Goal: Communication & Community: Answer question/provide support

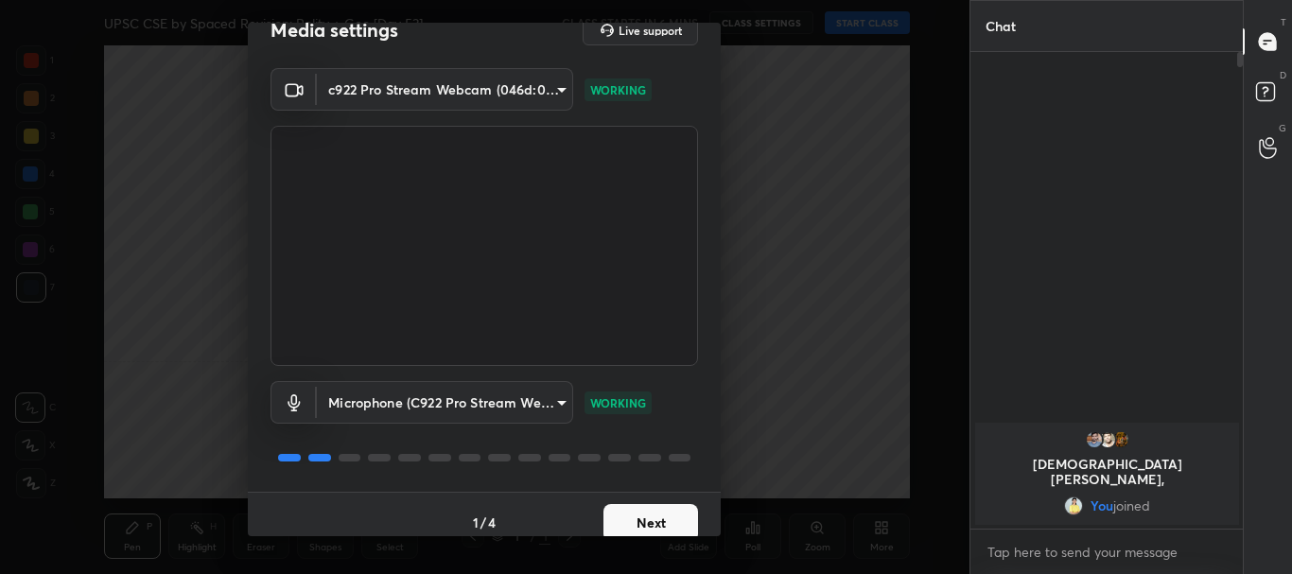
scroll to position [46, 0]
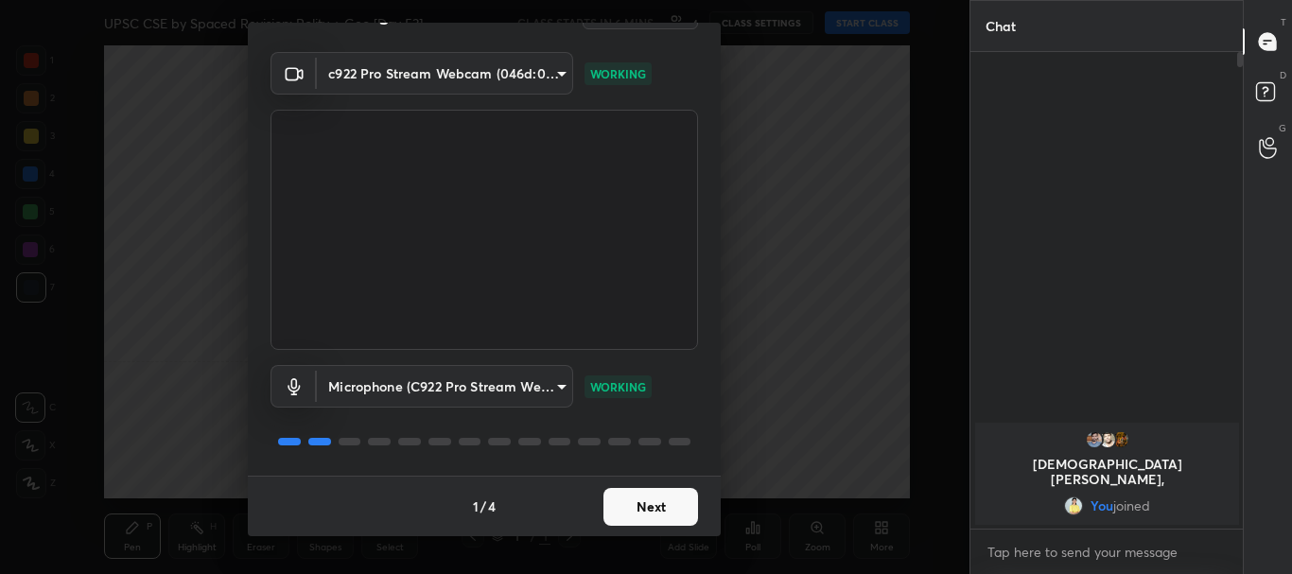
click at [639, 497] on button "Next" at bounding box center [651, 507] width 95 height 38
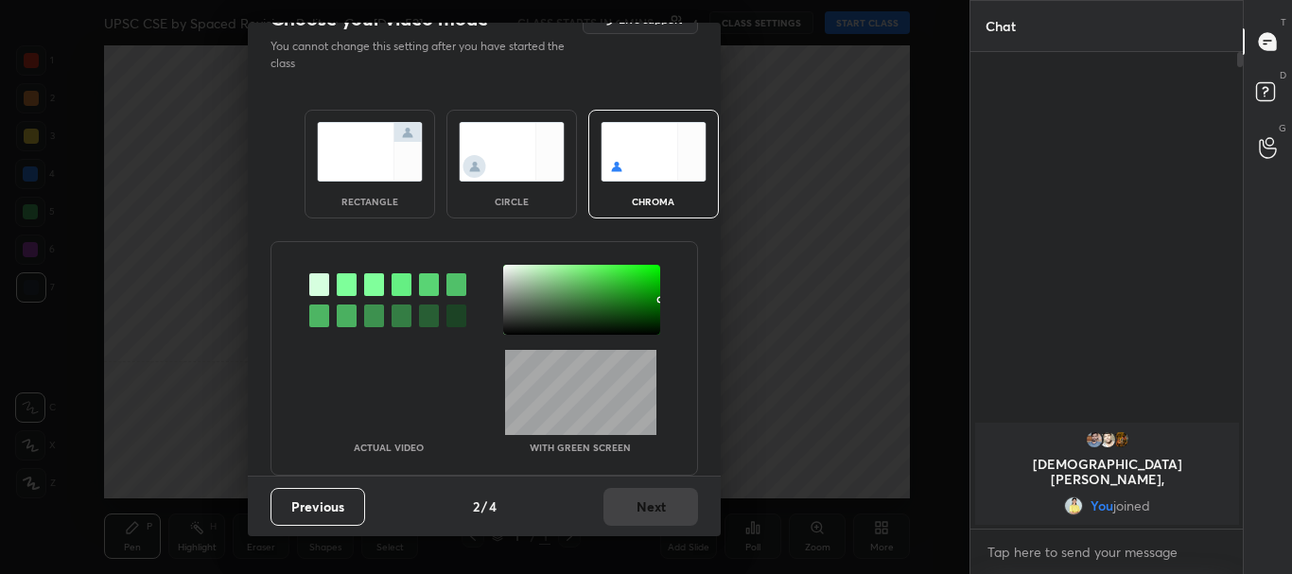
scroll to position [0, 0]
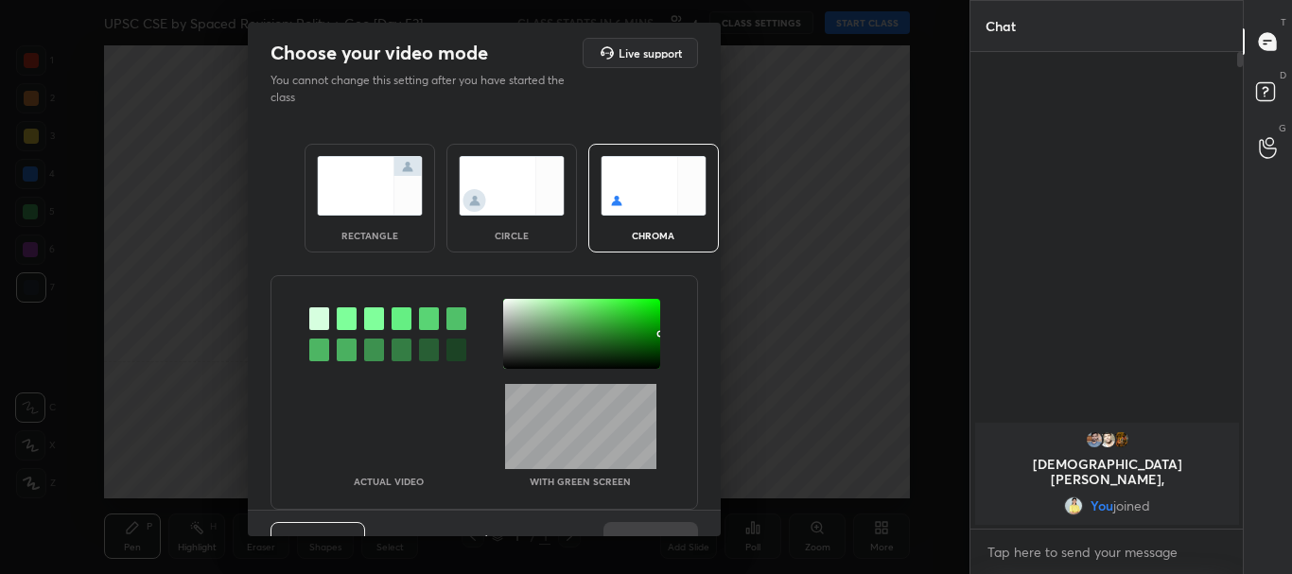
click at [393, 202] on img at bounding box center [370, 186] width 106 height 60
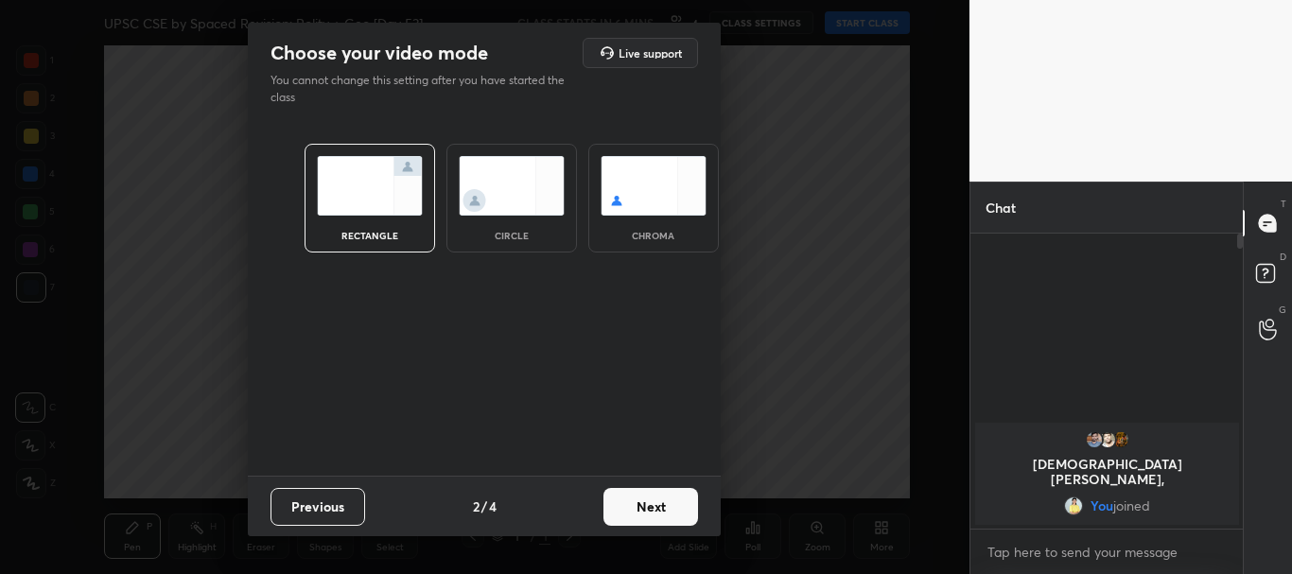
click at [645, 504] on button "Next" at bounding box center [651, 507] width 95 height 38
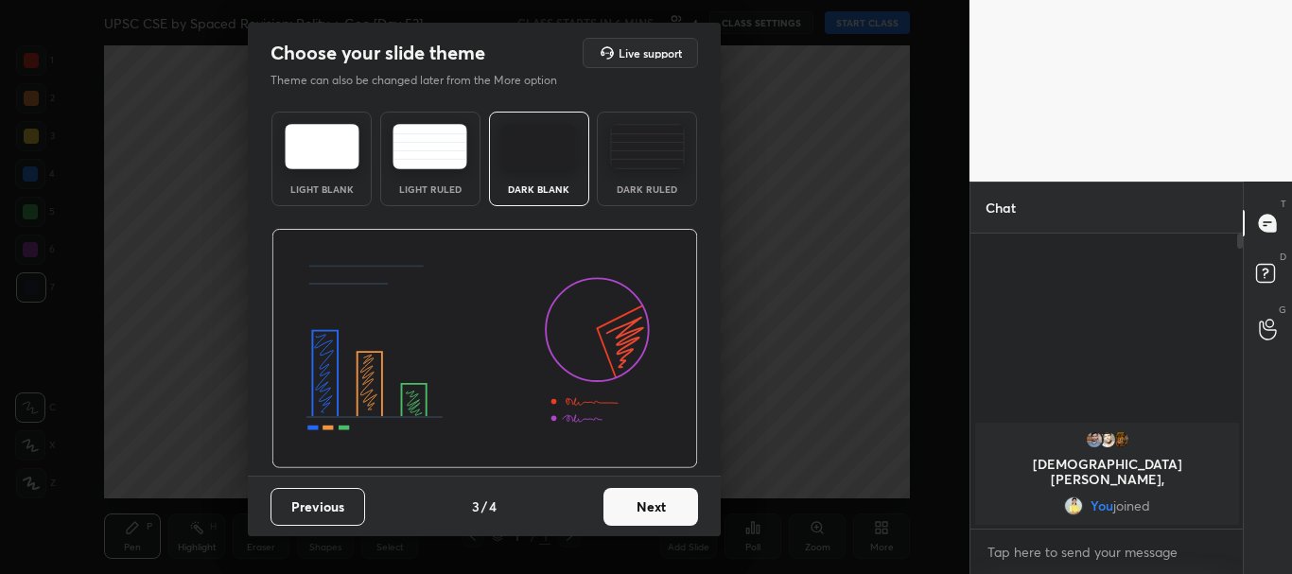
click at [343, 192] on div "Light Blank" at bounding box center [322, 188] width 76 height 9
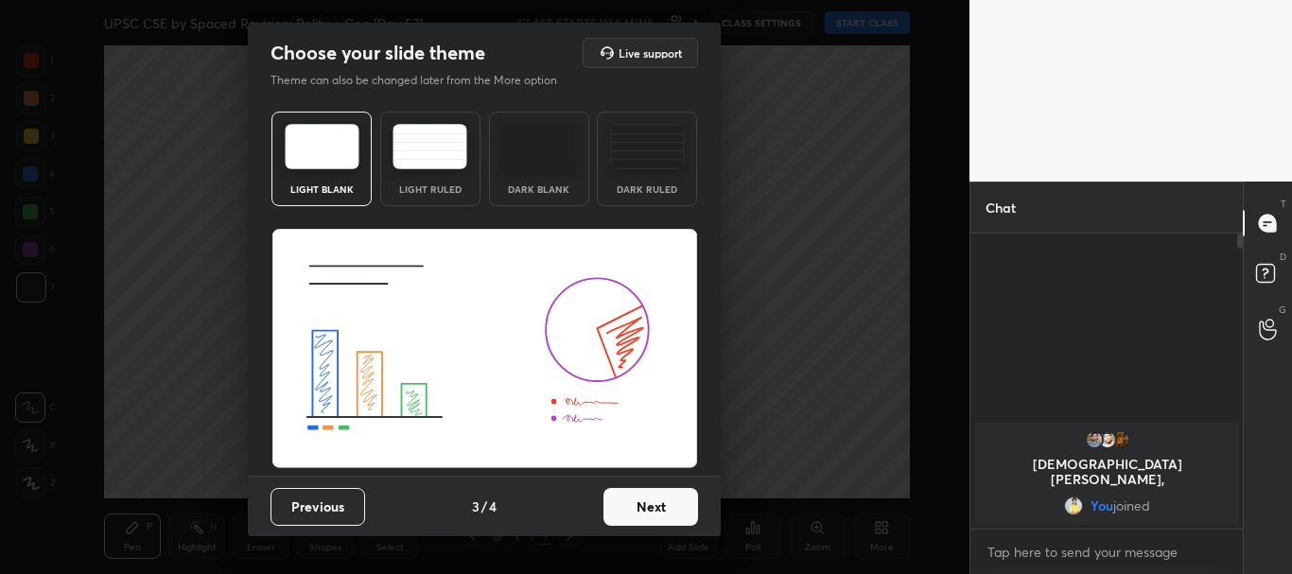
click at [547, 194] on div "Dark Blank" at bounding box center [539, 188] width 76 height 9
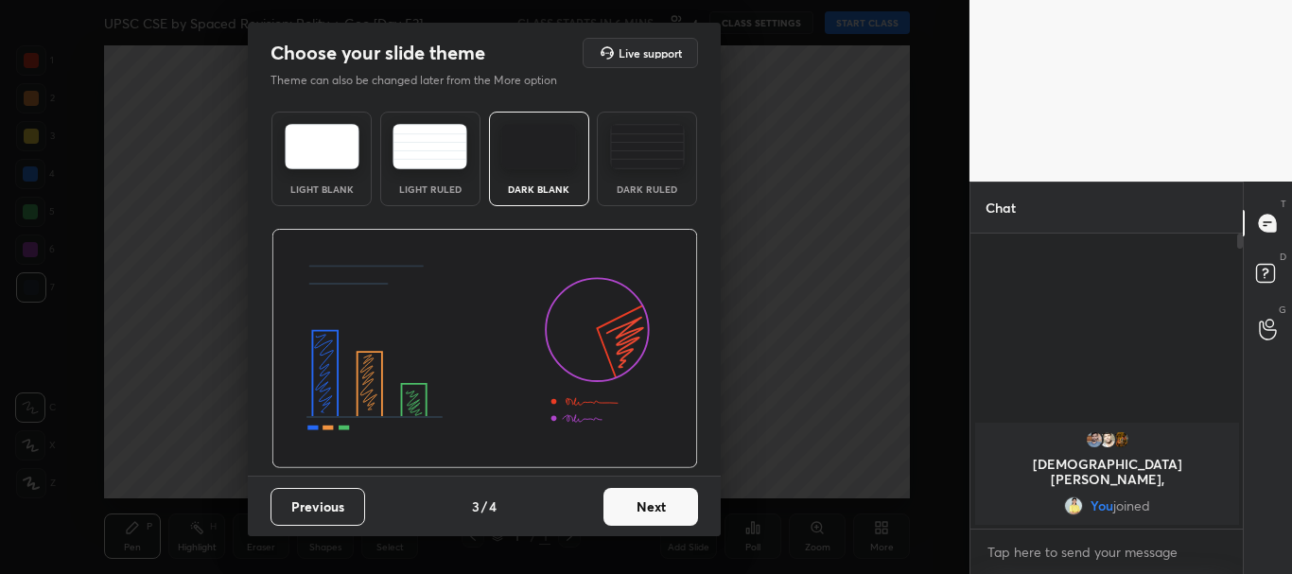
click at [662, 508] on button "Next" at bounding box center [651, 507] width 95 height 38
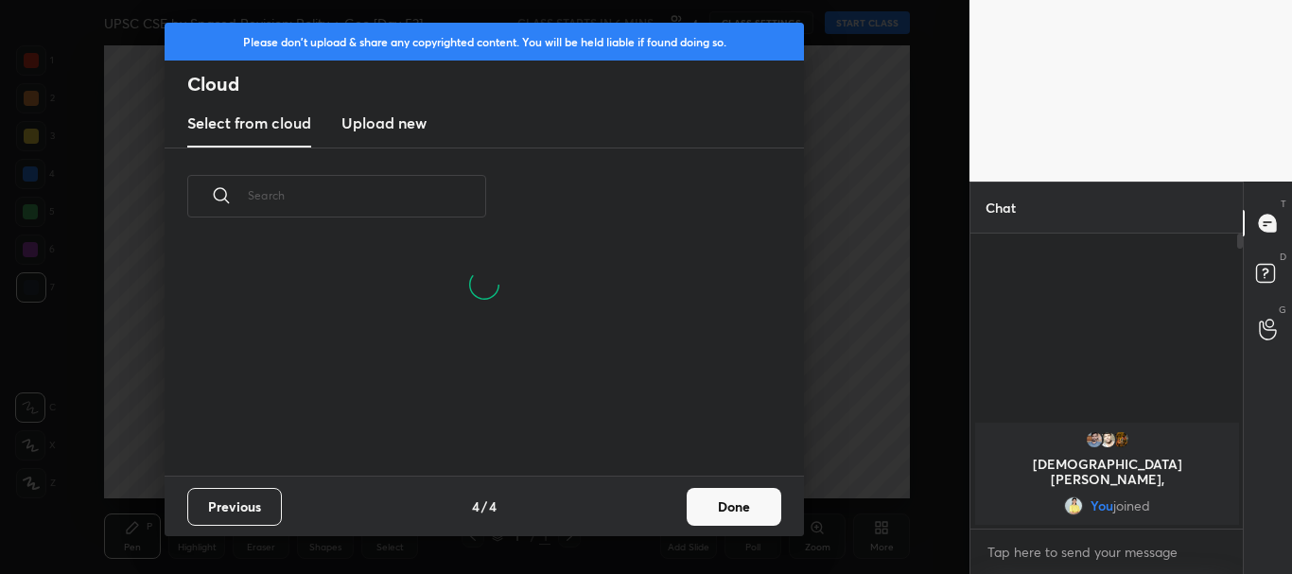
click at [739, 505] on button "Done" at bounding box center [734, 507] width 95 height 38
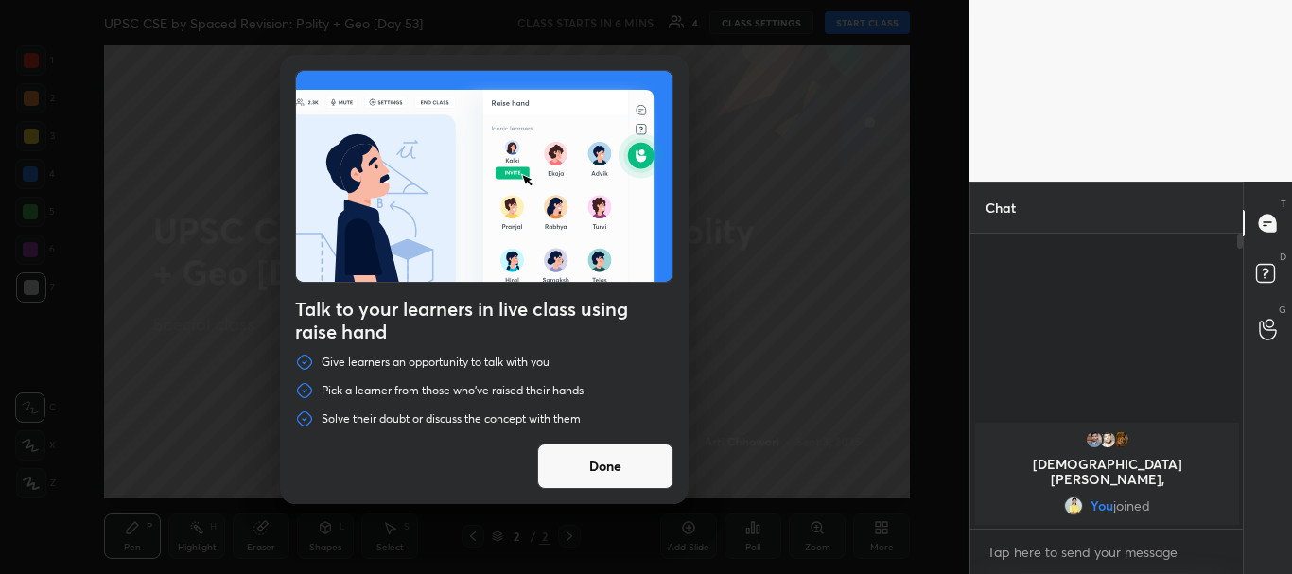
click at [657, 457] on button "Done" at bounding box center [605, 466] width 136 height 45
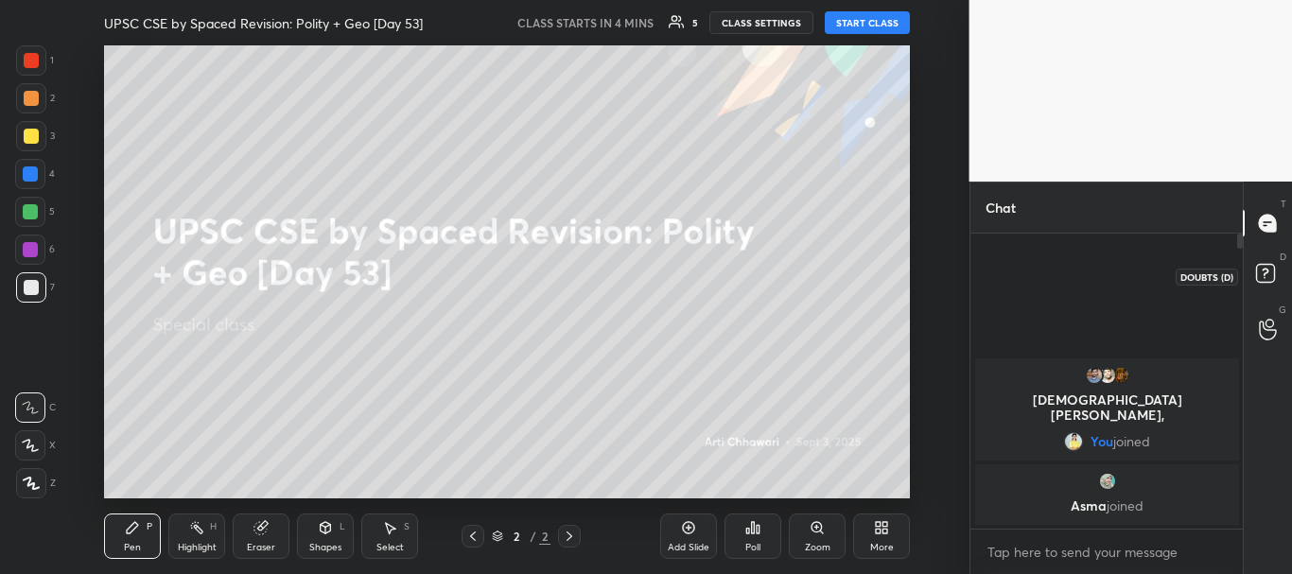
click at [1271, 276] on rect at bounding box center [1265, 274] width 18 height 18
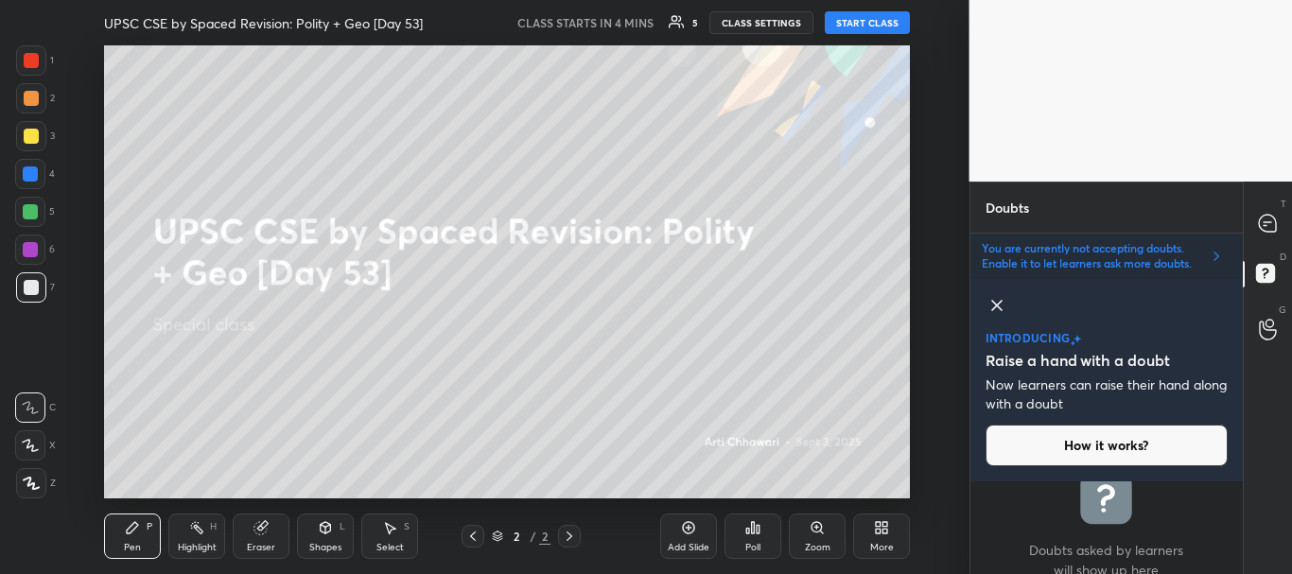
click at [996, 300] on icon at bounding box center [997, 305] width 23 height 23
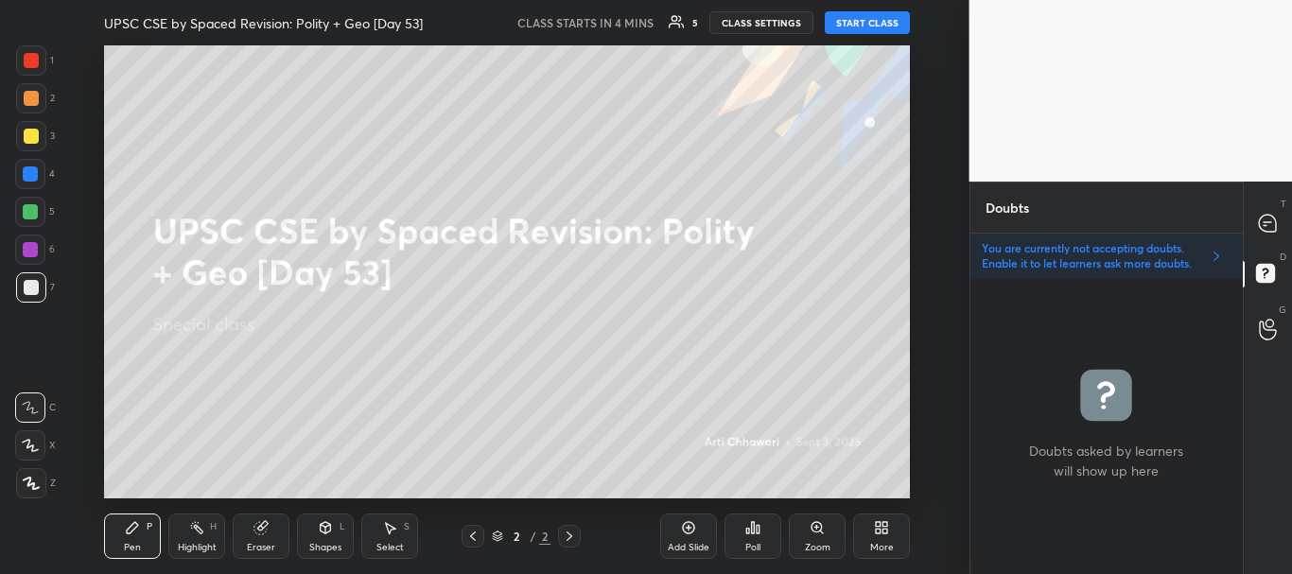
scroll to position [289, 267]
click at [1274, 226] on icon at bounding box center [1267, 223] width 17 height 17
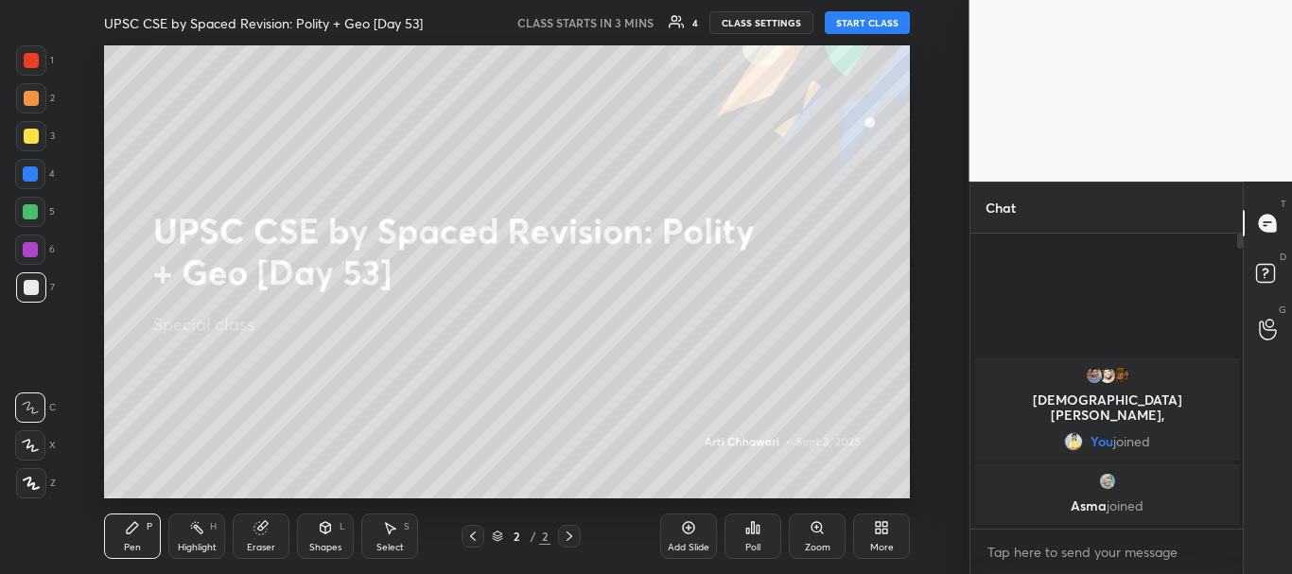
click at [694, 521] on icon at bounding box center [688, 527] width 15 height 15
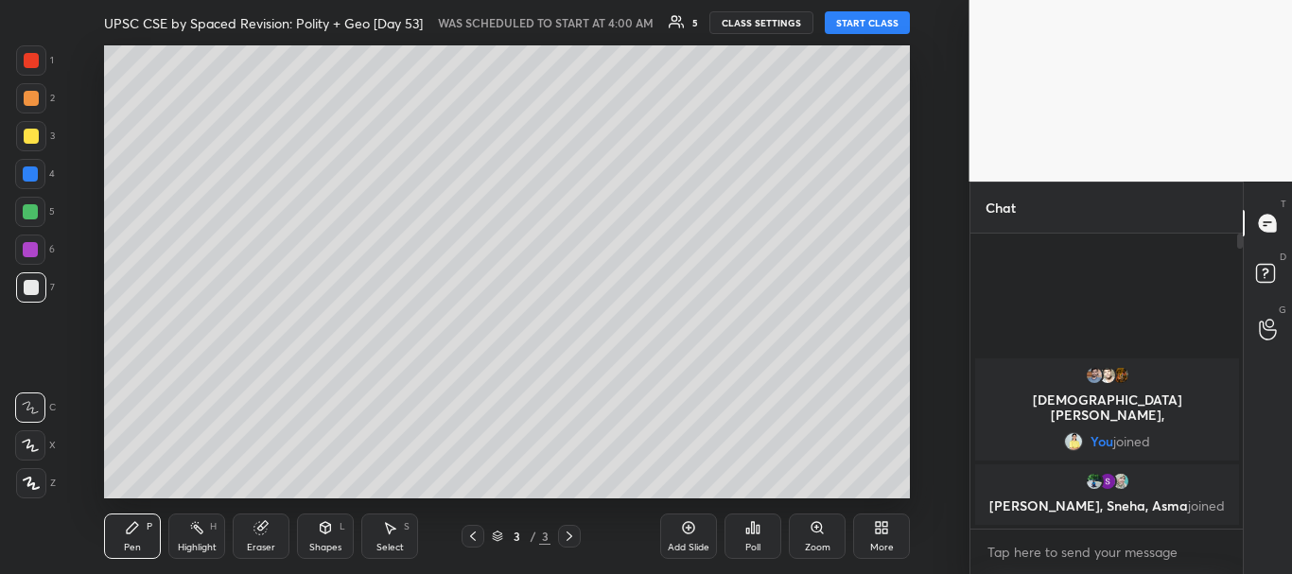
click at [873, 22] on button "START CLASS" at bounding box center [867, 22] width 85 height 23
click at [865, 24] on button "START CLASS" at bounding box center [867, 22] width 85 height 23
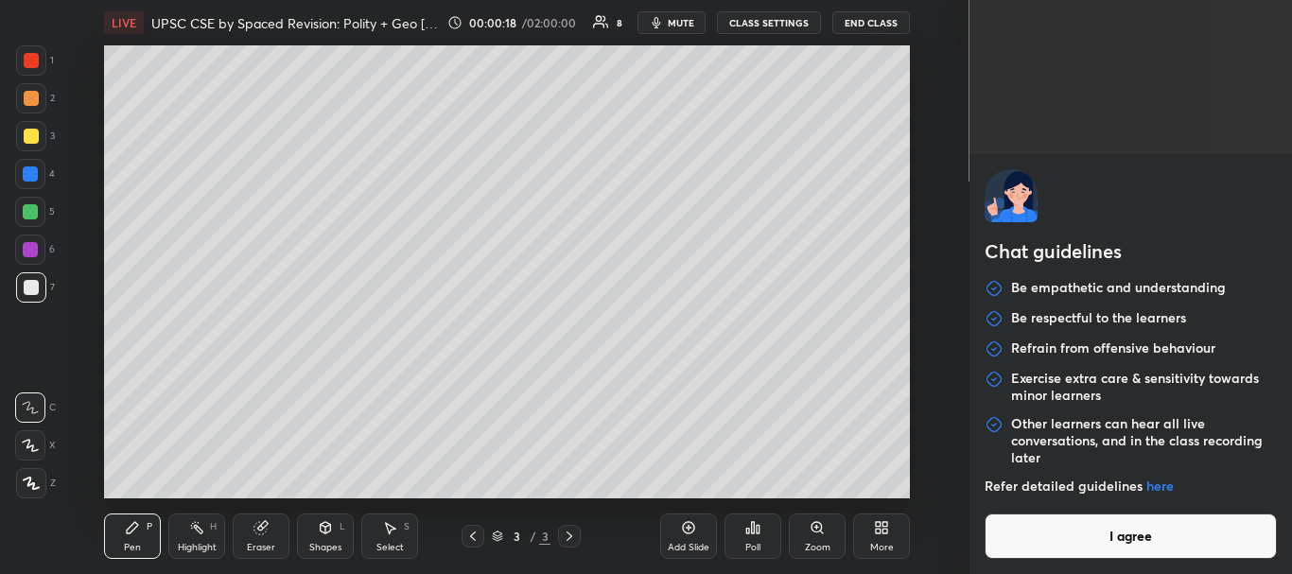
click at [1073, 552] on body "1 2 3 4 5 6 7 C X Z C X Z E E Erase all H H LIVE UPSC CSE by Spaced Revision: P…" at bounding box center [646, 287] width 1292 height 574
click at [1079, 541] on button "I agree" at bounding box center [1131, 536] width 293 height 45
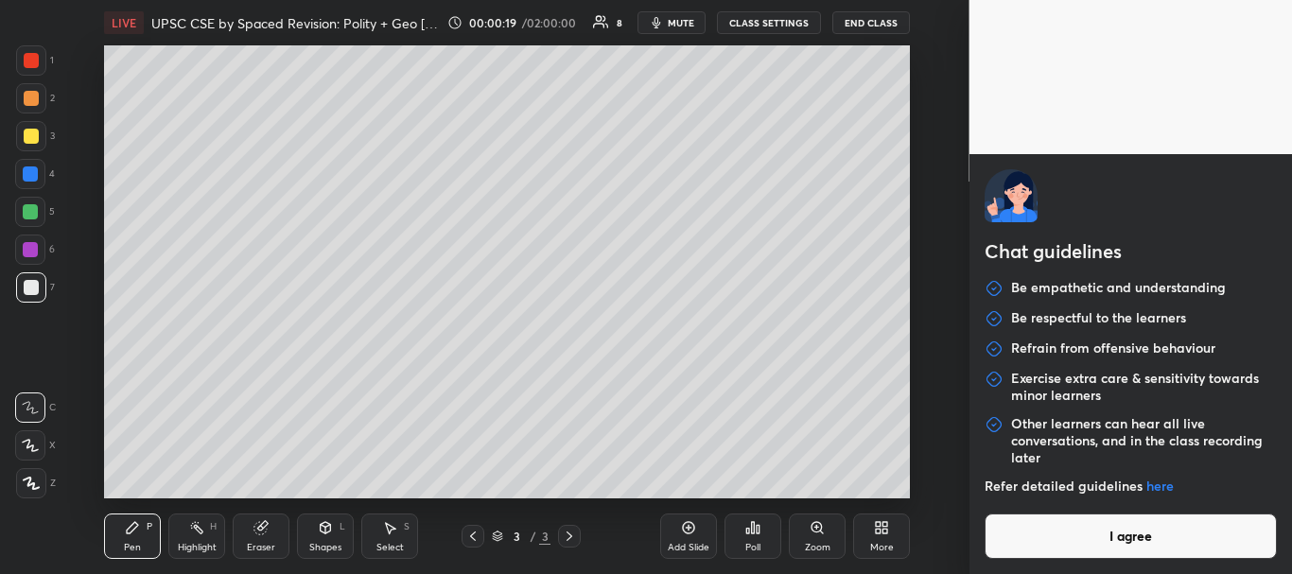
type textarea "x"
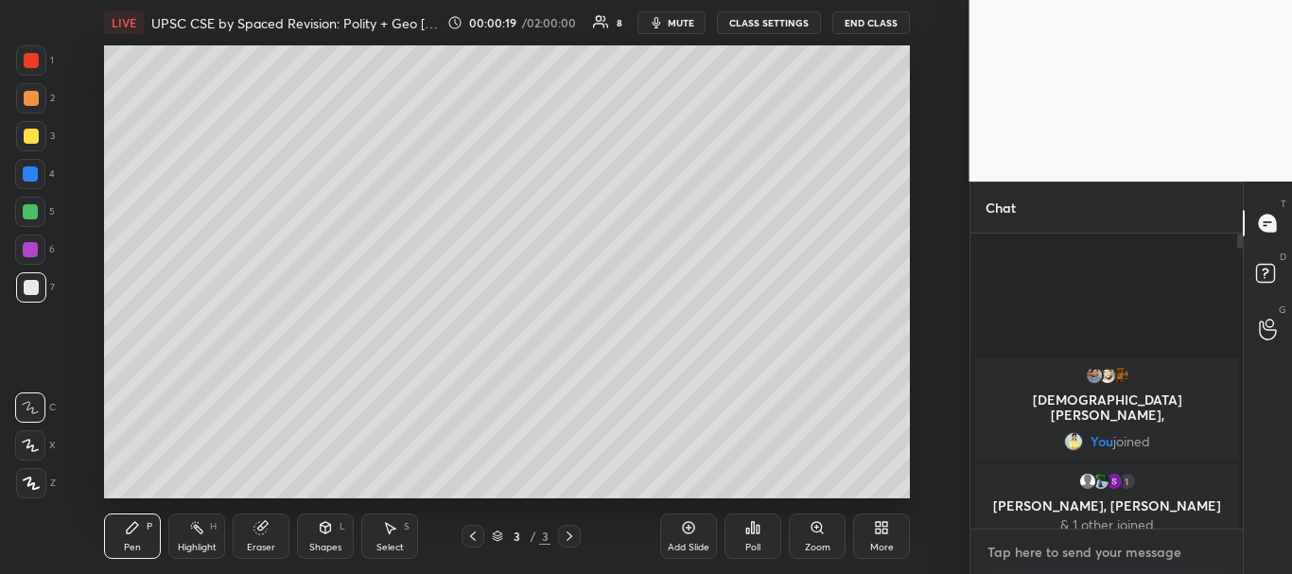
click at [1022, 545] on textarea at bounding box center [1107, 552] width 243 height 30
type textarea "?"
type textarea "x"
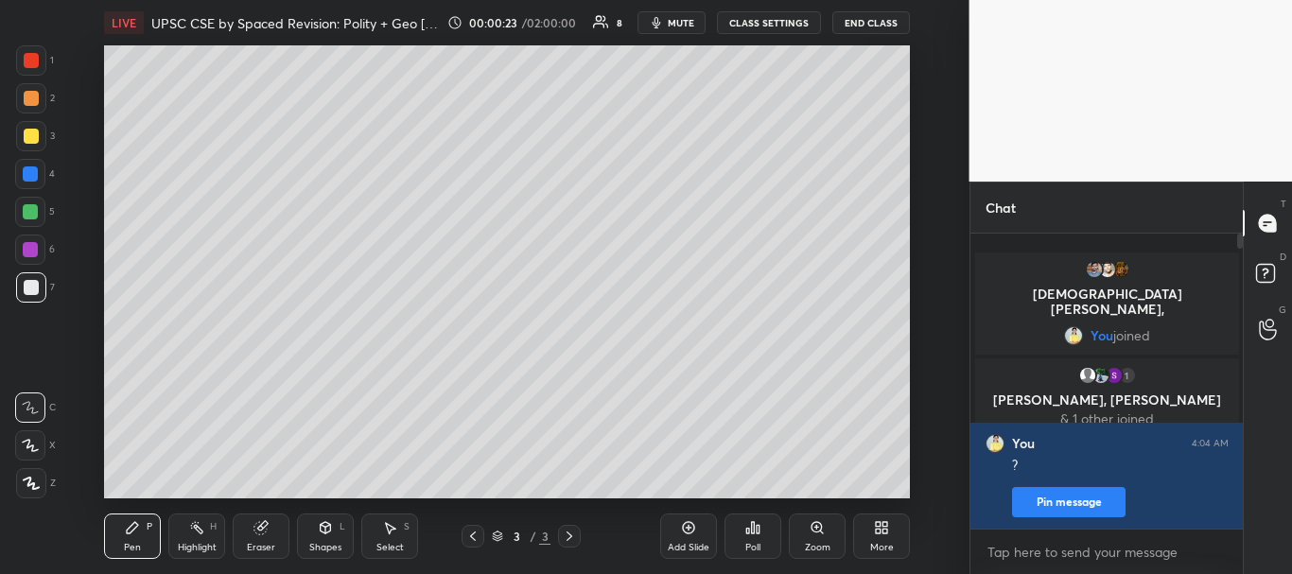
drag, startPoint x: 1238, startPoint y: 237, endPoint x: 1238, endPoint y: 278, distance: 40.7
click at [1238, 278] on div at bounding box center [1237, 381] width 11 height 295
click at [1242, 249] on div at bounding box center [1237, 381] width 11 height 295
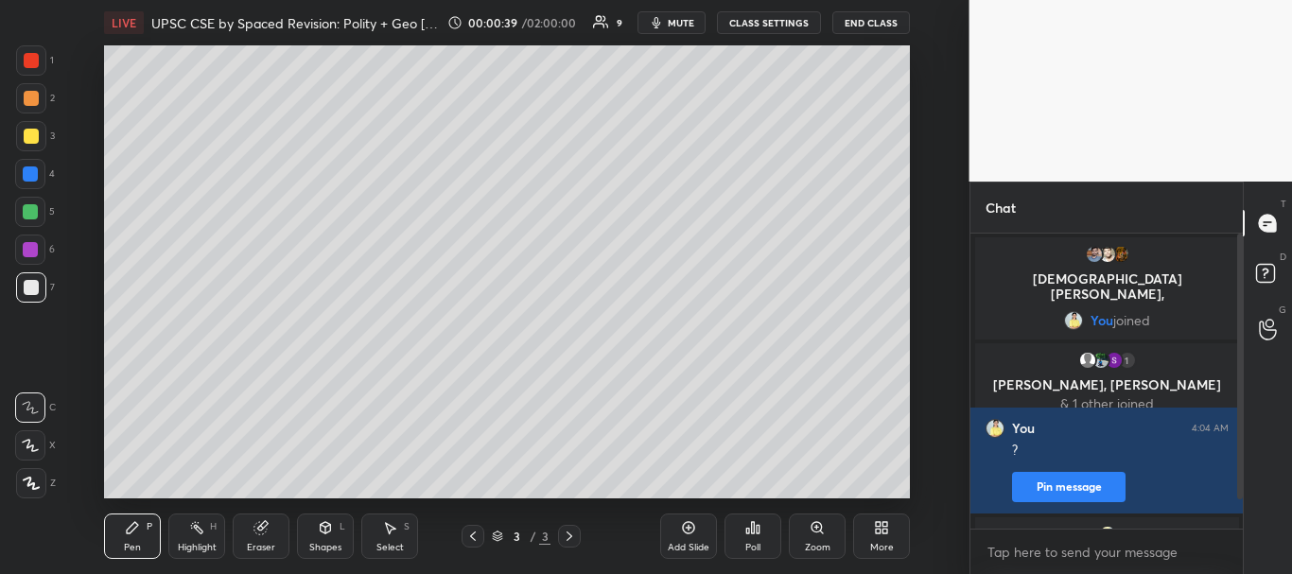
scroll to position [53, 0]
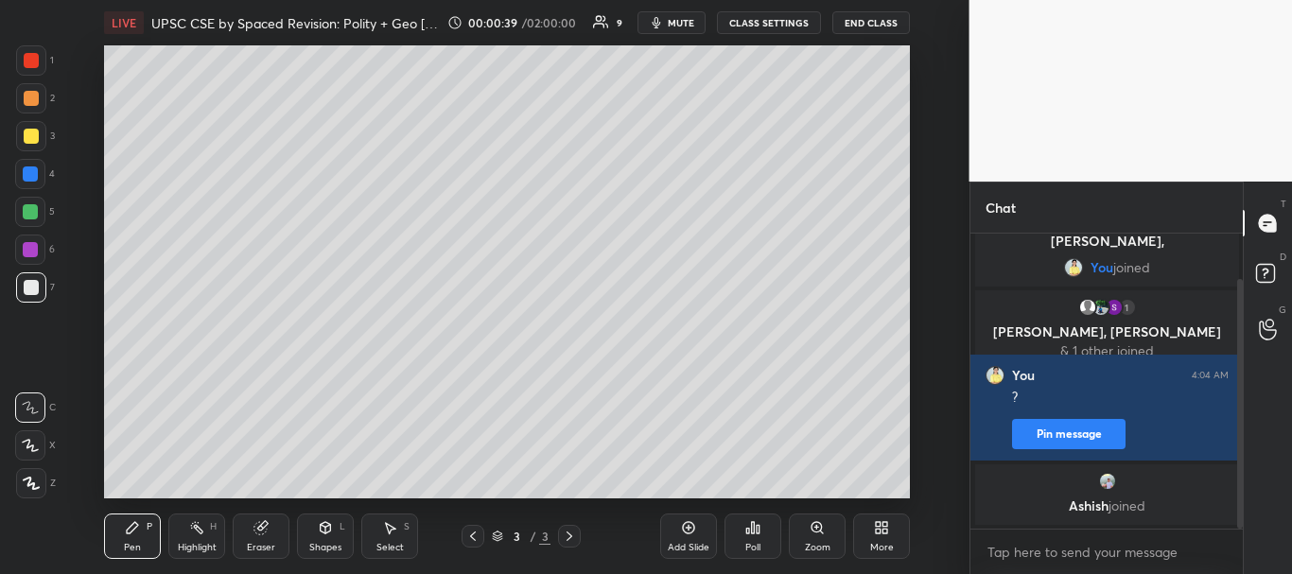
drag, startPoint x: 1239, startPoint y: 306, endPoint x: 1243, endPoint y: 360, distance: 55.0
click at [1242, 360] on div at bounding box center [1240, 404] width 6 height 250
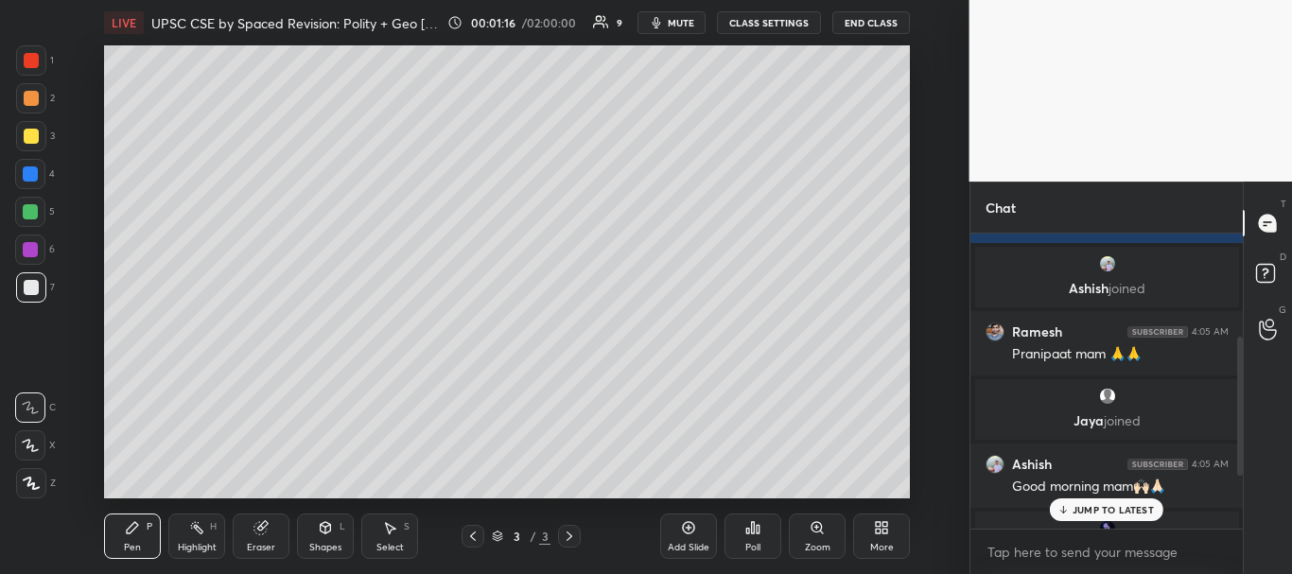
scroll to position [333, 0]
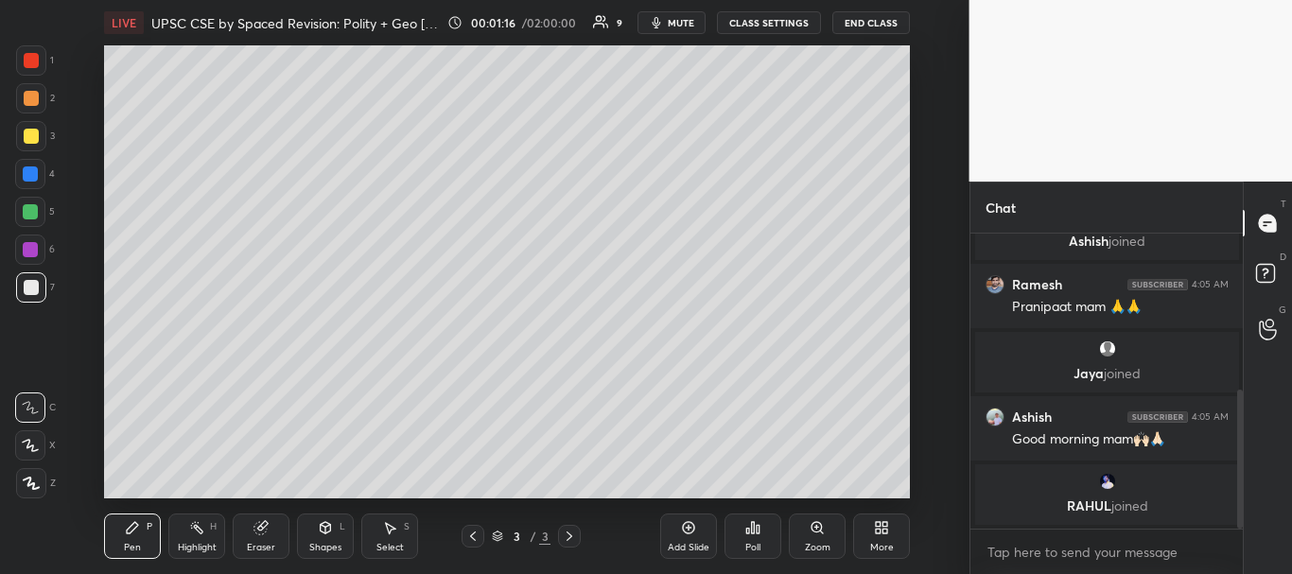
drag, startPoint x: 1241, startPoint y: 475, endPoint x: 1246, endPoint y: 547, distance: 72.1
click at [1246, 547] on div "Chat You 4:04 AM ? Pin message [PERSON_NAME] joined Ramesh 4:05 AM Pranipaat ma…" at bounding box center [1132, 378] width 324 height 393
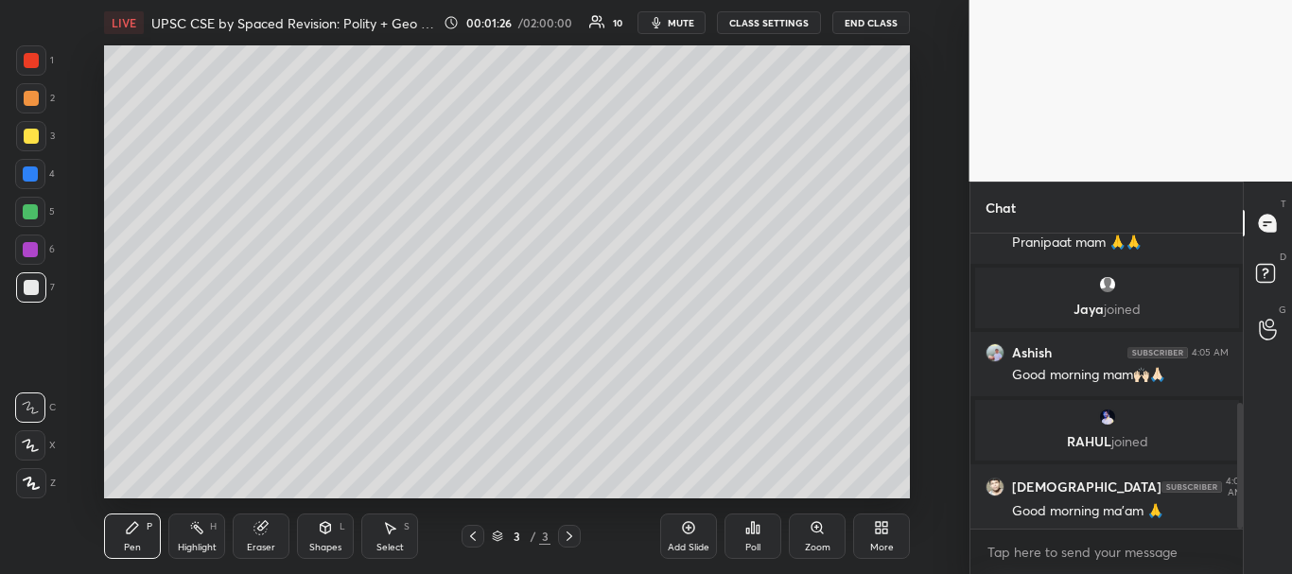
drag, startPoint x: 1240, startPoint y: 456, endPoint x: 1246, endPoint y: 495, distance: 39.2
click at [1247, 499] on div "Chat [PERSON_NAME] joined Ramesh 4:05 AM Pranipaat mam 🙏🙏 [PERSON_NAME] joined …" at bounding box center [1132, 378] width 324 height 393
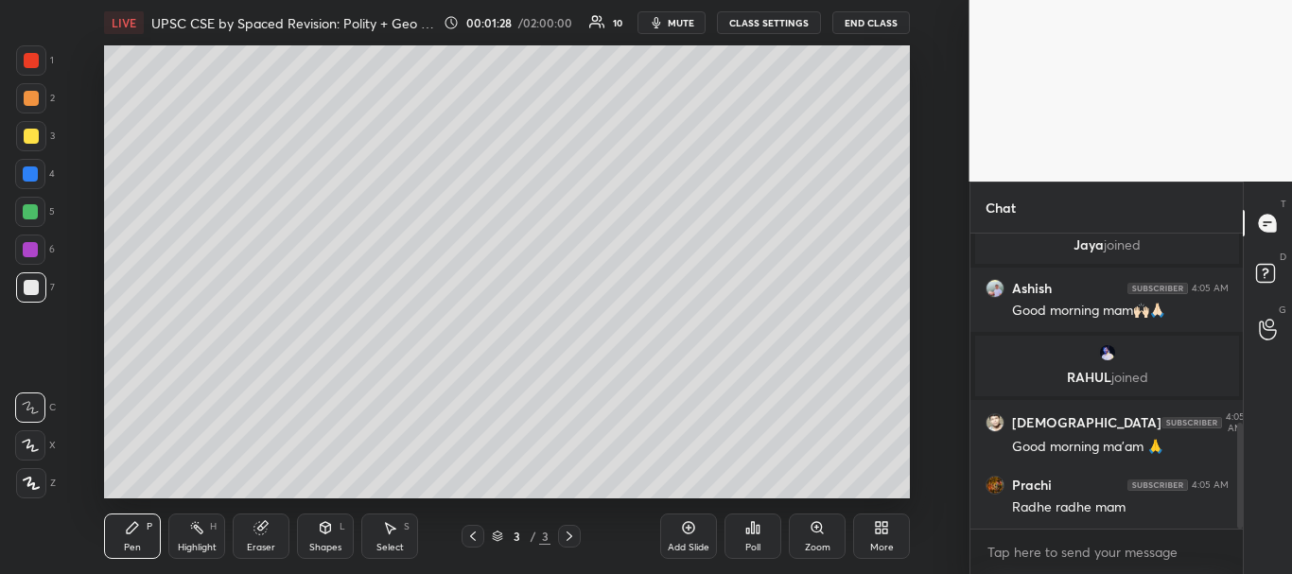
scroll to position [530, 0]
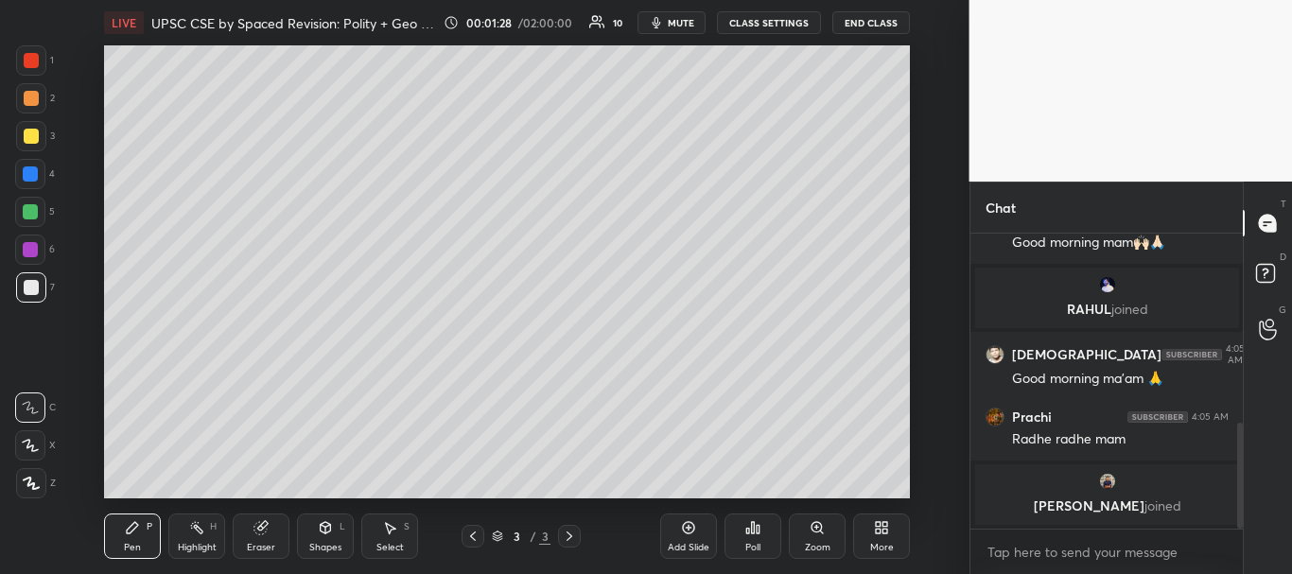
click at [26, 131] on div at bounding box center [31, 136] width 15 height 15
click at [32, 437] on div at bounding box center [30, 445] width 30 height 30
click at [474, 532] on icon at bounding box center [472, 536] width 15 height 15
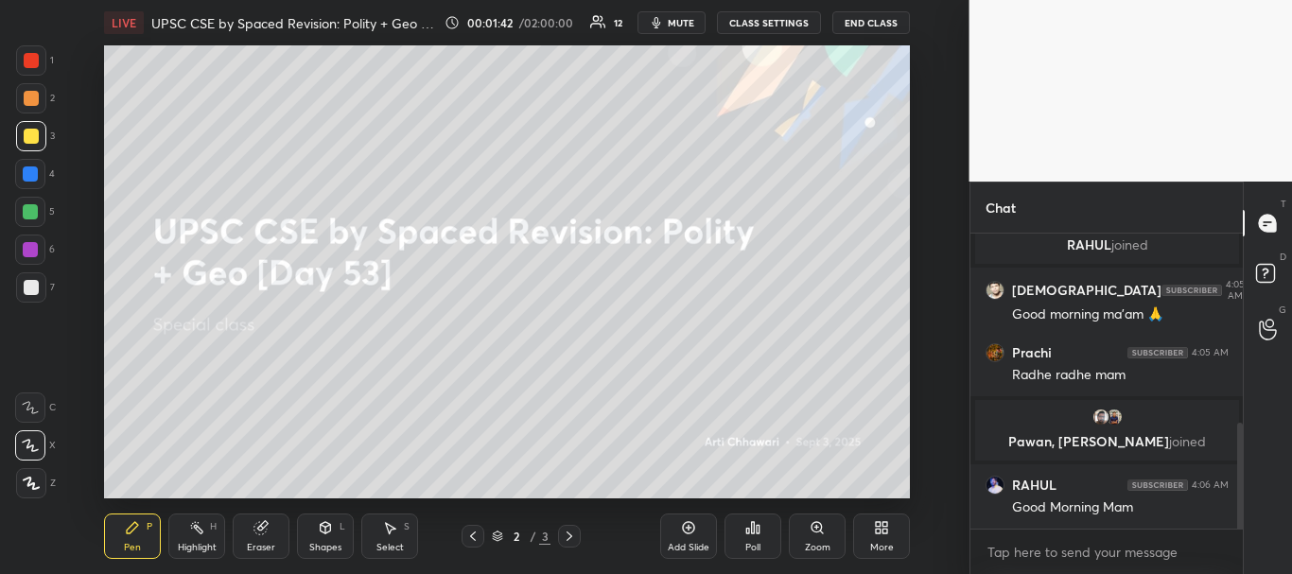
scroll to position [594, 0]
click at [566, 538] on icon at bounding box center [569, 536] width 15 height 15
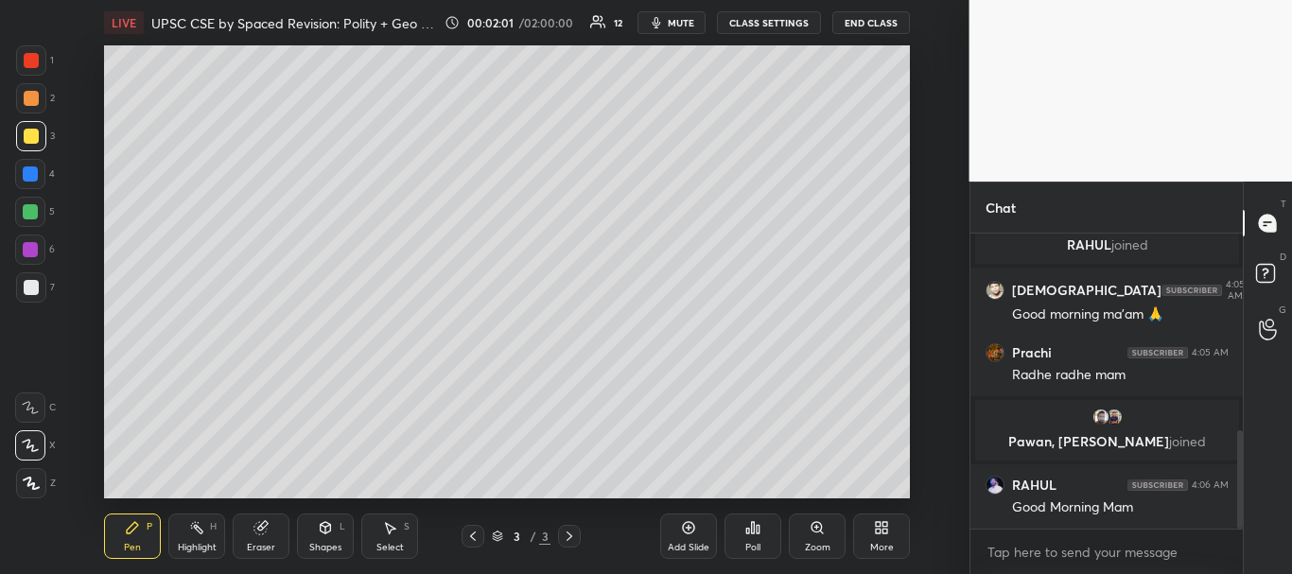
scroll to position [658, 0]
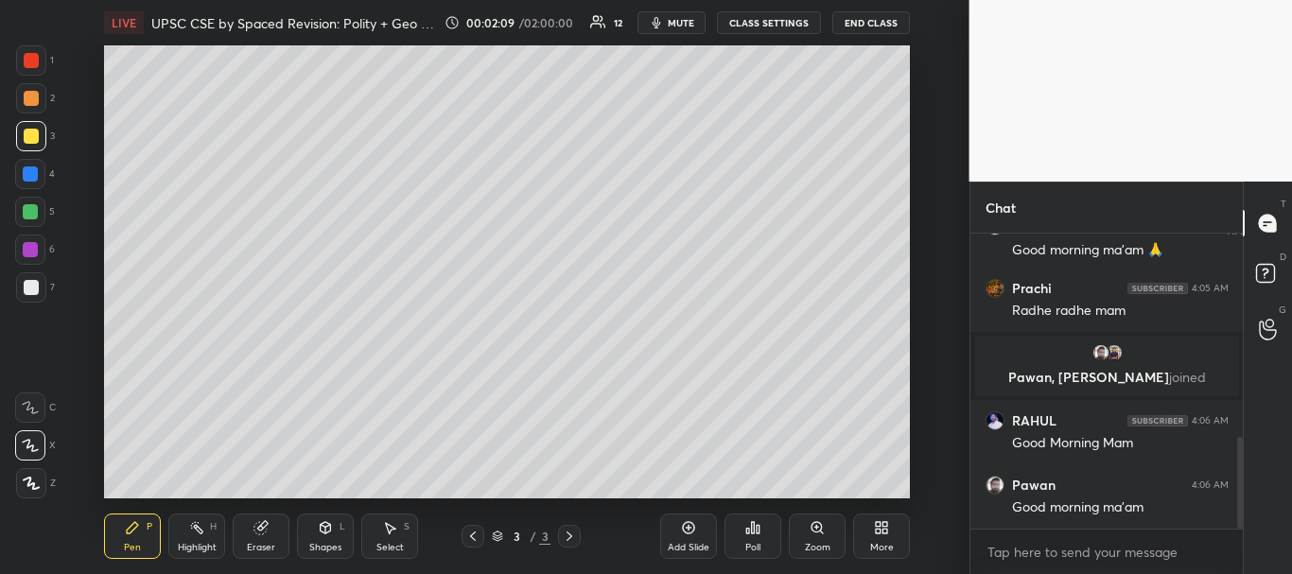
click at [30, 214] on div at bounding box center [30, 211] width 15 height 15
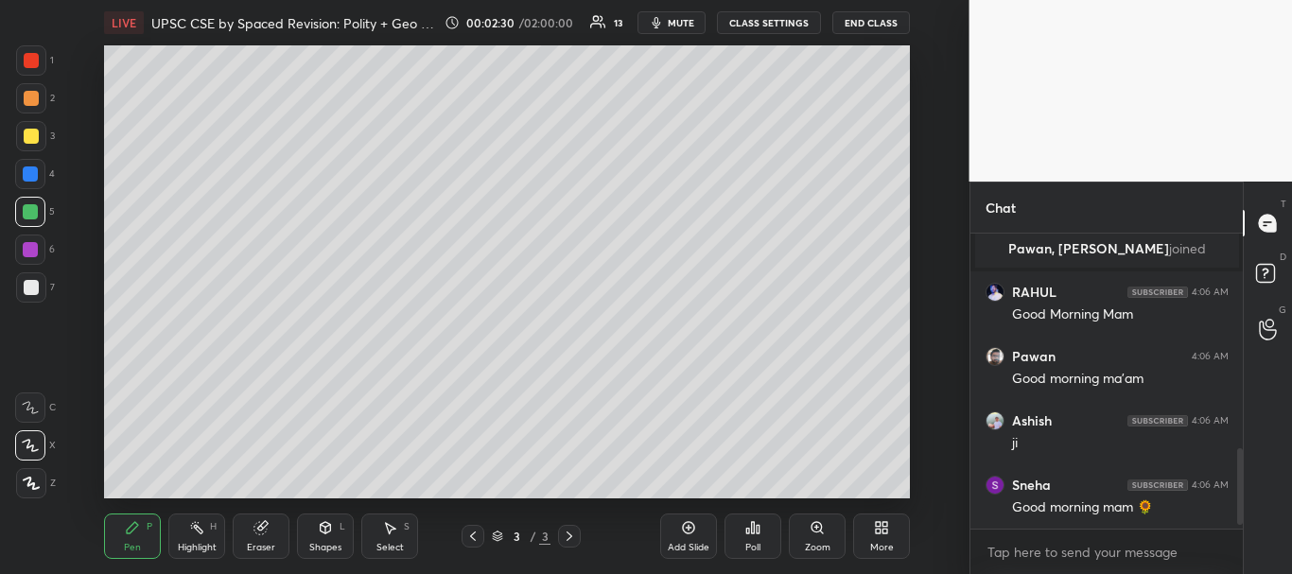
scroll to position [851, 0]
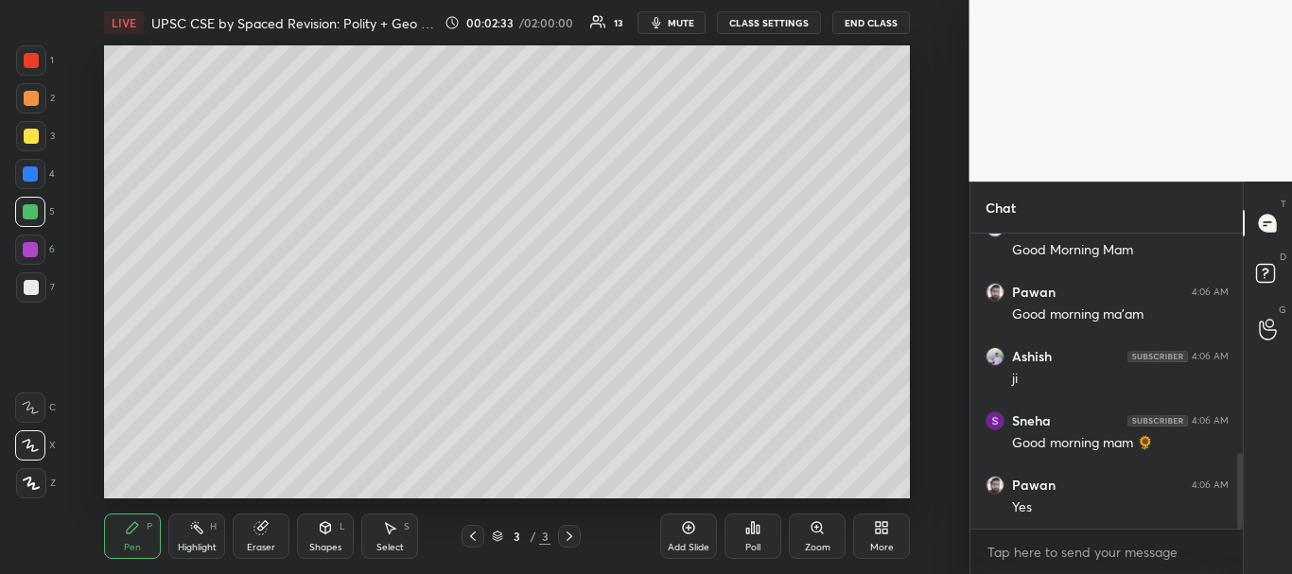
click at [25, 131] on div at bounding box center [31, 136] width 15 height 15
click at [690, 522] on icon at bounding box center [689, 528] width 12 height 12
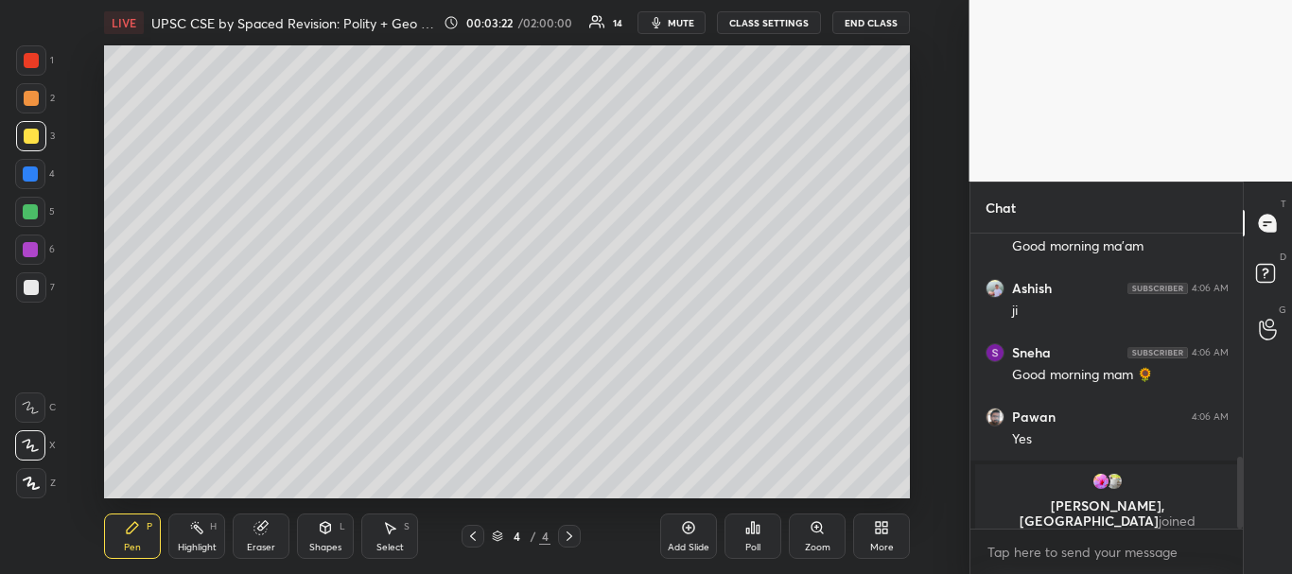
drag, startPoint x: 32, startPoint y: 179, endPoint x: 48, endPoint y: 174, distance: 16.8
click at [32, 181] on div at bounding box center [30, 173] width 15 height 15
click at [36, 170] on div at bounding box center [30, 173] width 15 height 15
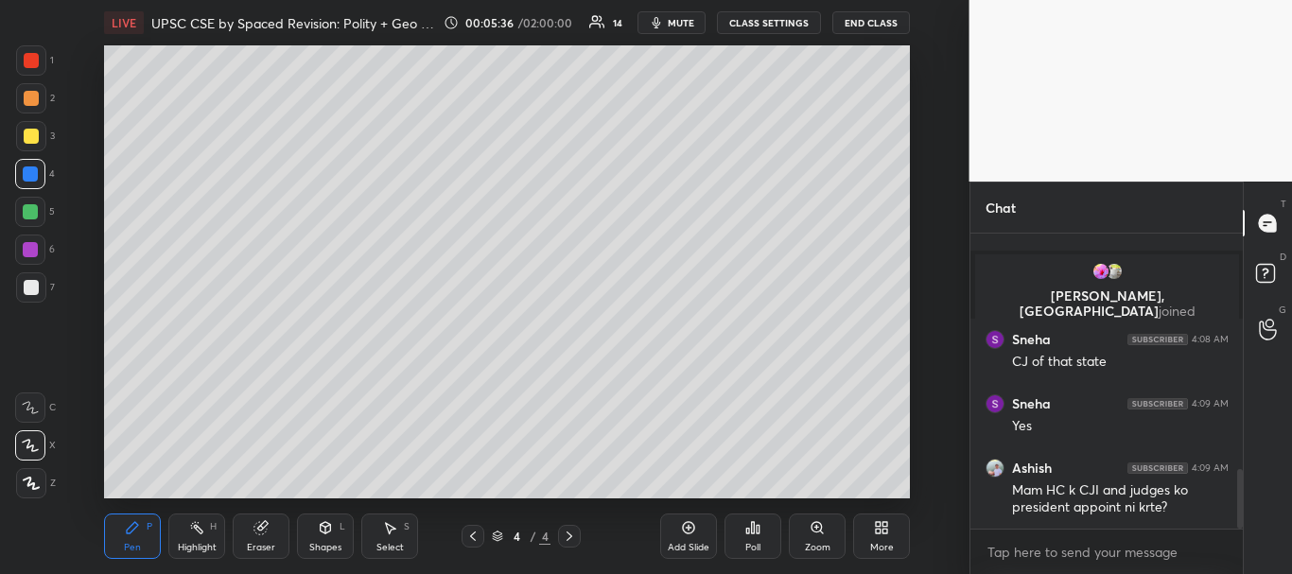
scroll to position [1173, 0]
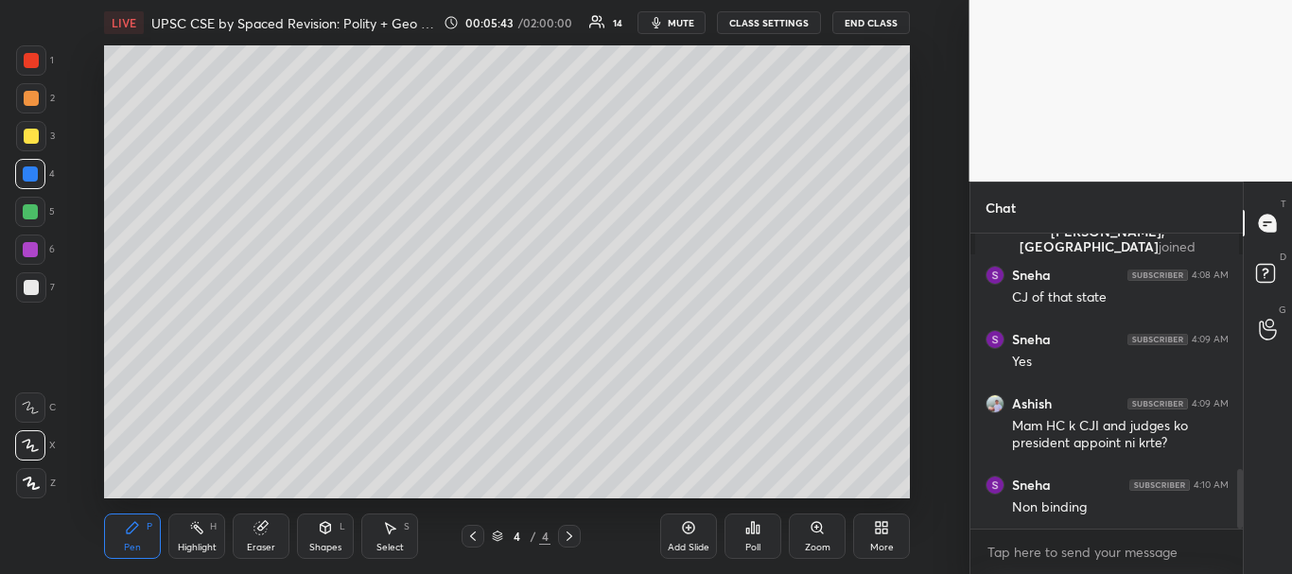
click at [29, 65] on div at bounding box center [31, 60] width 15 height 15
click at [31, 136] on div at bounding box center [31, 136] width 15 height 15
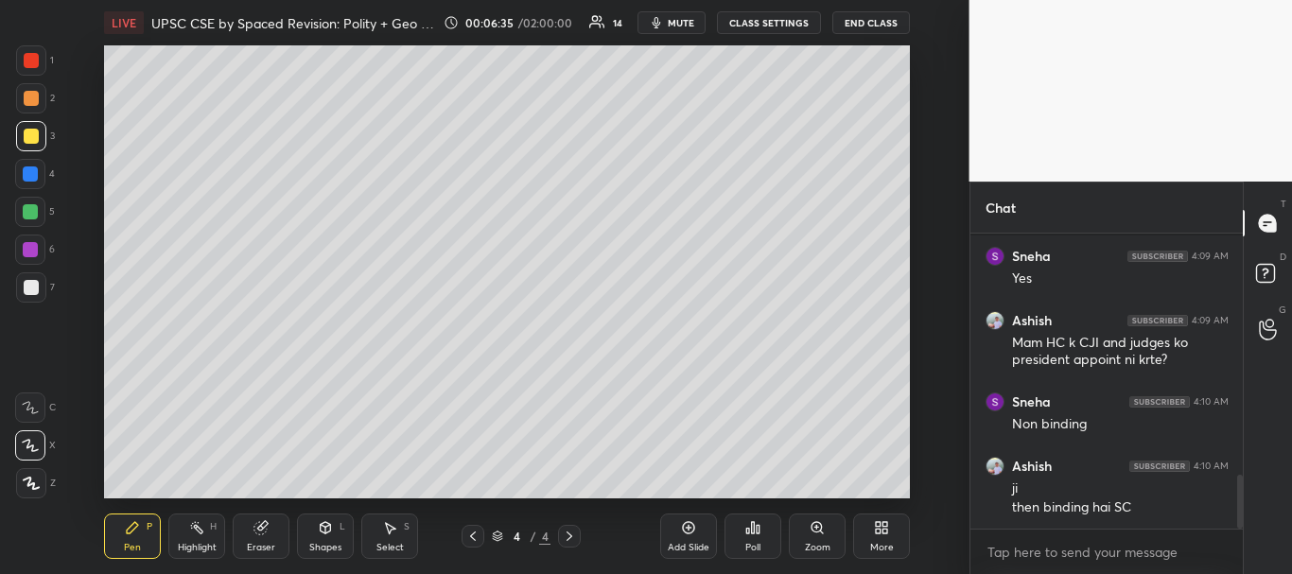
scroll to position [1324, 0]
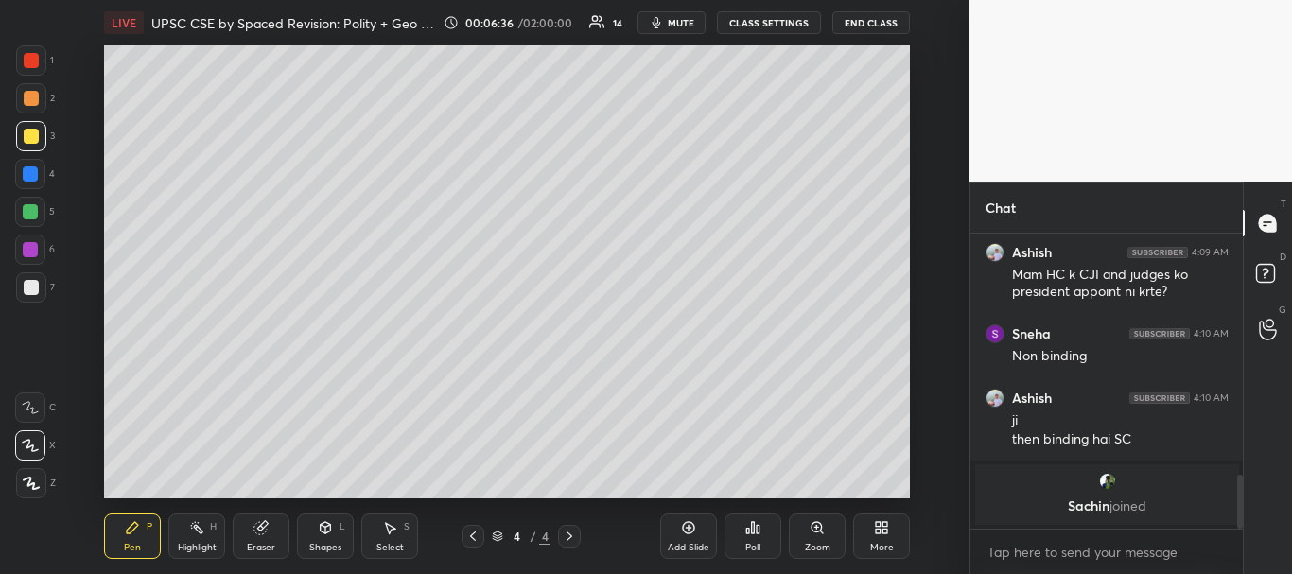
click at [32, 178] on div at bounding box center [30, 173] width 15 height 15
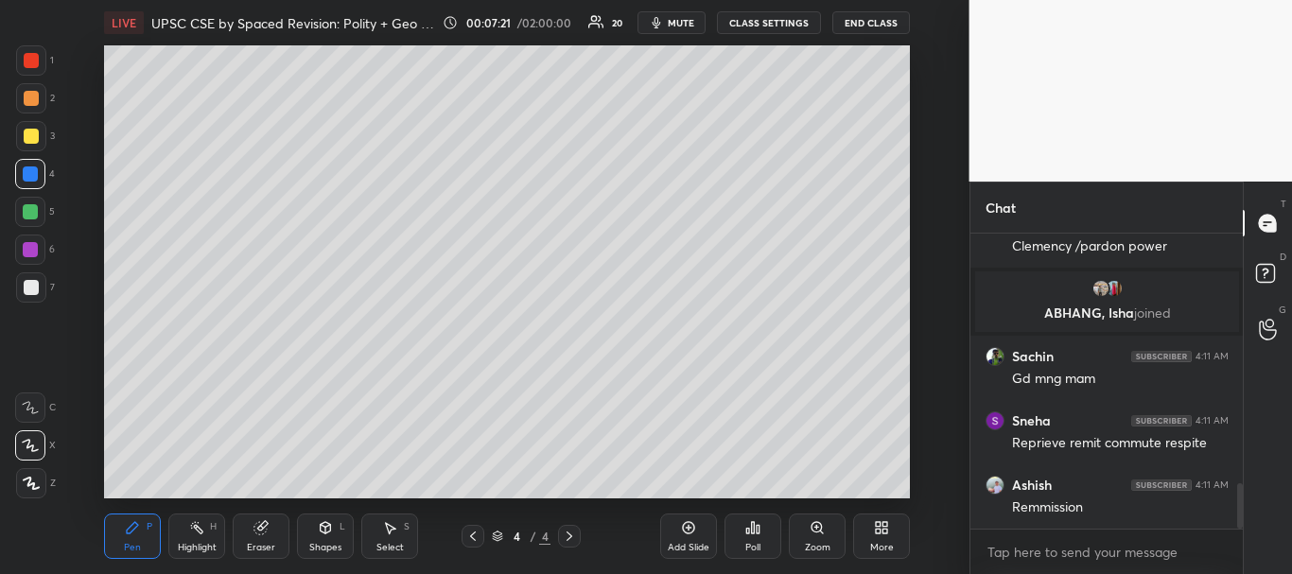
scroll to position [1614, 0]
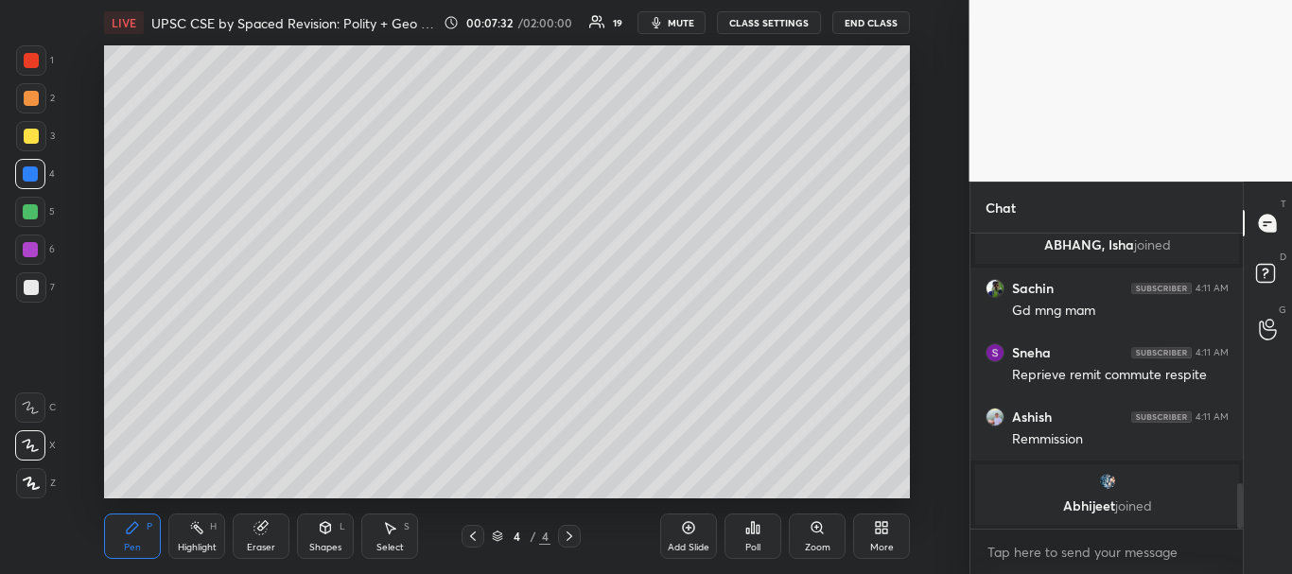
click at [36, 139] on div at bounding box center [31, 136] width 15 height 15
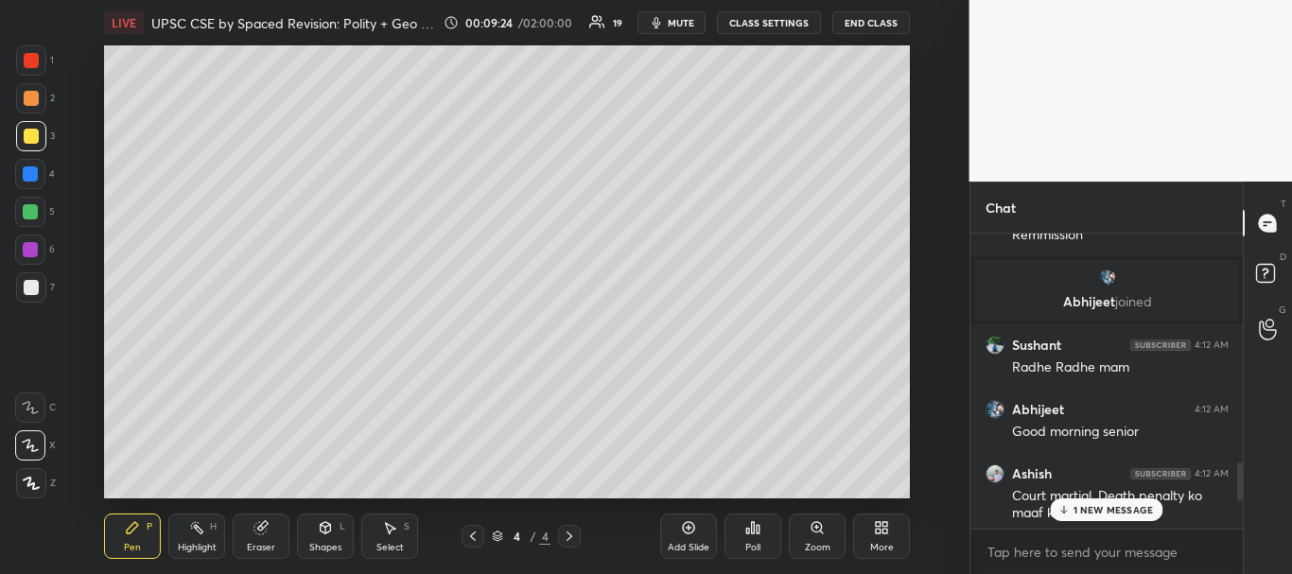
scroll to position [1681, 0]
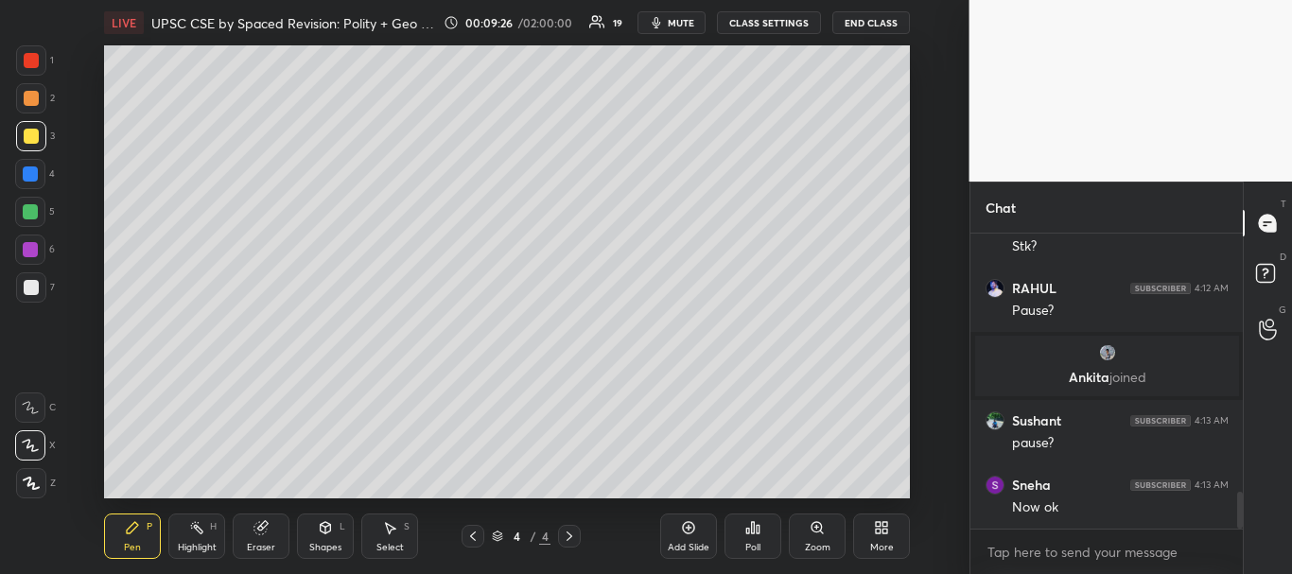
drag, startPoint x: 1241, startPoint y: 473, endPoint x: 1240, endPoint y: 530, distance: 56.8
click at [1240, 530] on div "[PERSON_NAME] joined Ashish 4:12 AM Stk? [DEMOGRAPHIC_DATA]:12 AM Pause? [PERSO…" at bounding box center [1107, 404] width 273 height 341
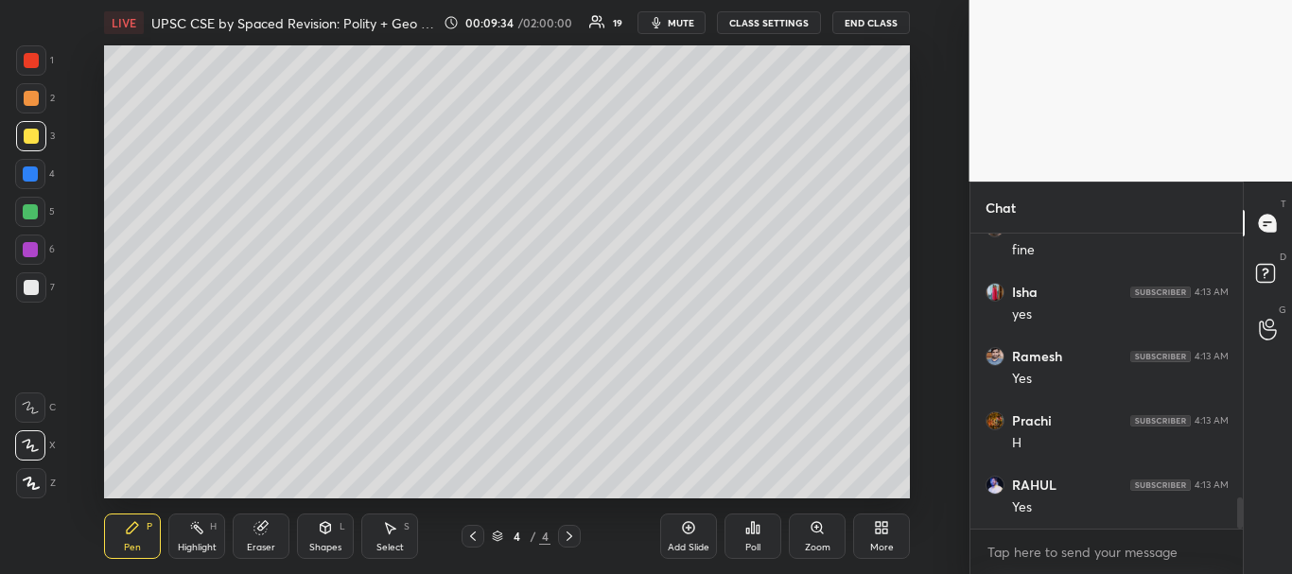
scroll to position [2480, 0]
drag, startPoint x: 1239, startPoint y: 518, endPoint x: 1243, endPoint y: 533, distance: 14.7
click at [1243, 533] on div "Chat Pawan 4:13 AM fine Isha 4:13 AM yes [PERSON_NAME] 4:13 AM Yes [PERSON_NAME…" at bounding box center [1132, 378] width 324 height 393
click at [31, 65] on div at bounding box center [31, 60] width 15 height 15
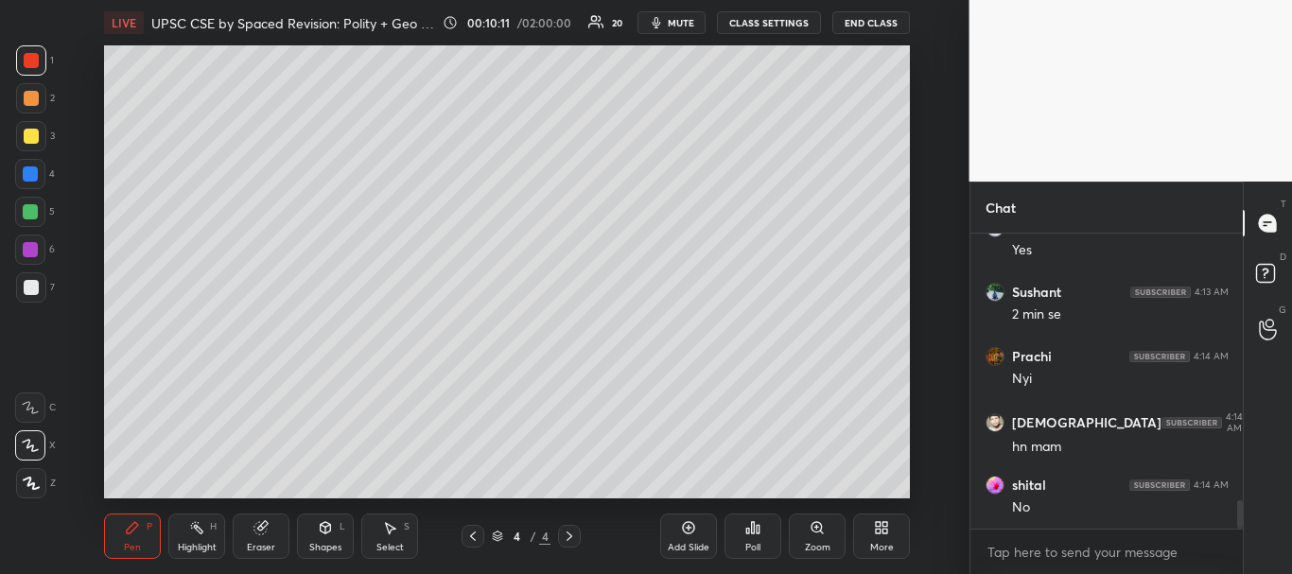
scroll to position [2755, 0]
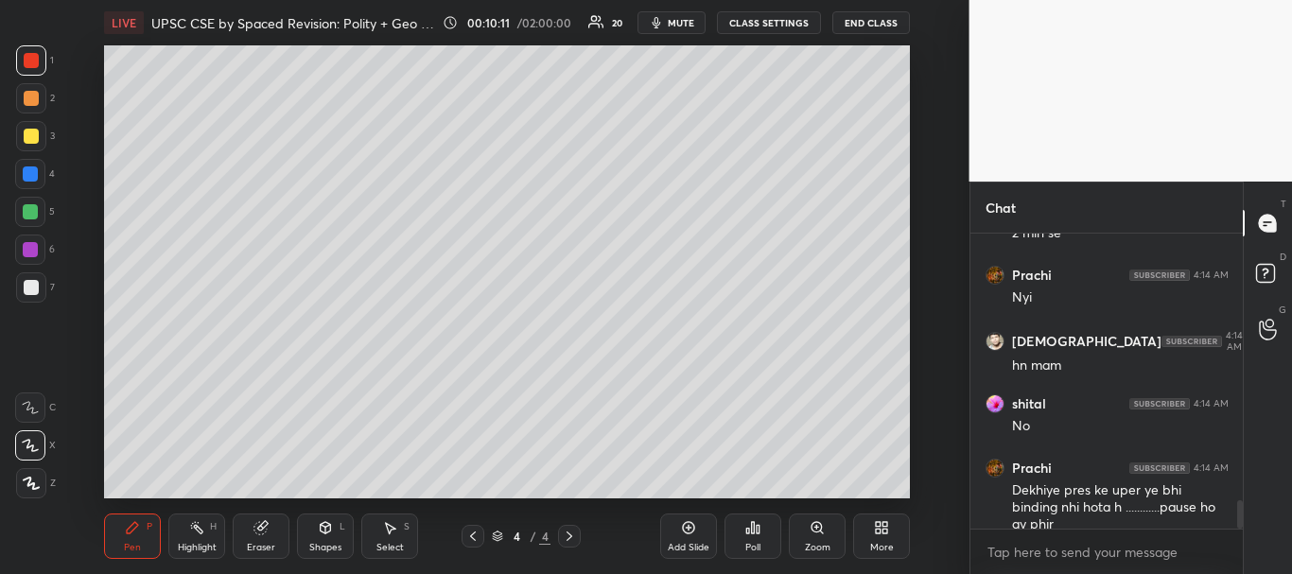
click at [34, 131] on div at bounding box center [31, 136] width 15 height 15
click at [27, 206] on div at bounding box center [30, 211] width 15 height 15
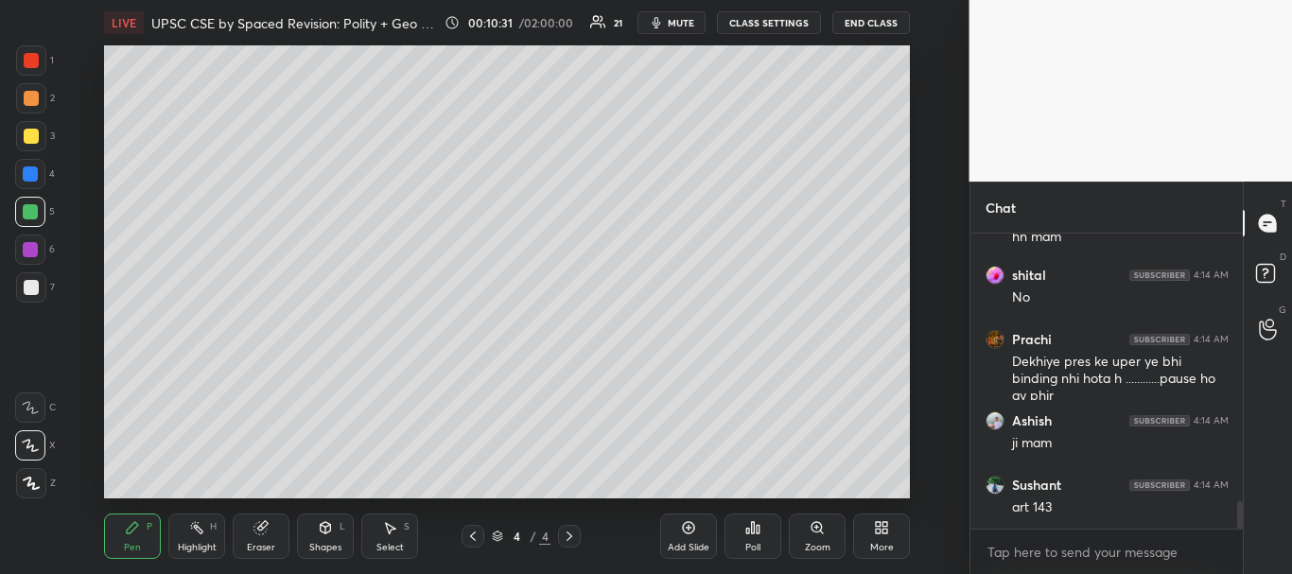
scroll to position [2902, 0]
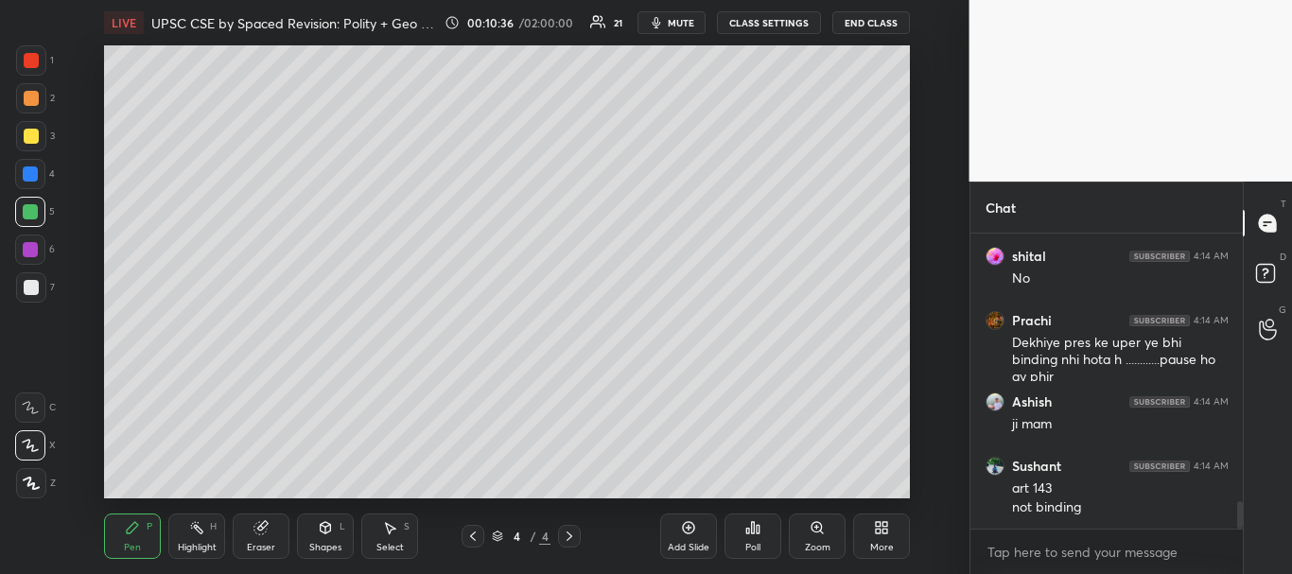
click at [28, 60] on div at bounding box center [31, 60] width 15 height 15
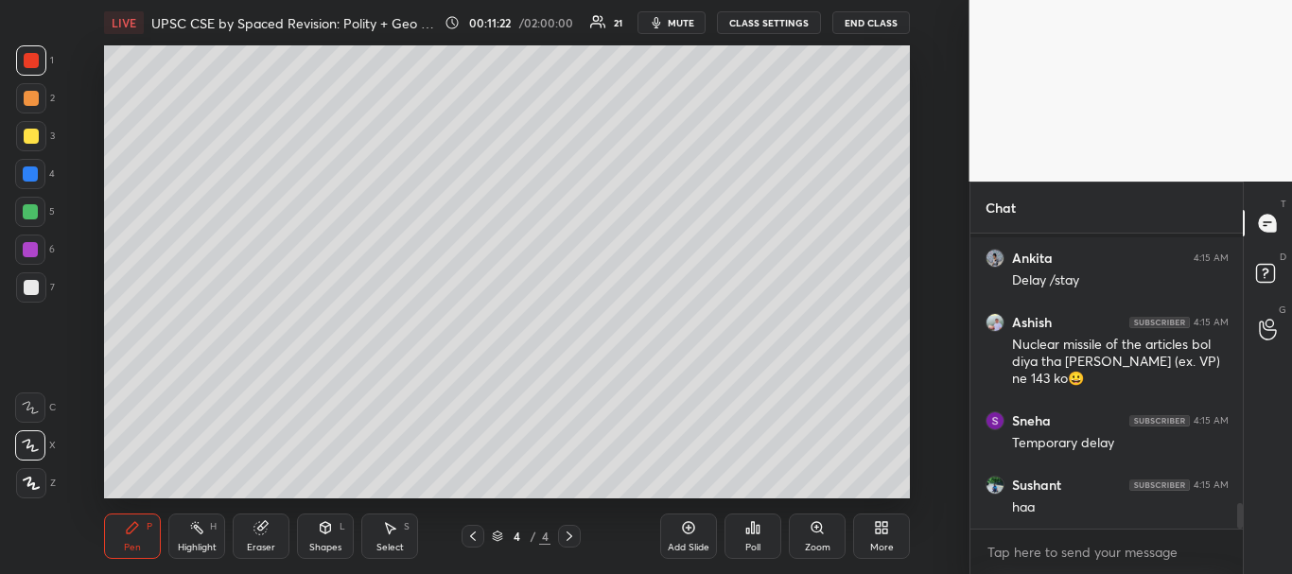
scroll to position [3092, 0]
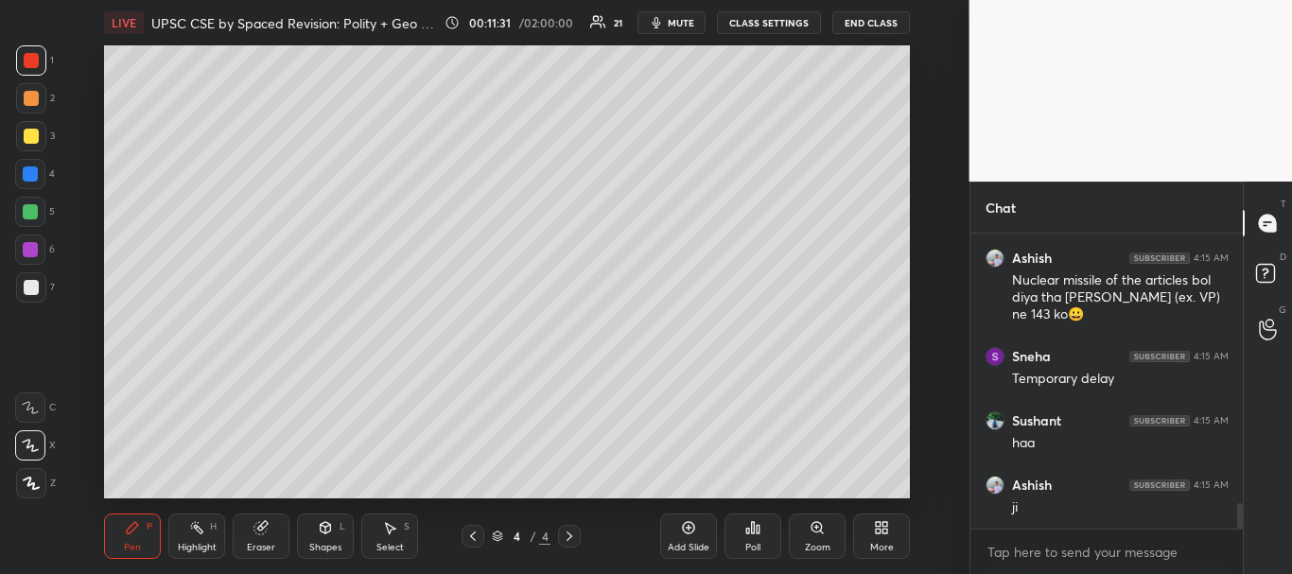
click at [33, 208] on div at bounding box center [30, 211] width 15 height 15
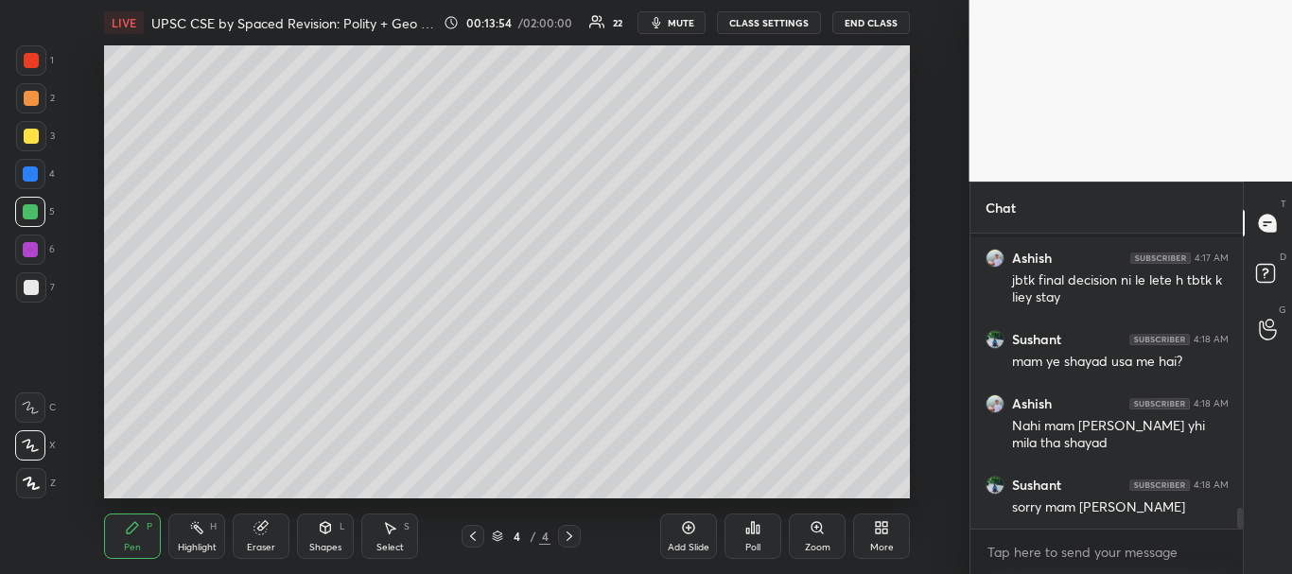
scroll to position [3941, 0]
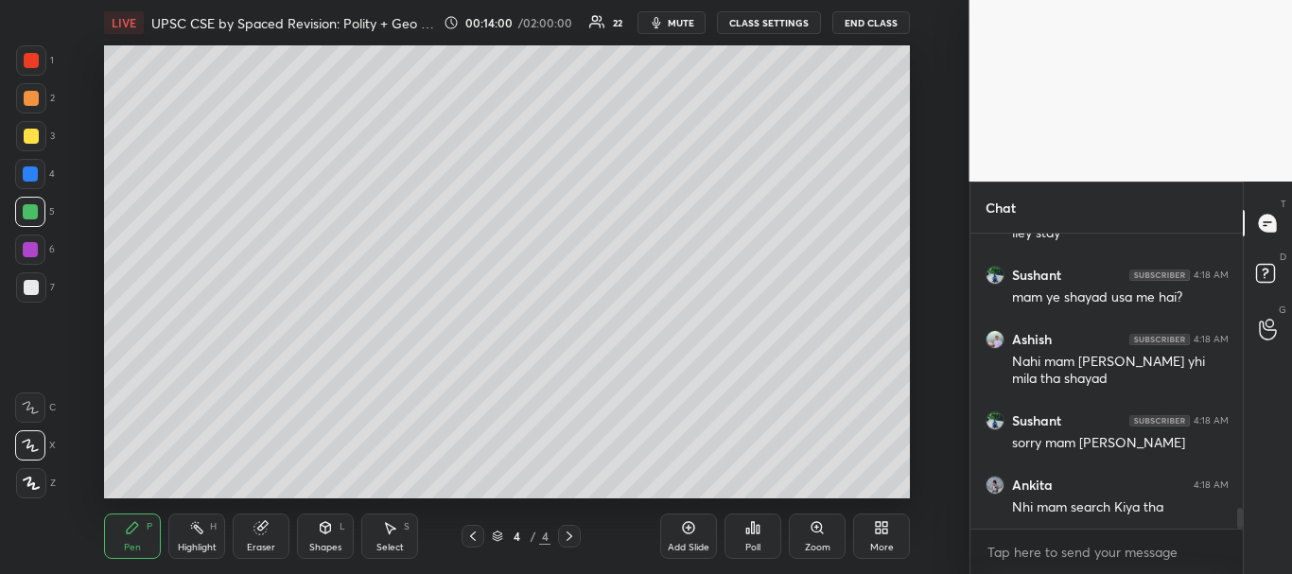
click at [30, 254] on div at bounding box center [30, 249] width 15 height 15
click at [28, 477] on icon at bounding box center [31, 483] width 17 height 13
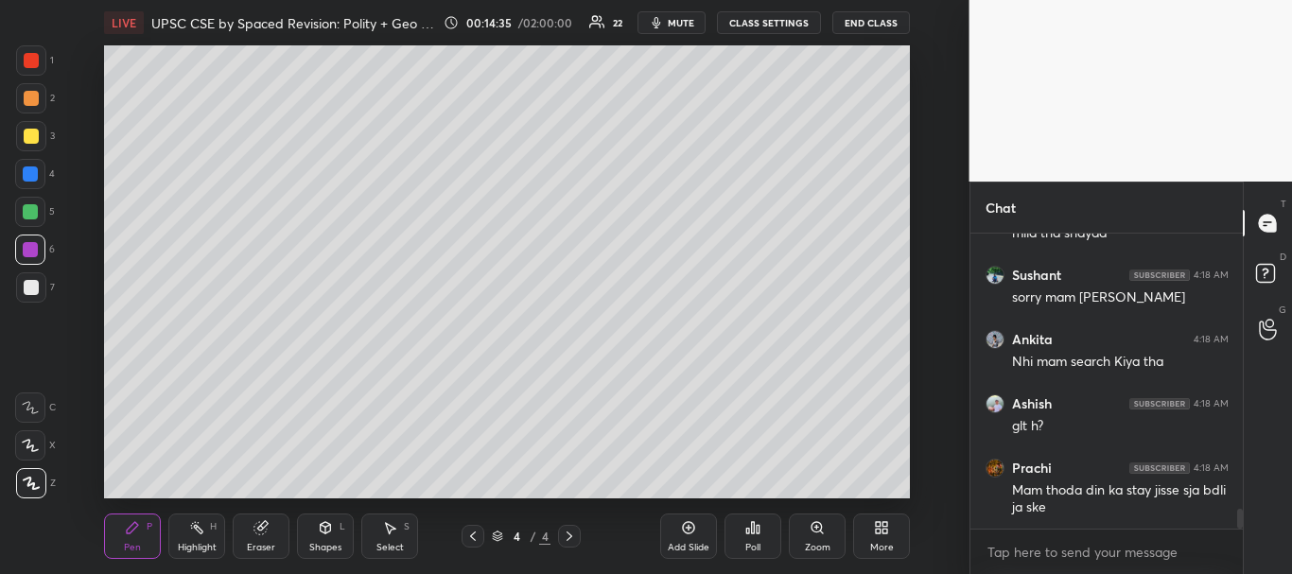
scroll to position [4151, 0]
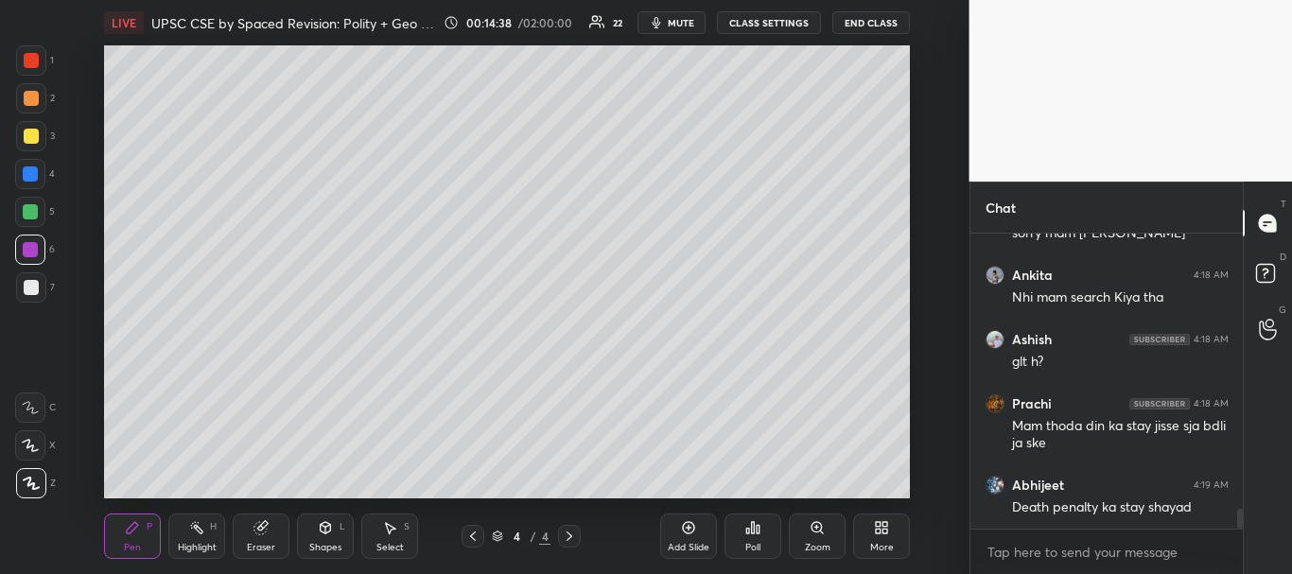
click at [86, 300] on div "Setting up your live class Poll for secs No correct answer Start poll" at bounding box center [508, 271] width 894 height 453
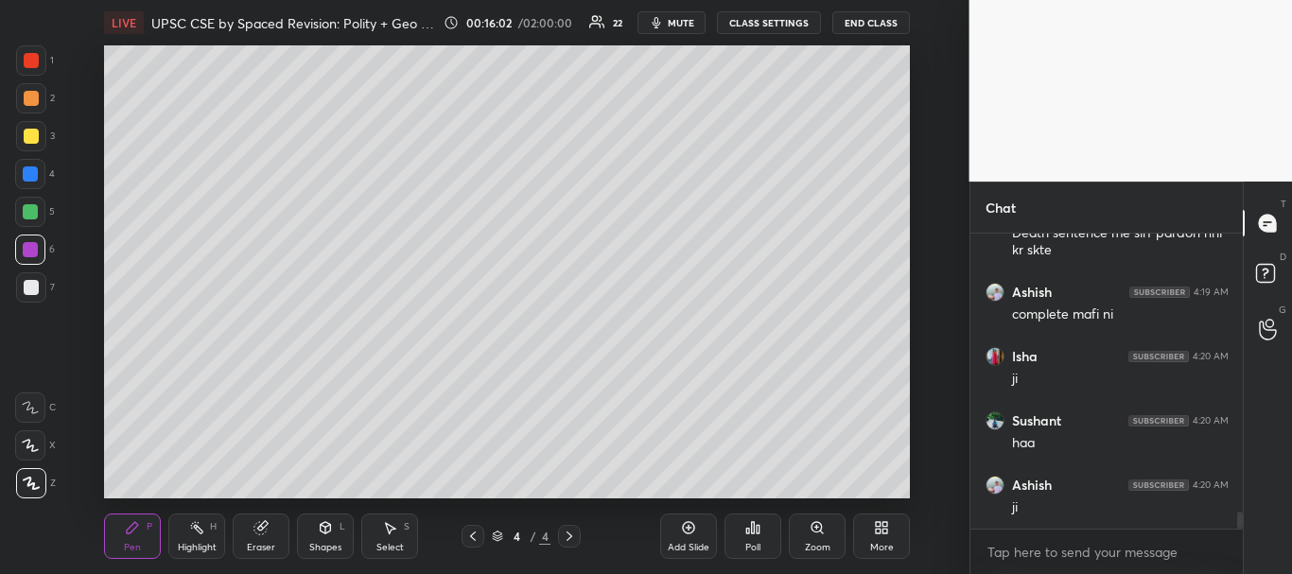
scroll to position [4893, 0]
click at [33, 144] on div at bounding box center [31, 136] width 30 height 30
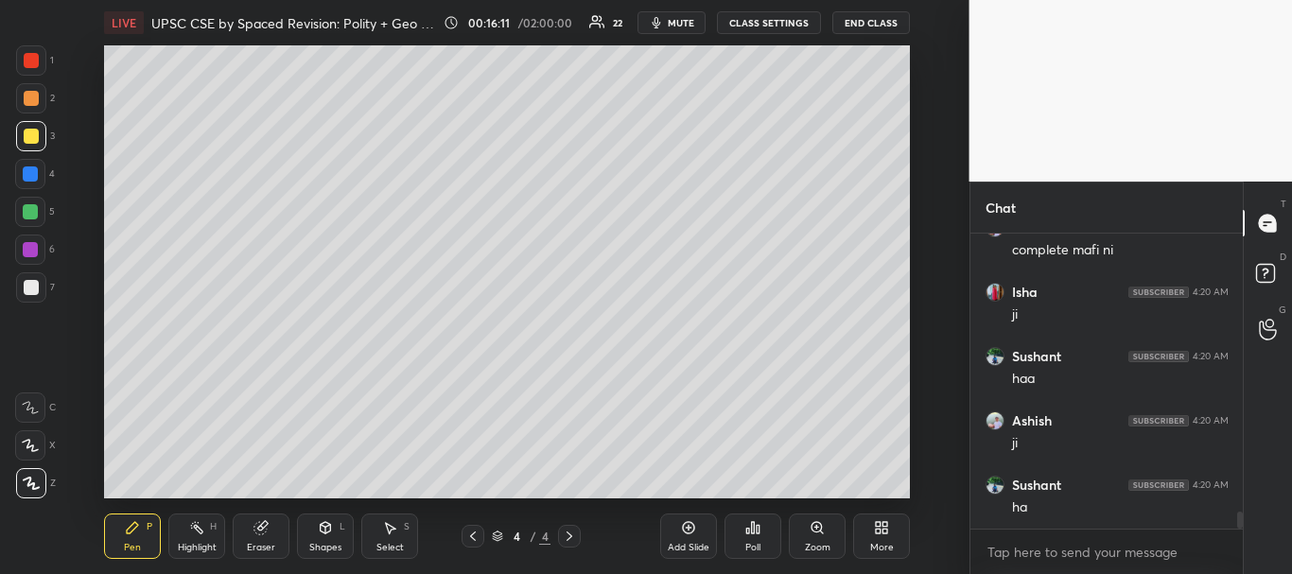
click at [499, 530] on div "4 / 4" at bounding box center [521, 536] width 59 height 17
click at [694, 526] on icon at bounding box center [689, 528] width 12 height 12
click at [29, 286] on div at bounding box center [31, 287] width 15 height 15
click at [26, 143] on div at bounding box center [31, 136] width 15 height 15
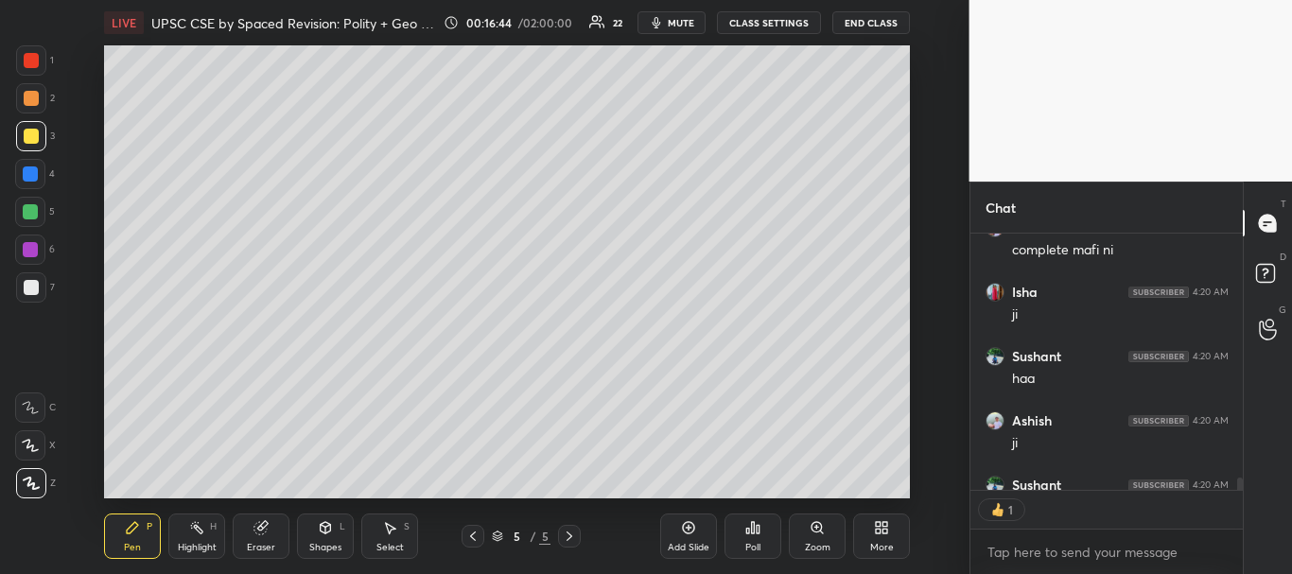
scroll to position [4932, 0]
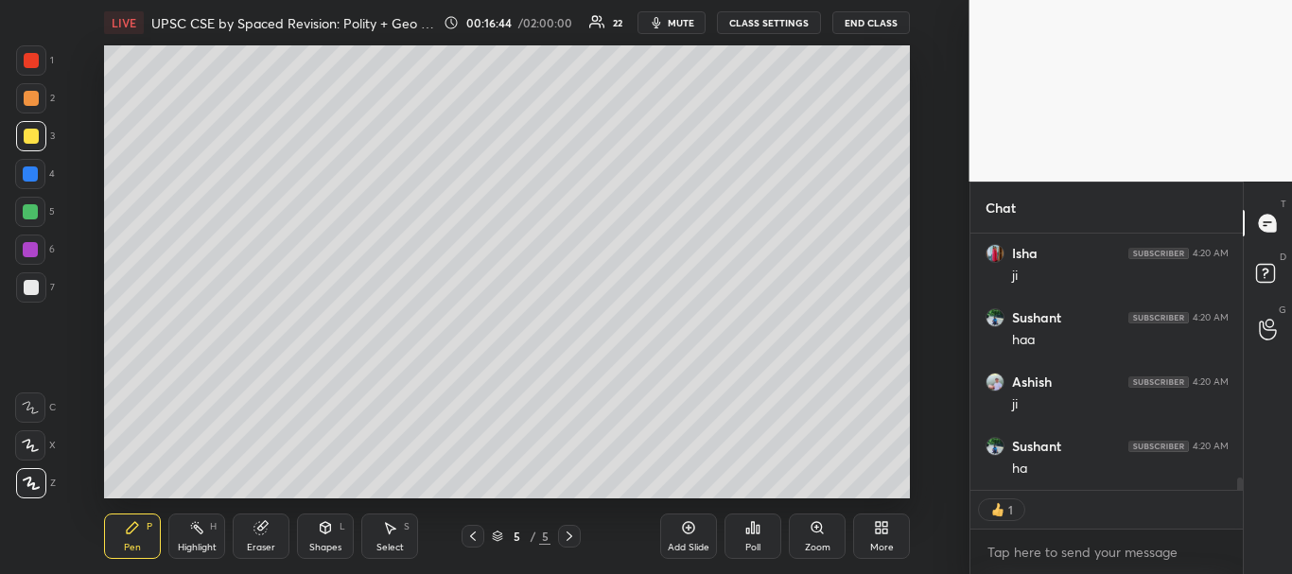
drag, startPoint x: 1237, startPoint y: 483, endPoint x: 1241, endPoint y: 494, distance: 11.1
click at [1237, 498] on div "Ashish 4:19 AM complete mafi ni Isha 4:20 AM ji [PERSON_NAME] 4:20 AM haa Ashis…" at bounding box center [1107, 404] width 273 height 341
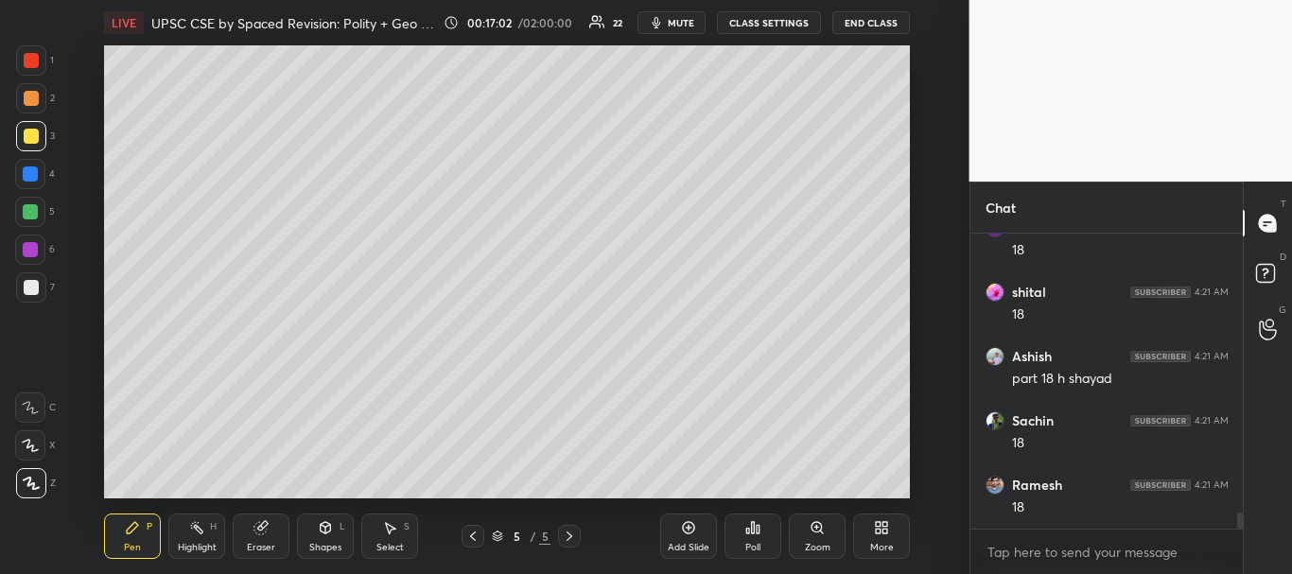
scroll to position [5283, 0]
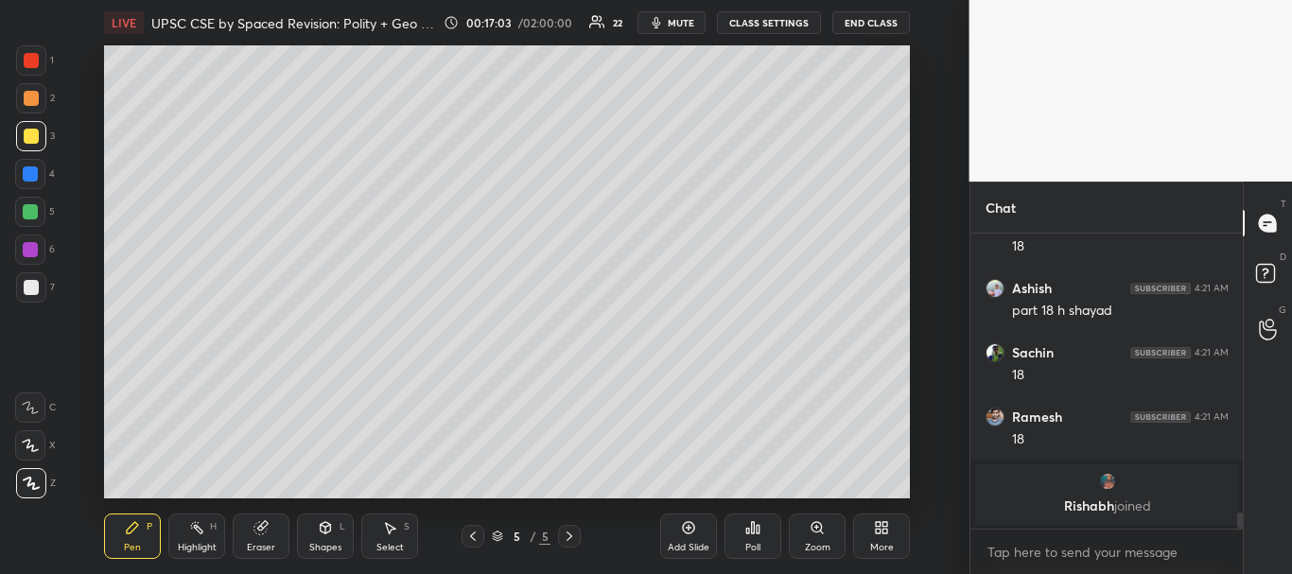
click at [475, 501] on div "Pen P Highlight H Eraser Shapes L Select S 5 / 5 Add Slide Poll Zoom More" at bounding box center [507, 537] width 806 height 76
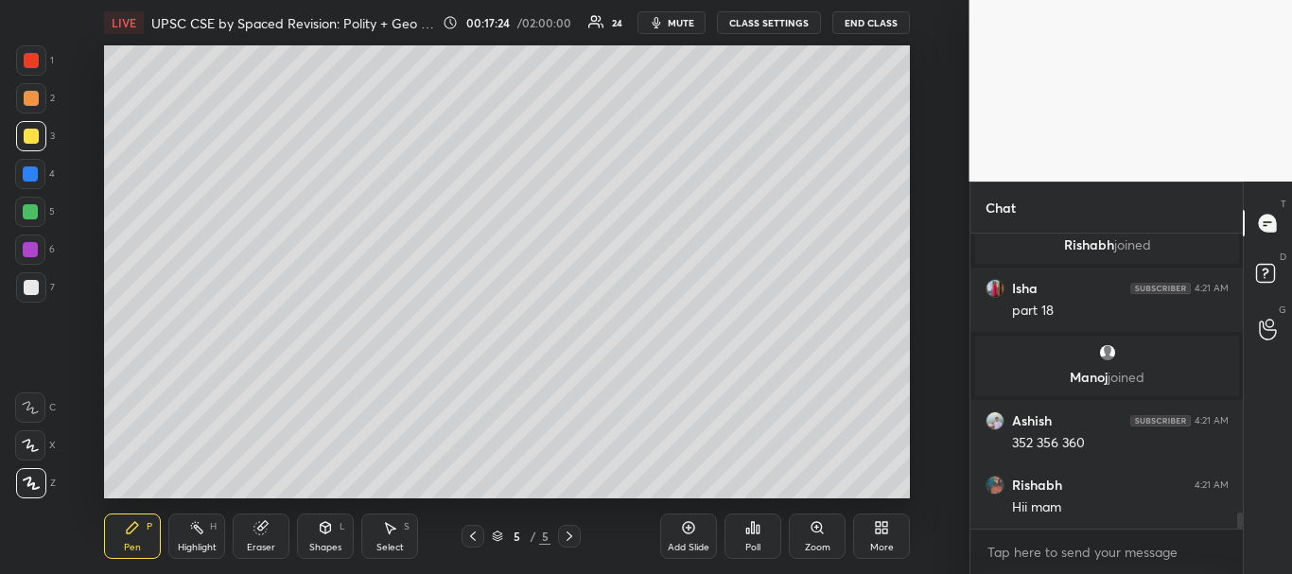
scroll to position [5054, 0]
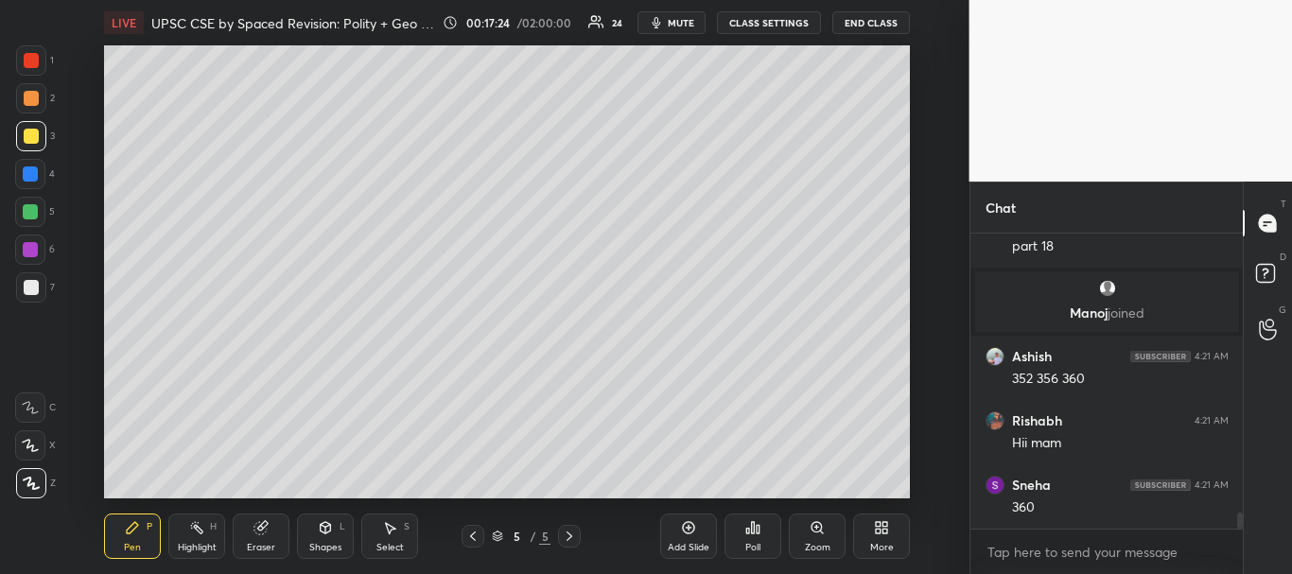
click at [27, 96] on div at bounding box center [31, 98] width 15 height 15
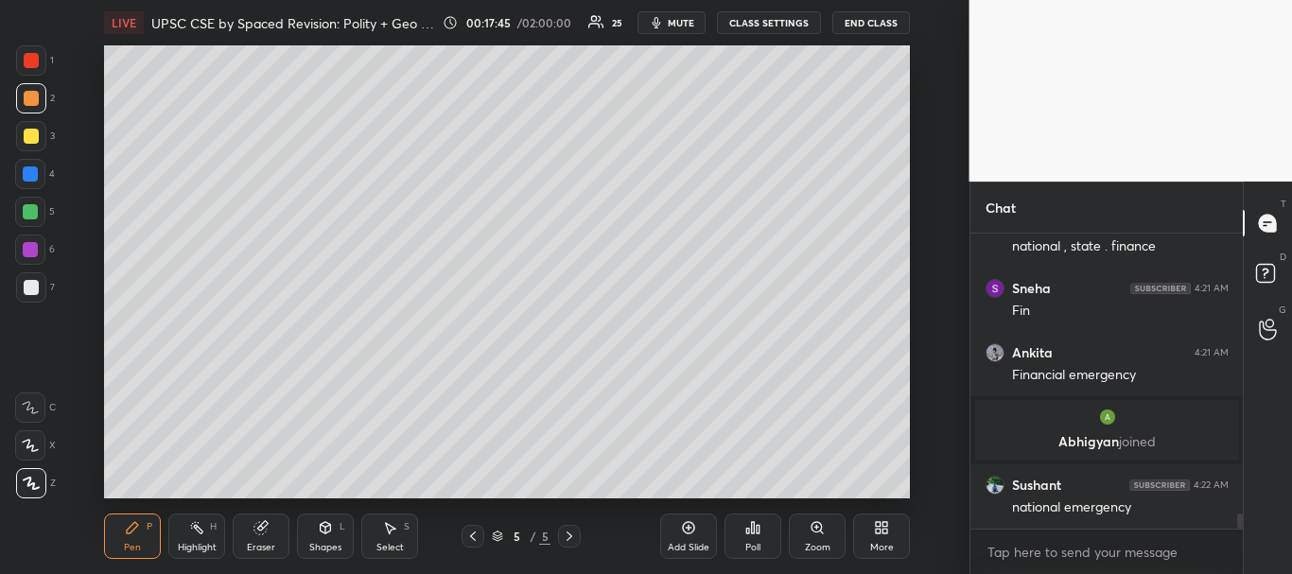
scroll to position [5385, 0]
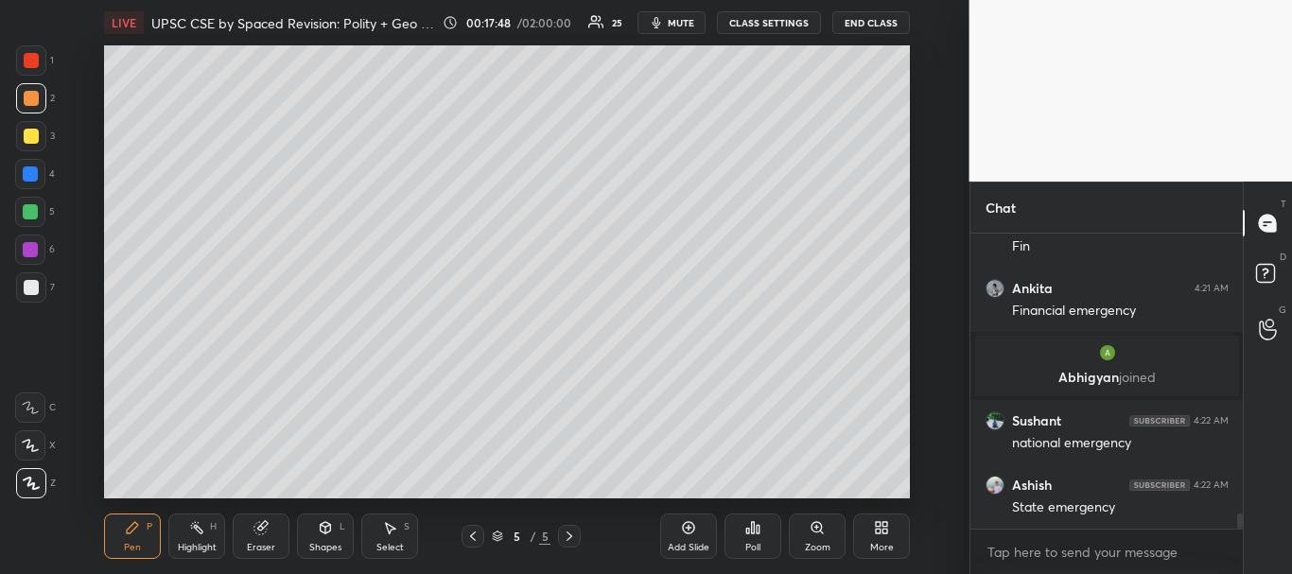
click at [71, 366] on div "Setting up your live class Poll for secs No correct answer Start poll" at bounding box center [508, 271] width 894 height 453
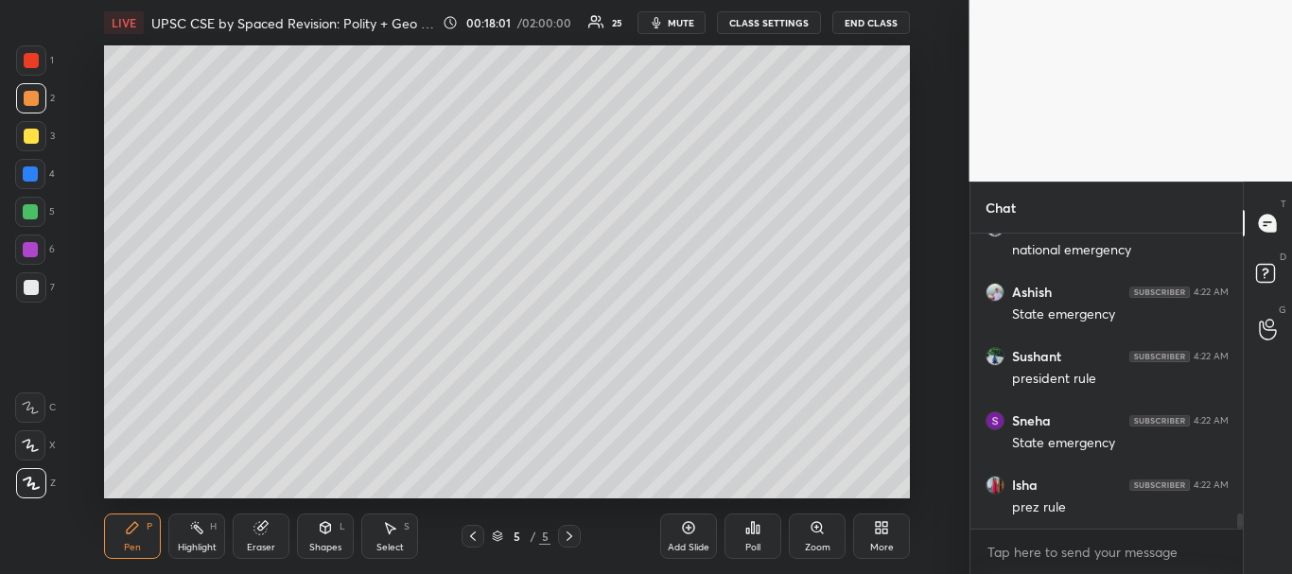
scroll to position [5597, 0]
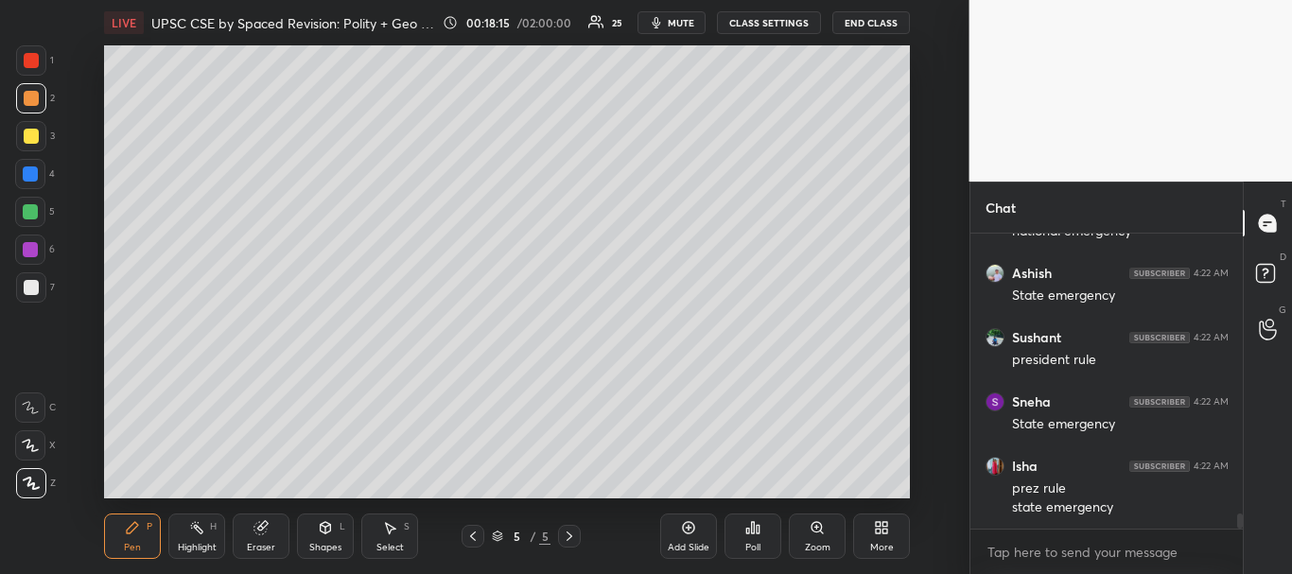
click at [26, 174] on div at bounding box center [30, 173] width 15 height 15
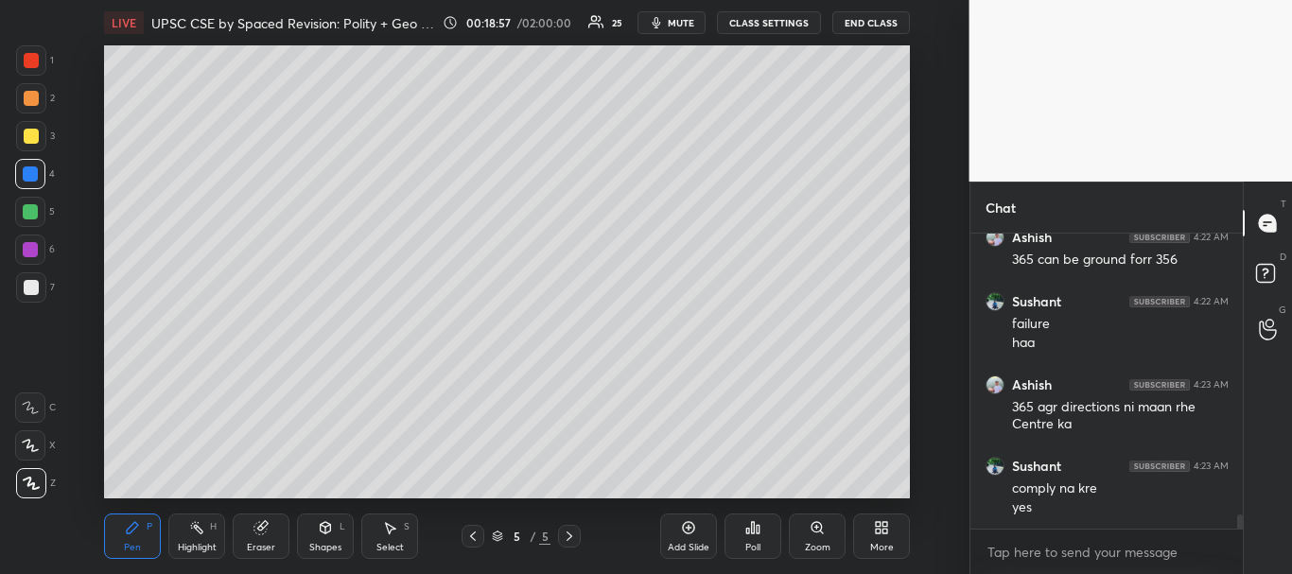
scroll to position [5973, 0]
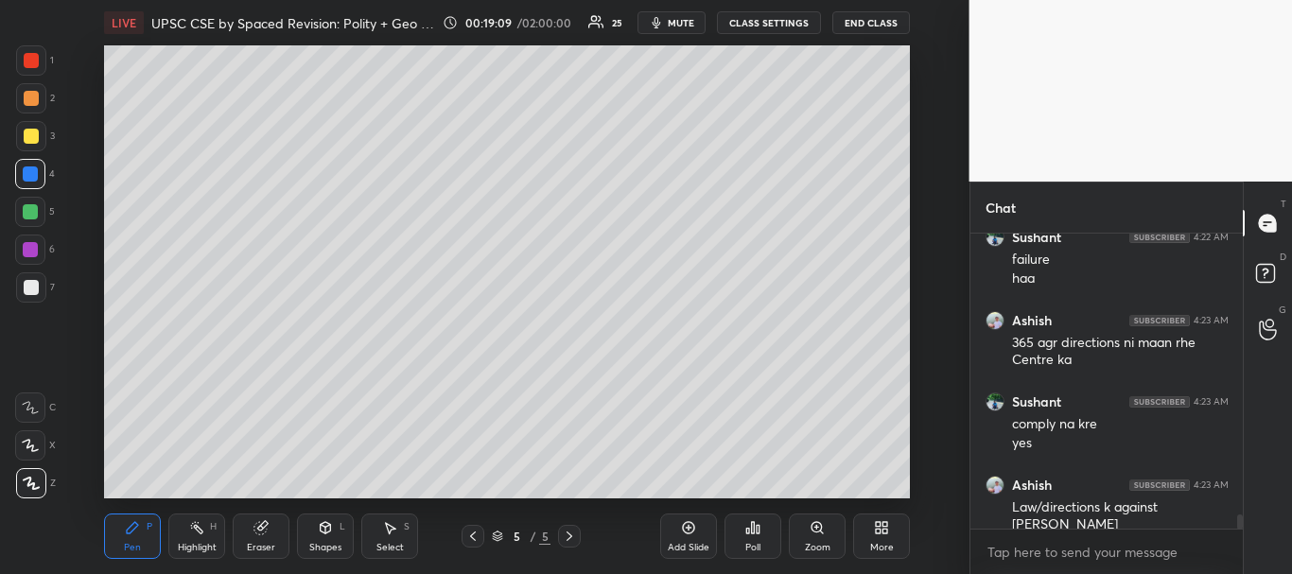
click at [30, 205] on div at bounding box center [30, 211] width 15 height 15
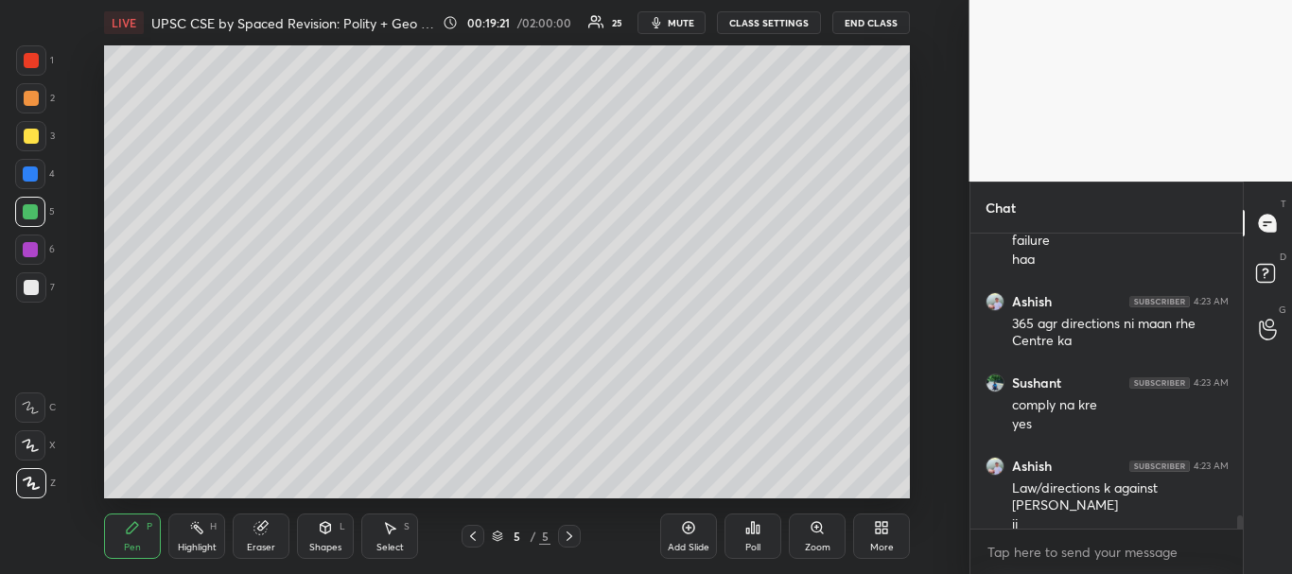
scroll to position [6056, 0]
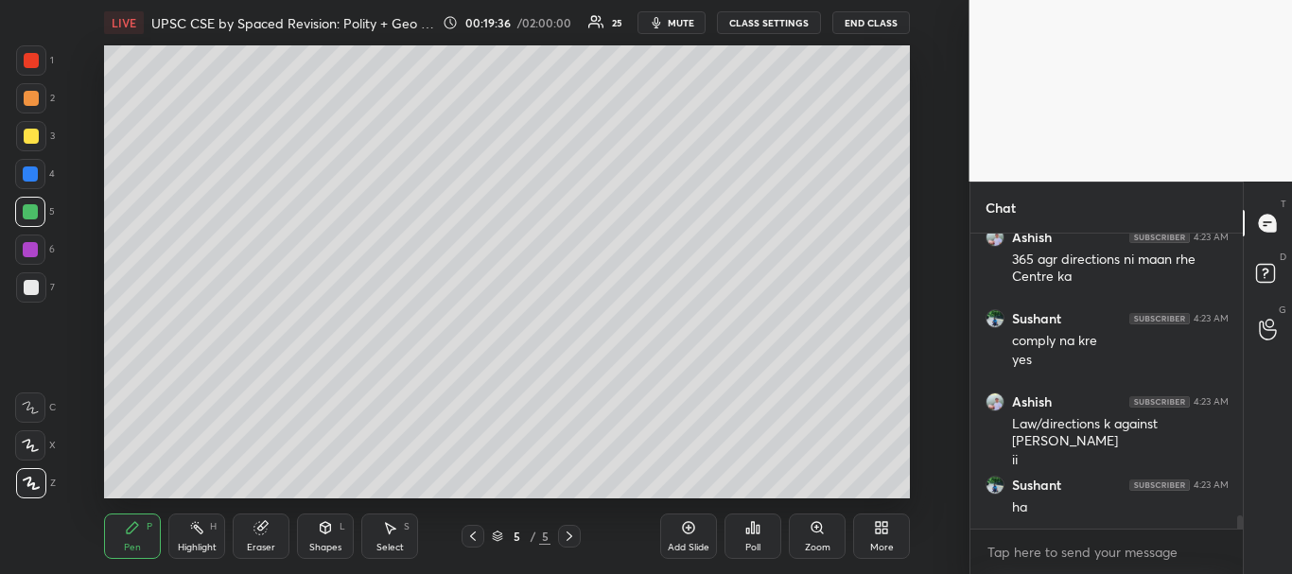
click at [32, 206] on div at bounding box center [30, 211] width 15 height 15
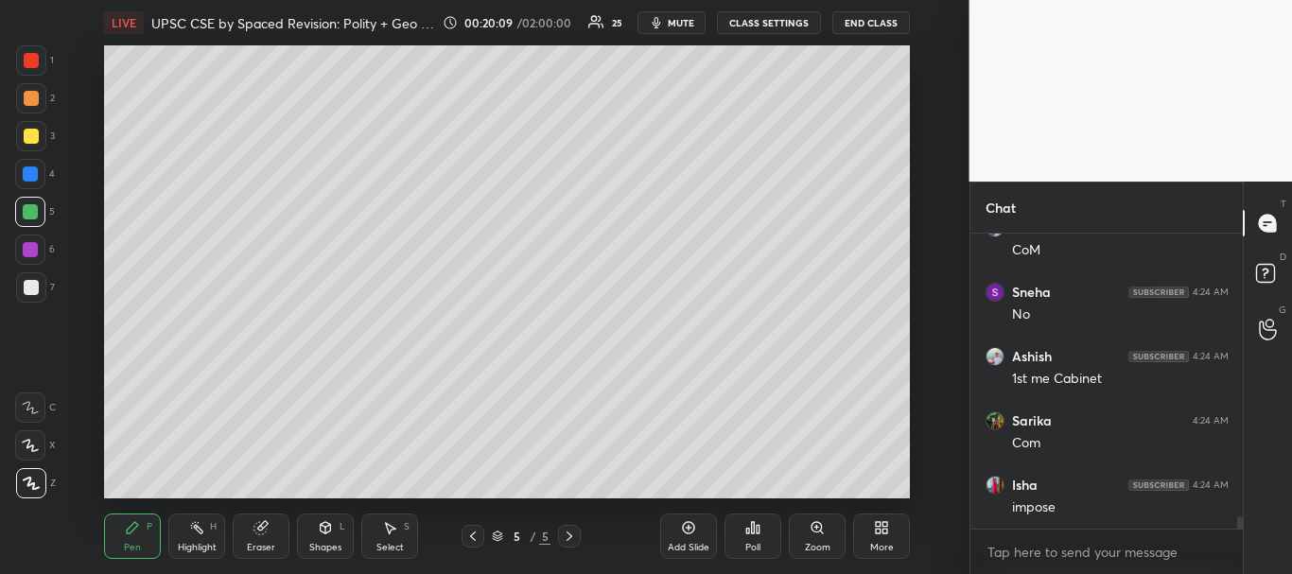
scroll to position [6635, 0]
click at [28, 238] on div at bounding box center [30, 250] width 30 height 30
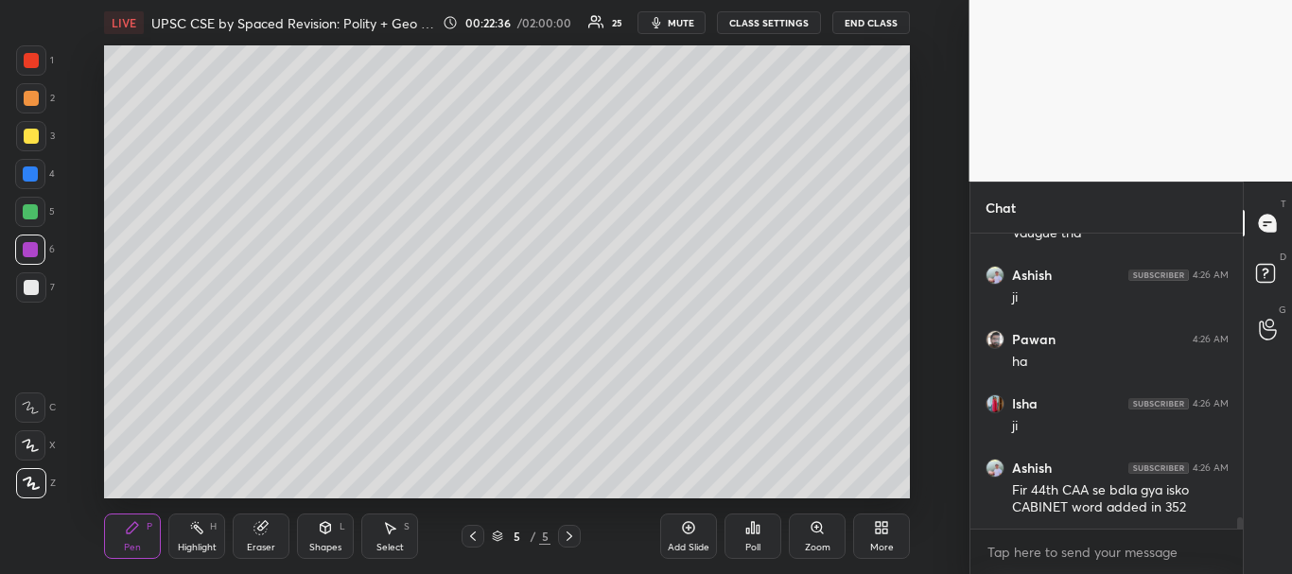
click at [30, 212] on div at bounding box center [30, 211] width 15 height 15
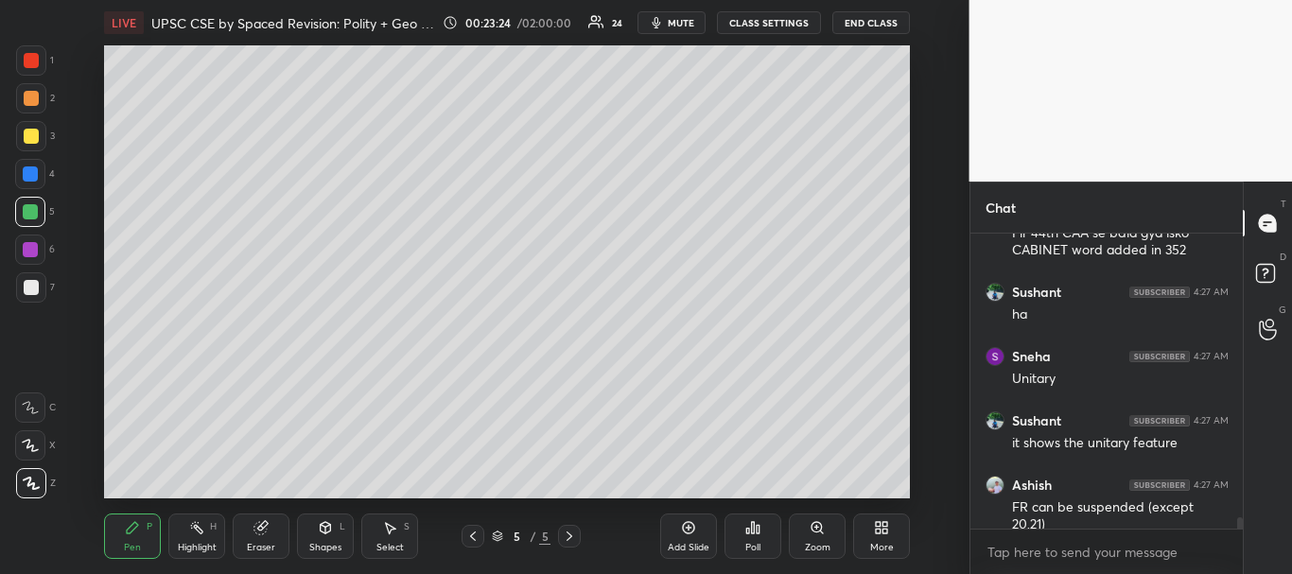
scroll to position [7547, 0]
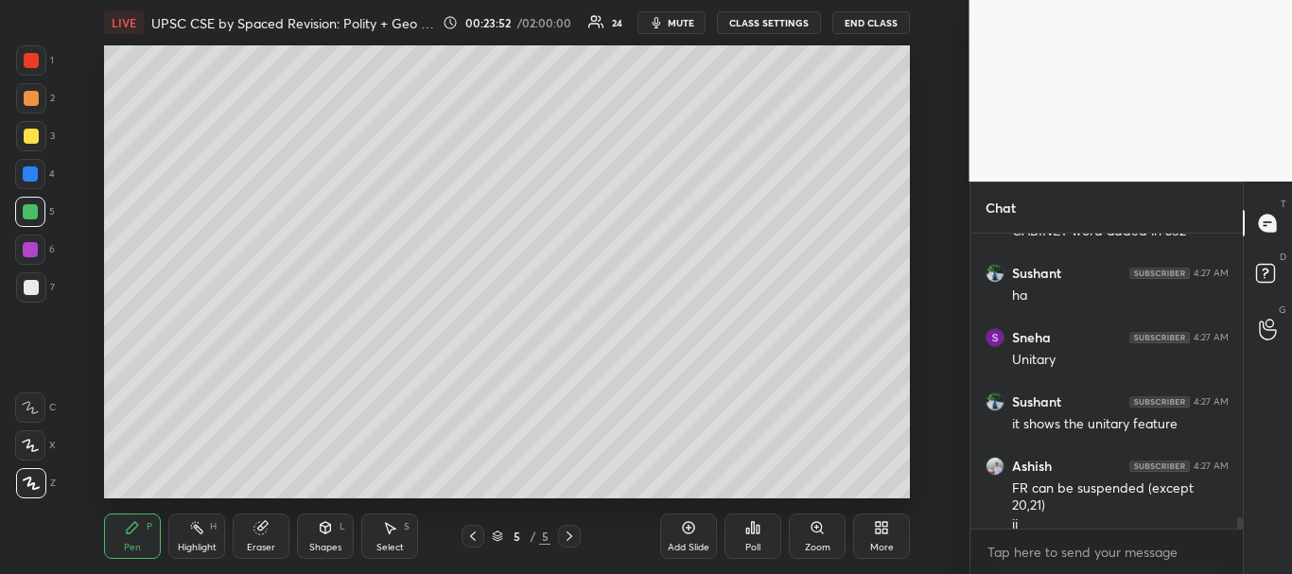
click at [723, 485] on div "Add Slide Poll Zoom More" at bounding box center [785, 536] width 250 height 106
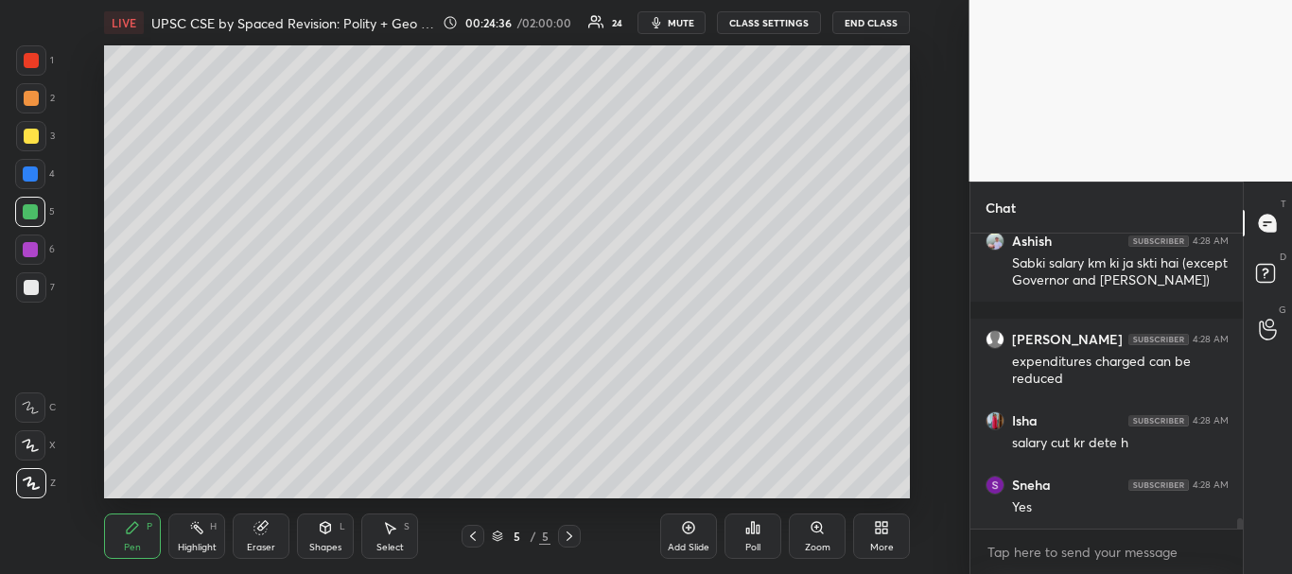
scroll to position [7984, 0]
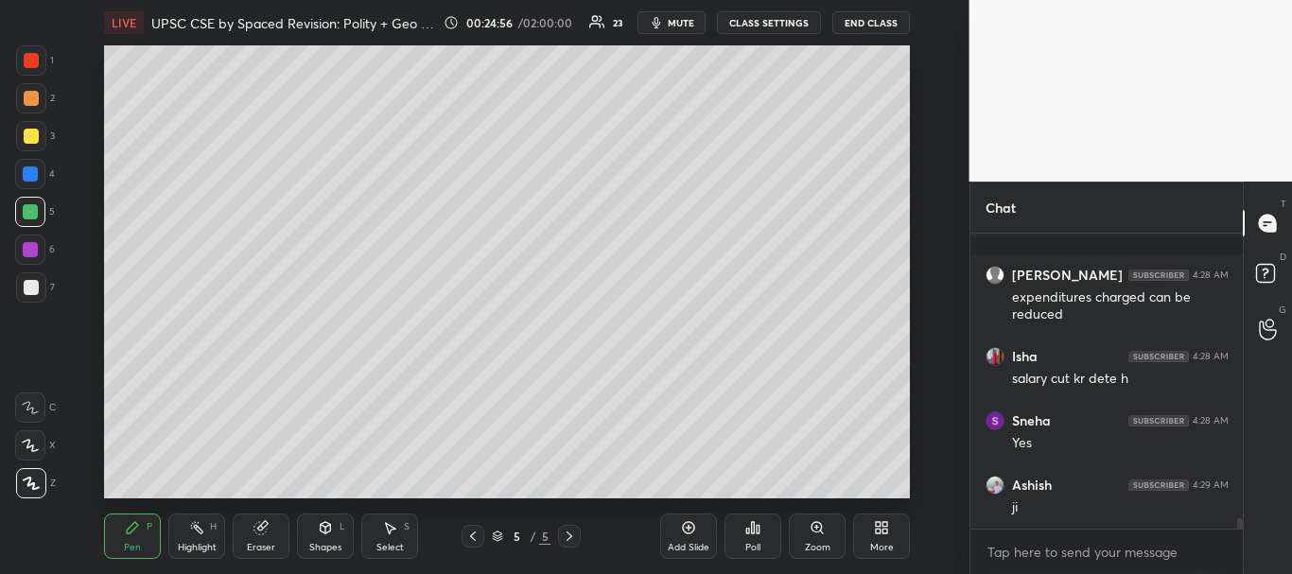
click at [472, 540] on icon at bounding box center [472, 536] width 15 height 15
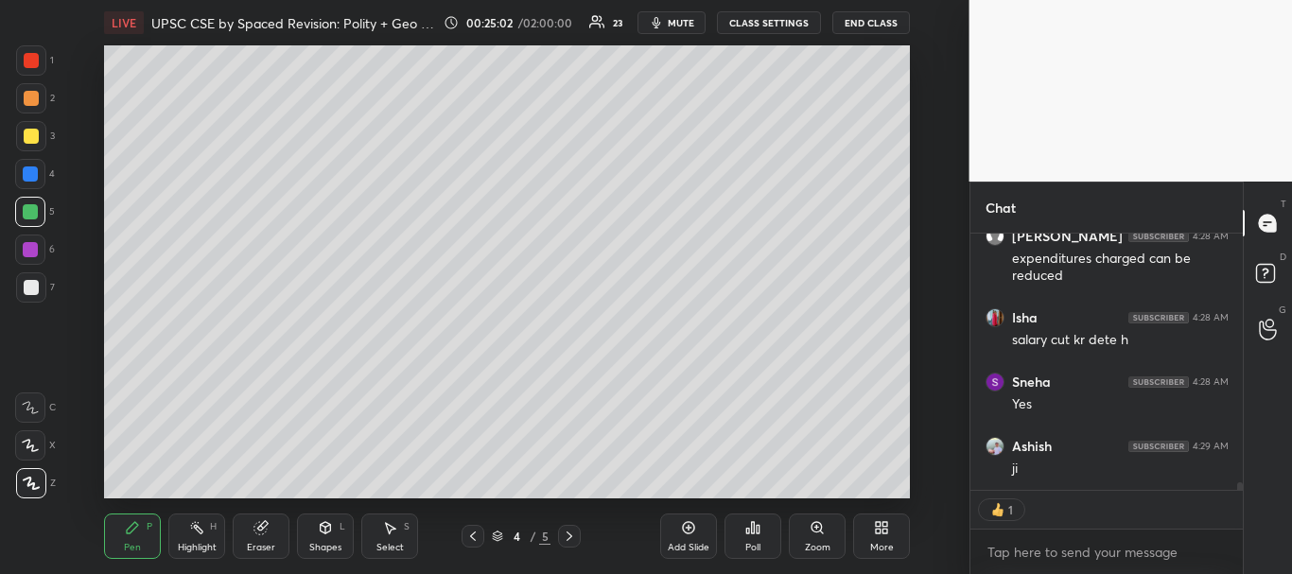
drag, startPoint x: 1241, startPoint y: 483, endPoint x: 1246, endPoint y: 495, distance: 12.3
click at [1245, 495] on div "Chat Ashish 4:28 AM Sabki salary km ki ja skti hai (except Governor and [PERSON…" at bounding box center [1132, 378] width 324 height 393
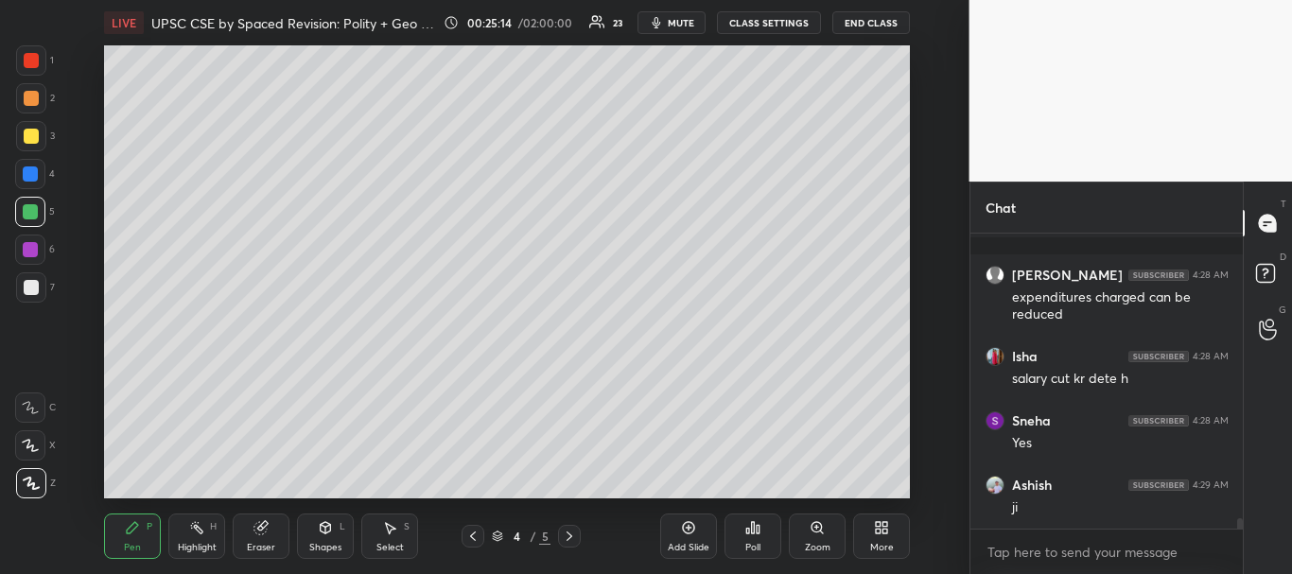
scroll to position [8049, 0]
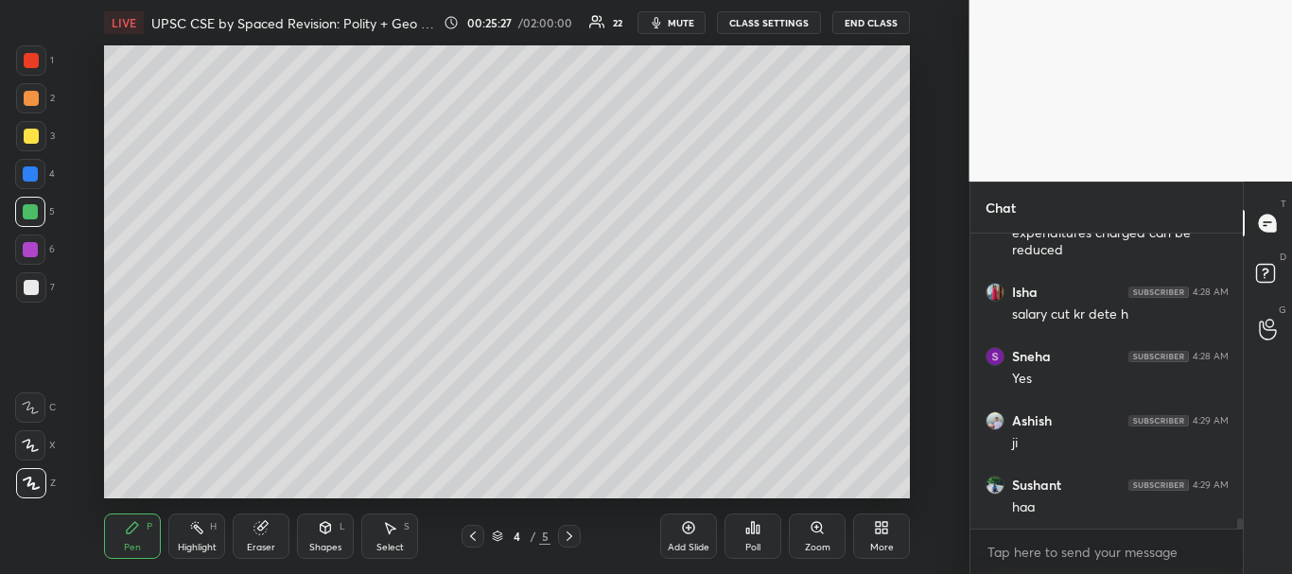
click at [469, 532] on icon at bounding box center [472, 536] width 15 height 15
click at [34, 58] on div at bounding box center [31, 60] width 15 height 15
click at [28, 142] on div at bounding box center [31, 136] width 15 height 15
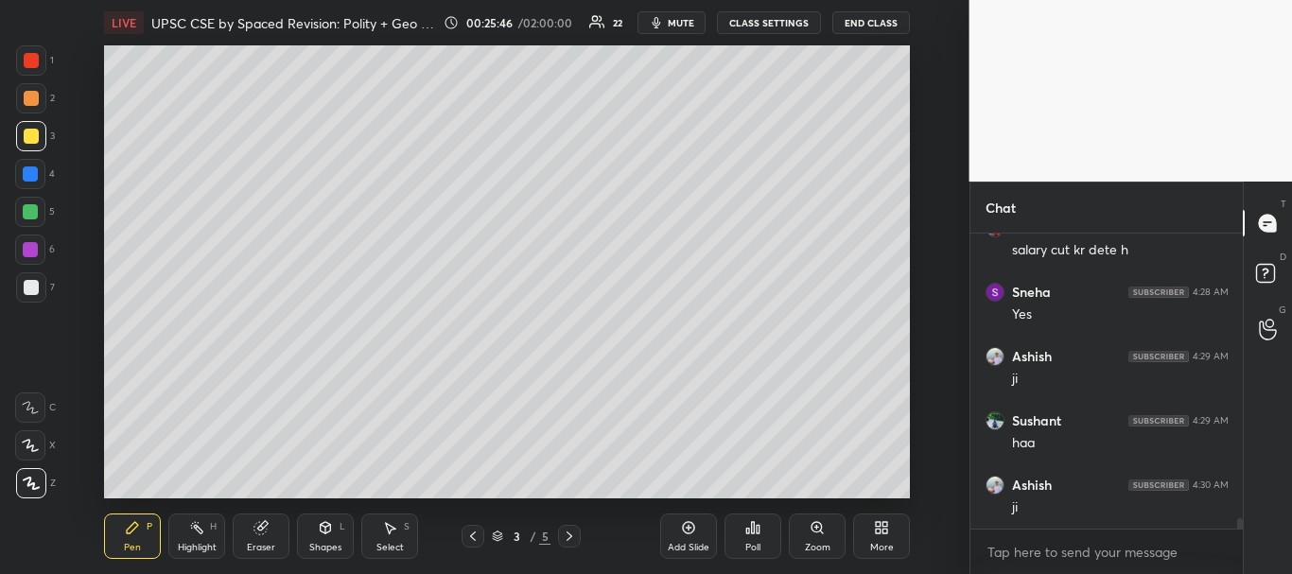
click at [691, 530] on icon at bounding box center [688, 527] width 15 height 15
click at [33, 289] on div at bounding box center [31, 287] width 15 height 15
click at [29, 134] on div at bounding box center [31, 136] width 15 height 15
click at [27, 134] on div at bounding box center [31, 136] width 15 height 15
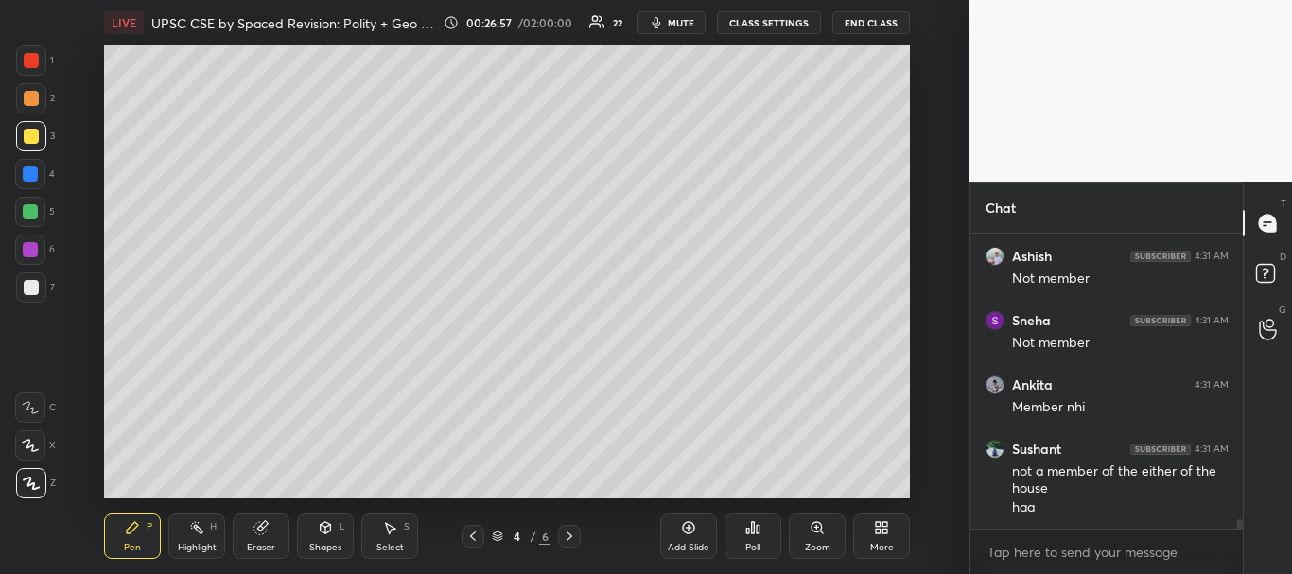
scroll to position [9069, 0]
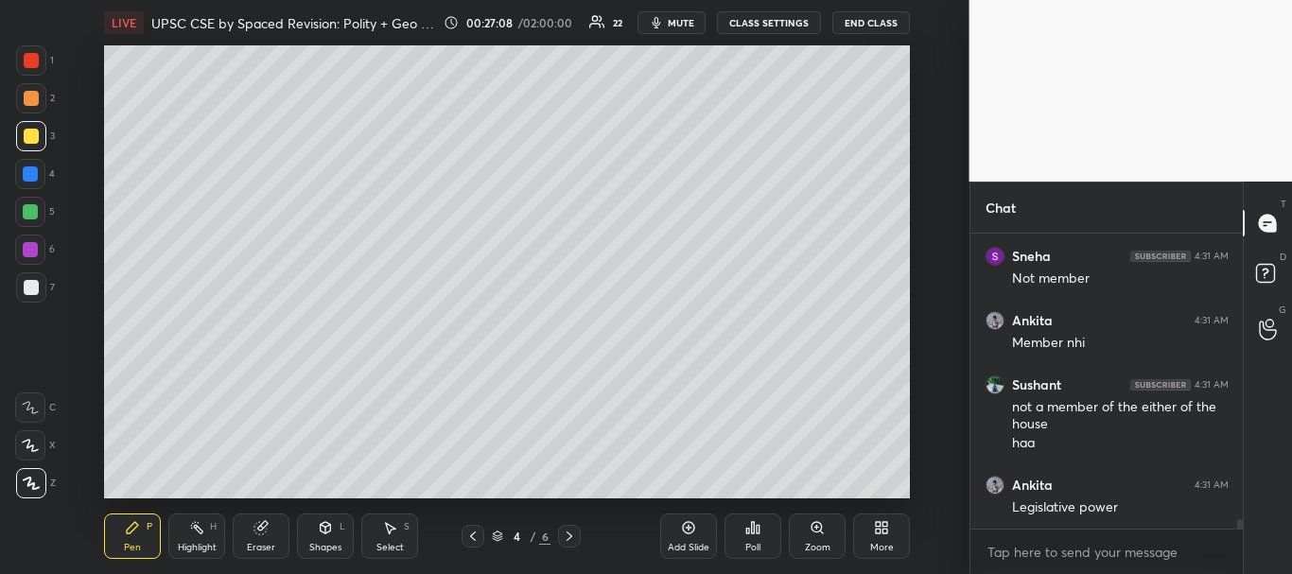
click at [32, 63] on div at bounding box center [31, 60] width 15 height 15
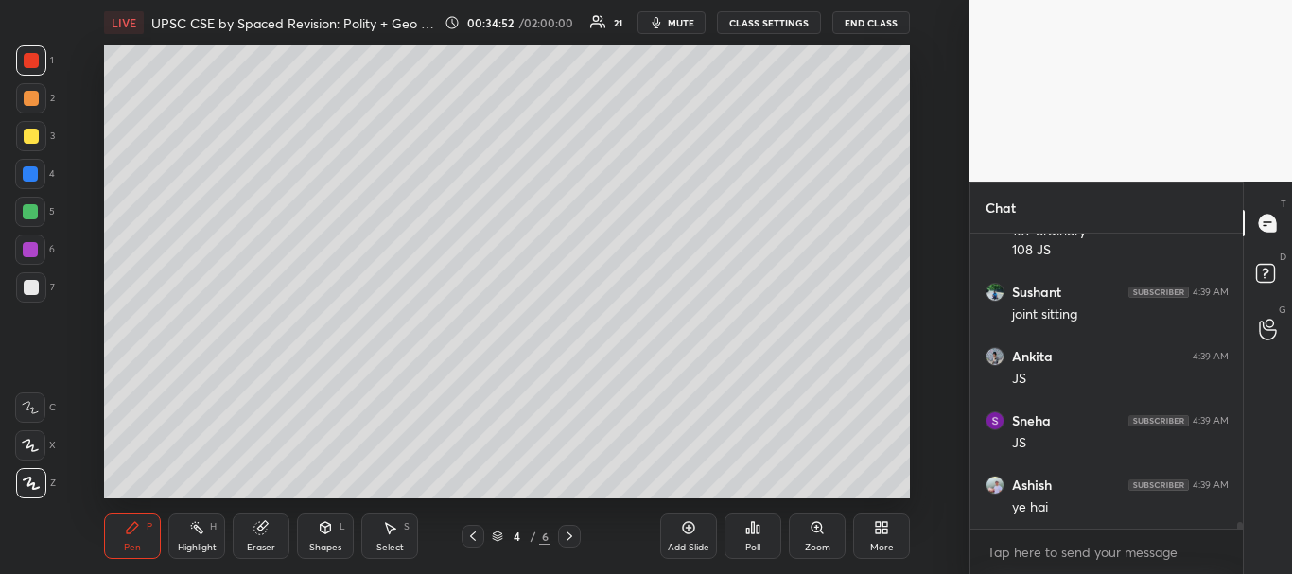
scroll to position [13297, 0]
drag, startPoint x: 35, startPoint y: 289, endPoint x: 36, endPoint y: 254, distance: 35.0
click at [34, 289] on div at bounding box center [31, 287] width 15 height 15
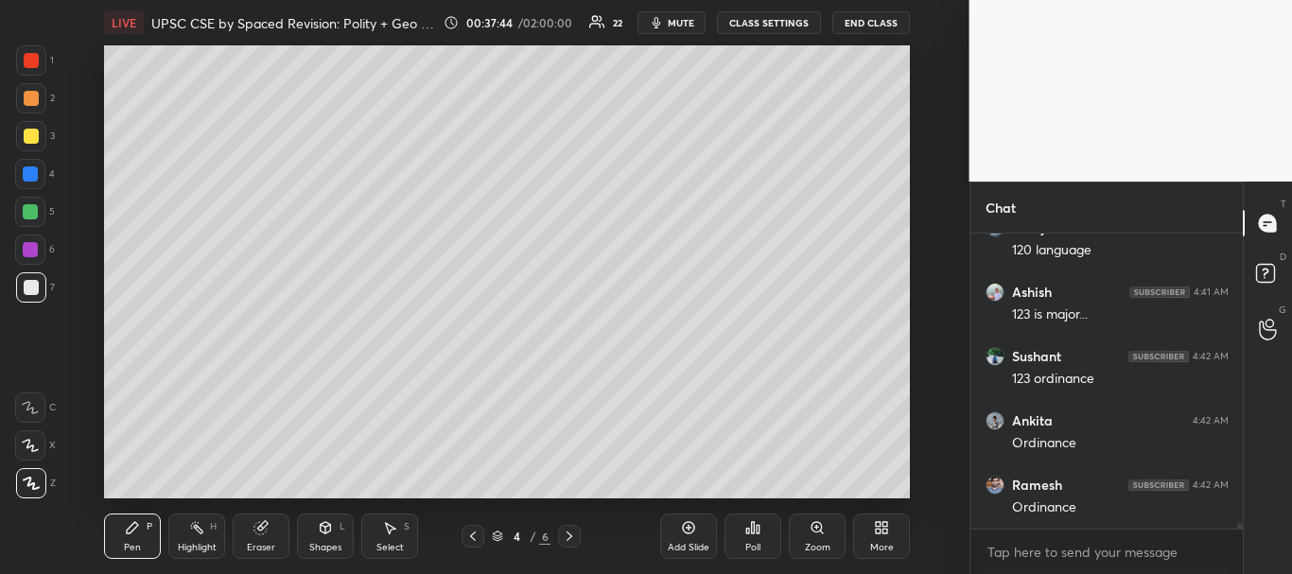
scroll to position [16018, 0]
click at [482, 536] on div at bounding box center [473, 536] width 23 height 23
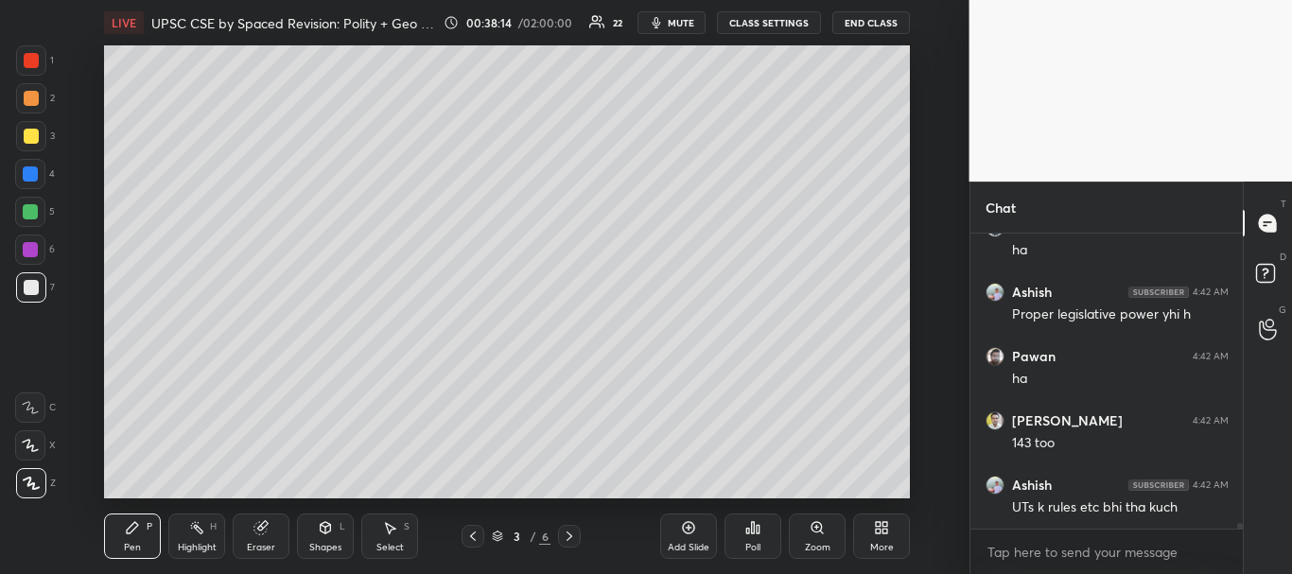
scroll to position [16340, 0]
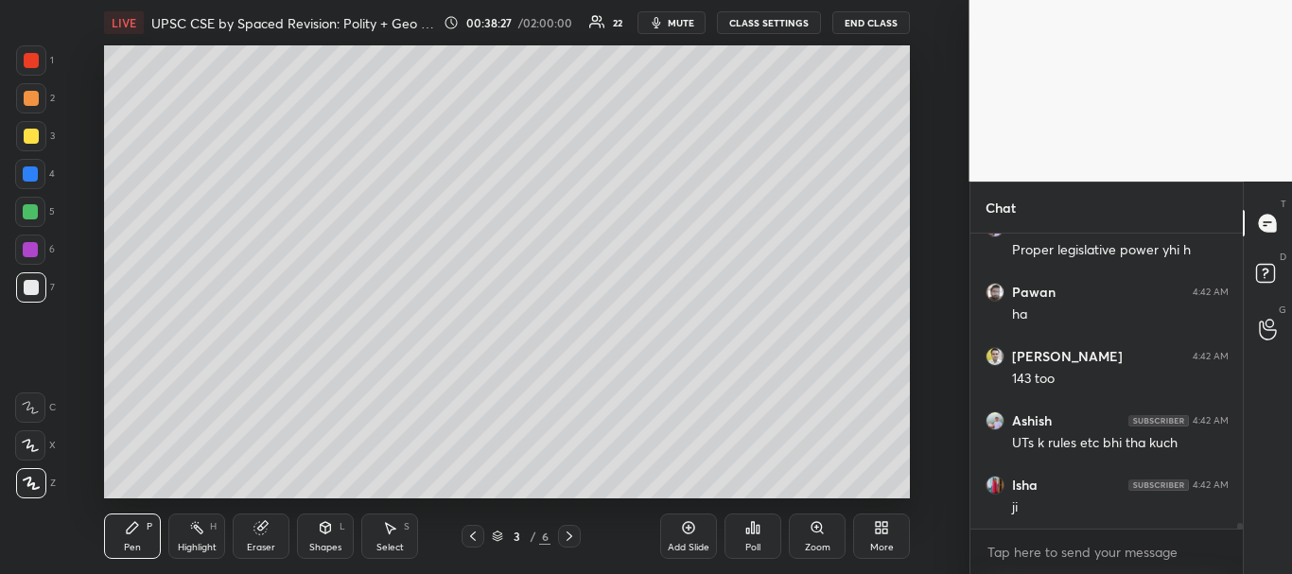
click at [696, 521] on icon at bounding box center [688, 527] width 15 height 15
click at [334, 546] on div "Shapes" at bounding box center [325, 547] width 32 height 9
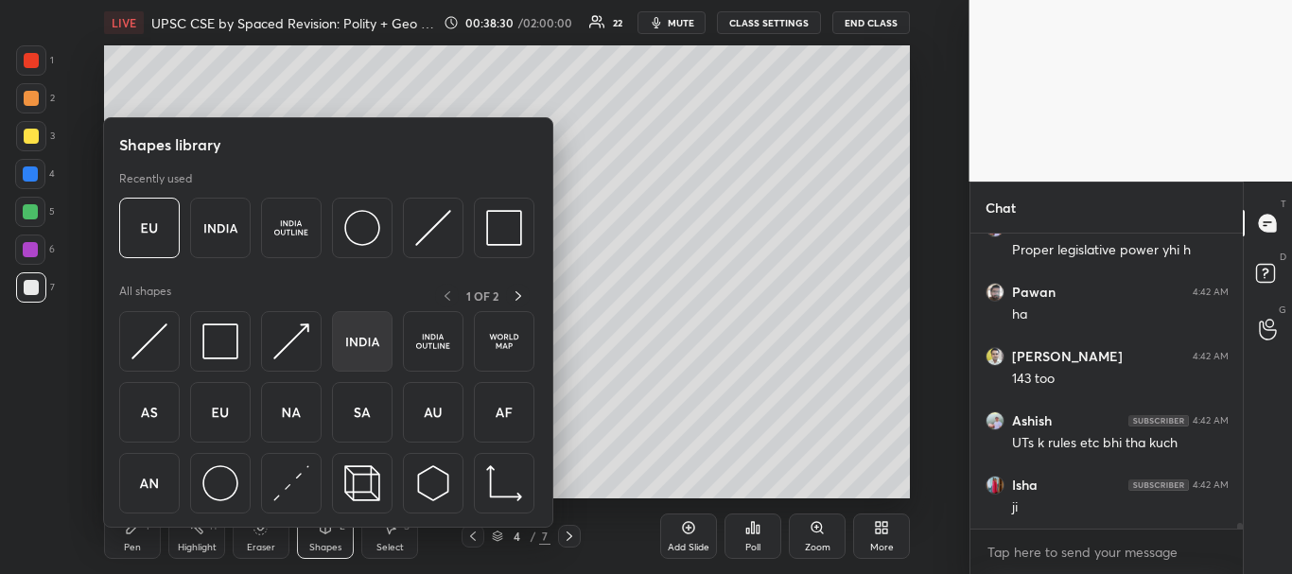
click at [375, 344] on img at bounding box center [362, 342] width 36 height 36
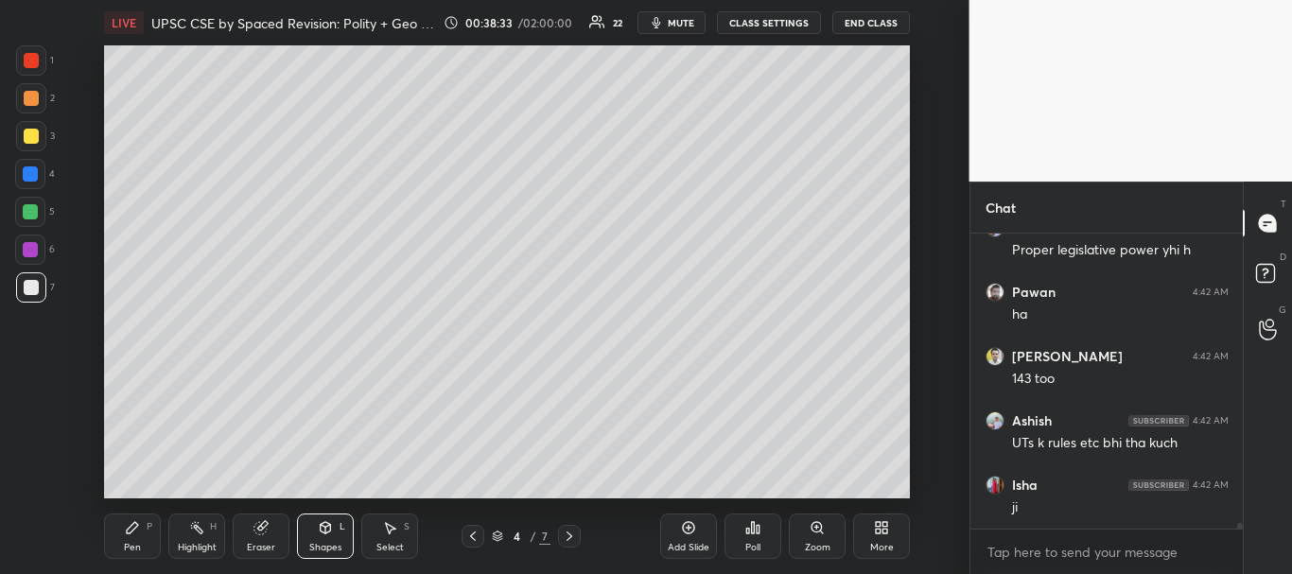
scroll to position [16404, 0]
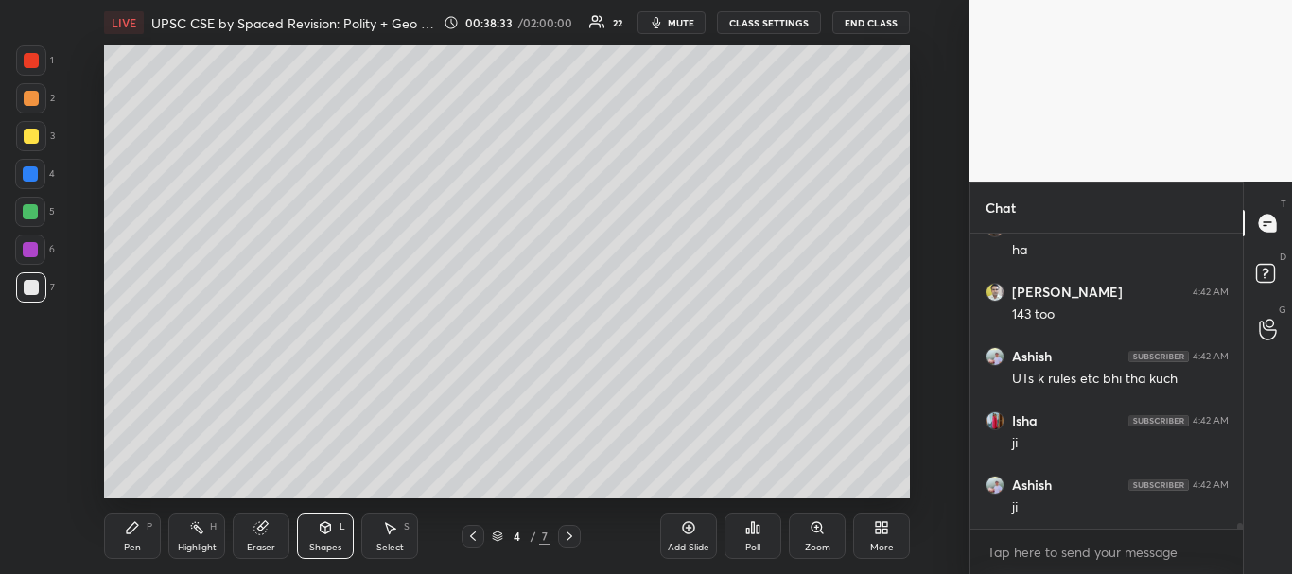
click at [28, 171] on div at bounding box center [30, 173] width 15 height 15
click at [124, 520] on div "Pen P" at bounding box center [132, 536] width 57 height 45
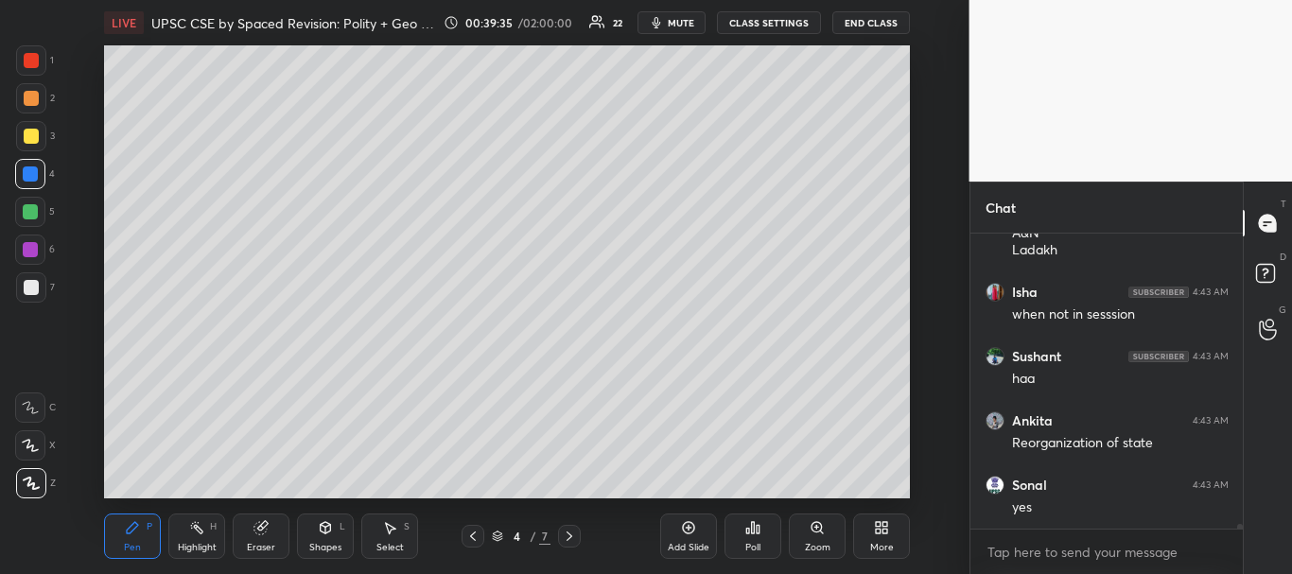
scroll to position [17216, 0]
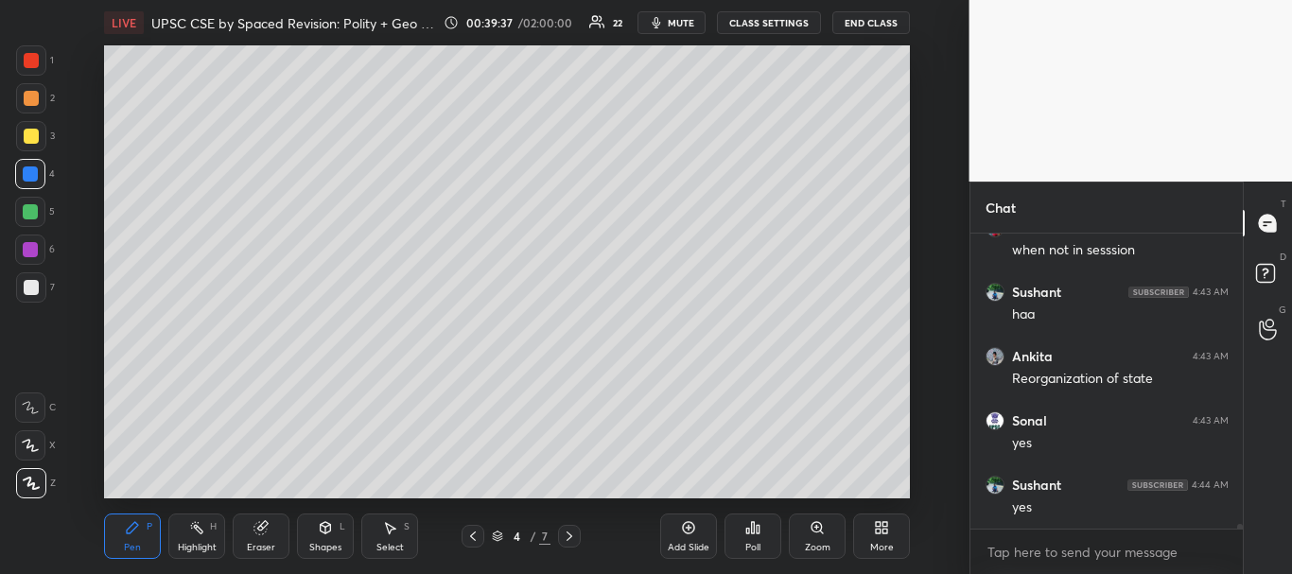
click at [738, 488] on div "Poll" at bounding box center [753, 536] width 57 height 106
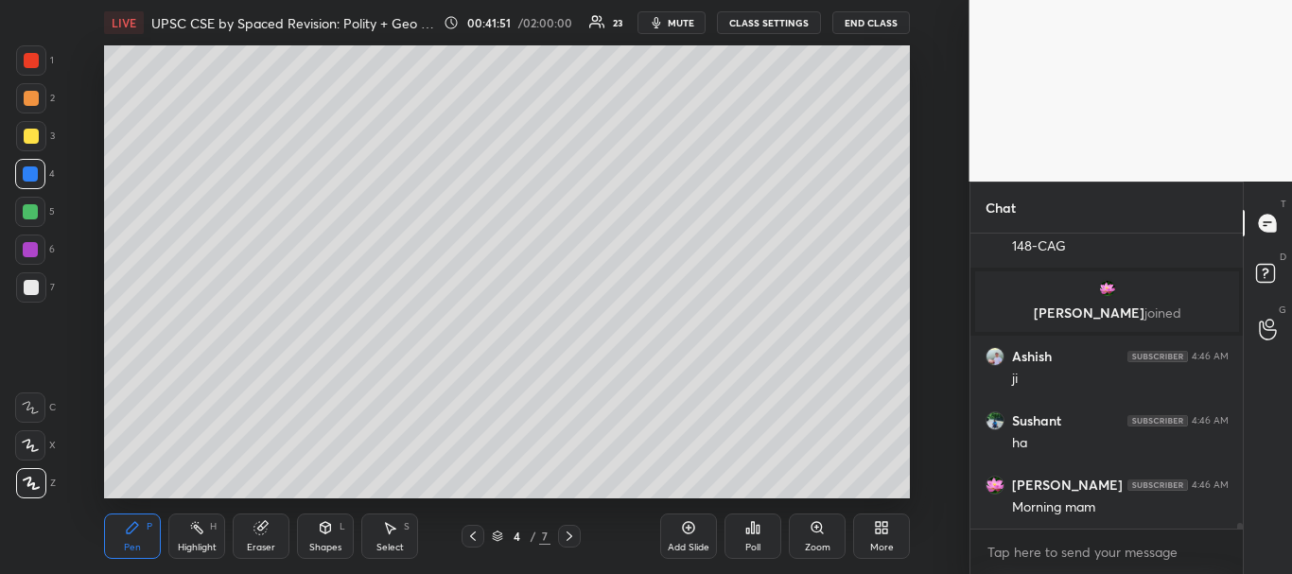
scroll to position [15940, 0]
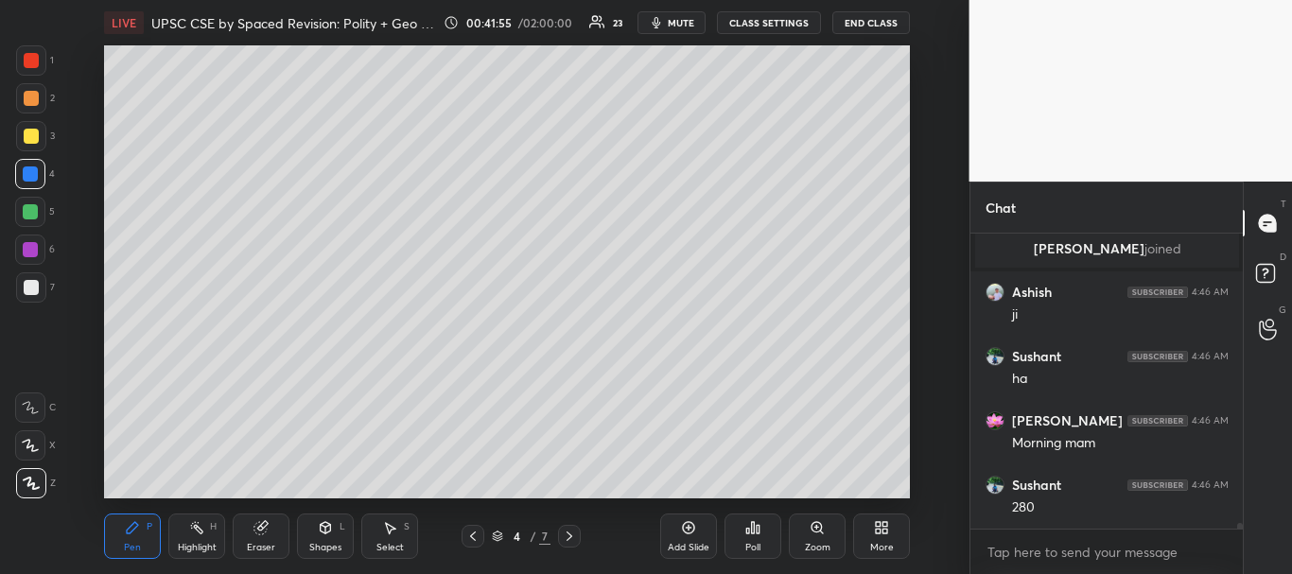
click at [472, 535] on icon at bounding box center [473, 536] width 6 height 9
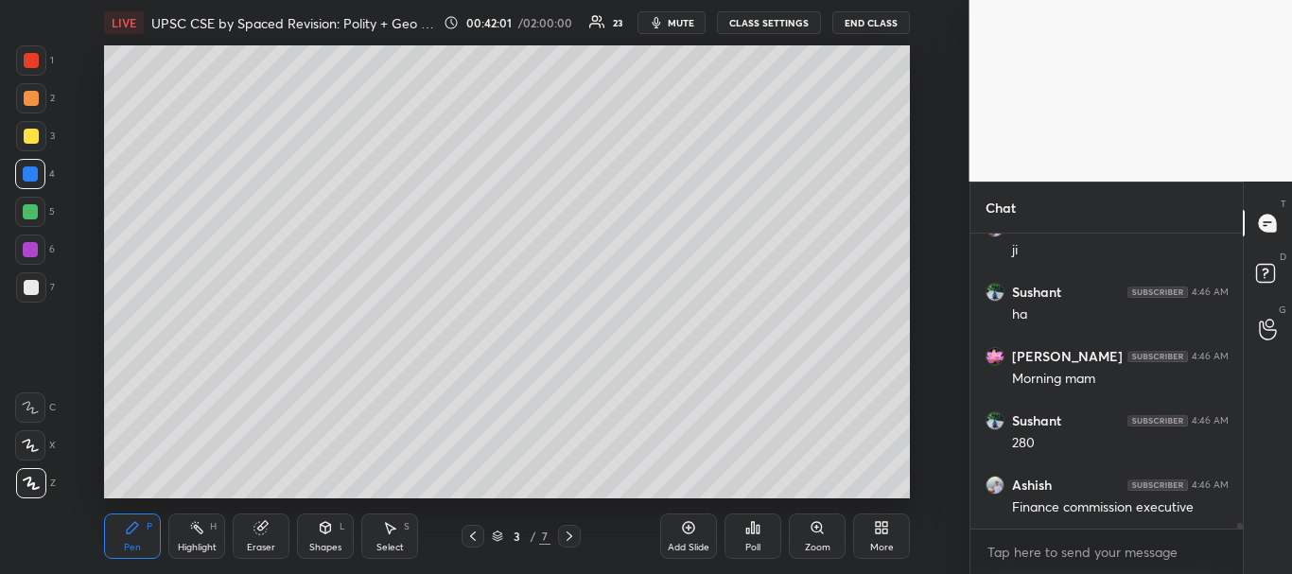
scroll to position [16024, 0]
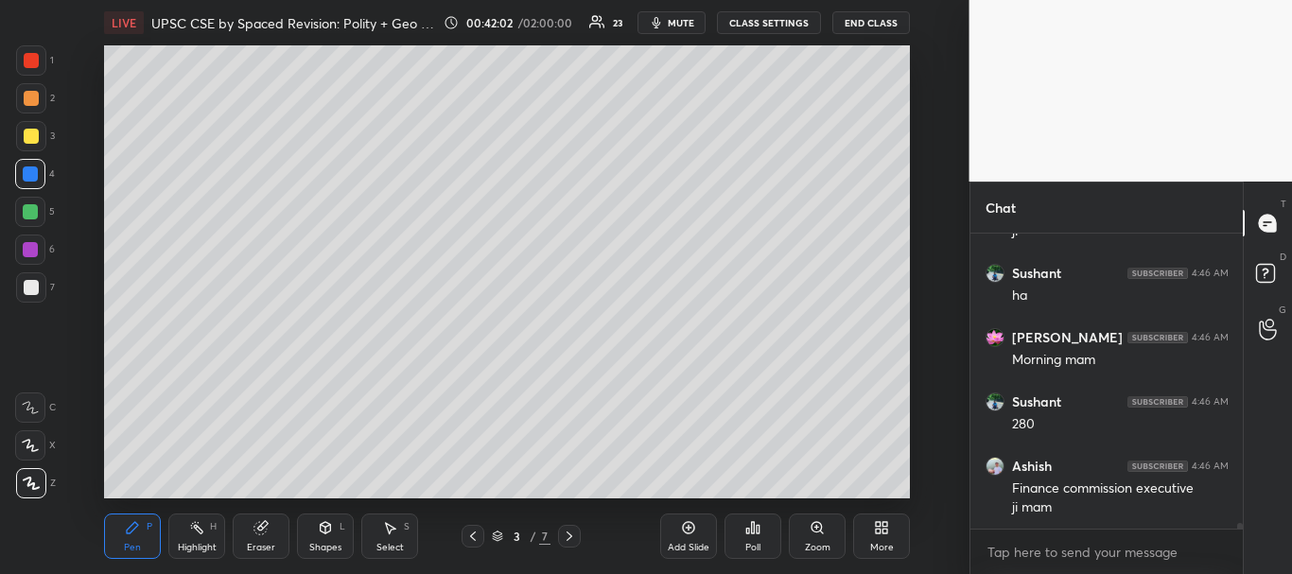
click at [34, 60] on div at bounding box center [31, 60] width 15 height 15
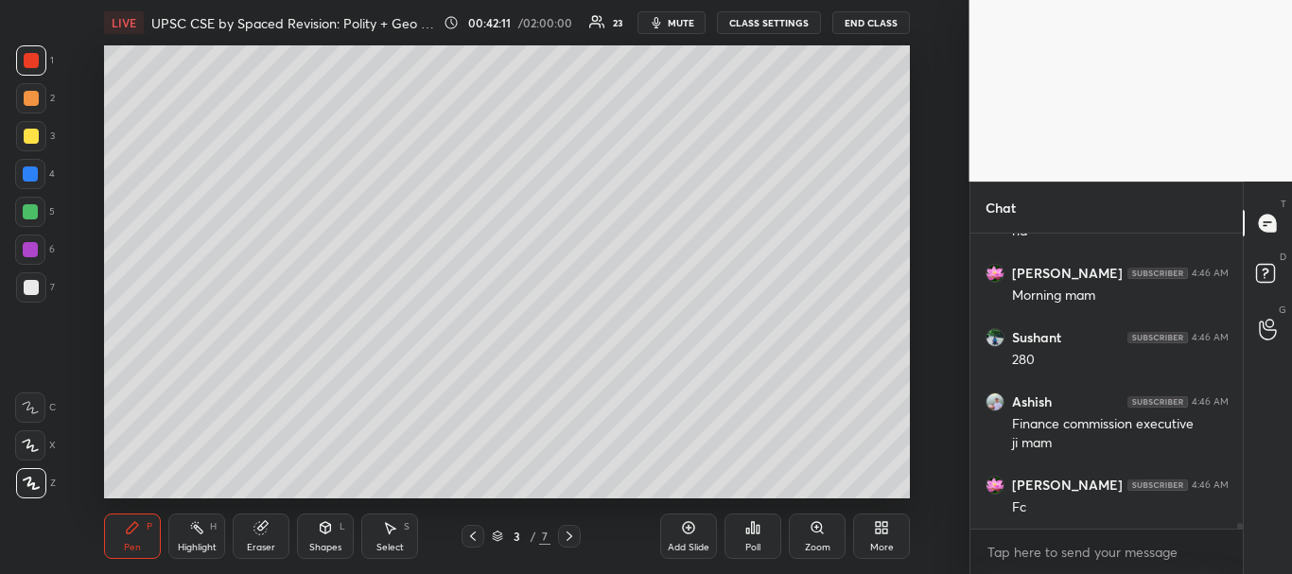
drag, startPoint x: 682, startPoint y: 533, endPoint x: 657, endPoint y: 510, distance: 34.2
click at [682, 532] on icon at bounding box center [688, 527] width 15 height 15
drag, startPoint x: 31, startPoint y: 280, endPoint x: 61, endPoint y: 254, distance: 40.2
click at [31, 281] on div at bounding box center [31, 287] width 15 height 15
drag, startPoint x: 28, startPoint y: 130, endPoint x: 53, endPoint y: 124, distance: 25.2
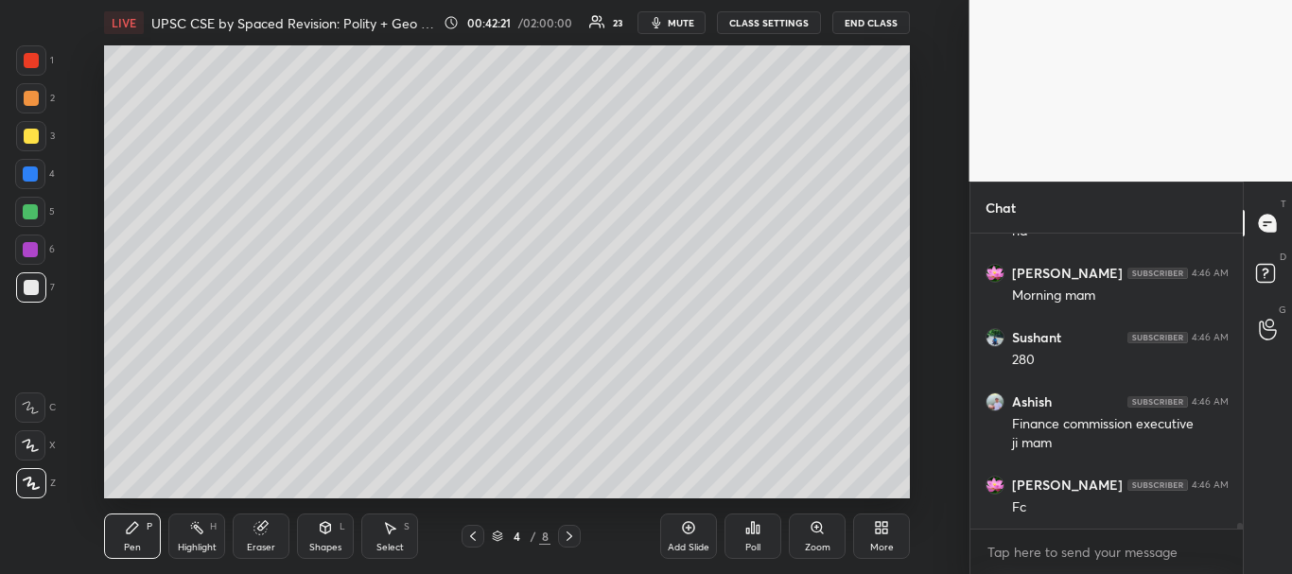
click at [29, 130] on div at bounding box center [31, 136] width 15 height 15
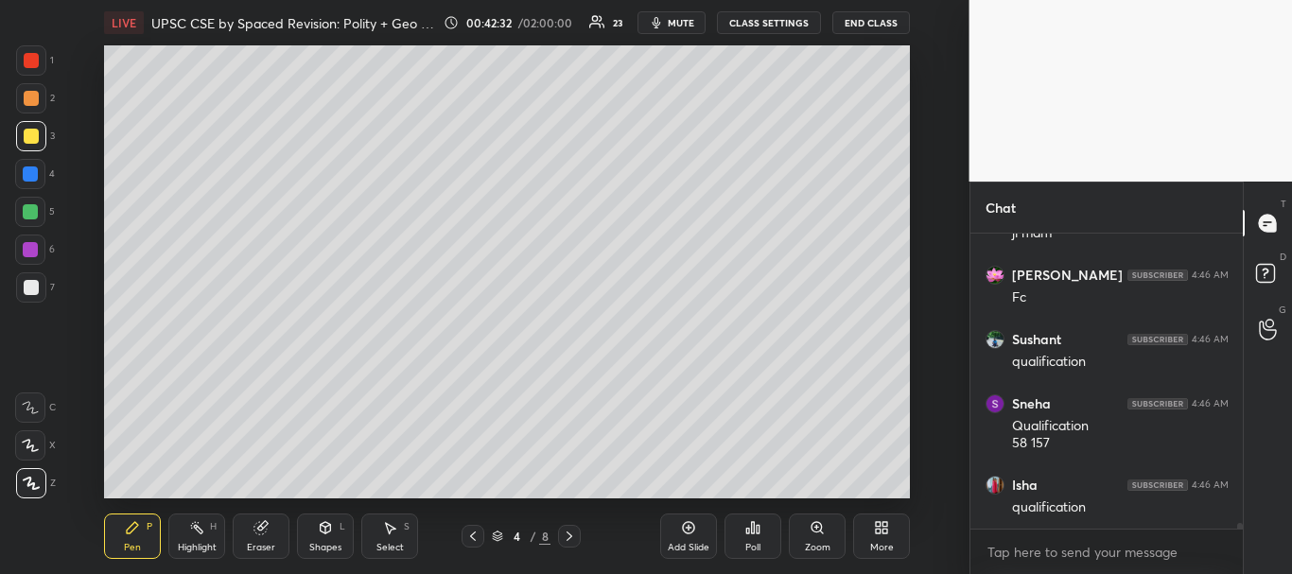
scroll to position [16362, 0]
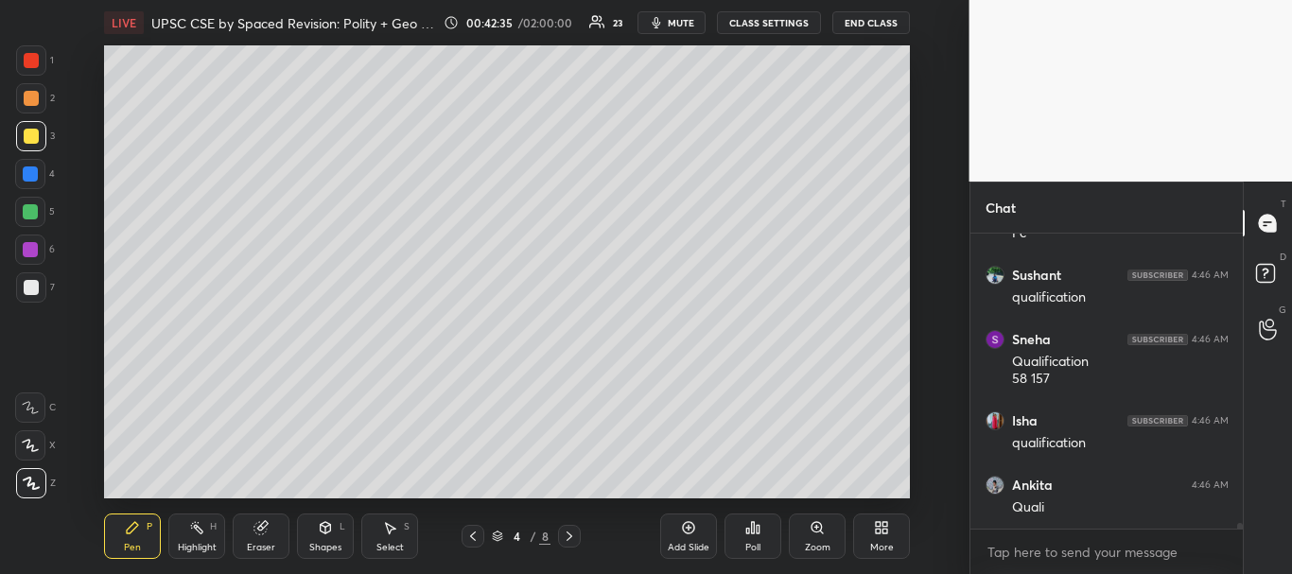
drag, startPoint x: 23, startPoint y: 171, endPoint x: 84, endPoint y: 159, distance: 62.7
click at [23, 172] on div at bounding box center [30, 173] width 15 height 15
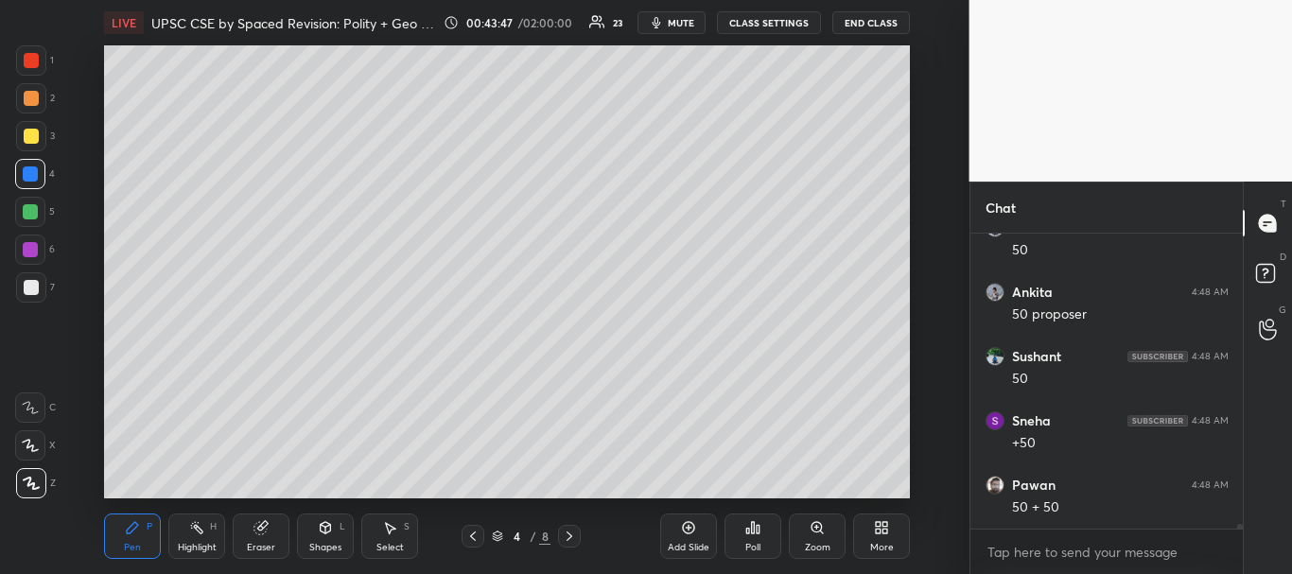
scroll to position [17923, 0]
click at [33, 139] on div at bounding box center [31, 136] width 15 height 15
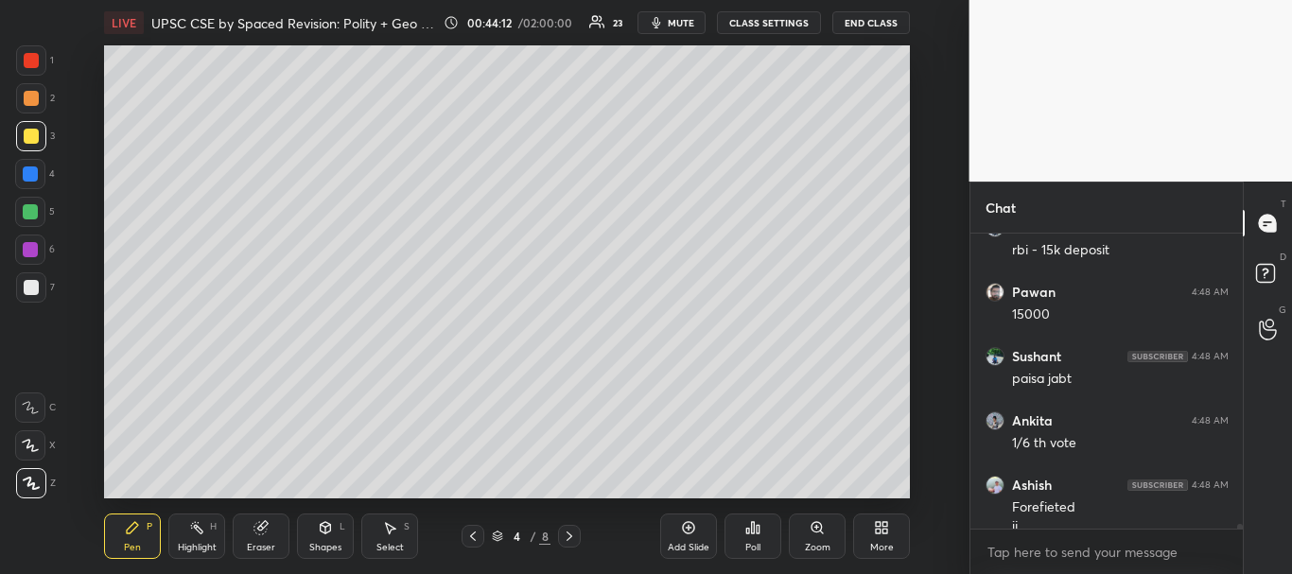
scroll to position [18521, 0]
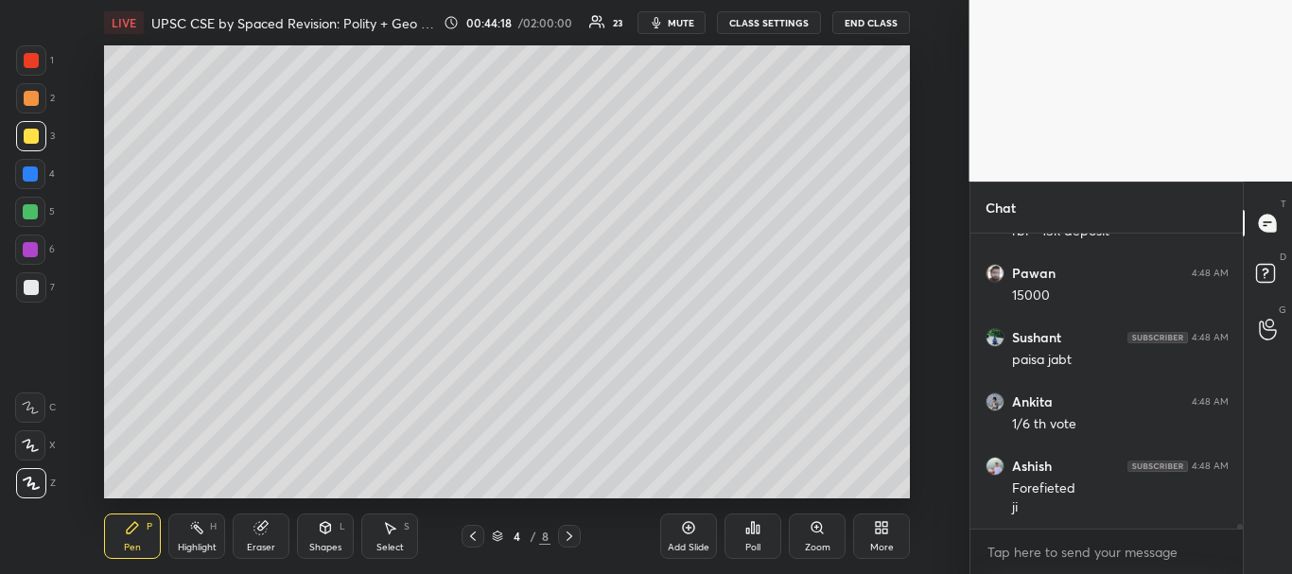
click at [665, 484] on div "Add Slide Poll Zoom More" at bounding box center [785, 536] width 250 height 106
click at [27, 142] on div at bounding box center [31, 136] width 15 height 15
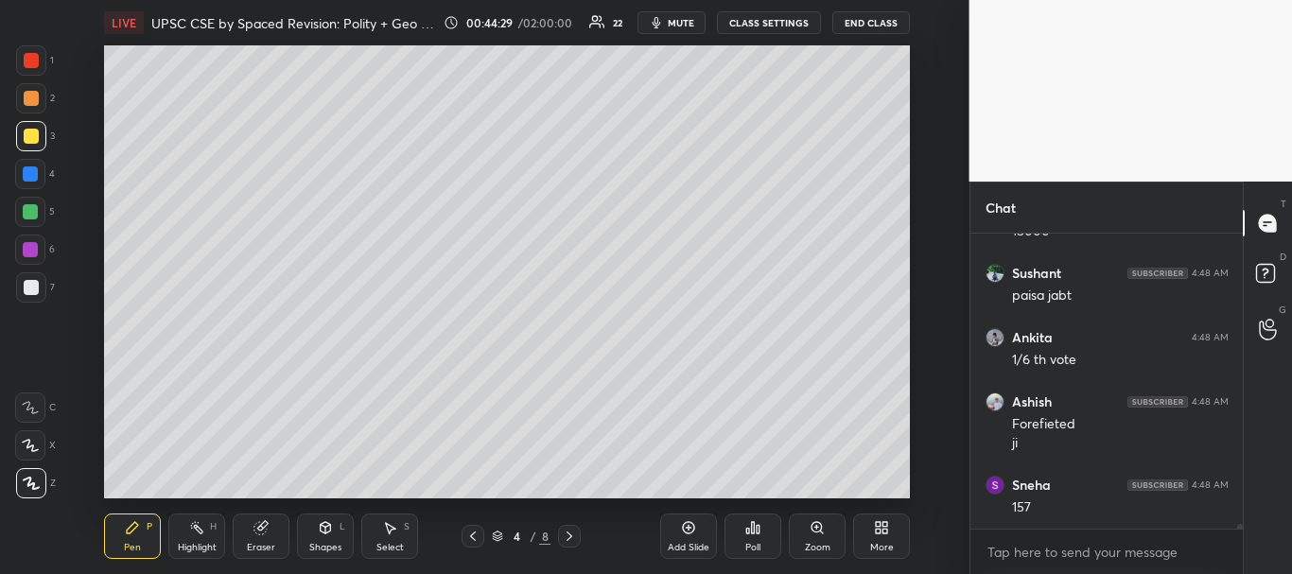
click at [95, 319] on div "Setting up your live class Poll for secs No correct answer Start poll" at bounding box center [508, 271] width 894 height 453
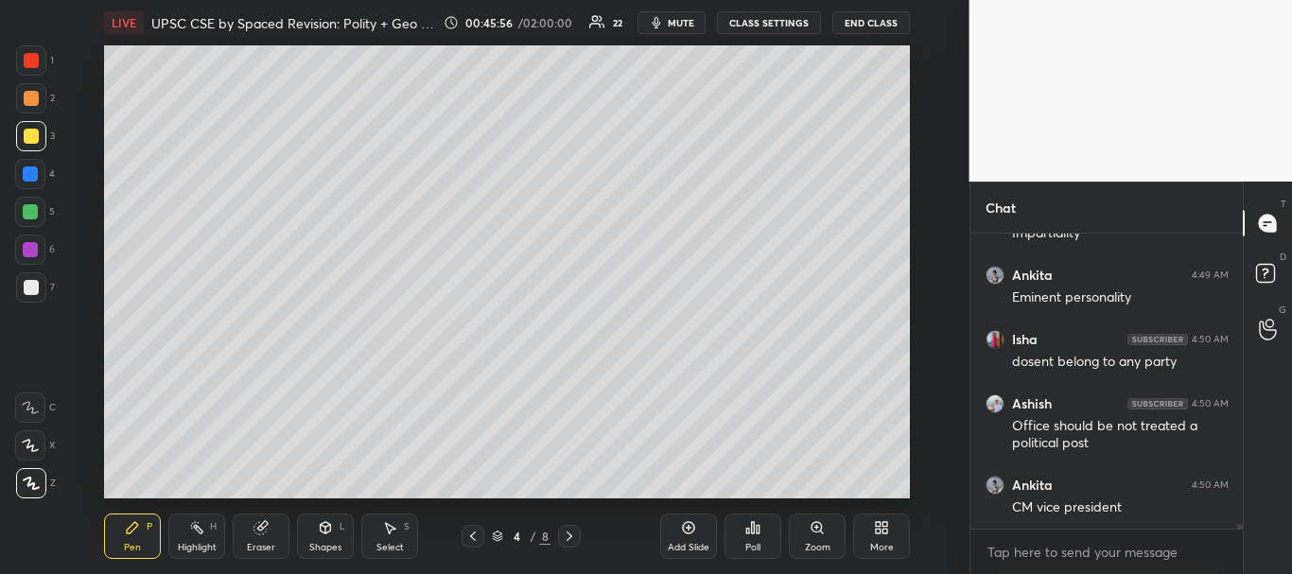
scroll to position [19526, 0]
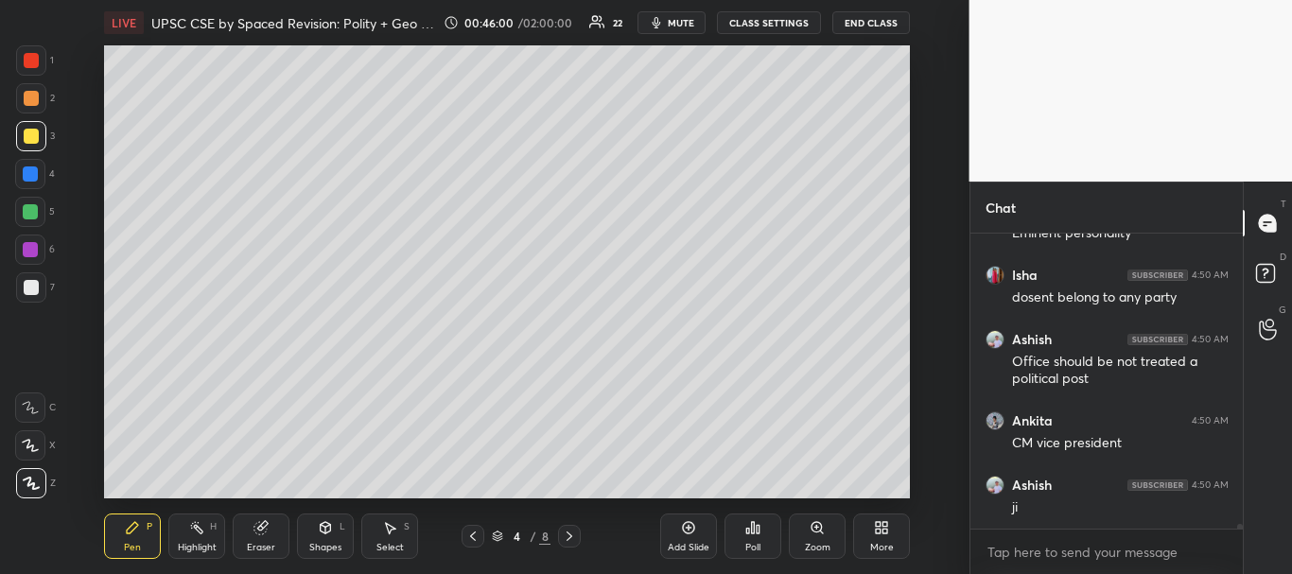
click at [797, 485] on div "Add Slide Poll Zoom More" at bounding box center [785, 536] width 250 height 106
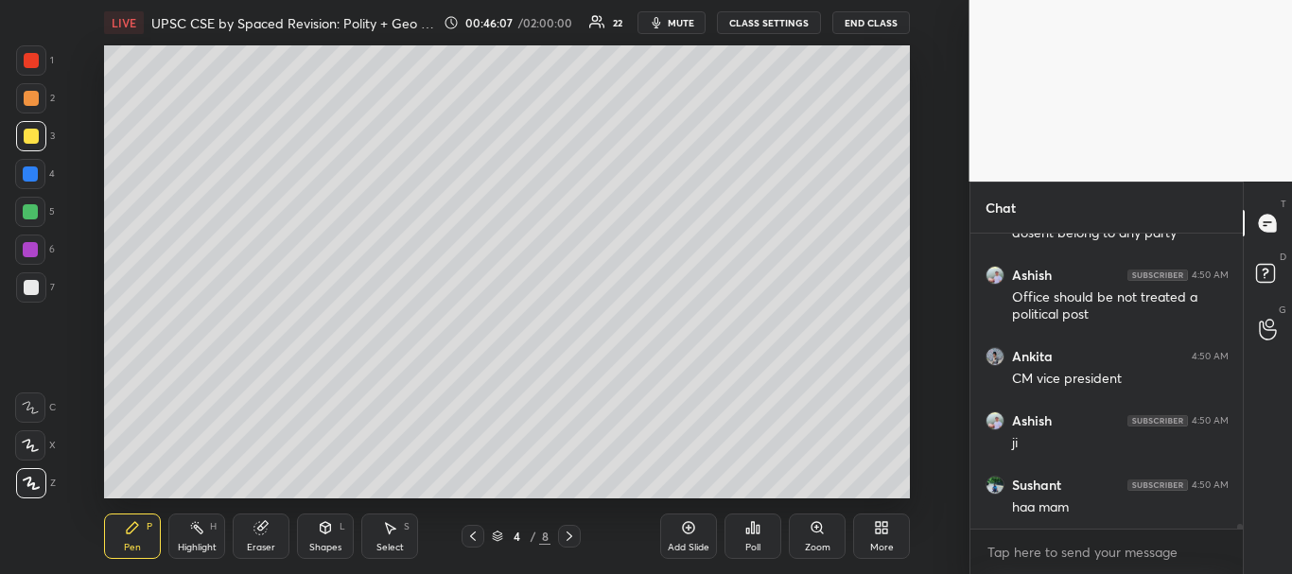
click at [30, 63] on div at bounding box center [31, 60] width 15 height 15
click at [692, 517] on div "Add Slide" at bounding box center [688, 536] width 57 height 45
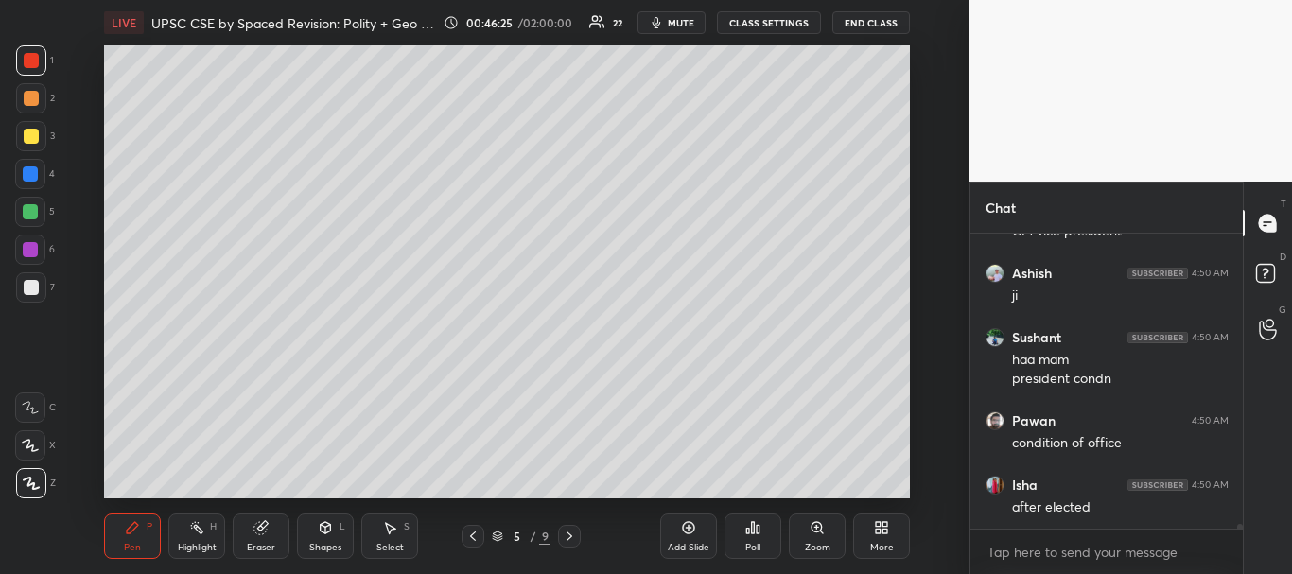
scroll to position [19802, 0]
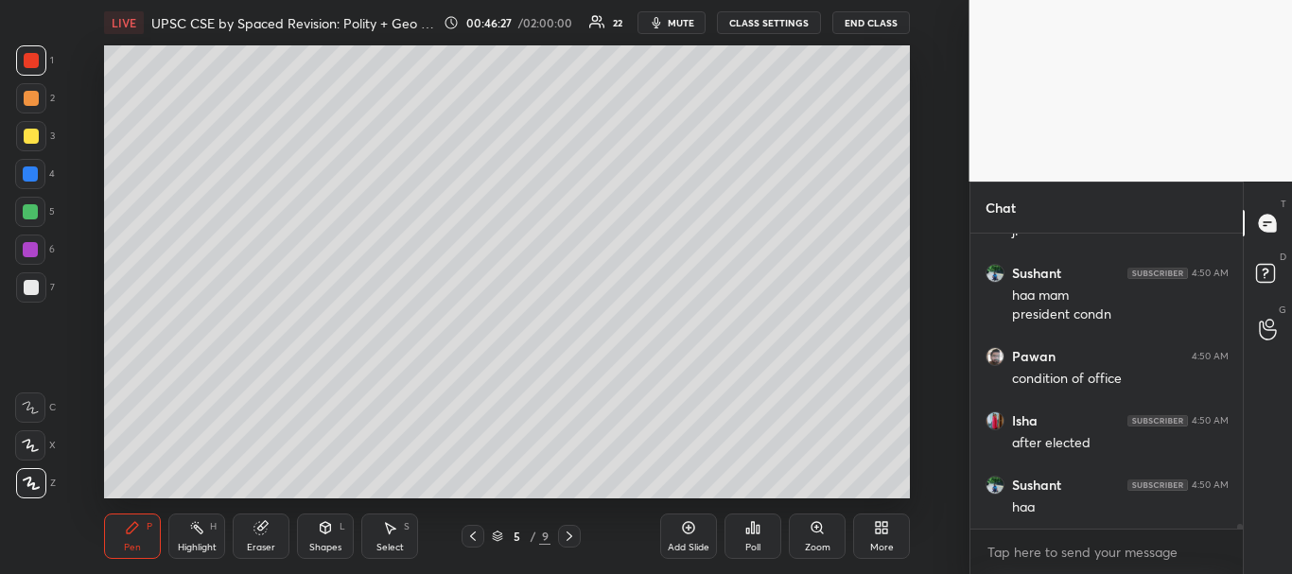
click at [24, 285] on div at bounding box center [31, 287] width 15 height 15
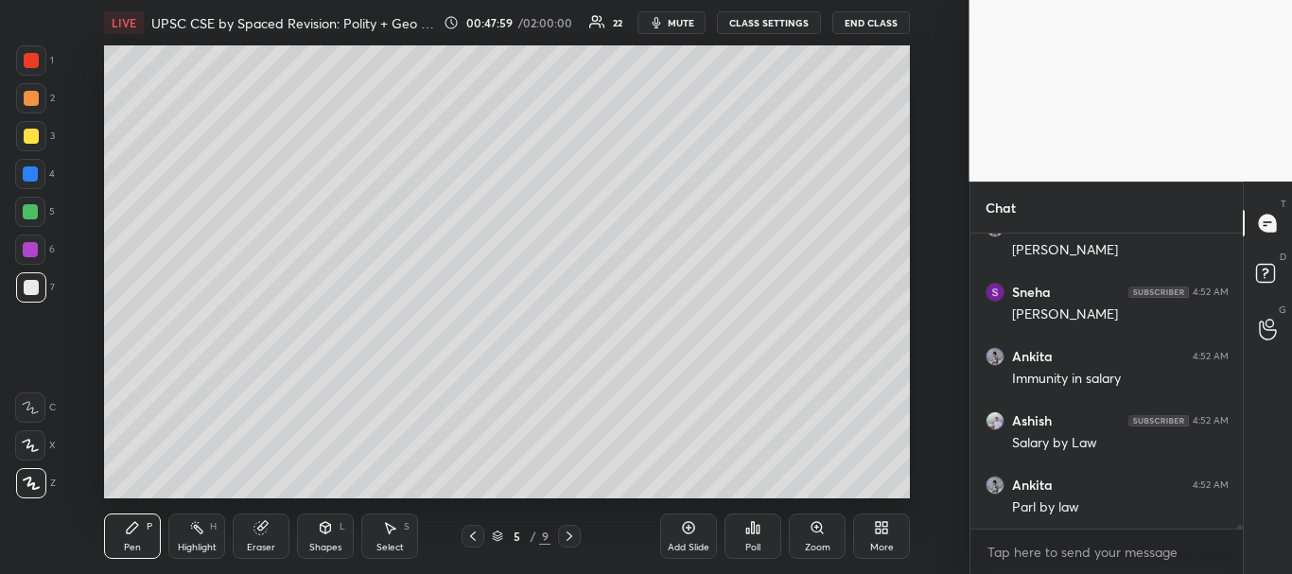
scroll to position [21144, 0]
click at [37, 131] on div at bounding box center [31, 136] width 15 height 15
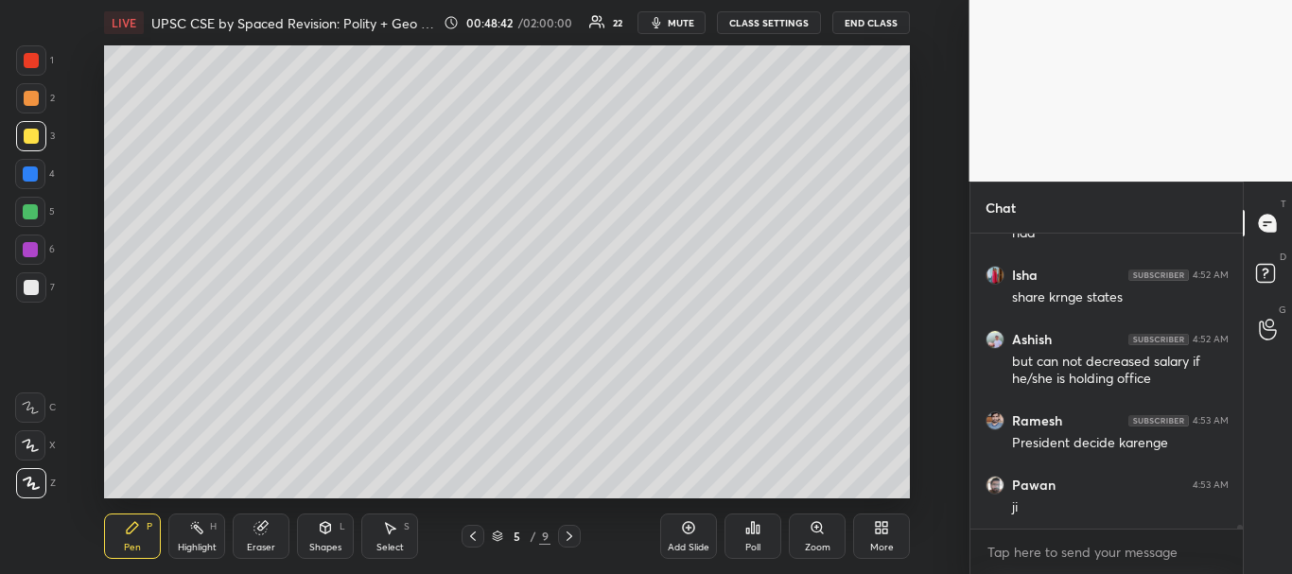
scroll to position [21758, 0]
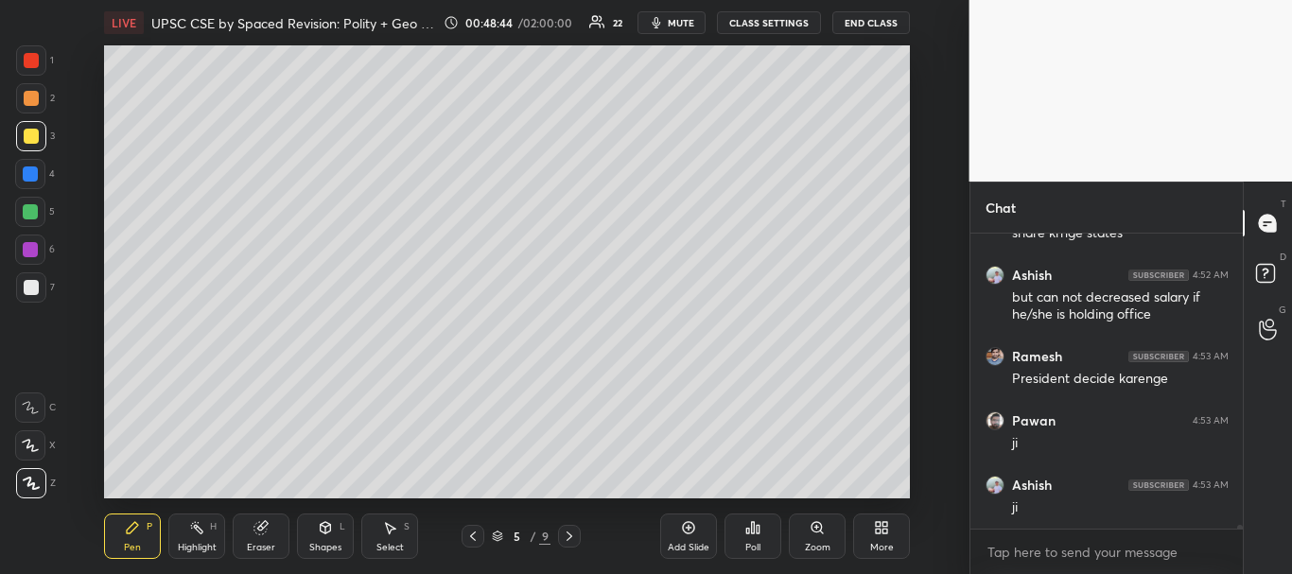
click at [685, 483] on div "Add Slide Poll Zoom More" at bounding box center [785, 536] width 250 height 106
click at [26, 251] on div at bounding box center [30, 249] width 15 height 15
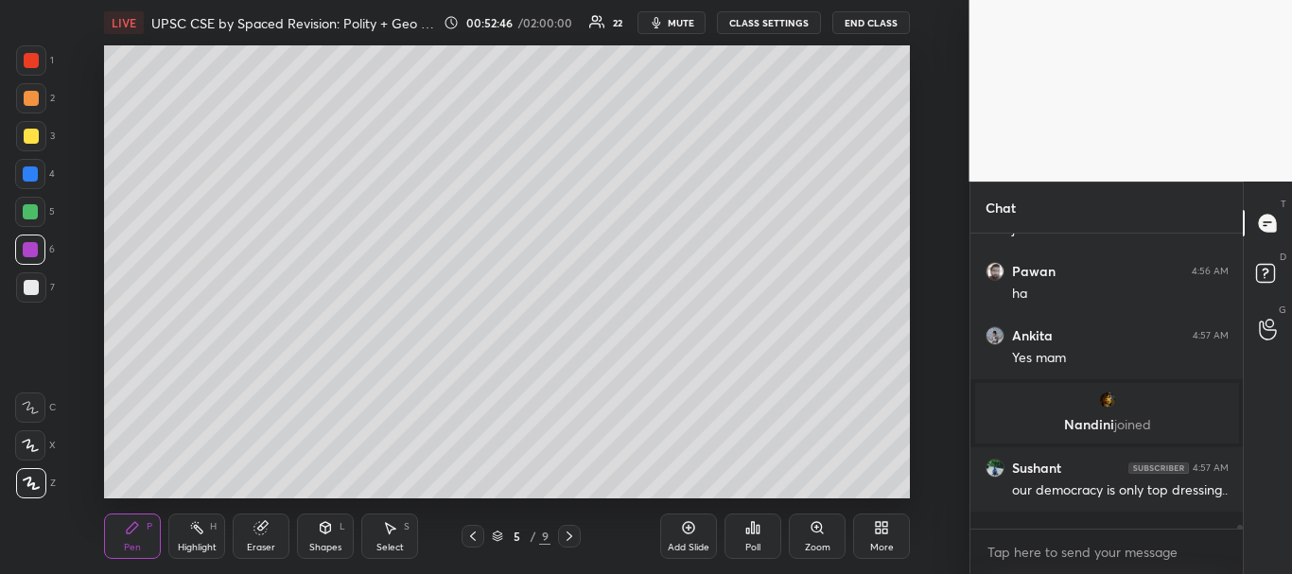
scroll to position [21774, 0]
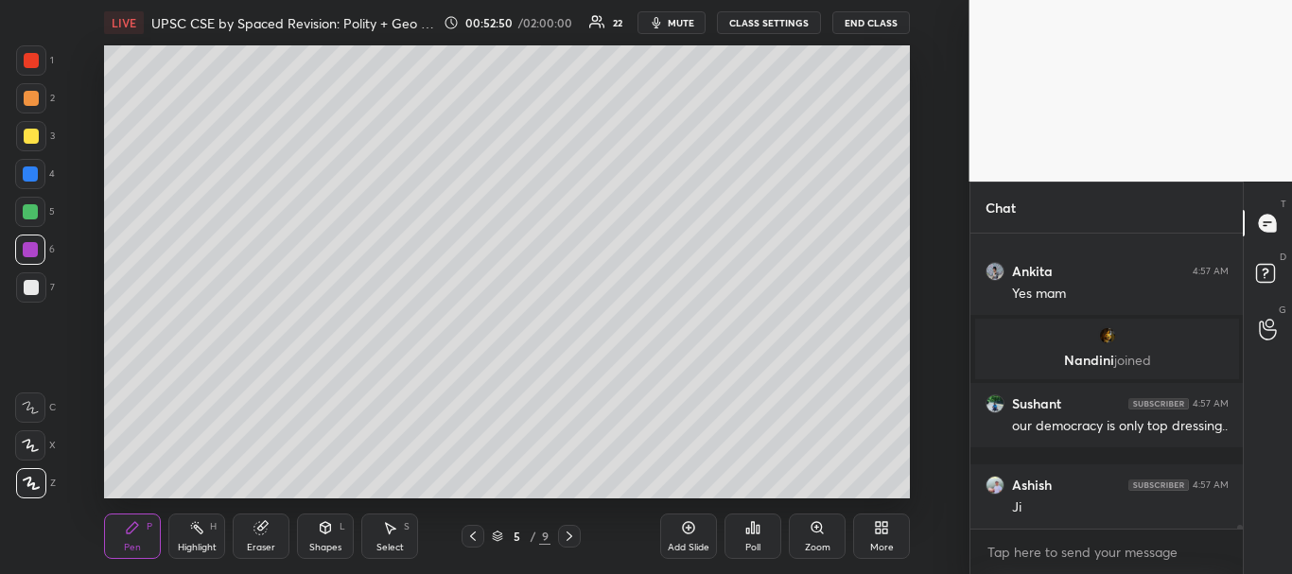
click at [692, 525] on icon at bounding box center [688, 527] width 15 height 15
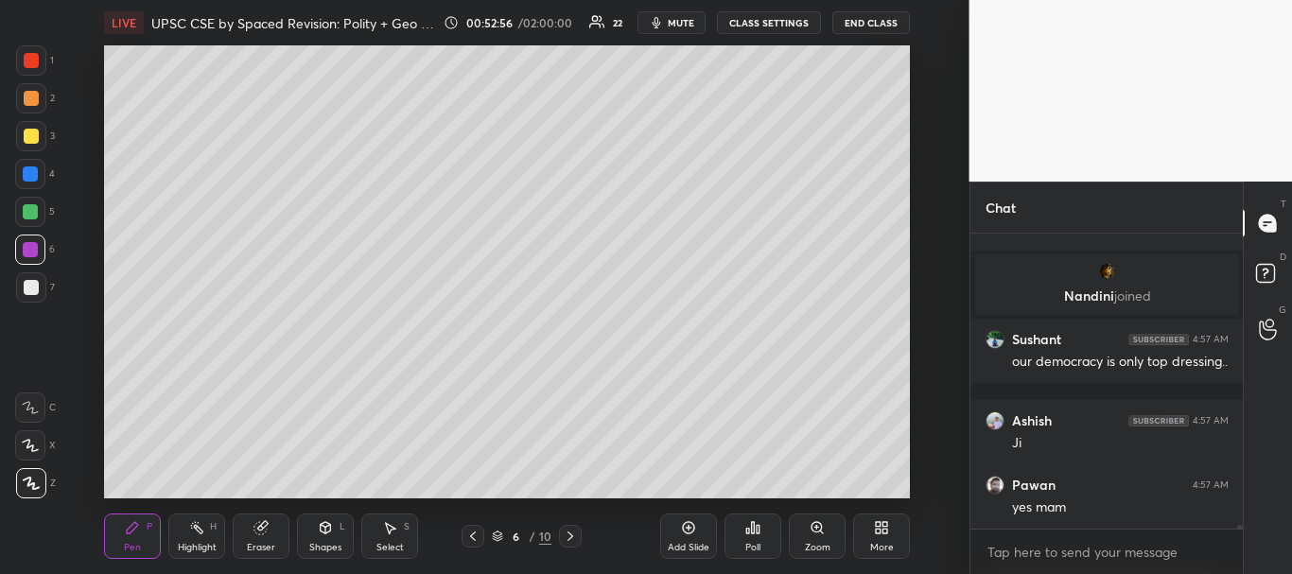
drag, startPoint x: 21, startPoint y: 138, endPoint x: 48, endPoint y: 134, distance: 27.7
click at [24, 138] on div at bounding box center [31, 136] width 30 height 30
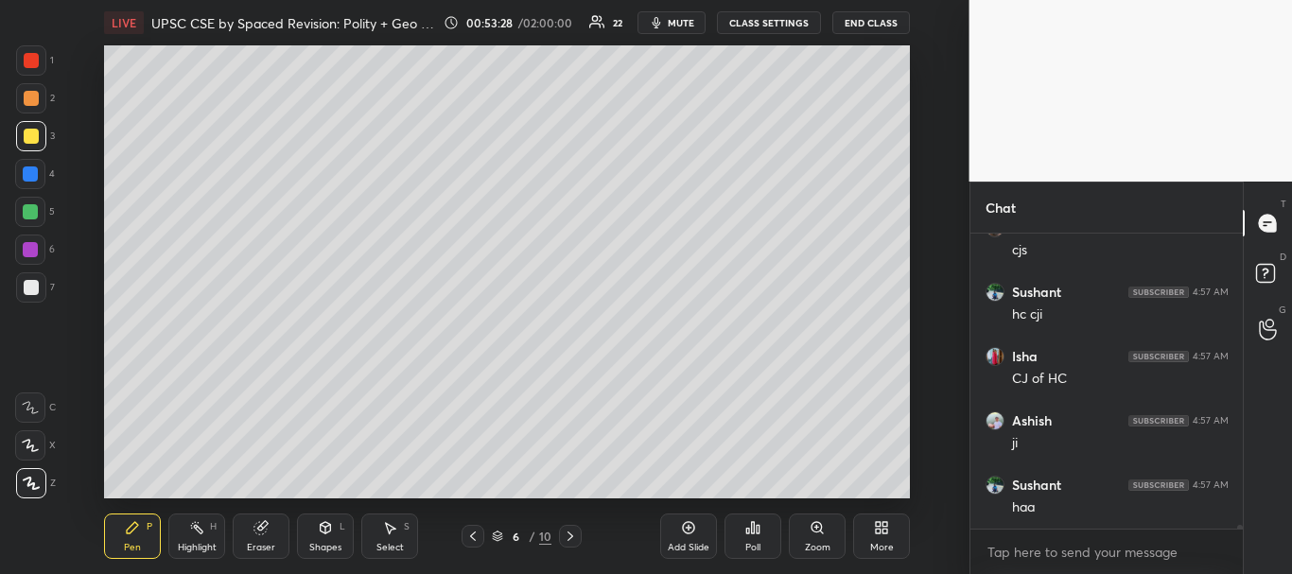
scroll to position [22563, 0]
click at [27, 86] on div at bounding box center [31, 98] width 30 height 30
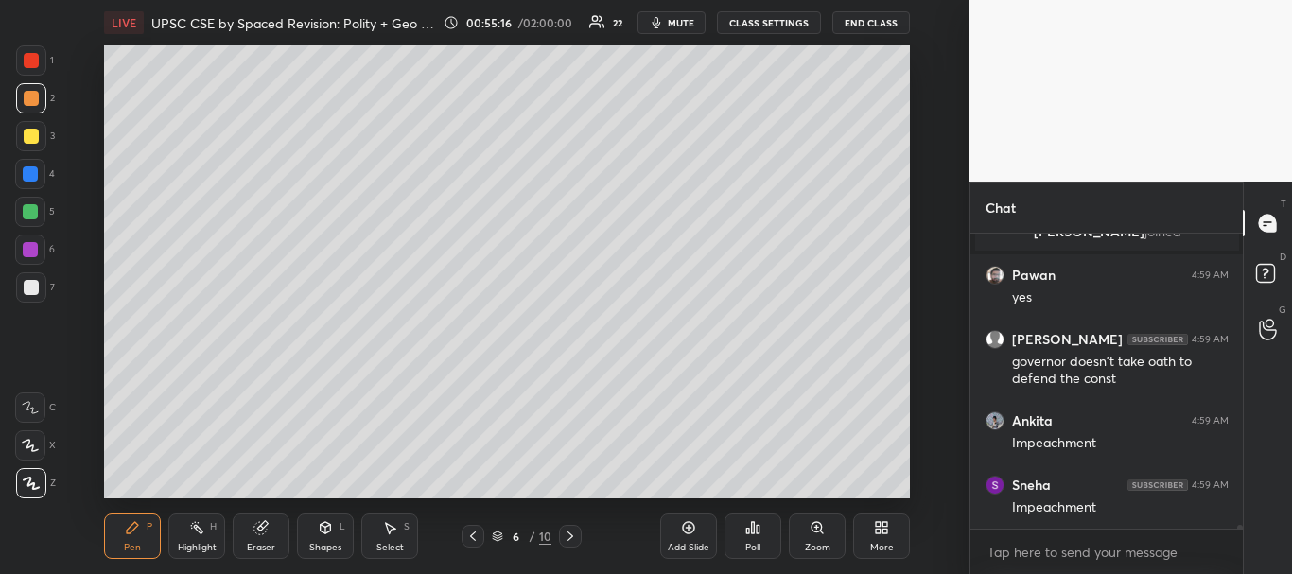
scroll to position [23081, 0]
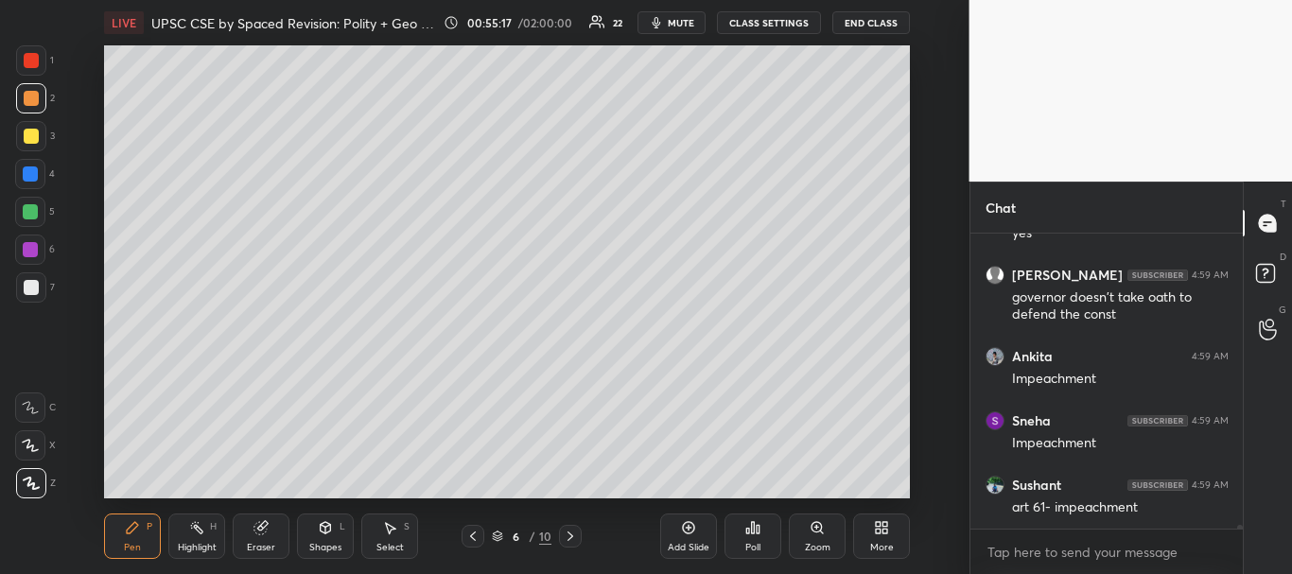
drag, startPoint x: 34, startPoint y: 286, endPoint x: 61, endPoint y: 281, distance: 26.9
click at [34, 287] on div at bounding box center [31, 287] width 15 height 15
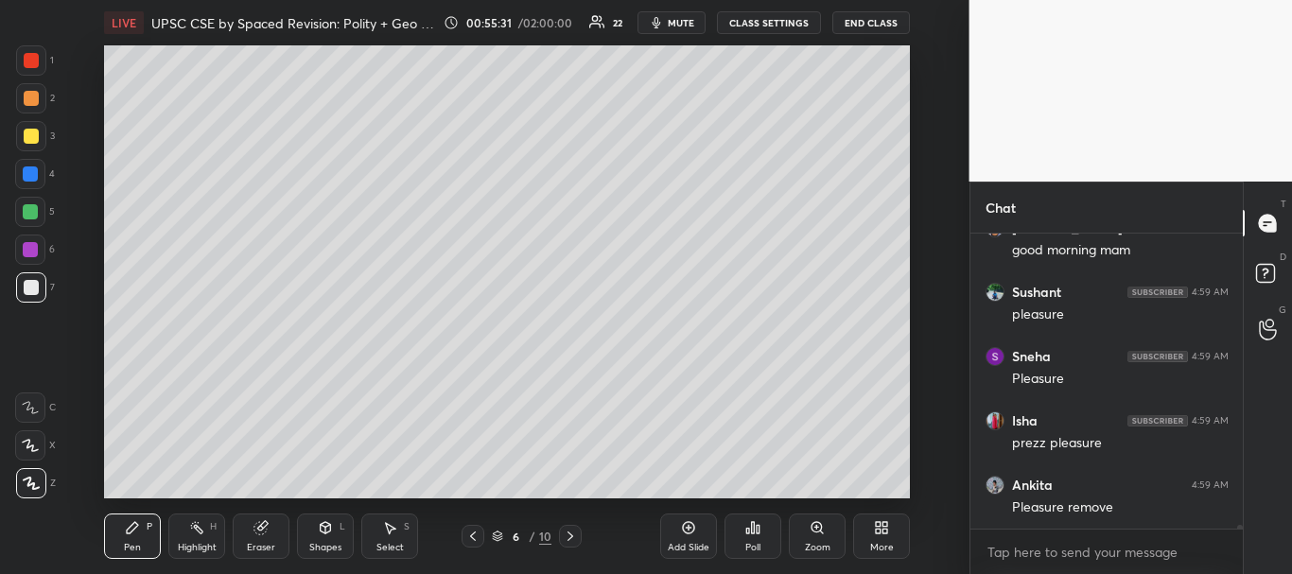
scroll to position [23613, 0]
drag, startPoint x: 30, startPoint y: 146, endPoint x: 73, endPoint y: 153, distance: 43.2
click at [29, 145] on div at bounding box center [31, 136] width 30 height 30
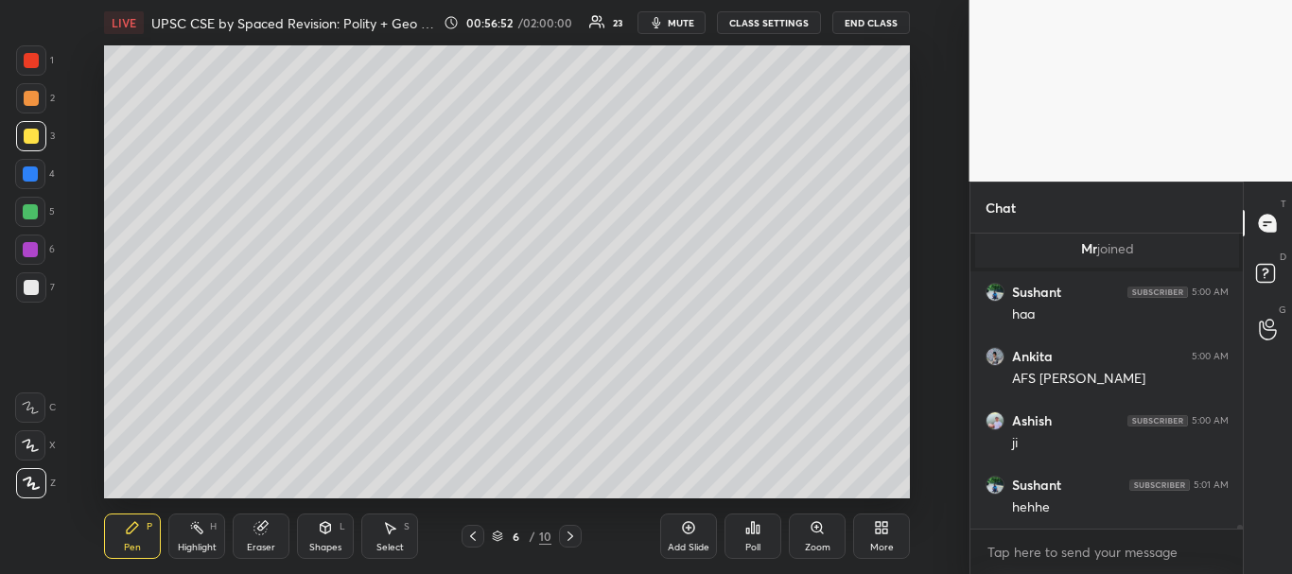
scroll to position [23944, 0]
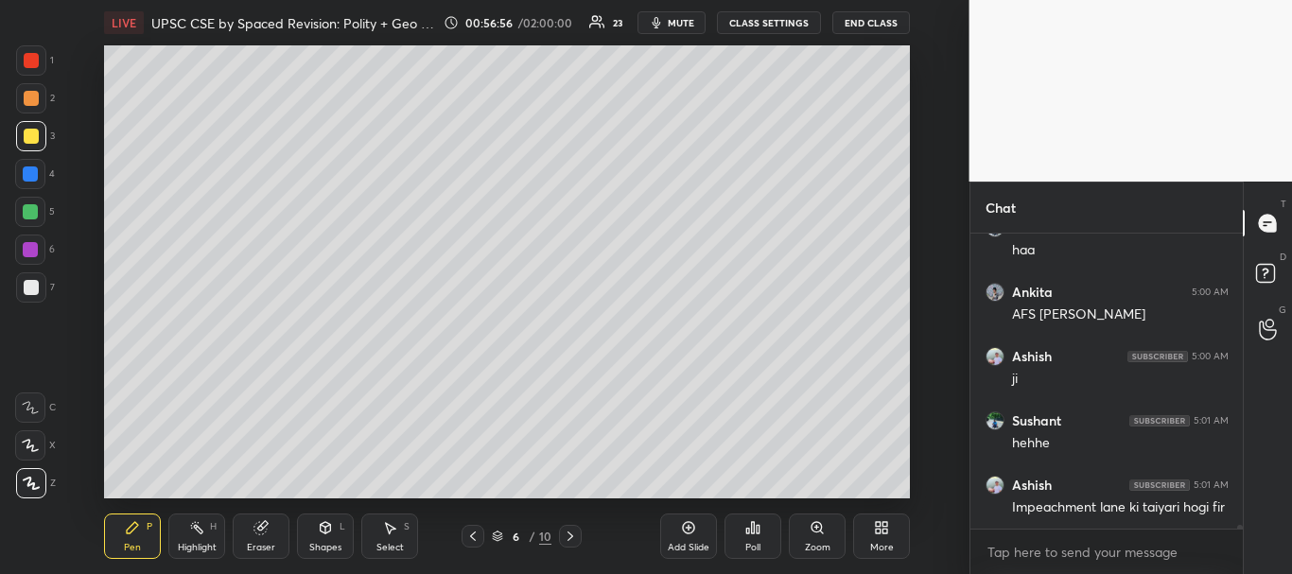
drag, startPoint x: 27, startPoint y: 289, endPoint x: 29, endPoint y: 277, distance: 12.4
click at [28, 289] on div at bounding box center [31, 287] width 15 height 15
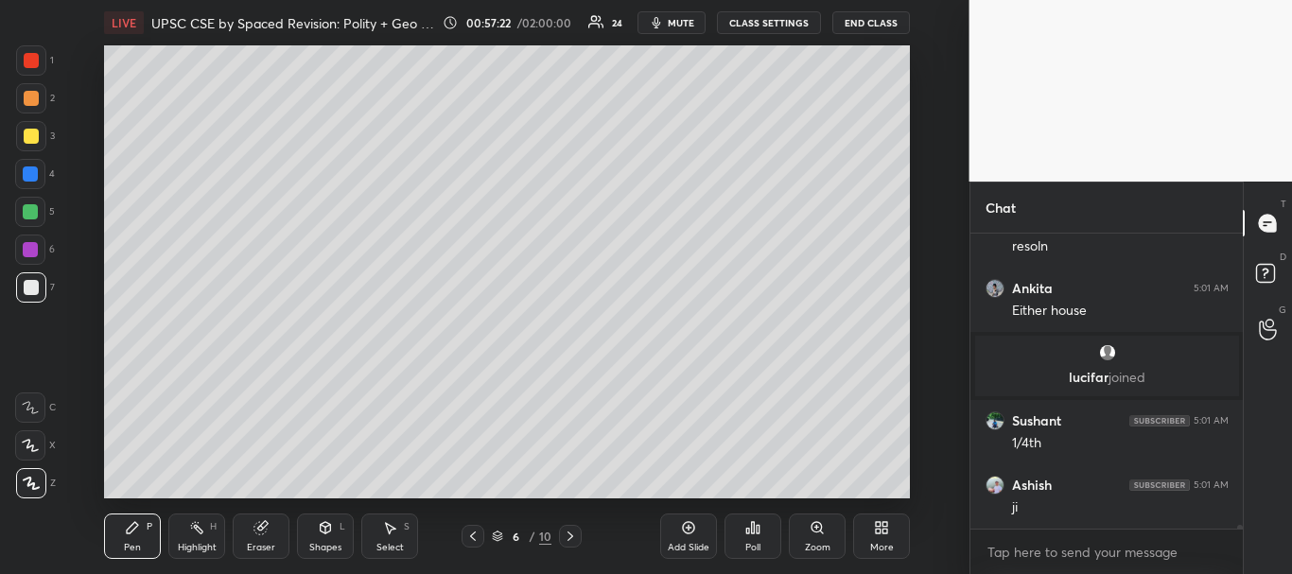
scroll to position [24180, 0]
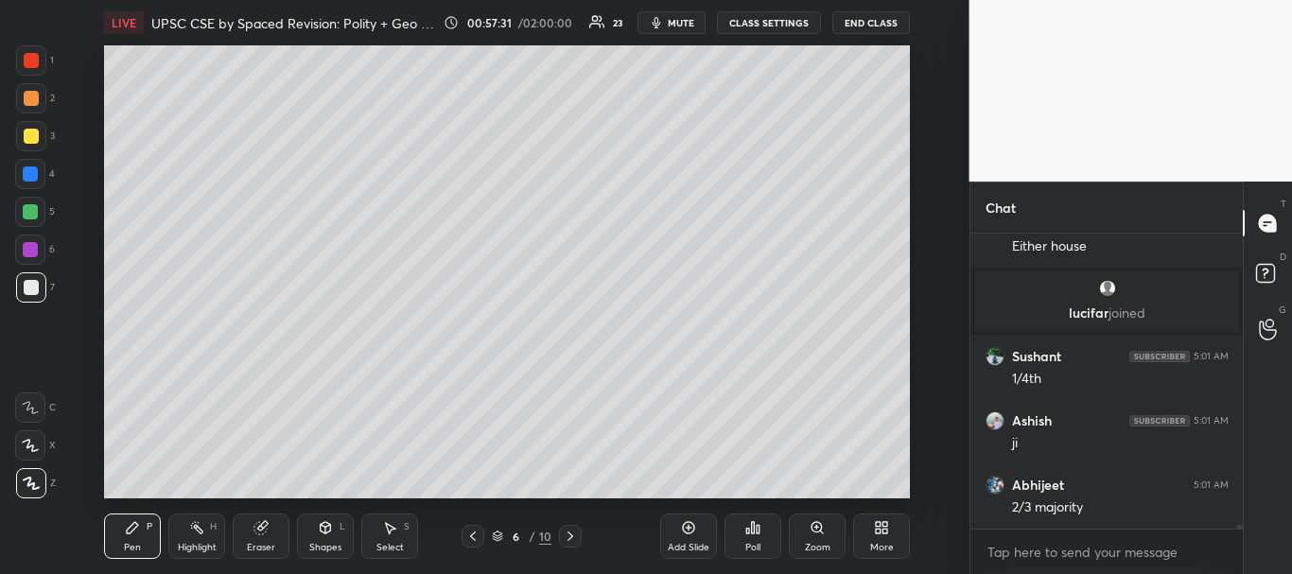
click at [74, 307] on div "Setting up your live class Poll for secs No correct answer Start poll" at bounding box center [508, 271] width 894 height 453
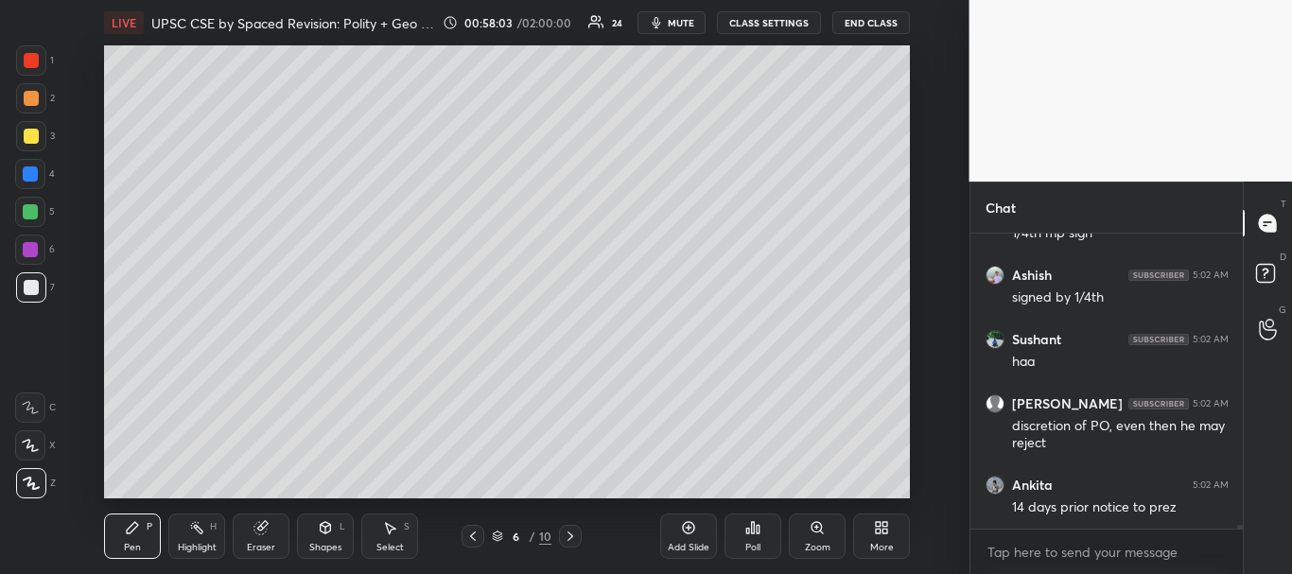
scroll to position [24583, 0]
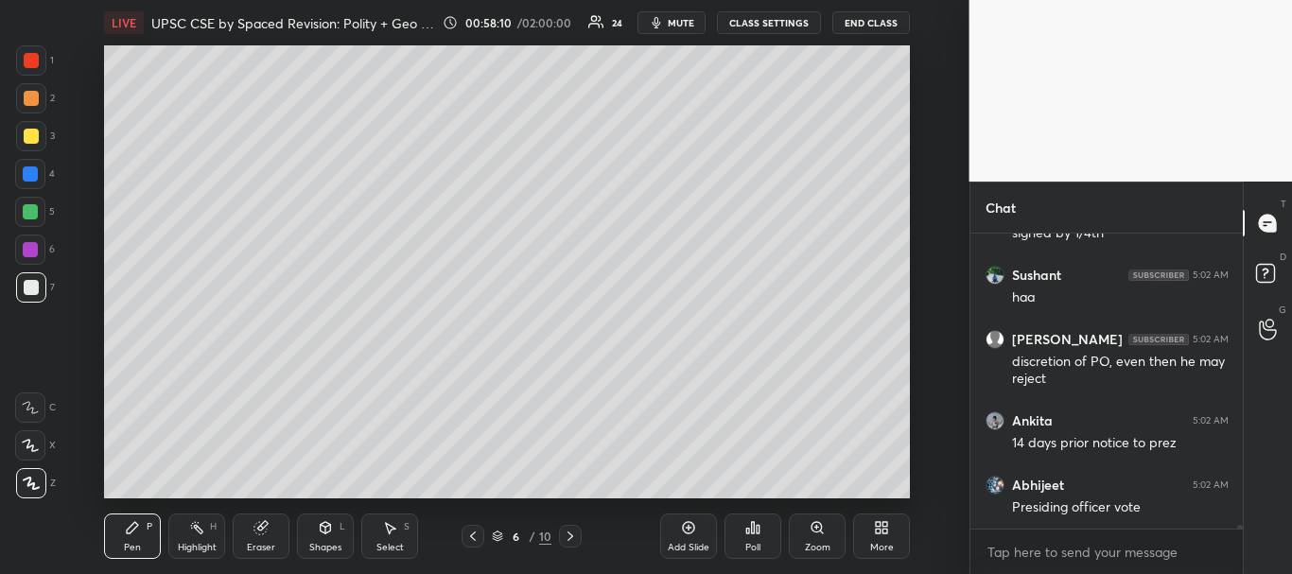
click at [778, 485] on div "Poll" at bounding box center [753, 536] width 57 height 106
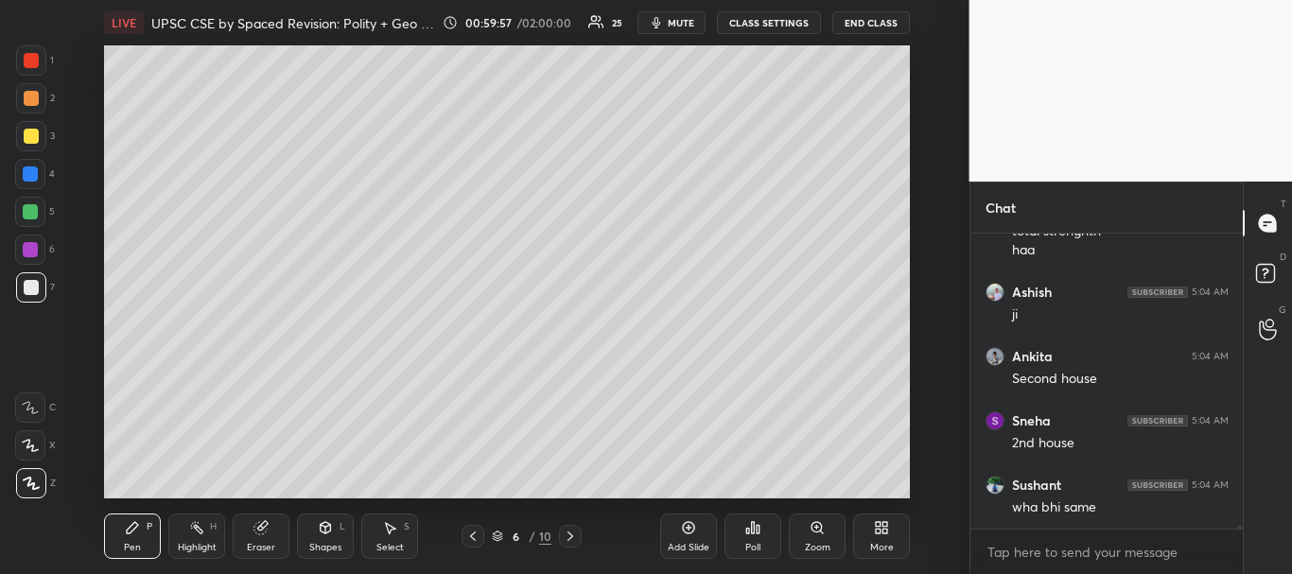
scroll to position [26165, 0]
click at [771, 483] on div "Poll" at bounding box center [753, 536] width 57 height 106
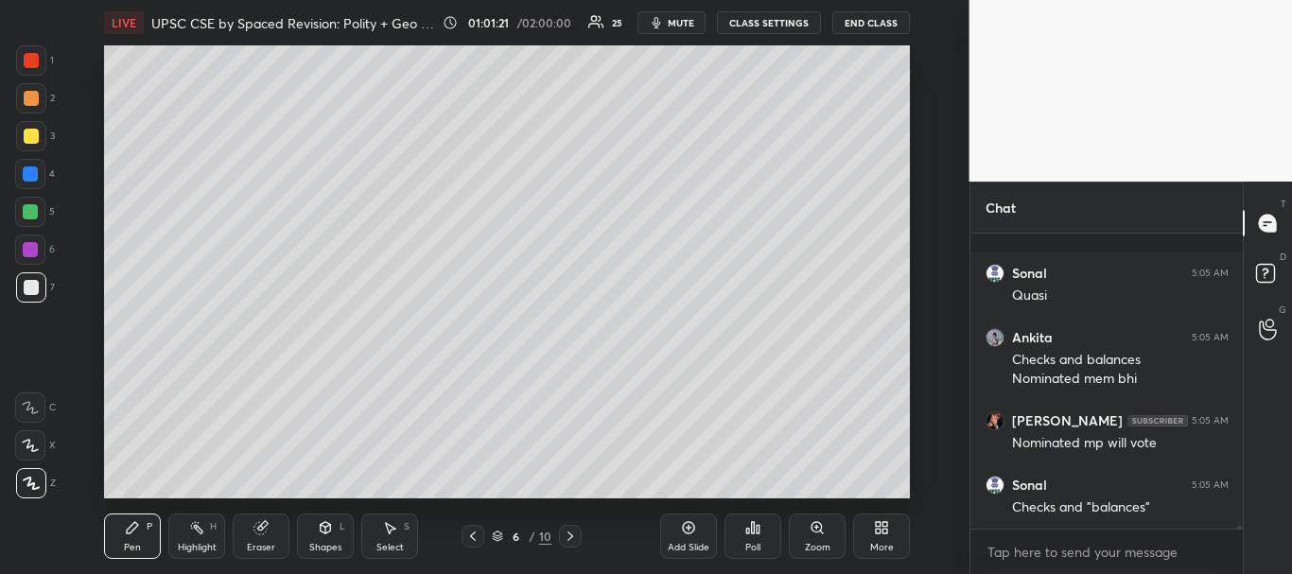
scroll to position [26960, 0]
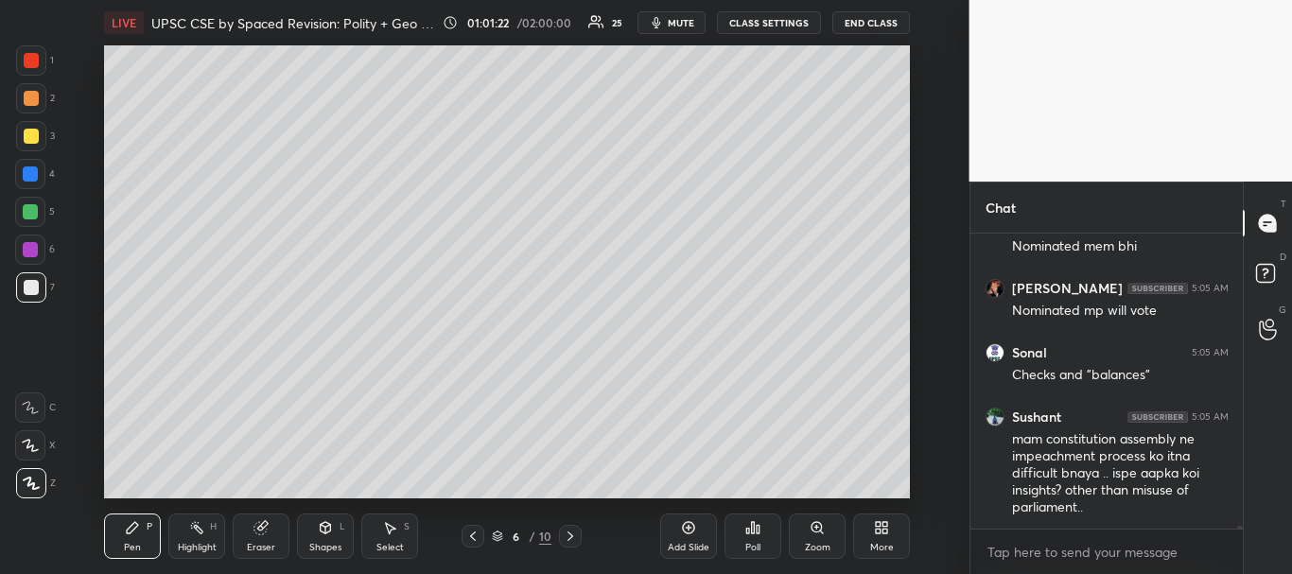
click at [817, 486] on div "Add Slide Poll Zoom More" at bounding box center [785, 536] width 250 height 106
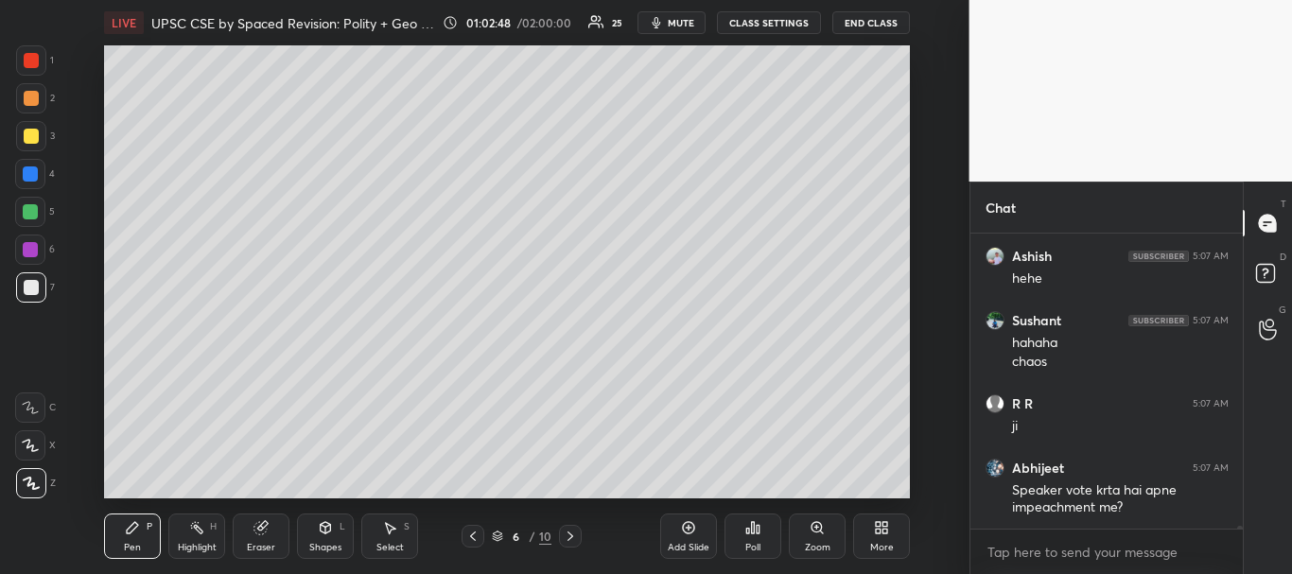
scroll to position [27790, 0]
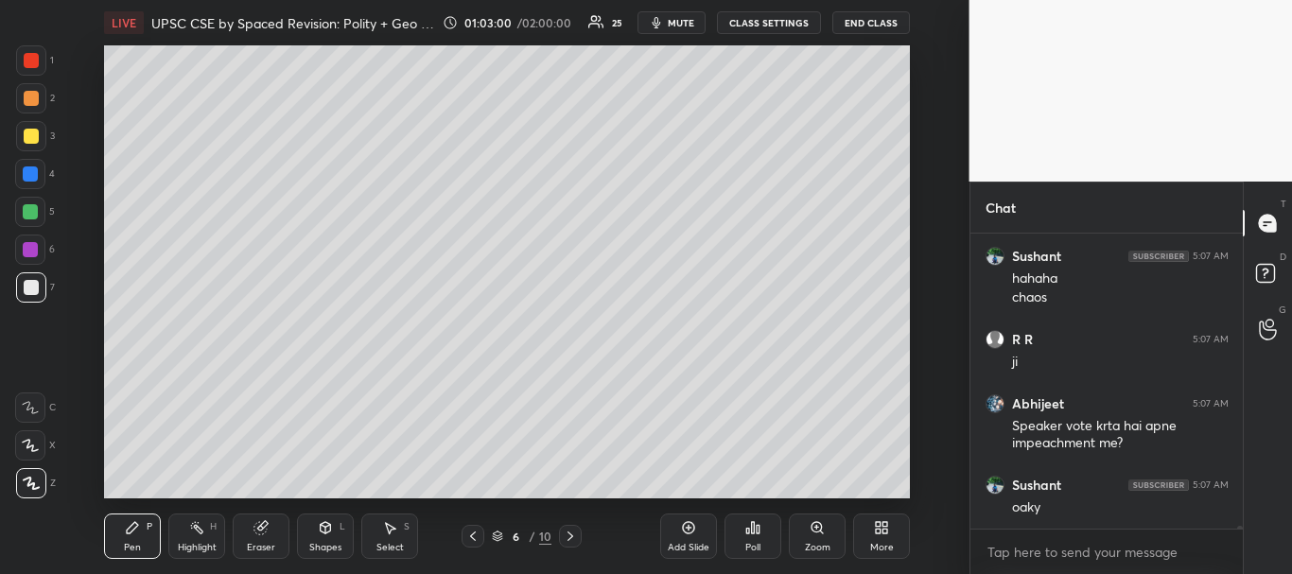
click at [576, 535] on icon at bounding box center [570, 536] width 15 height 15
click at [469, 538] on icon at bounding box center [472, 536] width 15 height 15
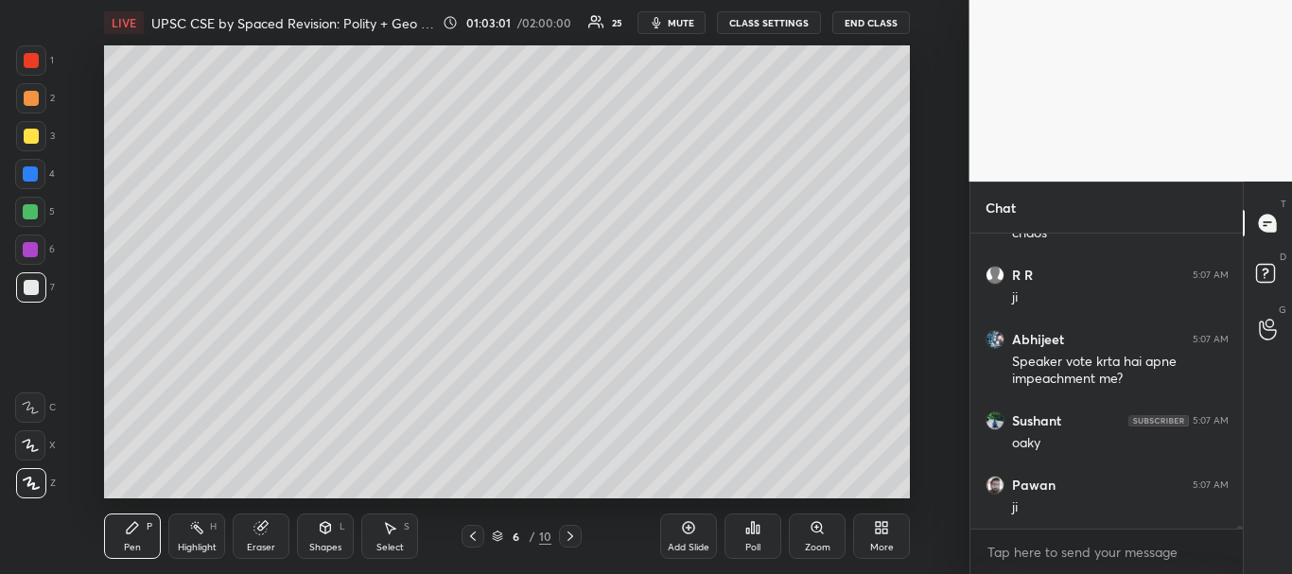
click at [692, 531] on icon at bounding box center [688, 527] width 15 height 15
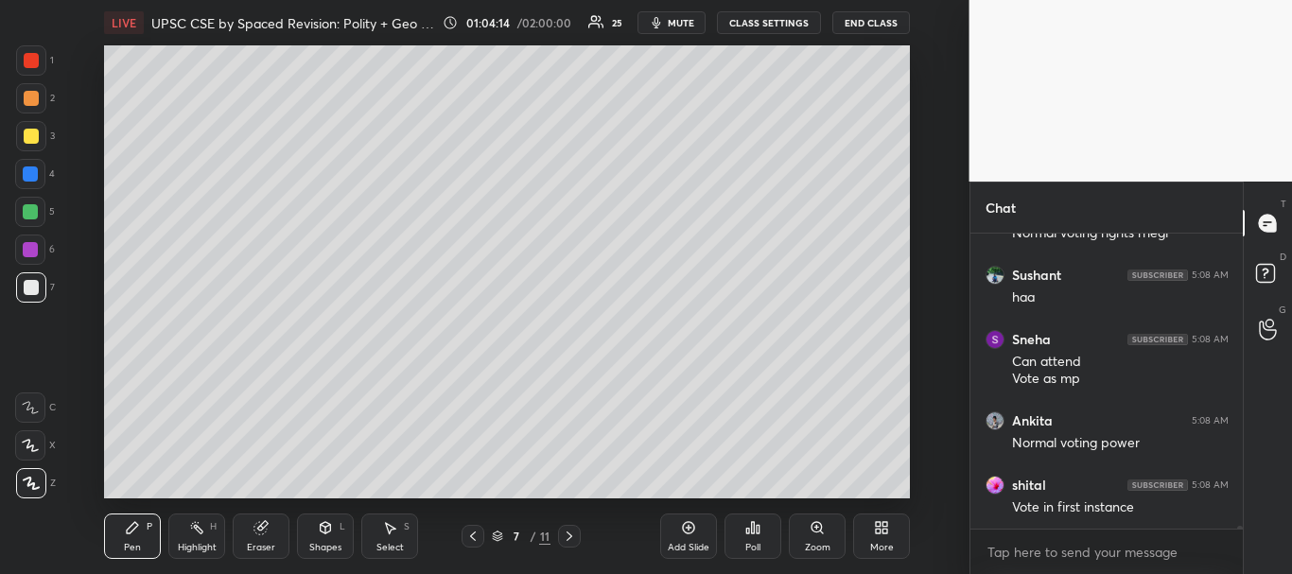
scroll to position [28971, 0]
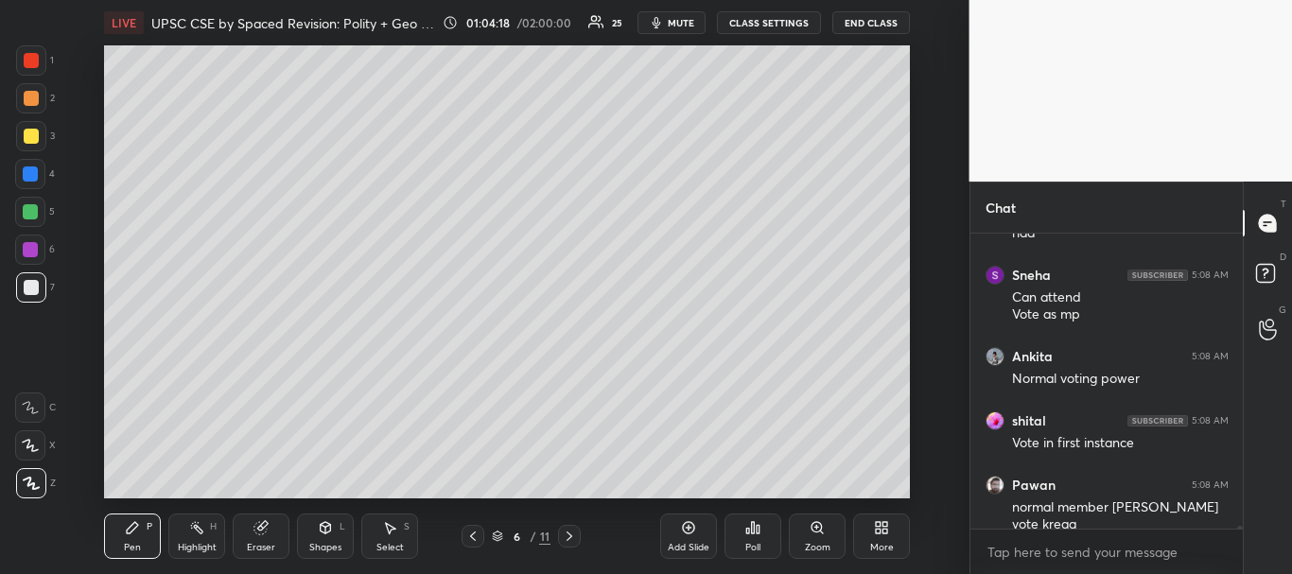
click at [695, 526] on icon at bounding box center [688, 527] width 15 height 15
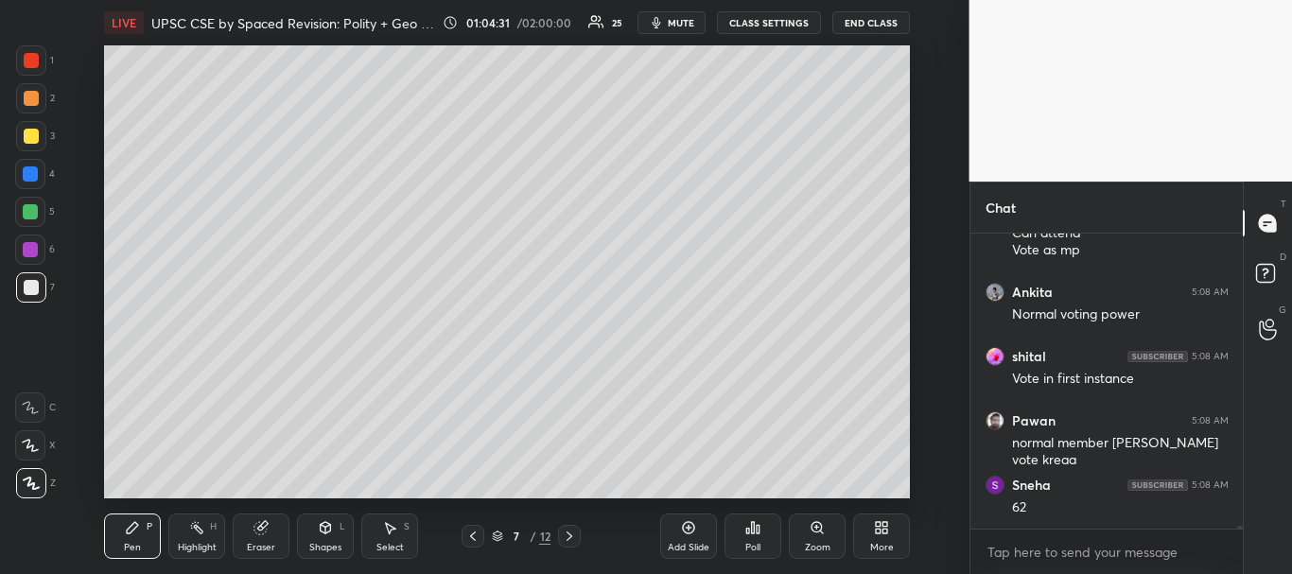
click at [857, 485] on div "Add Slide Poll Zoom More" at bounding box center [785, 536] width 250 height 106
click at [20, 135] on div at bounding box center [31, 136] width 30 height 30
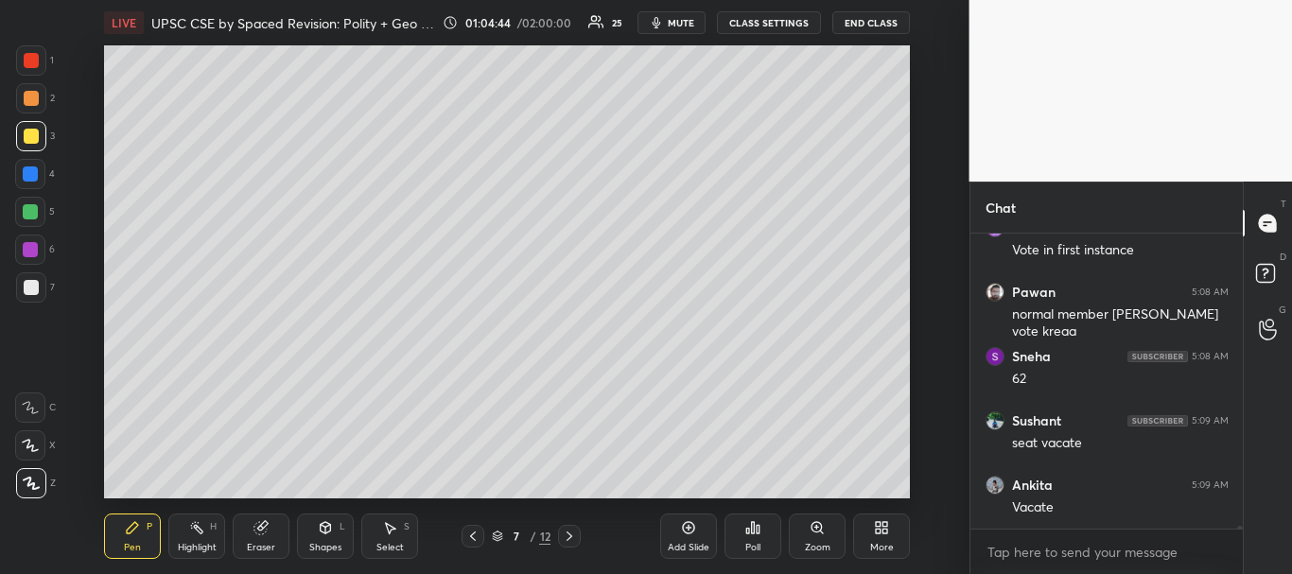
scroll to position [29228, 0]
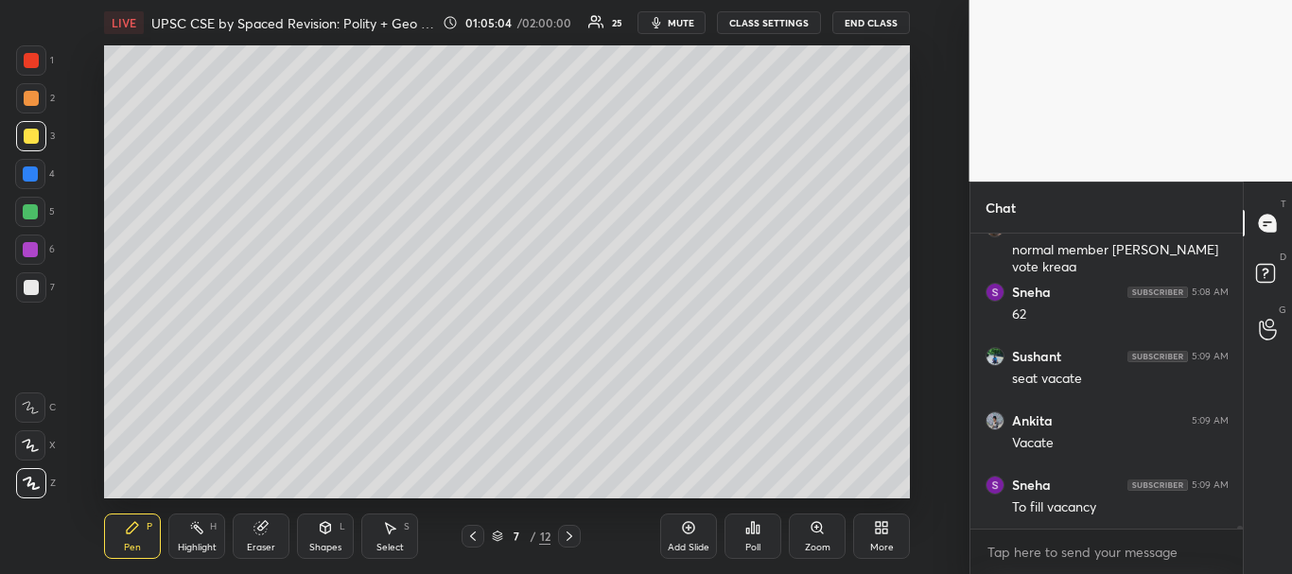
drag, startPoint x: 31, startPoint y: 174, endPoint x: 102, endPoint y: 237, distance: 94.5
click at [32, 174] on div at bounding box center [30, 173] width 15 height 15
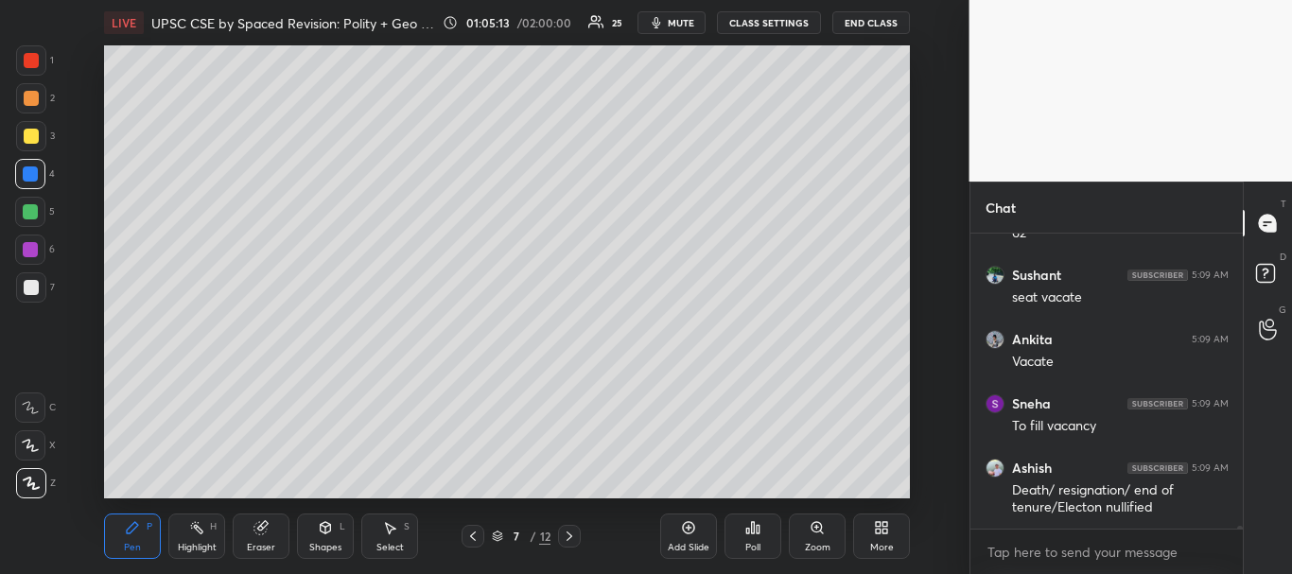
scroll to position [29374, 0]
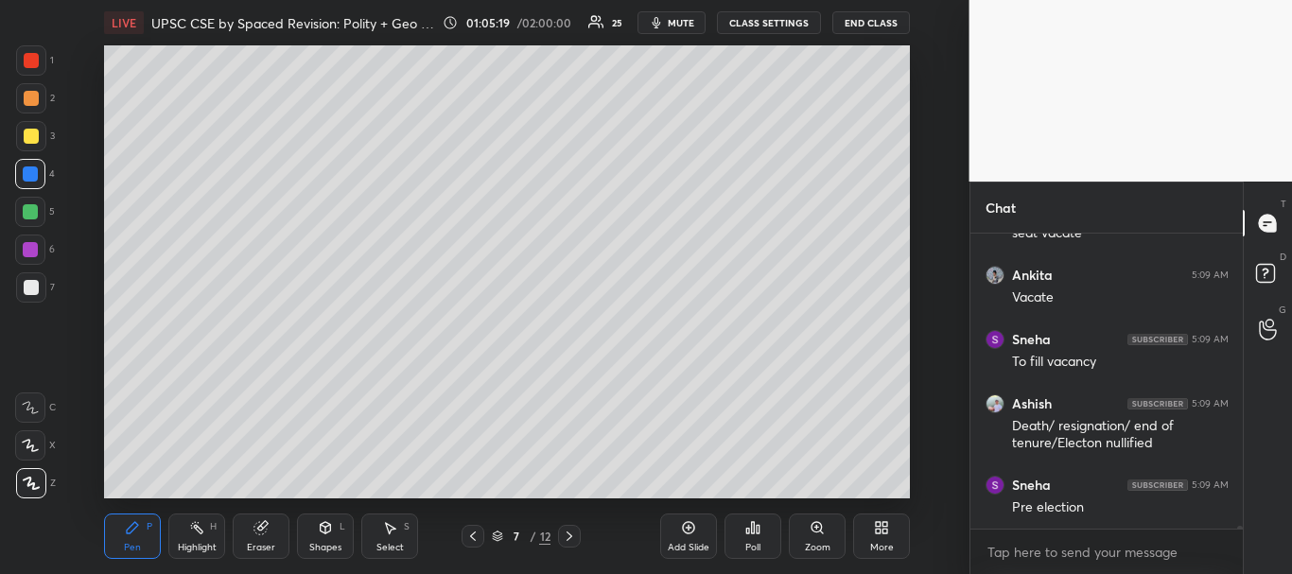
click at [29, 170] on div at bounding box center [30, 173] width 15 height 15
drag, startPoint x: 31, startPoint y: 221, endPoint x: 74, endPoint y: 213, distance: 43.4
click at [33, 221] on div at bounding box center [30, 212] width 30 height 30
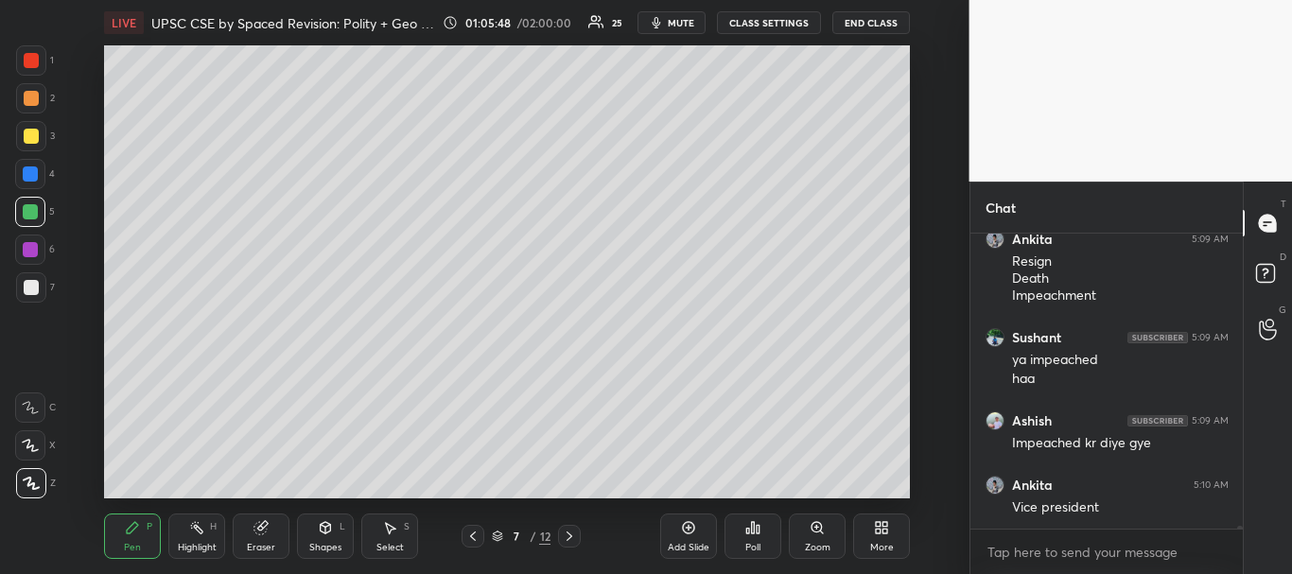
scroll to position [30023, 0]
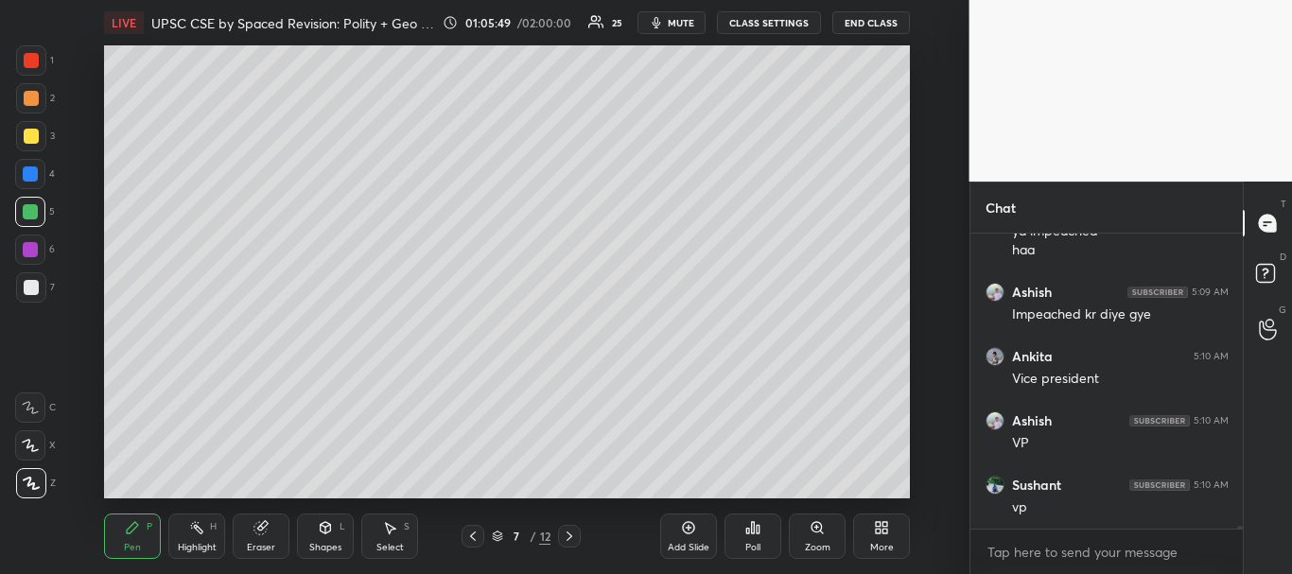
click at [29, 136] on div at bounding box center [31, 136] width 15 height 15
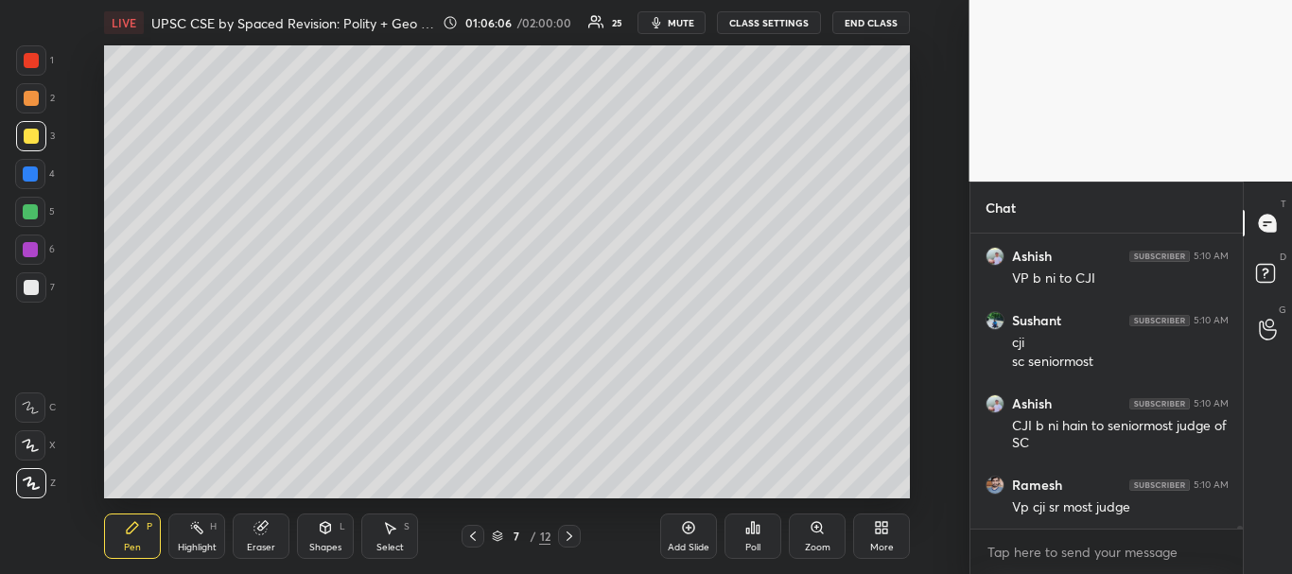
scroll to position [30638, 0]
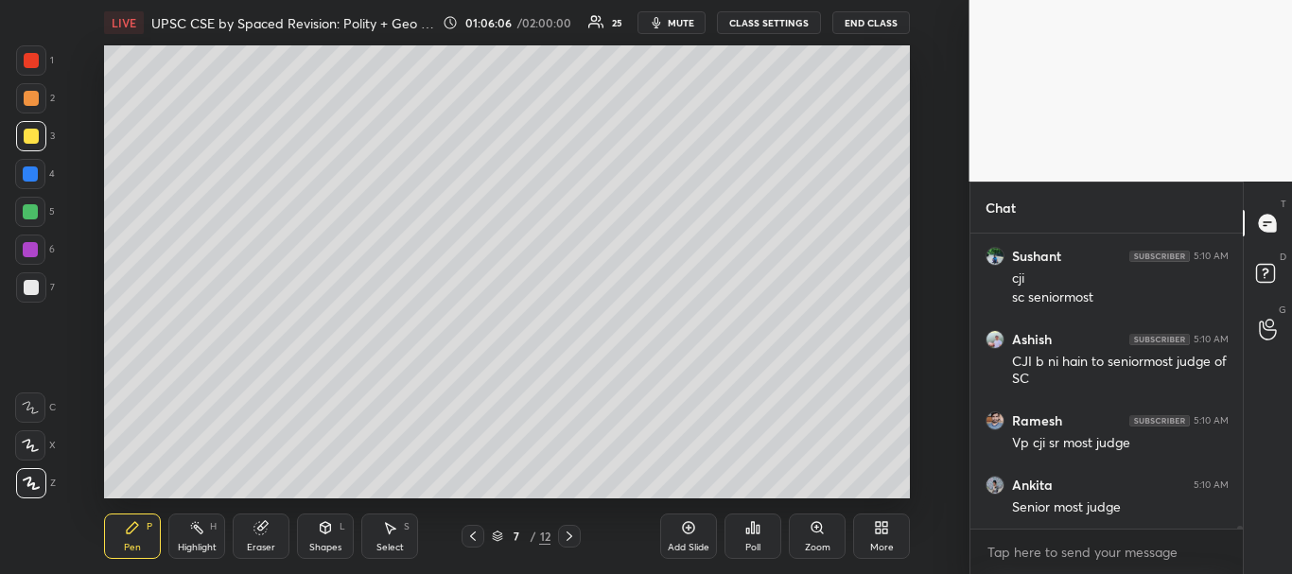
click at [29, 245] on div at bounding box center [30, 249] width 15 height 15
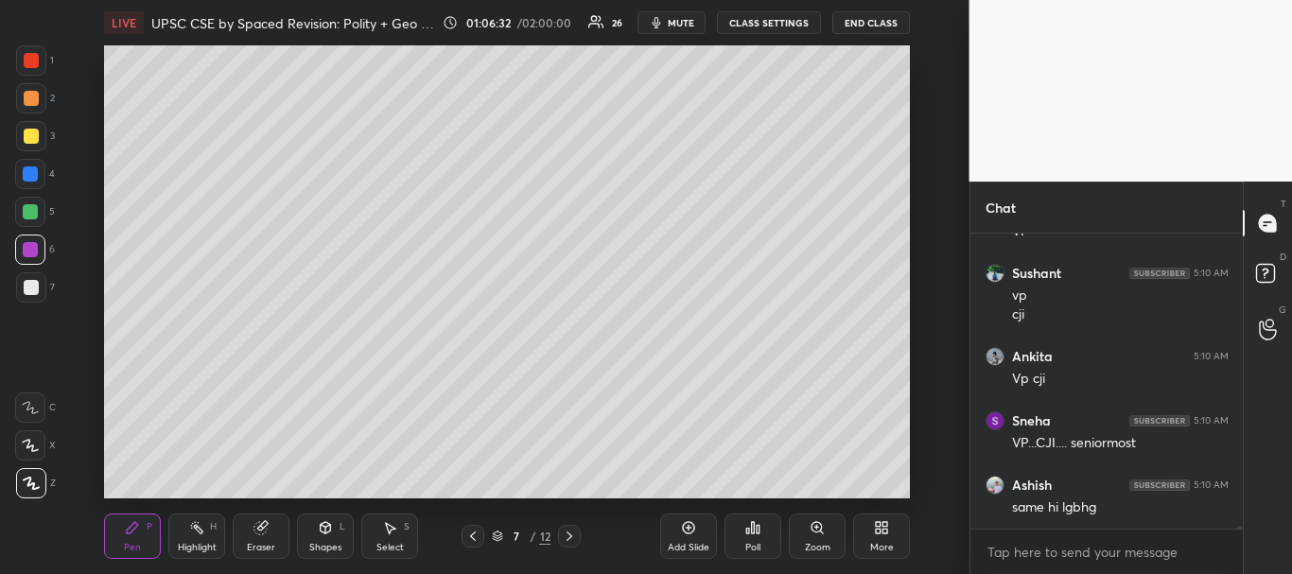
scroll to position [29105, 0]
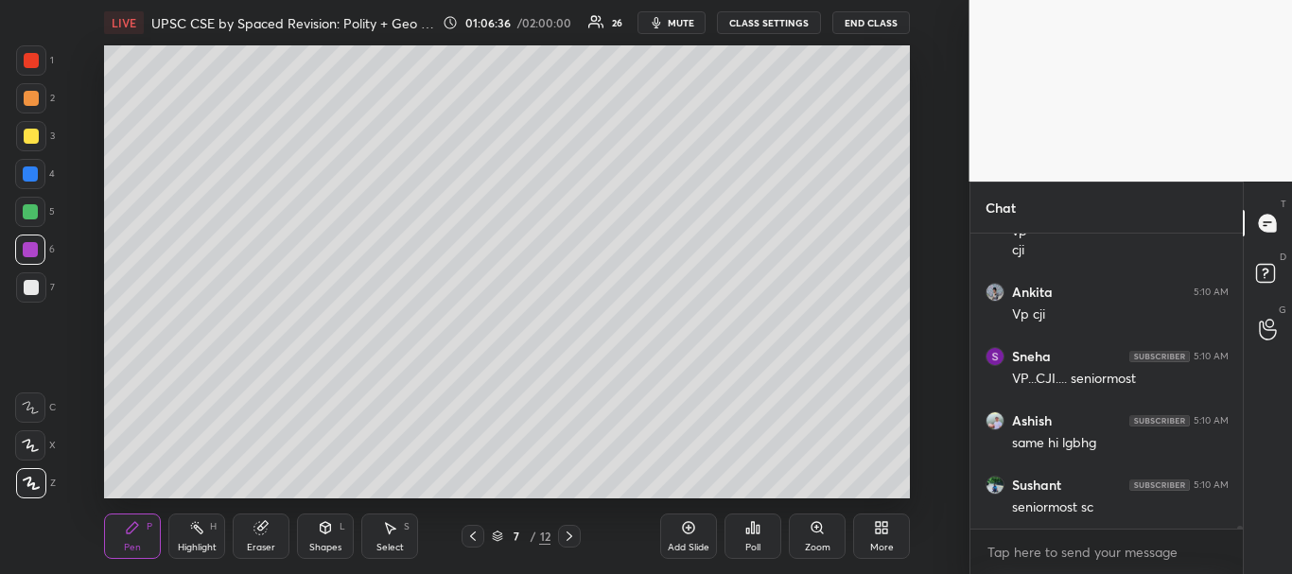
drag, startPoint x: 30, startPoint y: 143, endPoint x: 42, endPoint y: 145, distance: 11.5
click at [30, 141] on div at bounding box center [31, 136] width 15 height 15
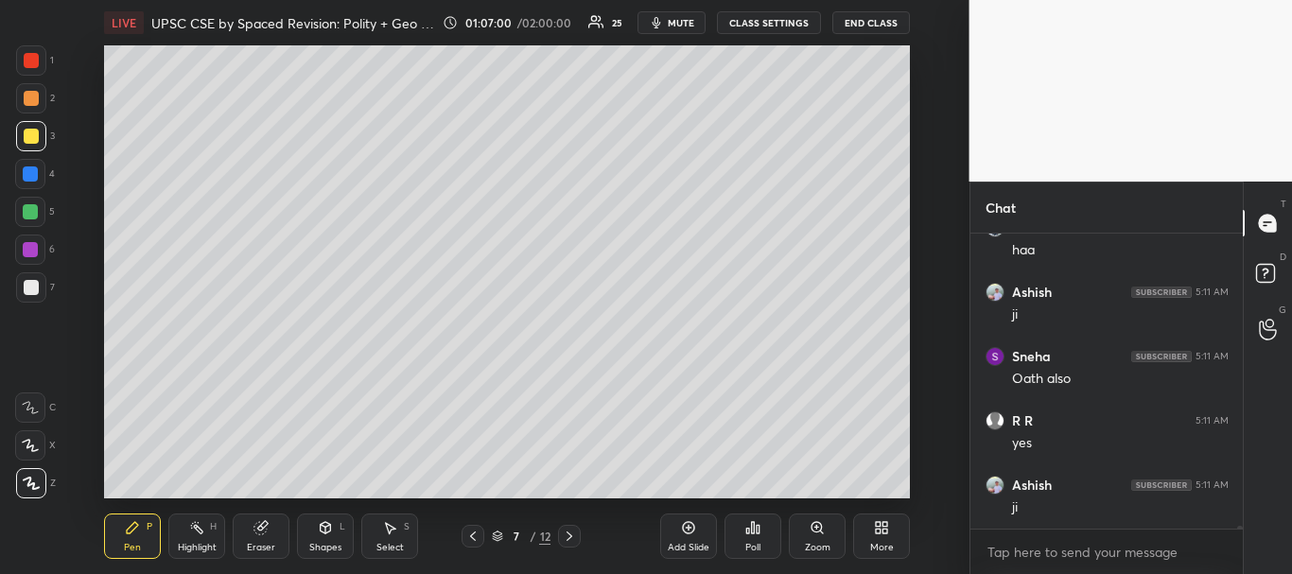
scroll to position [29556, 0]
click at [38, 224] on div at bounding box center [30, 212] width 30 height 30
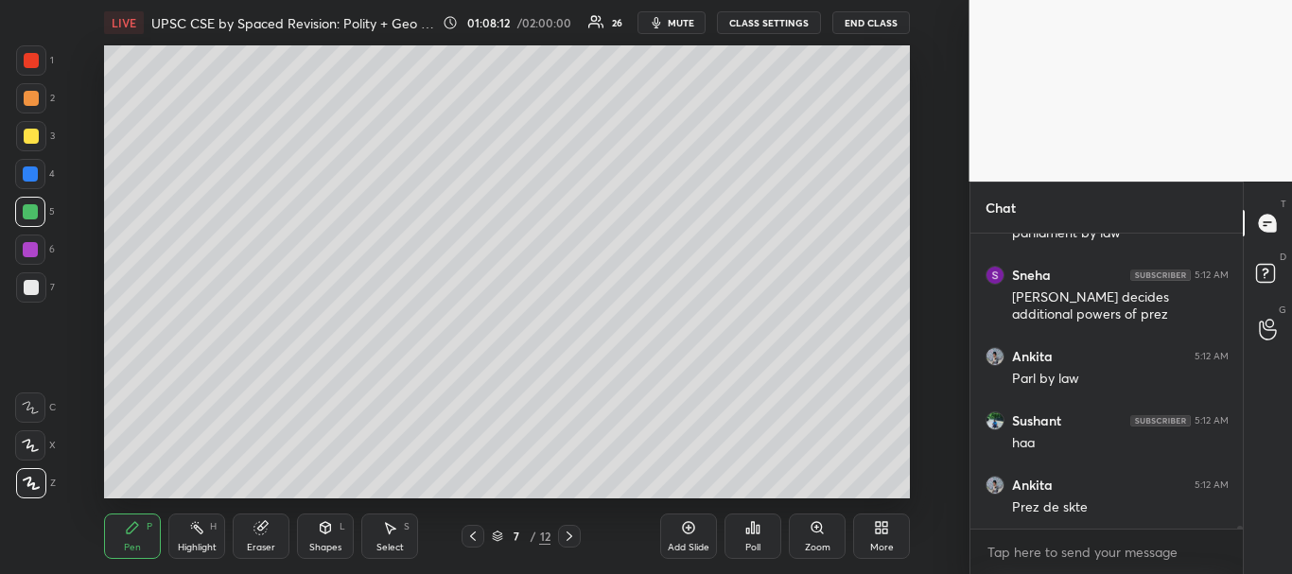
scroll to position [30106, 0]
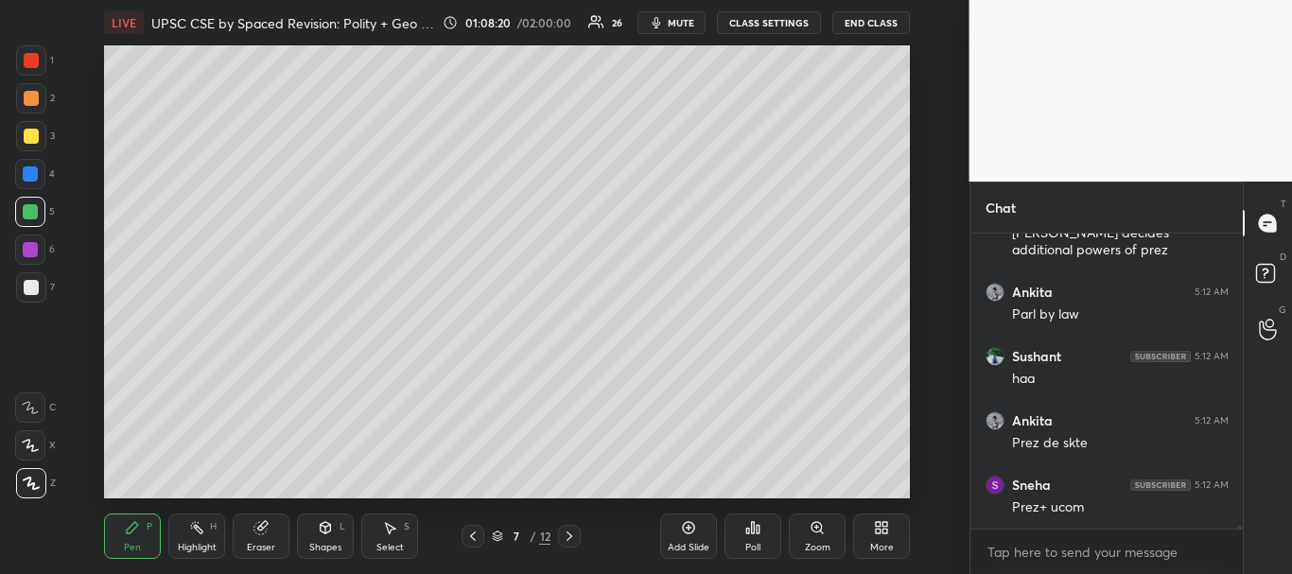
click at [670, 484] on div "LIVE UPSC CSE by Spaced Revision: Polity + Geo [Day 53] 01:08:20 / 02:00:00 26 …" at bounding box center [508, 287] width 894 height 574
click at [689, 488] on div "LIVE UPSC CSE by Spaced Revision: Polity + Geo [Day 53] 01:08:21 / 02:00:00 26 …" at bounding box center [508, 287] width 894 height 574
click at [699, 486] on div "Add Slide Poll Zoom More" at bounding box center [785, 536] width 250 height 106
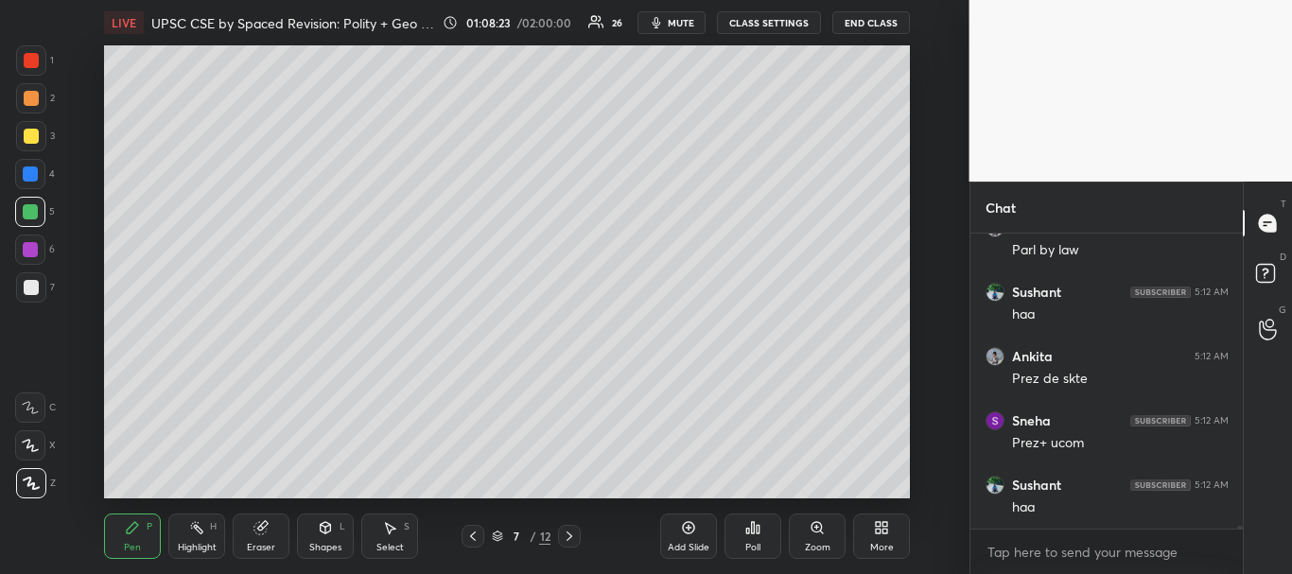
scroll to position [30252, 0]
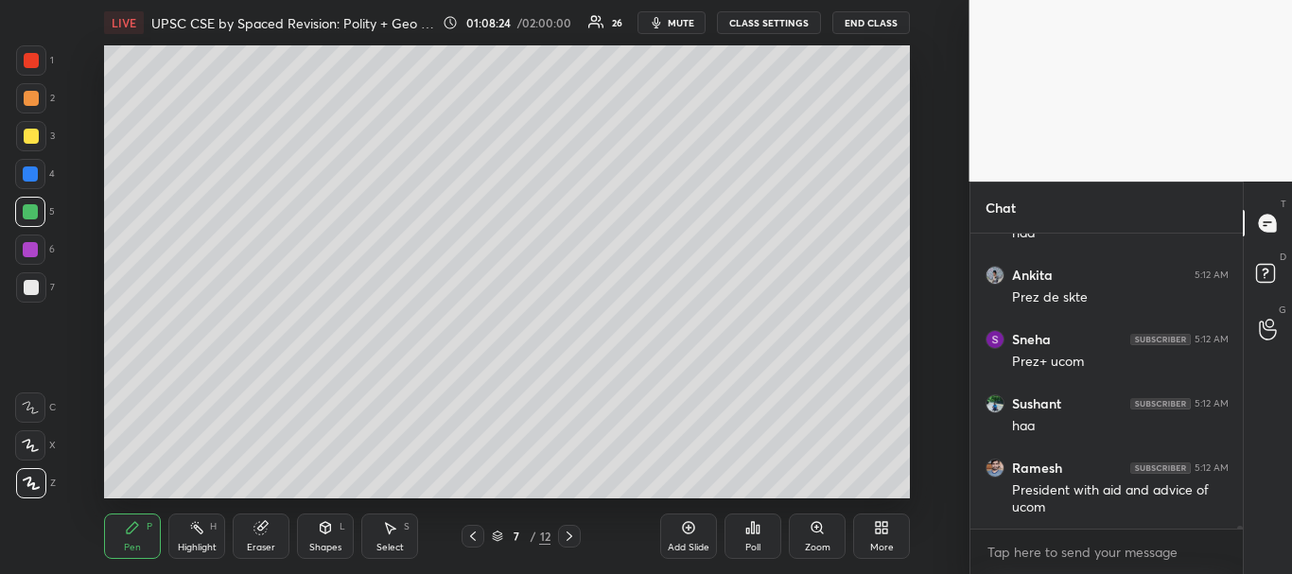
click at [501, 532] on icon at bounding box center [497, 536] width 11 height 11
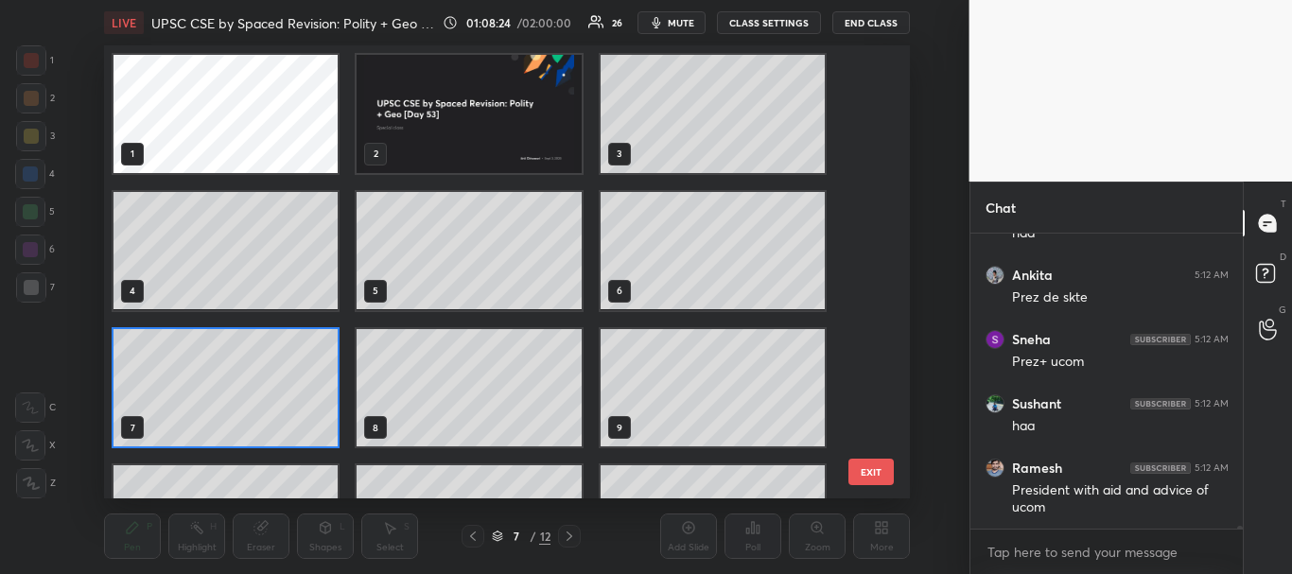
scroll to position [447, 796]
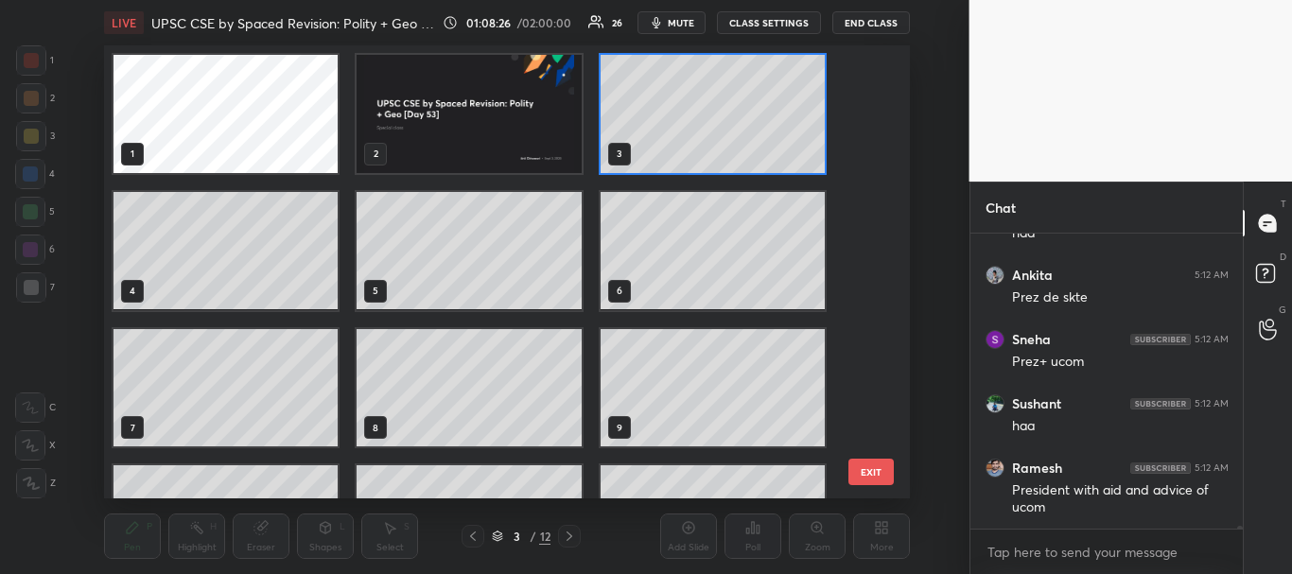
click at [500, 532] on icon at bounding box center [497, 536] width 11 height 11
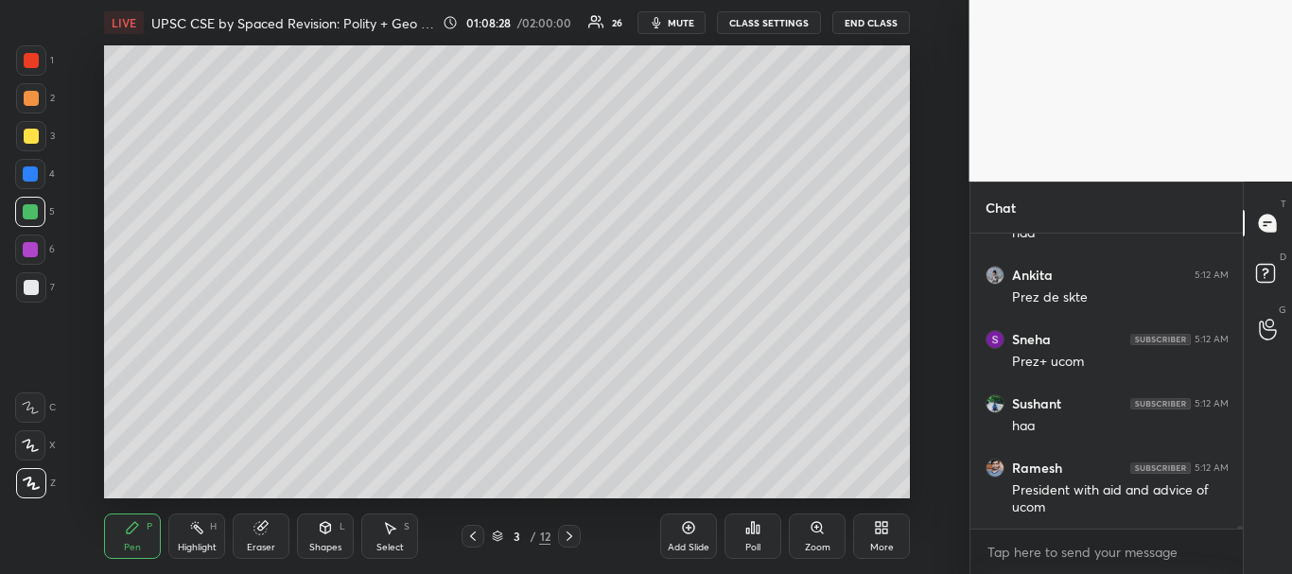
click at [25, 94] on div at bounding box center [31, 98] width 15 height 15
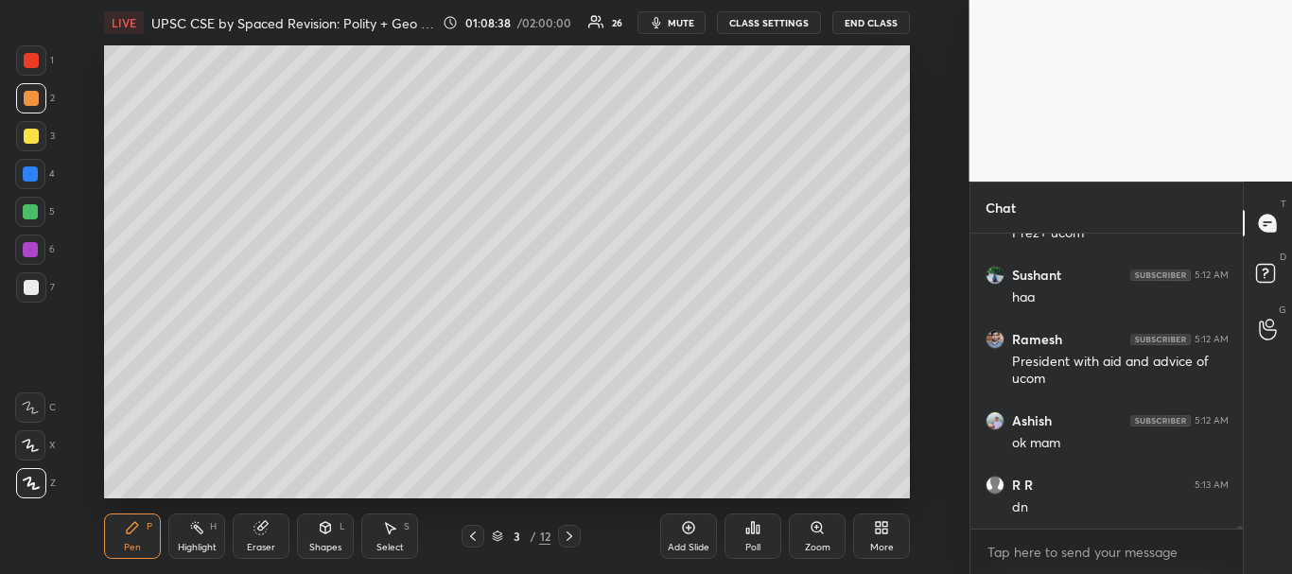
scroll to position [30445, 0]
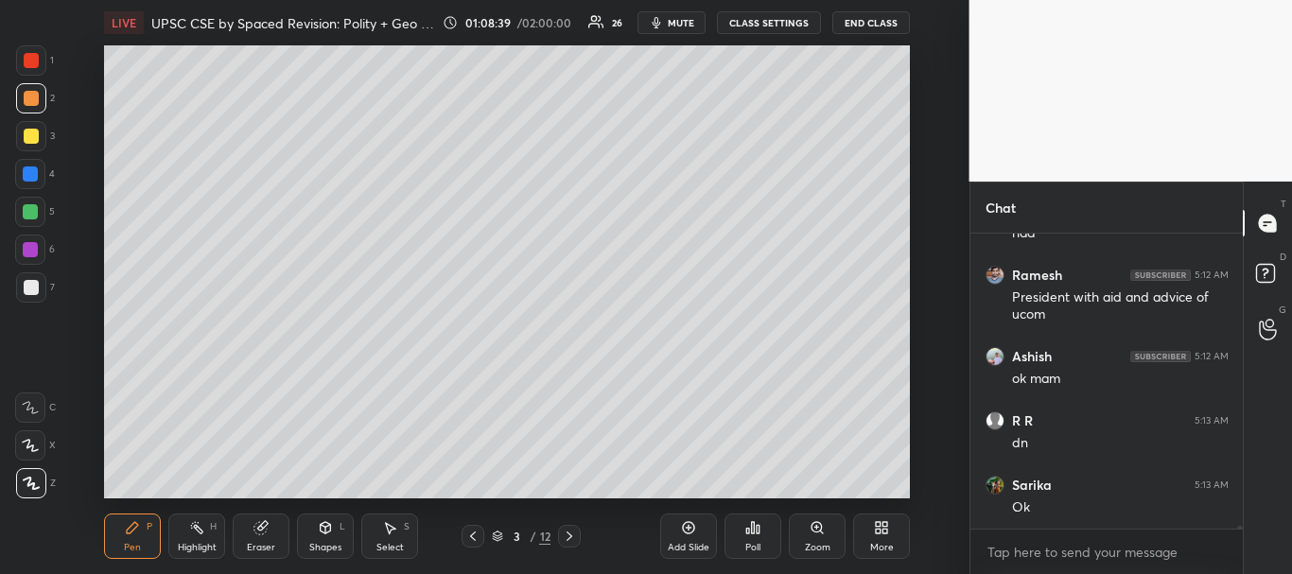
click at [27, 171] on div at bounding box center [30, 173] width 15 height 15
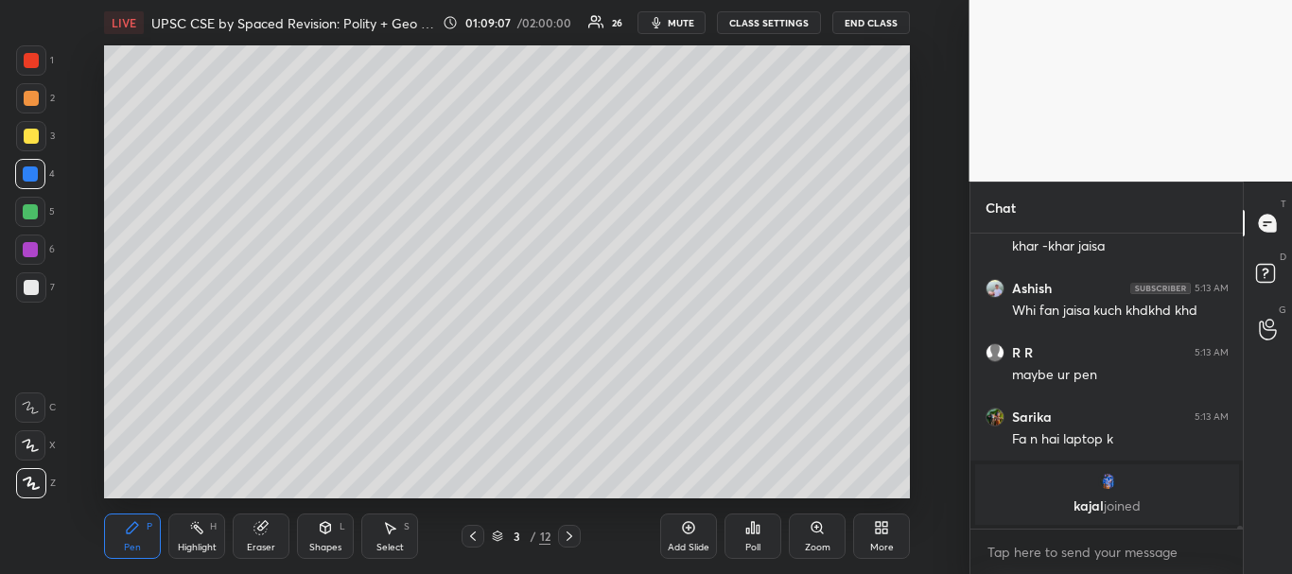
scroll to position [30683, 0]
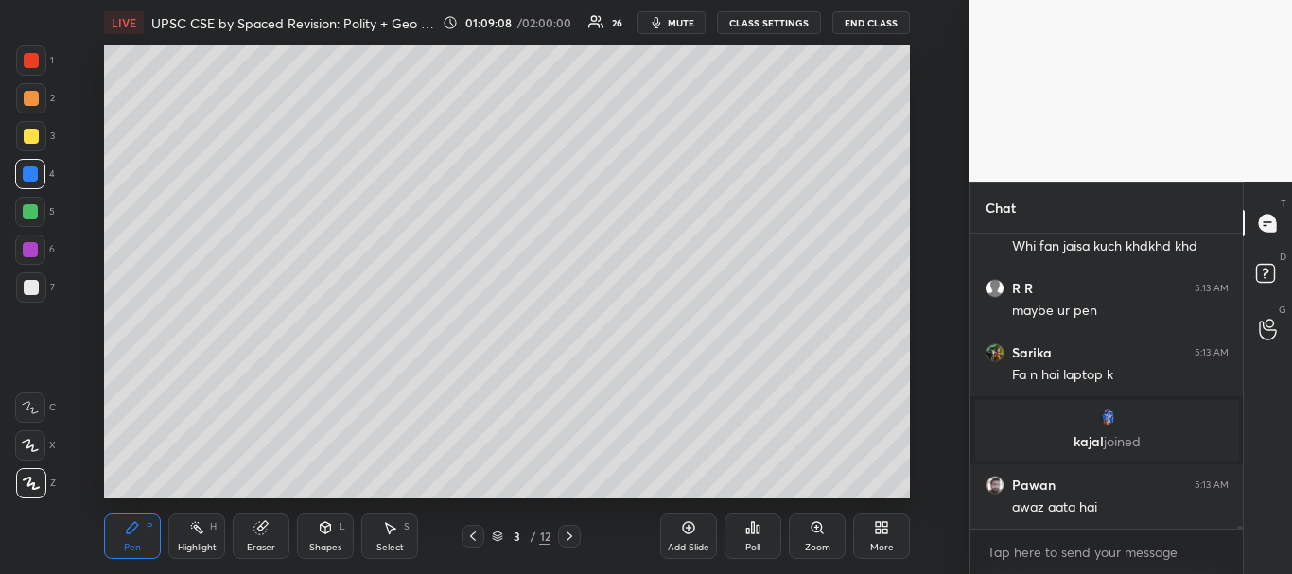
click at [794, 23] on button "CLASS SETTINGS" at bounding box center [769, 22] width 104 height 23
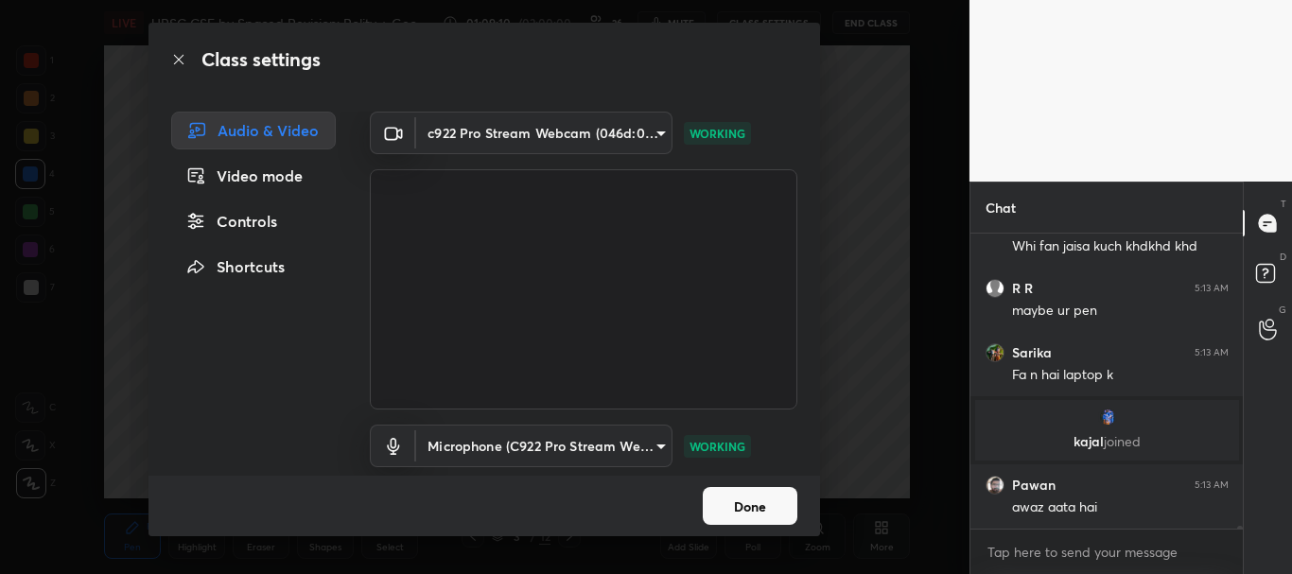
scroll to position [30748, 0]
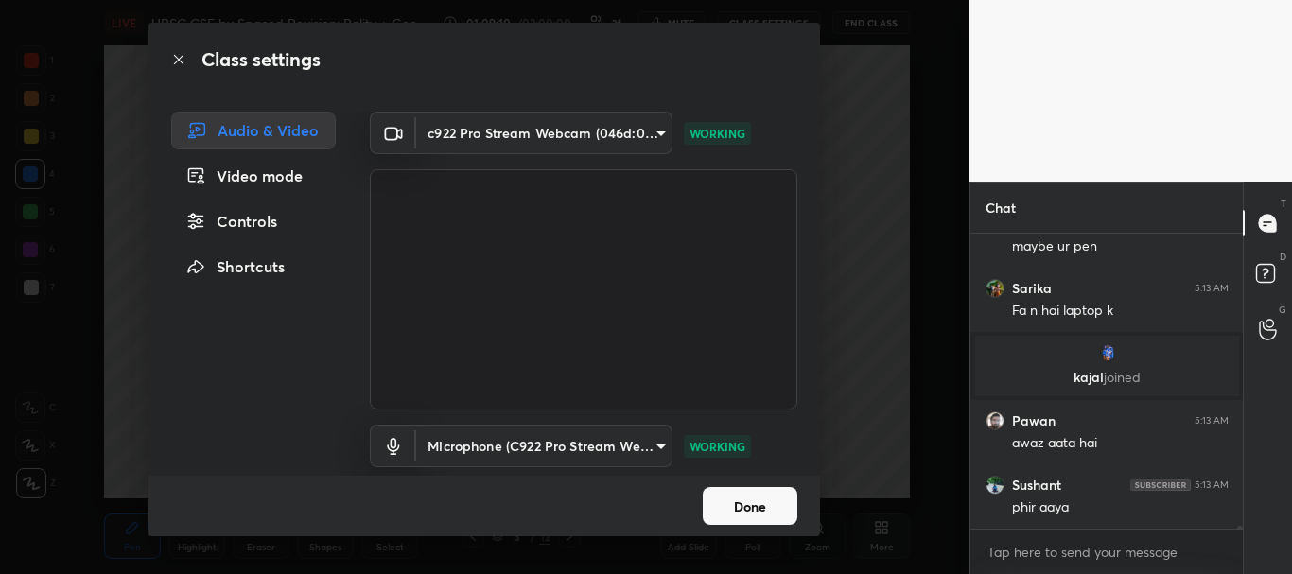
click at [751, 500] on button "Done" at bounding box center [750, 506] width 95 height 38
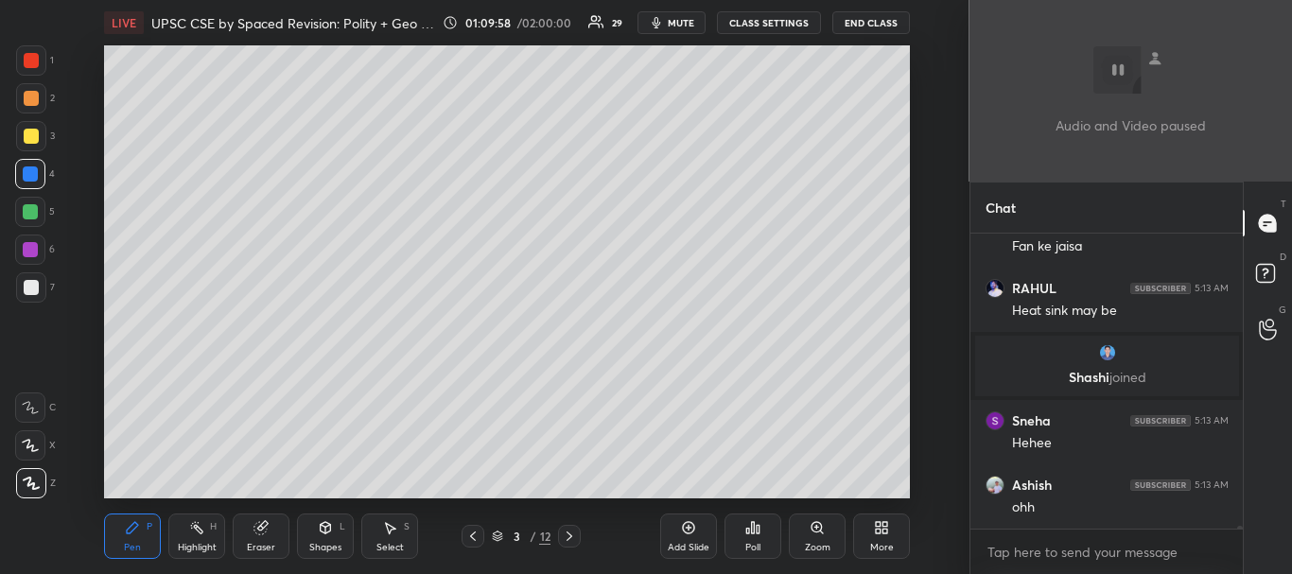
scroll to position [31296, 0]
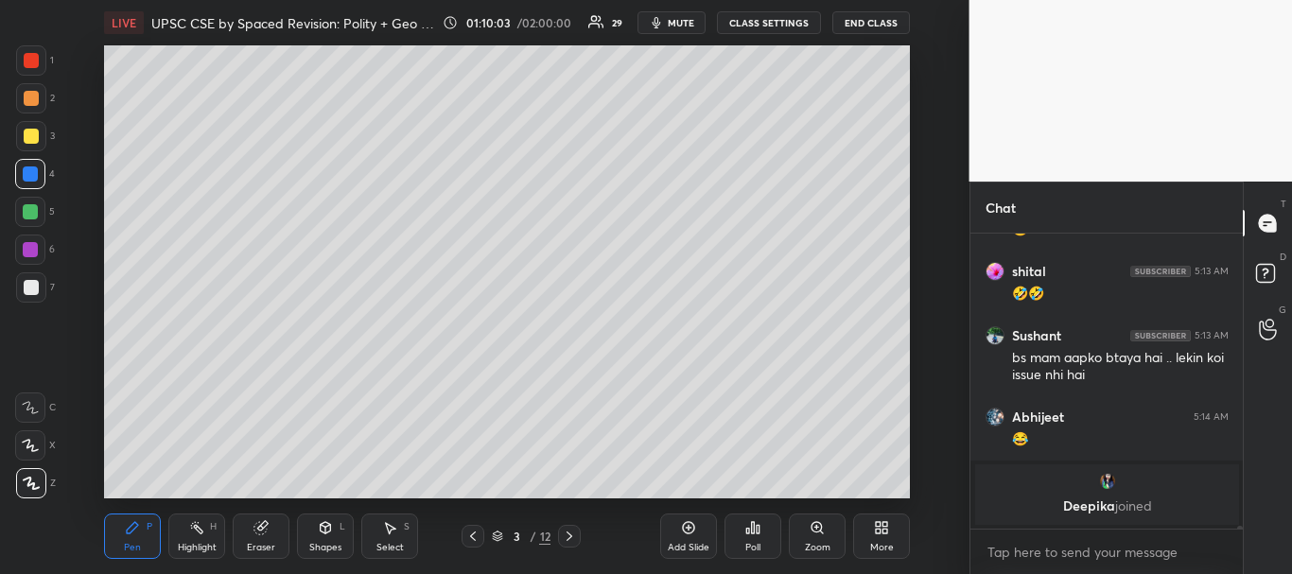
click at [692, 535] on icon at bounding box center [688, 527] width 15 height 15
click at [21, 278] on div at bounding box center [31, 287] width 30 height 30
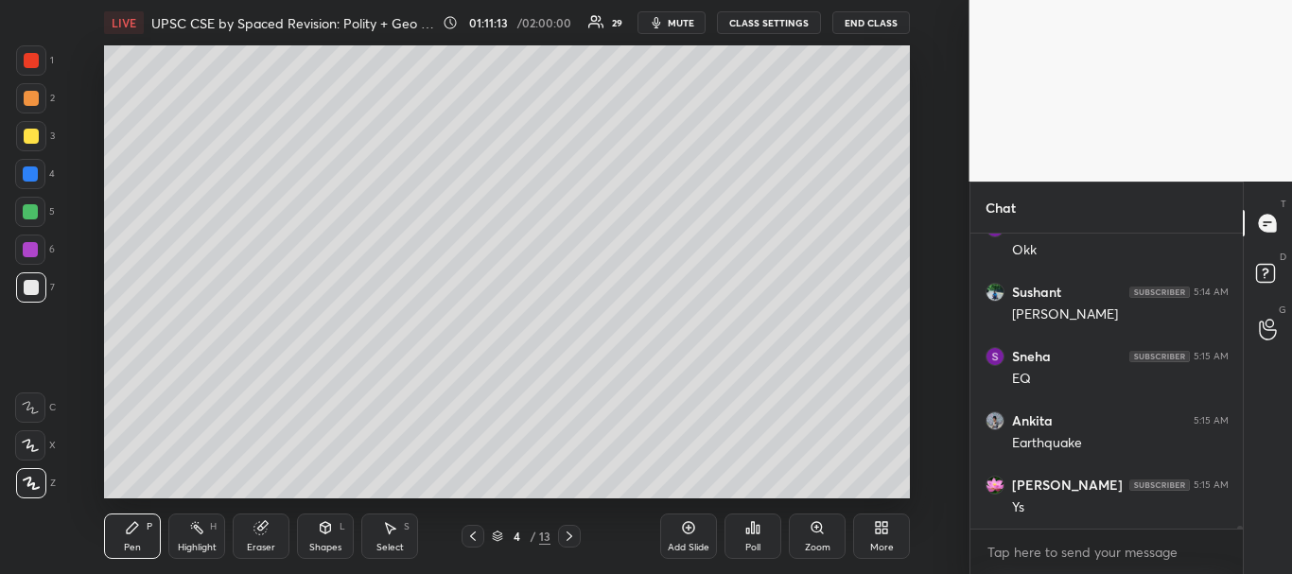
scroll to position [31932, 0]
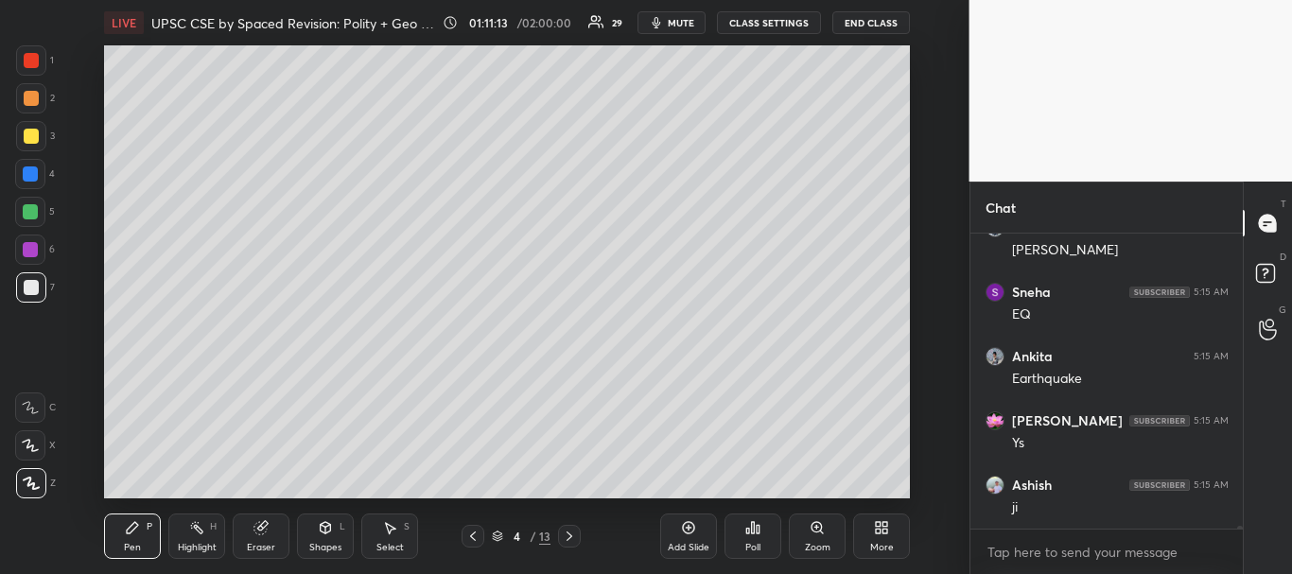
click at [22, 134] on div at bounding box center [31, 136] width 30 height 30
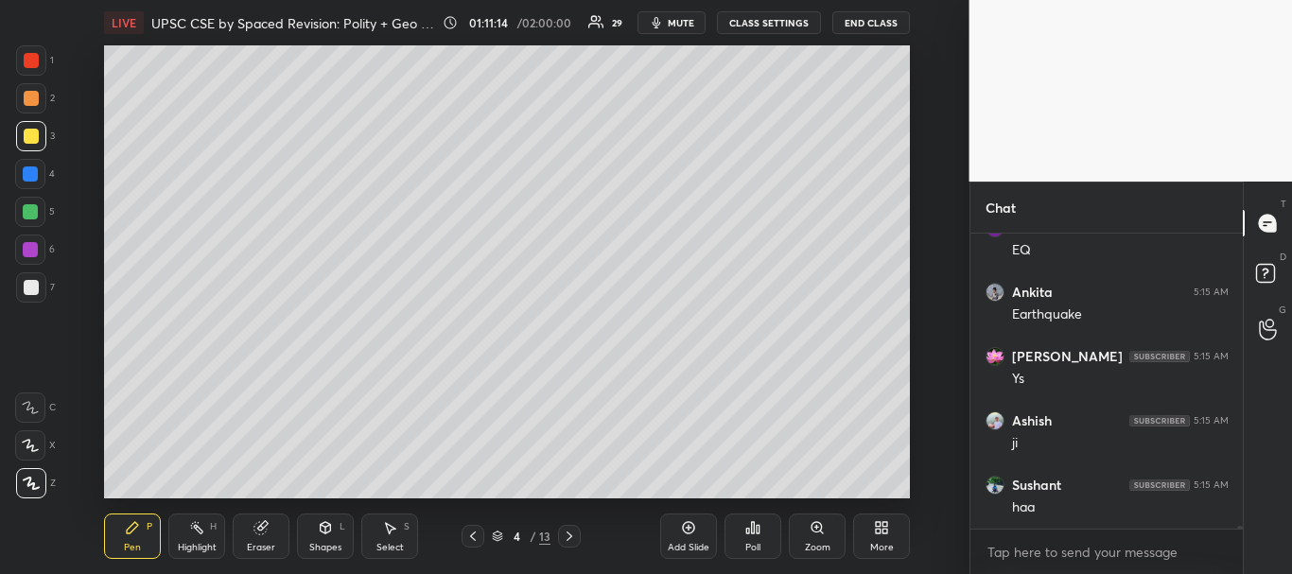
click at [32, 141] on div at bounding box center [31, 136] width 15 height 15
click at [26, 174] on div at bounding box center [30, 173] width 15 height 15
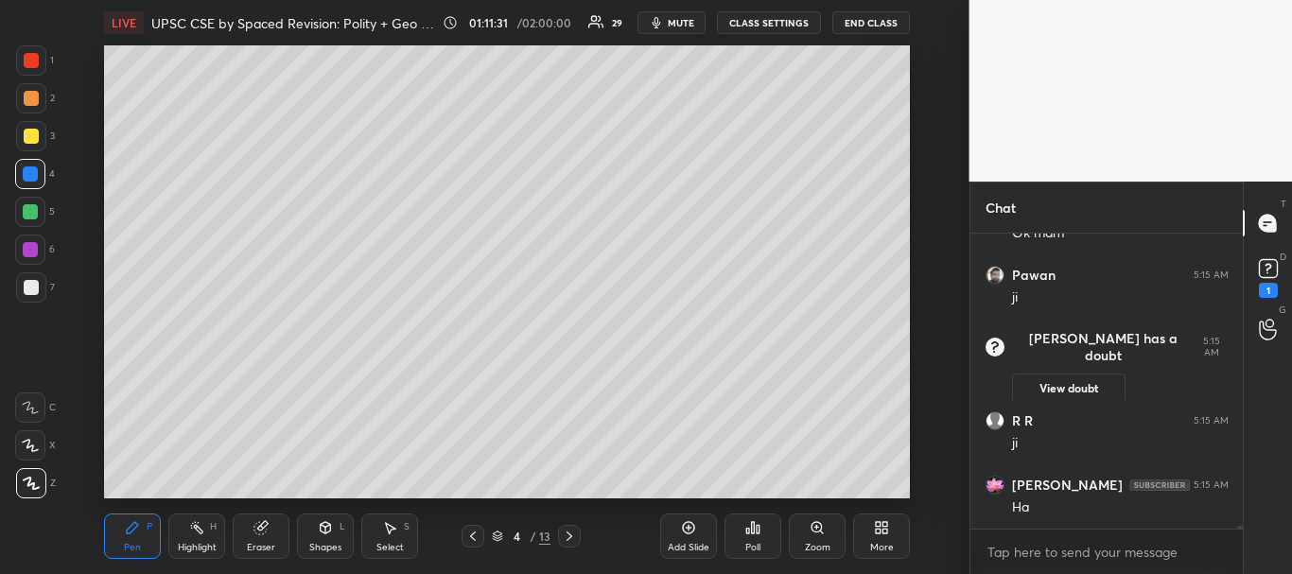
scroll to position [32305, 0]
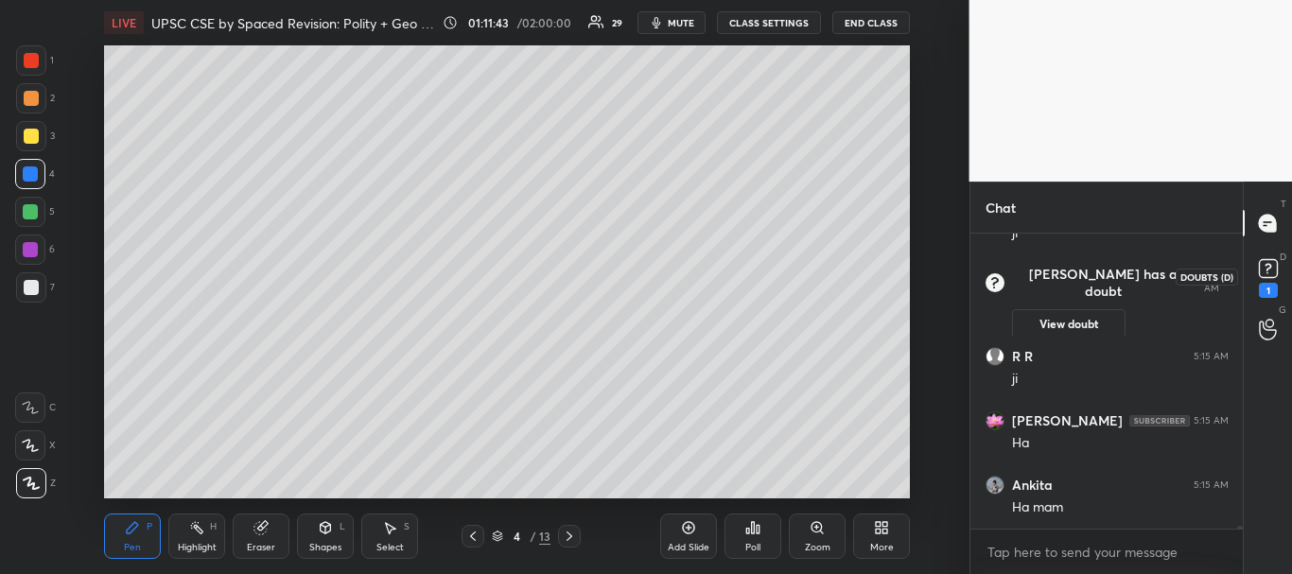
click at [1266, 278] on rect at bounding box center [1268, 269] width 18 height 18
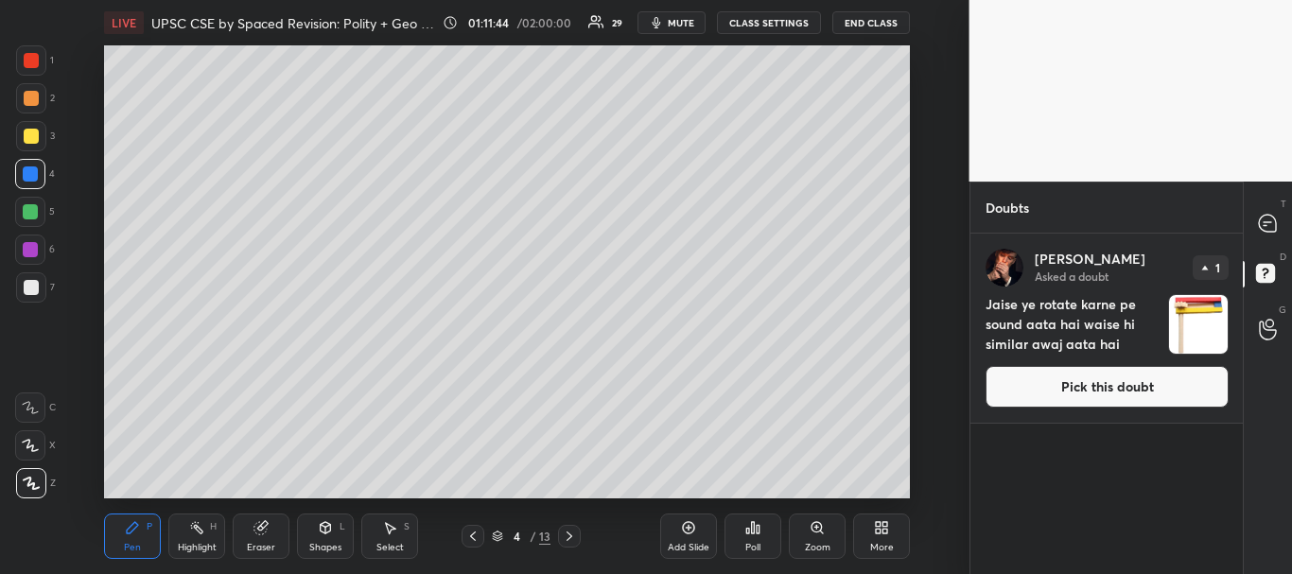
click at [1126, 370] on button "Pick this doubt" at bounding box center [1107, 387] width 243 height 42
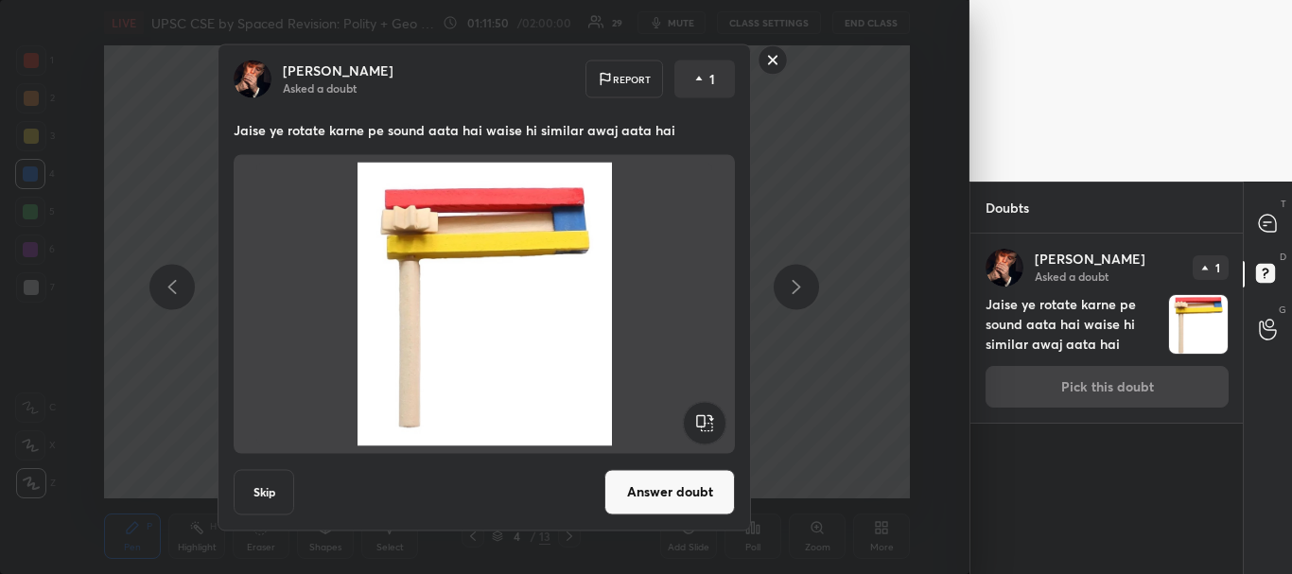
click at [771, 63] on rect at bounding box center [773, 59] width 29 height 29
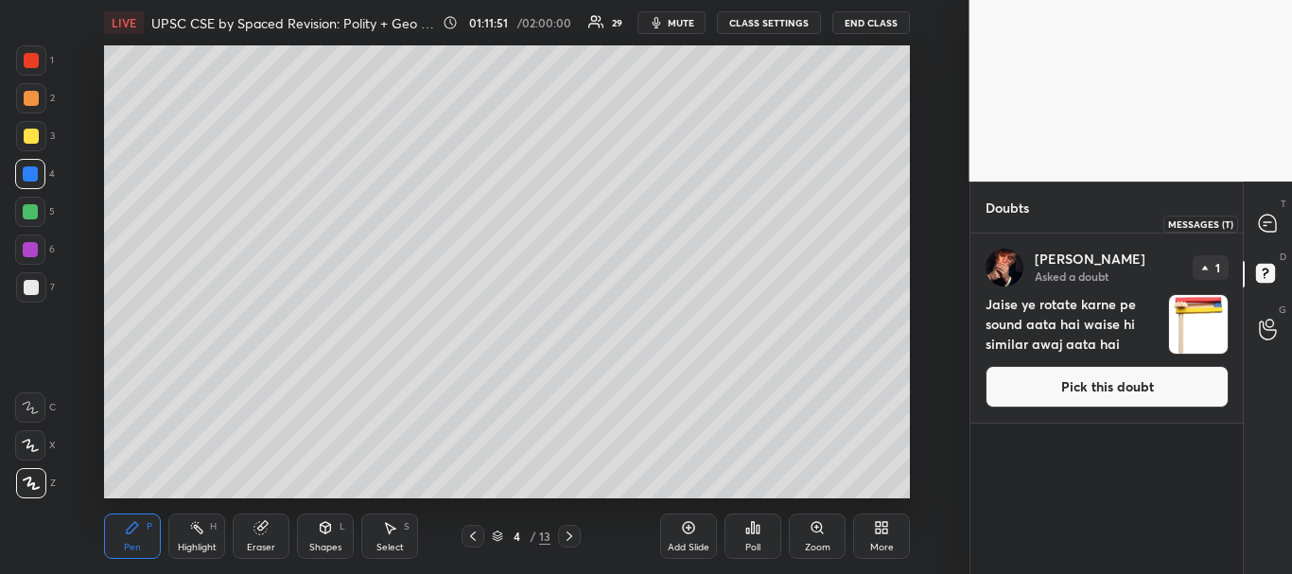
click at [1266, 227] on icon at bounding box center [1267, 223] width 17 height 17
type textarea "x"
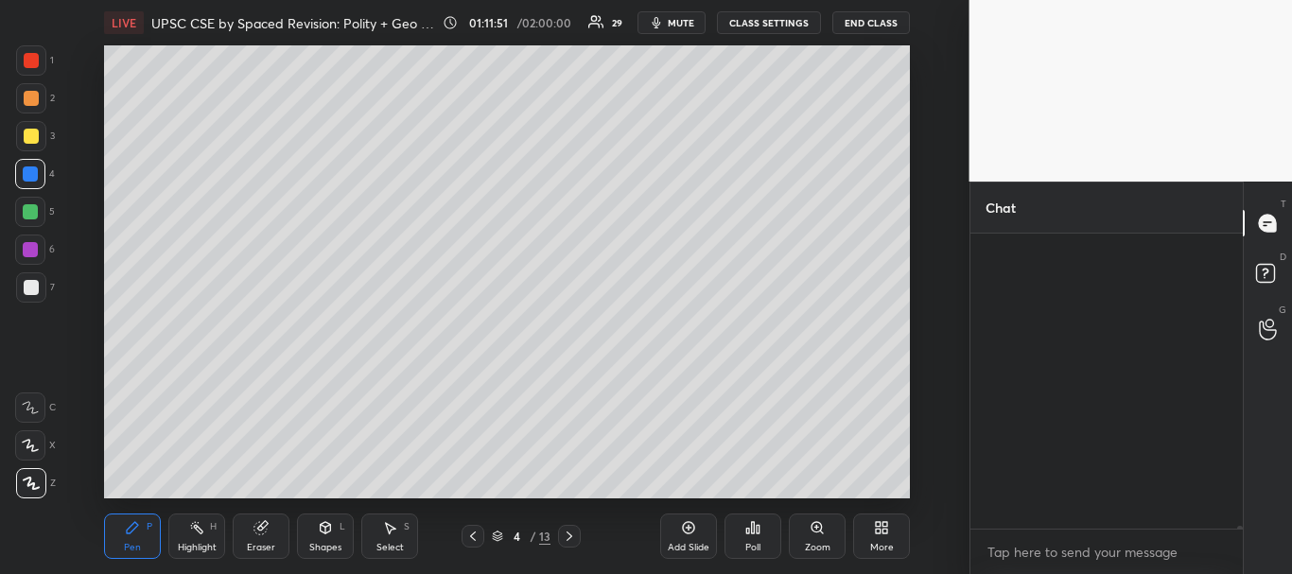
scroll to position [289, 267]
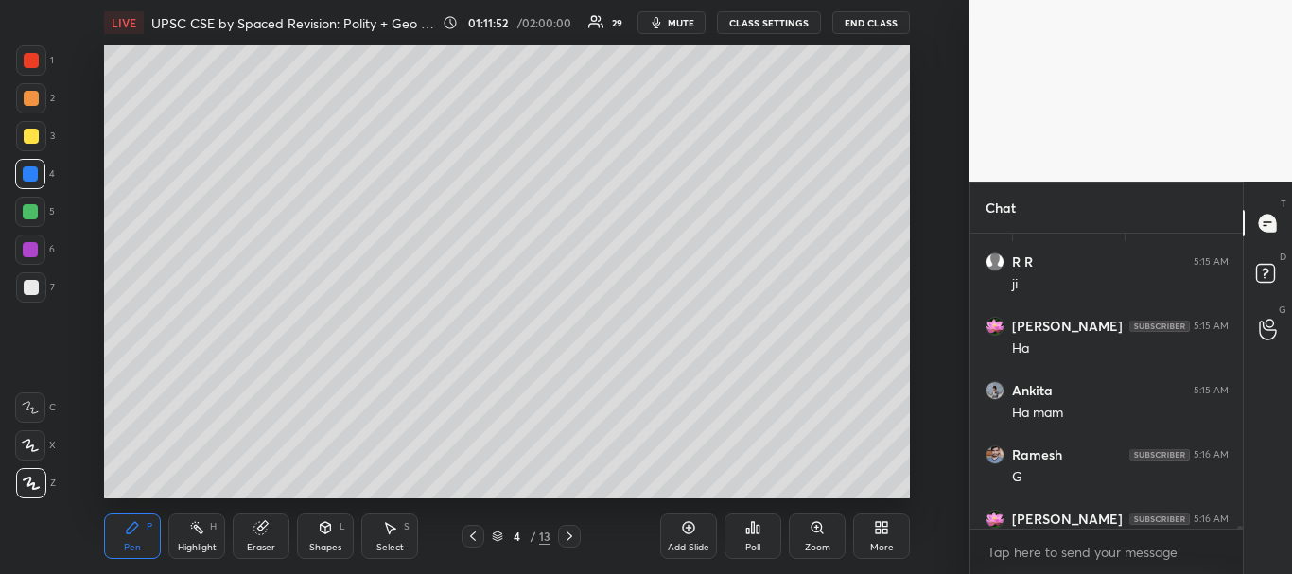
drag, startPoint x: 1239, startPoint y: 524, endPoint x: 1241, endPoint y: 535, distance: 10.6
click at [1241, 535] on div "Pawan 5:15 AM ji [PERSON_NAME] has a doubt 5:15 AM View doubt R R 5:15 AM ji TE…" at bounding box center [1107, 404] width 273 height 341
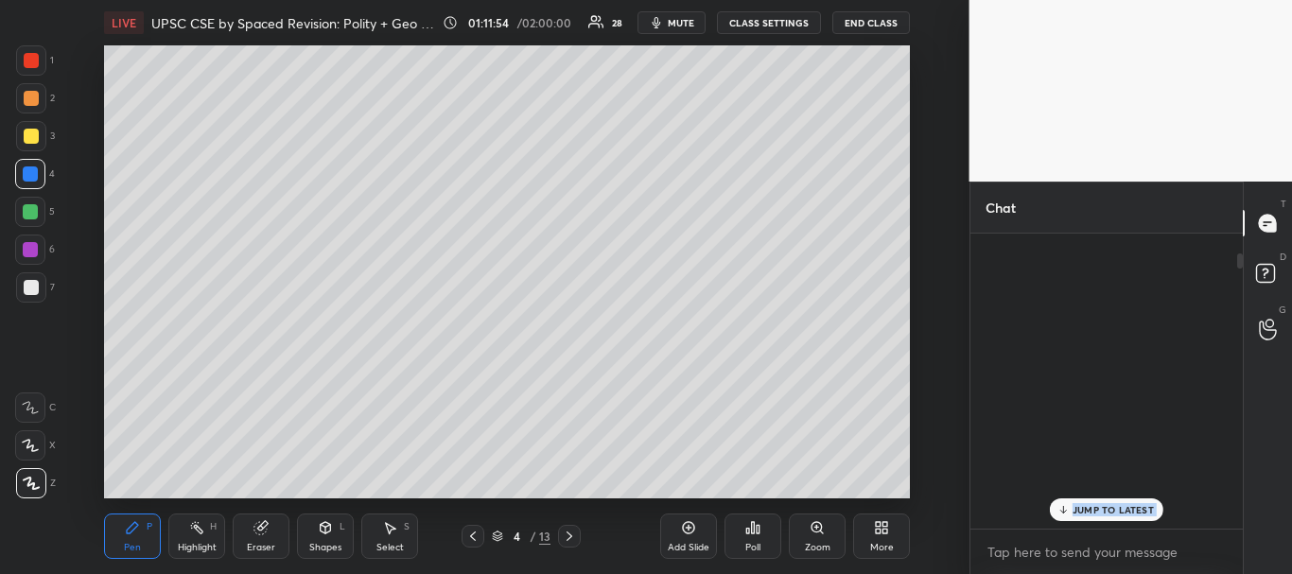
scroll to position [0, 0]
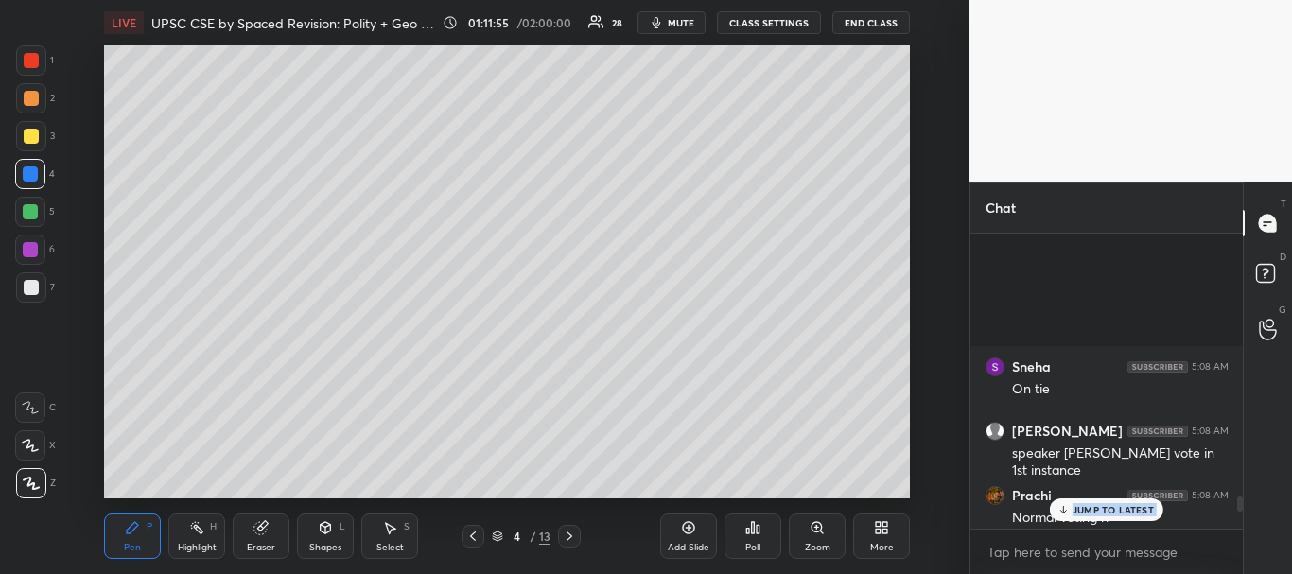
click at [1113, 511] on p "JUMP TO LATEST" at bounding box center [1113, 509] width 81 height 11
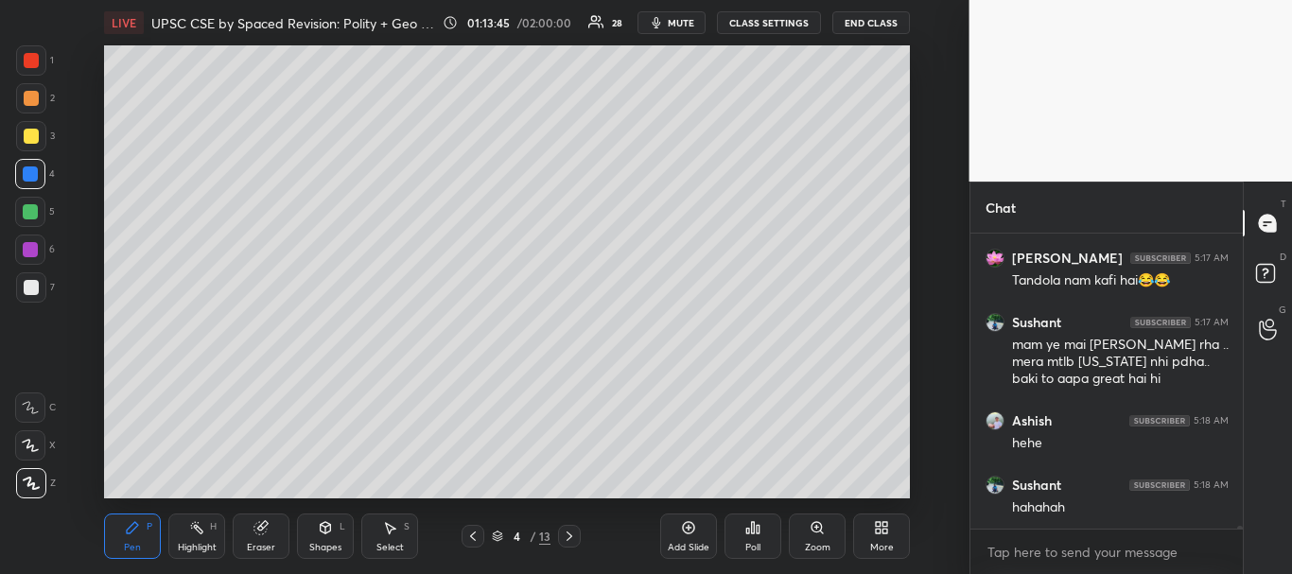
scroll to position [34299, 0]
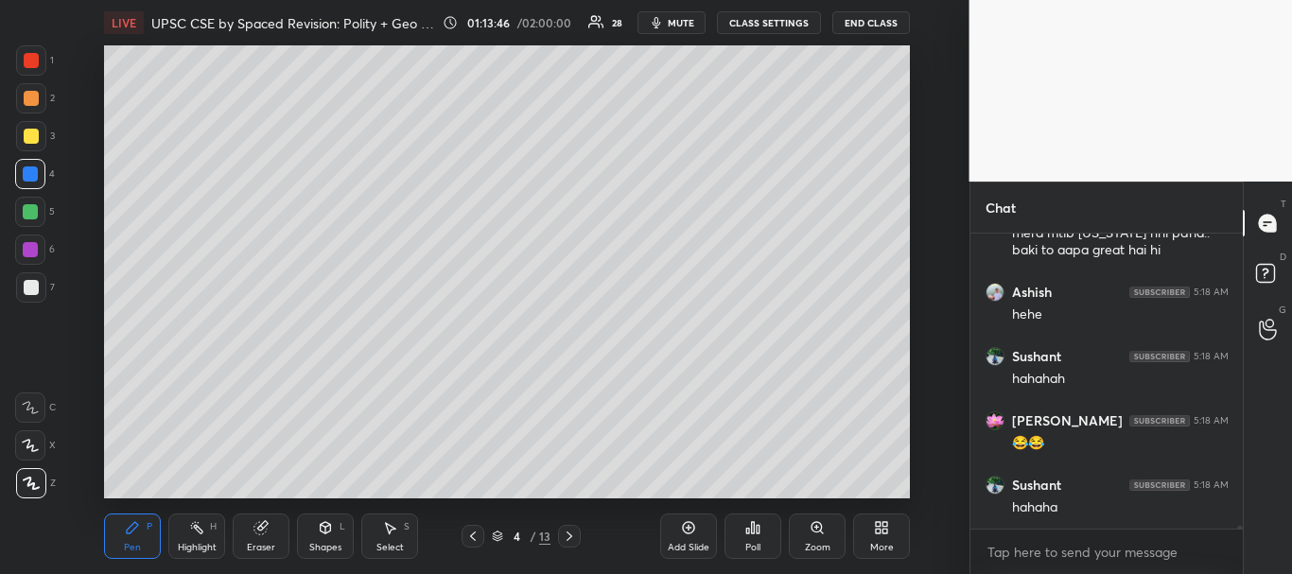
click at [27, 127] on div at bounding box center [31, 136] width 30 height 30
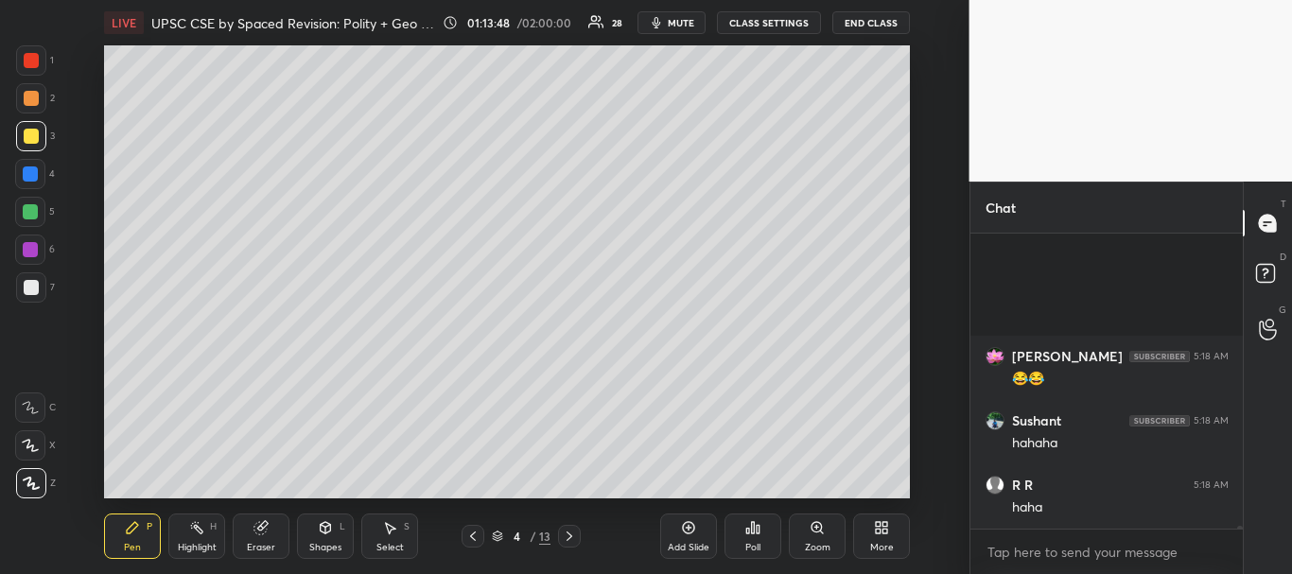
scroll to position [34621, 0]
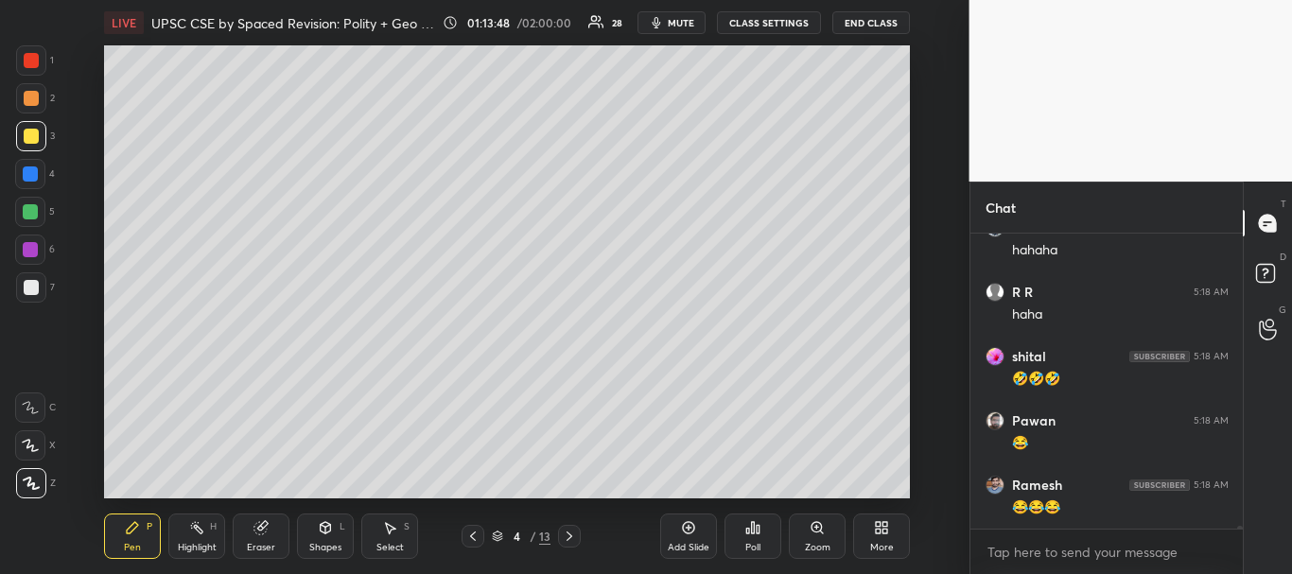
click at [26, 98] on div at bounding box center [31, 98] width 15 height 15
click at [27, 249] on div at bounding box center [30, 249] width 15 height 15
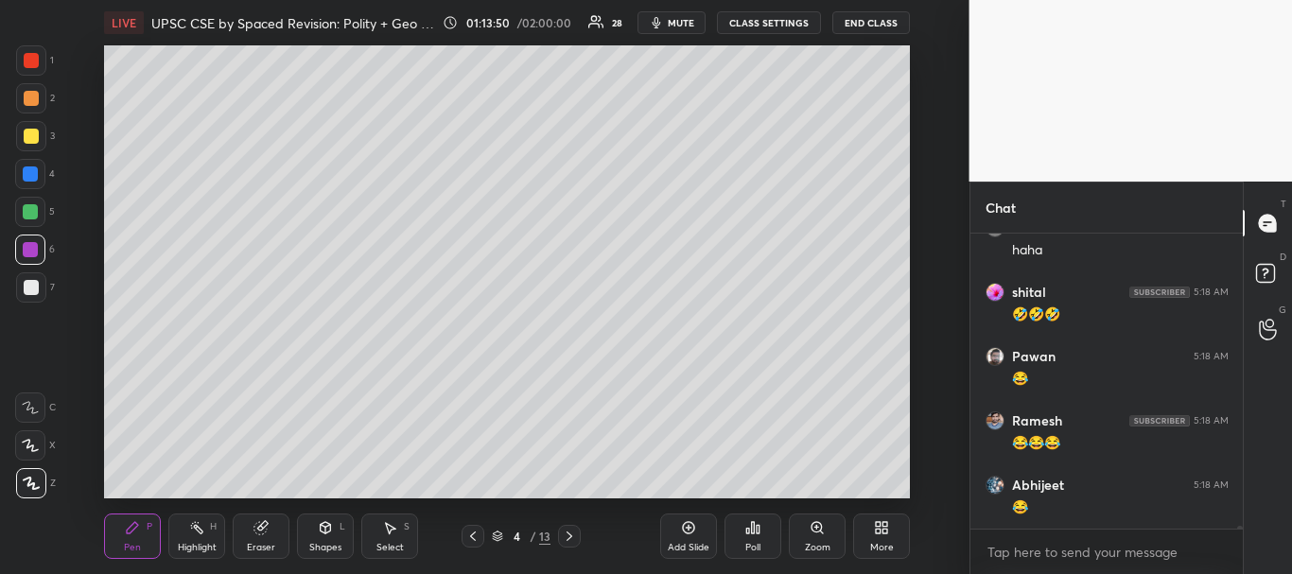
click at [32, 168] on div at bounding box center [30, 173] width 15 height 15
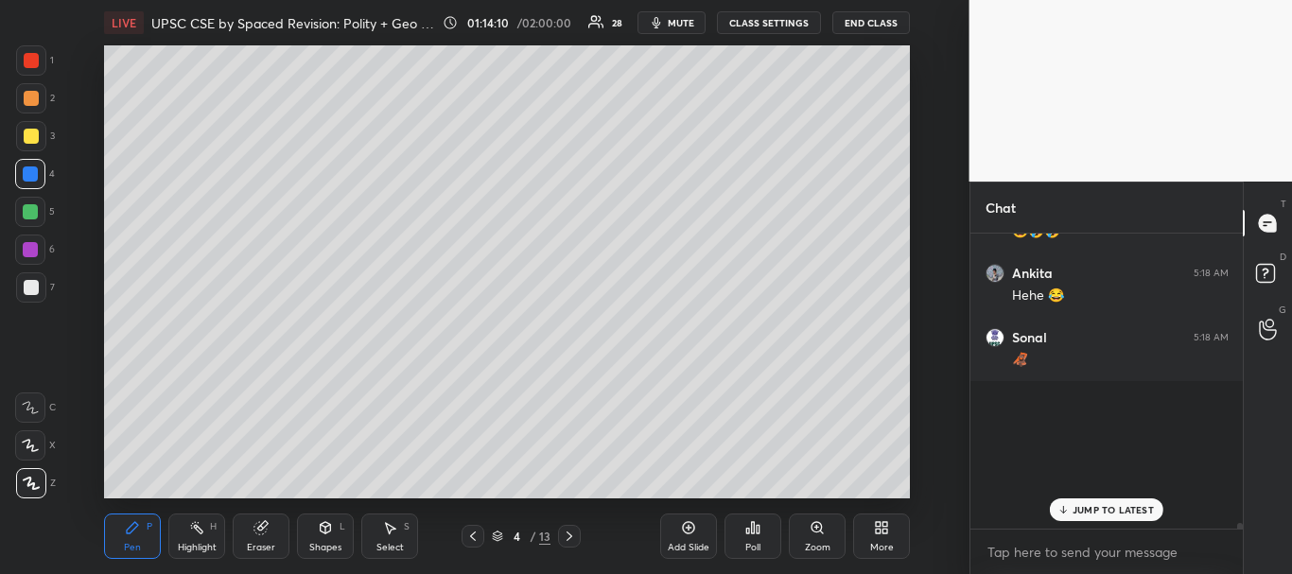
scroll to position [35203, 0]
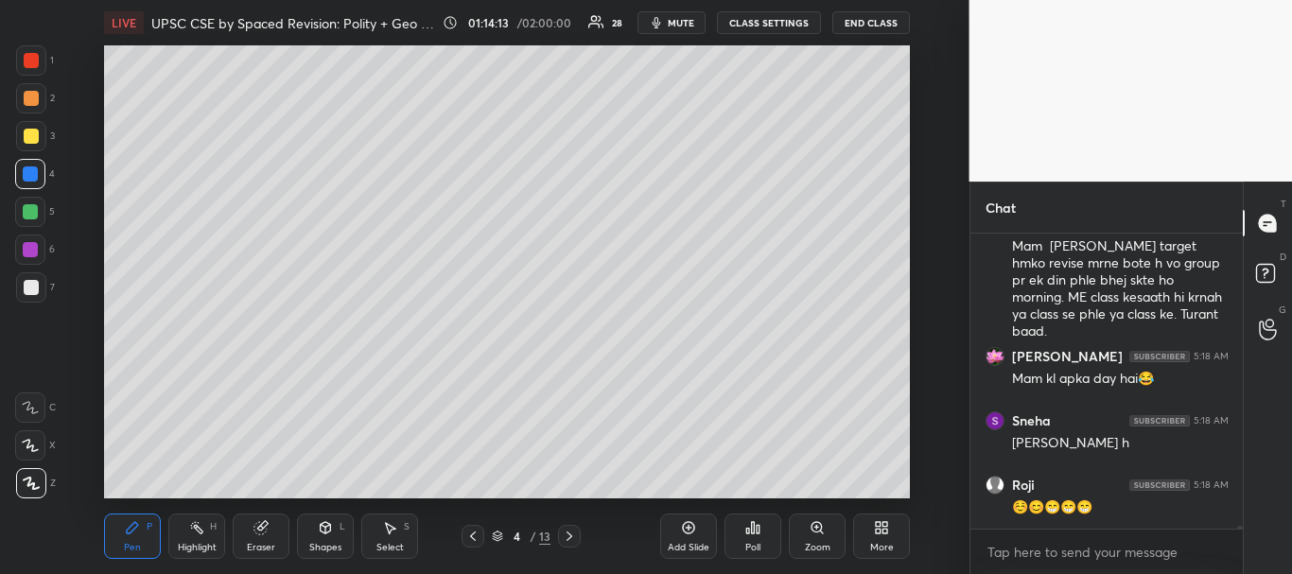
click at [1239, 535] on div "[PERSON_NAME] 5:18 AM 🦧 [PERSON_NAME] 5:18 AM Mam [PERSON_NAME] target hmko rev…" at bounding box center [1107, 404] width 273 height 341
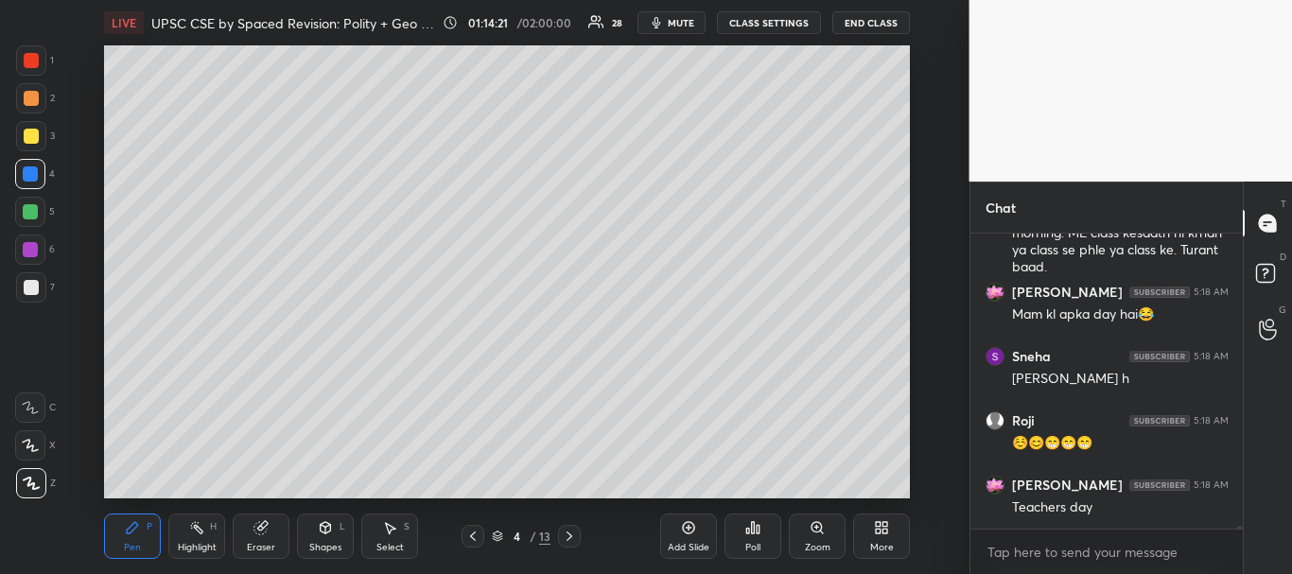
scroll to position [35332, 0]
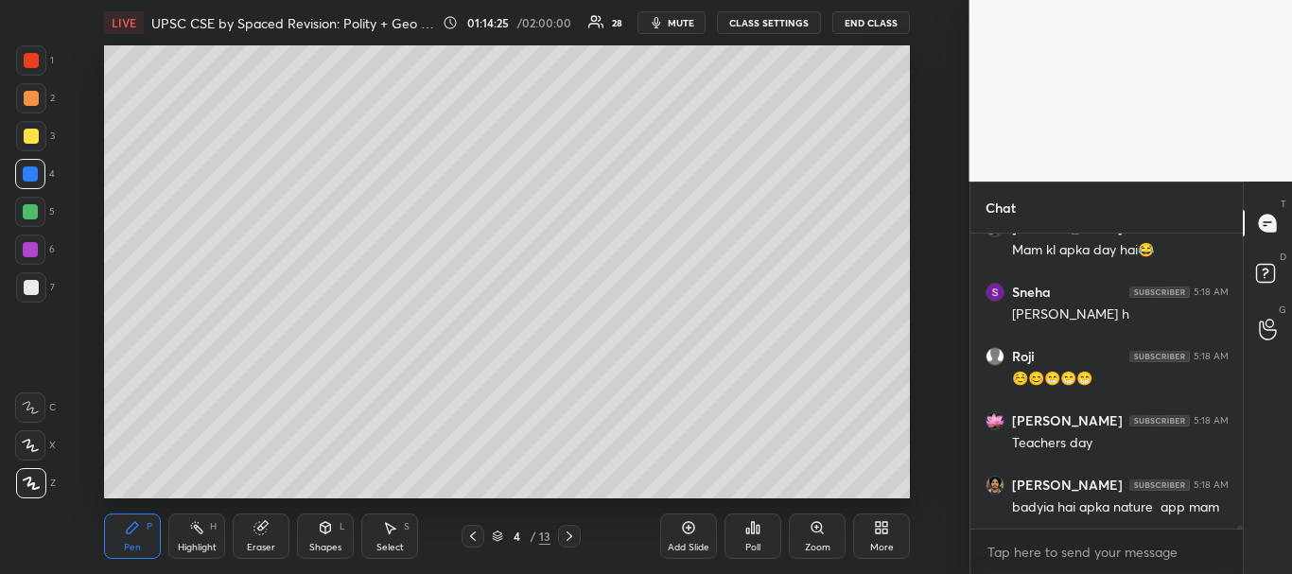
click at [29, 211] on div at bounding box center [30, 211] width 15 height 15
click at [31, 100] on div at bounding box center [31, 98] width 15 height 15
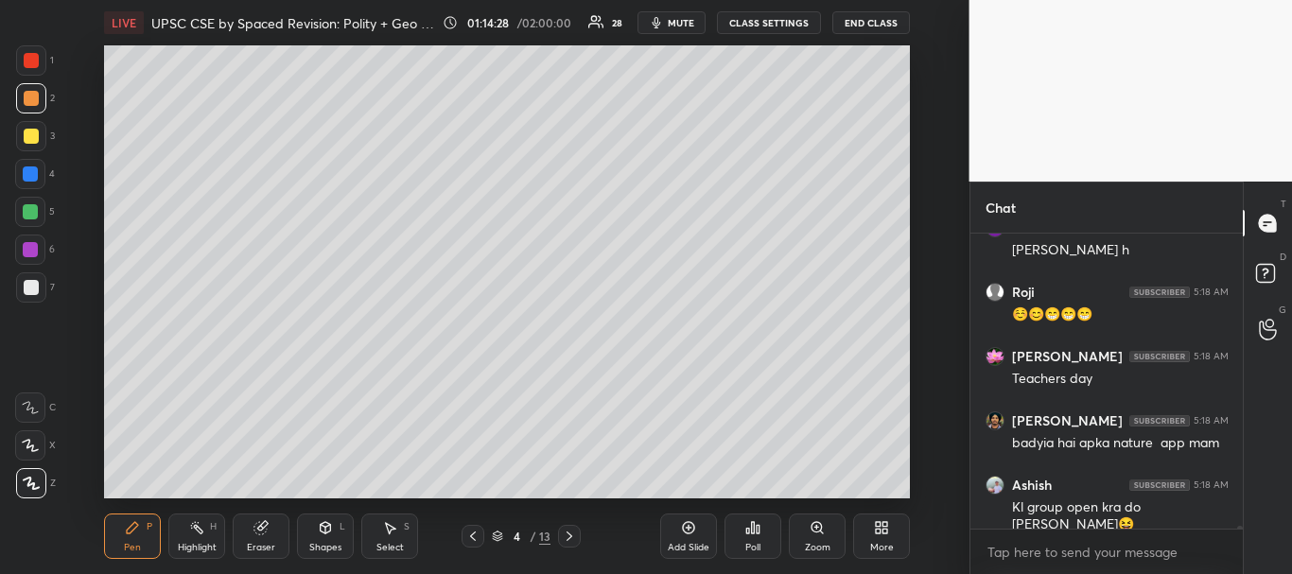
click at [31, 134] on div at bounding box center [31, 136] width 15 height 15
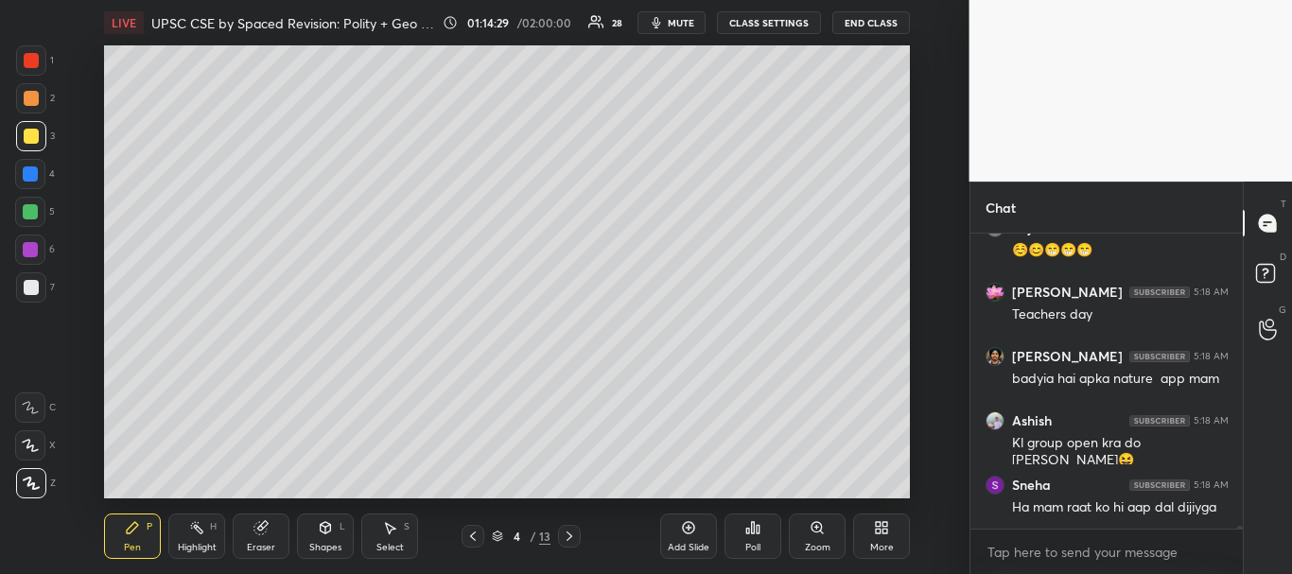
click at [32, 87] on div at bounding box center [31, 98] width 30 height 30
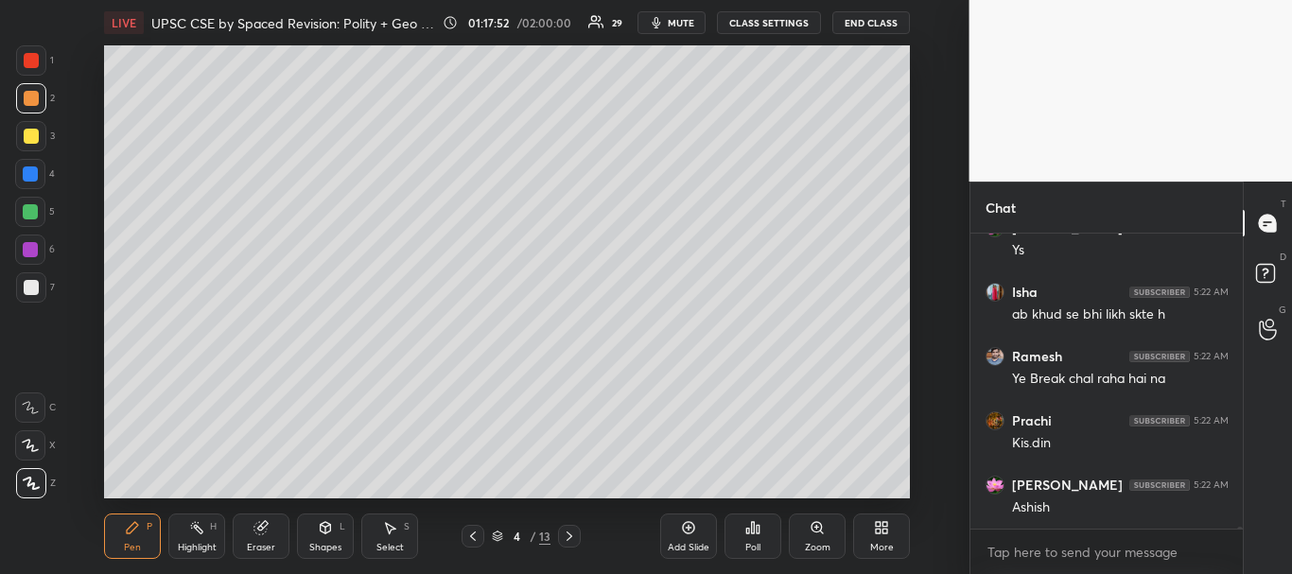
scroll to position [39318, 0]
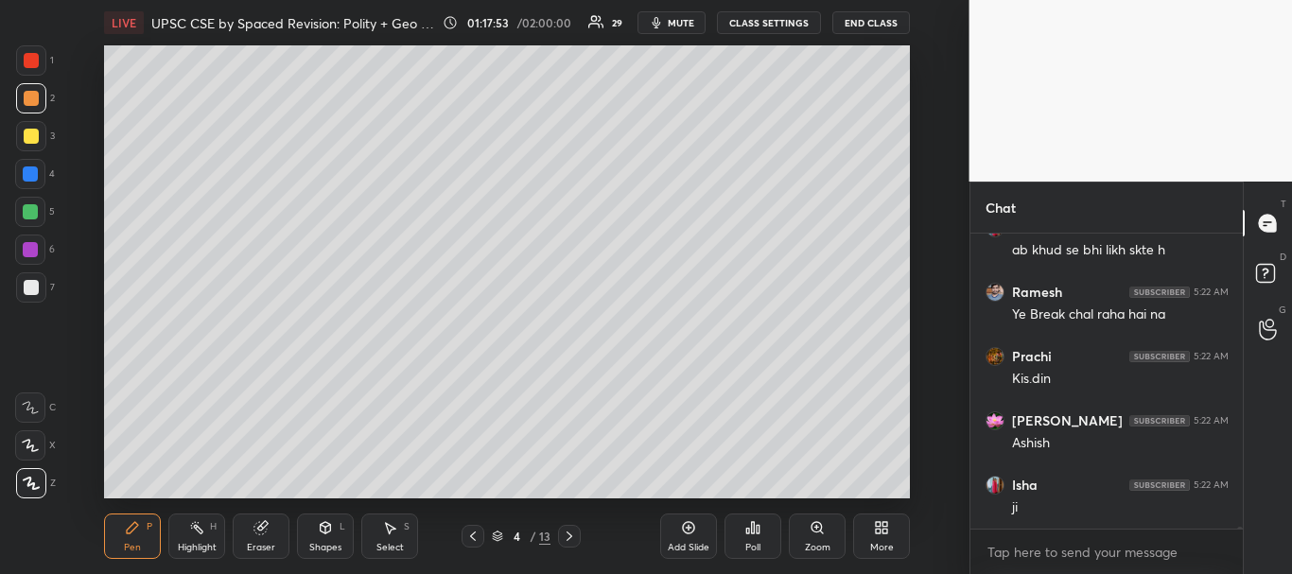
click at [770, 23] on button "CLASS SETTINGS" at bounding box center [769, 22] width 104 height 23
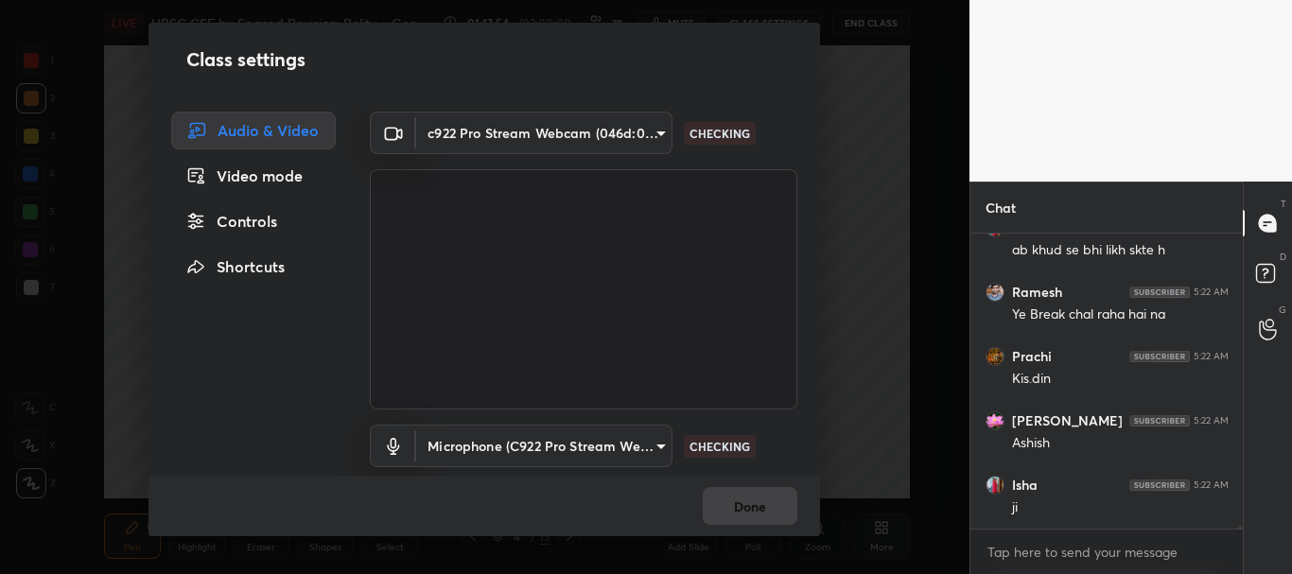
click at [657, 133] on body "1 2 3 4 5 6 7 C X Z C X Z E E Erase all H H LIVE UPSC CSE by Spaced Revision: P…" at bounding box center [646, 287] width 1292 height 574
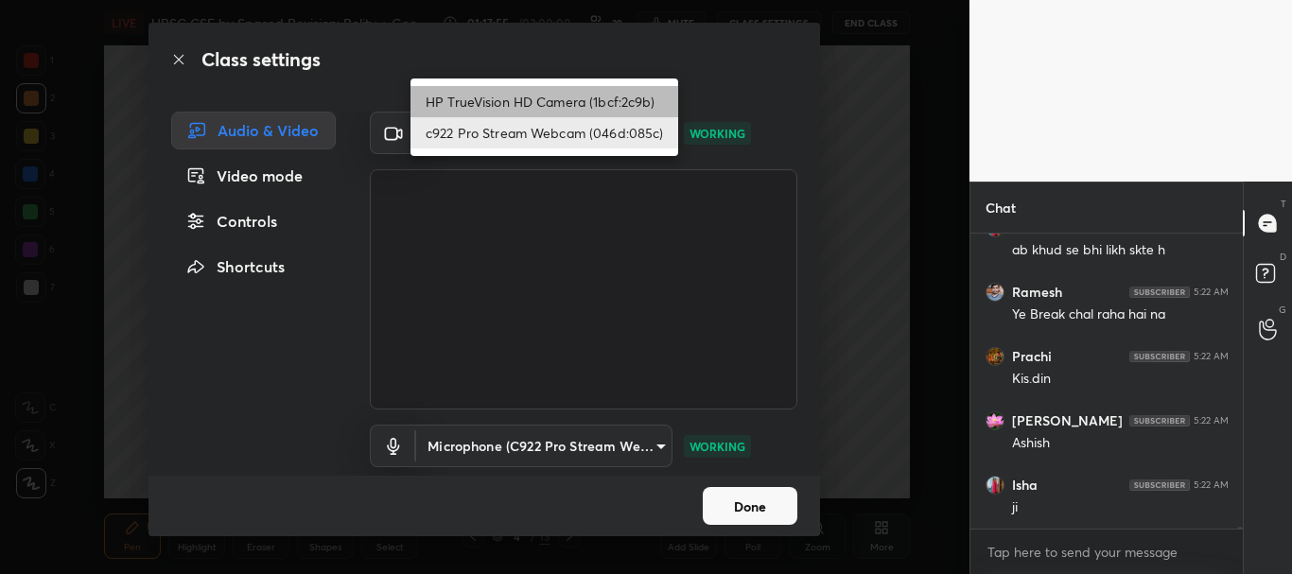
click at [579, 101] on li "HP TrueVision HD Camera (1bcf:2c9b)" at bounding box center [545, 101] width 268 height 31
type input "42144e7dc722d341881a1d0aa97f2b8eb73ff2315c5915d9b8d69e6c7a4e42e0"
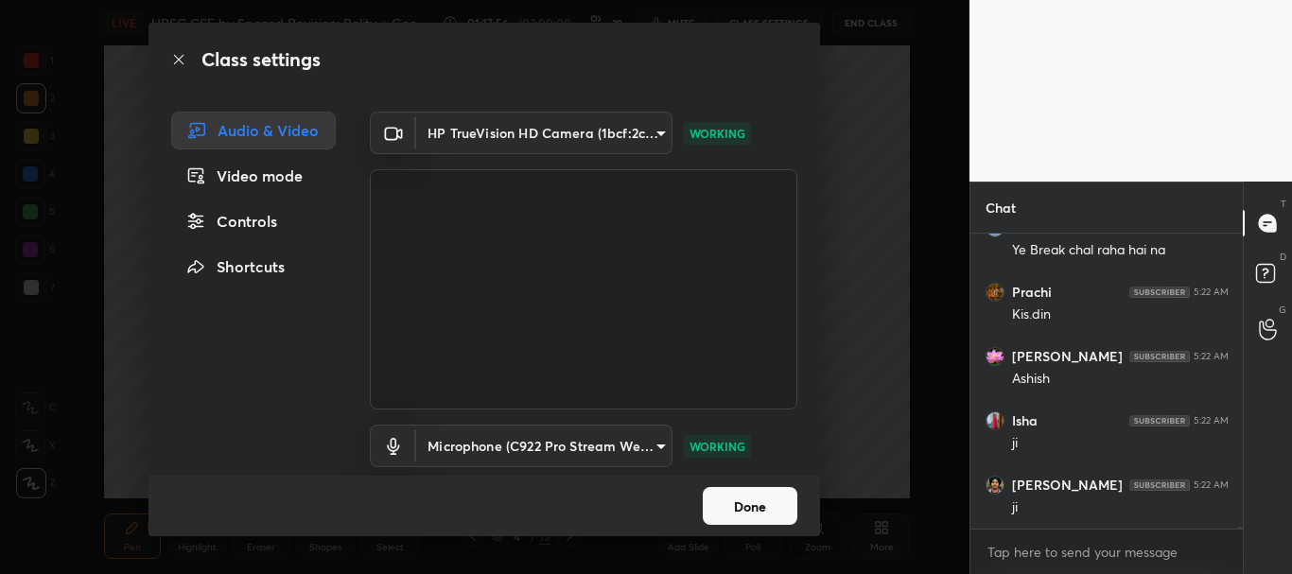
click at [745, 510] on button "Done" at bounding box center [750, 506] width 95 height 38
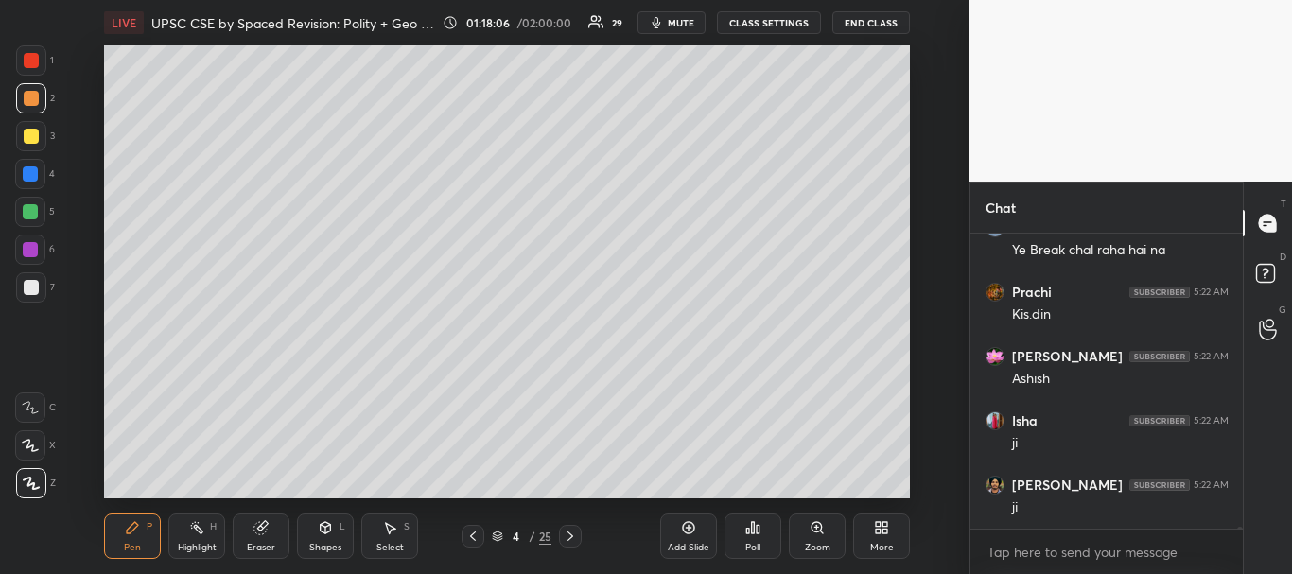
click at [692, 19] on span "mute" at bounding box center [681, 22] width 26 height 13
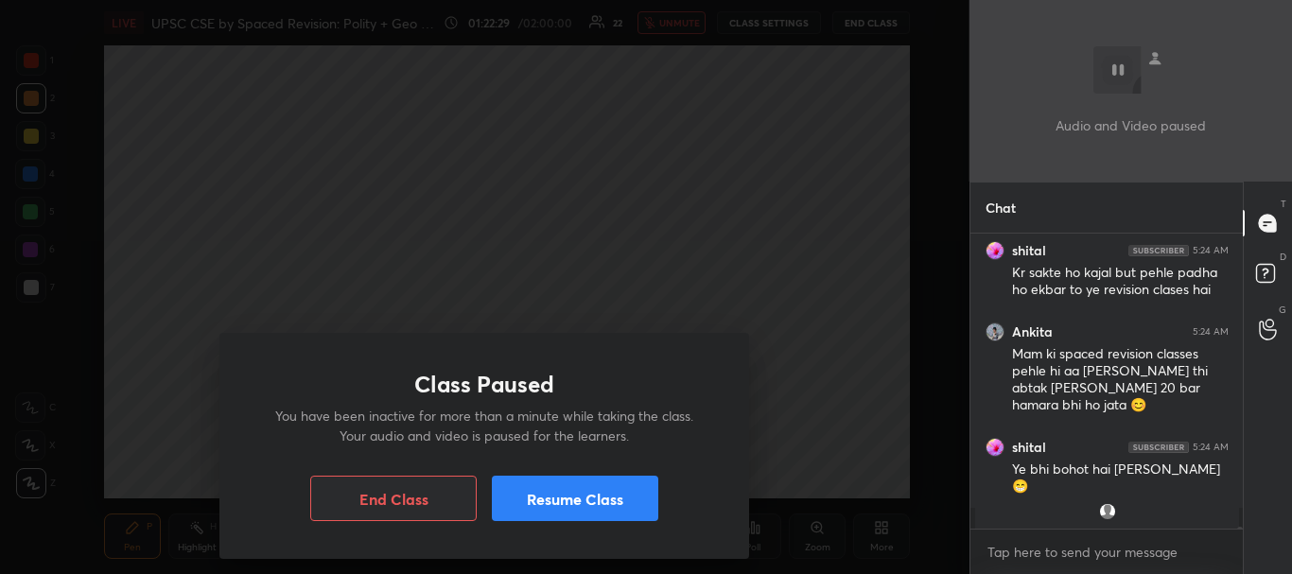
scroll to position [39445, 0]
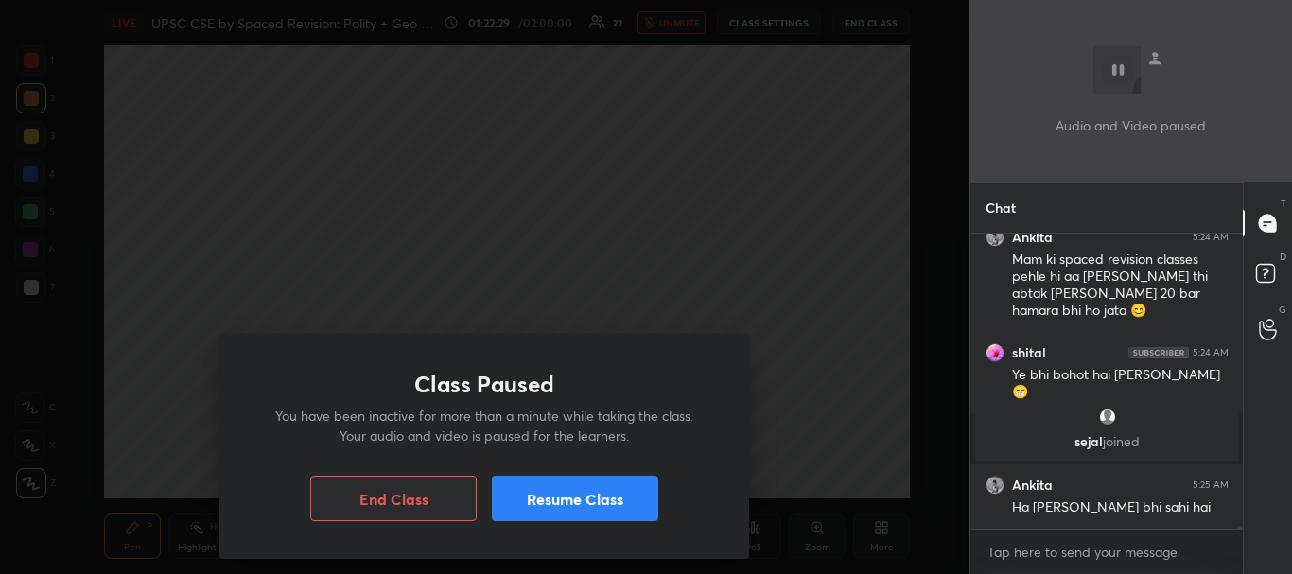
drag, startPoint x: 1238, startPoint y: 528, endPoint x: 1242, endPoint y: 545, distance: 17.4
click at [1239, 546] on div "[PERSON_NAME] 5:24 AM Kr sakte ho kajal but pehle padha ho ekbar to ye revision…" at bounding box center [1107, 404] width 273 height 341
click at [596, 505] on button "Resume Class" at bounding box center [575, 498] width 166 height 45
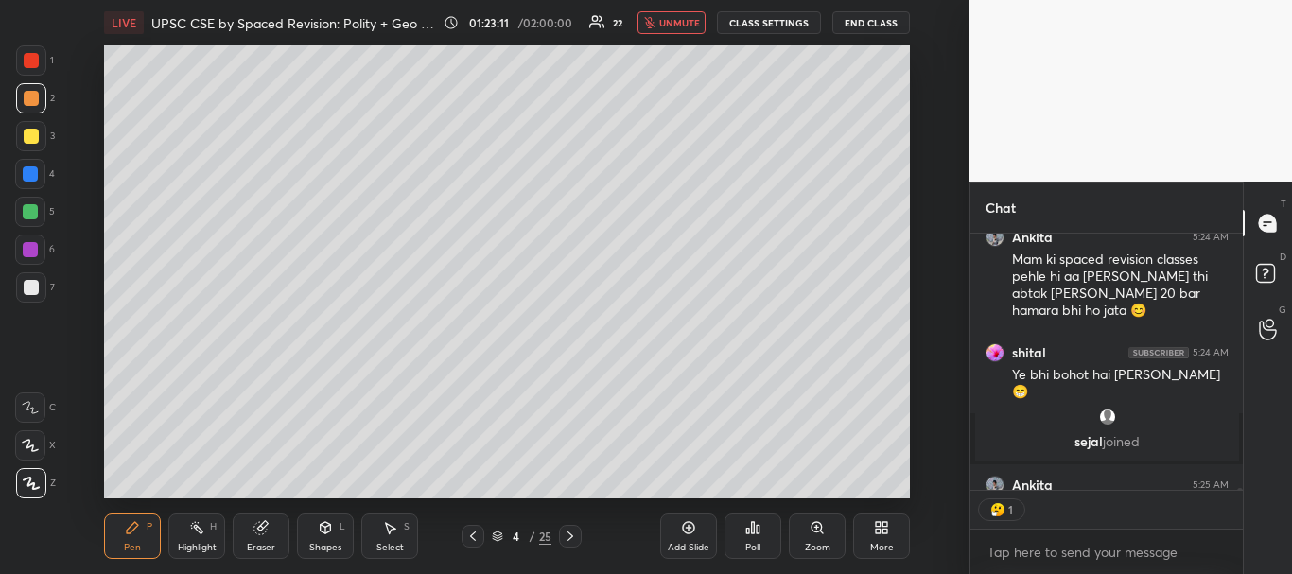
type textarea "x"
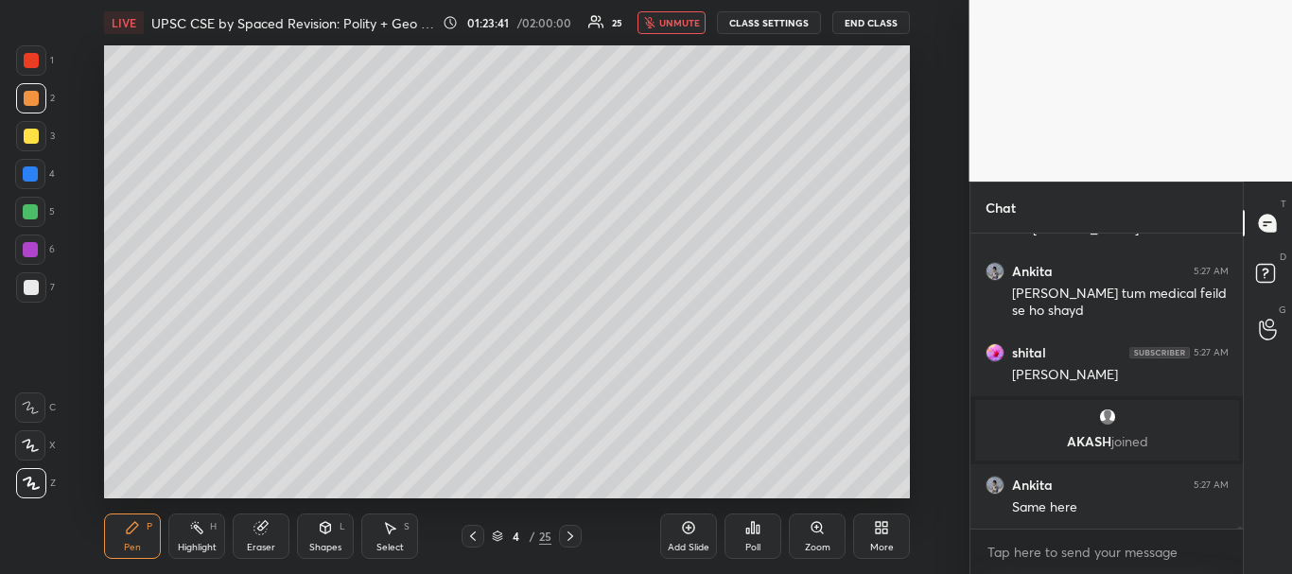
scroll to position [39498, 0]
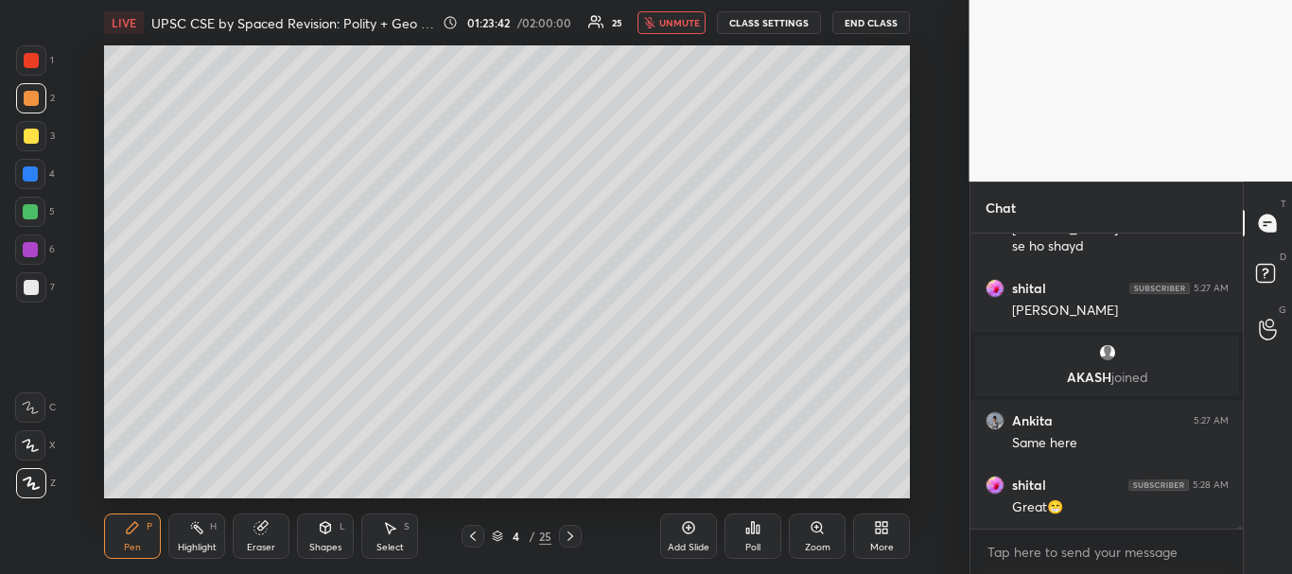
click at [762, 19] on button "CLASS SETTINGS" at bounding box center [769, 22] width 104 height 23
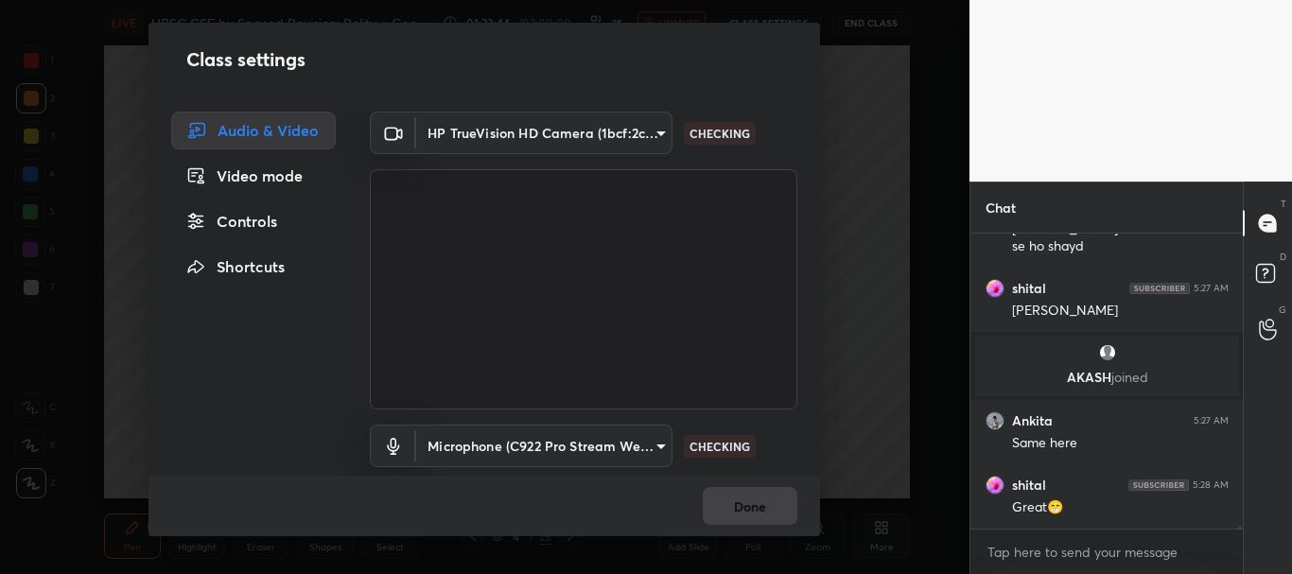
click at [655, 131] on body "1 2 3 4 5 6 7 C X Z C X Z E E Erase all H H LIVE UPSC CSE by Spaced Revision: P…" at bounding box center [646, 287] width 1292 height 574
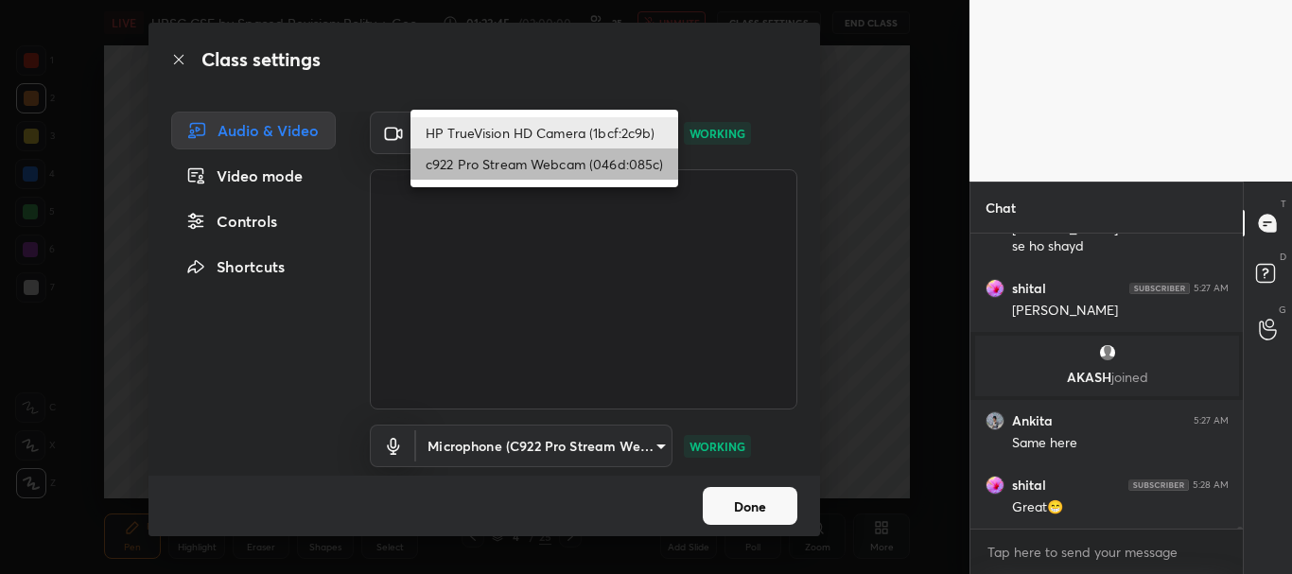
click at [540, 171] on li "c922 Pro Stream Webcam (046d:085c)" at bounding box center [545, 164] width 268 height 31
type input "cf6f1d9c9196770b674763ebae9c9090a67b9c374037f1dacf70ba34fe4ccc53"
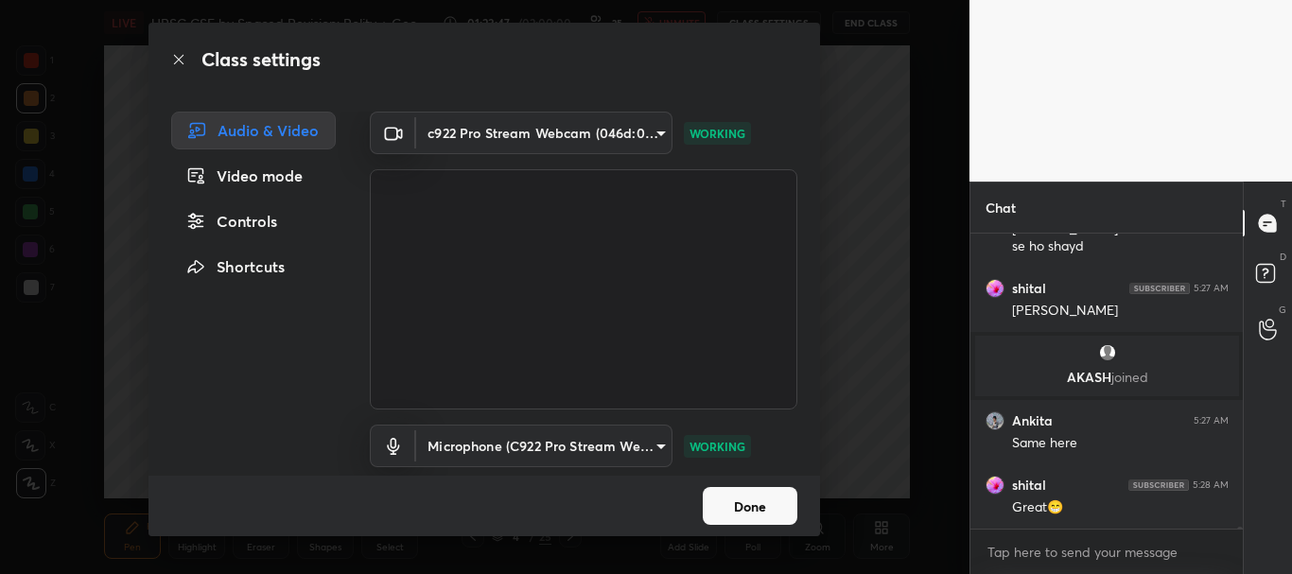
click at [745, 503] on button "Done" at bounding box center [750, 506] width 95 height 38
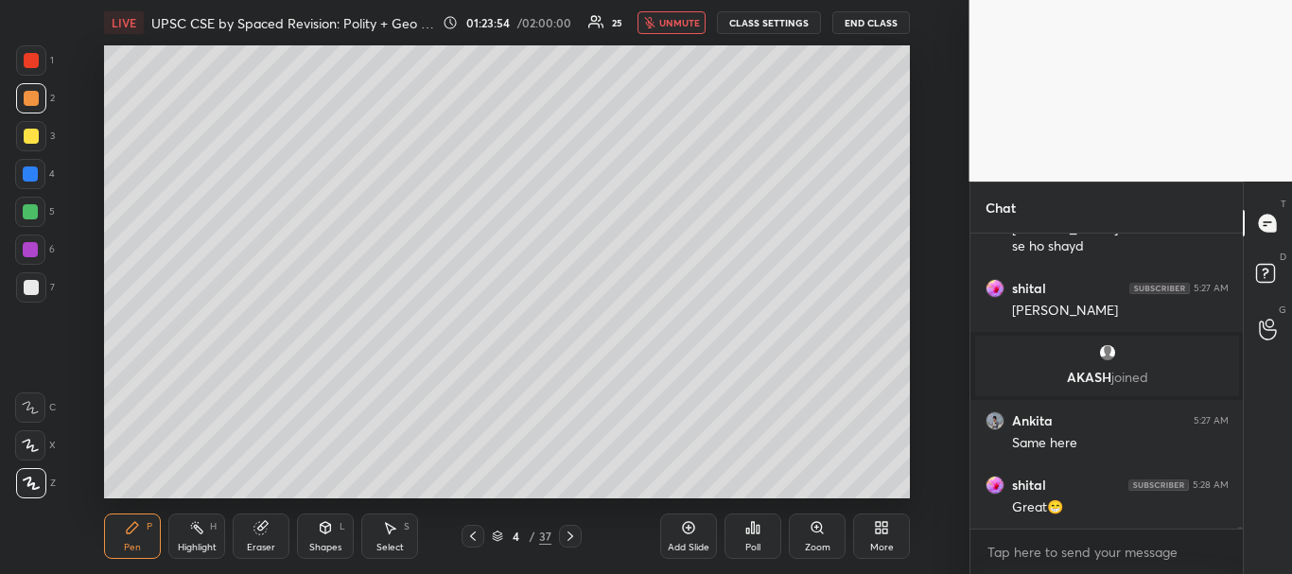
click at [692, 24] on span "unmute" at bounding box center [679, 22] width 41 height 13
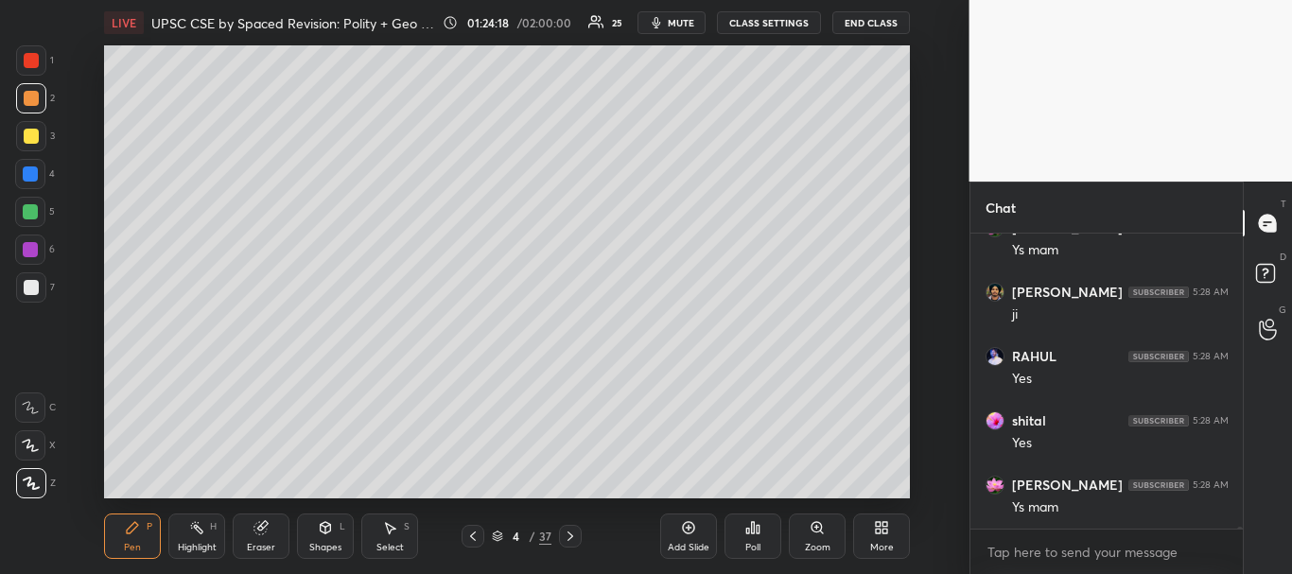
scroll to position [40270, 0]
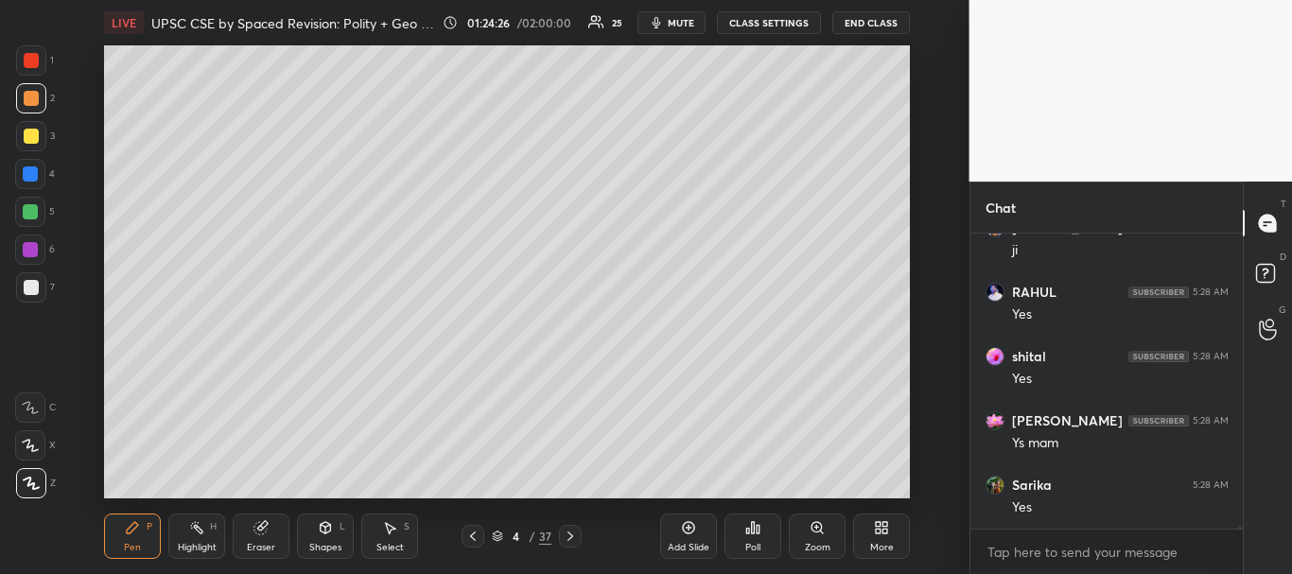
click at [692, 521] on icon at bounding box center [688, 527] width 15 height 15
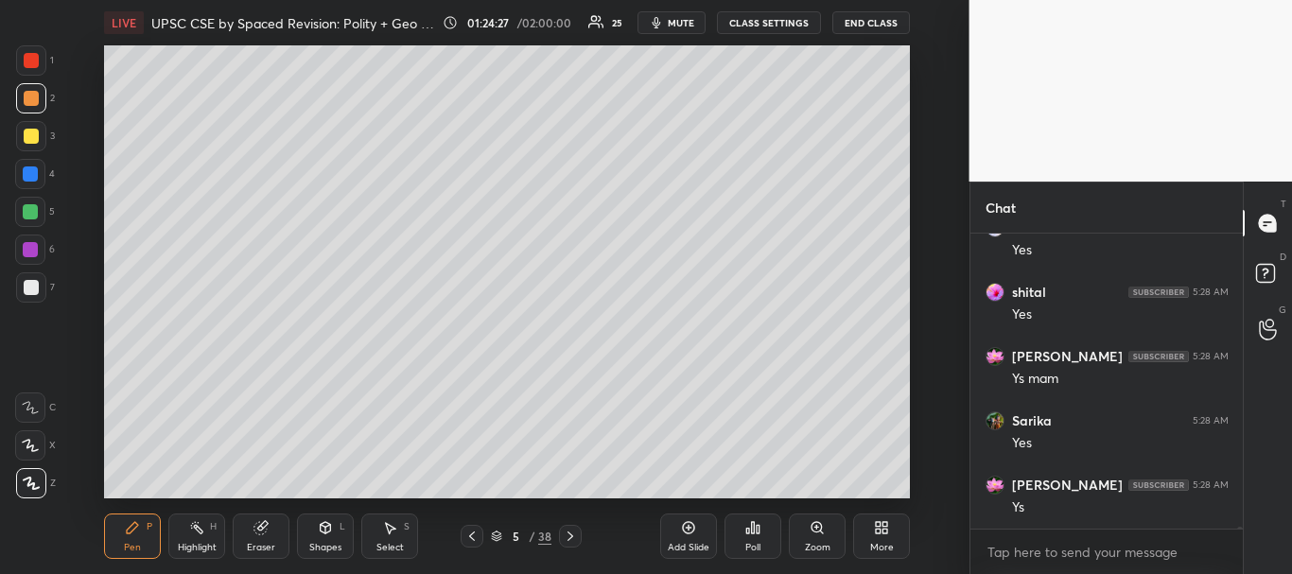
click at [28, 283] on div at bounding box center [31, 287] width 15 height 15
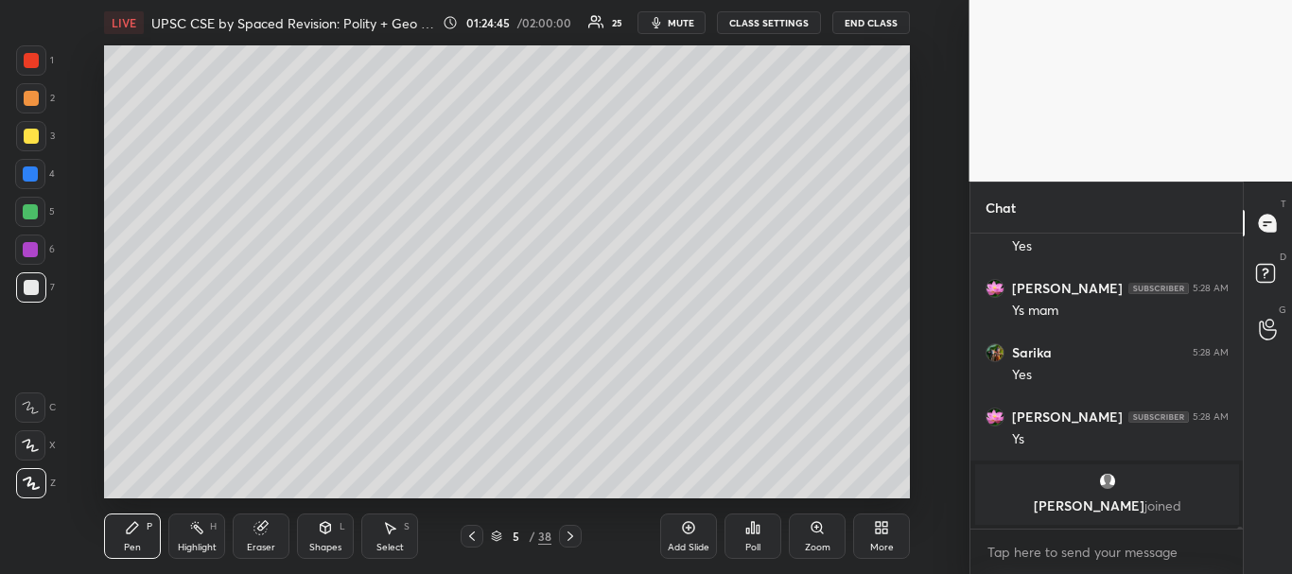
click at [330, 537] on div "Shapes L" at bounding box center [325, 536] width 57 height 45
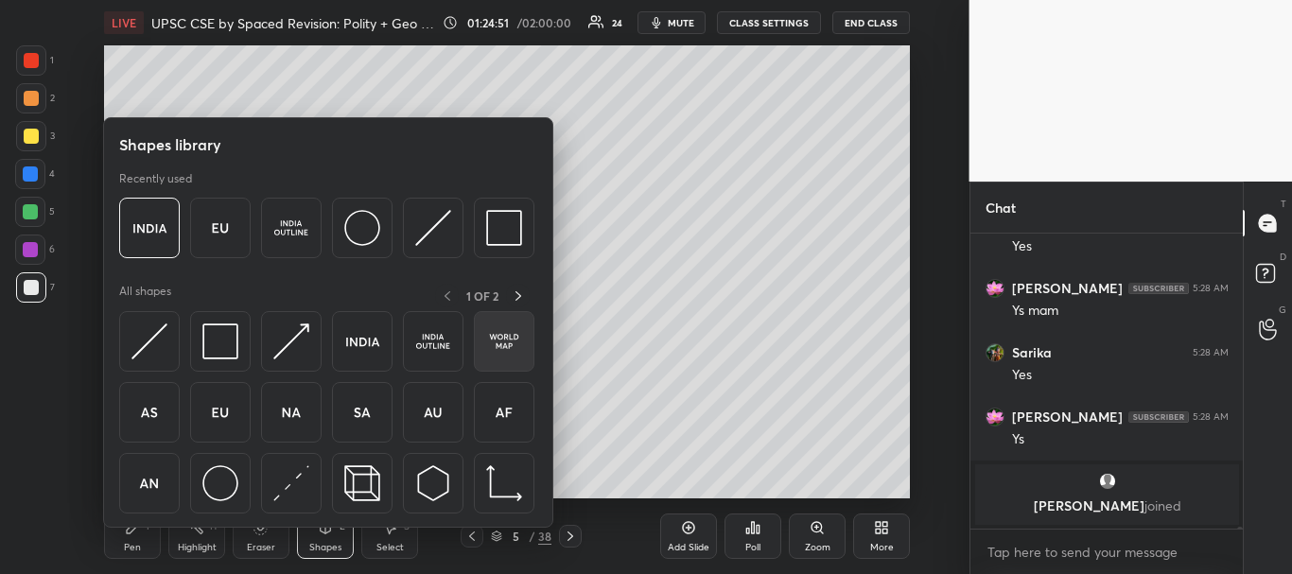
click at [482, 343] on div at bounding box center [504, 341] width 61 height 61
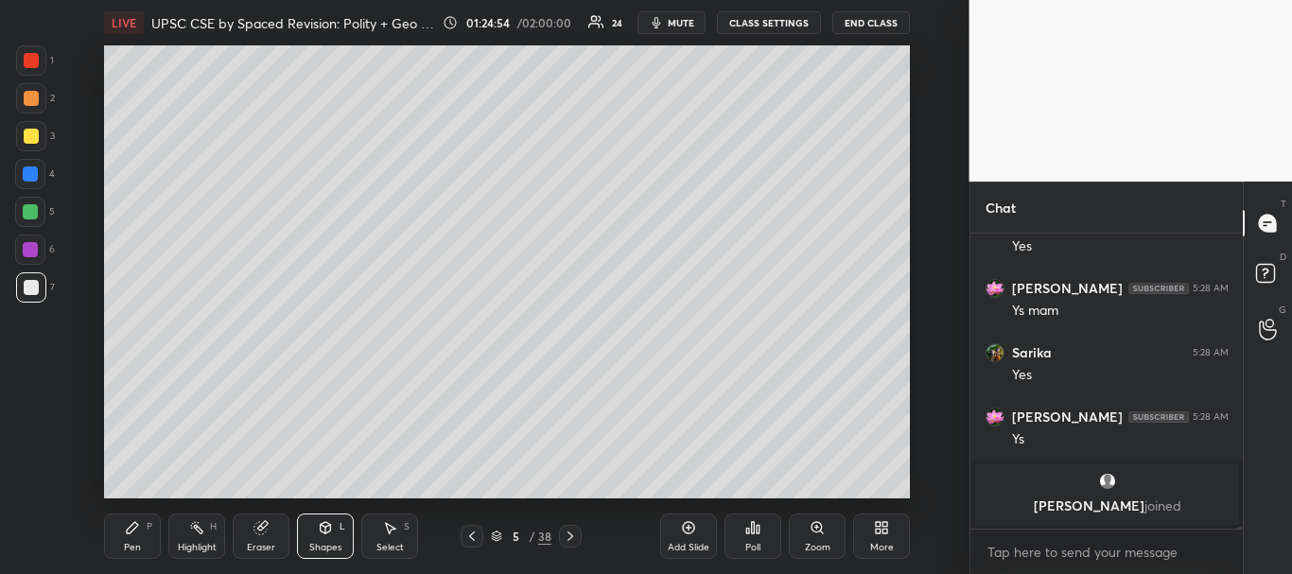
click at [391, 543] on div "Select" at bounding box center [390, 547] width 27 height 9
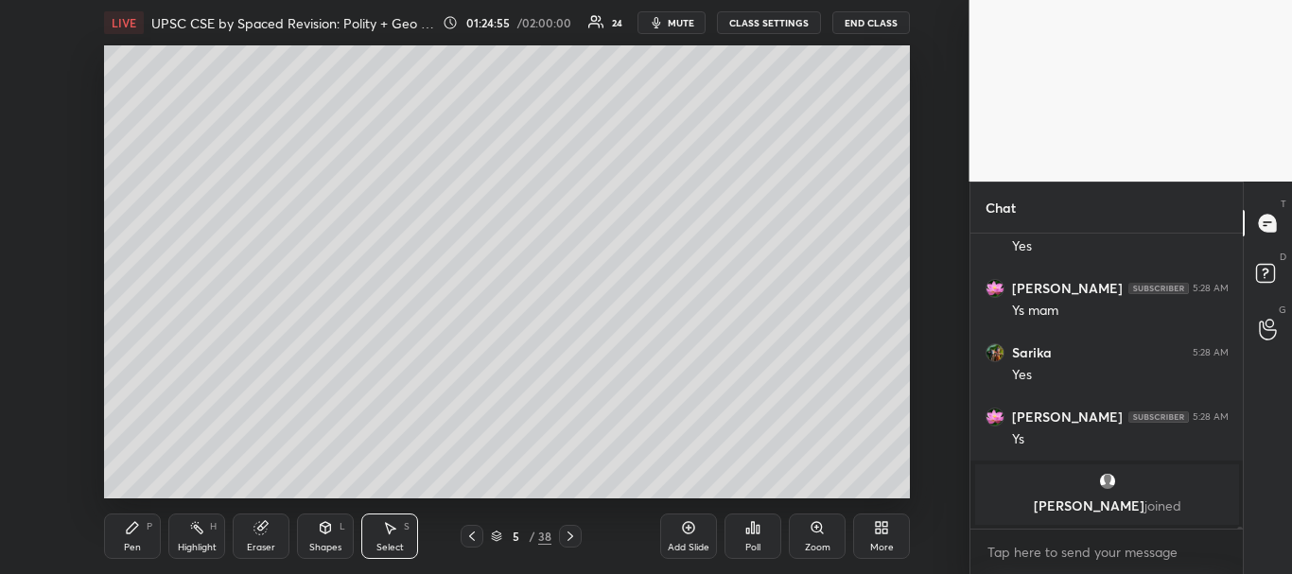
click at [466, 221] on div "0 ° Undo Copy Duplicate Duplicate to new slide Delete" at bounding box center [507, 271] width 806 height 453
drag, startPoint x: 412, startPoint y: 192, endPoint x: 399, endPoint y: 162, distance: 33.0
click at [399, 162] on div "0 ° Undo Copy Duplicate Duplicate to new slide Delete" at bounding box center [507, 271] width 806 height 453
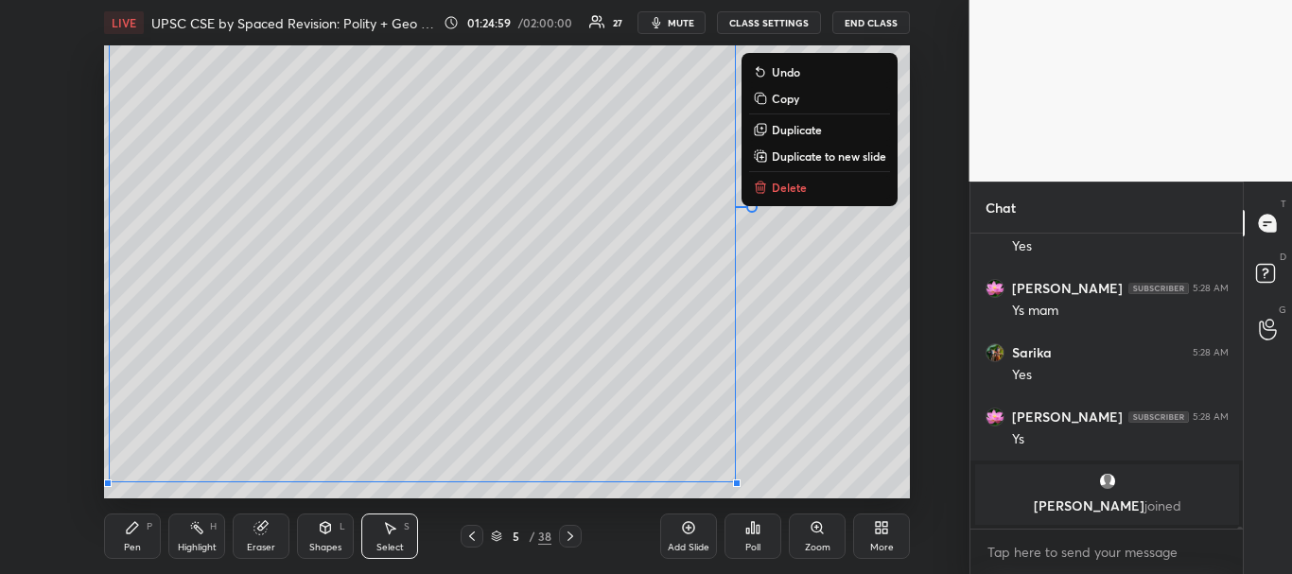
drag, startPoint x: 524, startPoint y: 329, endPoint x: 730, endPoint y: 458, distance: 243.1
click at [738, 482] on div at bounding box center [737, 484] width 8 height 8
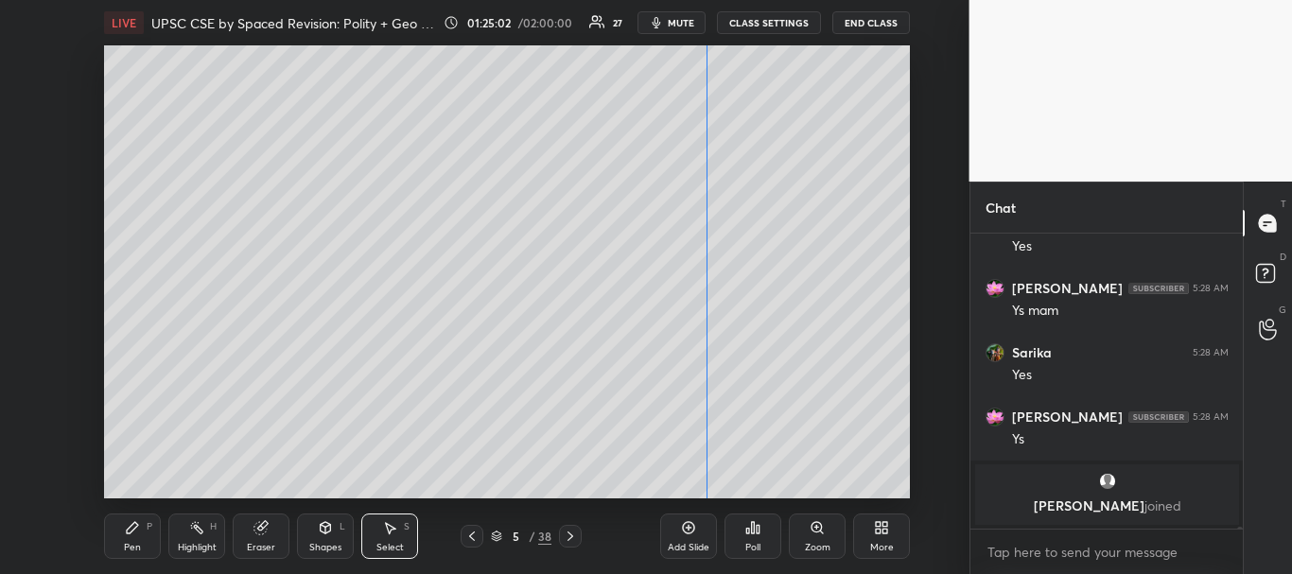
drag, startPoint x: 647, startPoint y: 193, endPoint x: 612, endPoint y: 224, distance: 46.9
click at [614, 230] on div "0 ° Undo Copy Duplicate Duplicate to new slide Delete" at bounding box center [507, 271] width 806 height 453
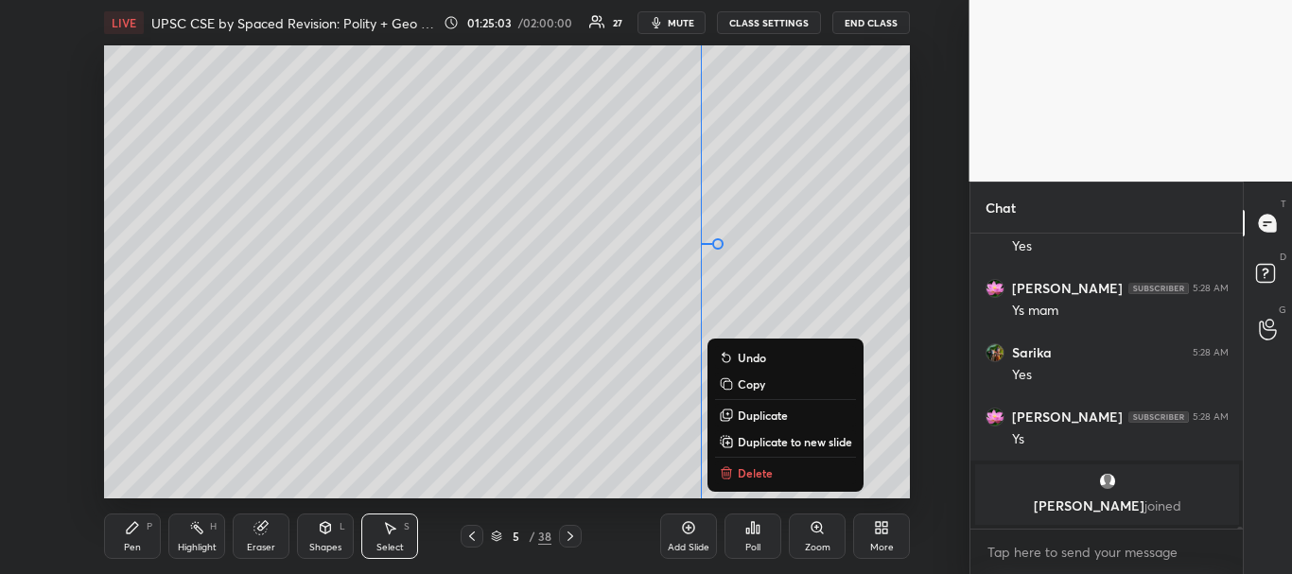
click at [136, 532] on icon at bounding box center [132, 527] width 15 height 15
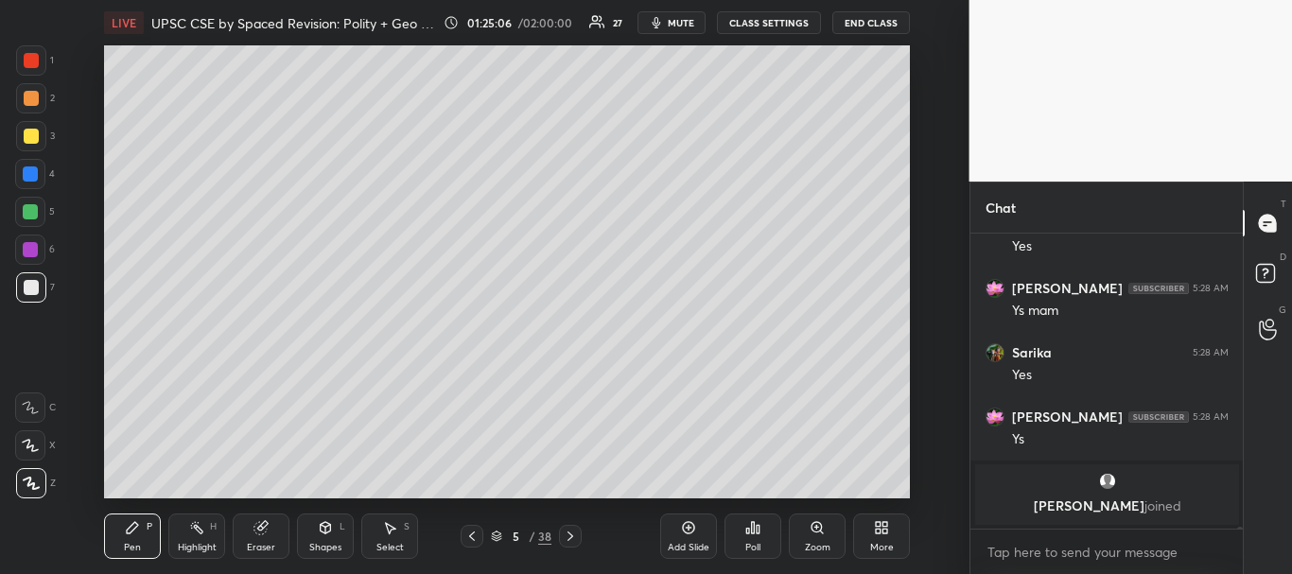
click at [36, 135] on div at bounding box center [31, 136] width 15 height 15
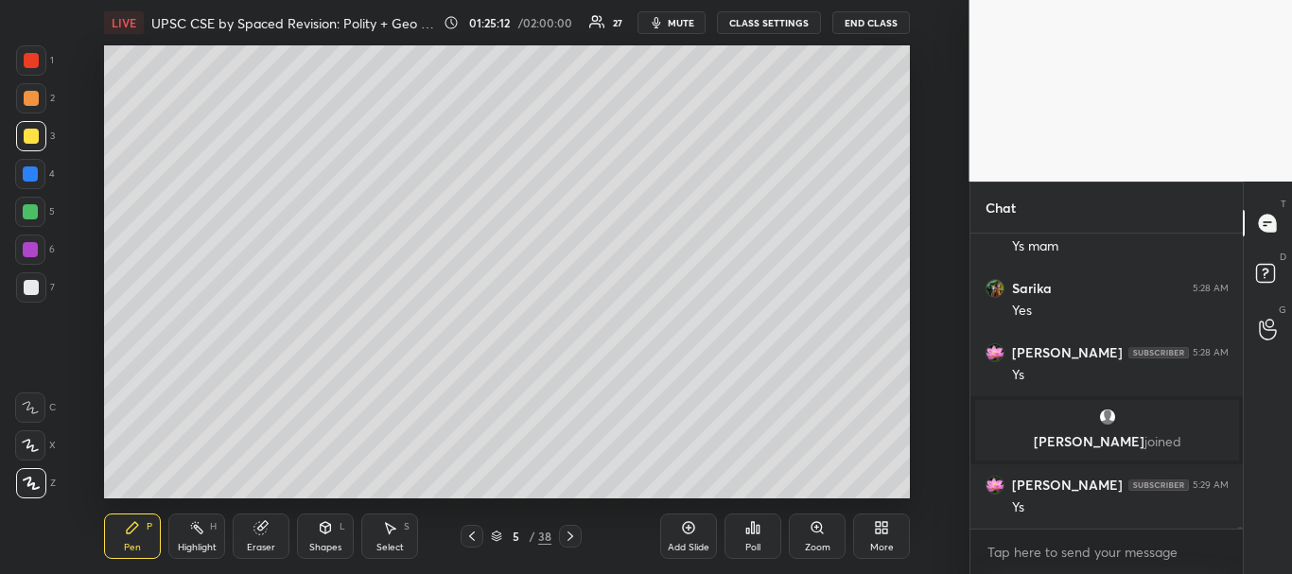
scroll to position [40079, 0]
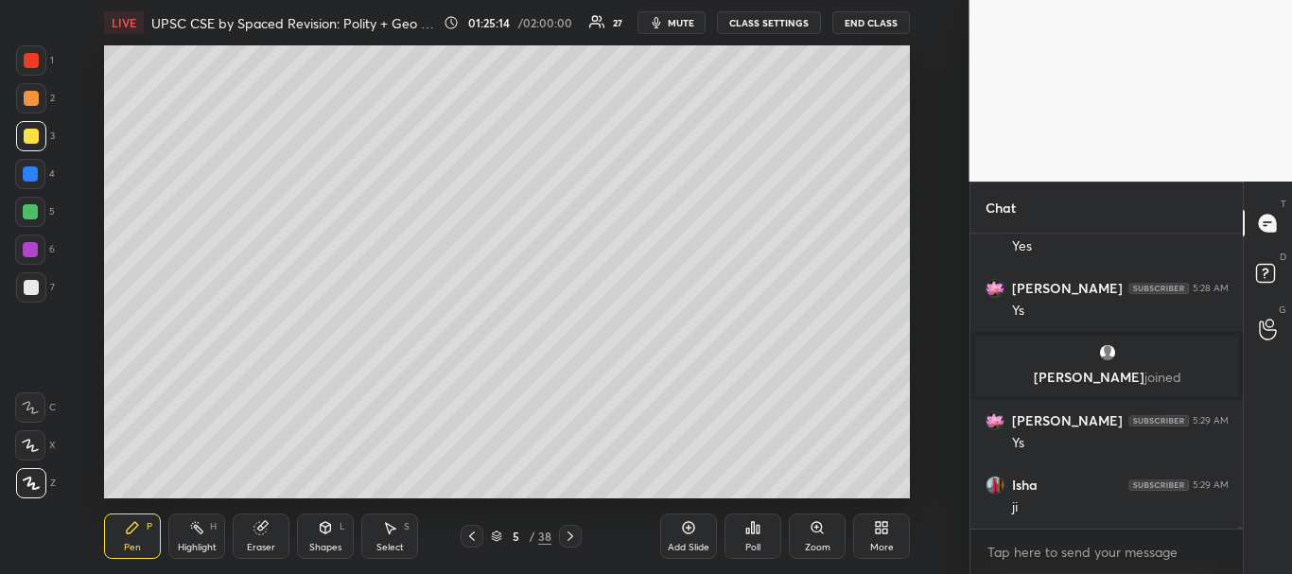
drag, startPoint x: 28, startPoint y: 287, endPoint x: 100, endPoint y: 257, distance: 77.6
click at [29, 287] on div at bounding box center [31, 287] width 15 height 15
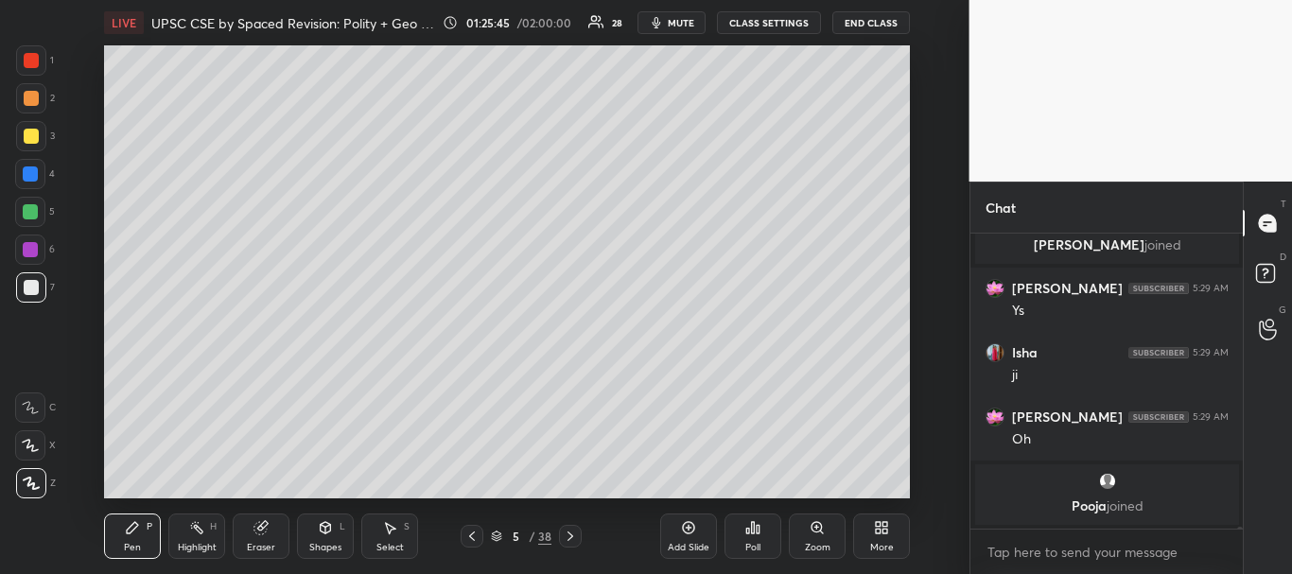
scroll to position [40208, 0]
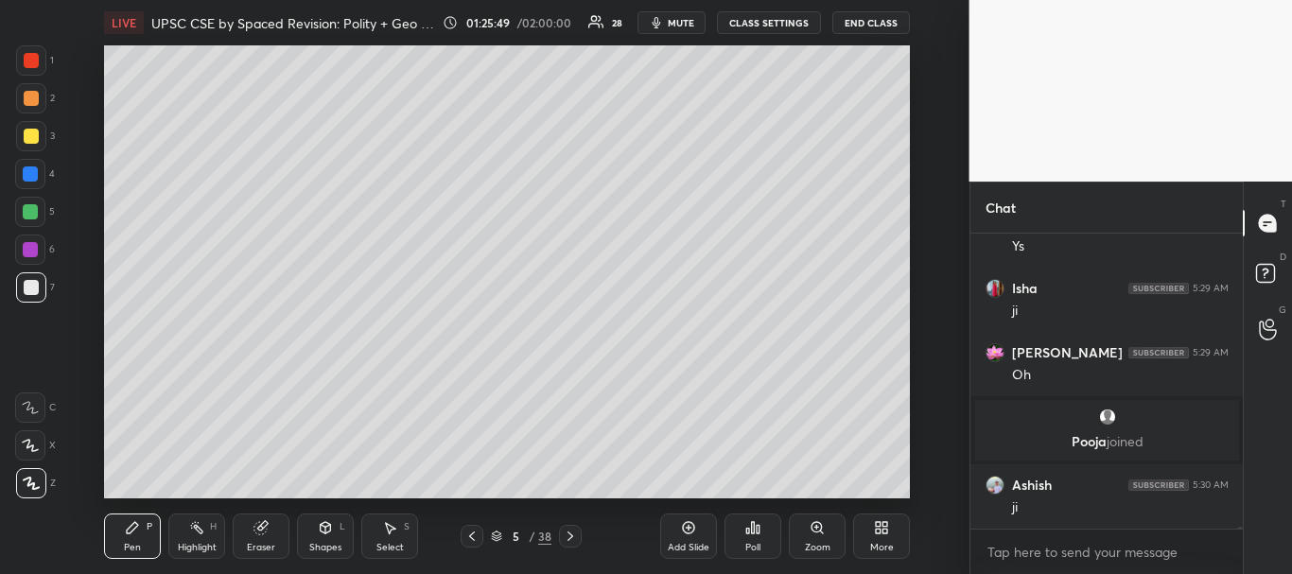
click at [685, 533] on icon at bounding box center [688, 527] width 15 height 15
click at [324, 536] on div "Shapes L" at bounding box center [325, 536] width 57 height 45
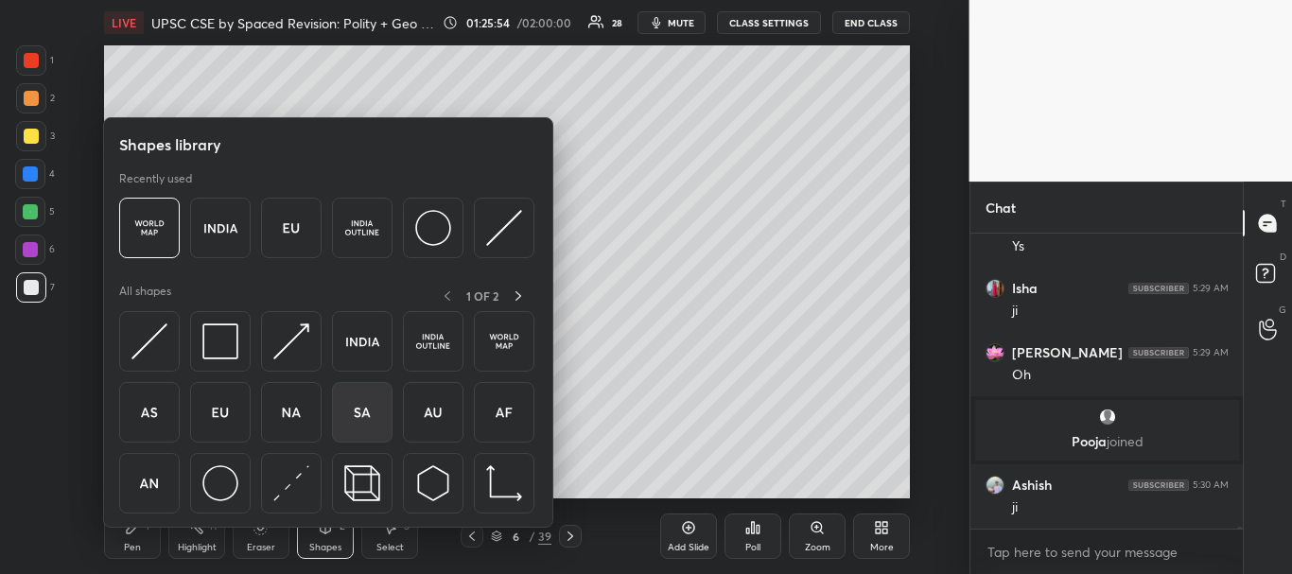
click at [358, 409] on img at bounding box center [362, 412] width 36 height 36
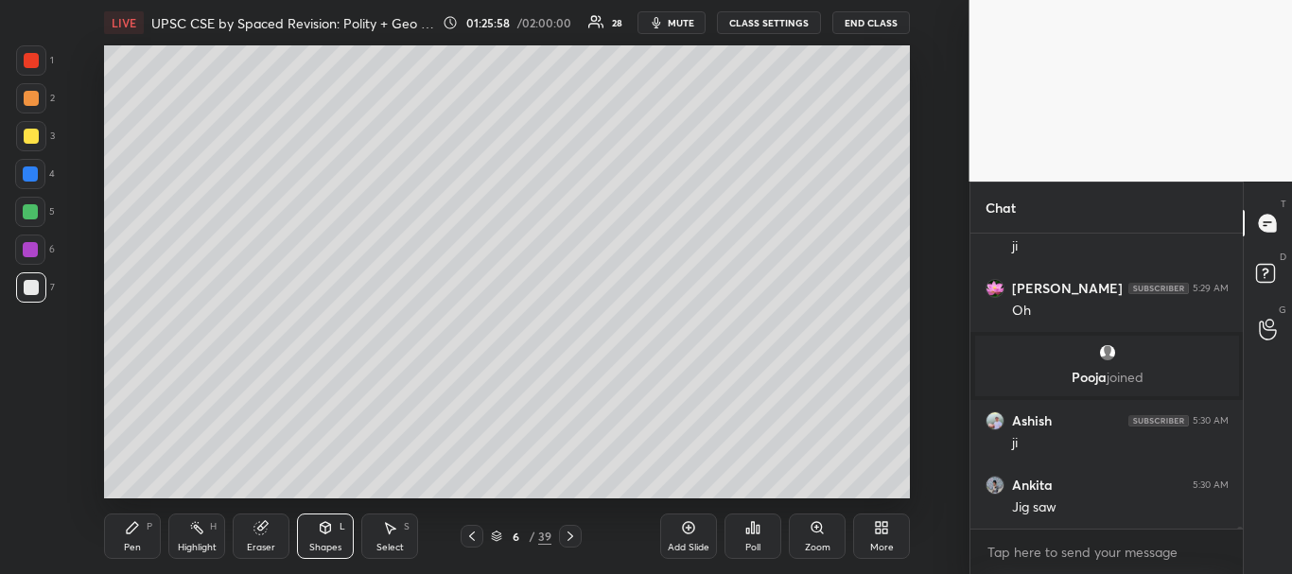
scroll to position [40336, 0]
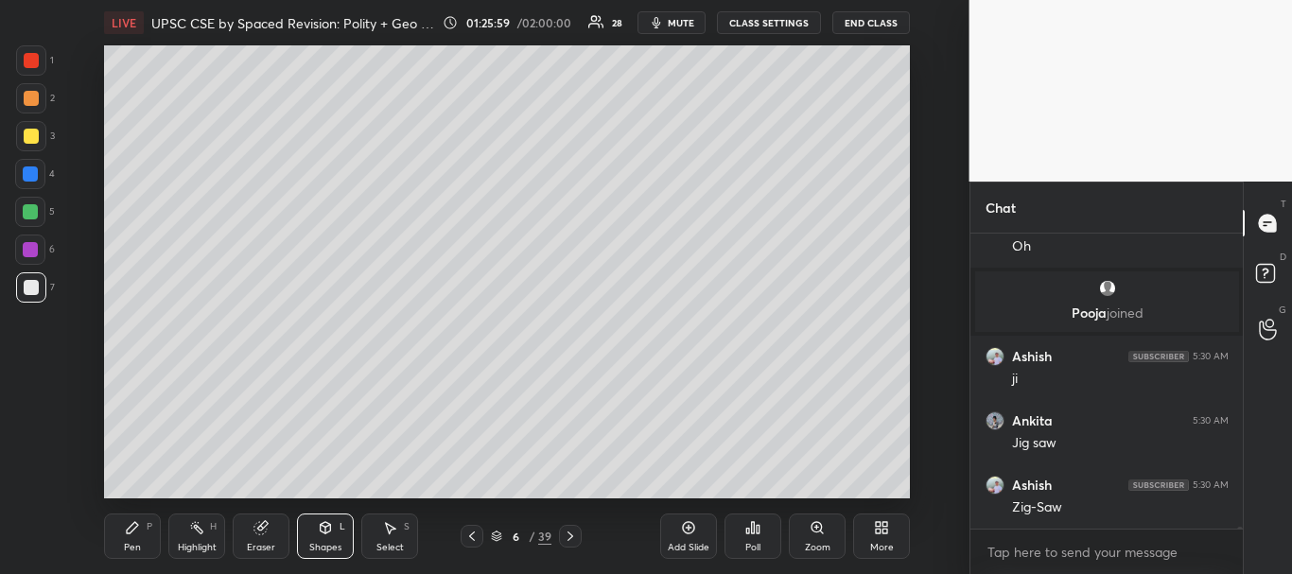
click at [331, 529] on icon at bounding box center [326, 527] width 10 height 11
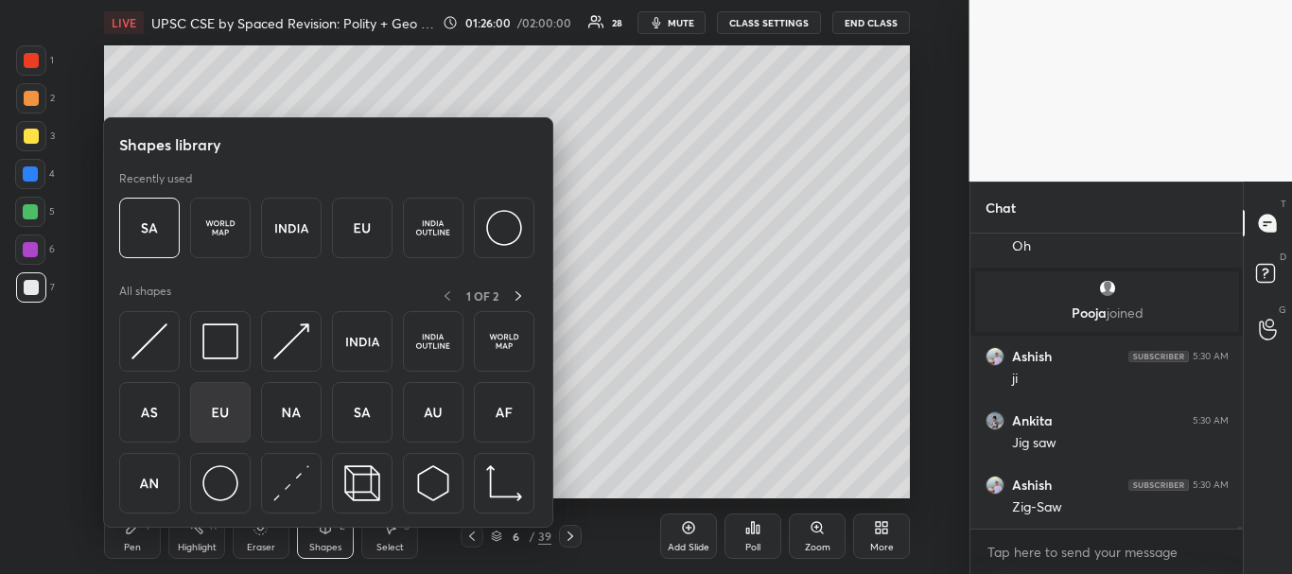
scroll to position [40401, 0]
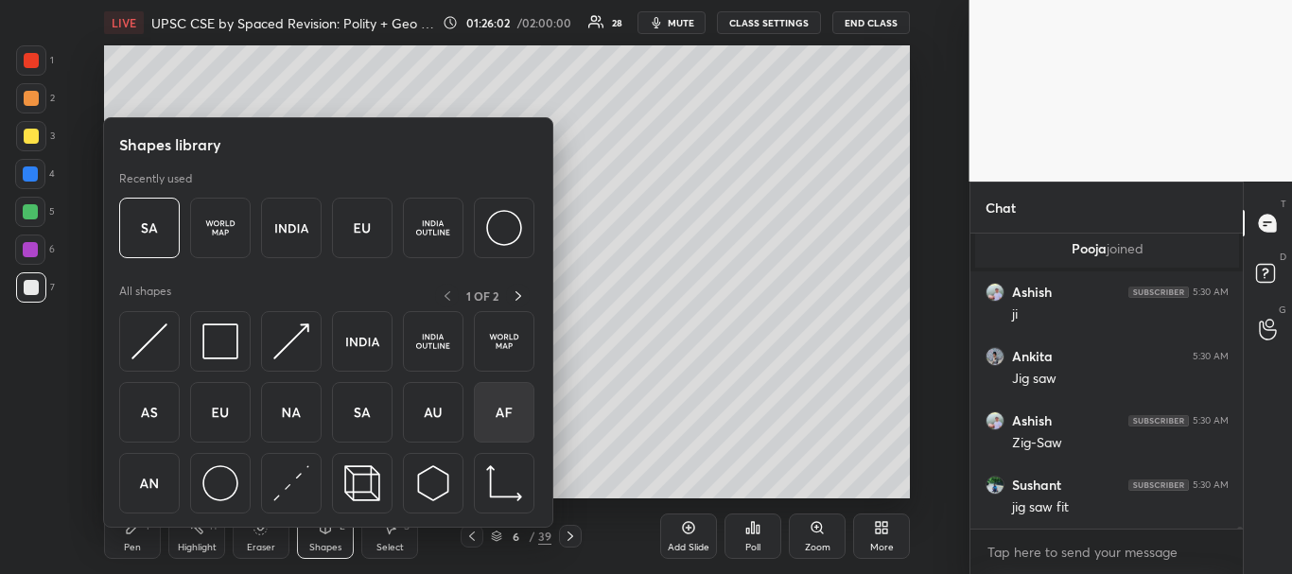
click at [513, 399] on img at bounding box center [504, 412] width 36 height 36
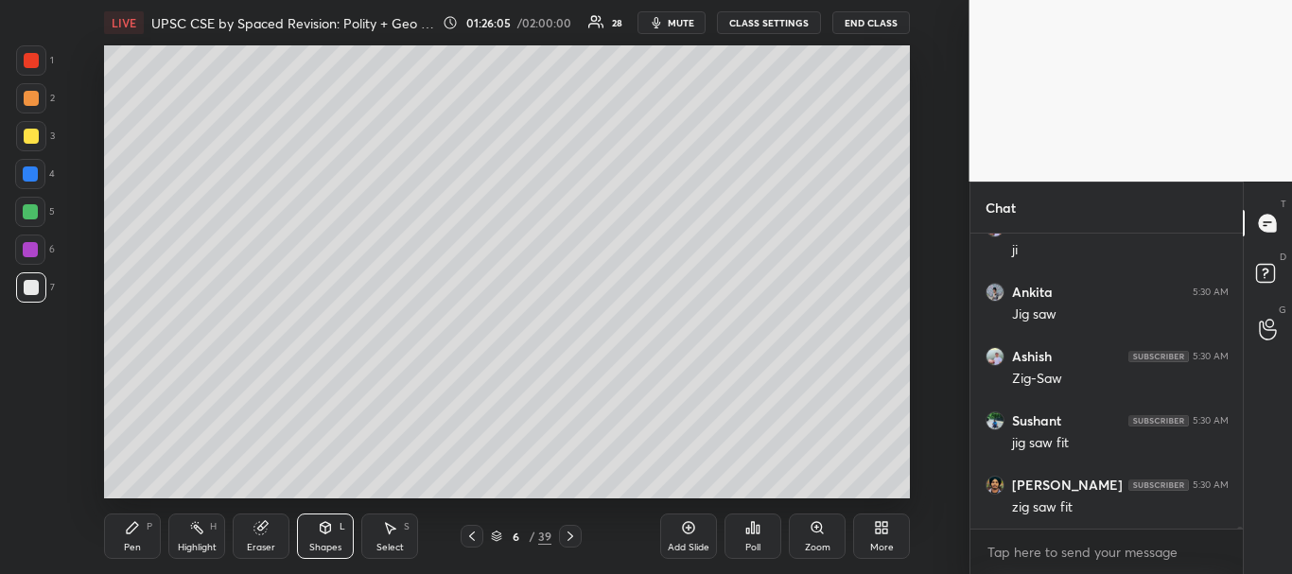
scroll to position [40529, 0]
click at [400, 535] on div "Select S" at bounding box center [389, 536] width 57 height 45
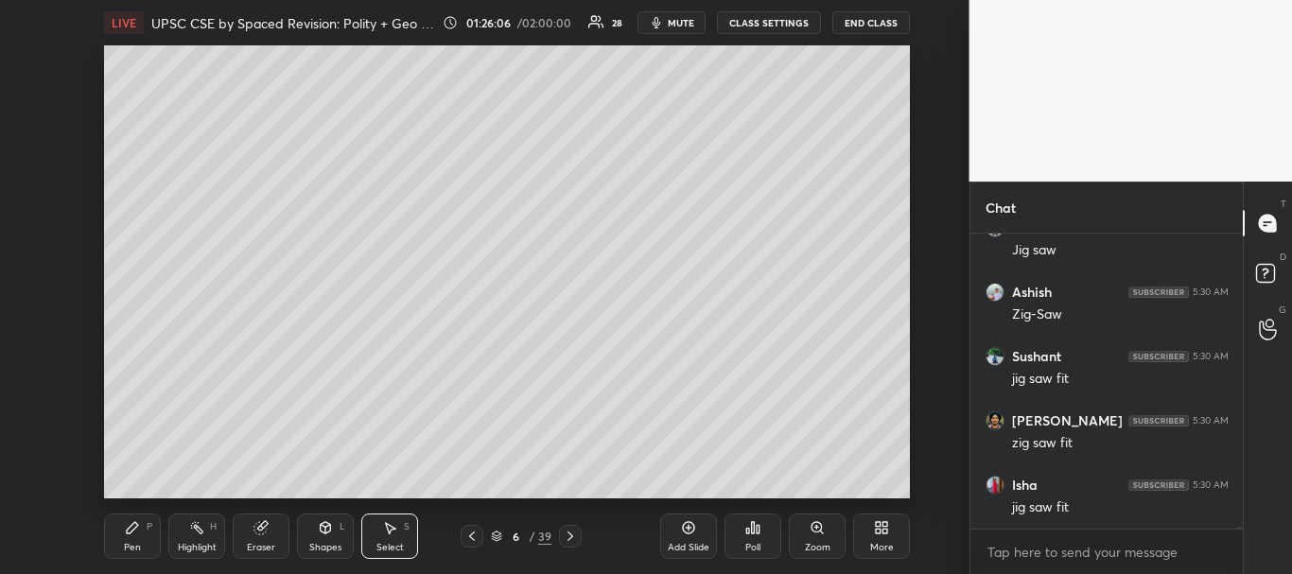
click at [459, 251] on div "0 ° Undo Copy Duplicate Duplicate to new slide Delete" at bounding box center [507, 271] width 806 height 453
drag, startPoint x: 459, startPoint y: 249, endPoint x: 599, endPoint y: 299, distance: 148.7
click at [599, 299] on div "0 ° Undo Copy Duplicate Duplicate to new slide Delete" at bounding box center [507, 271] width 806 height 453
drag, startPoint x: 440, startPoint y: 474, endPoint x: 466, endPoint y: 450, distance: 35.5
click at [466, 450] on div "0 ° Undo Copy Duplicate Duplicate to new slide Delete" at bounding box center [507, 271] width 806 height 453
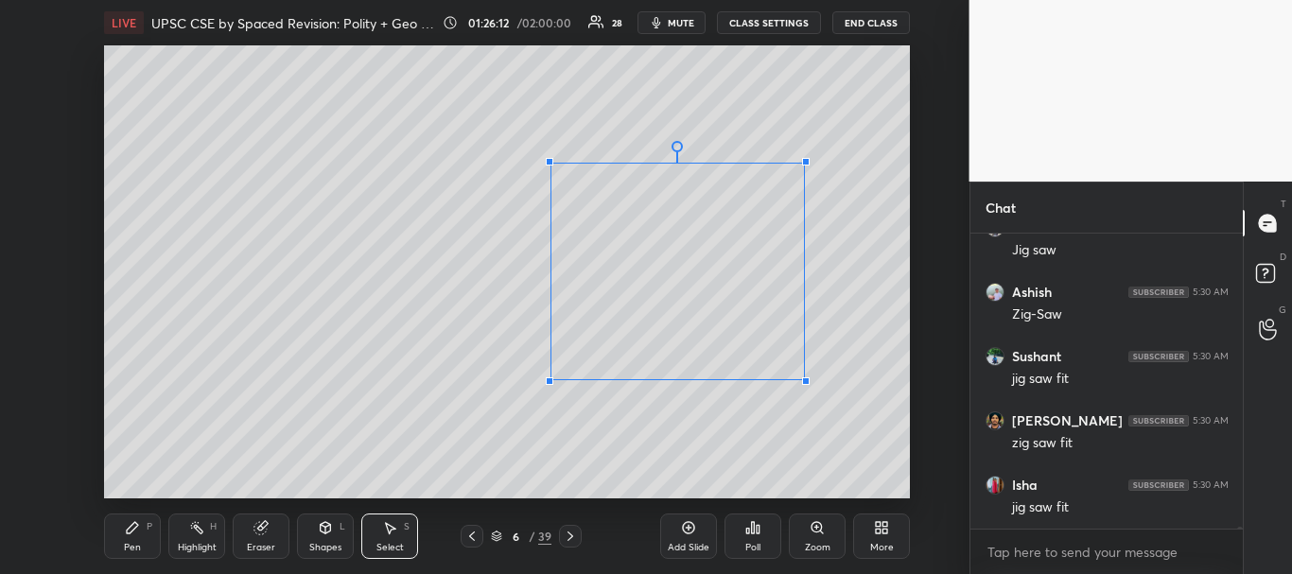
drag, startPoint x: 445, startPoint y: 472, endPoint x: 551, endPoint y: 377, distance: 142.7
click at [548, 380] on div at bounding box center [550, 381] width 8 height 8
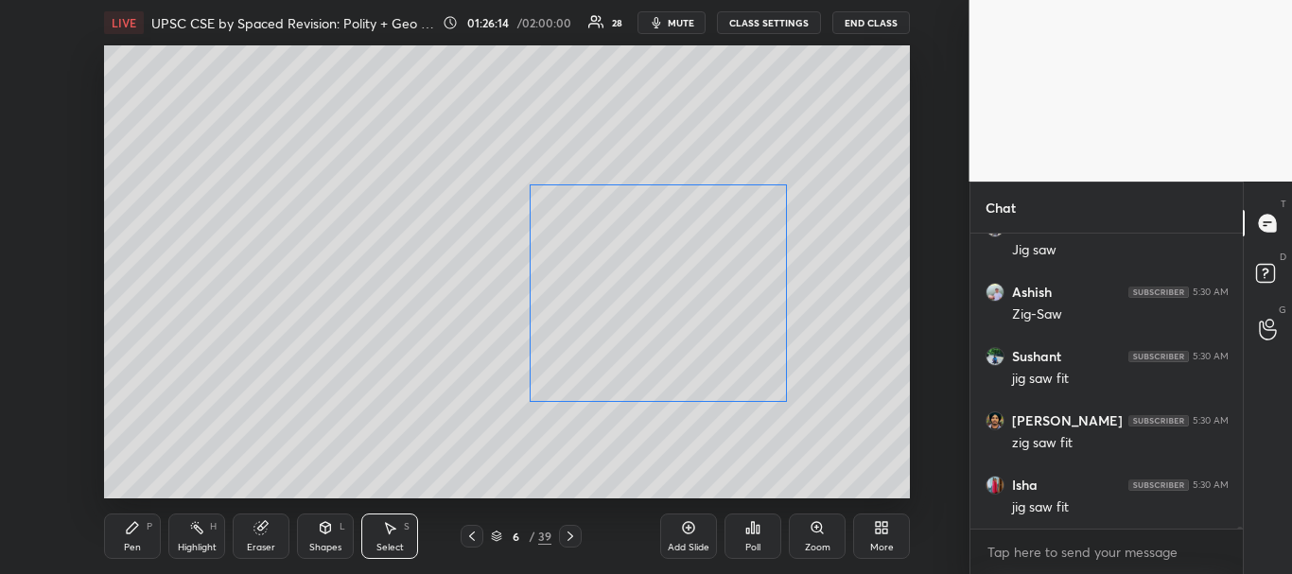
scroll to position [40594, 0]
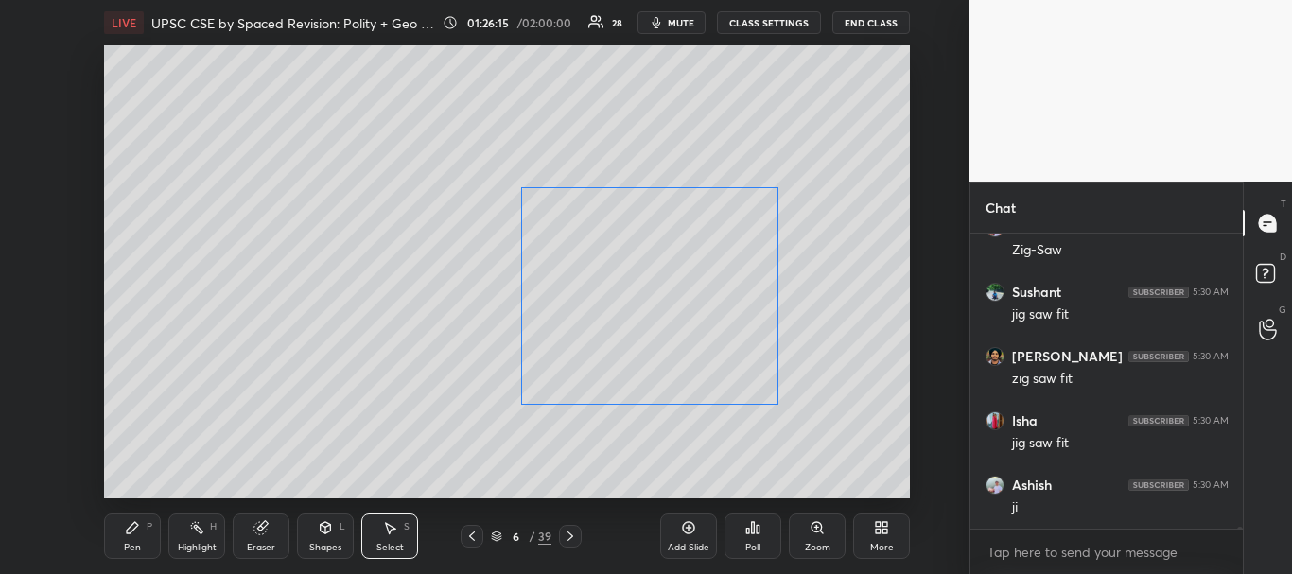
drag, startPoint x: 640, startPoint y: 308, endPoint x: 614, endPoint y: 333, distance: 36.1
click at [614, 333] on div "0 ° Undo Copy Duplicate Duplicate to new slide Delete" at bounding box center [507, 271] width 806 height 453
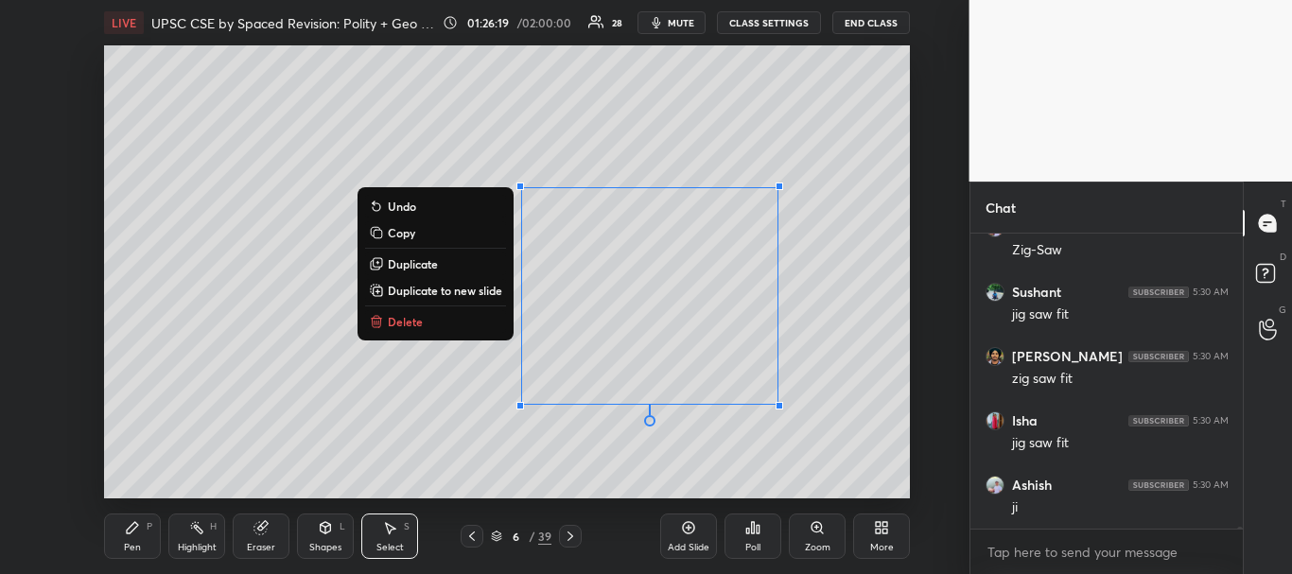
click at [419, 480] on div "0 ° Undo Copy Duplicate Duplicate to new slide Delete" at bounding box center [507, 271] width 806 height 453
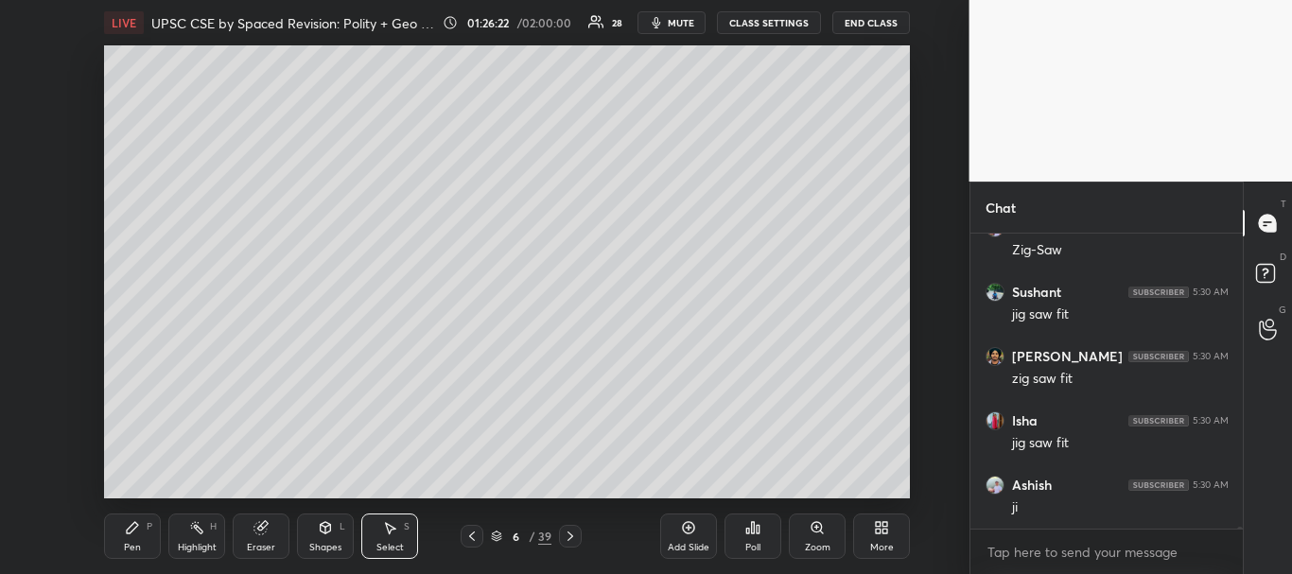
scroll to position [40658, 0]
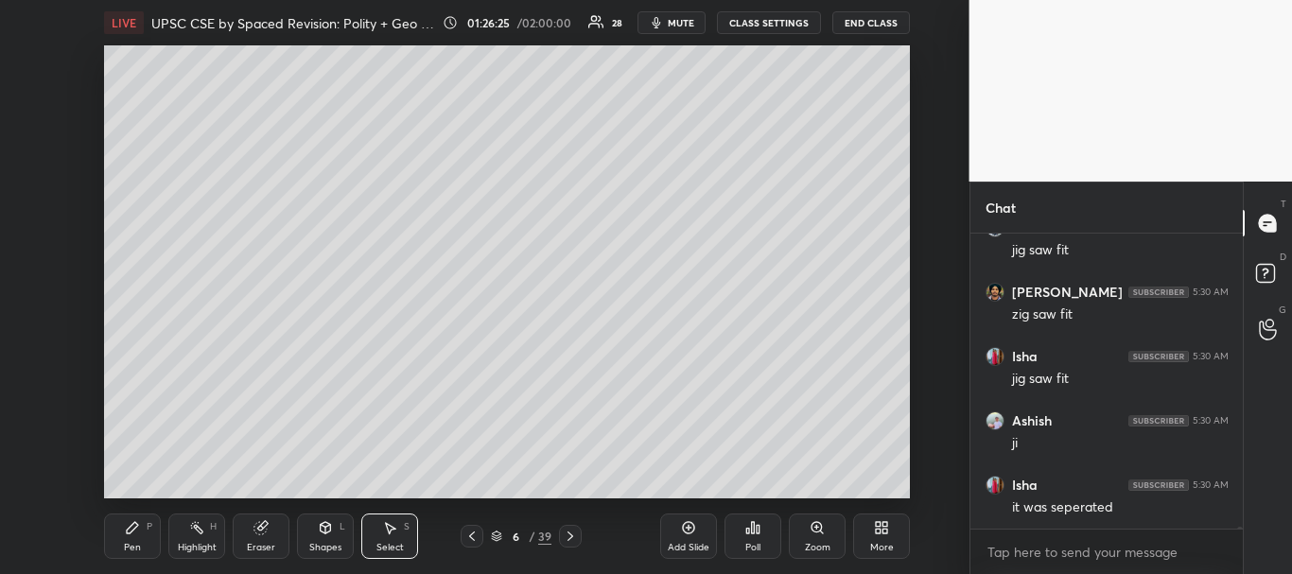
click at [472, 534] on icon at bounding box center [472, 536] width 6 height 9
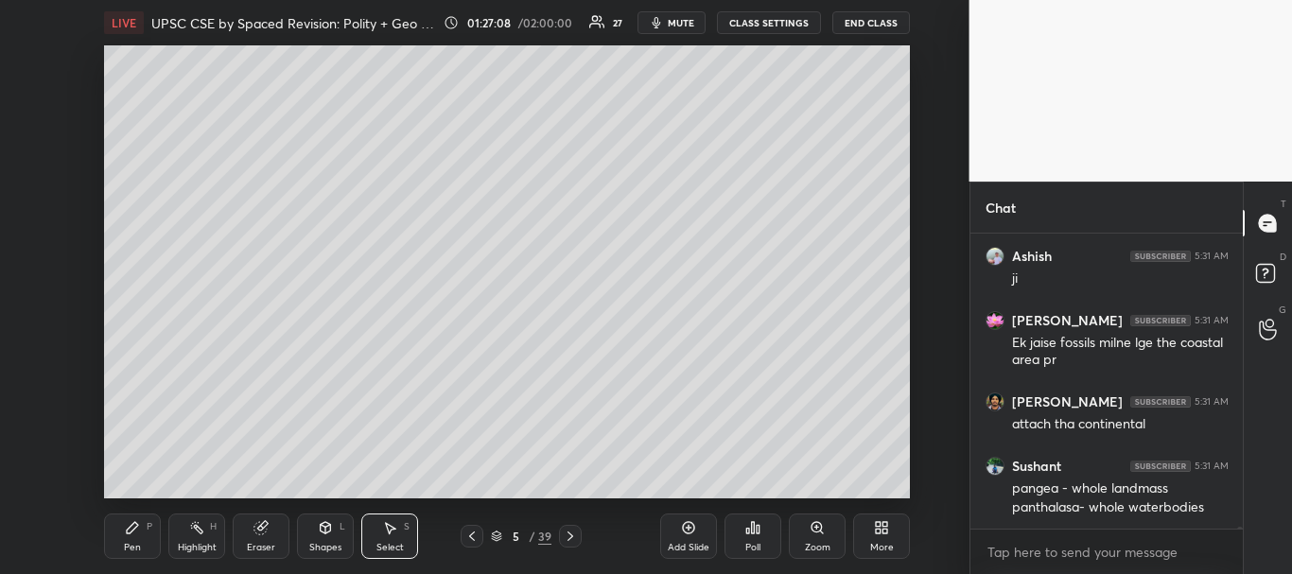
scroll to position [41163, 0]
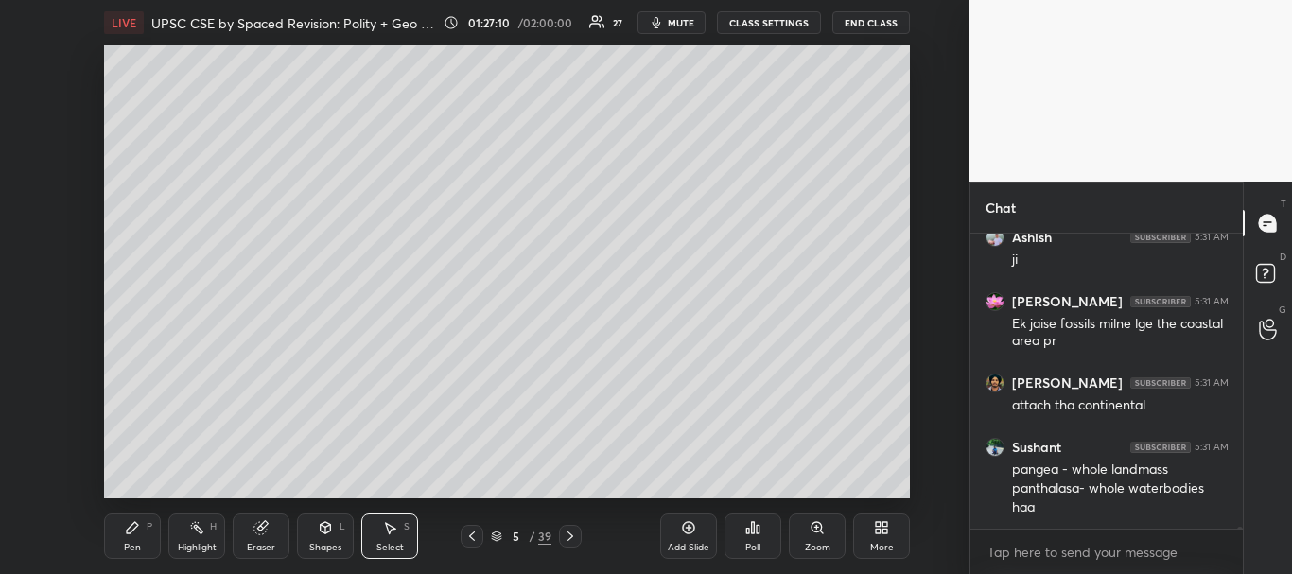
click at [149, 447] on div "0 ° Undo Copy Duplicate Duplicate to new slide Delete" at bounding box center [507, 271] width 806 height 453
drag, startPoint x: 809, startPoint y: 113, endPoint x: 808, endPoint y: 131, distance: 18.9
click at [808, 131] on div "0 ° Undo Copy Duplicate Duplicate to new slide Delete" at bounding box center [507, 271] width 806 height 453
click at [132, 543] on div "Pen" at bounding box center [132, 547] width 17 height 9
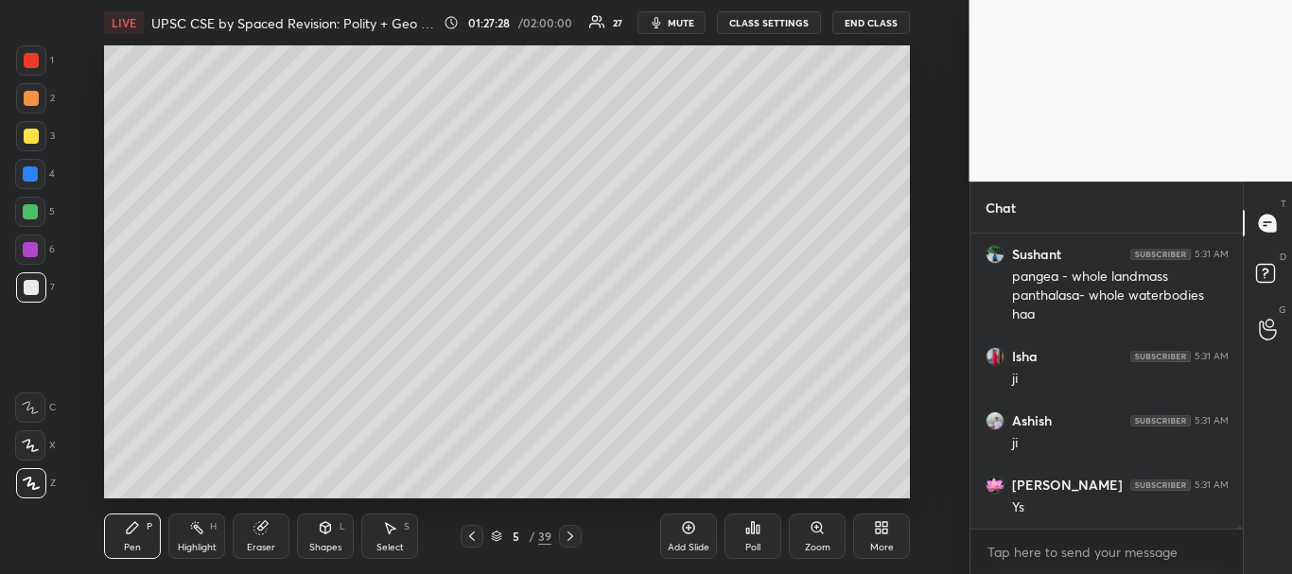
scroll to position [41421, 0]
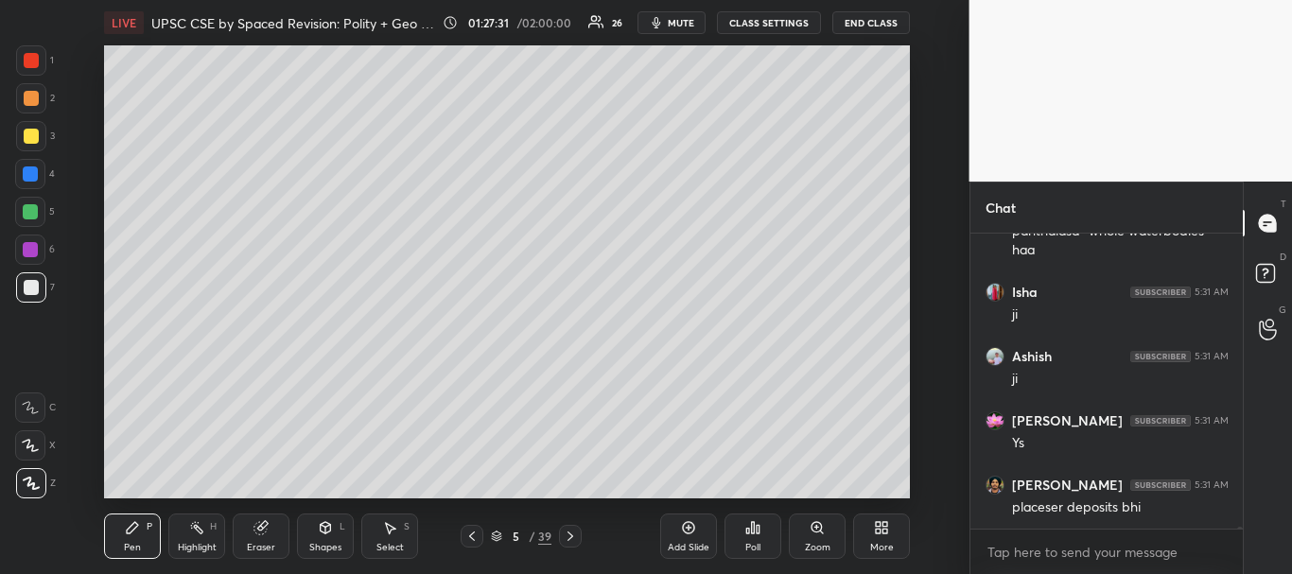
click at [678, 527] on div "Add Slide" at bounding box center [688, 536] width 57 height 45
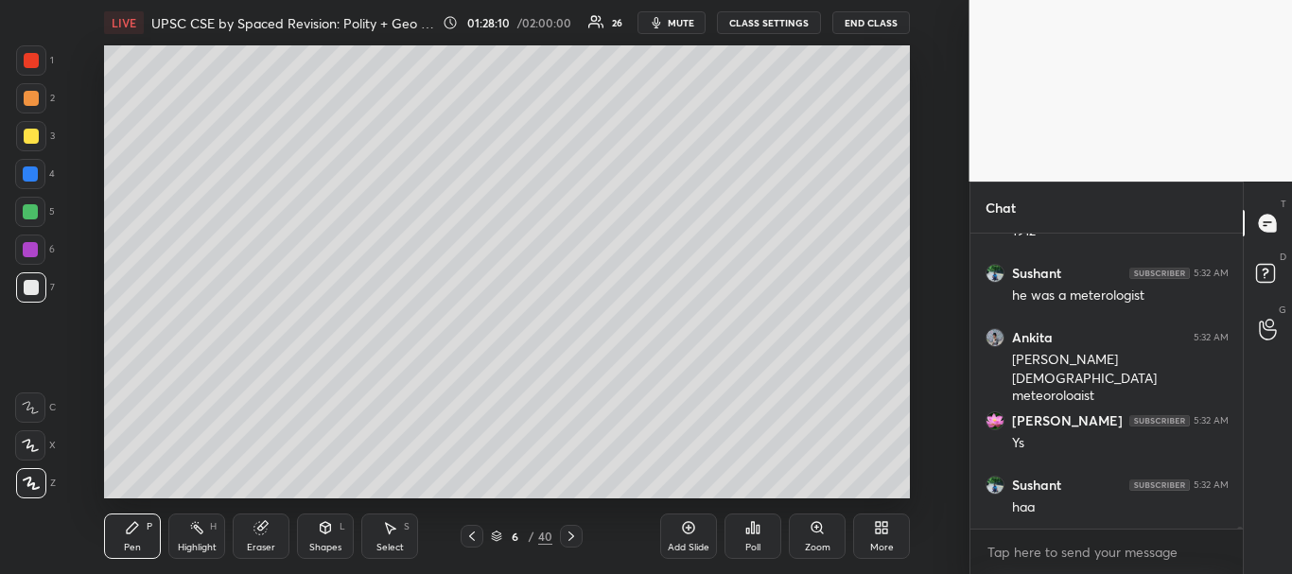
scroll to position [42147, 0]
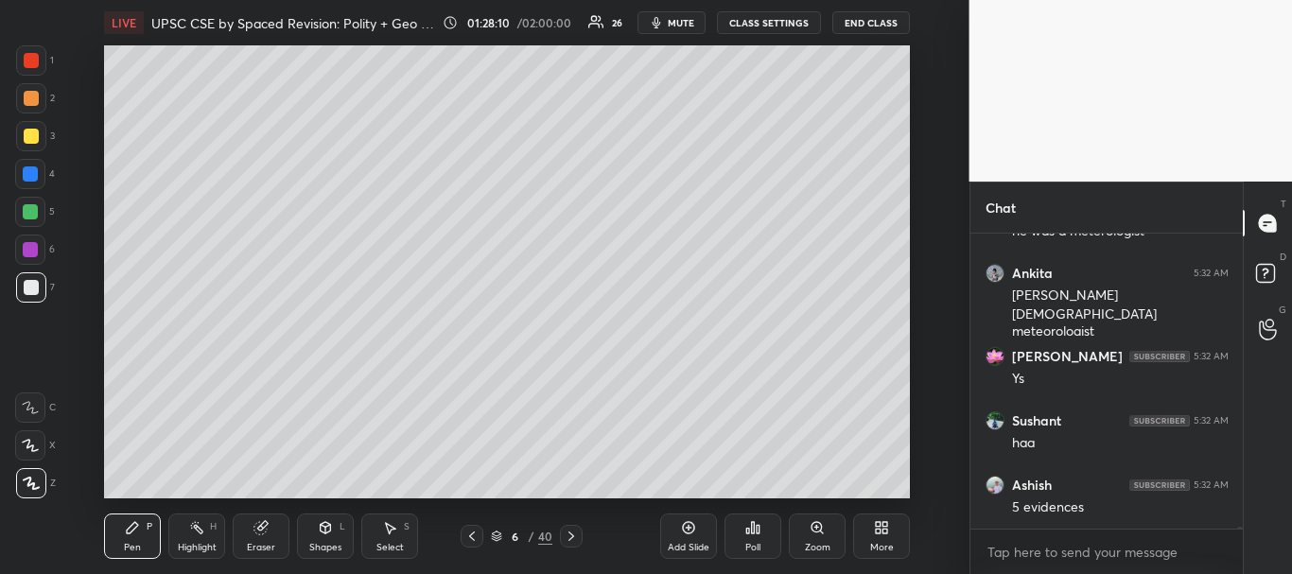
click at [476, 535] on icon at bounding box center [471, 536] width 15 height 15
click at [30, 57] on div at bounding box center [31, 60] width 15 height 15
click at [25, 288] on div at bounding box center [31, 287] width 15 height 15
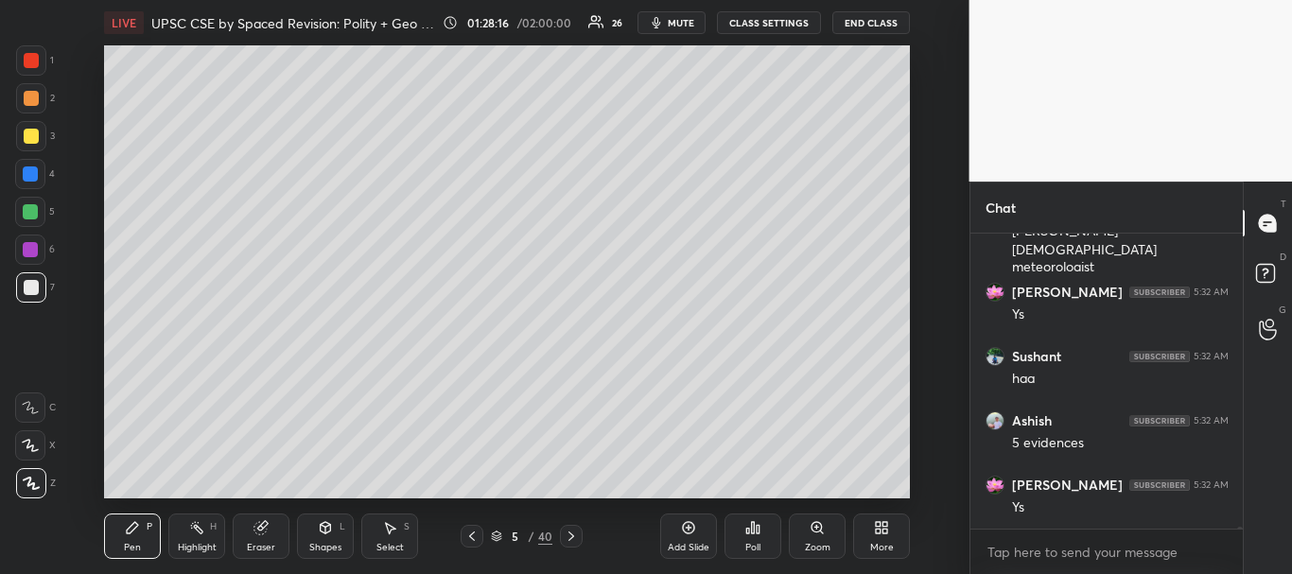
scroll to position [42276, 0]
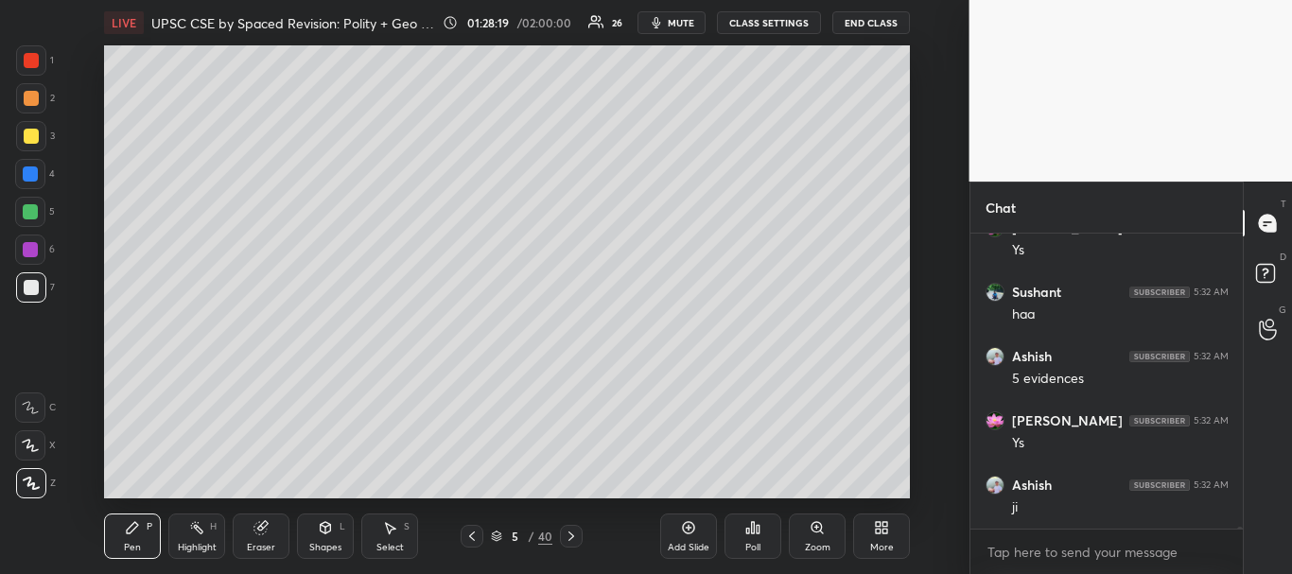
click at [572, 537] on icon at bounding box center [572, 536] width 6 height 9
click at [27, 136] on div at bounding box center [31, 136] width 15 height 15
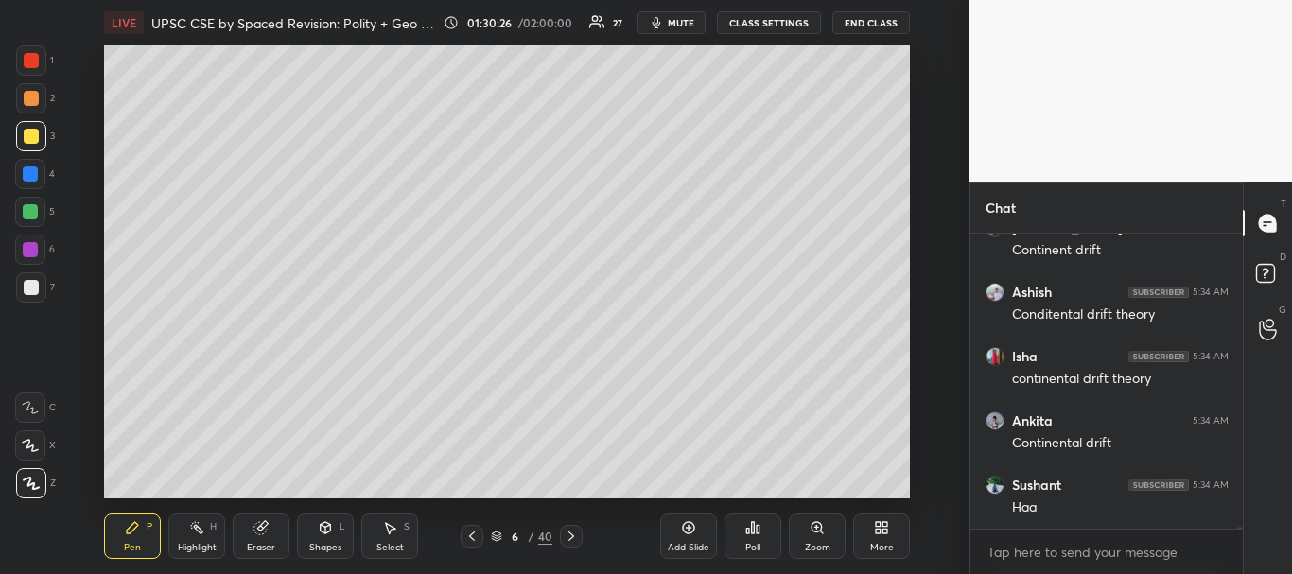
scroll to position [43099, 0]
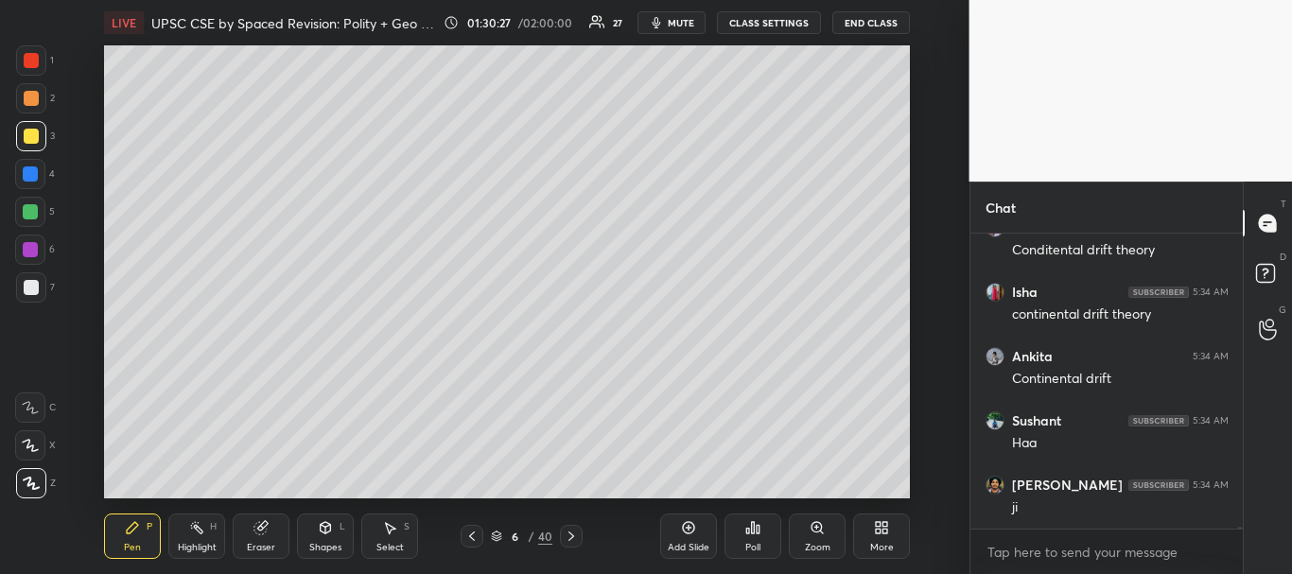
click at [24, 288] on div at bounding box center [31, 287] width 15 height 15
click at [33, 175] on div at bounding box center [30, 173] width 15 height 15
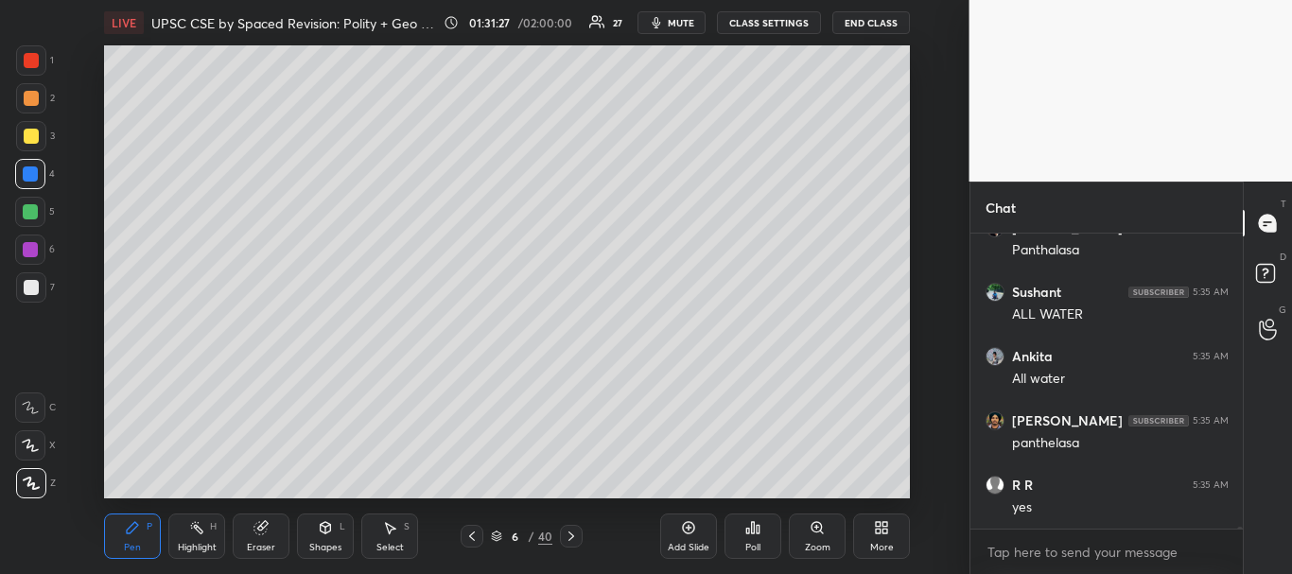
scroll to position [44183, 0]
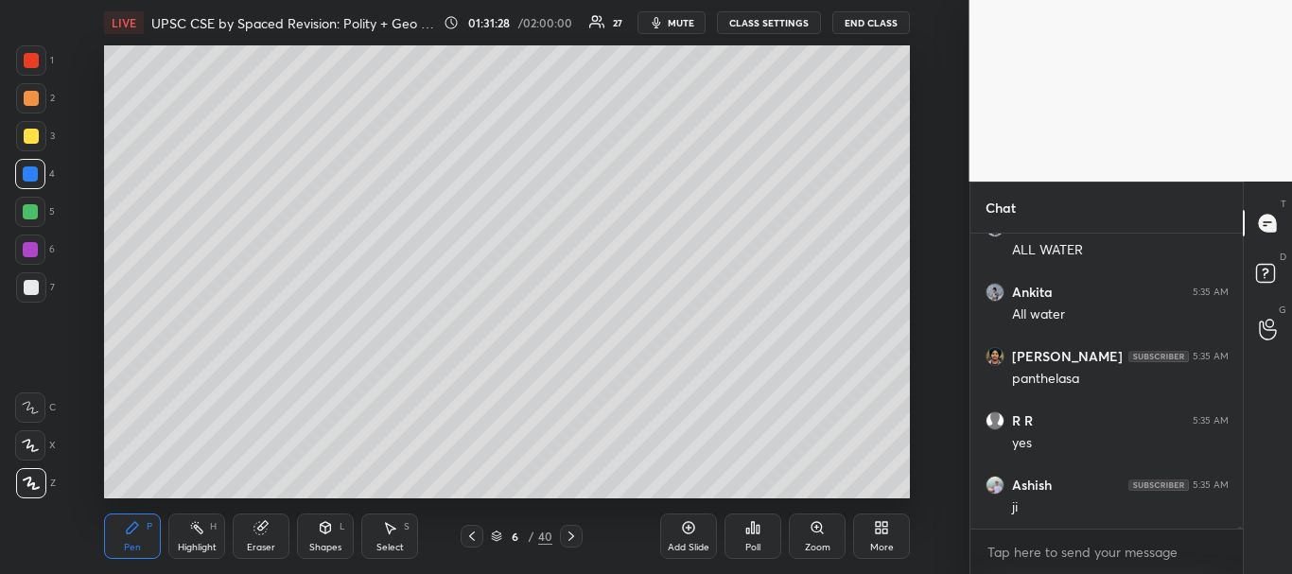
click at [27, 144] on div at bounding box center [31, 136] width 30 height 30
click at [25, 174] on div at bounding box center [30, 173] width 15 height 15
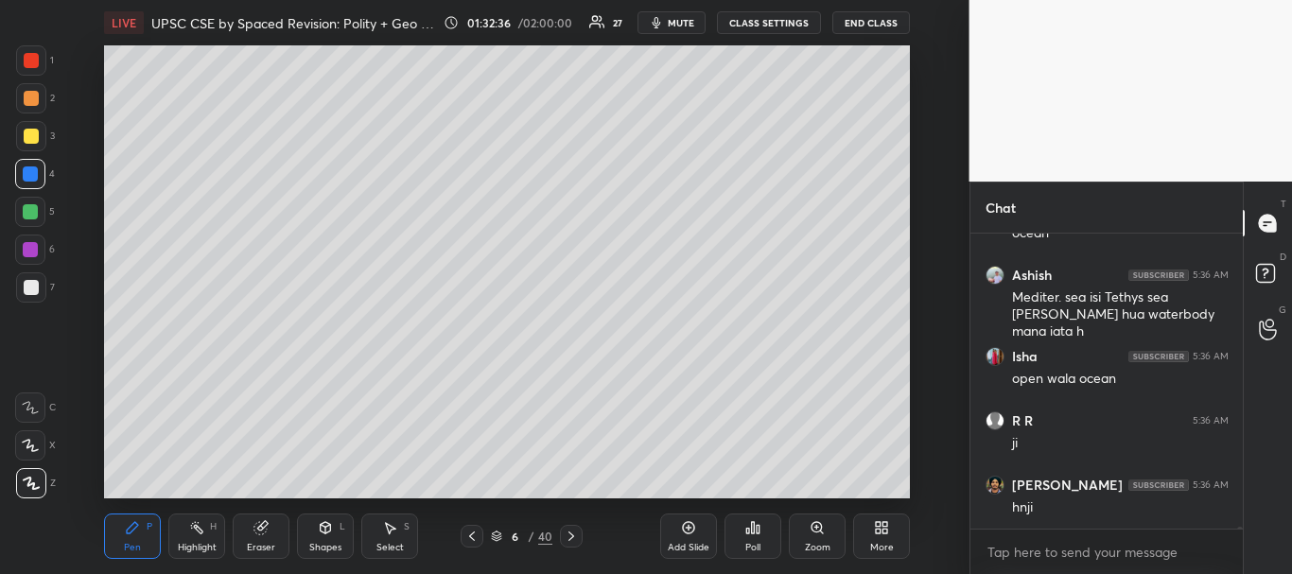
scroll to position [45927, 0]
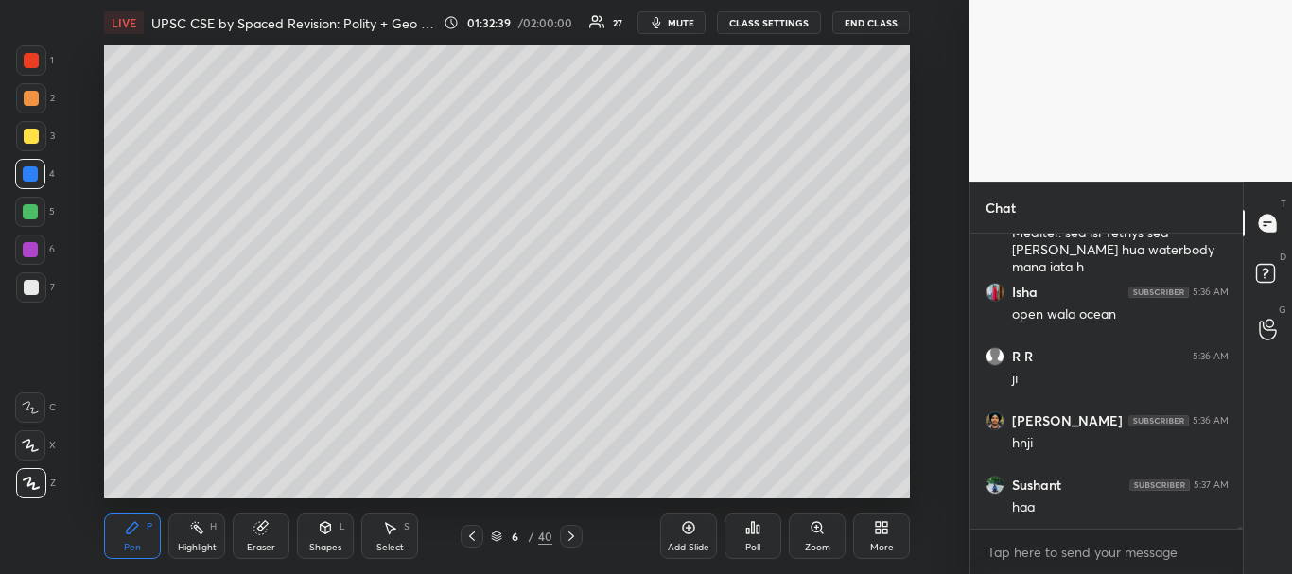
click at [20, 248] on div at bounding box center [30, 250] width 30 height 30
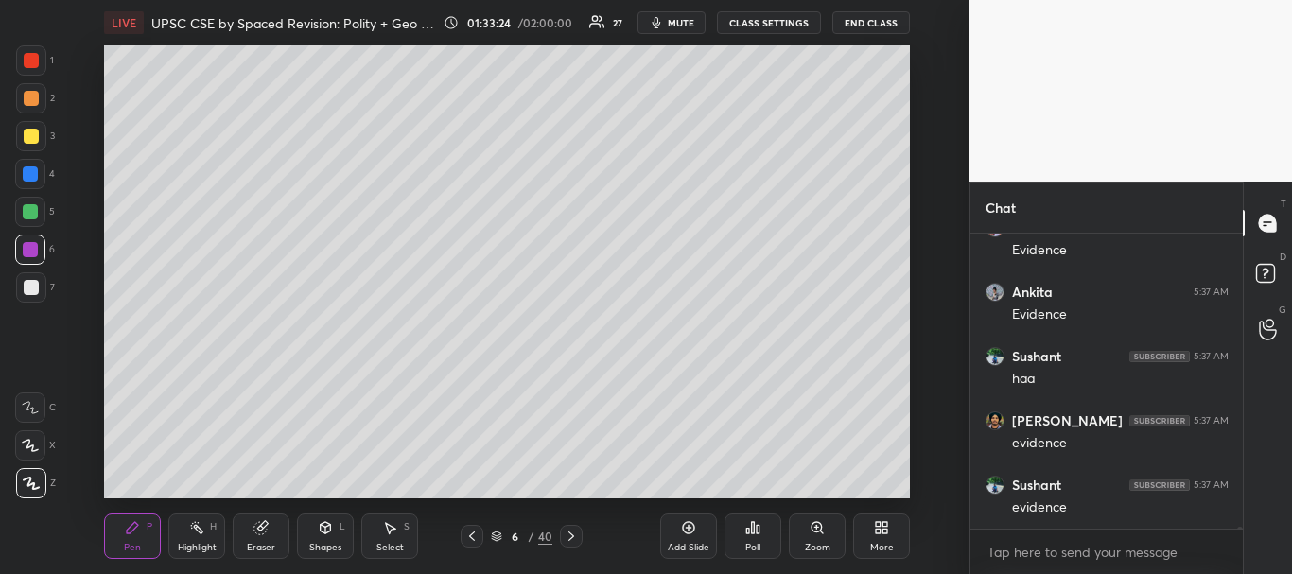
scroll to position [46909, 0]
click at [693, 533] on icon at bounding box center [688, 527] width 15 height 15
click at [32, 209] on div at bounding box center [30, 211] width 15 height 15
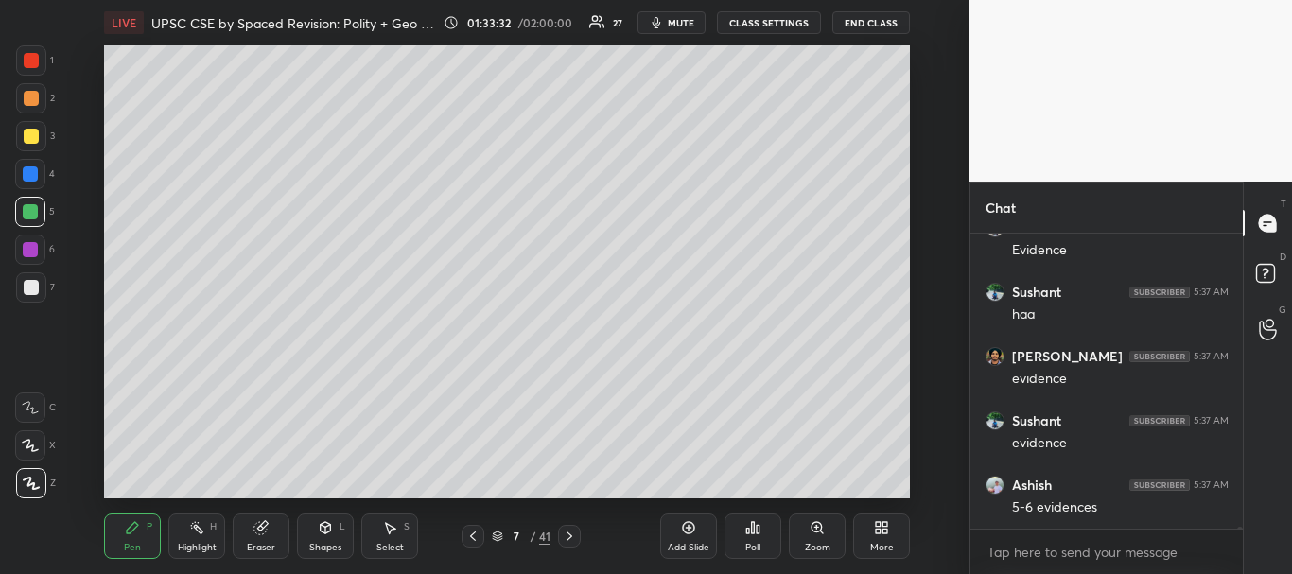
click at [264, 532] on icon at bounding box center [260, 528] width 12 height 12
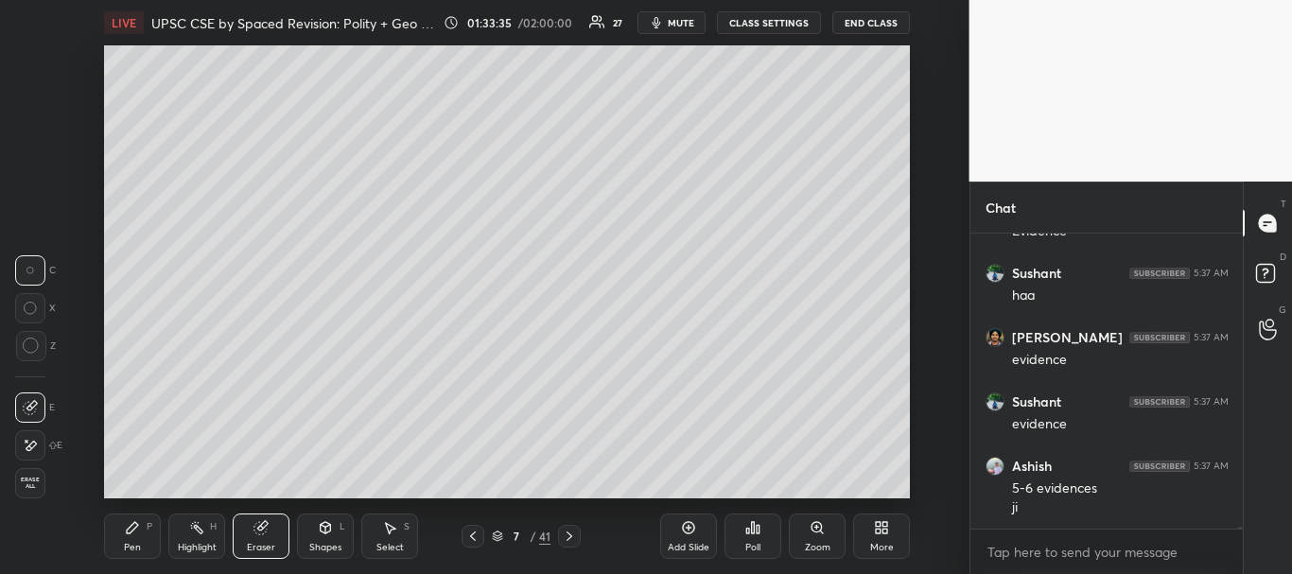
scroll to position [47057, 0]
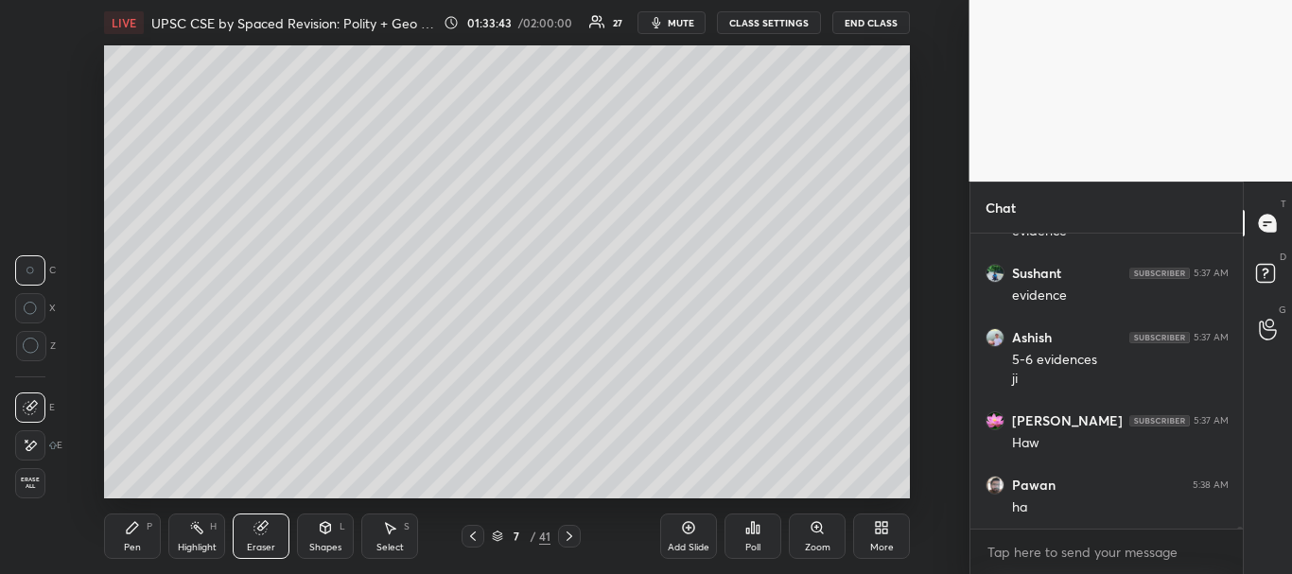
click at [124, 550] on div "Pen" at bounding box center [132, 547] width 17 height 9
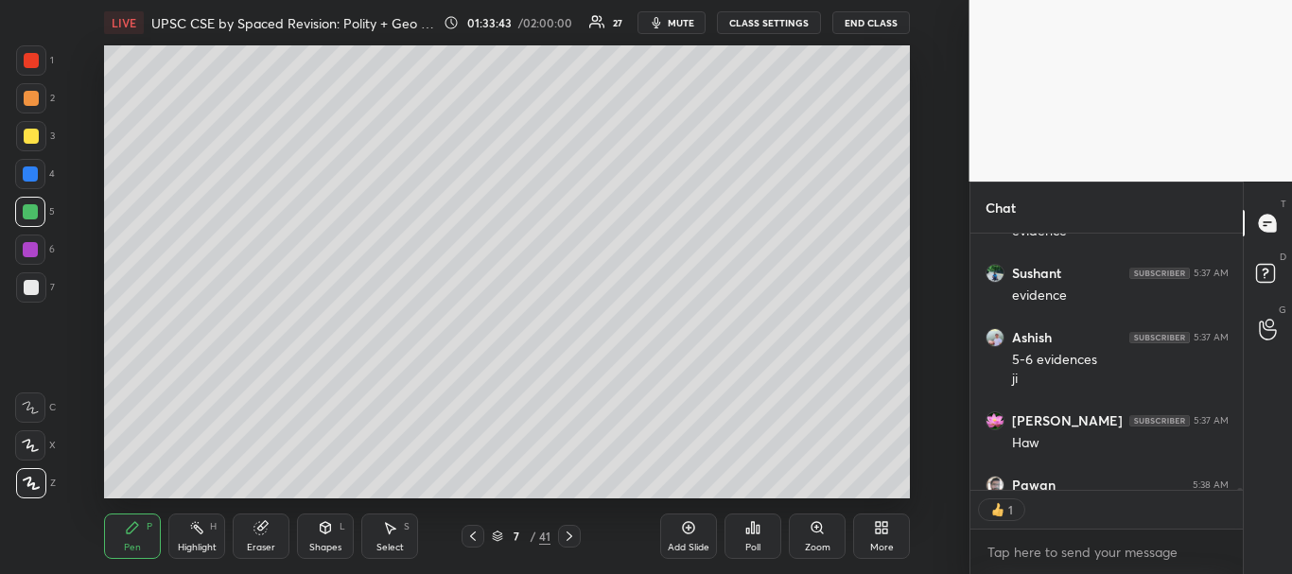
scroll to position [251, 267]
click at [33, 130] on div at bounding box center [31, 136] width 15 height 15
click at [473, 535] on icon at bounding box center [473, 536] width 6 height 9
click at [474, 536] on icon at bounding box center [472, 536] width 15 height 15
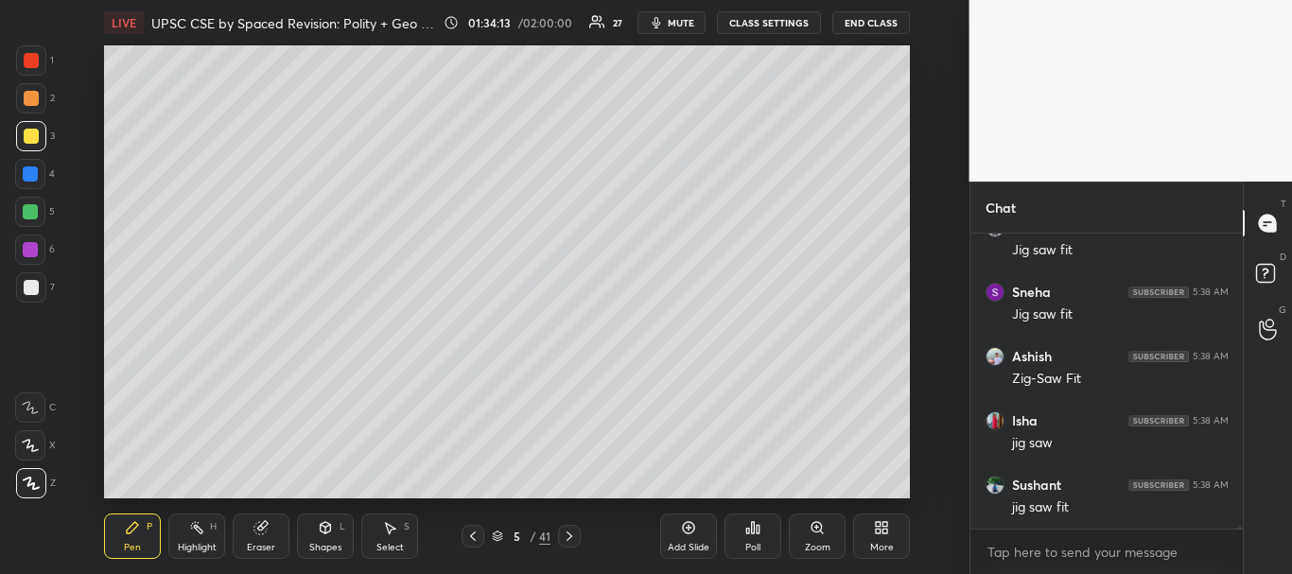
scroll to position [47443, 0]
click at [568, 524] on div "Pen P Highlight H Eraser Shapes L Select S 5 / 41 Add Slide Poll Zoom More" at bounding box center [507, 537] width 806 height 76
click at [569, 531] on icon at bounding box center [569, 536] width 15 height 15
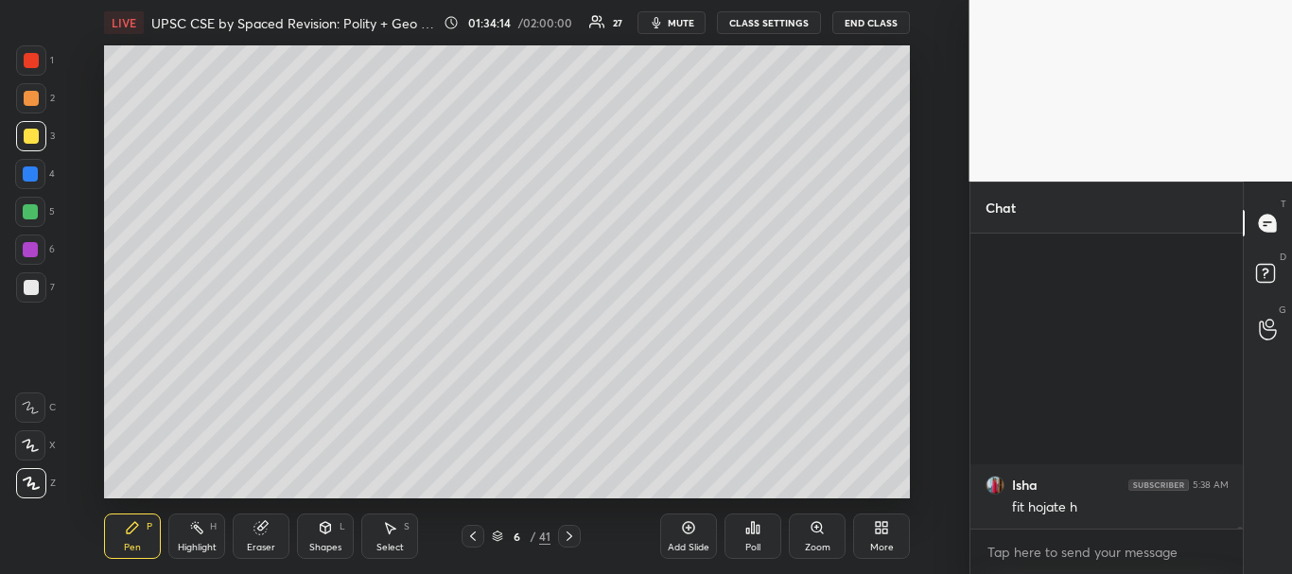
scroll to position [47765, 0]
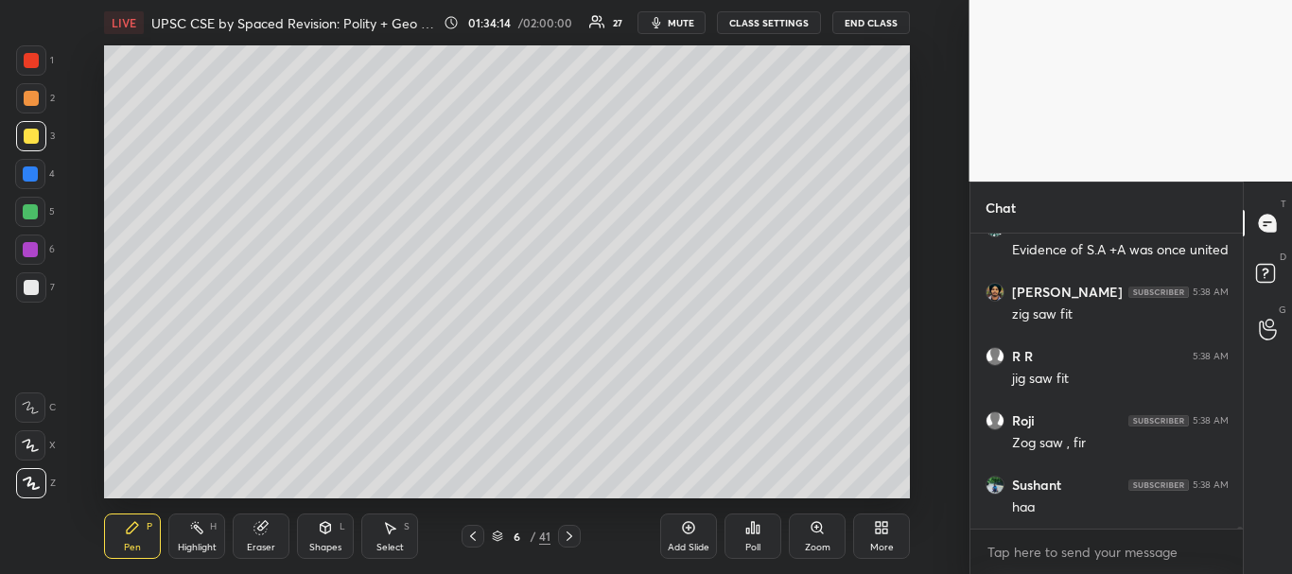
click at [570, 531] on icon at bounding box center [569, 536] width 15 height 15
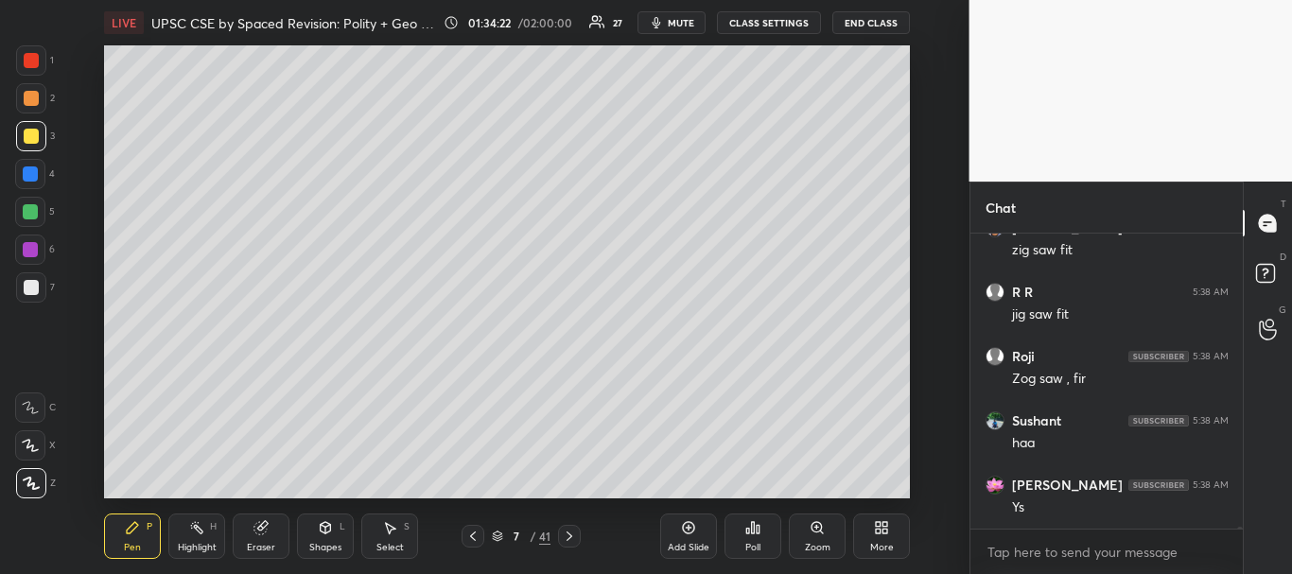
click at [15, 202] on div at bounding box center [30, 212] width 30 height 30
click at [26, 275] on div at bounding box center [31, 287] width 30 height 30
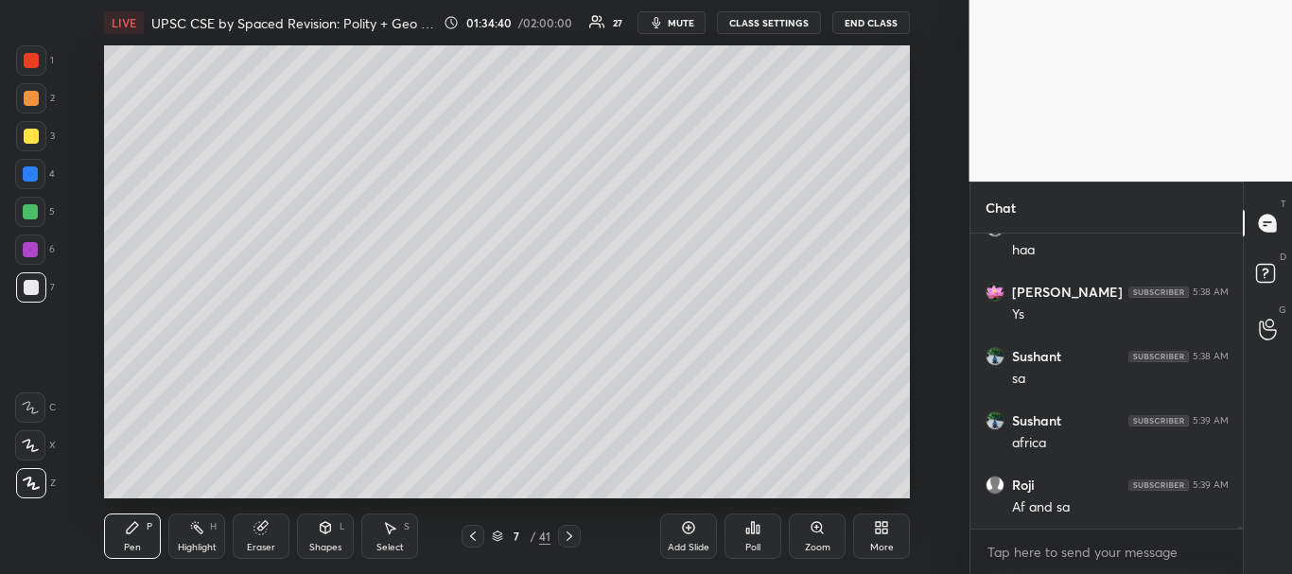
scroll to position [48086, 0]
click at [270, 535] on div "Eraser" at bounding box center [261, 536] width 57 height 45
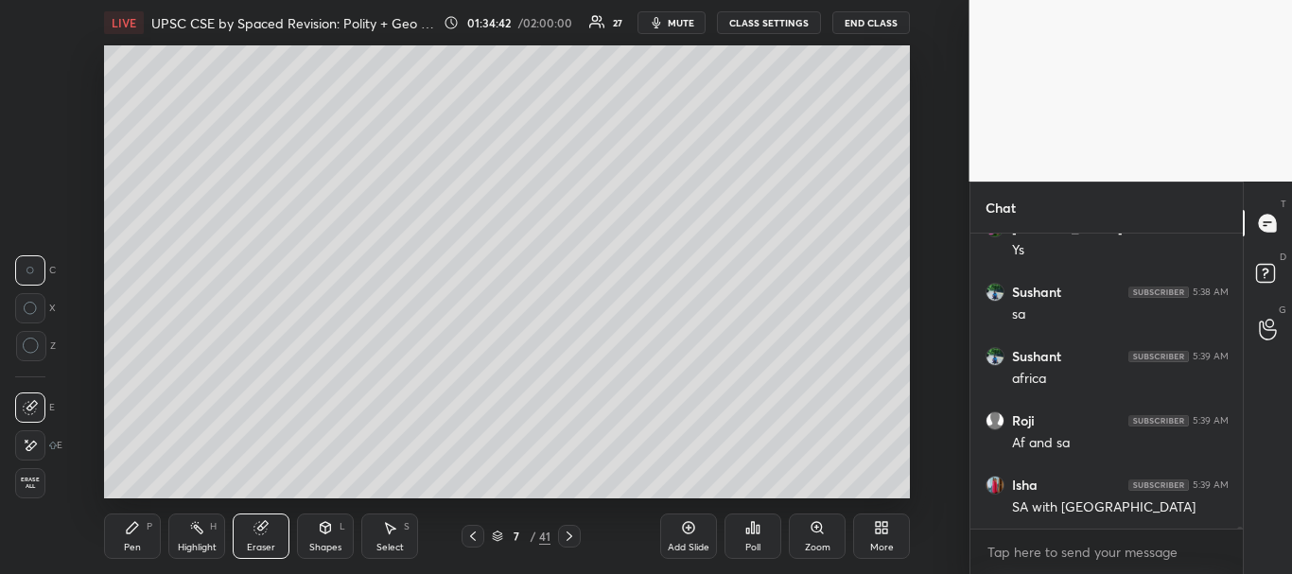
scroll to position [48151, 0]
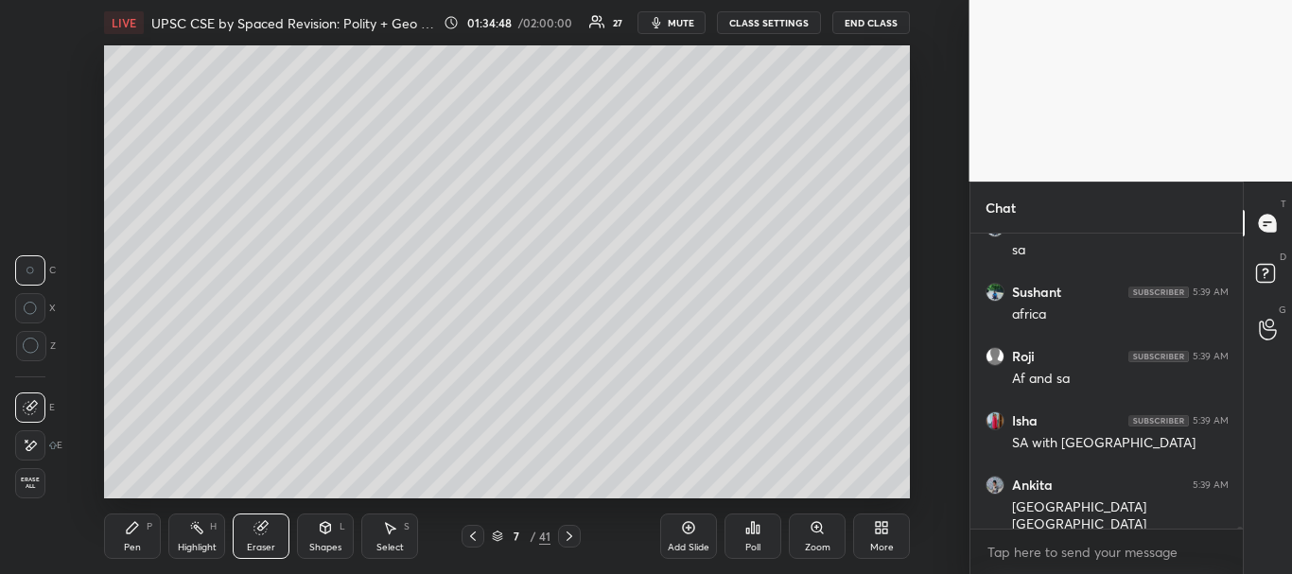
click at [131, 533] on icon at bounding box center [132, 527] width 11 height 11
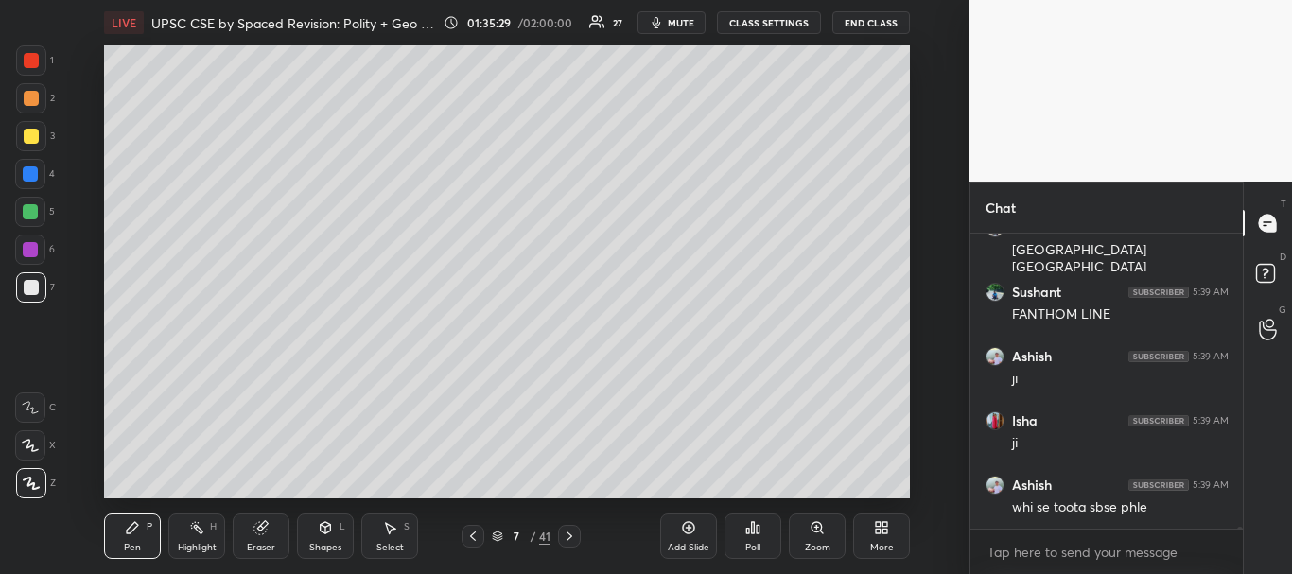
scroll to position [48472, 0]
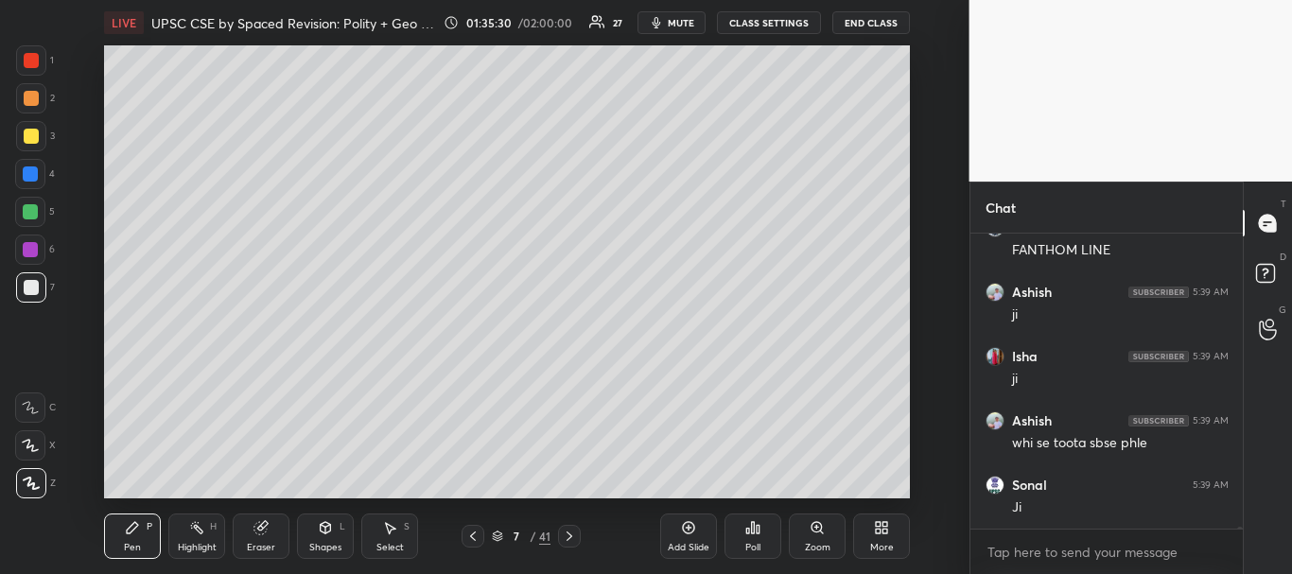
drag, startPoint x: 26, startPoint y: 134, endPoint x: 57, endPoint y: 148, distance: 33.0
click at [26, 133] on div at bounding box center [31, 136] width 15 height 15
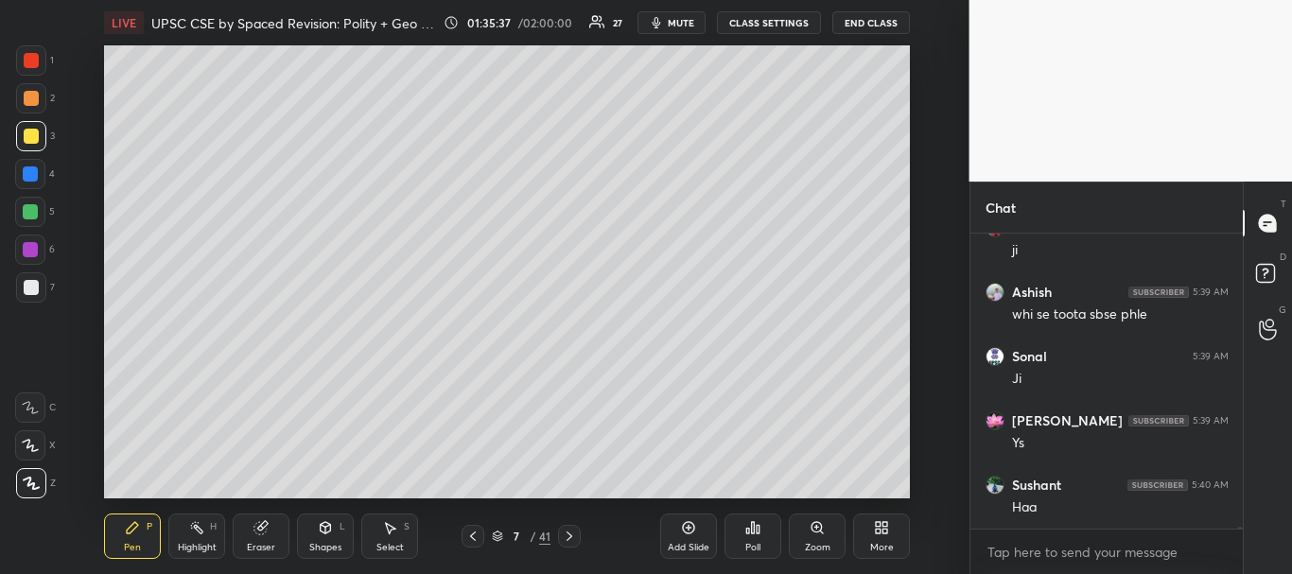
scroll to position [48665, 0]
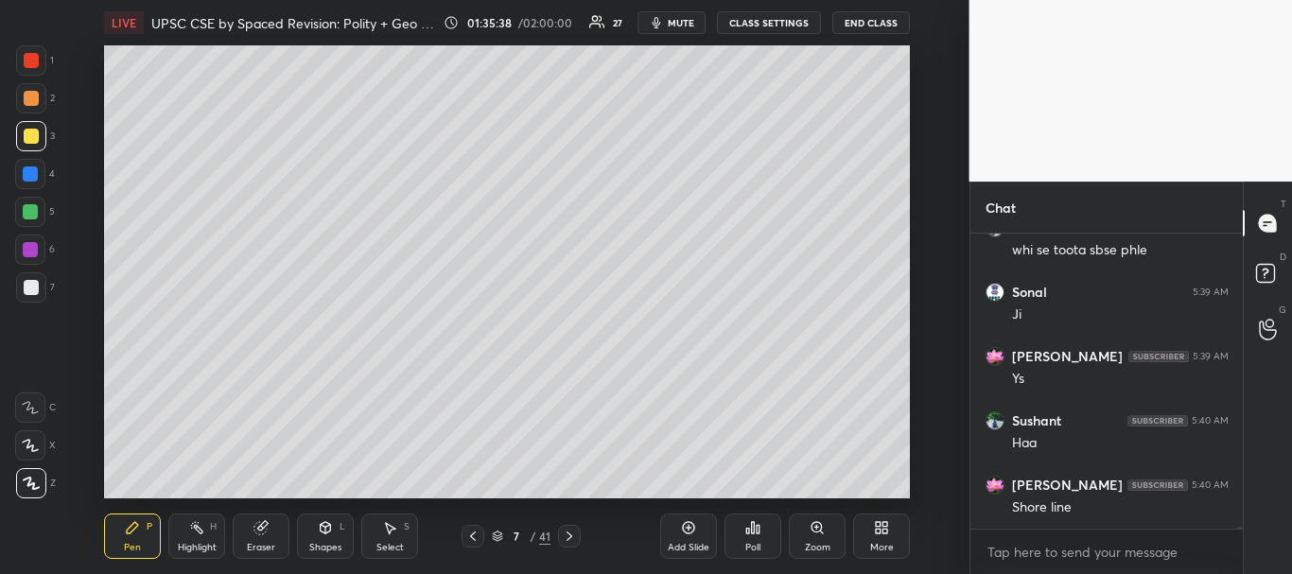
click at [34, 172] on div at bounding box center [30, 173] width 15 height 15
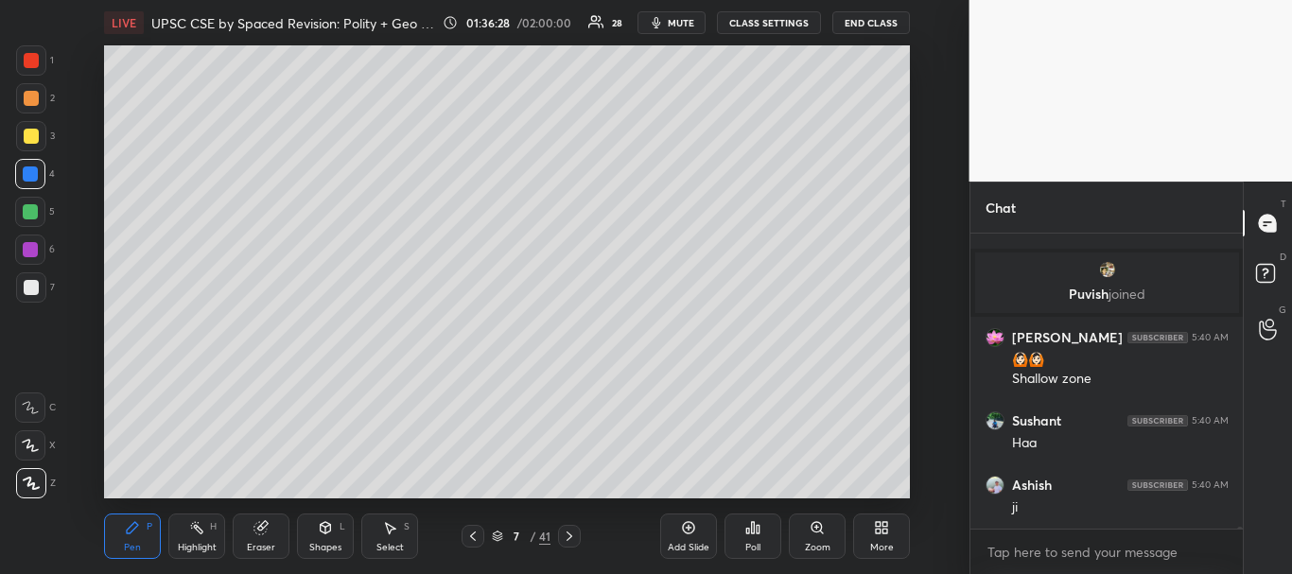
scroll to position [47416, 0]
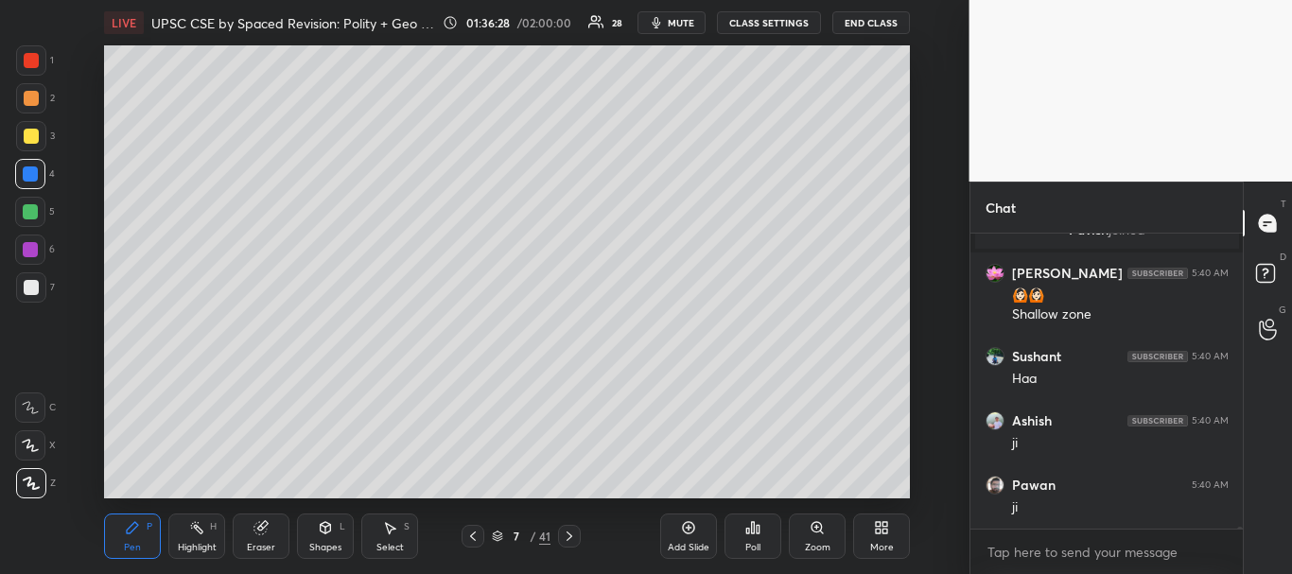
click at [22, 137] on div at bounding box center [31, 136] width 30 height 30
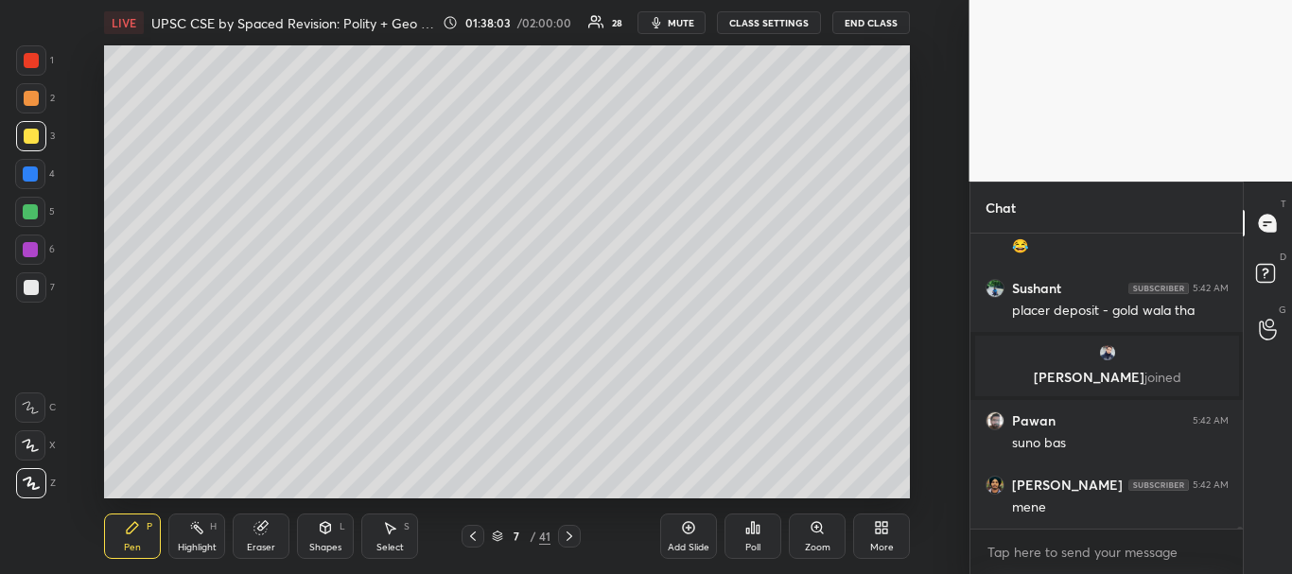
scroll to position [48705, 0]
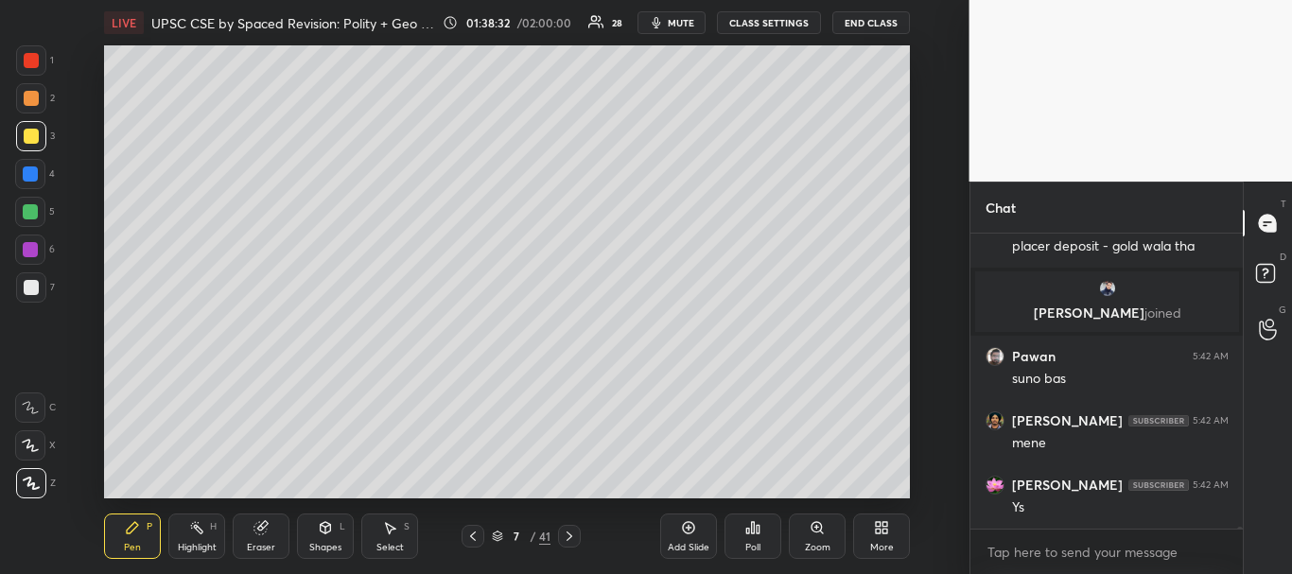
click at [476, 528] on div at bounding box center [473, 536] width 23 height 23
click at [475, 529] on icon at bounding box center [472, 536] width 15 height 15
click at [472, 531] on icon at bounding box center [472, 536] width 15 height 15
click at [568, 535] on icon at bounding box center [569, 536] width 15 height 15
click at [816, 530] on icon at bounding box center [817, 527] width 10 height 10
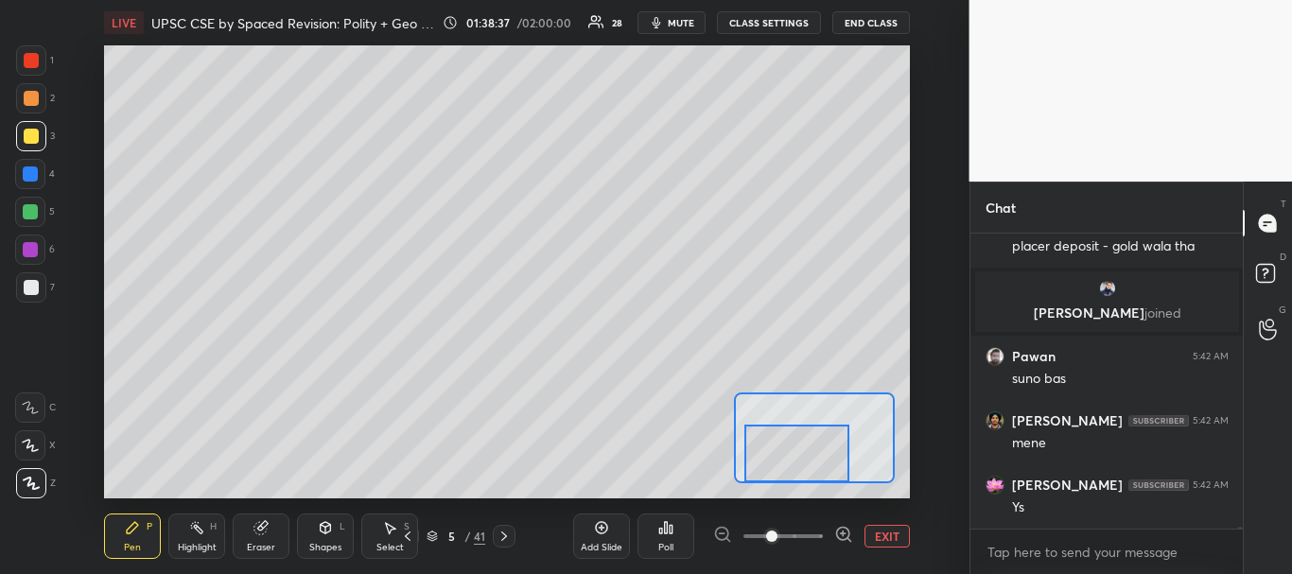
scroll to position [48769, 0]
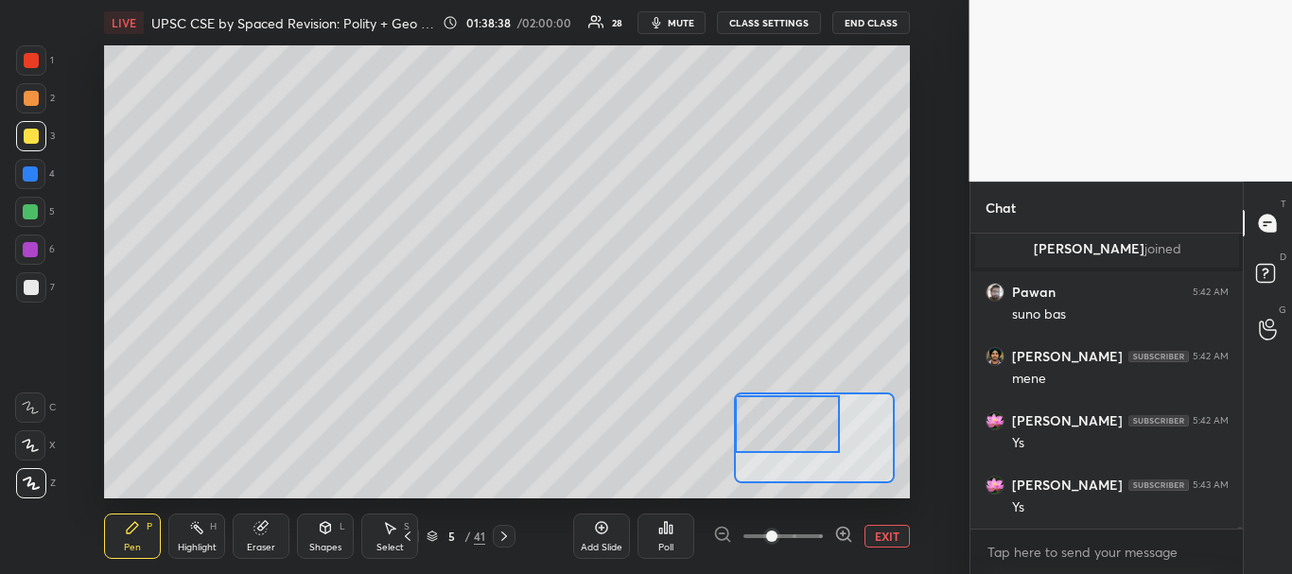
drag, startPoint x: 823, startPoint y: 452, endPoint x: 765, endPoint y: 427, distance: 63.1
click at [765, 427] on div at bounding box center [787, 424] width 105 height 58
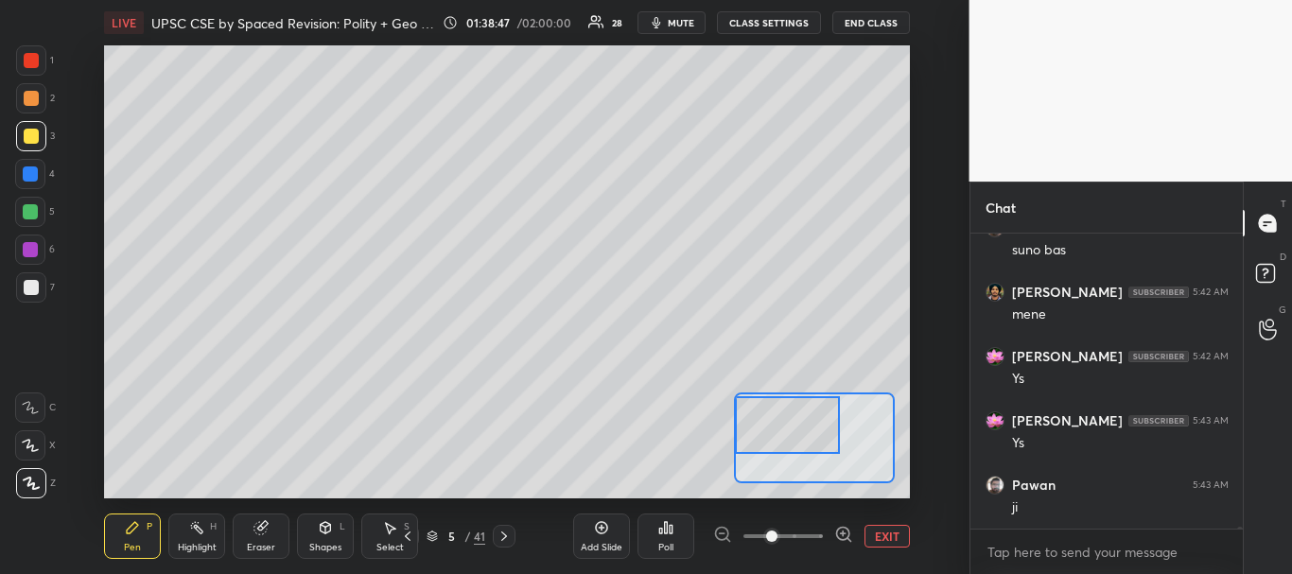
click at [27, 182] on div at bounding box center [30, 174] width 30 height 30
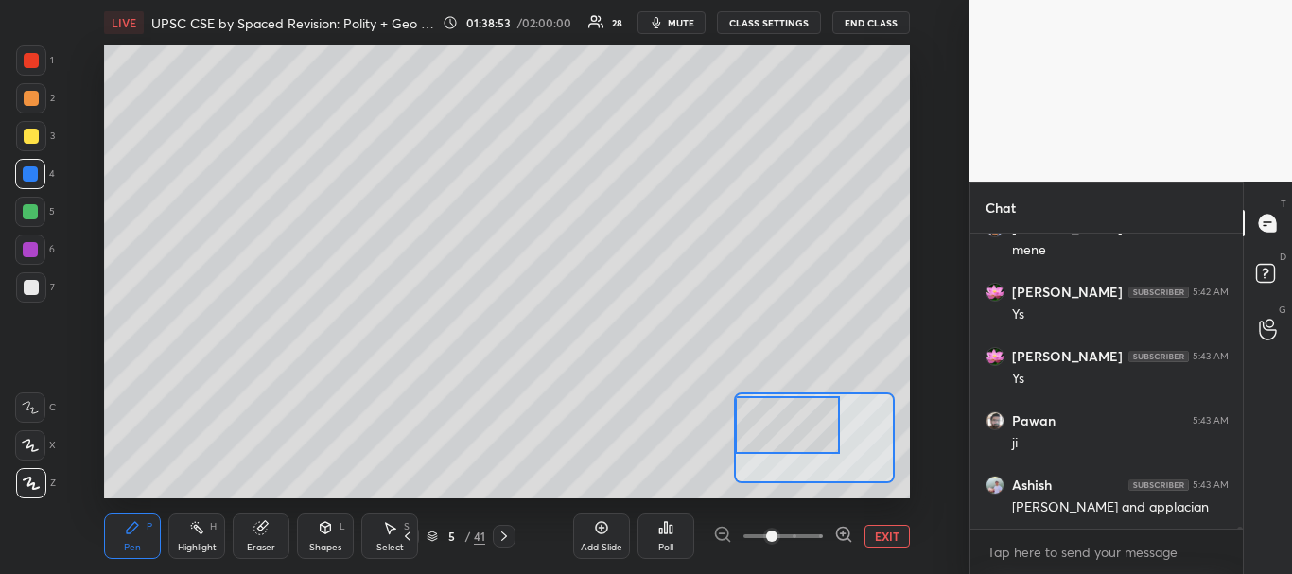
scroll to position [48962, 0]
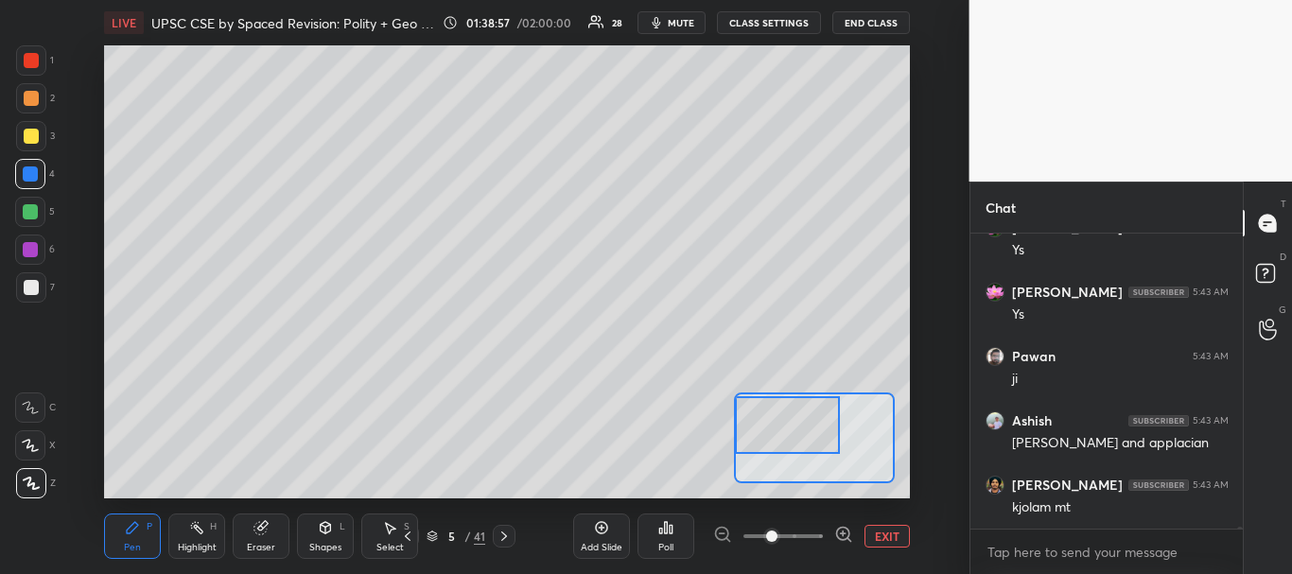
click at [30, 284] on div at bounding box center [31, 287] width 15 height 15
click at [26, 129] on div at bounding box center [31, 136] width 15 height 15
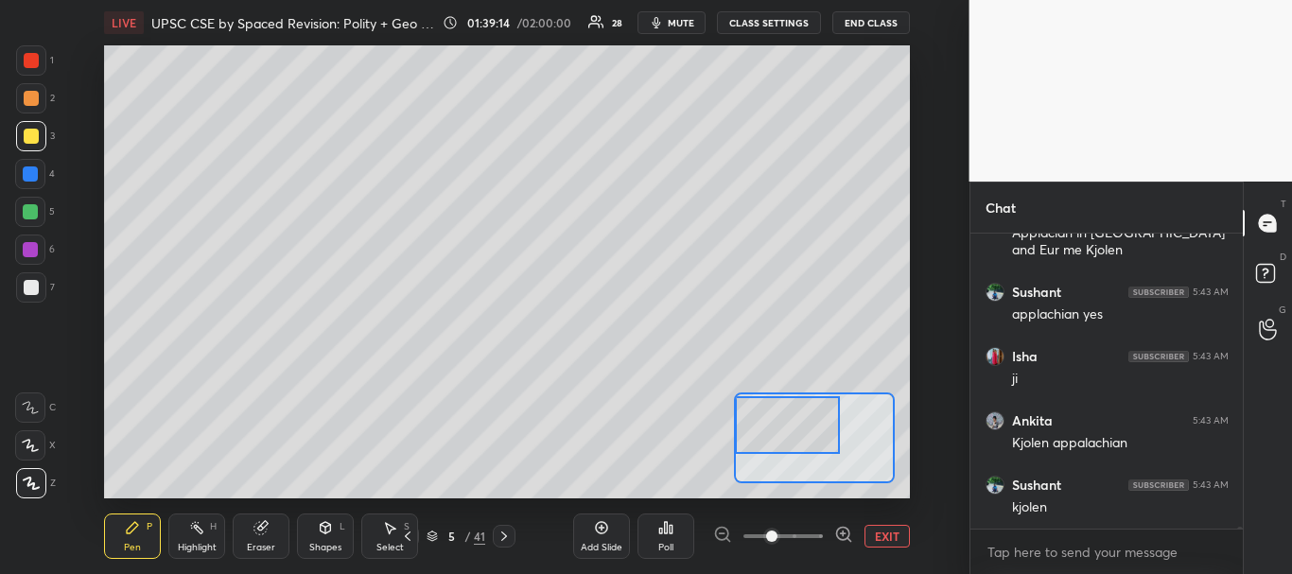
scroll to position [49365, 0]
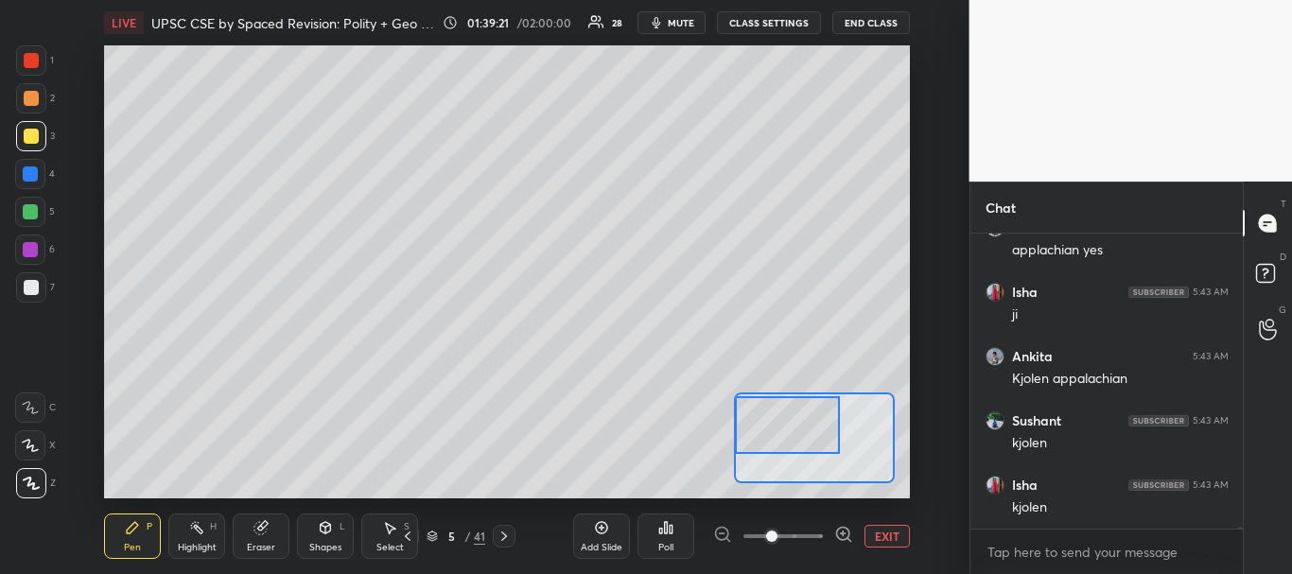
click at [28, 209] on div at bounding box center [30, 211] width 15 height 15
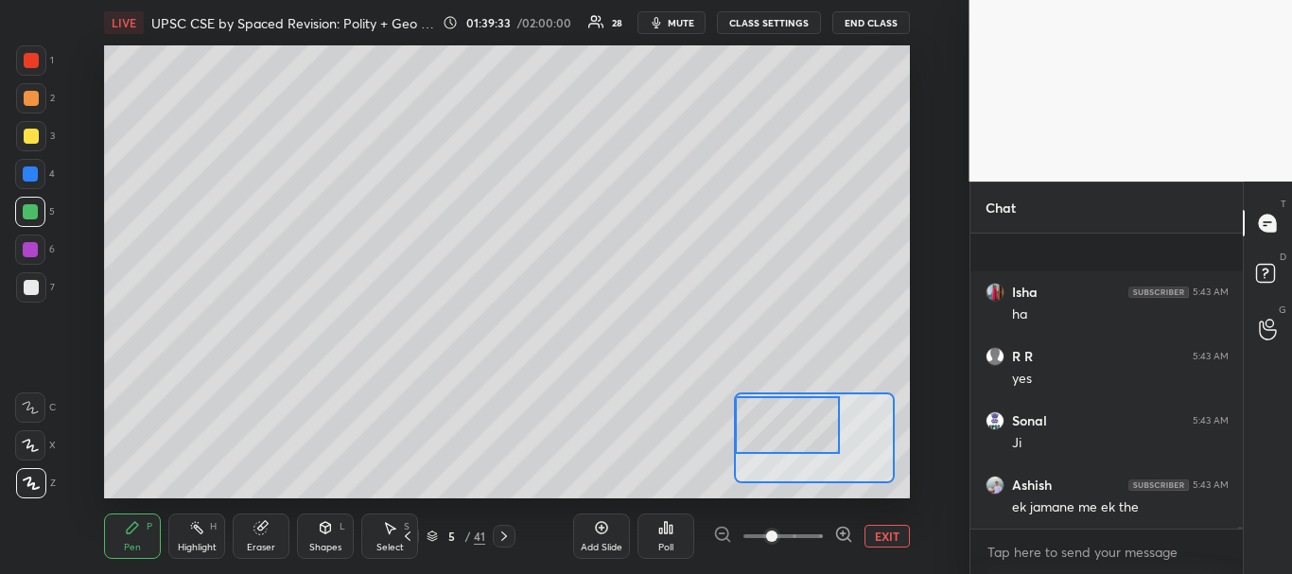
scroll to position [49834, 0]
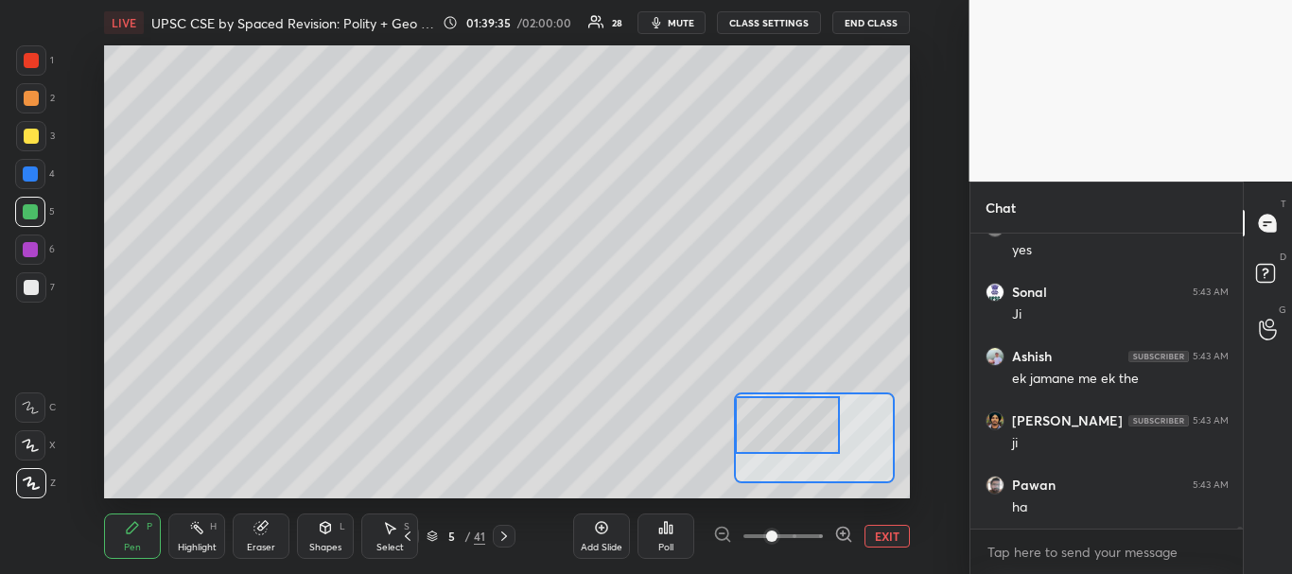
click at [31, 170] on div at bounding box center [30, 173] width 15 height 15
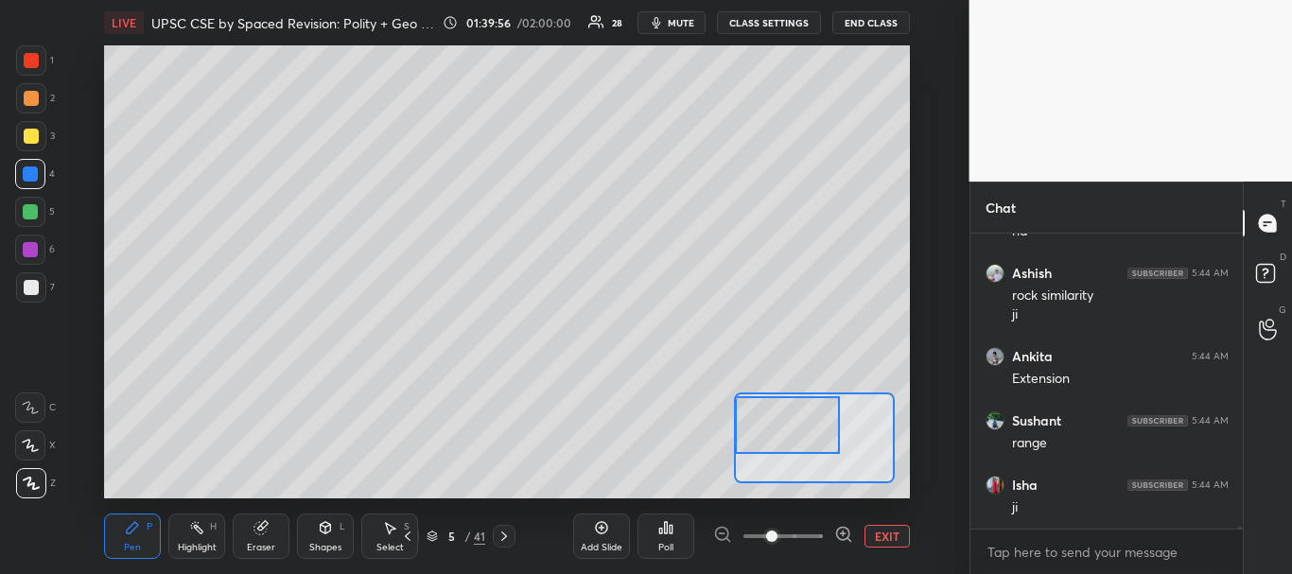
scroll to position [50175, 0]
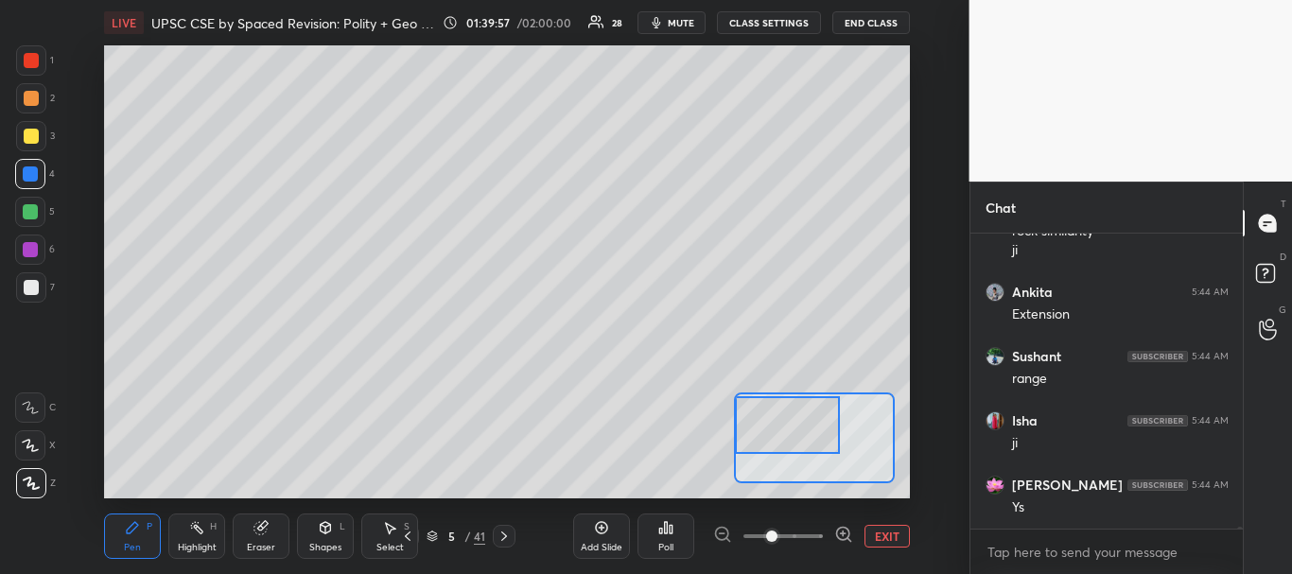
click at [510, 535] on icon at bounding box center [504, 536] width 15 height 15
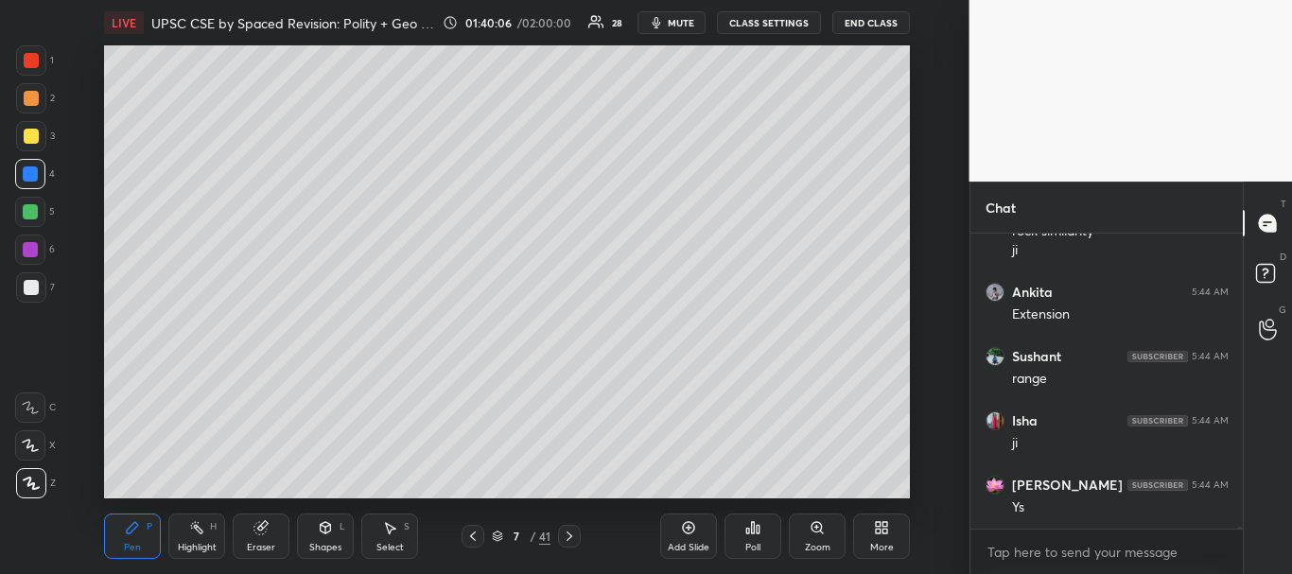
scroll to position [50239, 0]
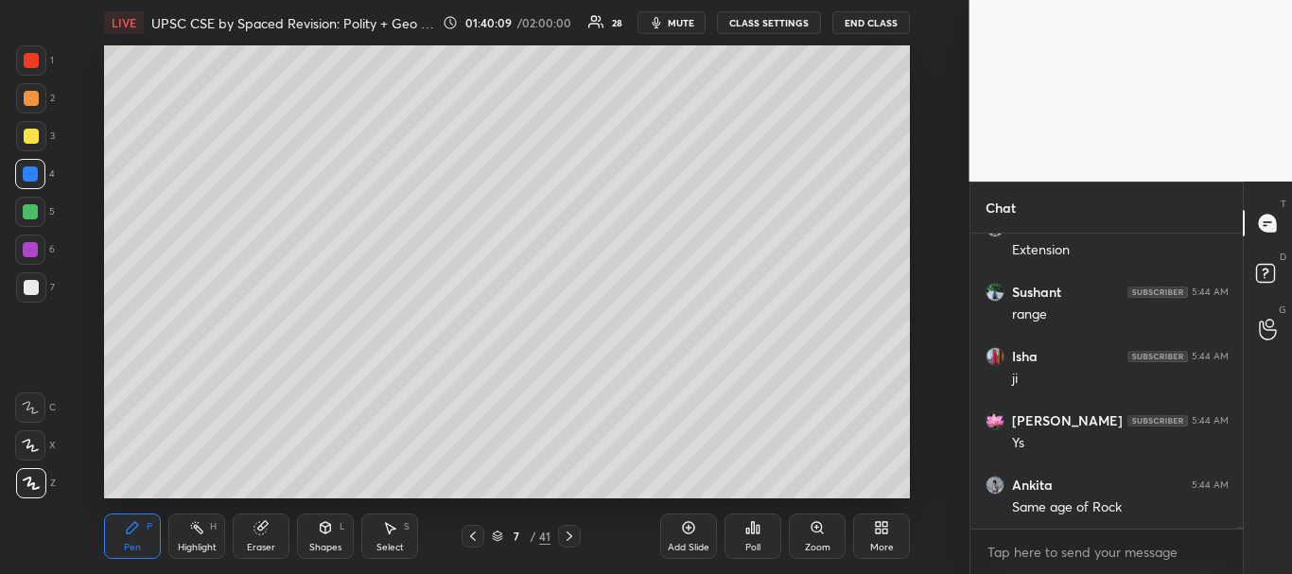
click at [705, 528] on div "Add Slide" at bounding box center [688, 536] width 57 height 45
click at [38, 281] on div at bounding box center [31, 287] width 30 height 30
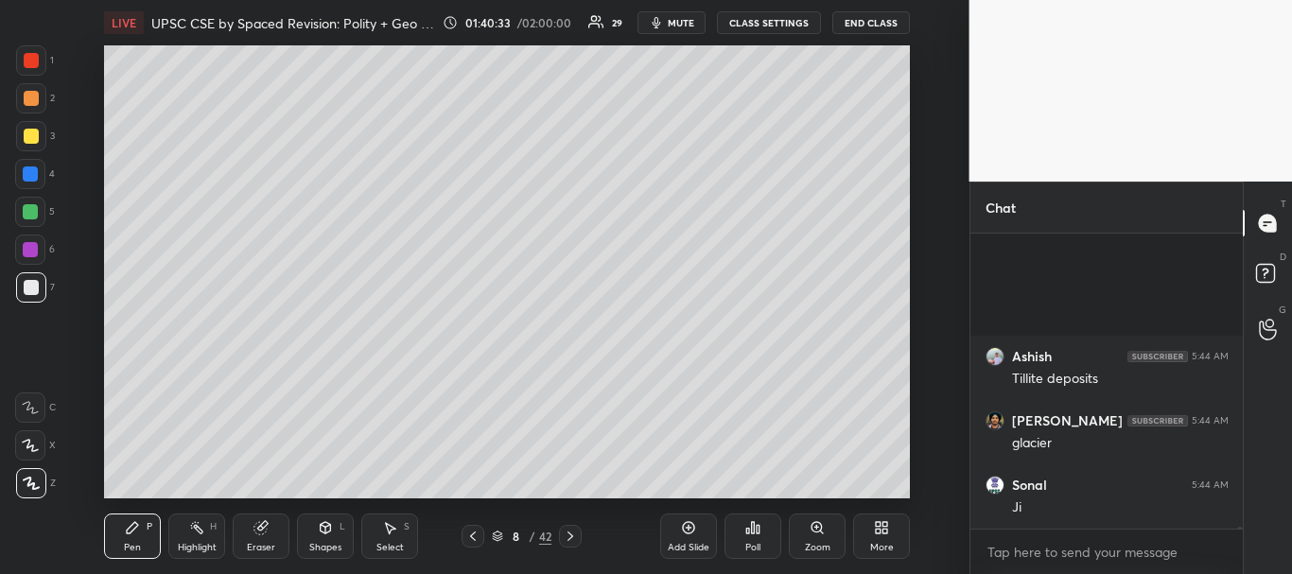
scroll to position [50389, 0]
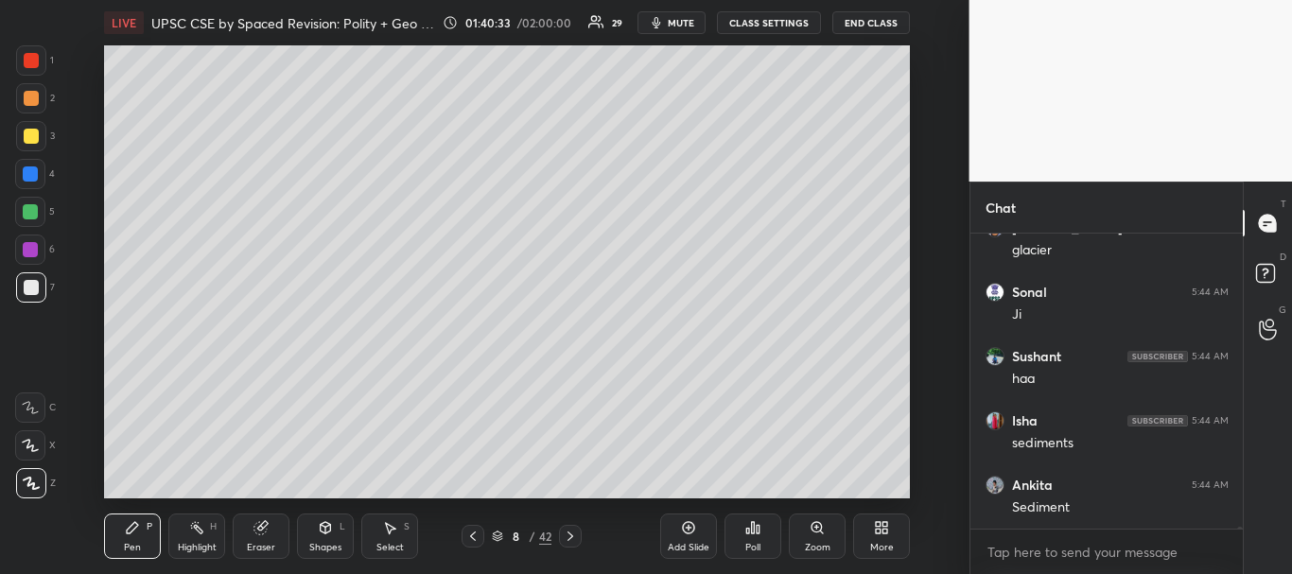
click at [33, 287] on div at bounding box center [31, 287] width 15 height 15
click at [33, 100] on div at bounding box center [31, 98] width 15 height 15
drag, startPoint x: 32, startPoint y: 177, endPoint x: 80, endPoint y: 177, distance: 48.2
click at [39, 180] on div at bounding box center [30, 174] width 30 height 30
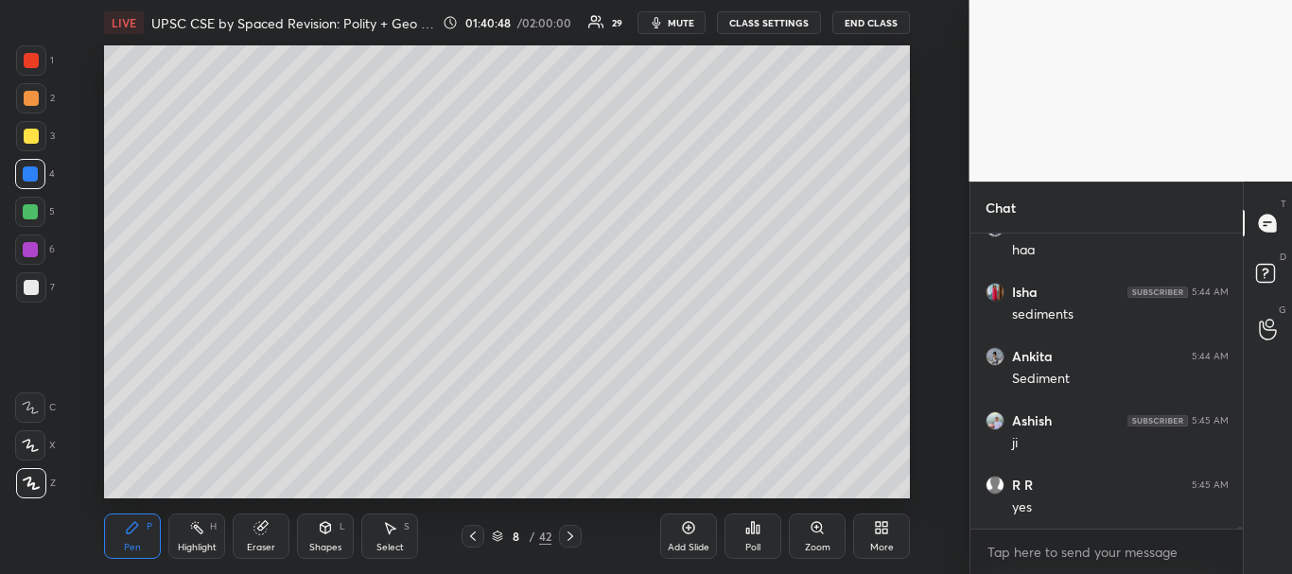
scroll to position [50582, 0]
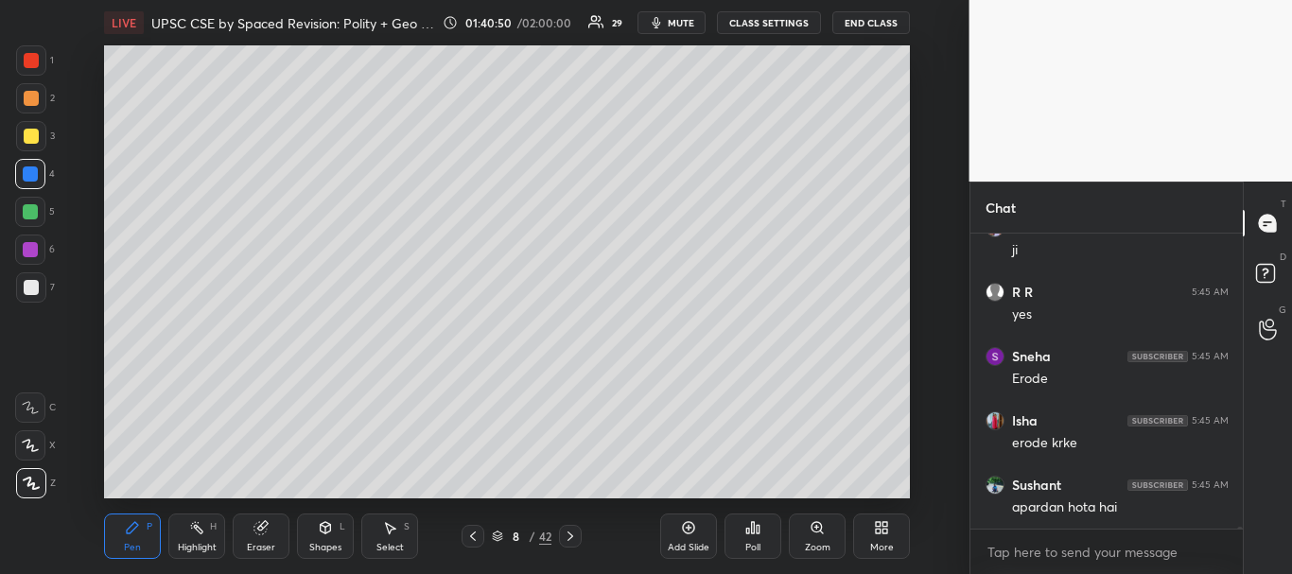
click at [33, 132] on div at bounding box center [31, 136] width 15 height 15
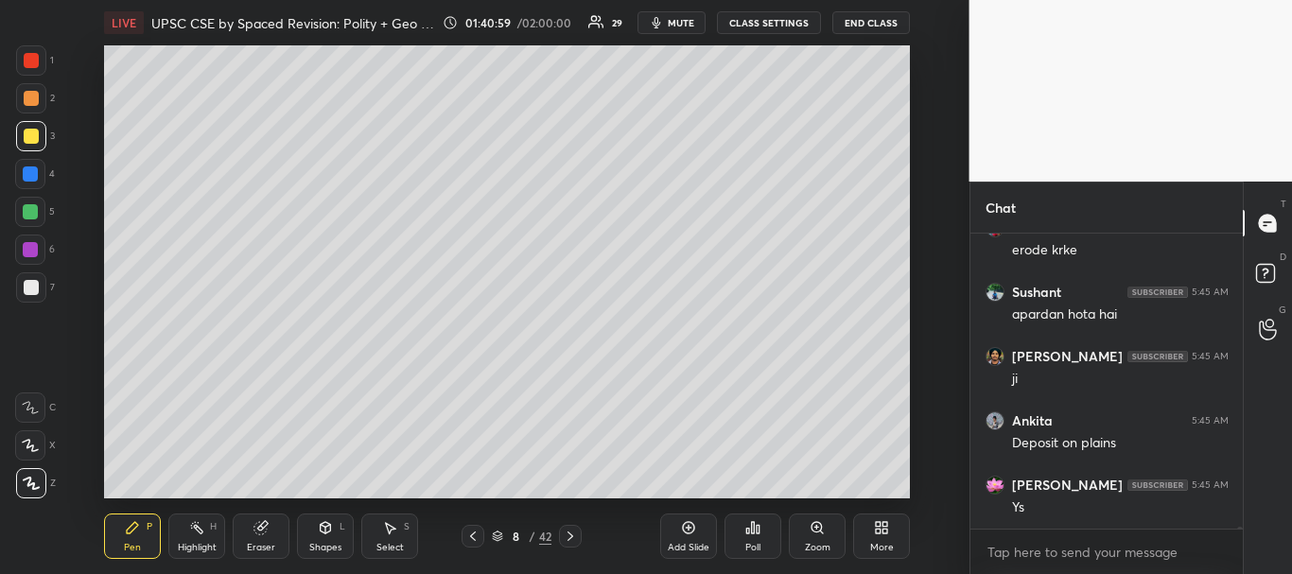
scroll to position [50972, 0]
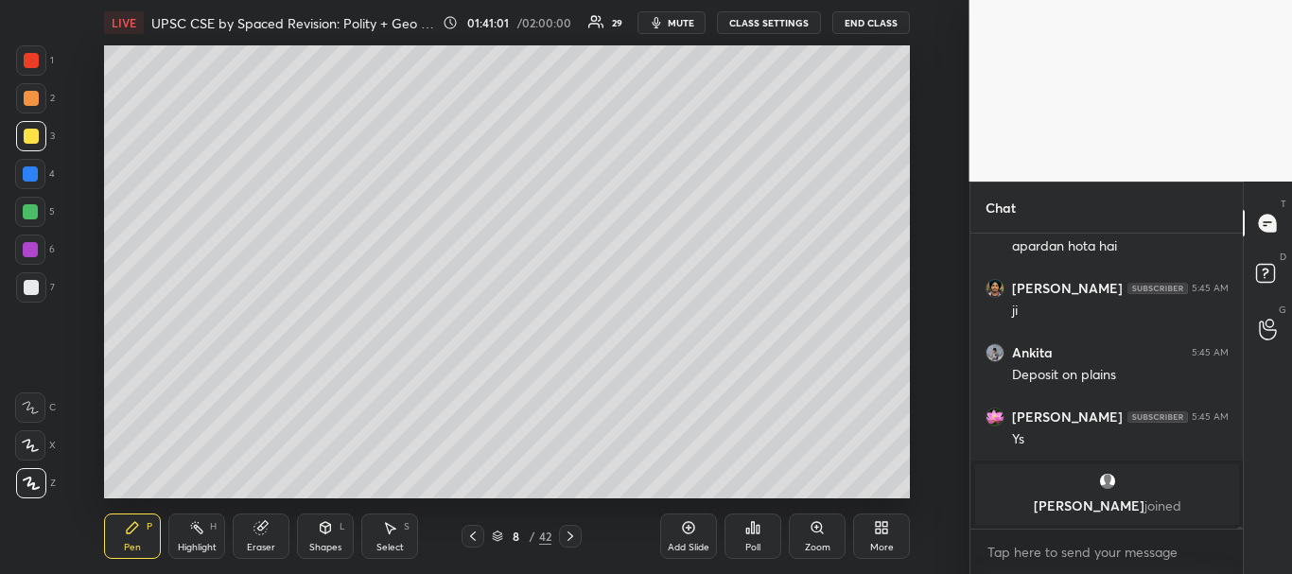
click at [24, 100] on div at bounding box center [31, 98] width 15 height 15
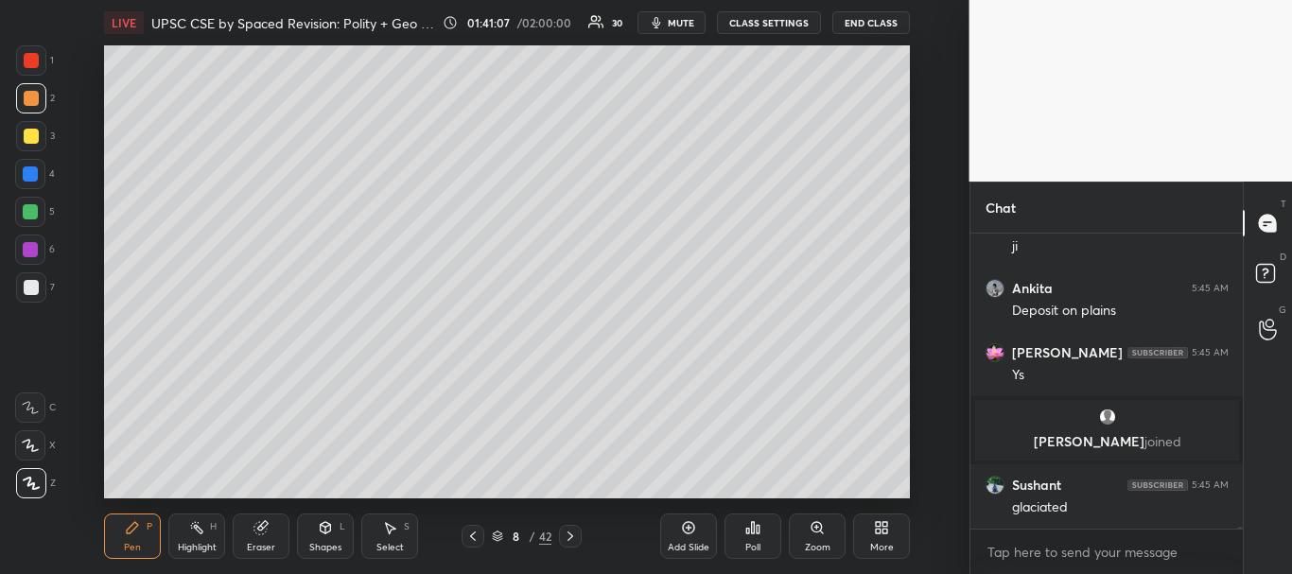
scroll to position [50769, 0]
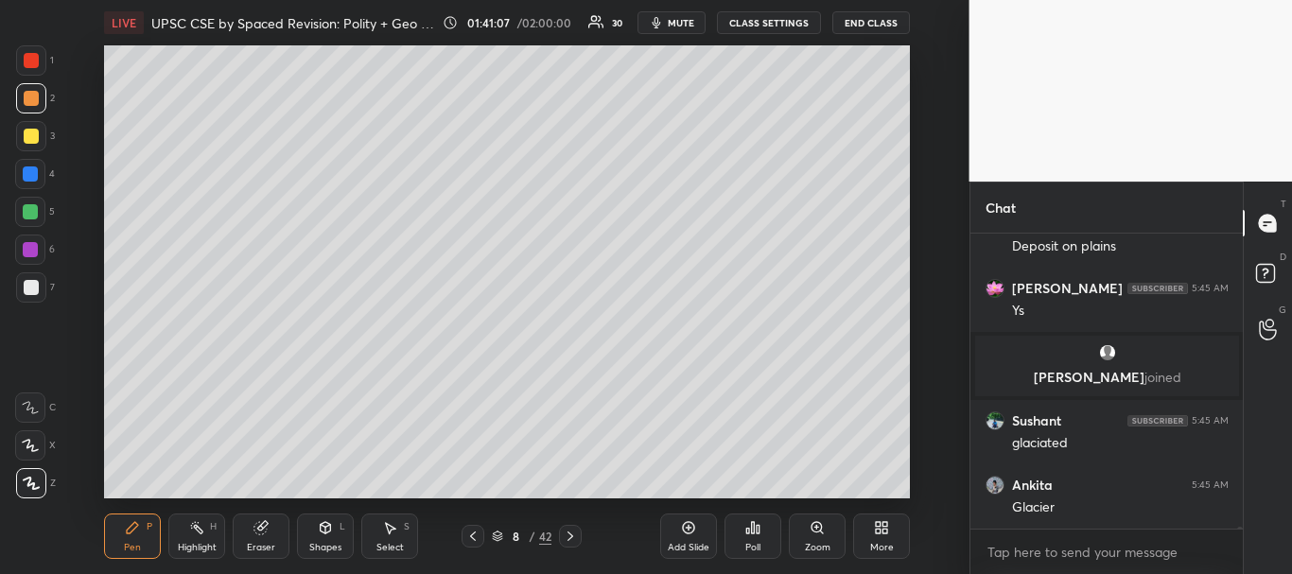
click at [34, 173] on div at bounding box center [30, 173] width 15 height 15
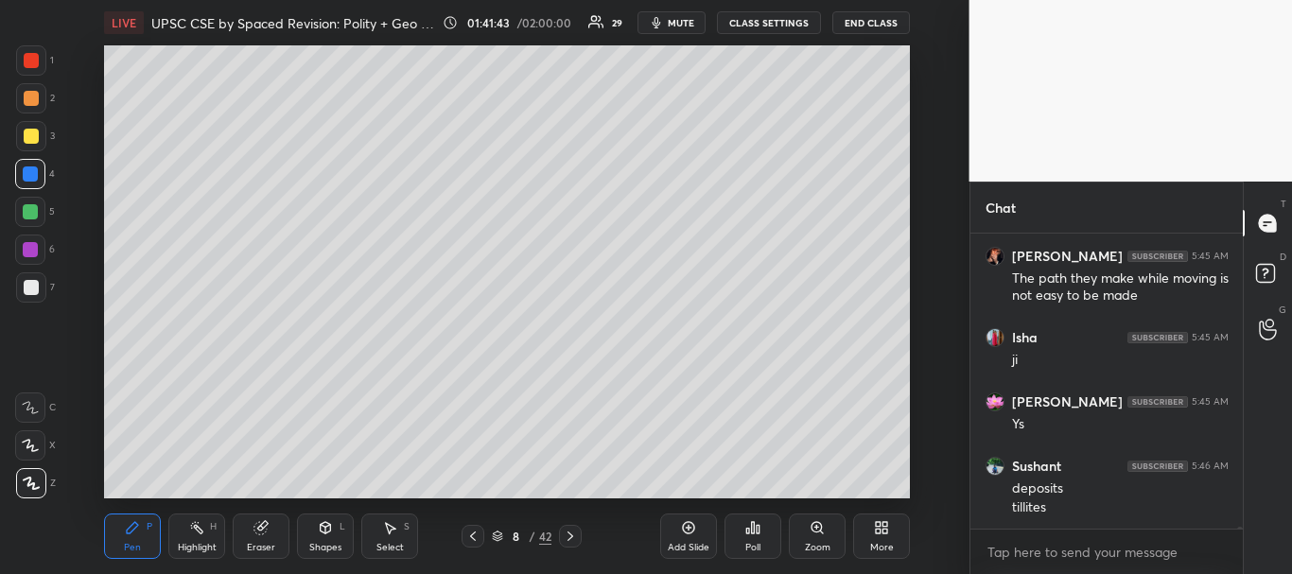
scroll to position [51448, 0]
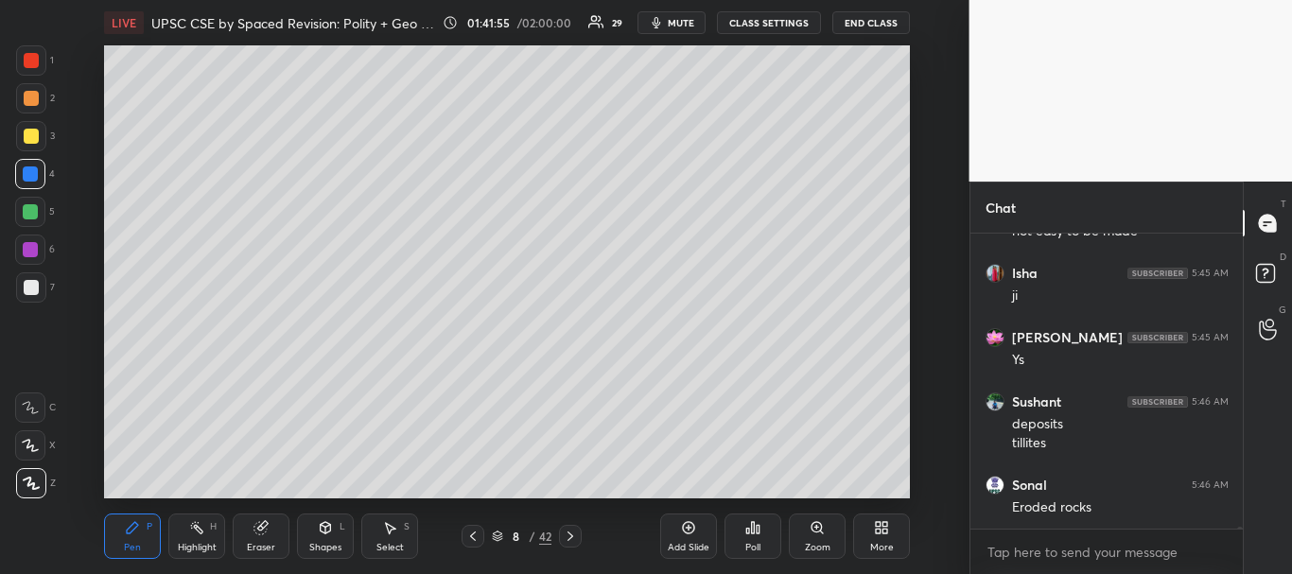
click at [35, 289] on div at bounding box center [31, 287] width 15 height 15
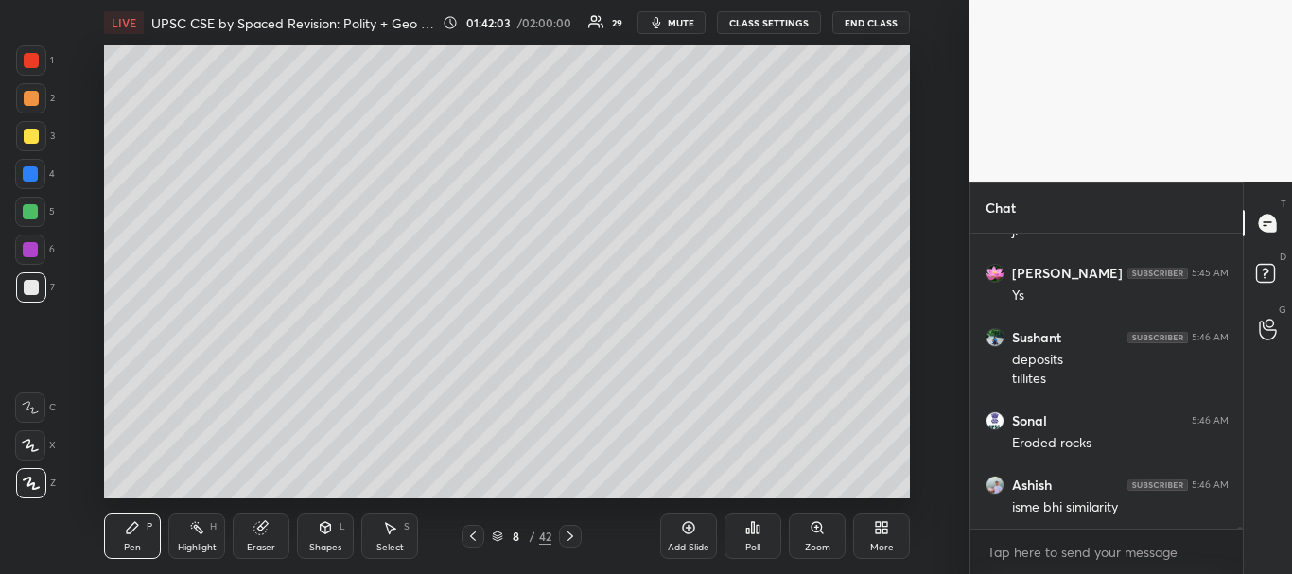
click at [273, 527] on div "Eraser" at bounding box center [261, 536] width 57 height 45
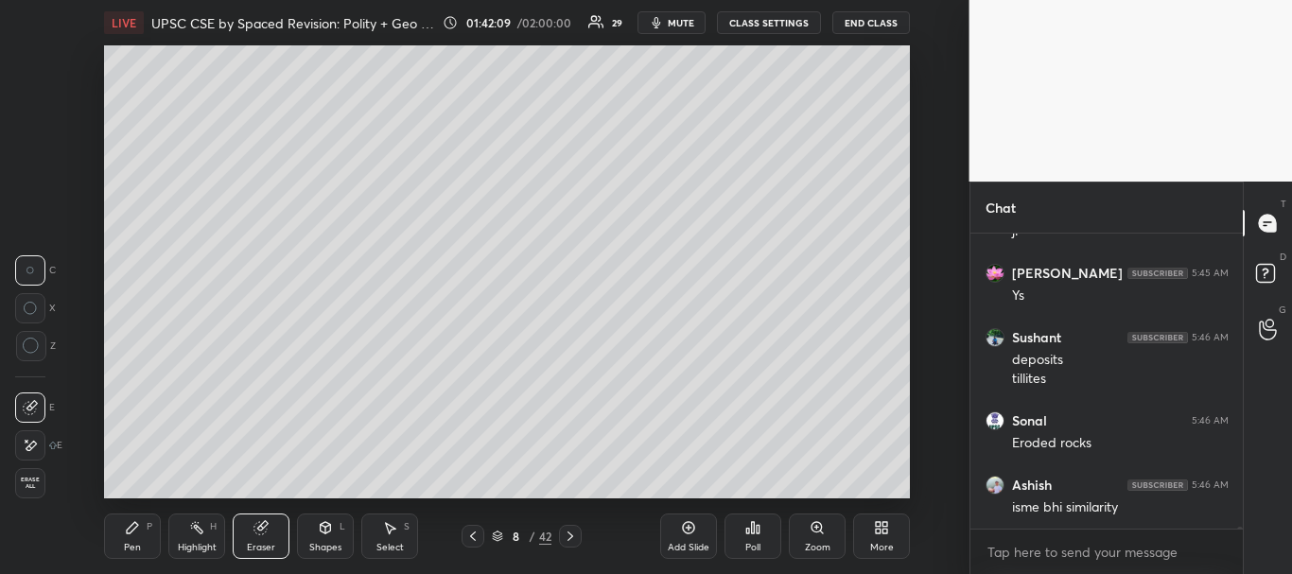
click at [122, 531] on div "Pen P" at bounding box center [132, 536] width 57 height 45
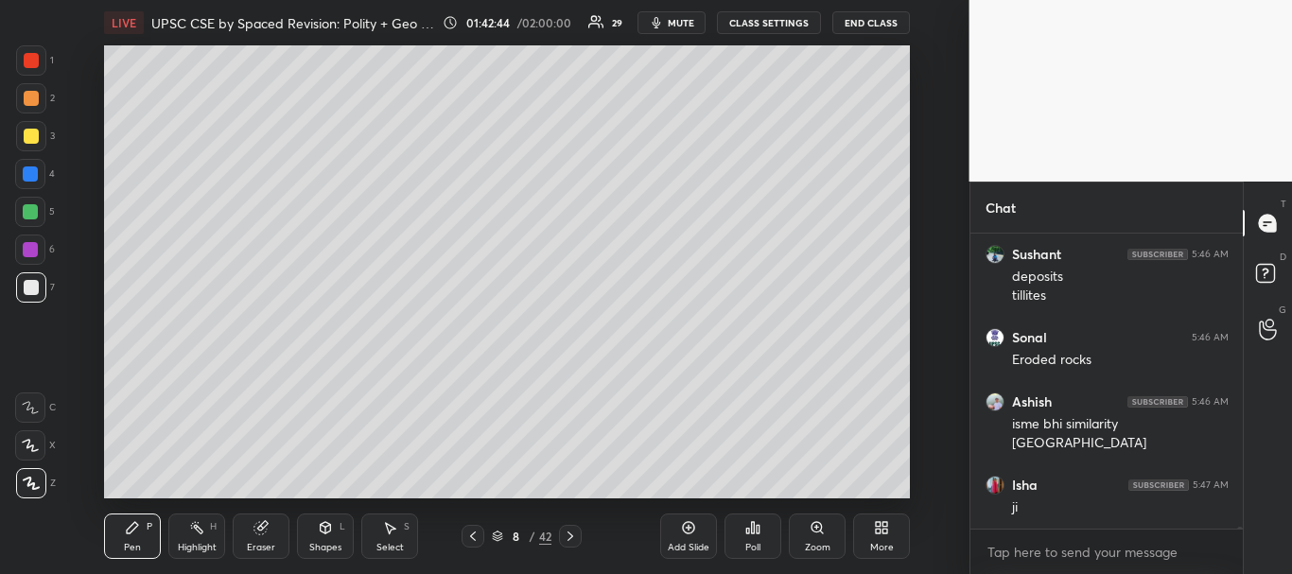
scroll to position [51660, 0]
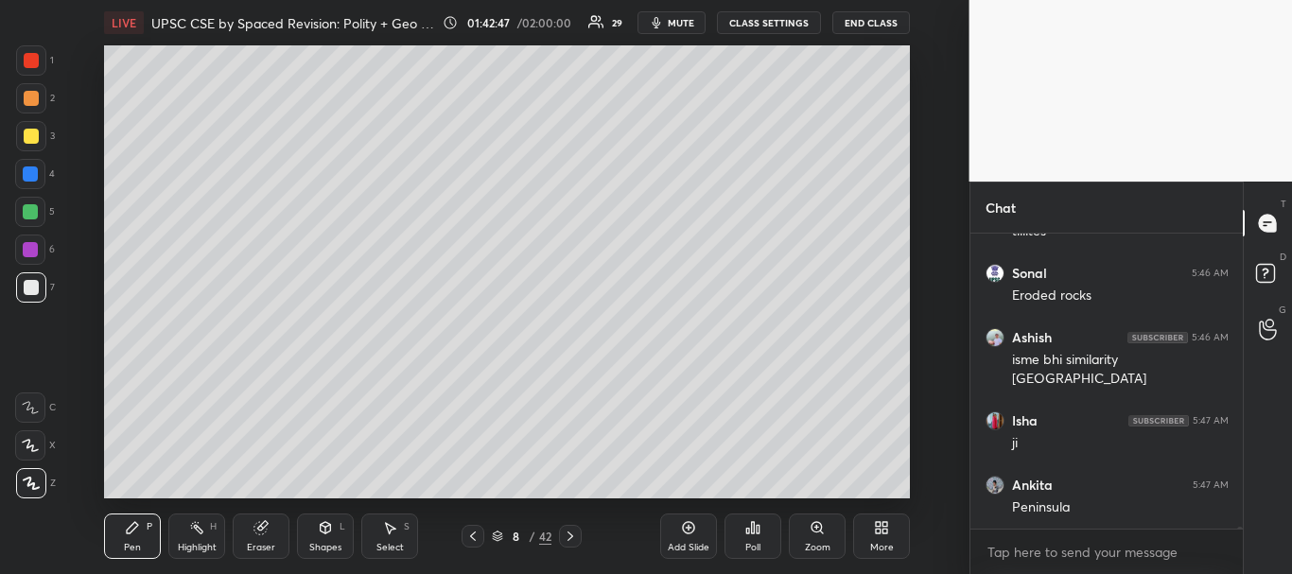
drag, startPoint x: 36, startPoint y: 57, endPoint x: 99, endPoint y: 73, distance: 65.4
click at [36, 56] on div at bounding box center [31, 60] width 15 height 15
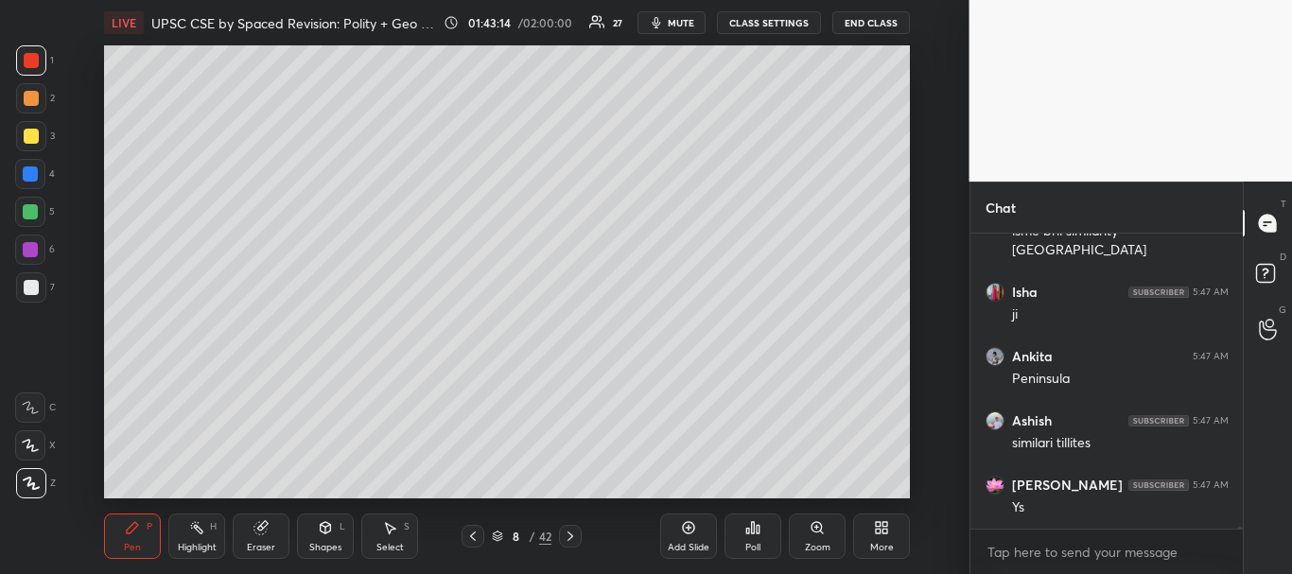
scroll to position [51853, 0]
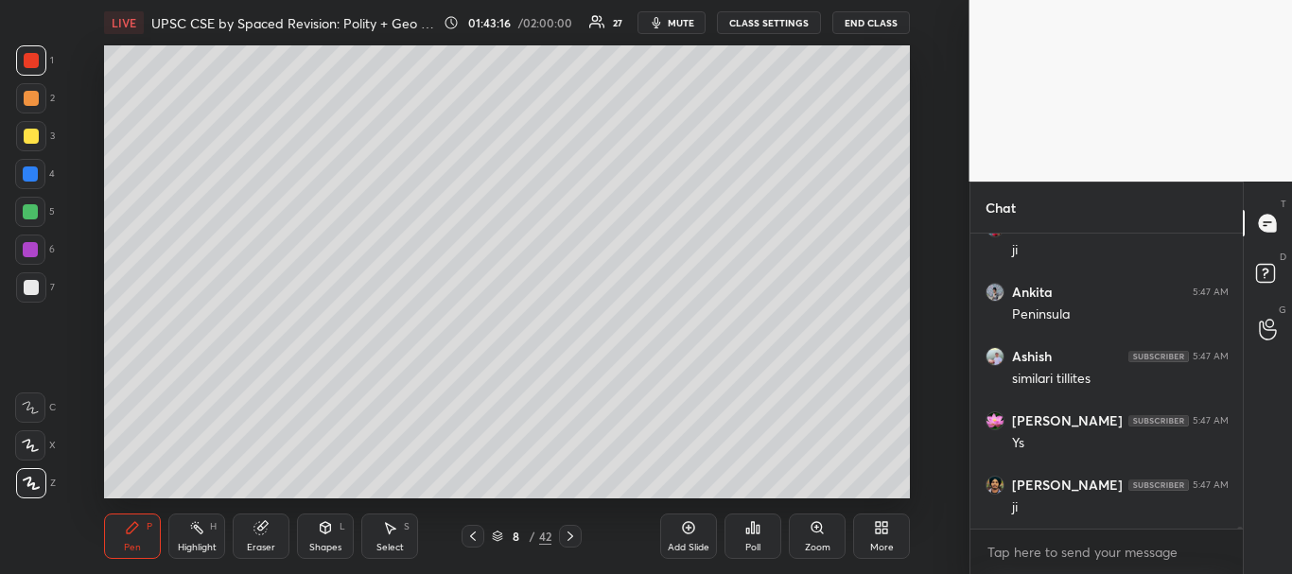
click at [26, 133] on div at bounding box center [31, 136] width 15 height 15
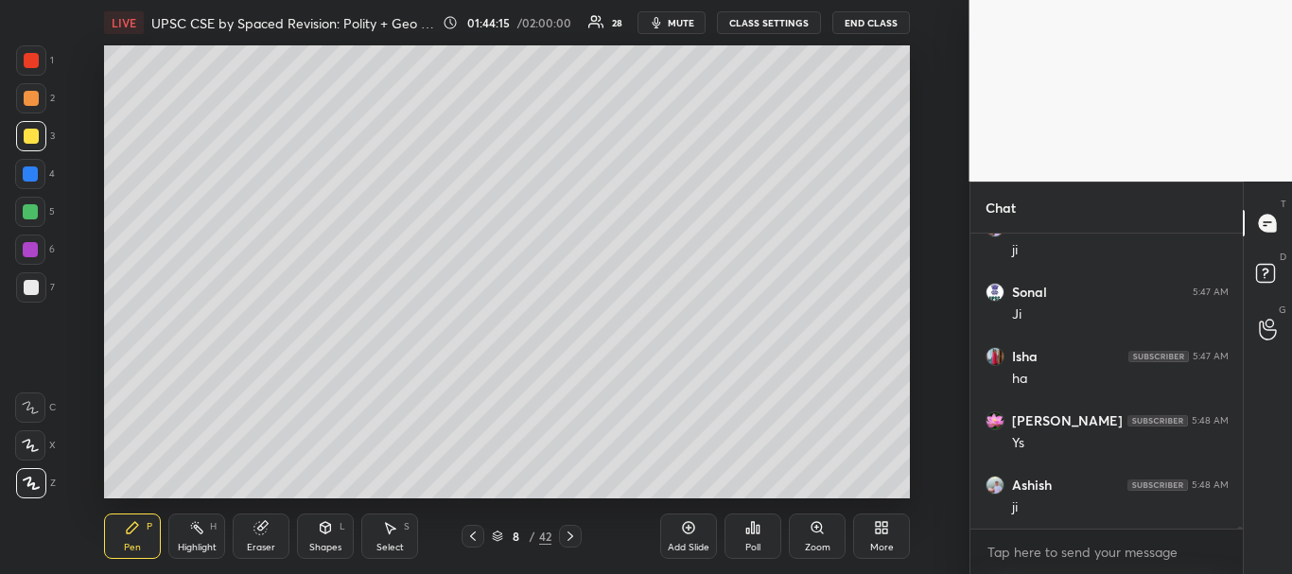
scroll to position [52304, 0]
click at [691, 531] on icon at bounding box center [688, 527] width 15 height 15
click at [30, 288] on div at bounding box center [31, 287] width 15 height 15
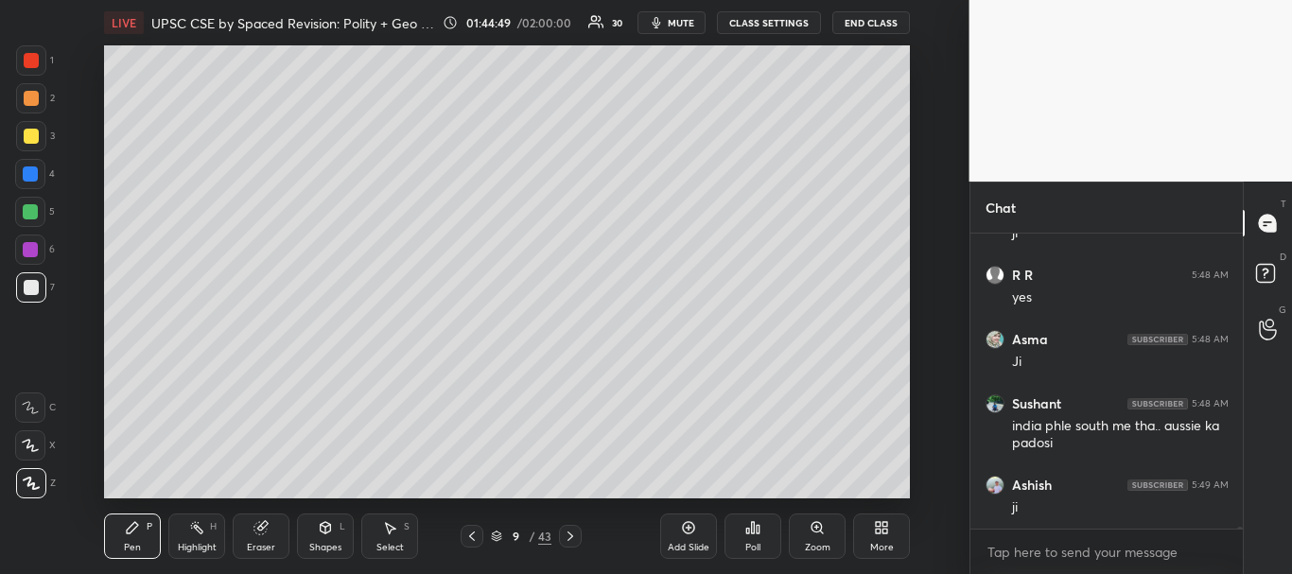
scroll to position [52578, 0]
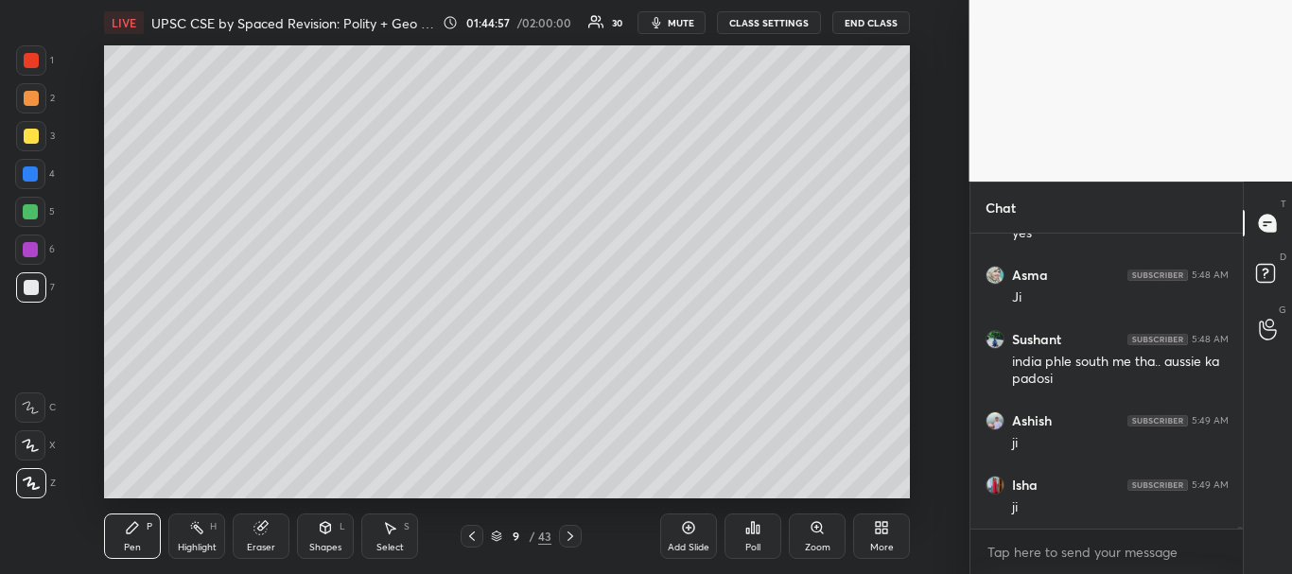
drag, startPoint x: 30, startPoint y: 129, endPoint x: 47, endPoint y: 122, distance: 18.3
click at [30, 129] on div at bounding box center [31, 136] width 15 height 15
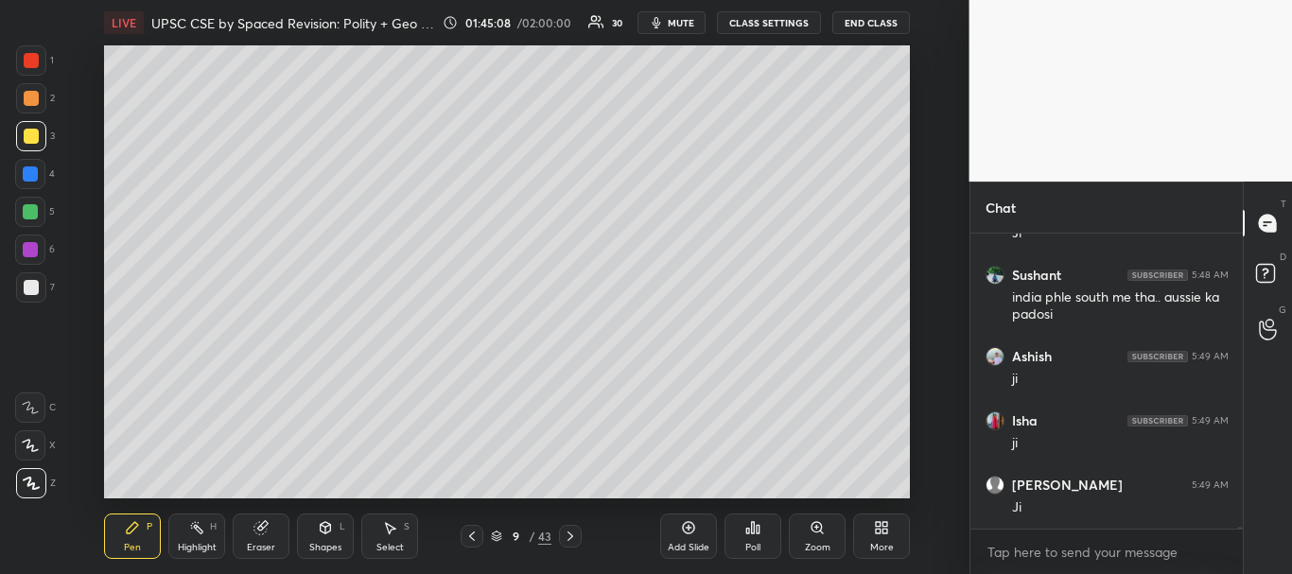
scroll to position [52707, 0]
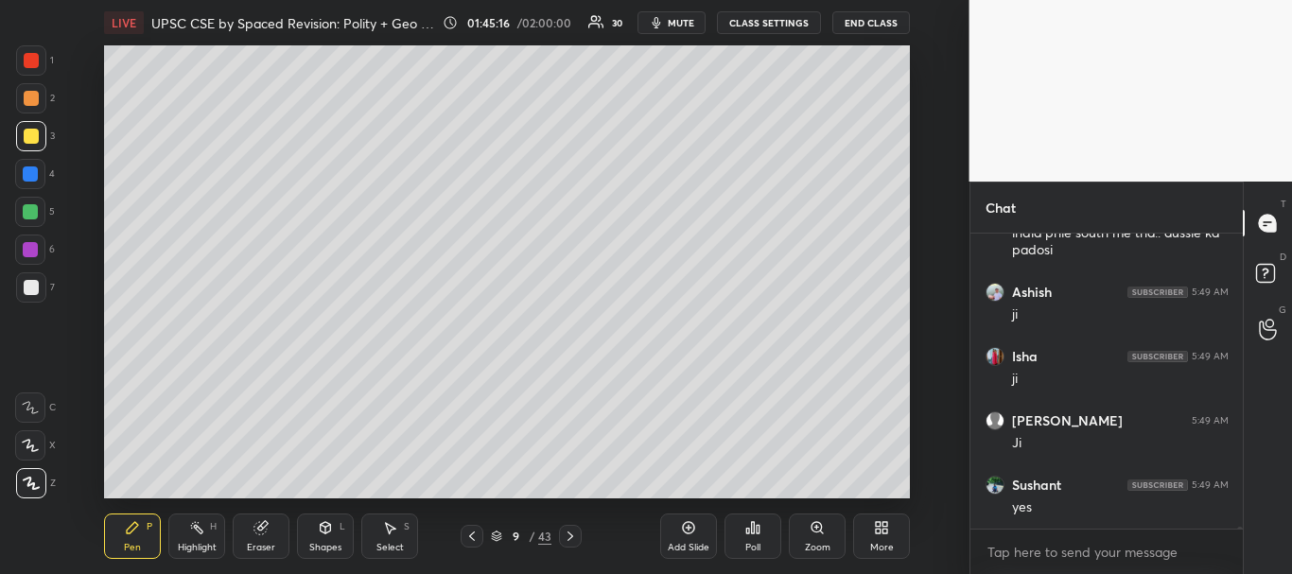
click at [26, 287] on div at bounding box center [31, 287] width 15 height 15
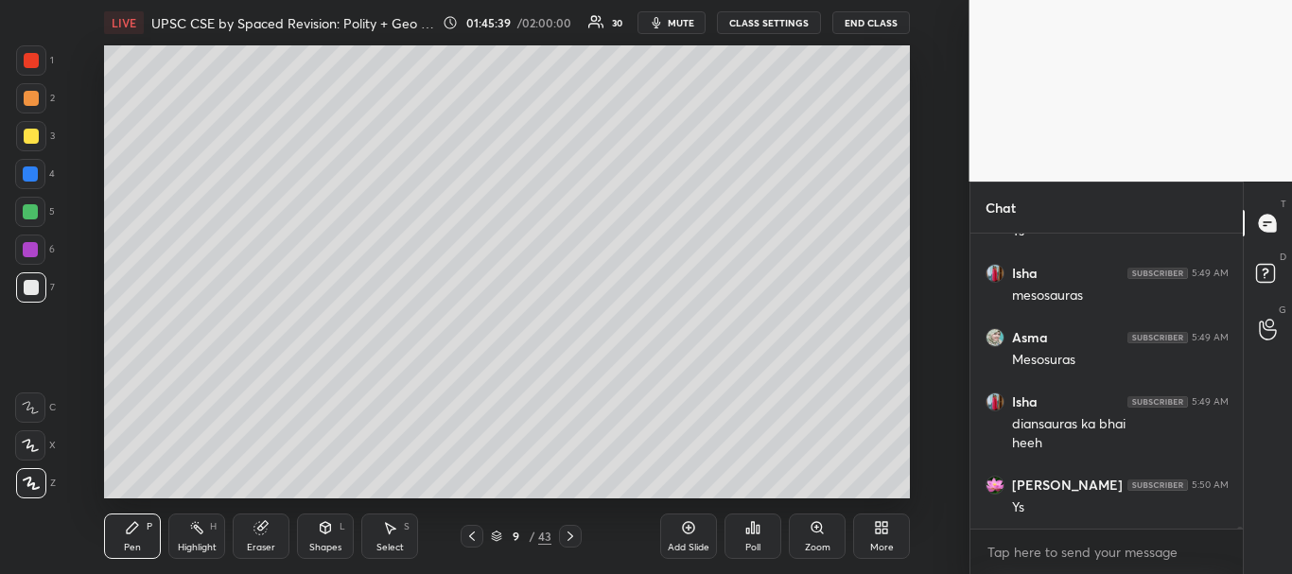
scroll to position [53111, 0]
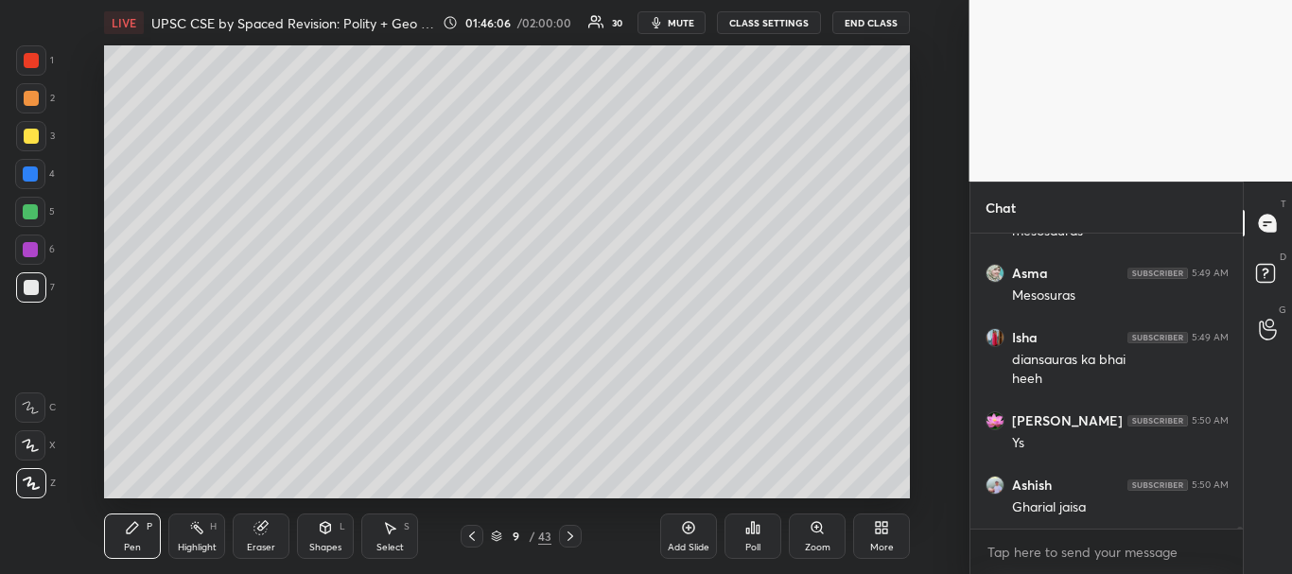
click at [37, 56] on div at bounding box center [31, 60] width 15 height 15
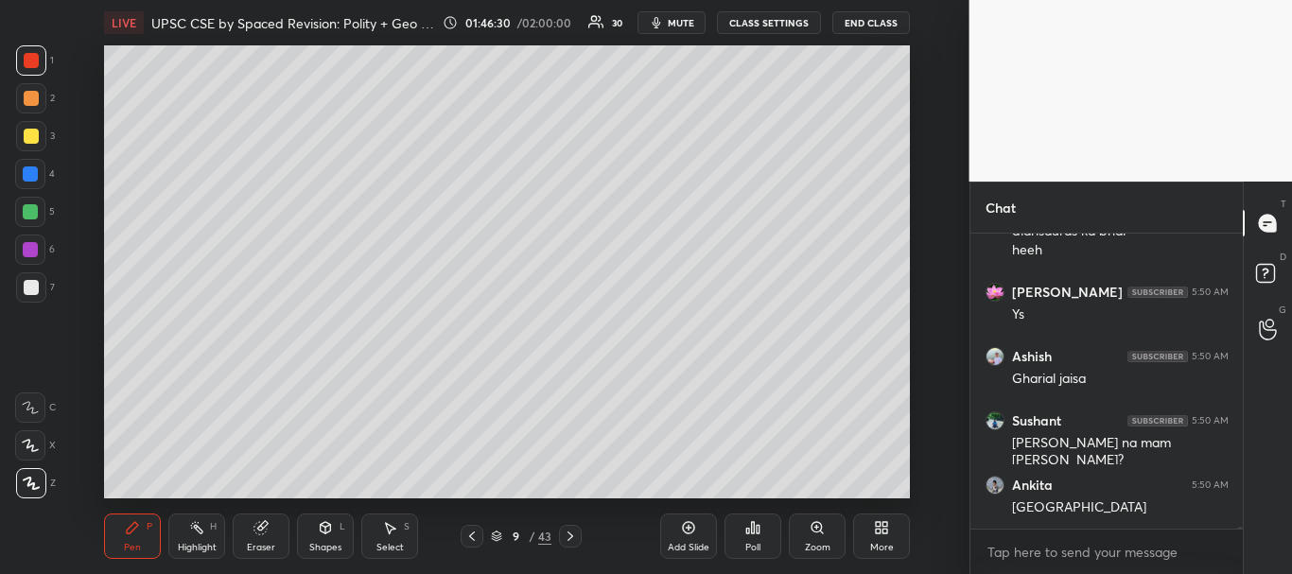
scroll to position [53321, 0]
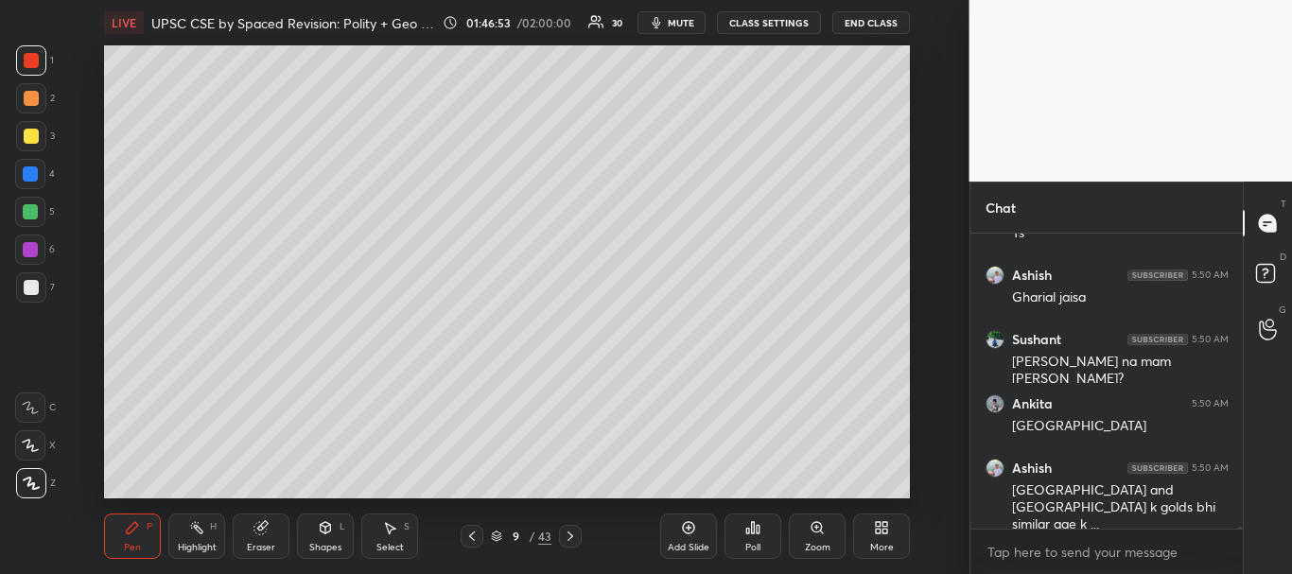
click at [692, 527] on icon at bounding box center [688, 527] width 15 height 15
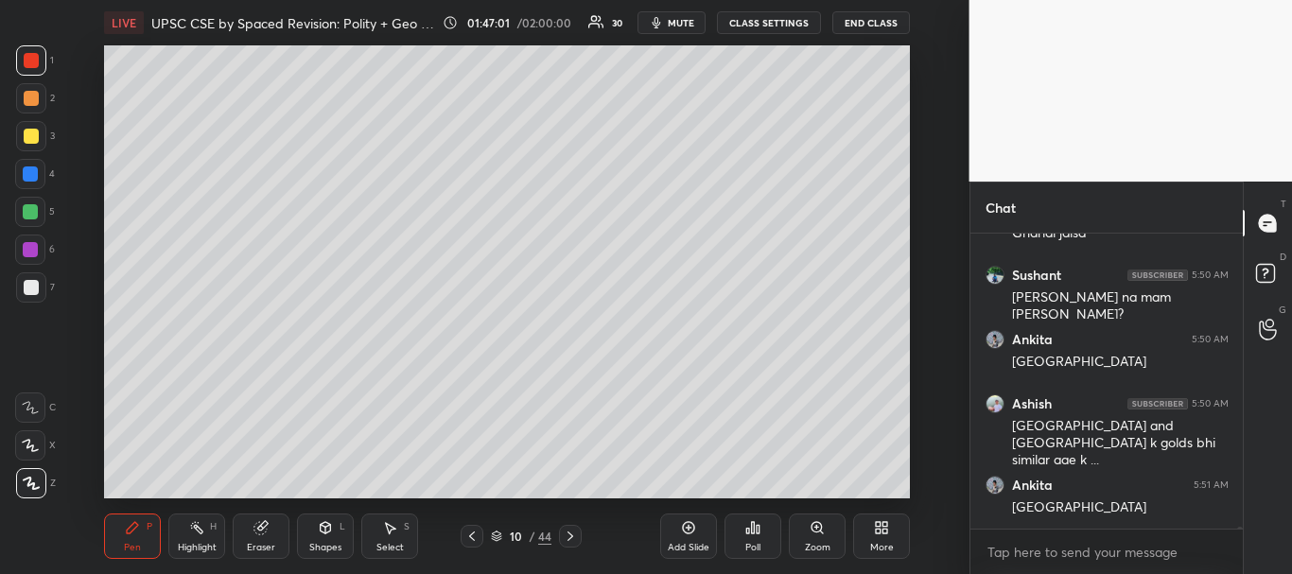
click at [31, 289] on div at bounding box center [31, 287] width 15 height 15
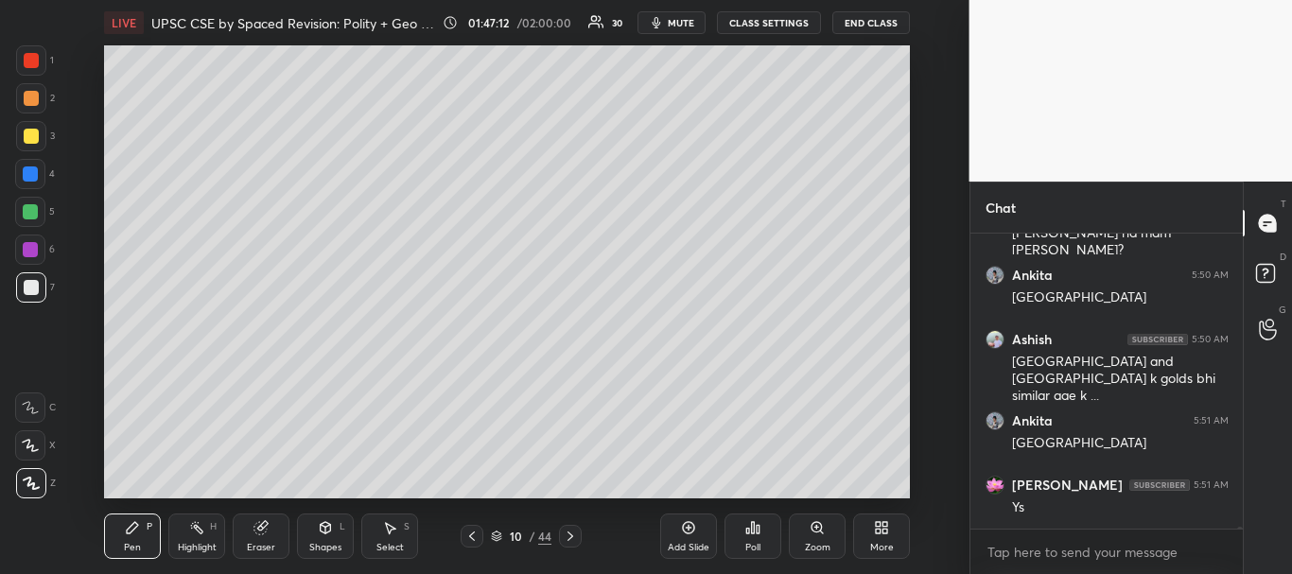
click at [28, 182] on div at bounding box center [30, 174] width 30 height 30
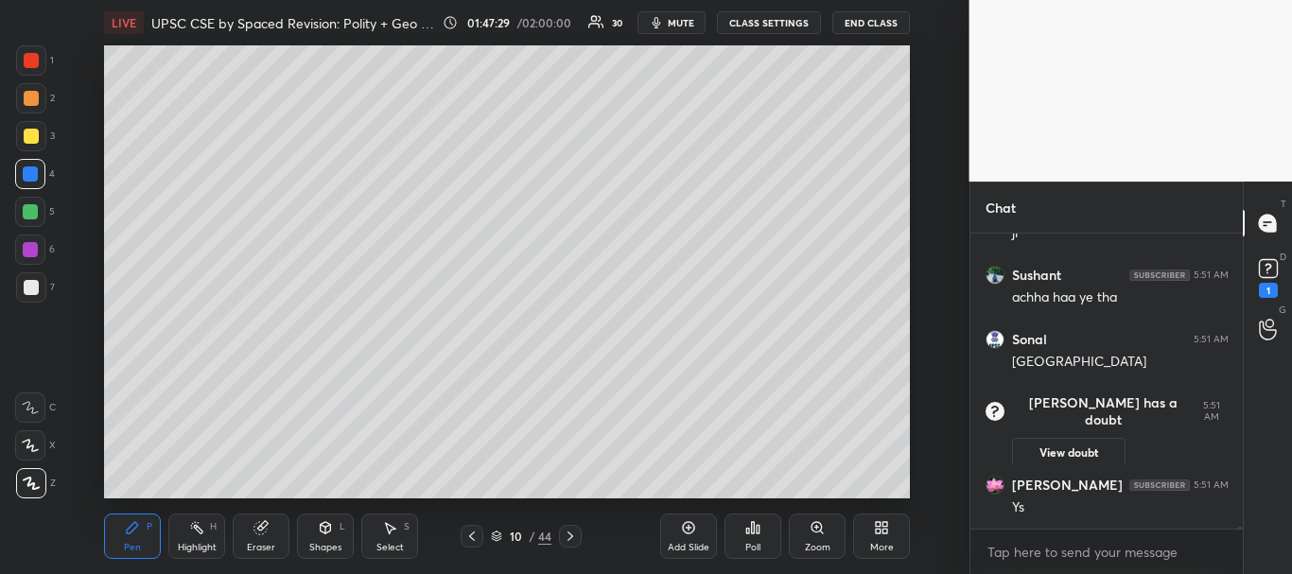
scroll to position [52994, 0]
click at [40, 130] on div at bounding box center [31, 136] width 30 height 30
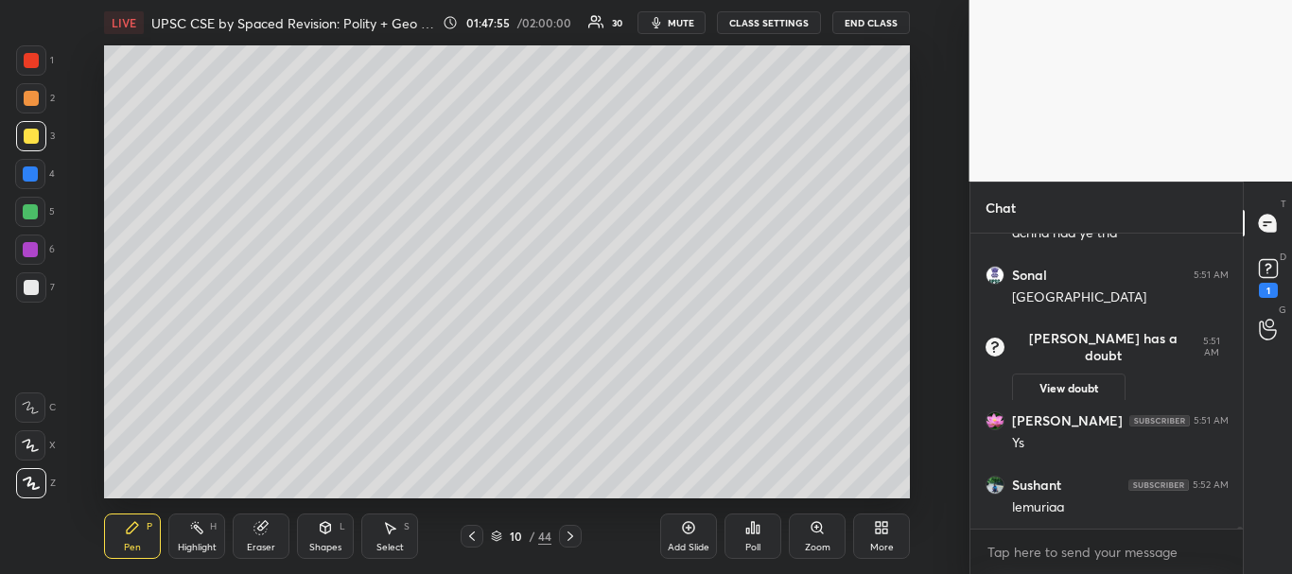
scroll to position [53123, 0]
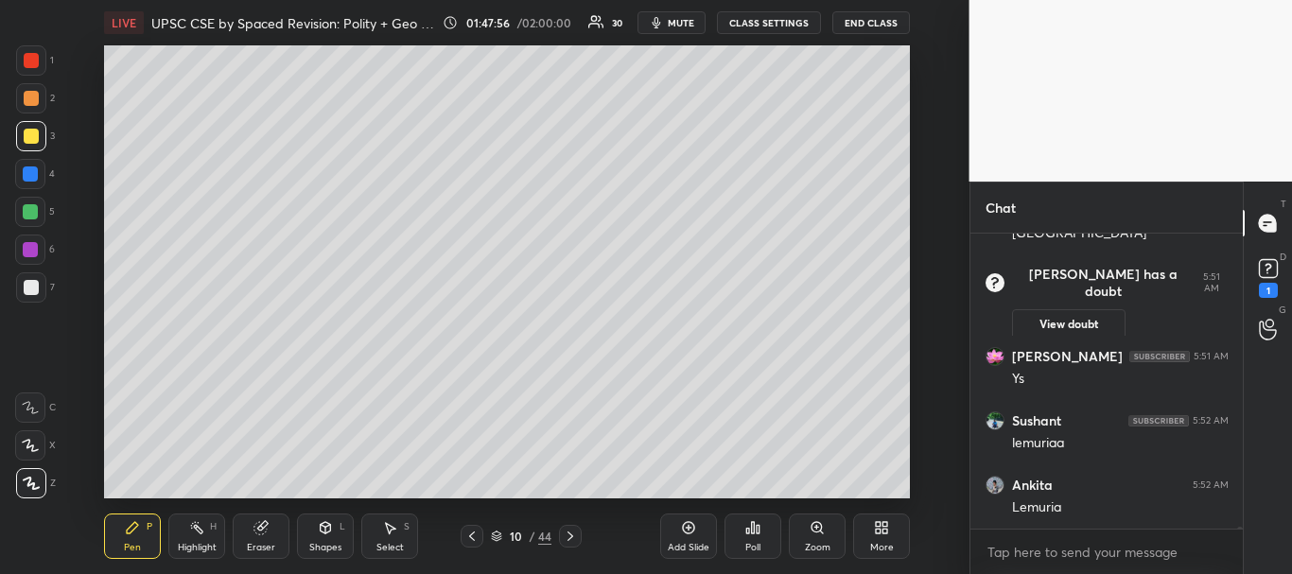
click at [475, 531] on icon at bounding box center [471, 536] width 15 height 15
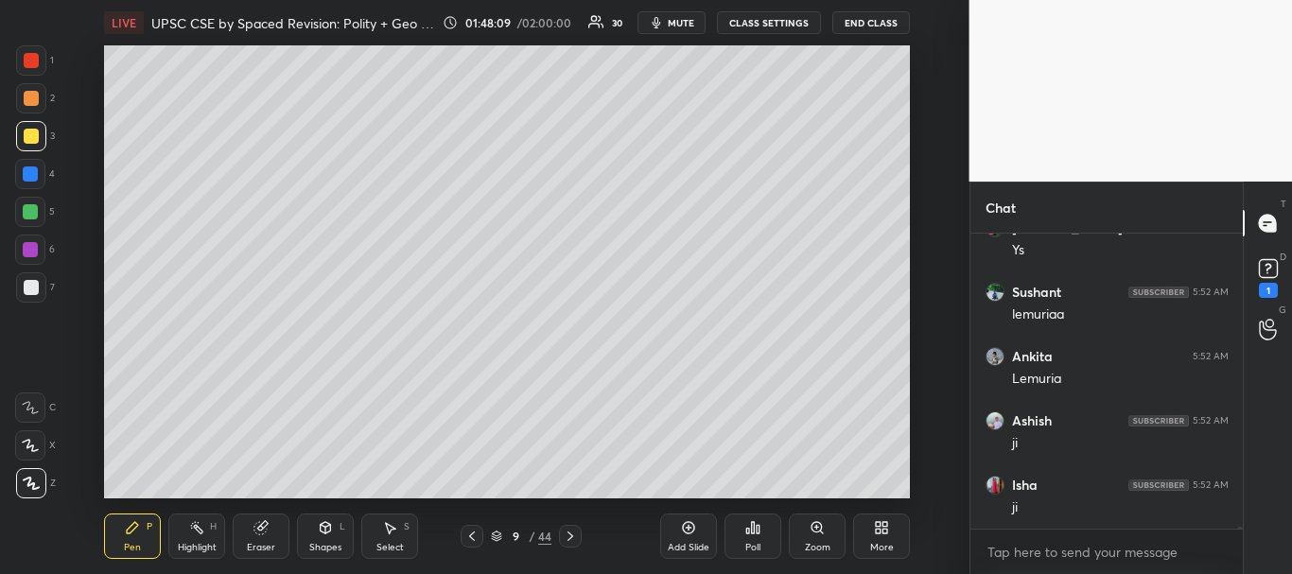
scroll to position [53316, 0]
click at [30, 276] on div at bounding box center [31, 287] width 30 height 30
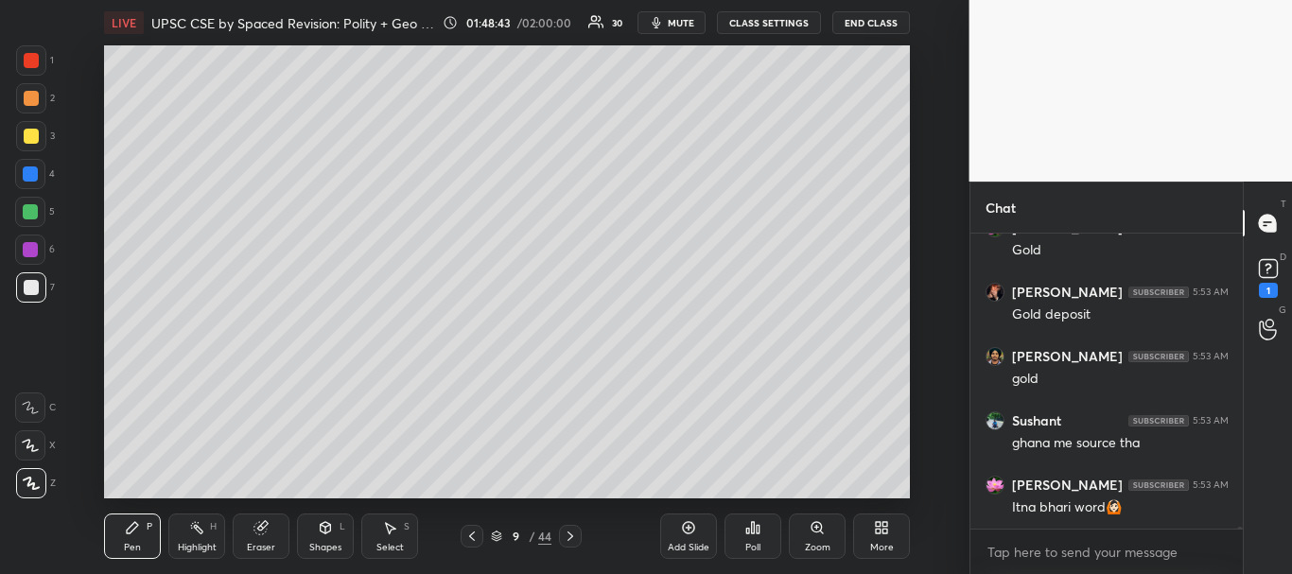
scroll to position [53959, 0]
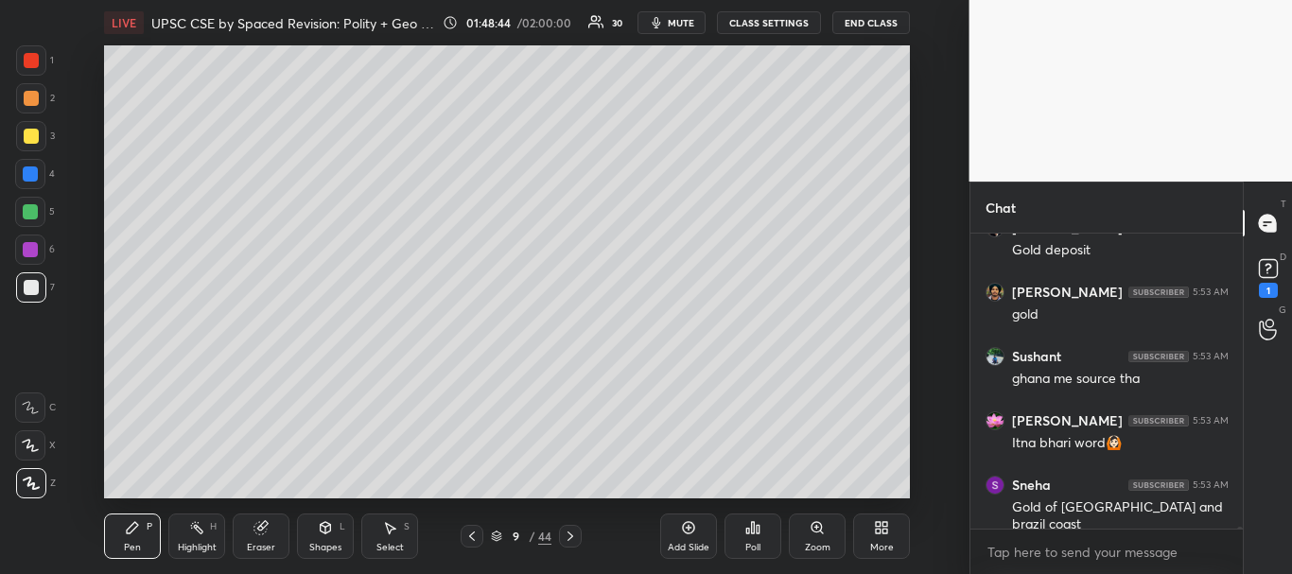
drag, startPoint x: 31, startPoint y: 184, endPoint x: 95, endPoint y: 176, distance: 64.0
click at [31, 186] on div at bounding box center [30, 174] width 30 height 30
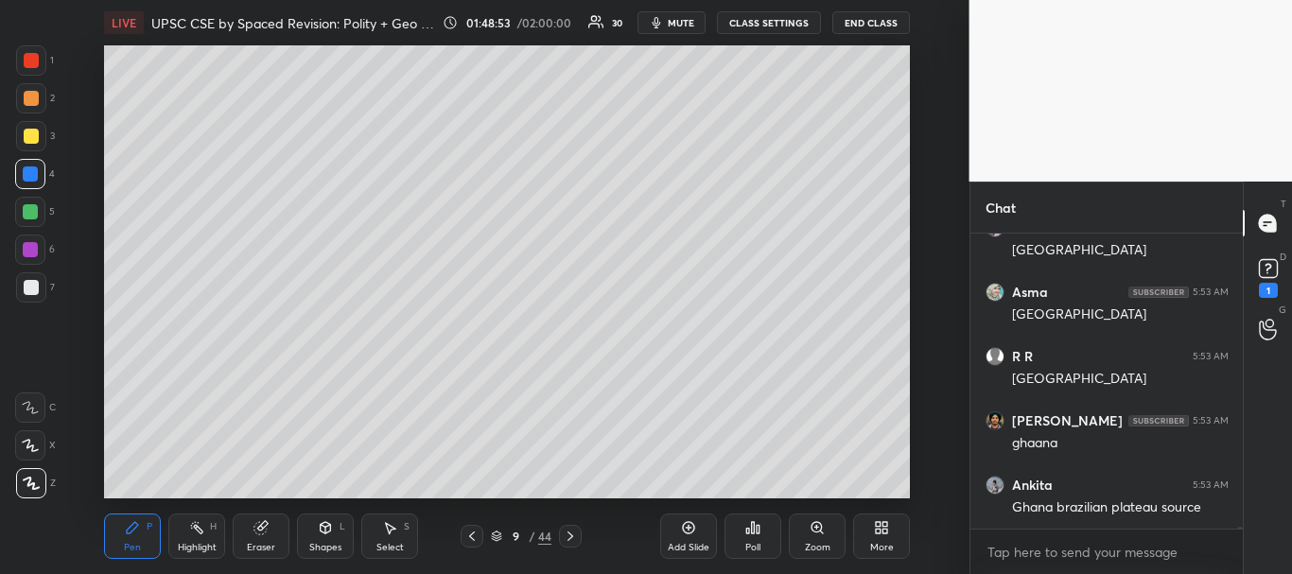
scroll to position [54474, 0]
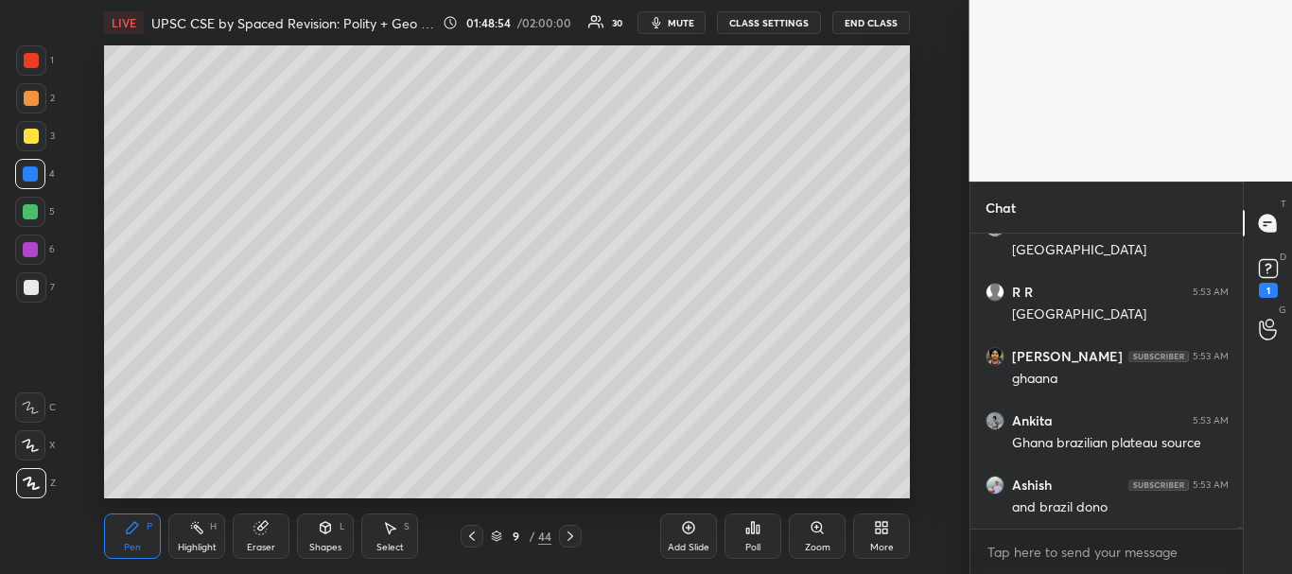
click at [25, 176] on div at bounding box center [30, 173] width 15 height 15
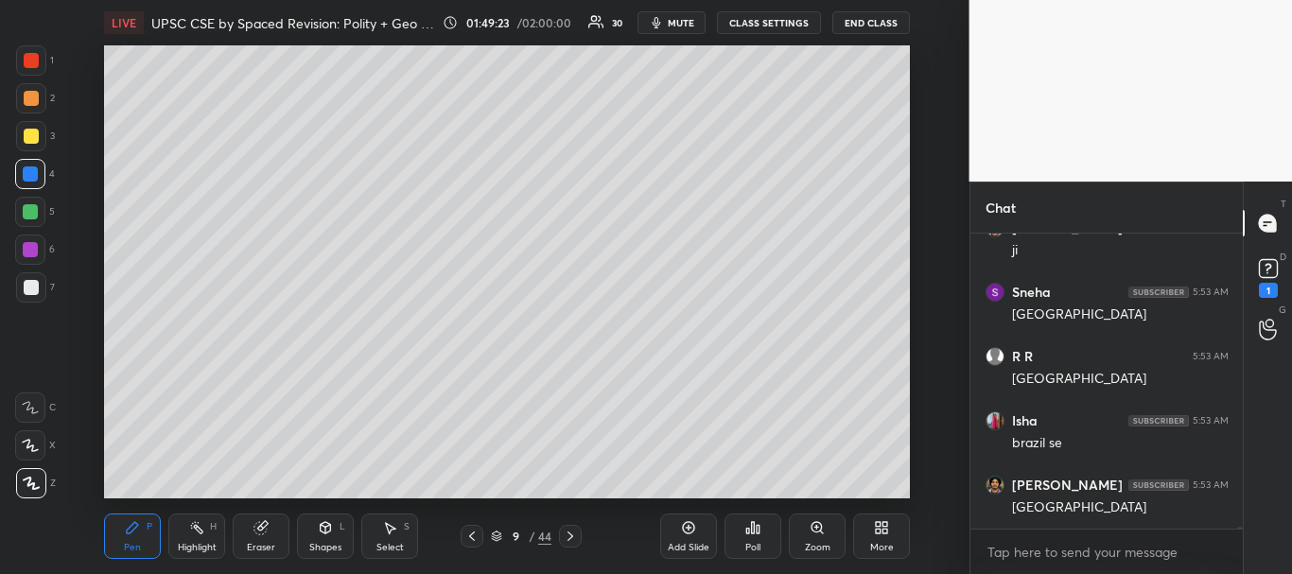
scroll to position [54924, 0]
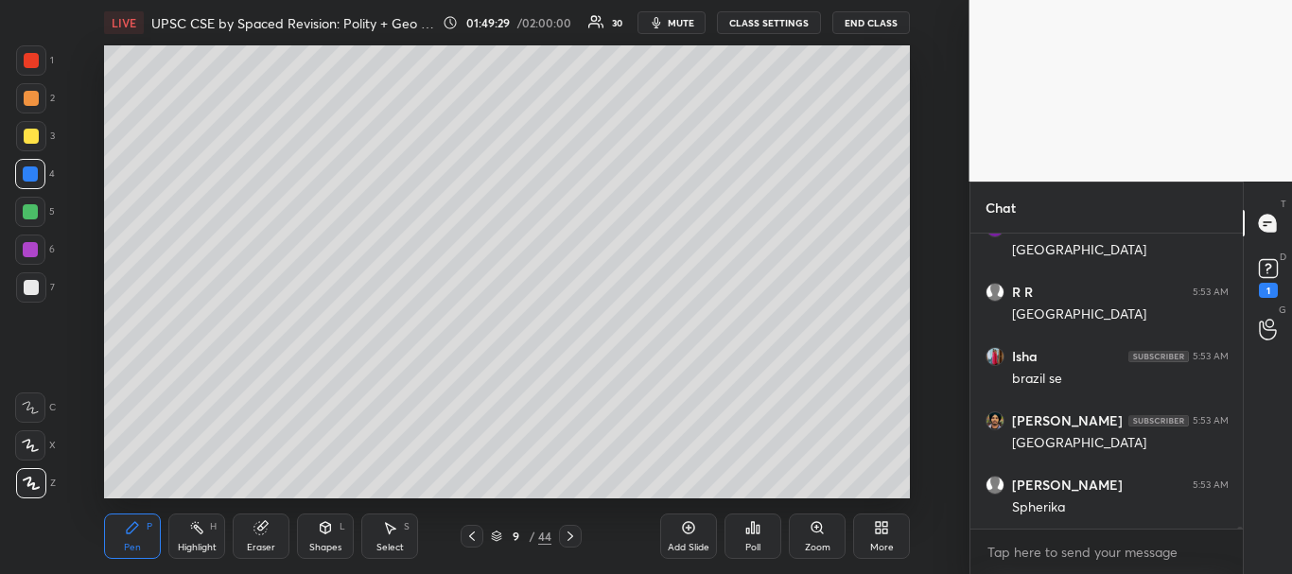
click at [471, 534] on icon at bounding box center [471, 536] width 15 height 15
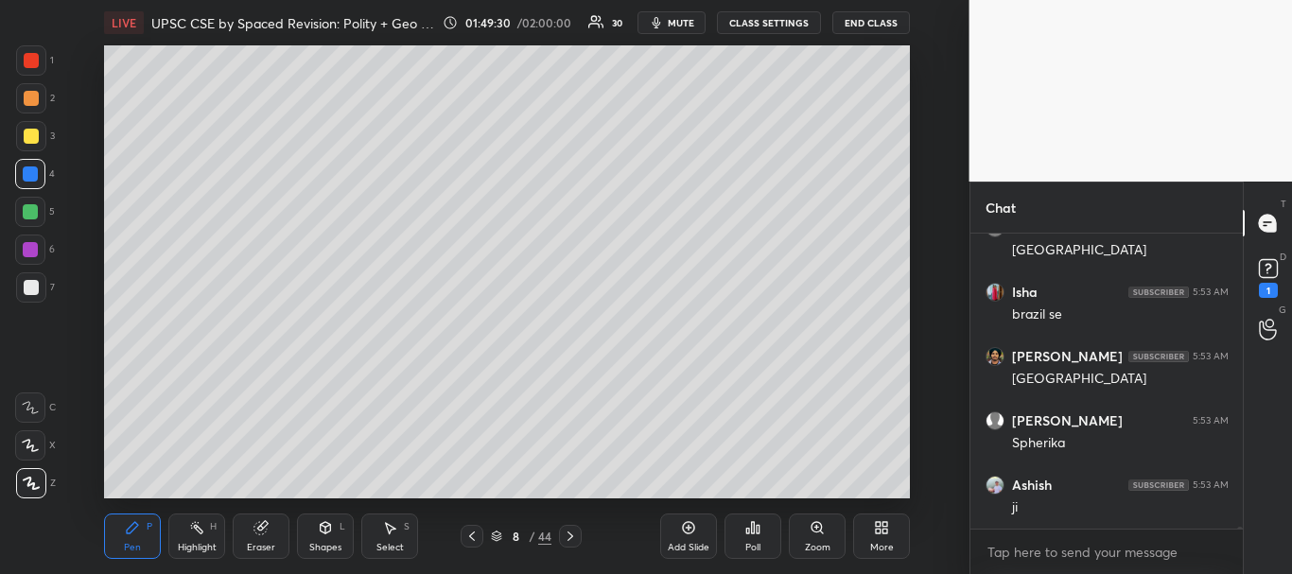
click at [474, 534] on icon at bounding box center [471, 536] width 15 height 15
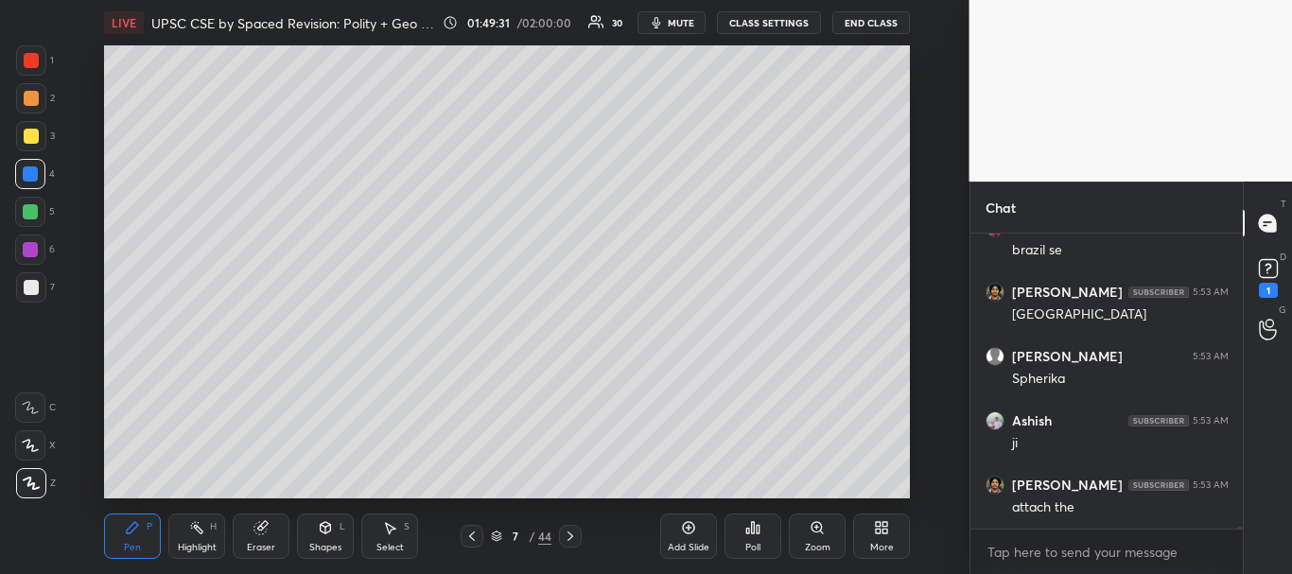
click at [470, 536] on icon at bounding box center [472, 536] width 6 height 9
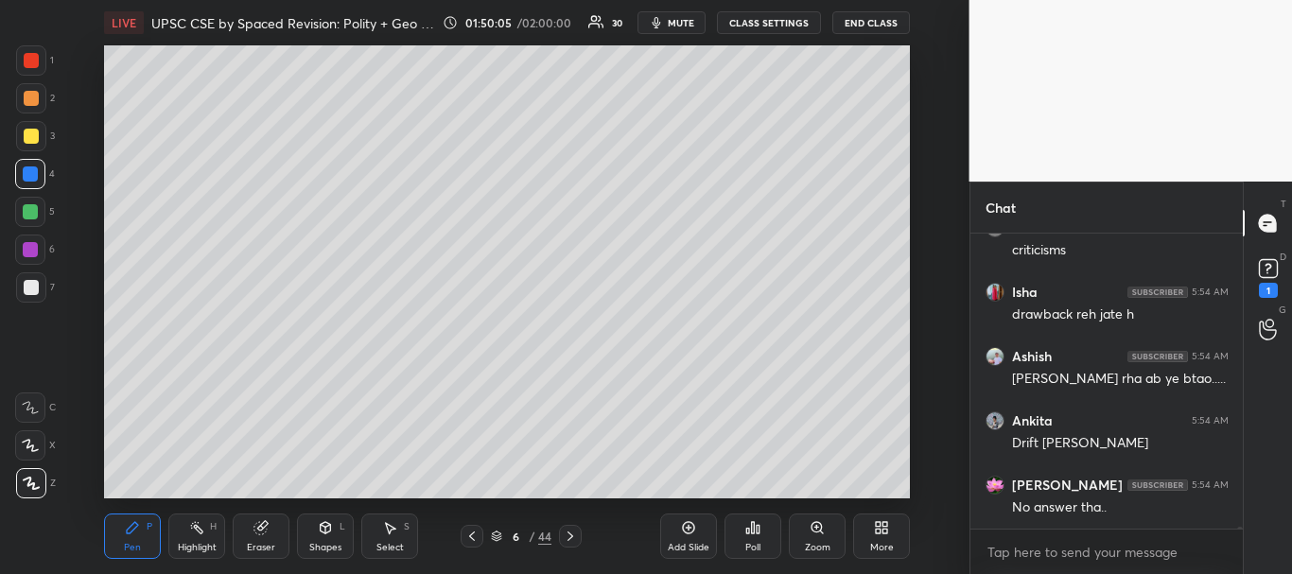
scroll to position [55651, 0]
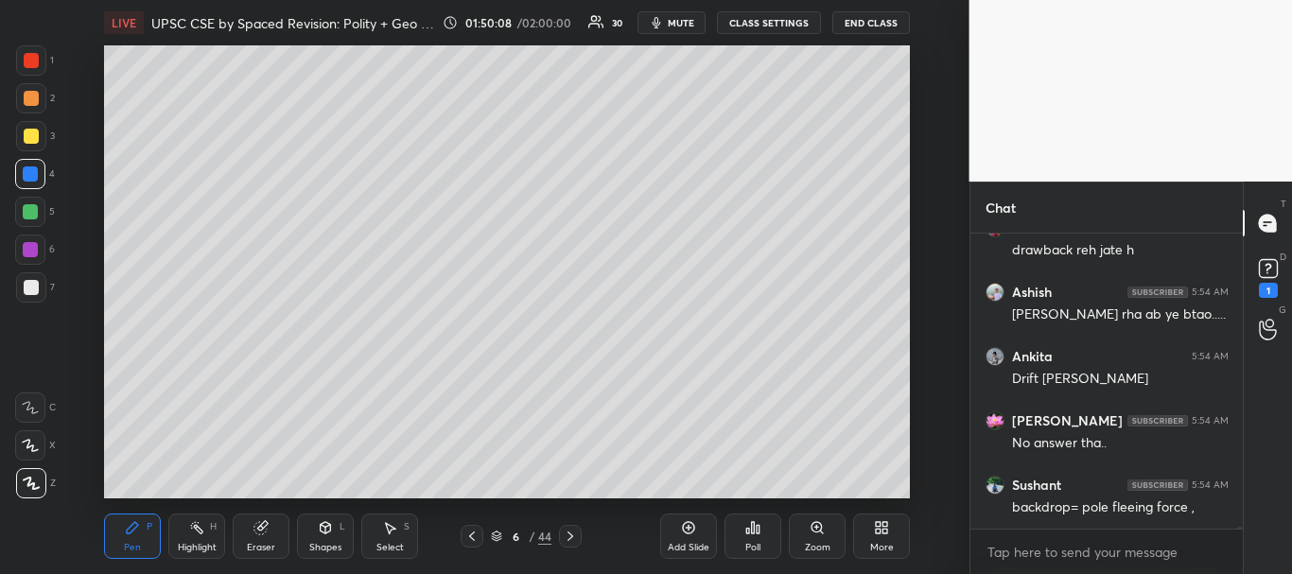
click at [26, 136] on div at bounding box center [31, 136] width 15 height 15
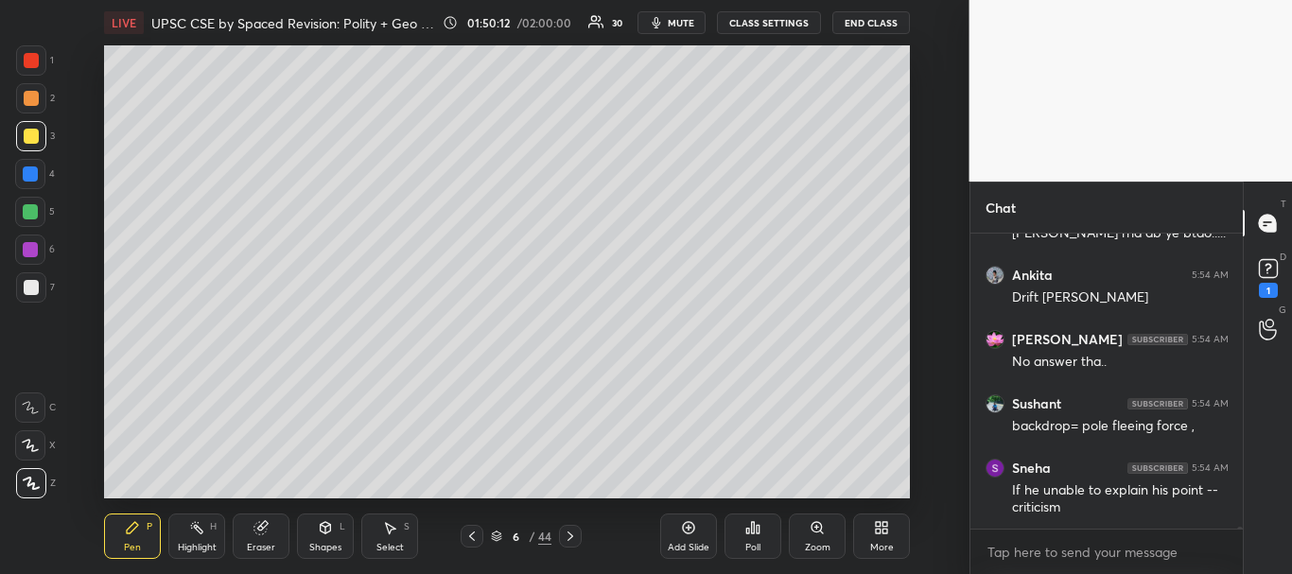
click at [690, 529] on icon at bounding box center [688, 527] width 15 height 15
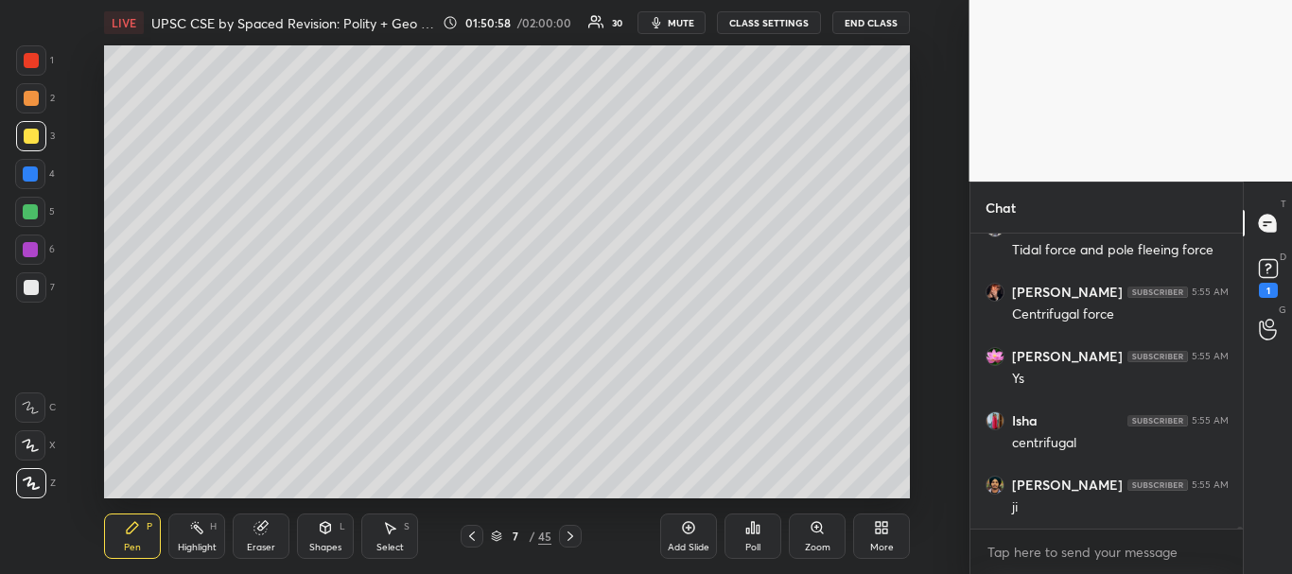
scroll to position [56538, 0]
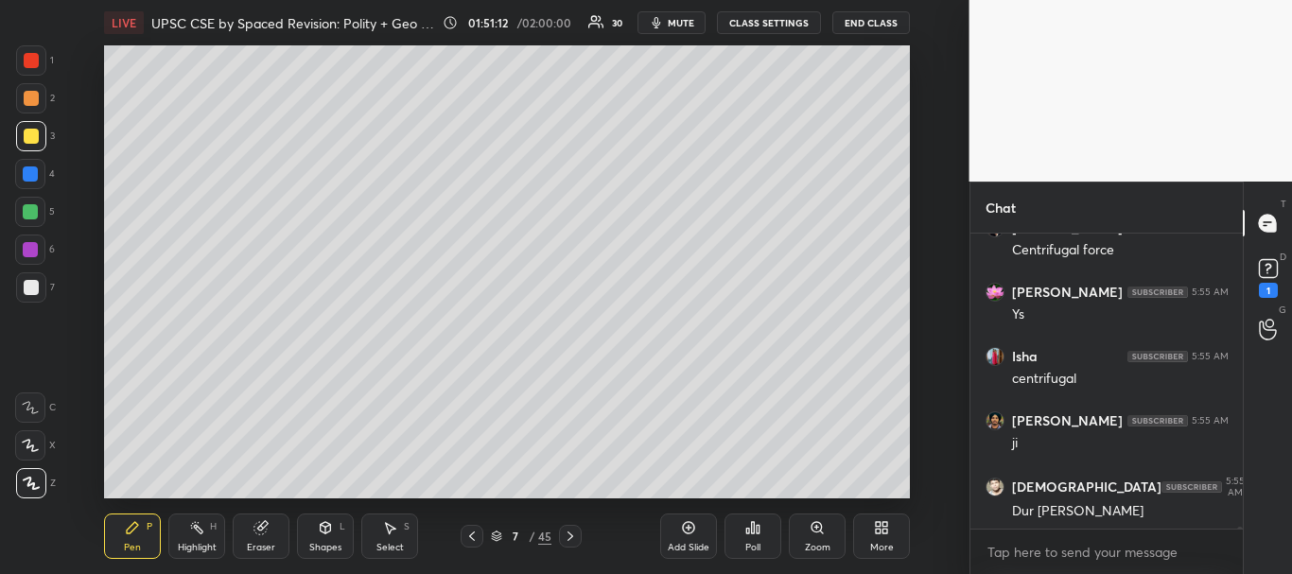
click at [26, 293] on div at bounding box center [31, 287] width 15 height 15
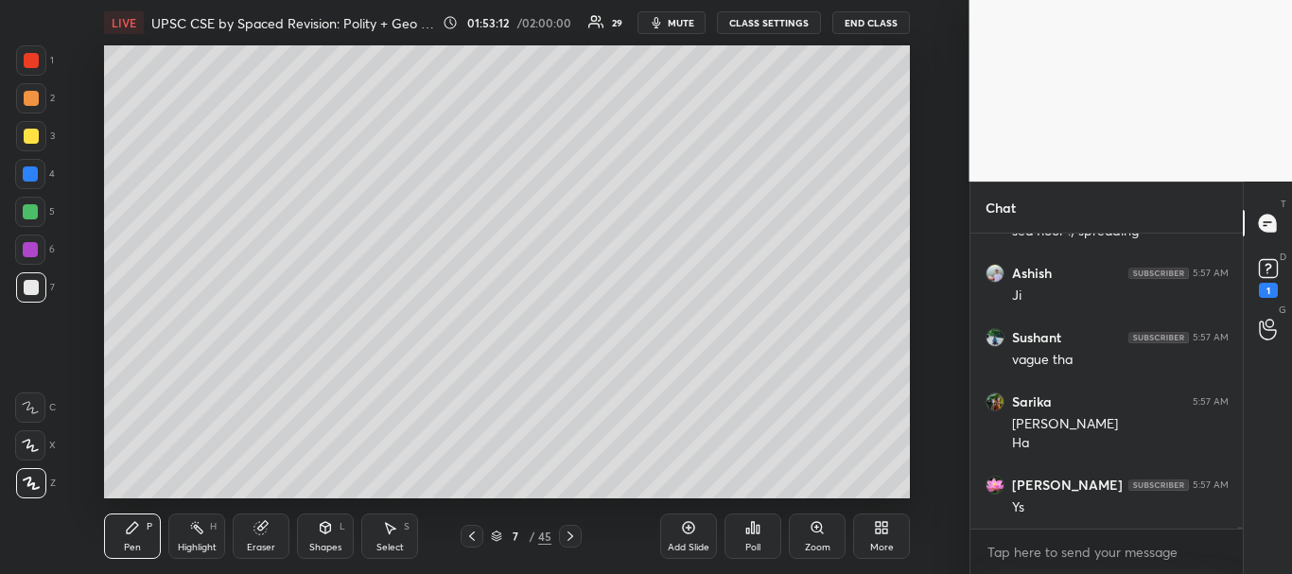
scroll to position [57961, 0]
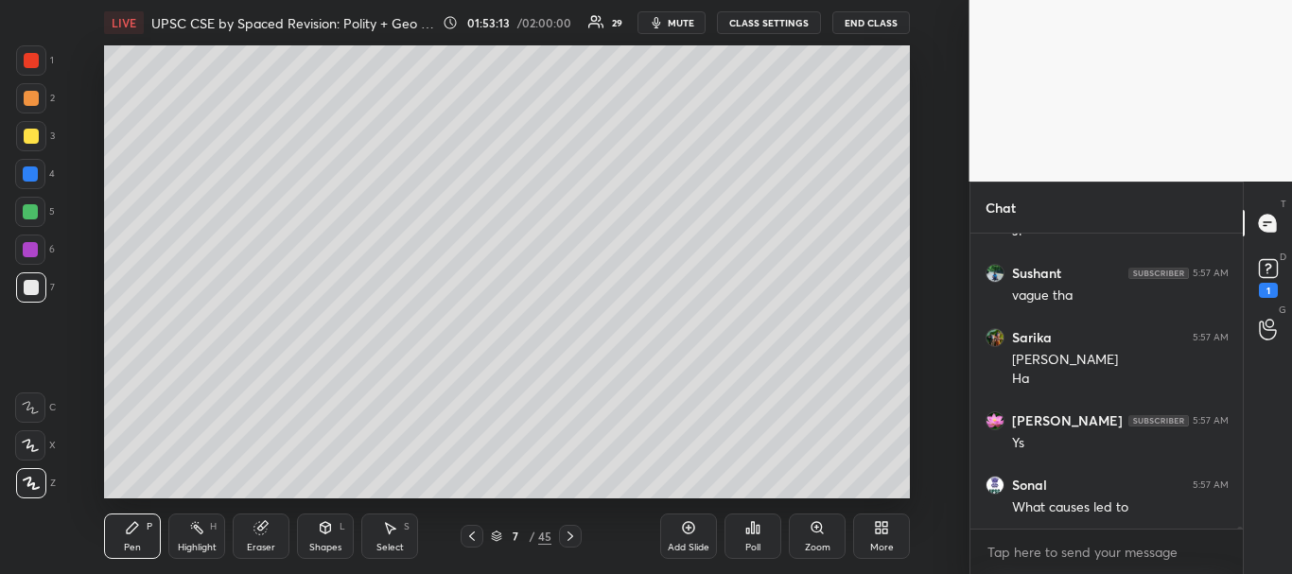
click at [698, 522] on div "Add Slide" at bounding box center [688, 536] width 57 height 45
click at [34, 291] on div at bounding box center [31, 287] width 15 height 15
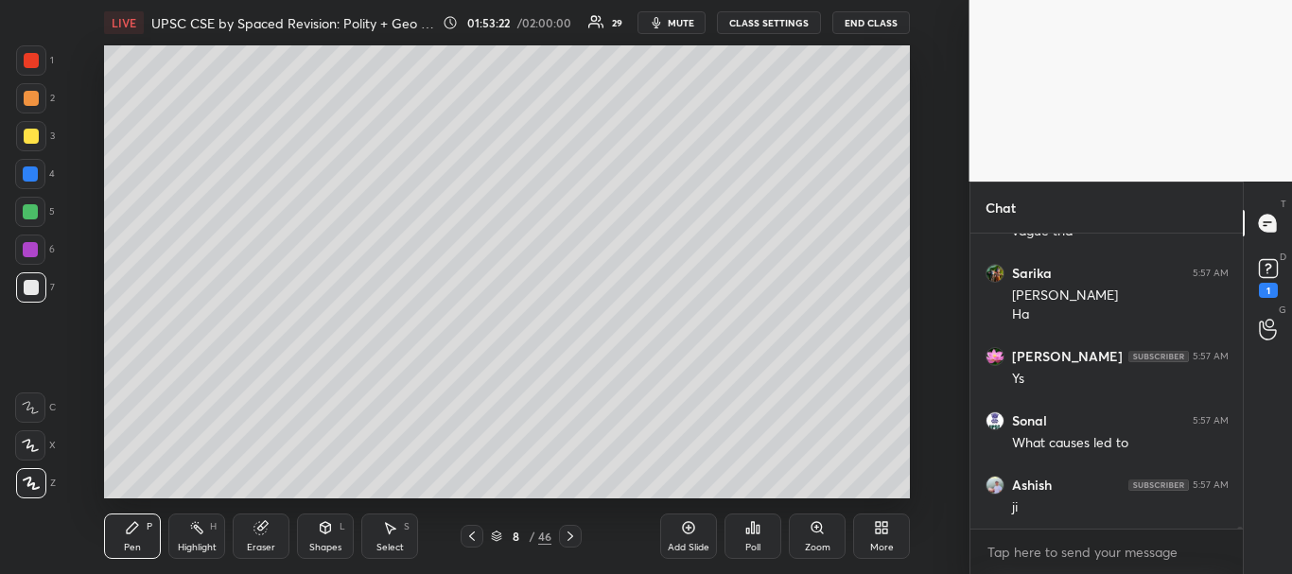
click at [29, 285] on div at bounding box center [31, 287] width 15 height 15
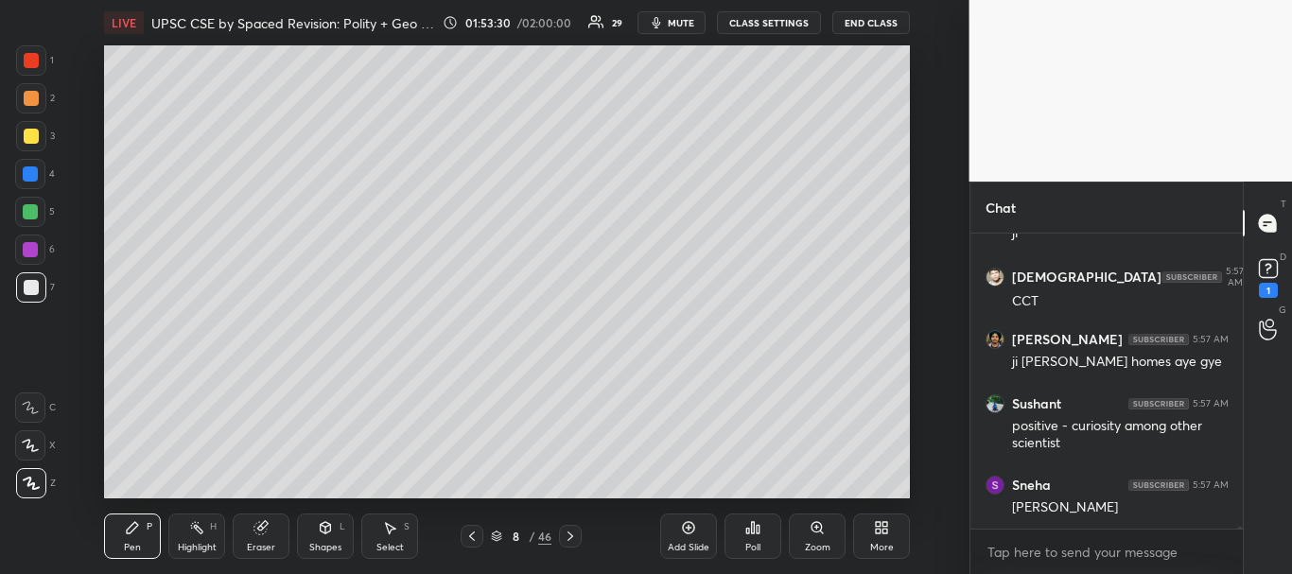
scroll to position [58364, 0]
drag, startPoint x: 31, startPoint y: 286, endPoint x: 38, endPoint y: 278, distance: 10.1
click at [31, 286] on div at bounding box center [31, 287] width 15 height 15
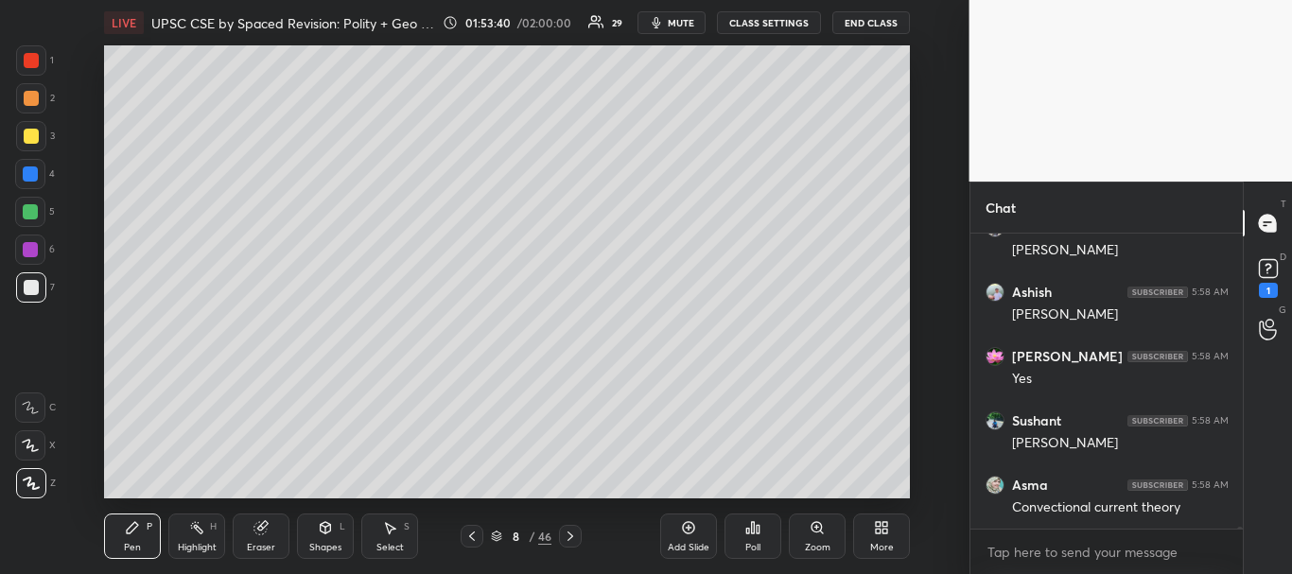
scroll to position [58750, 0]
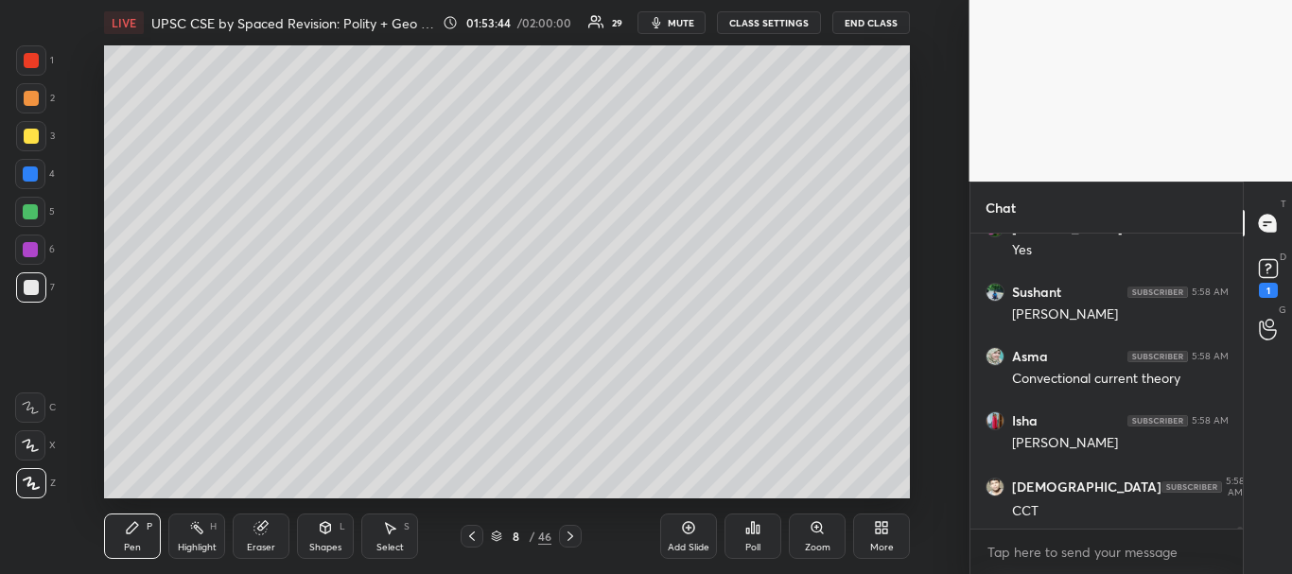
click at [26, 286] on div at bounding box center [31, 287] width 15 height 15
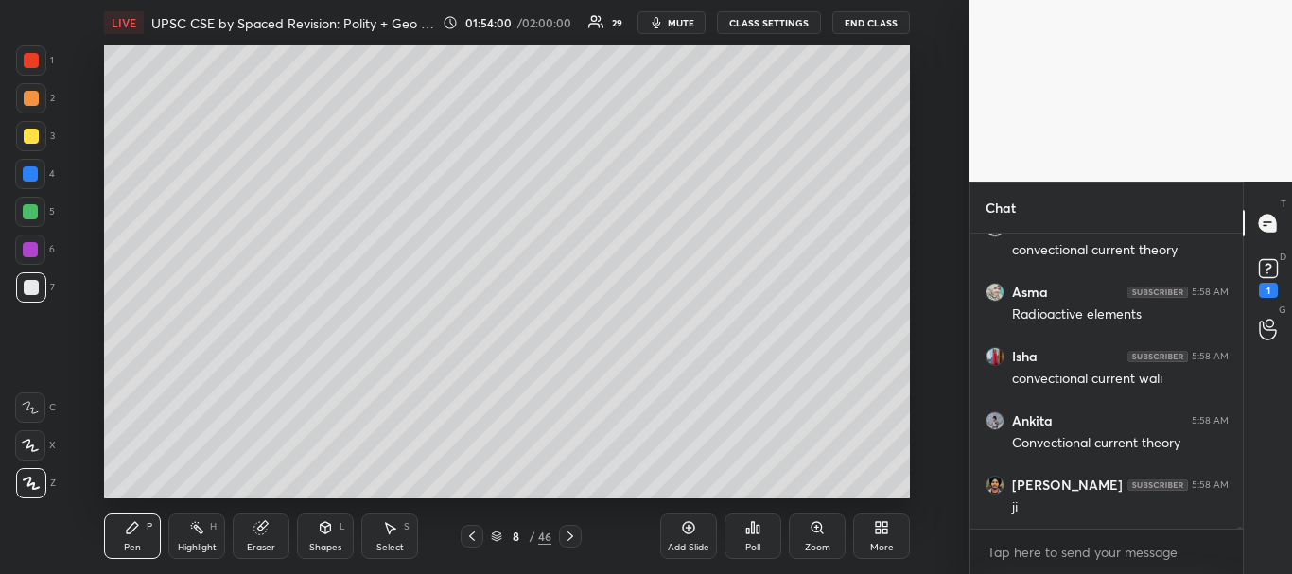
scroll to position [59200, 0]
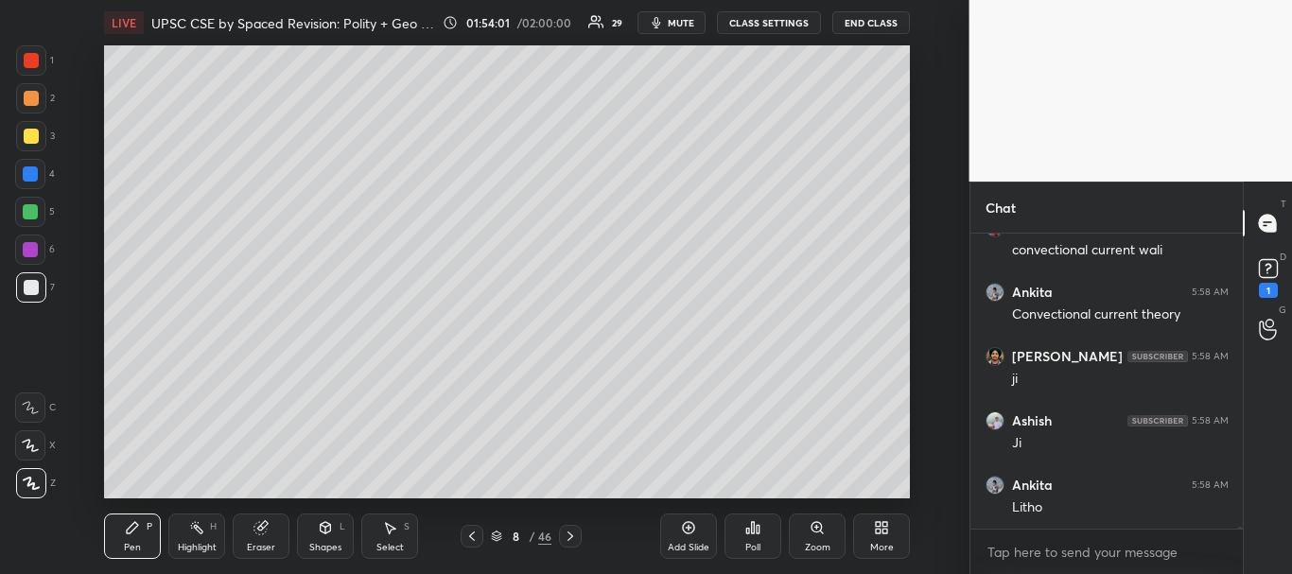
click at [28, 131] on div at bounding box center [31, 136] width 15 height 15
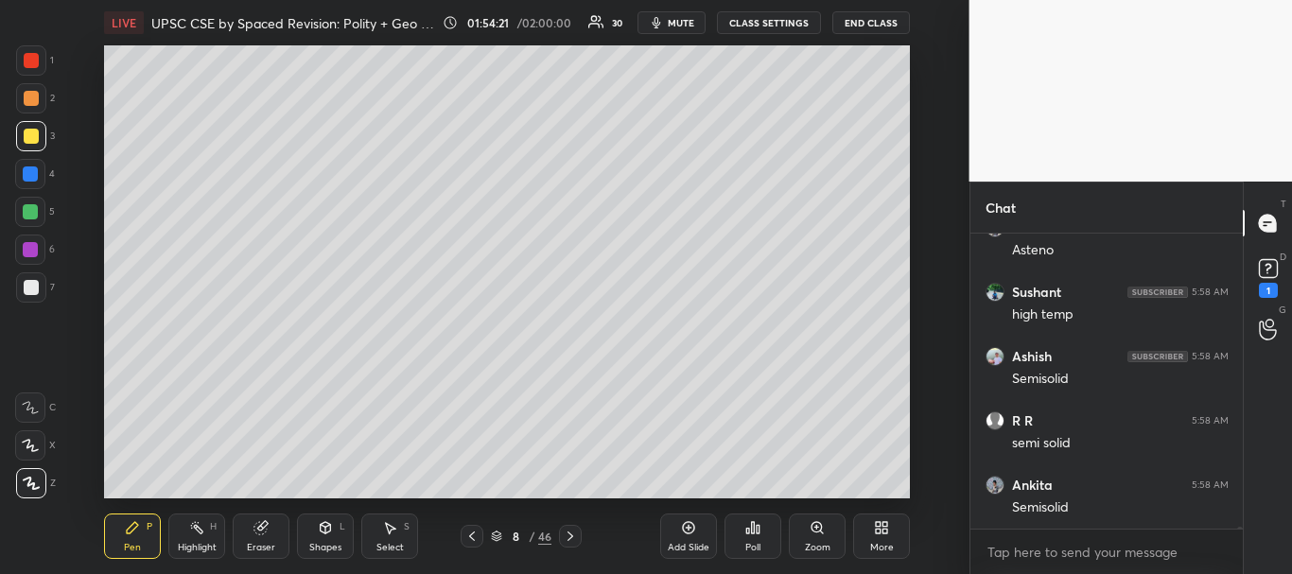
scroll to position [57949, 0]
click at [27, 172] on div at bounding box center [30, 173] width 15 height 15
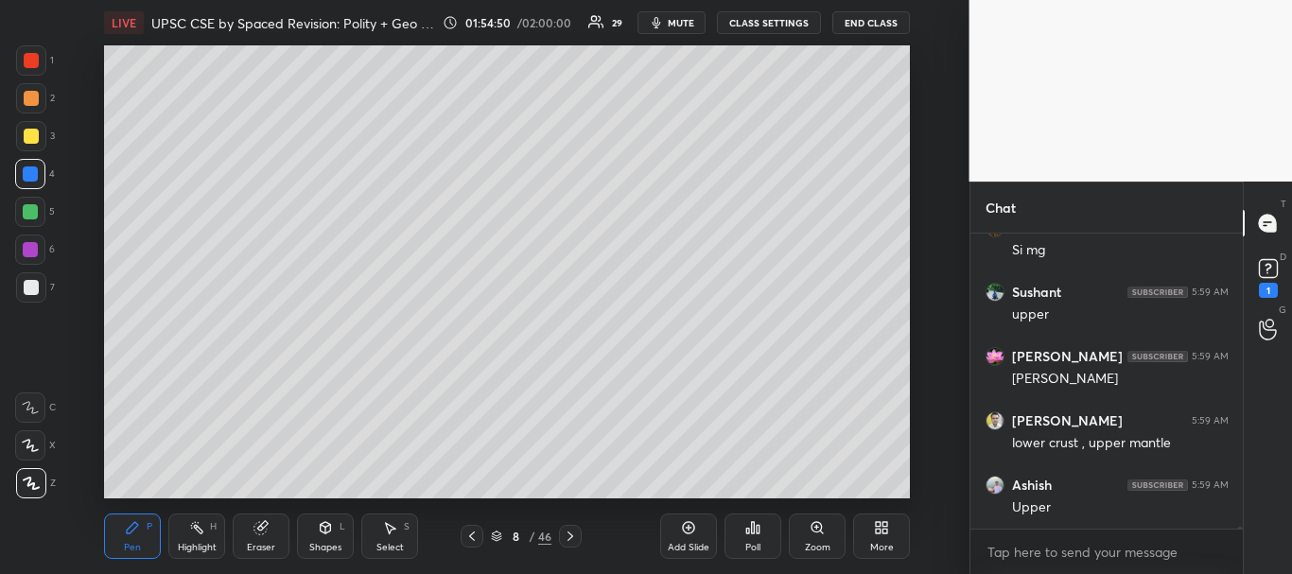
scroll to position [59107, 0]
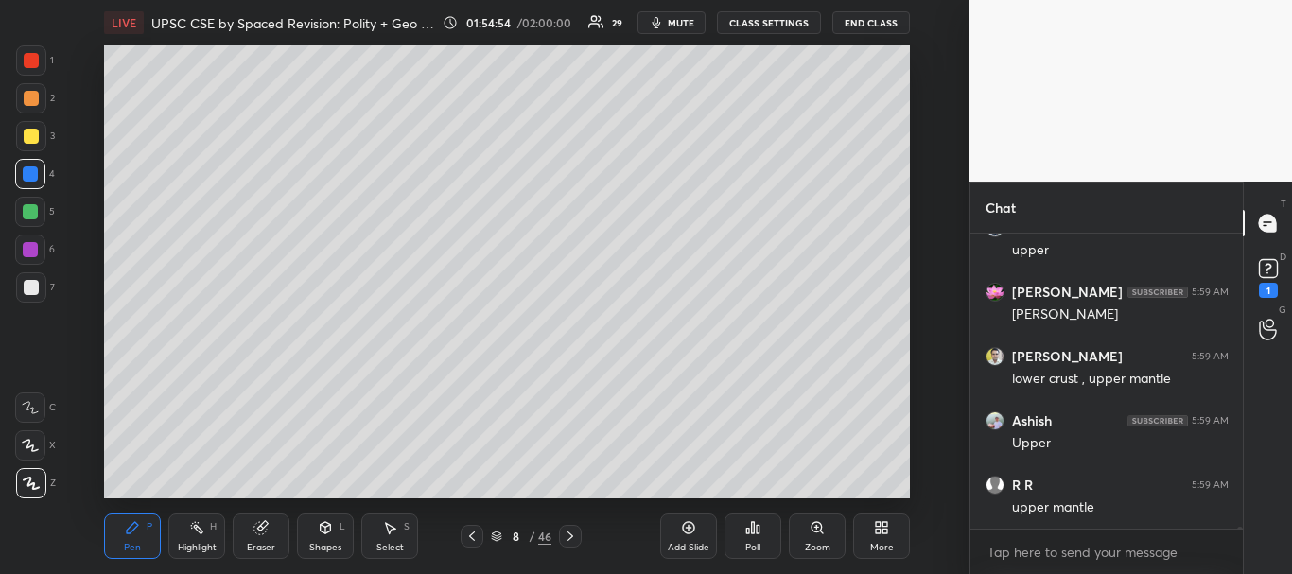
click at [29, 208] on div at bounding box center [30, 211] width 15 height 15
click at [30, 60] on div at bounding box center [31, 60] width 15 height 15
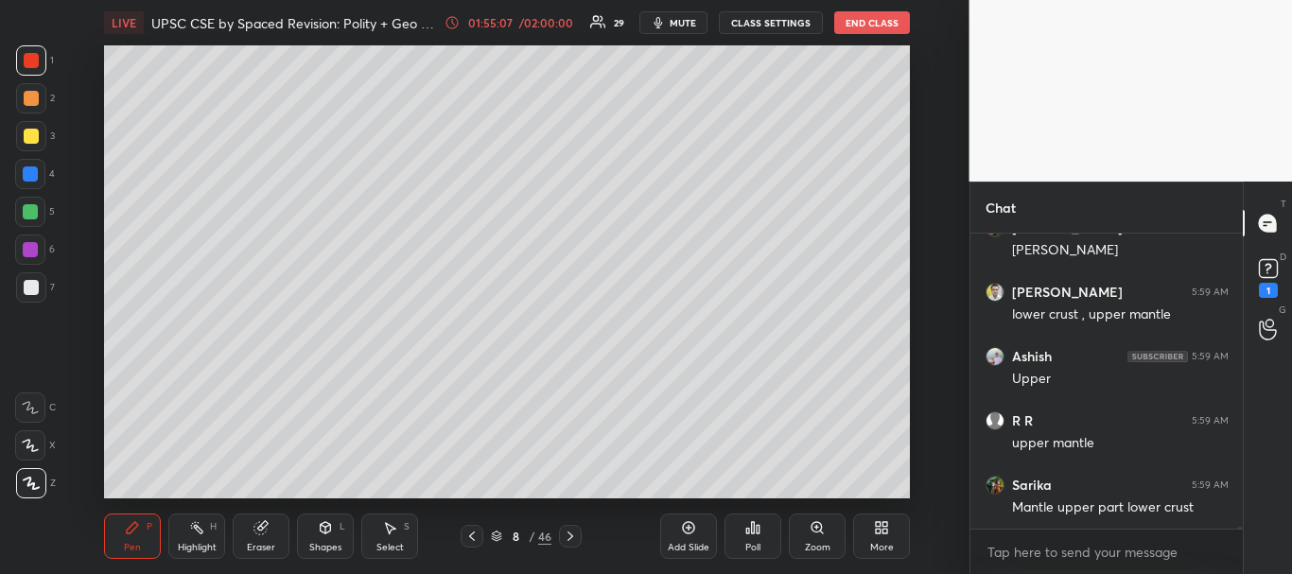
scroll to position [59236, 0]
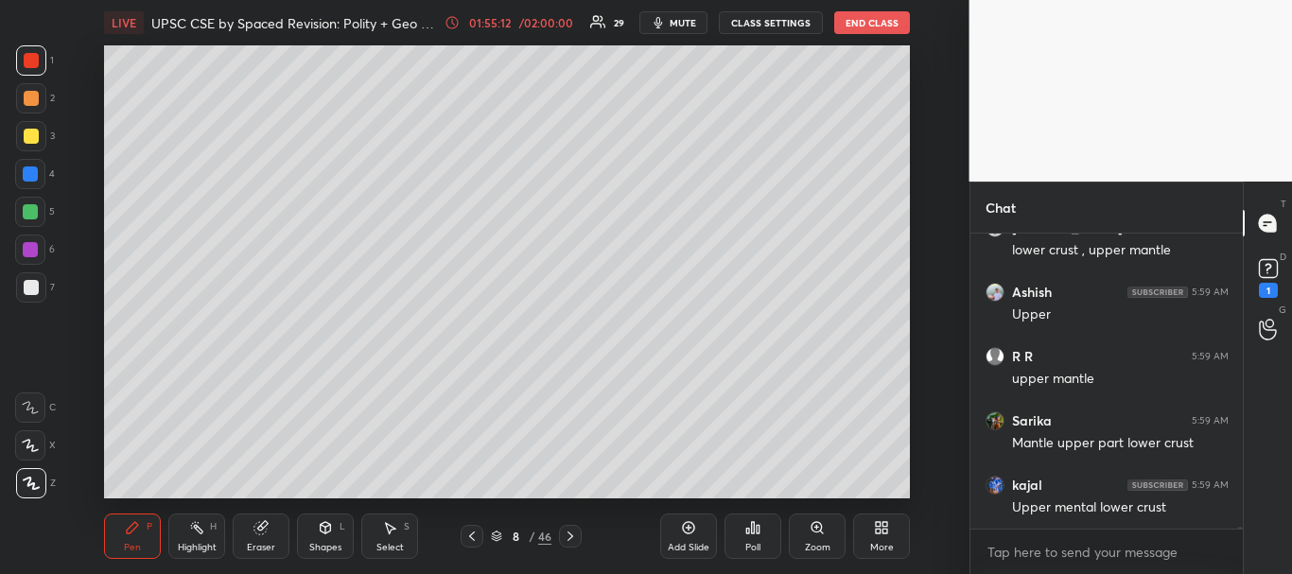
click at [33, 132] on div at bounding box center [31, 136] width 15 height 15
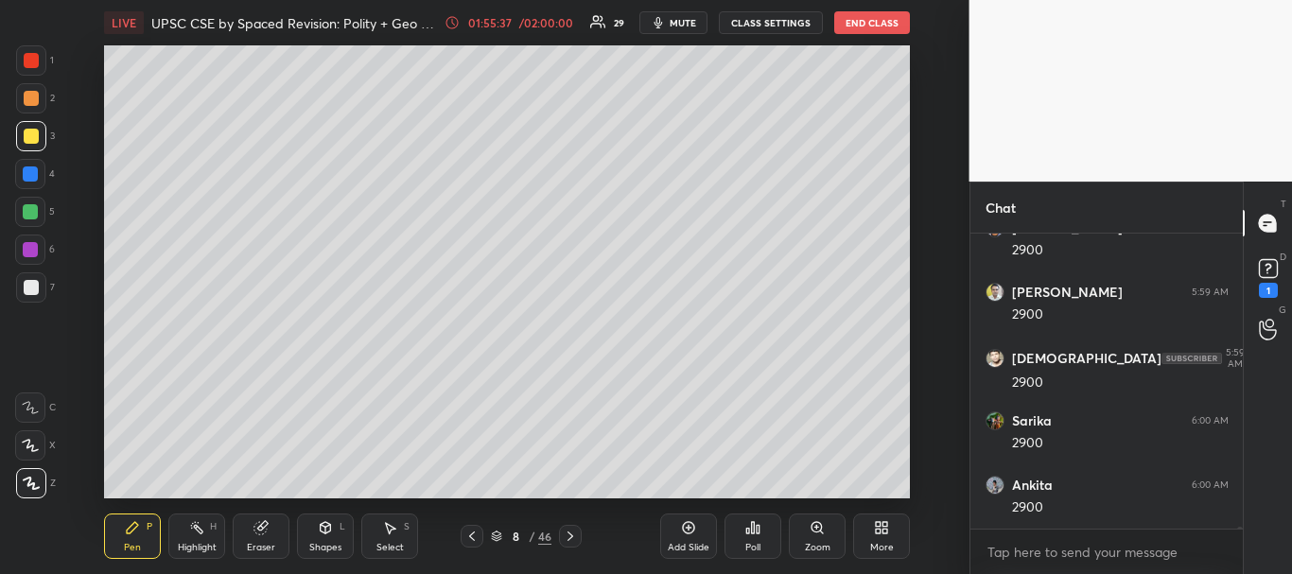
scroll to position [60651, 0]
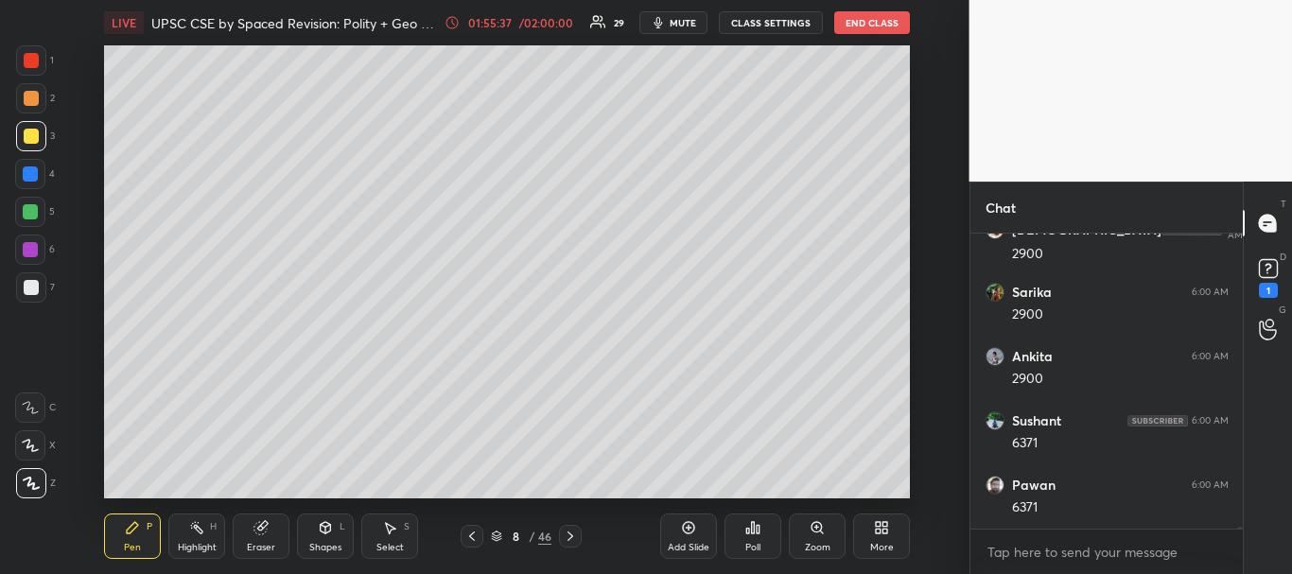
click at [734, 483] on div "LIVE UPSC CSE by Spaced Revision: Polity + Geo [Day 53] 01:55:37 / 02:00:00 29 …" at bounding box center [508, 287] width 894 height 574
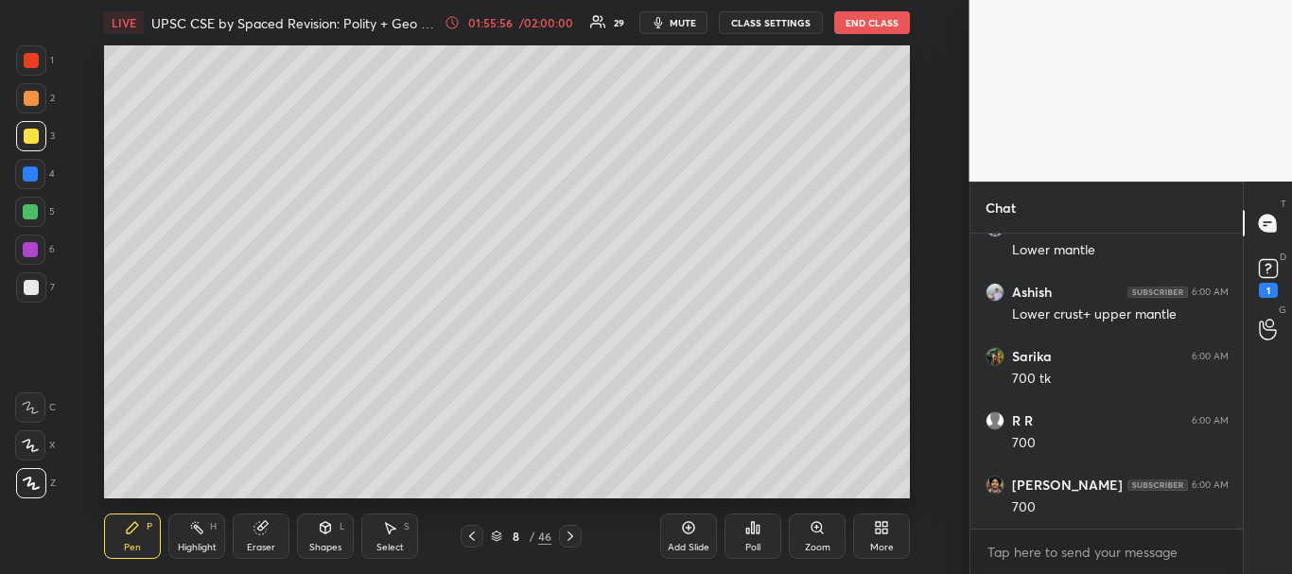
click at [30, 248] on div at bounding box center [30, 249] width 15 height 15
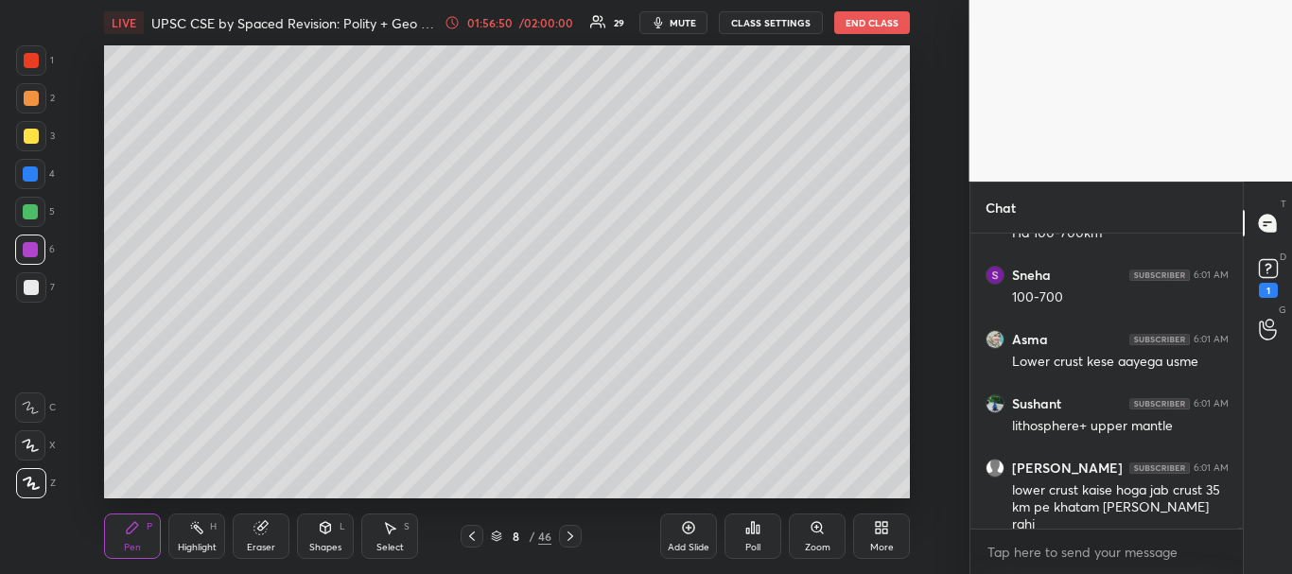
scroll to position [62890, 0]
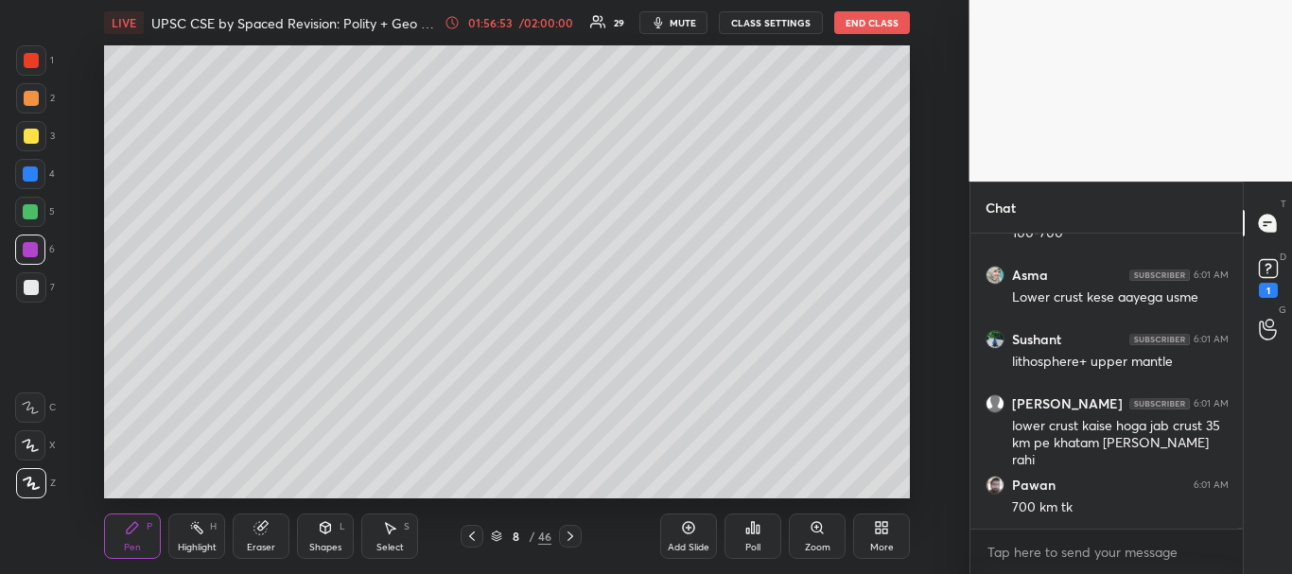
click at [31, 135] on div at bounding box center [31, 136] width 15 height 15
click at [29, 294] on div at bounding box center [31, 287] width 15 height 15
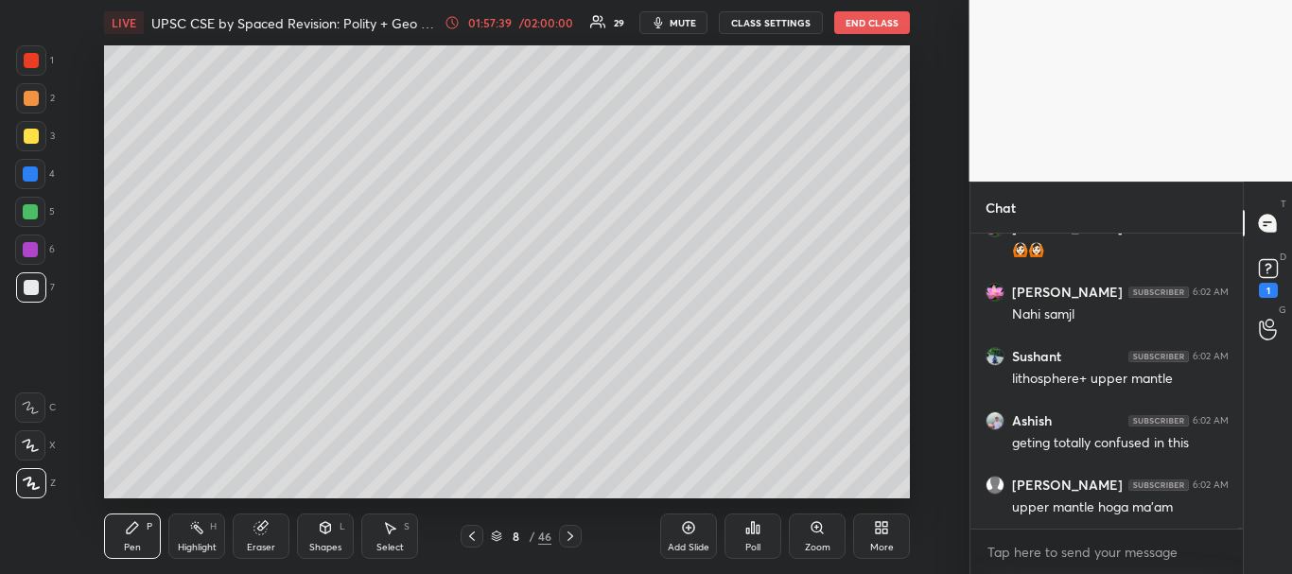
scroll to position [64083, 0]
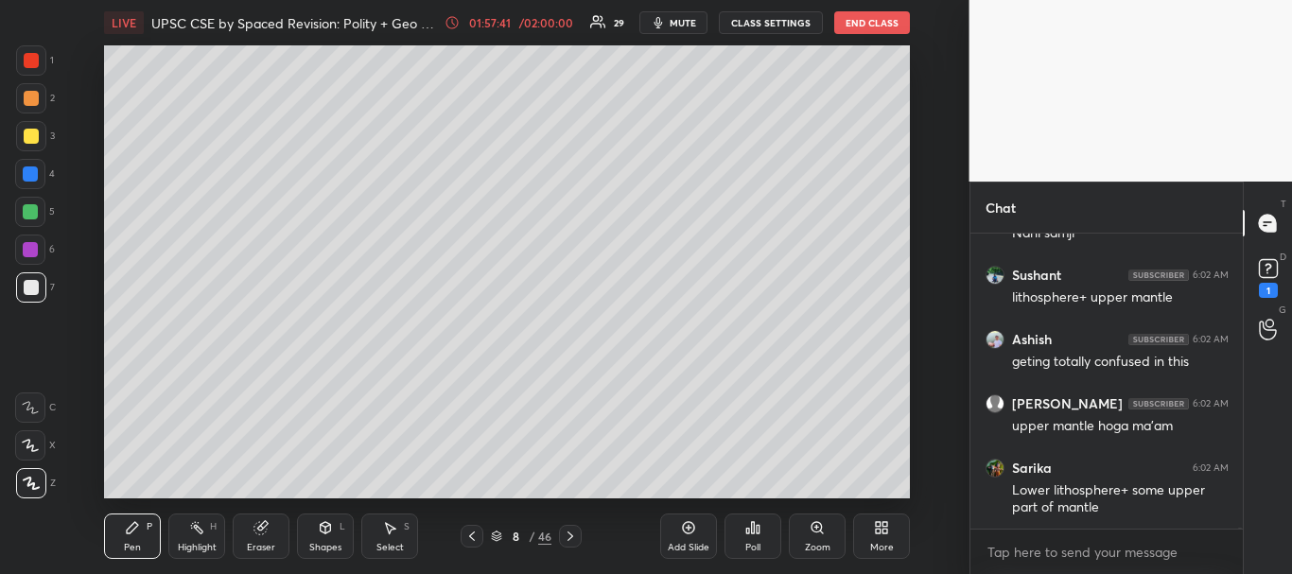
drag, startPoint x: 31, startPoint y: 61, endPoint x: 94, endPoint y: 88, distance: 68.2
click at [31, 61] on div at bounding box center [31, 60] width 15 height 15
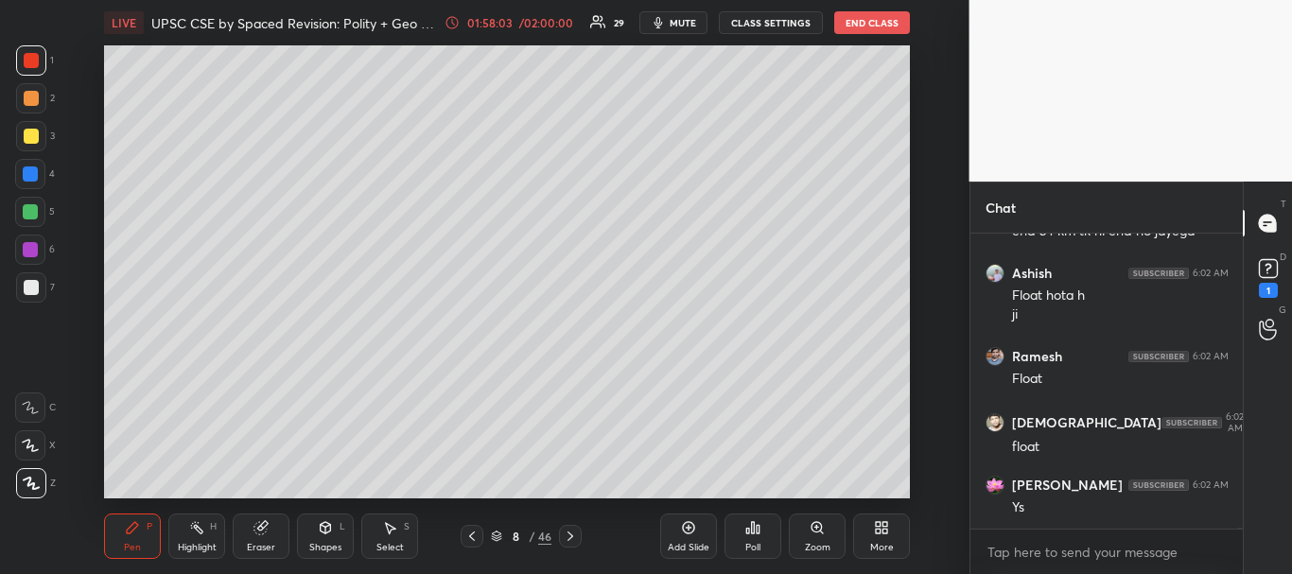
scroll to position [64763, 0]
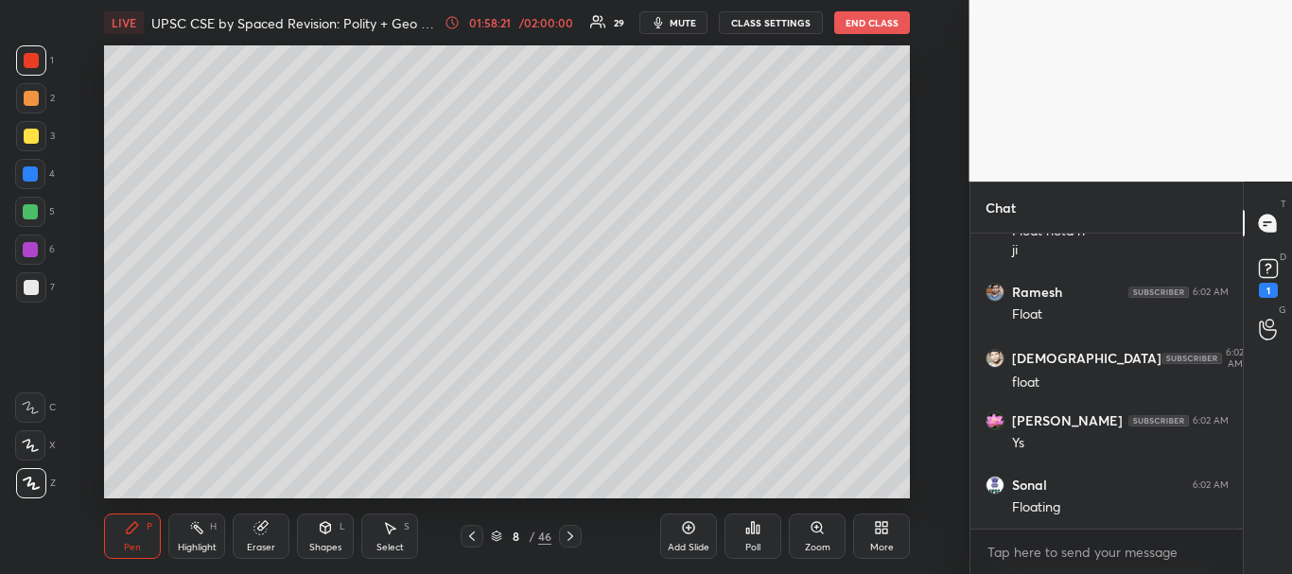
click at [684, 539] on div "Add Slide" at bounding box center [688, 536] width 57 height 45
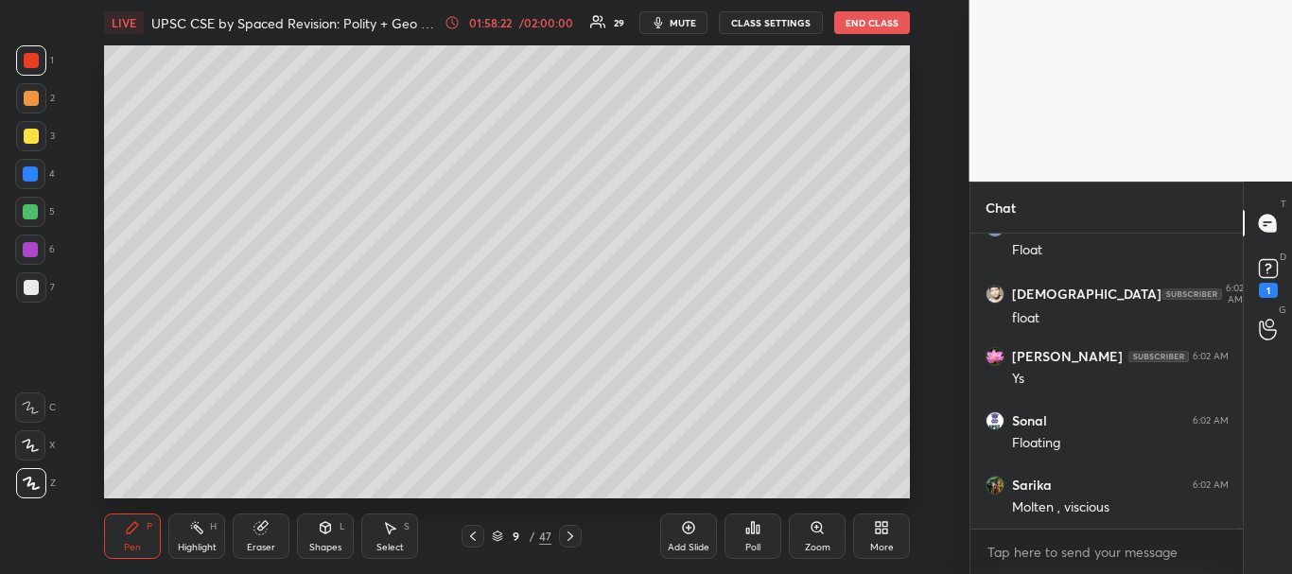
click at [25, 288] on div at bounding box center [31, 287] width 15 height 15
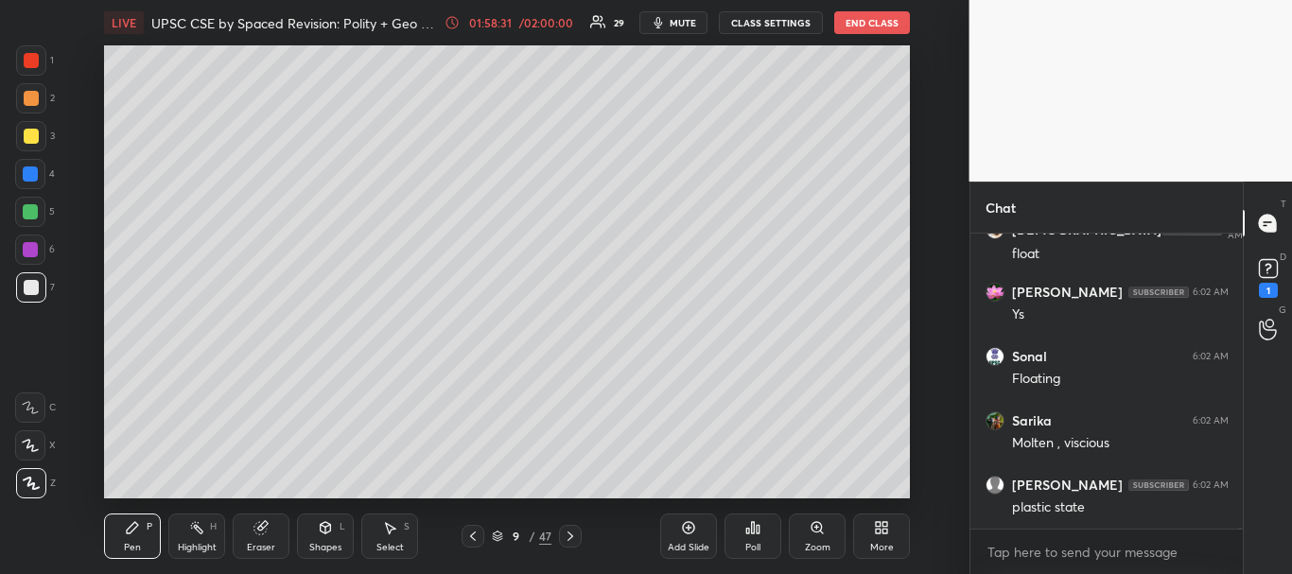
click at [474, 537] on icon at bounding box center [472, 536] width 15 height 15
click at [570, 537] on icon at bounding box center [570, 536] width 15 height 15
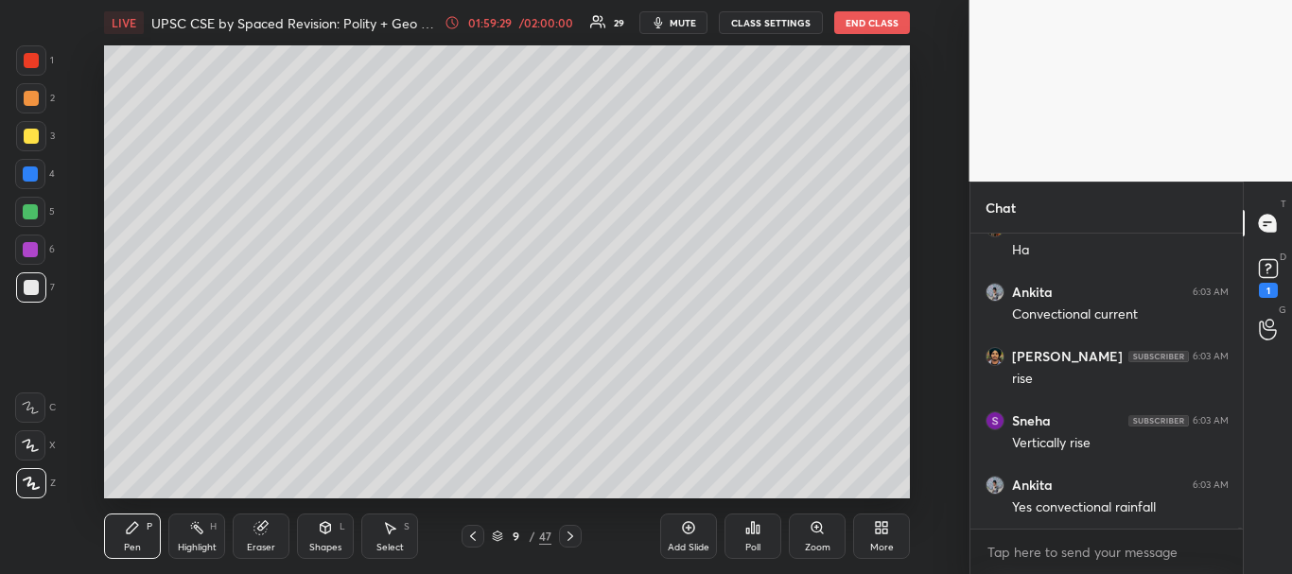
scroll to position [66114, 0]
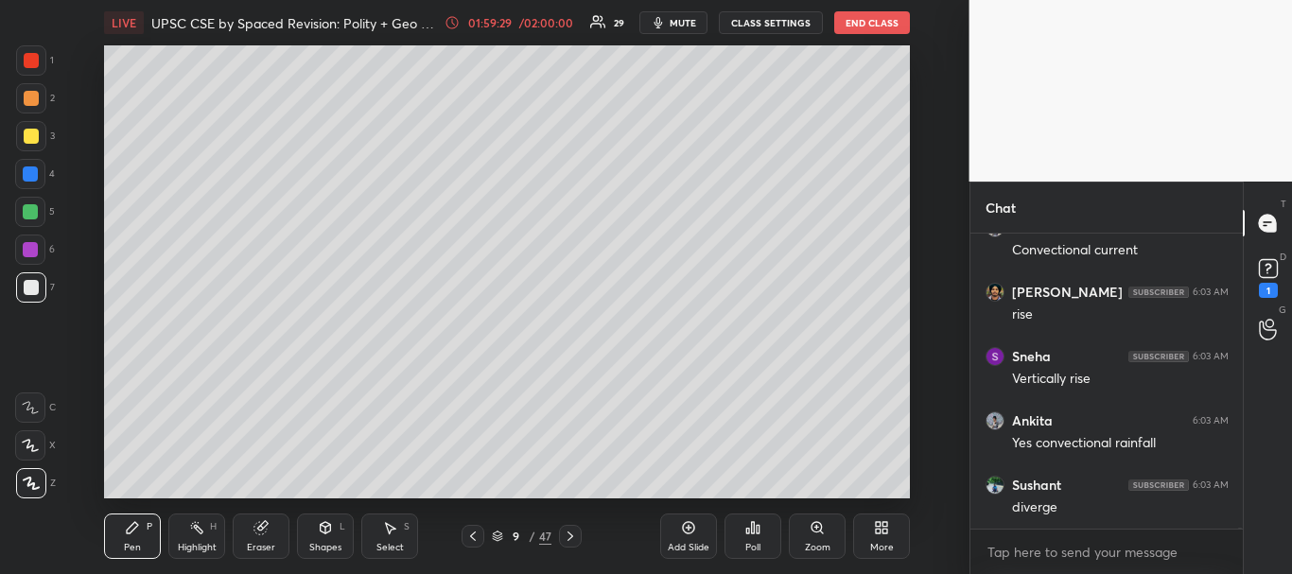
click at [27, 246] on div at bounding box center [30, 249] width 15 height 15
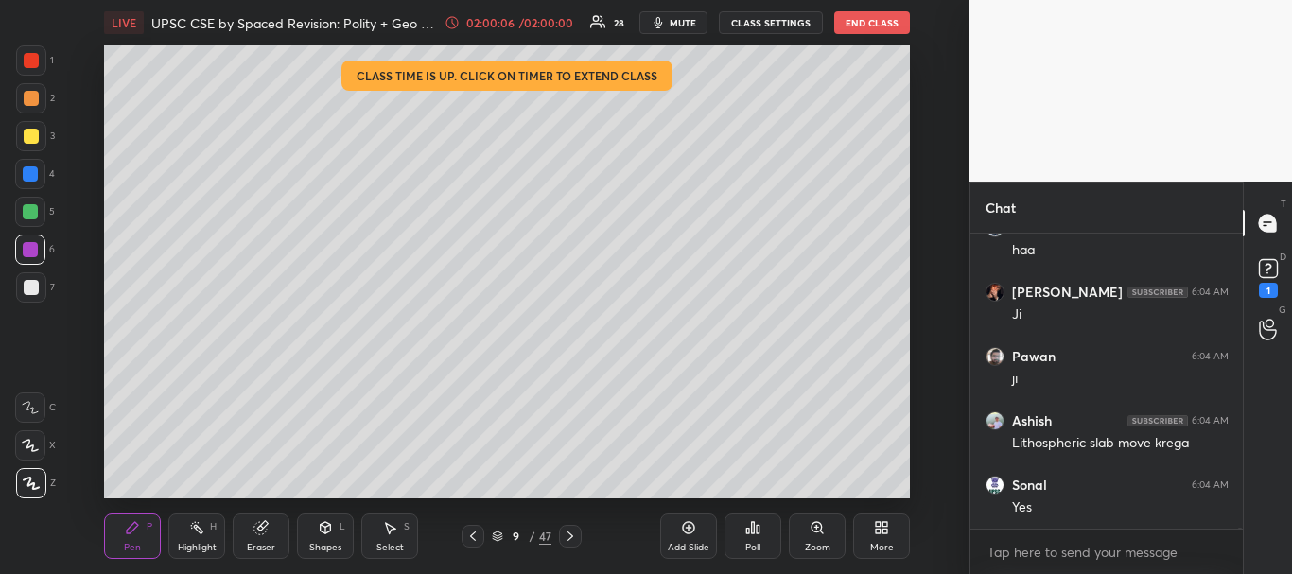
scroll to position [66795, 0]
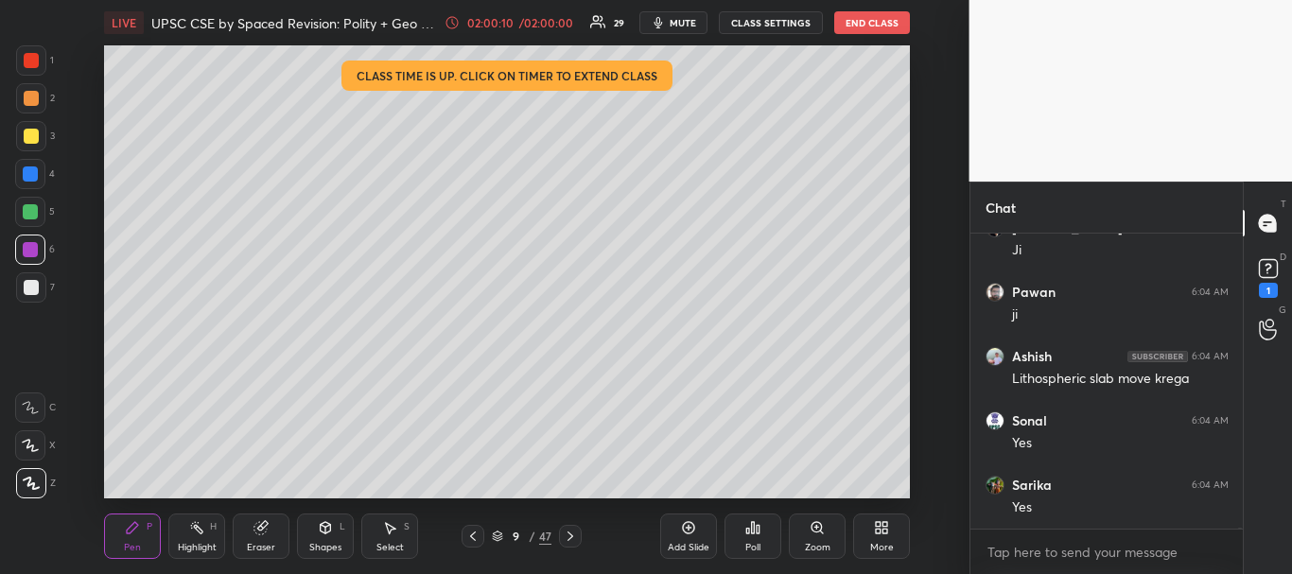
click at [34, 66] on div at bounding box center [31, 60] width 15 height 15
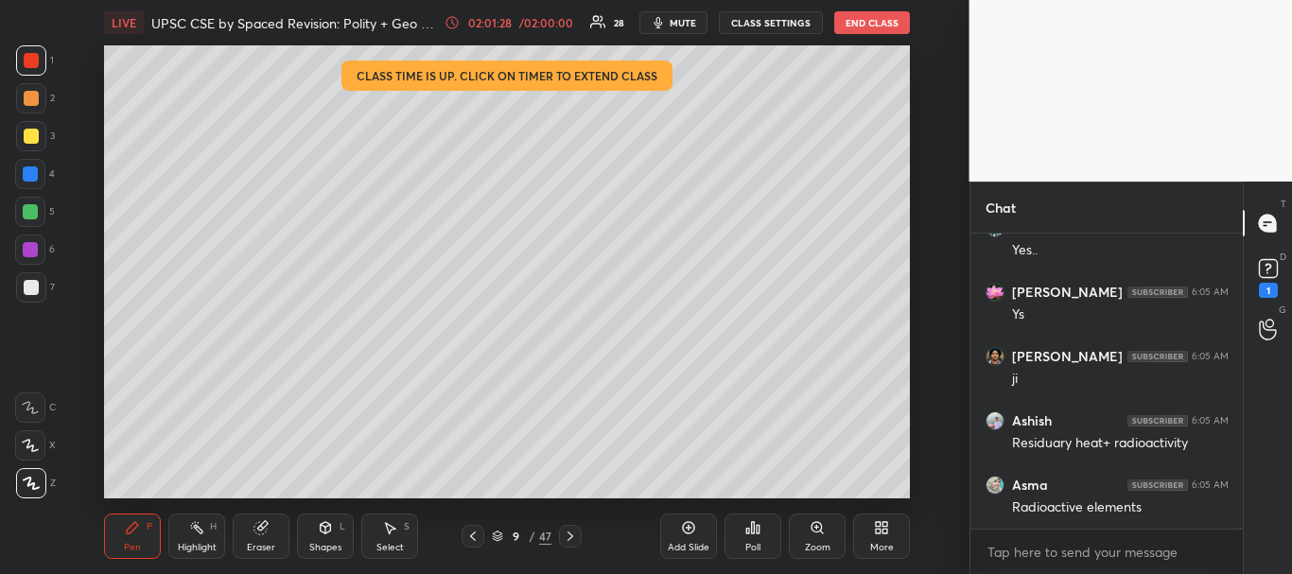
scroll to position [67760, 0]
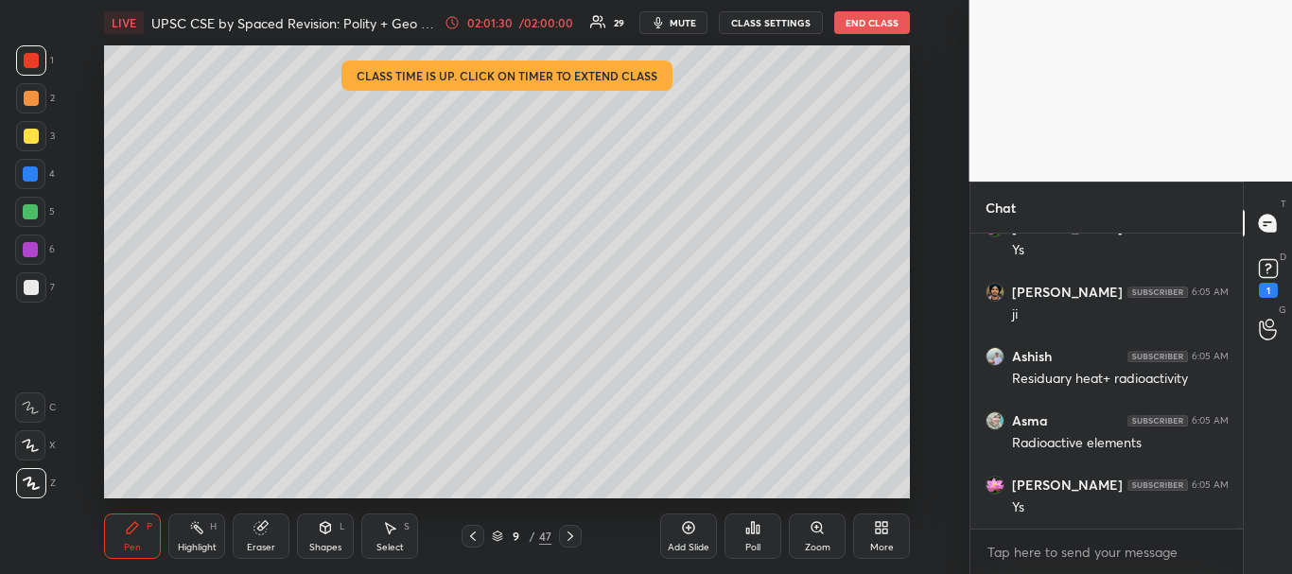
click at [481, 530] on div at bounding box center [473, 536] width 23 height 23
click at [705, 527] on div "Add Slide" at bounding box center [688, 536] width 57 height 45
click at [33, 287] on div at bounding box center [31, 287] width 15 height 15
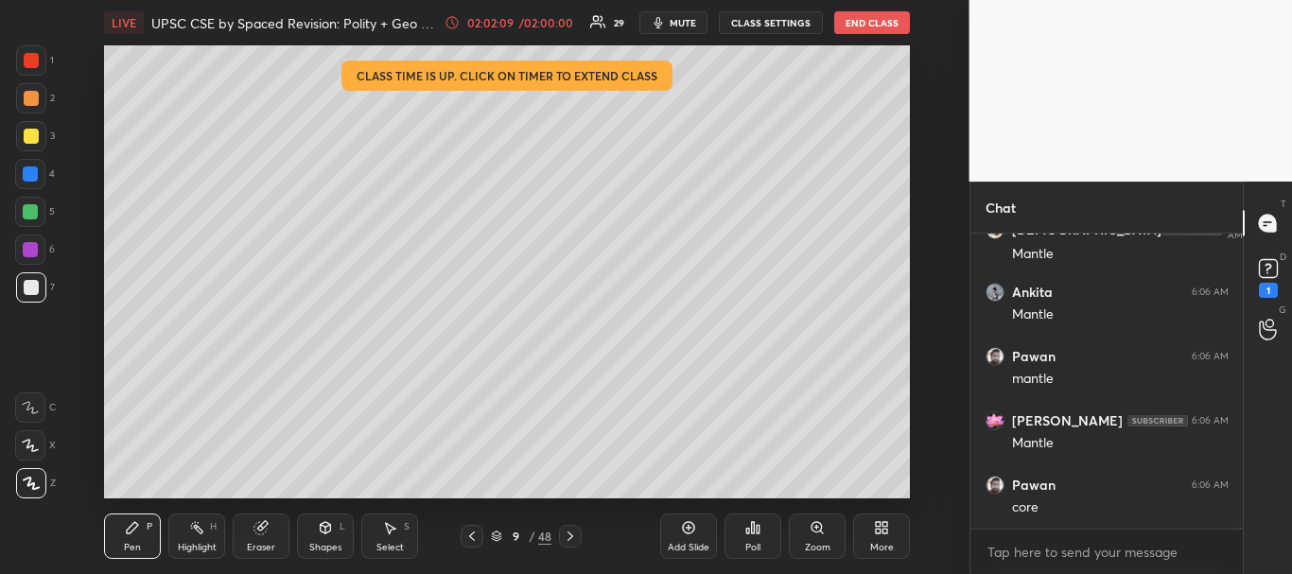
scroll to position [68358, 0]
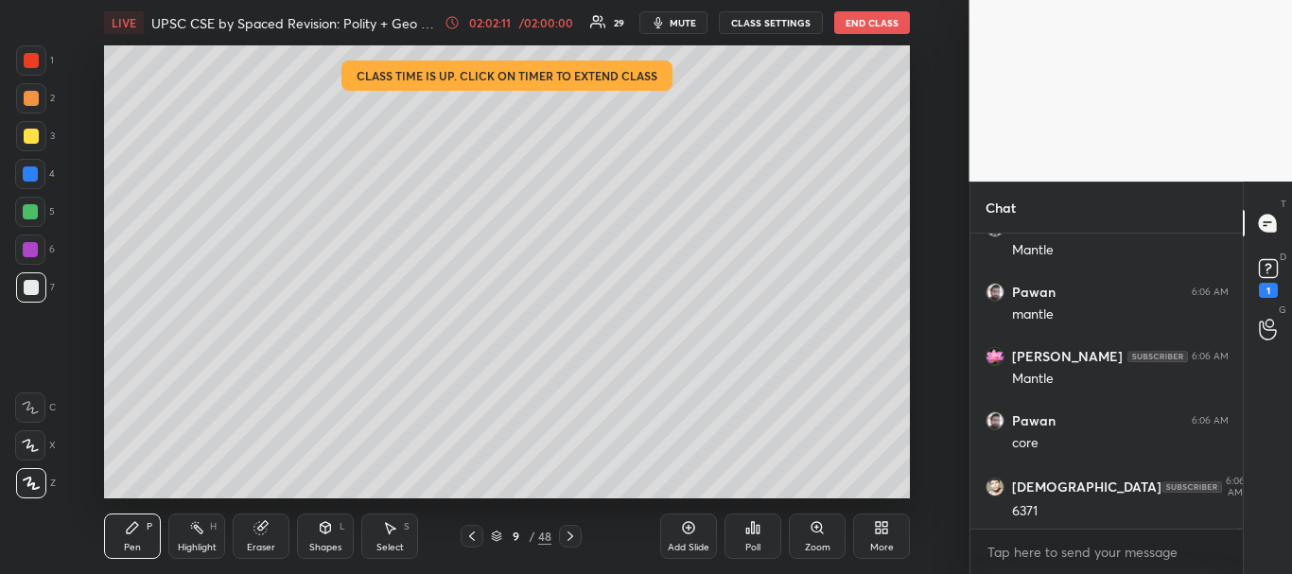
click at [26, 134] on div at bounding box center [31, 136] width 15 height 15
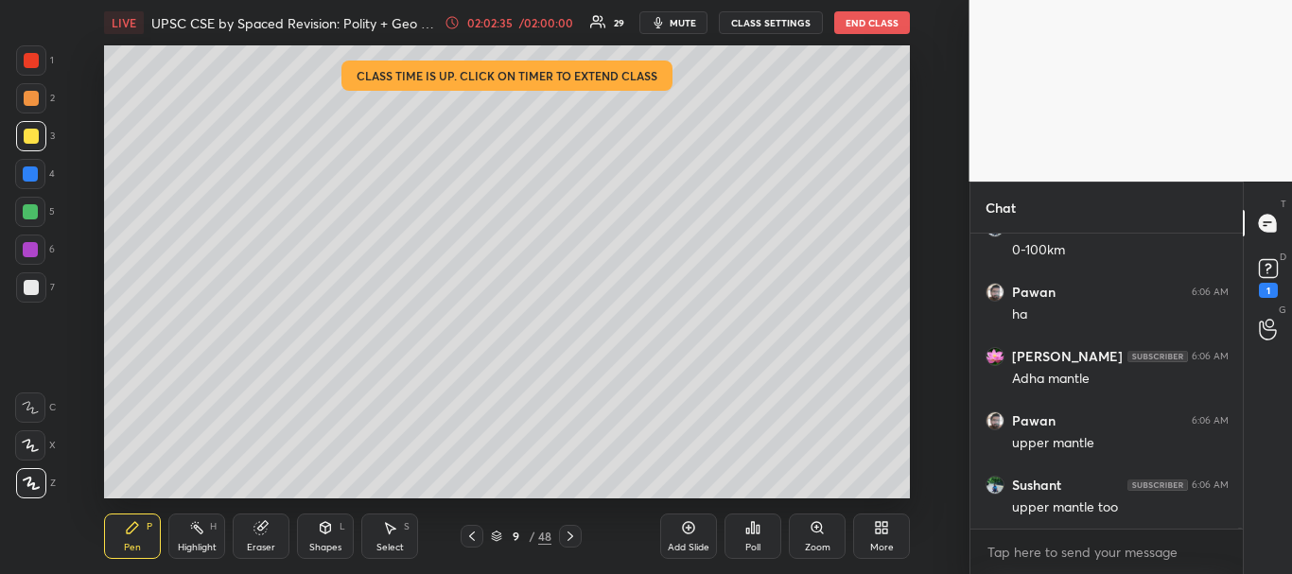
scroll to position [69309, 0]
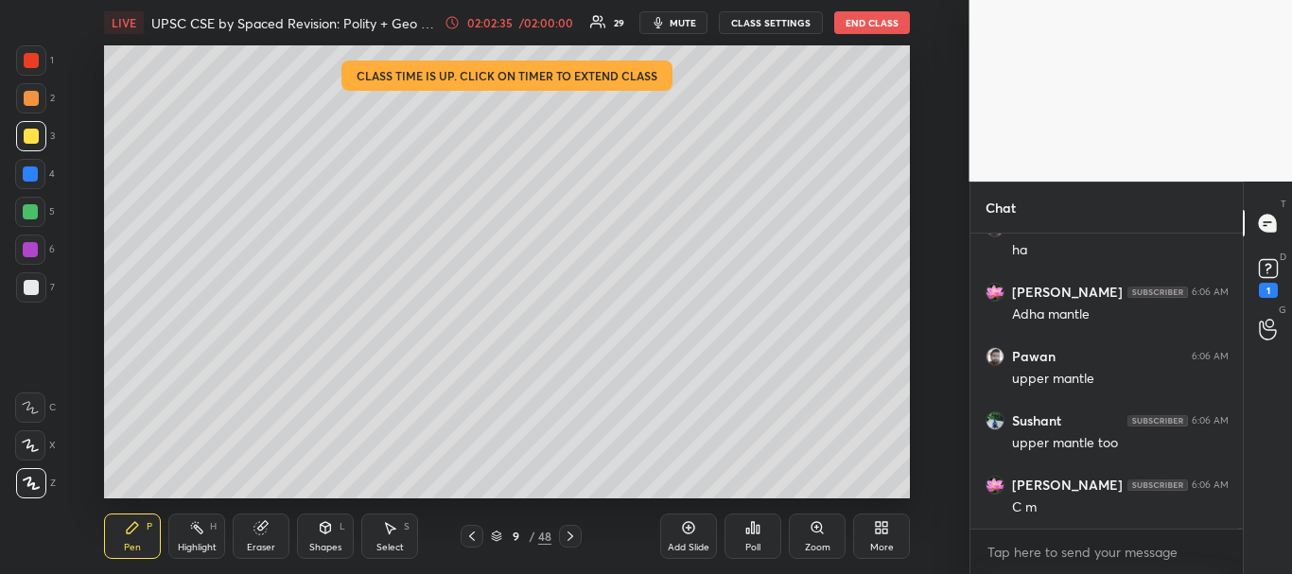
click at [31, 160] on div at bounding box center [30, 174] width 30 height 30
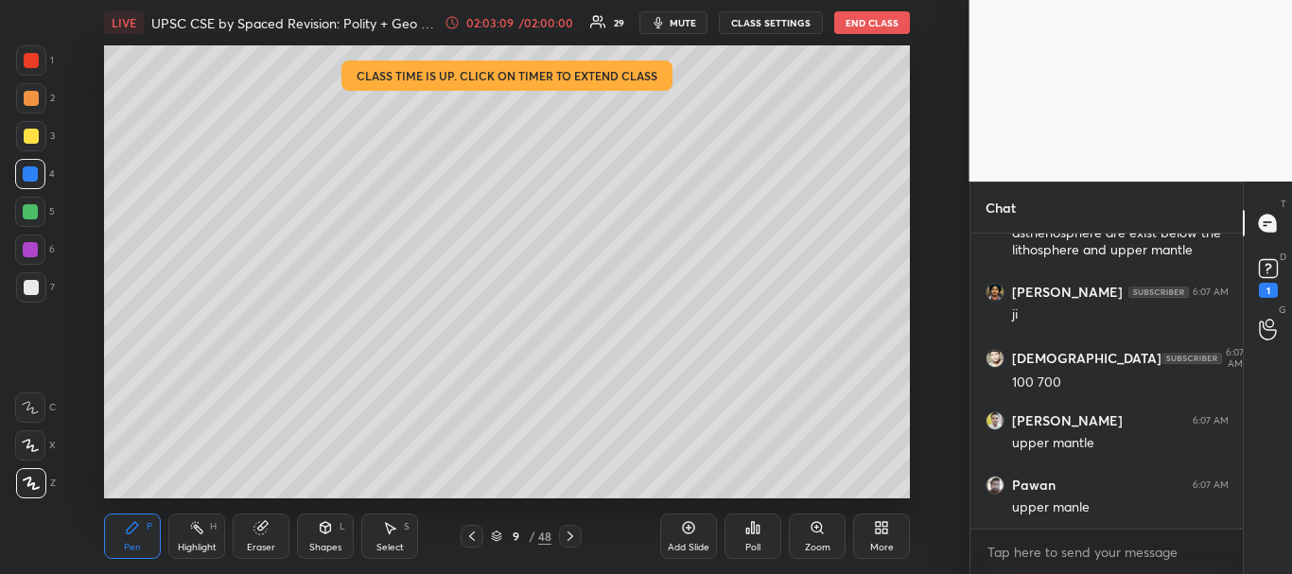
scroll to position [70437, 0]
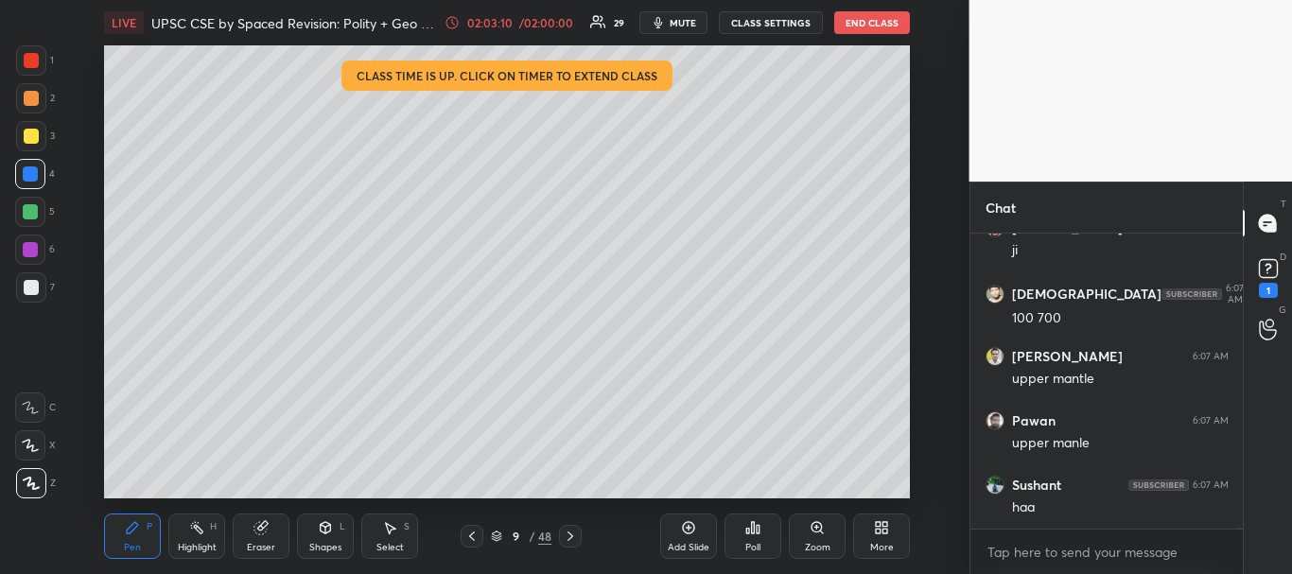
click at [28, 237] on div at bounding box center [30, 250] width 30 height 30
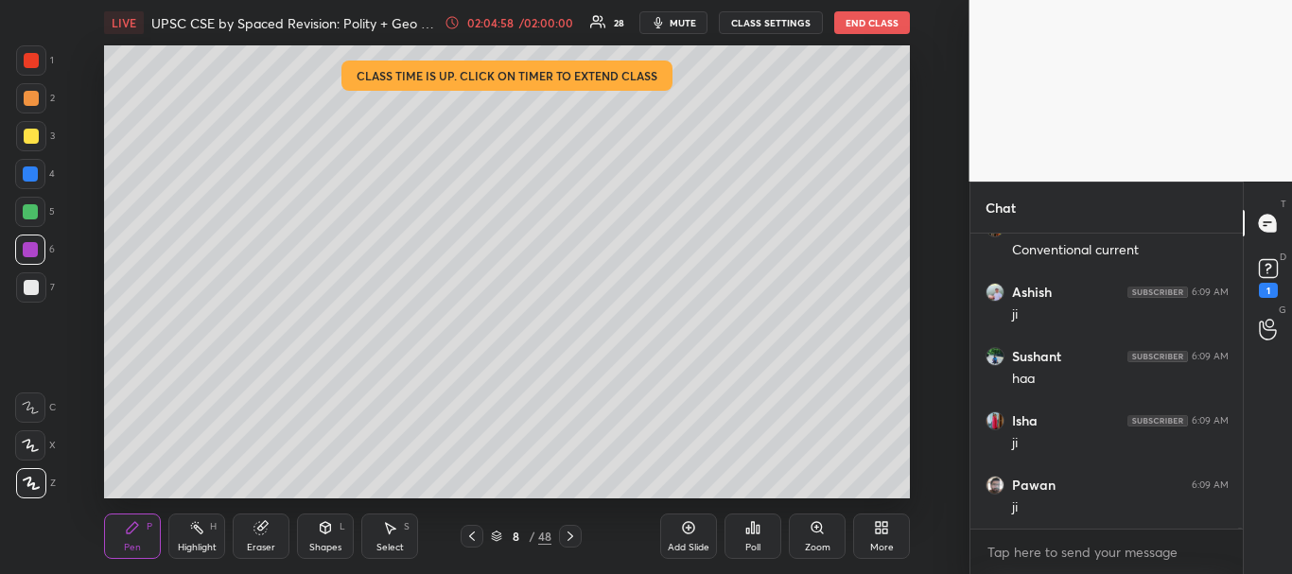
scroll to position [72787, 0]
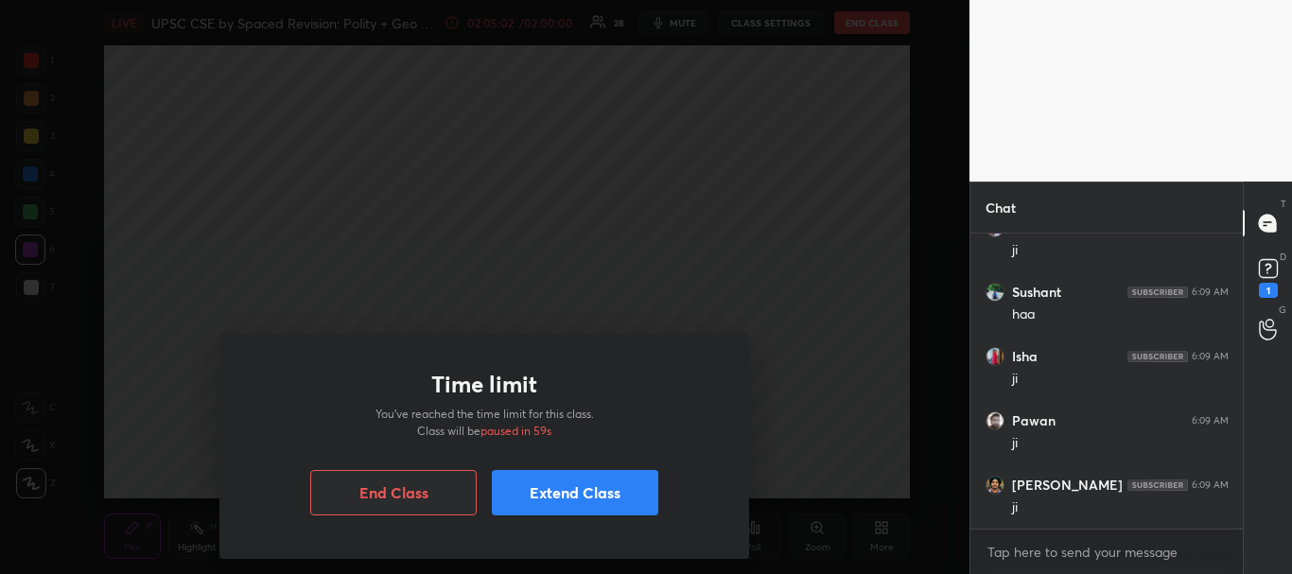
click at [161, 403] on div "Time limit You’ve reached the time limit for this class. Class will be paused i…" at bounding box center [485, 287] width 970 height 574
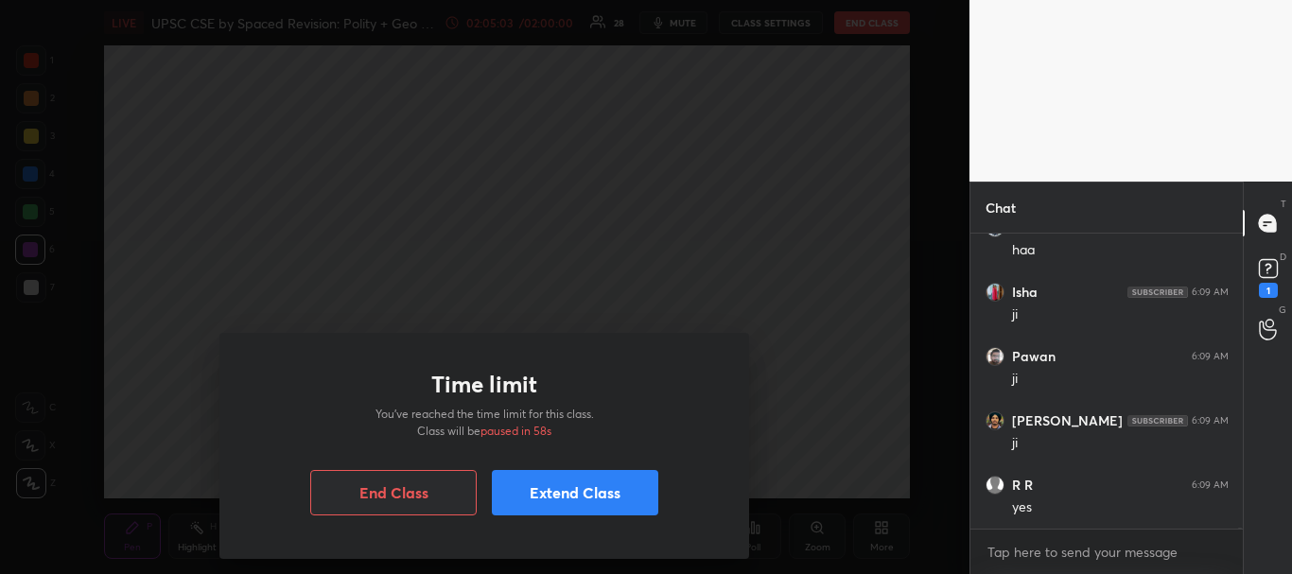
drag, startPoint x: 573, startPoint y: 509, endPoint x: 464, endPoint y: 480, distance: 112.7
click at [575, 507] on button "Extend Class" at bounding box center [575, 492] width 166 height 45
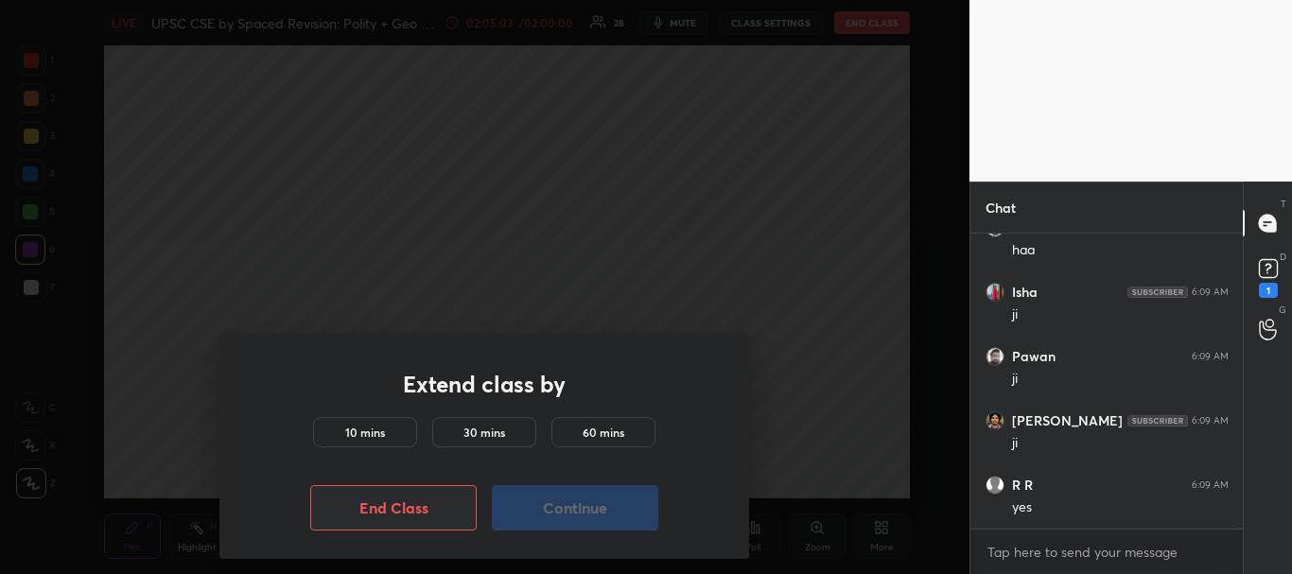
click at [381, 435] on h5 "10 mins" at bounding box center [365, 432] width 40 height 17
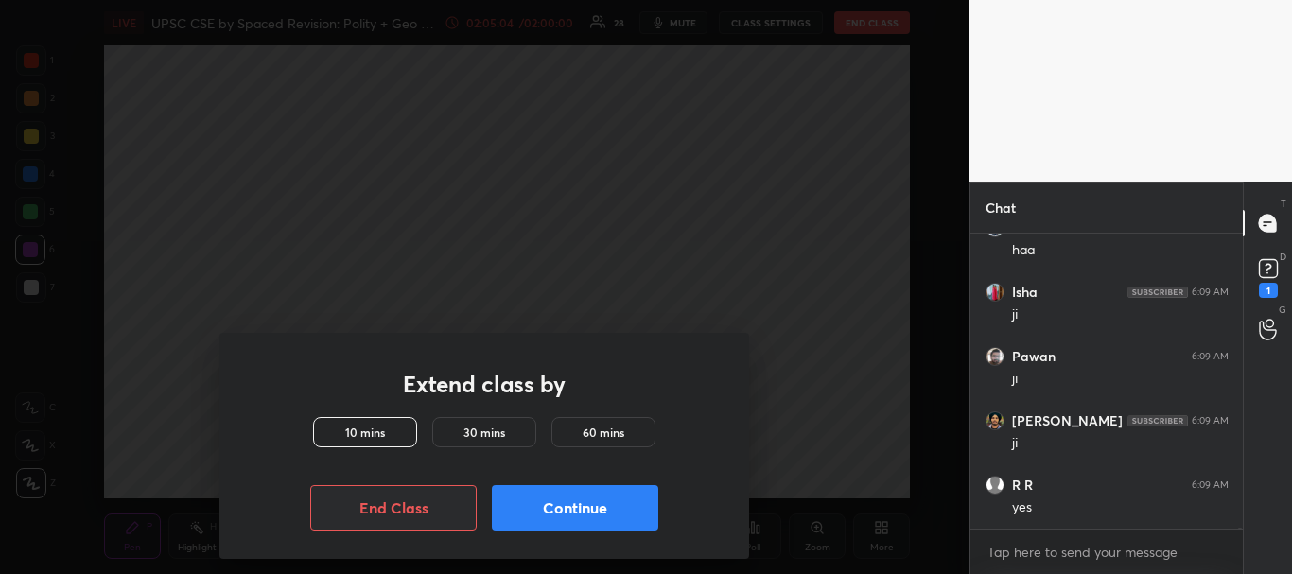
click at [544, 493] on button "Continue" at bounding box center [575, 507] width 166 height 45
click at [607, 511] on button "Continue" at bounding box center [575, 507] width 166 height 45
click at [813, 451] on div "Extend class by 10 mins 30 mins 60 mins End Class Continue" at bounding box center [485, 287] width 970 height 574
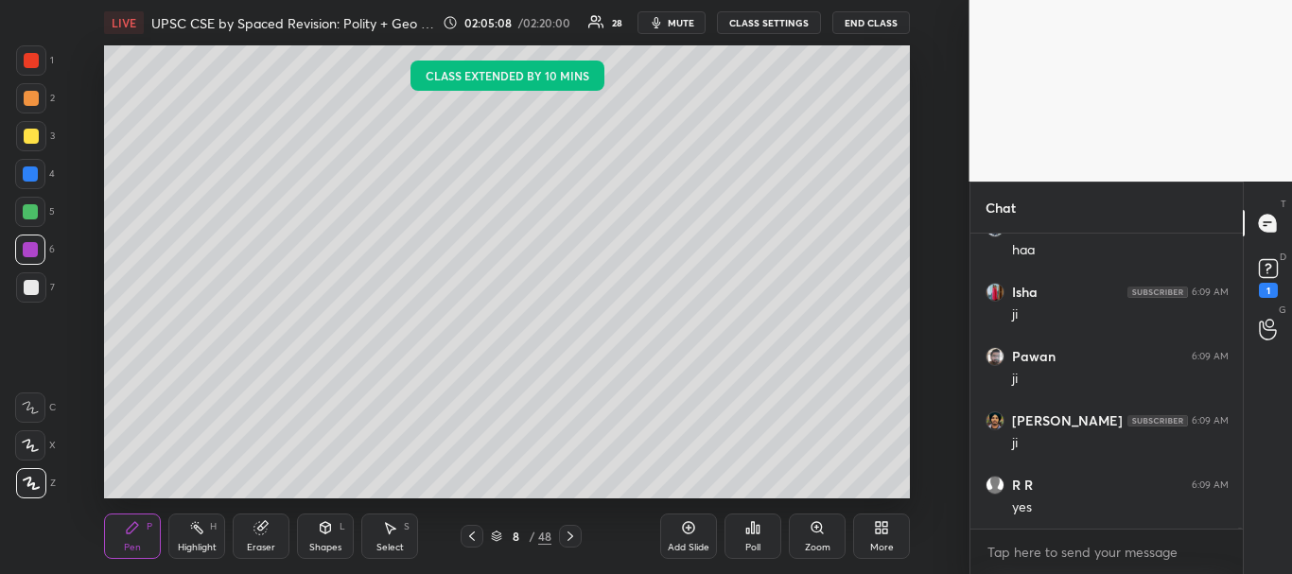
click at [688, 530] on icon at bounding box center [688, 527] width 15 height 15
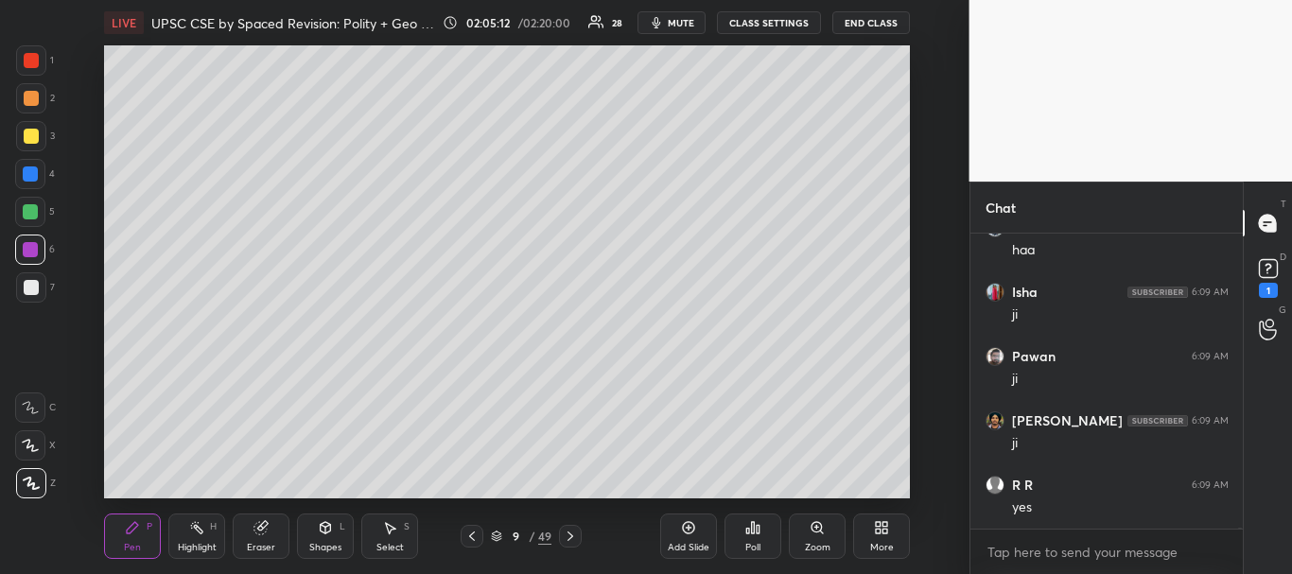
drag, startPoint x: 32, startPoint y: 288, endPoint x: 72, endPoint y: 233, distance: 67.7
click at [33, 288] on div at bounding box center [31, 287] width 15 height 15
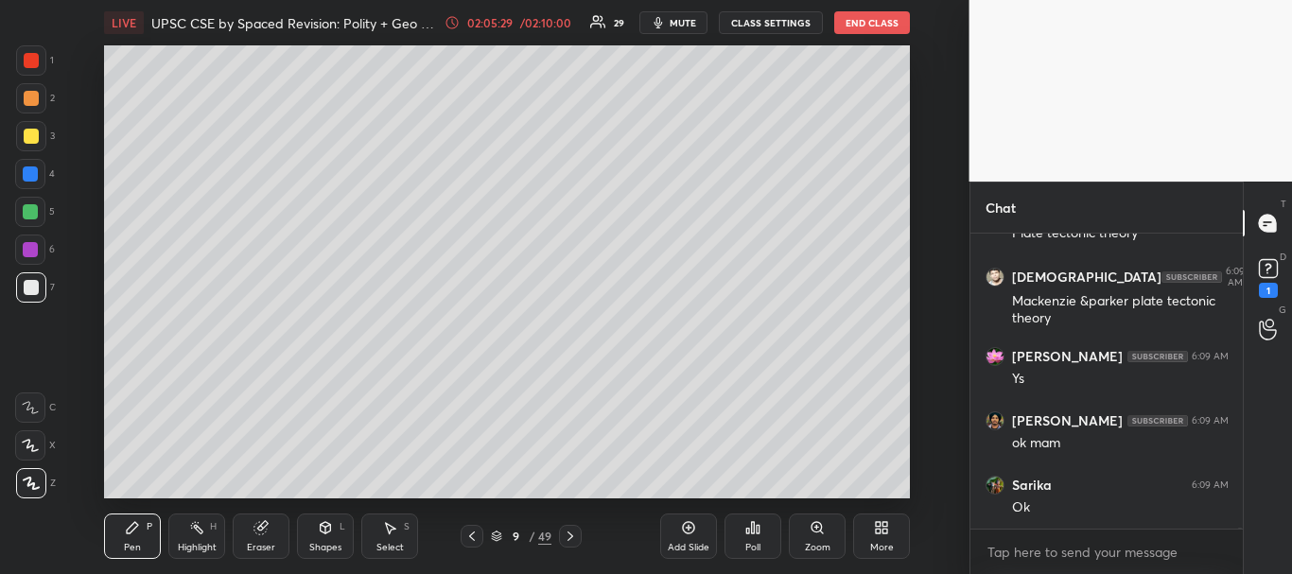
scroll to position [73447, 0]
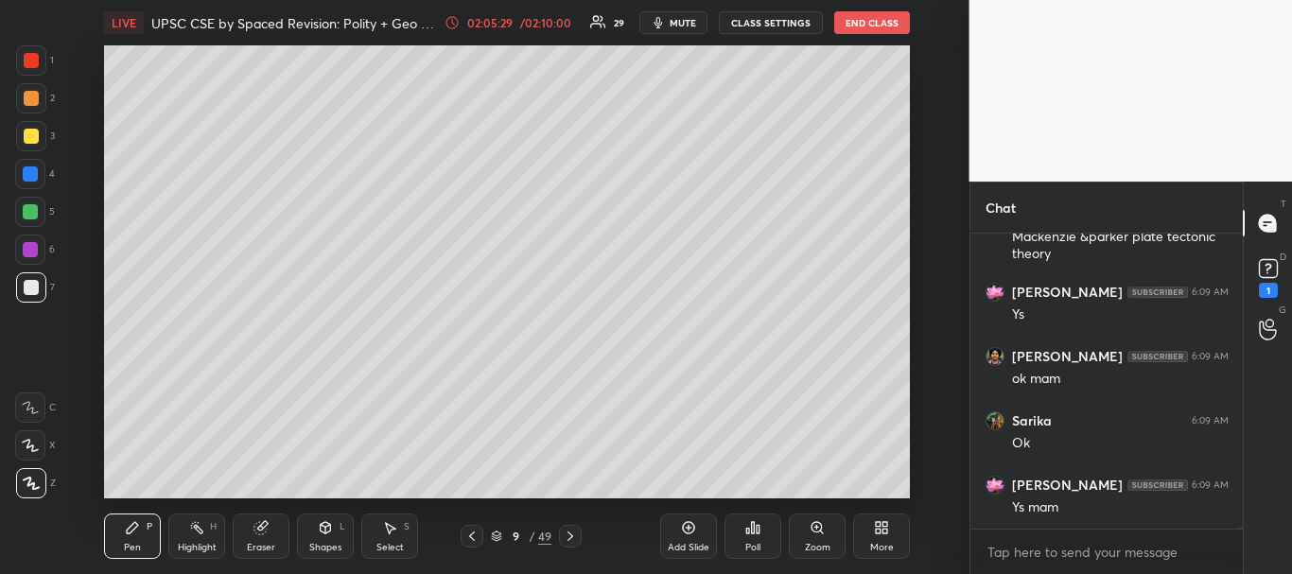
click at [31, 287] on div at bounding box center [31, 287] width 15 height 15
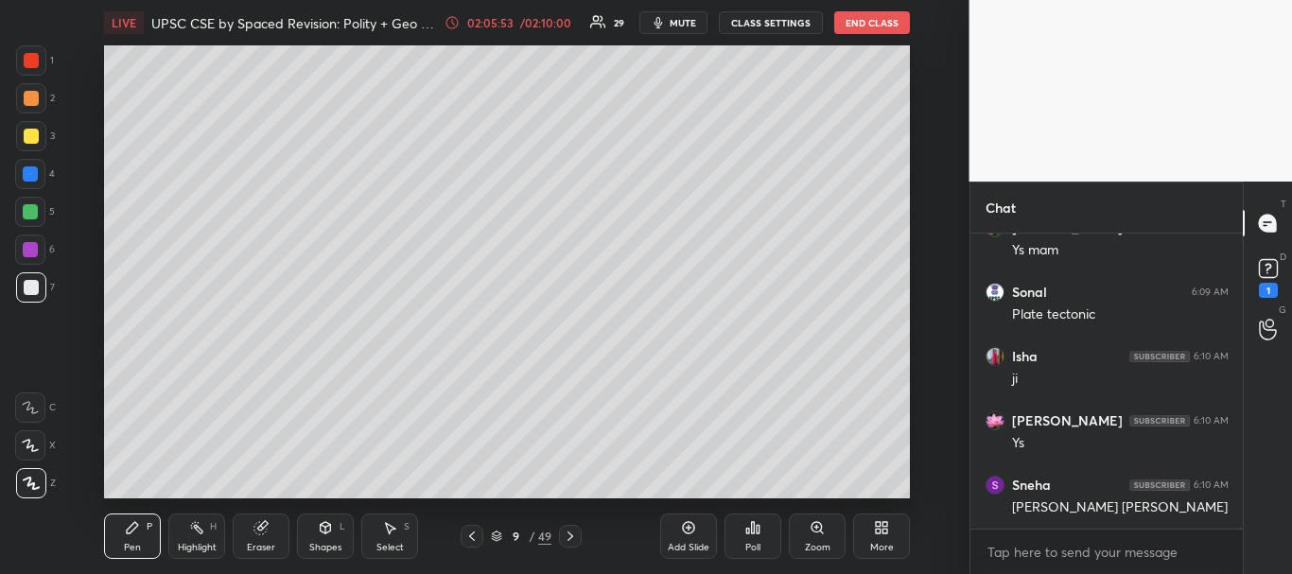
scroll to position [73769, 0]
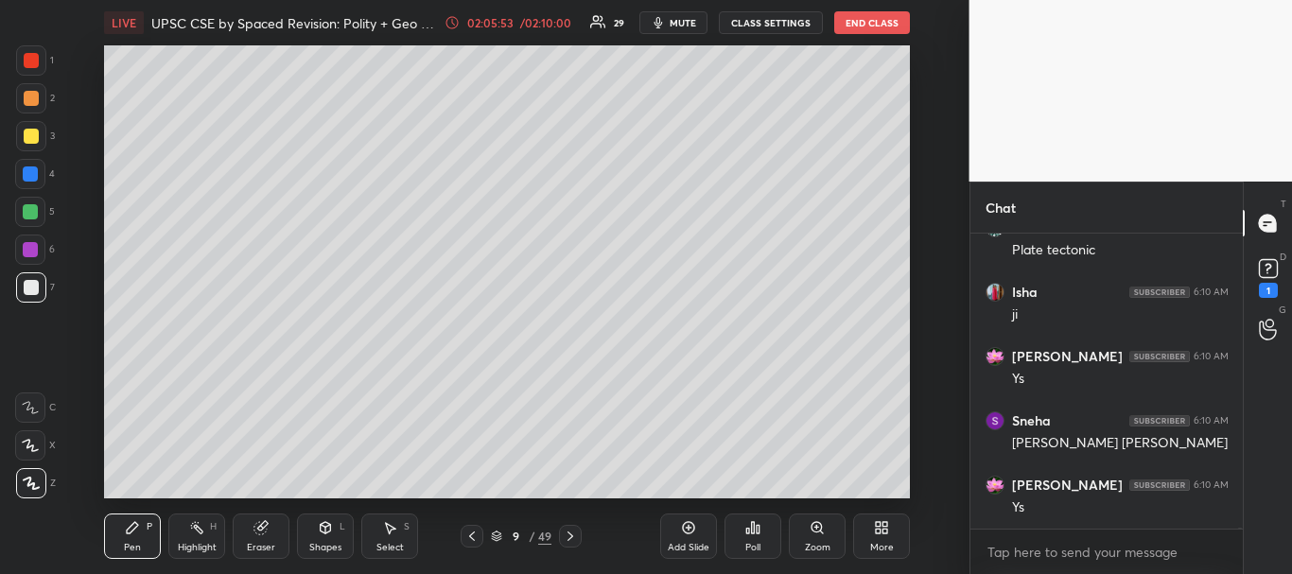
click at [30, 140] on div at bounding box center [31, 136] width 15 height 15
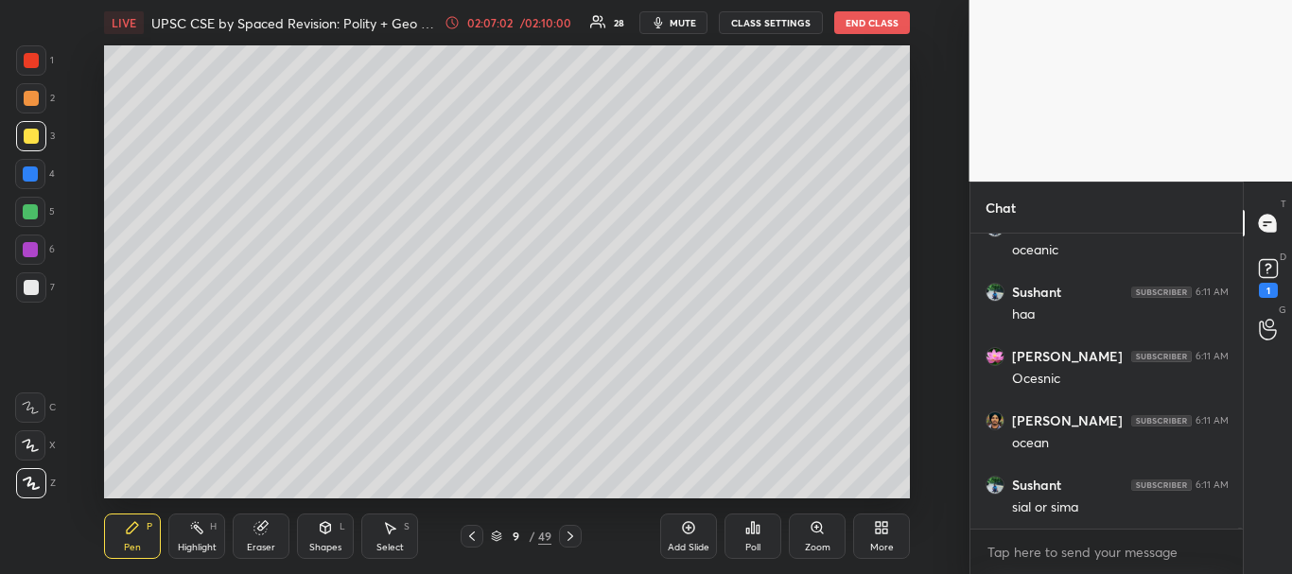
scroll to position [74688, 0]
drag, startPoint x: 28, startPoint y: 179, endPoint x: 99, endPoint y: 184, distance: 71.2
click at [29, 179] on div at bounding box center [30, 173] width 15 height 15
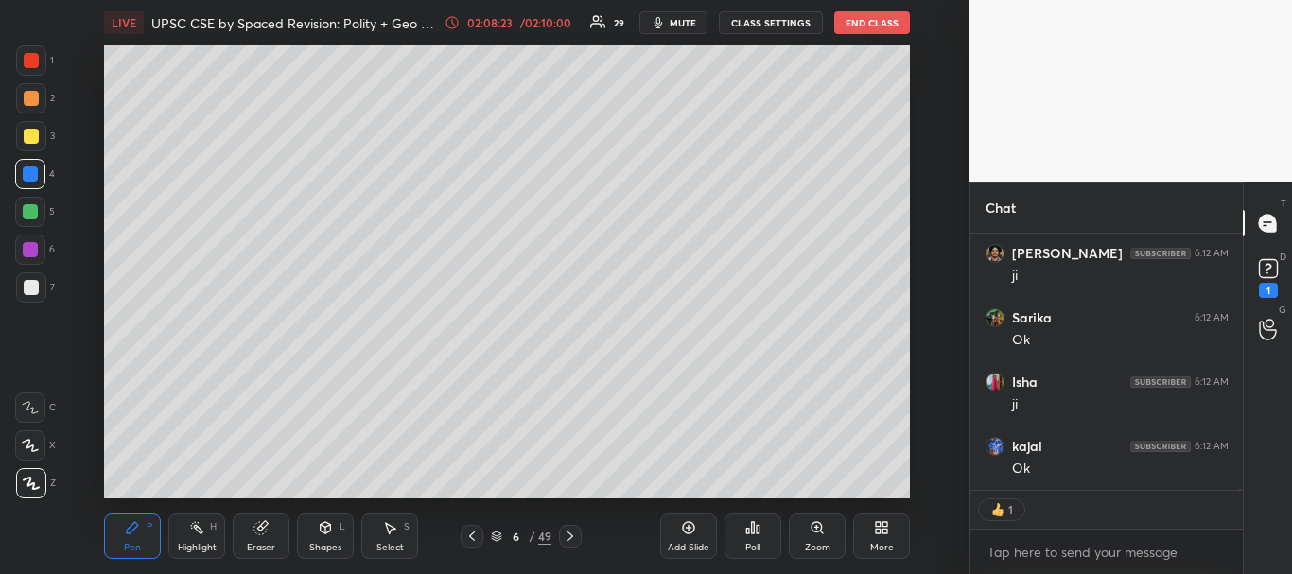
scroll to position [75563, 0]
click at [468, 537] on icon at bounding box center [471, 536] width 15 height 15
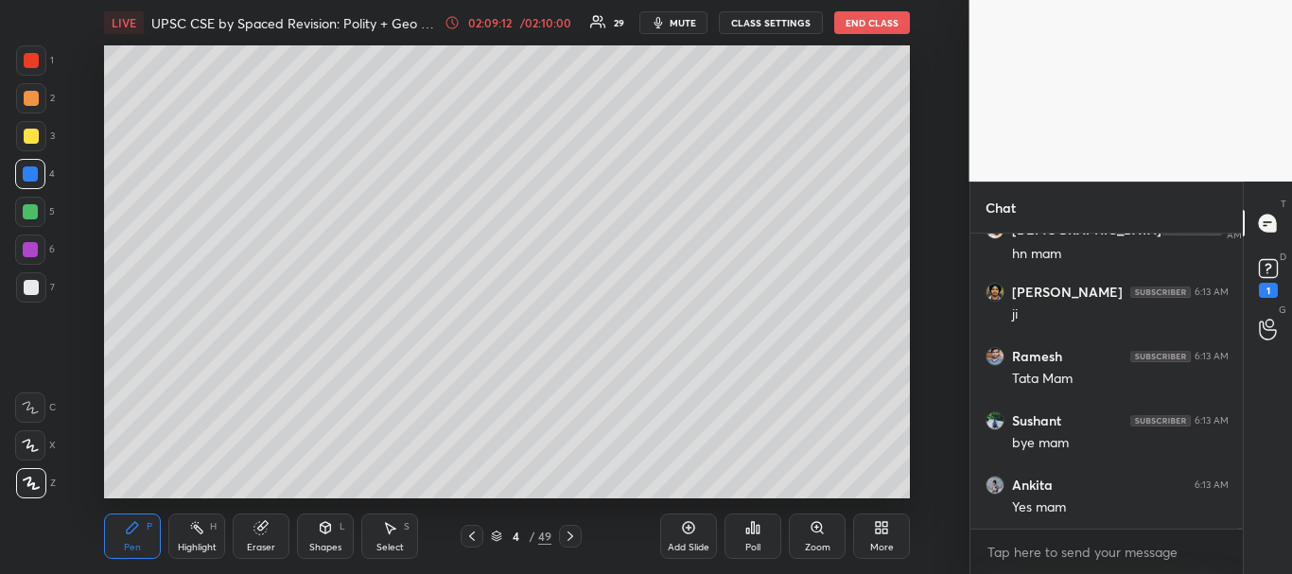
scroll to position [76893, 0]
click at [32, 280] on div at bounding box center [31, 287] width 15 height 15
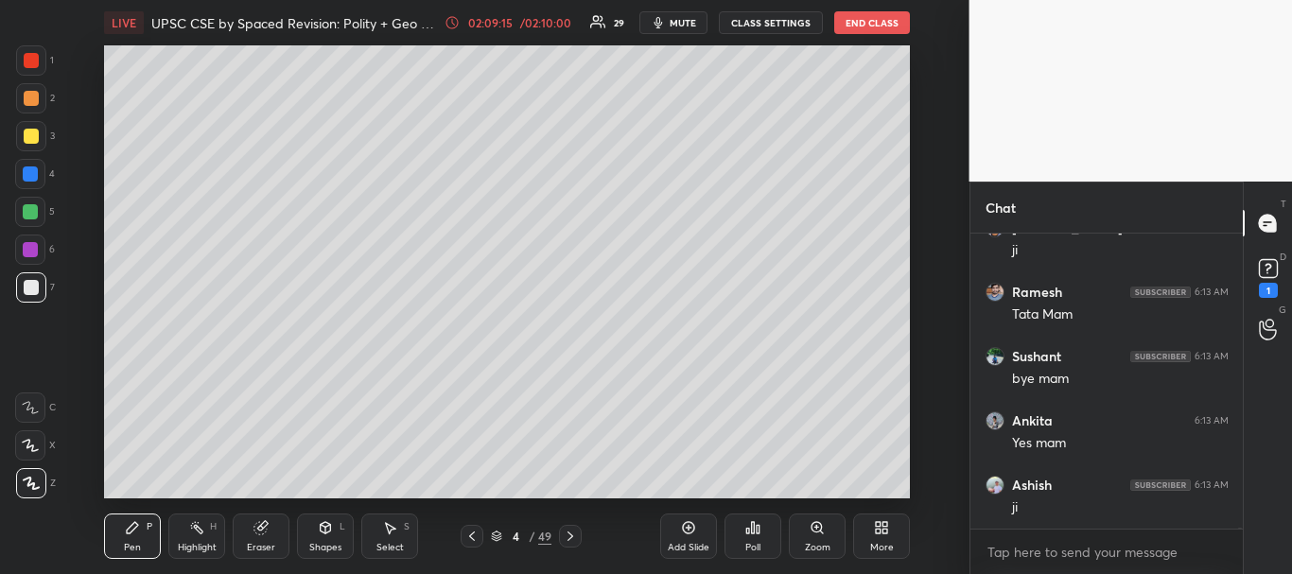
click at [26, 133] on div at bounding box center [31, 136] width 15 height 15
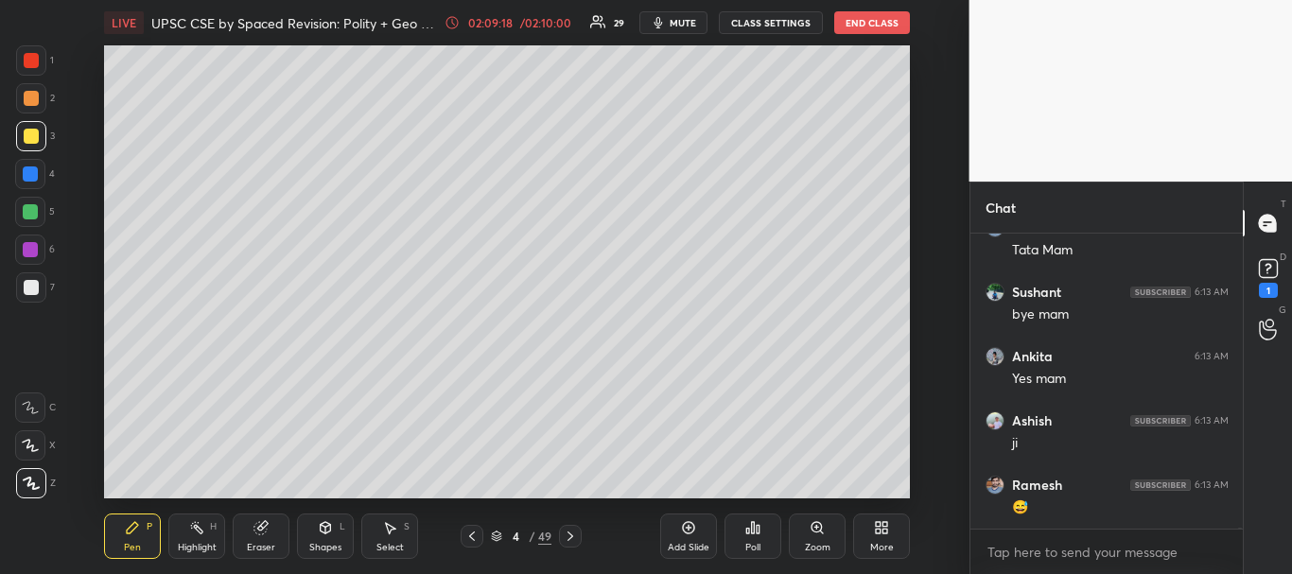
click at [675, 527] on div "Add Slide" at bounding box center [688, 536] width 57 height 45
click at [33, 176] on div at bounding box center [30, 173] width 15 height 15
click at [34, 203] on div at bounding box center [30, 212] width 30 height 30
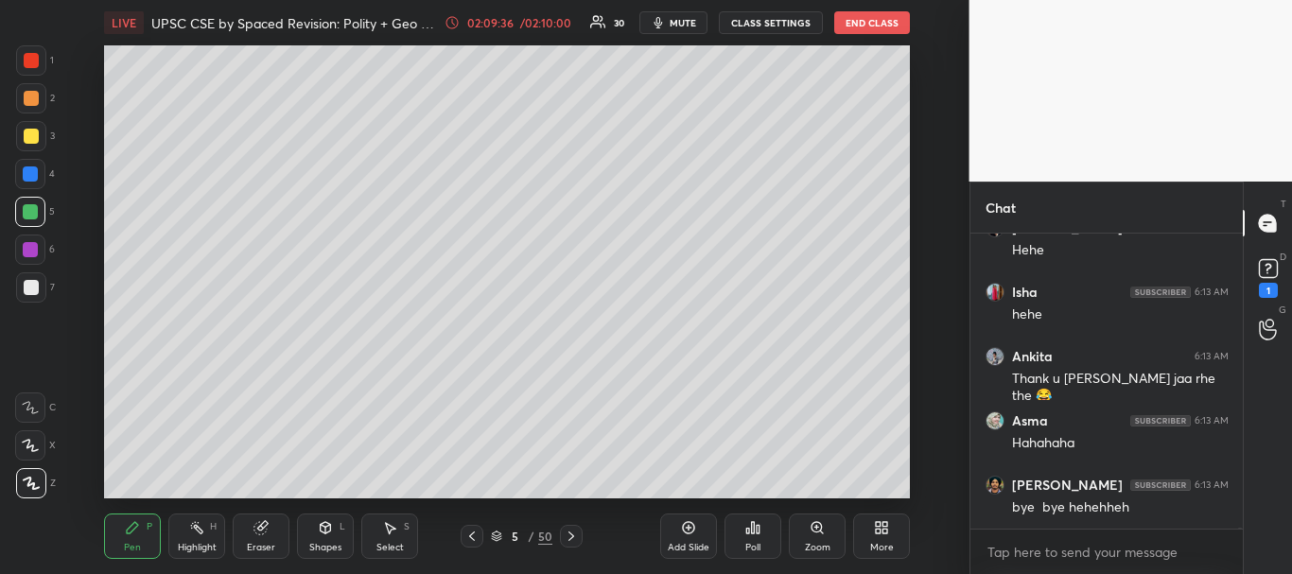
scroll to position [77733, 0]
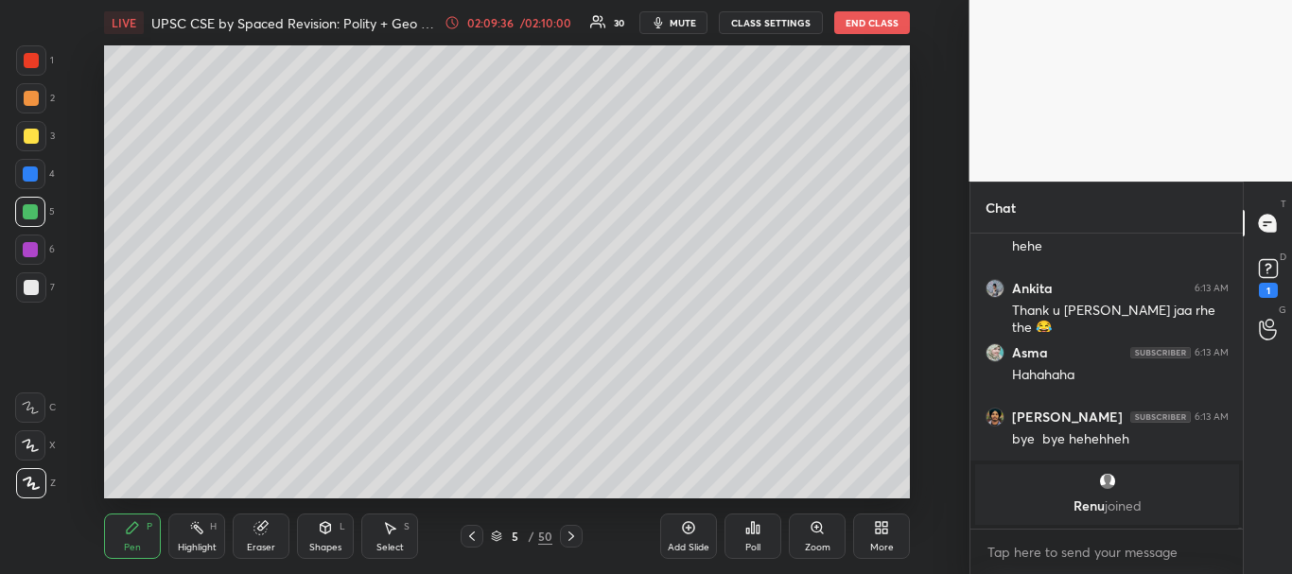
click at [35, 133] on div at bounding box center [31, 136] width 15 height 15
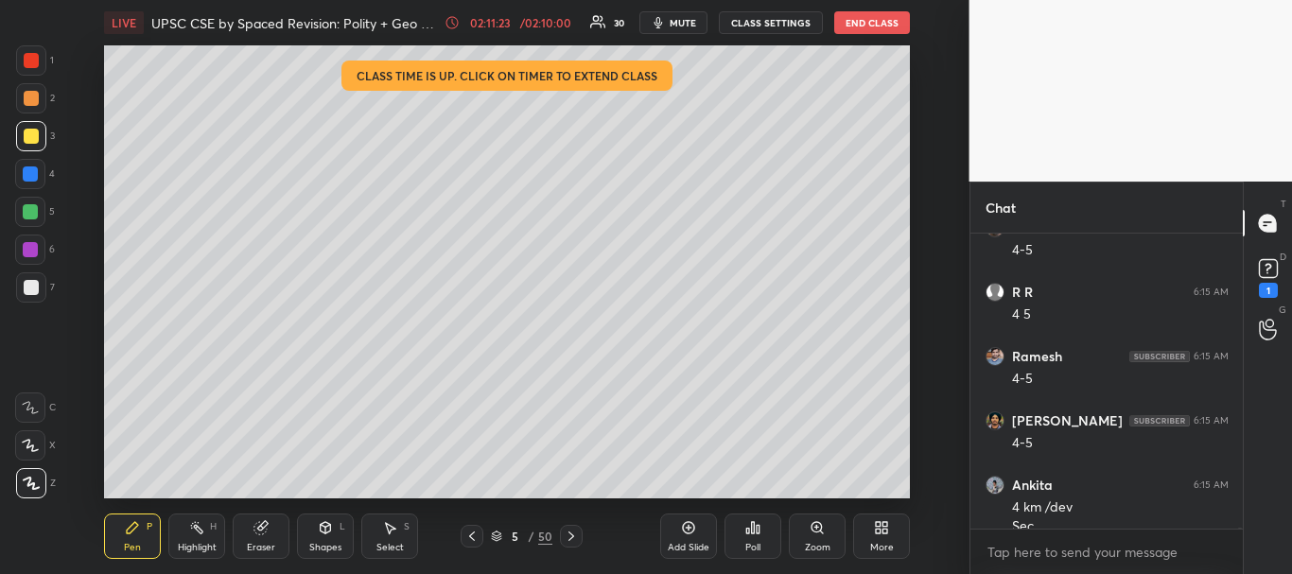
scroll to position [75842, 0]
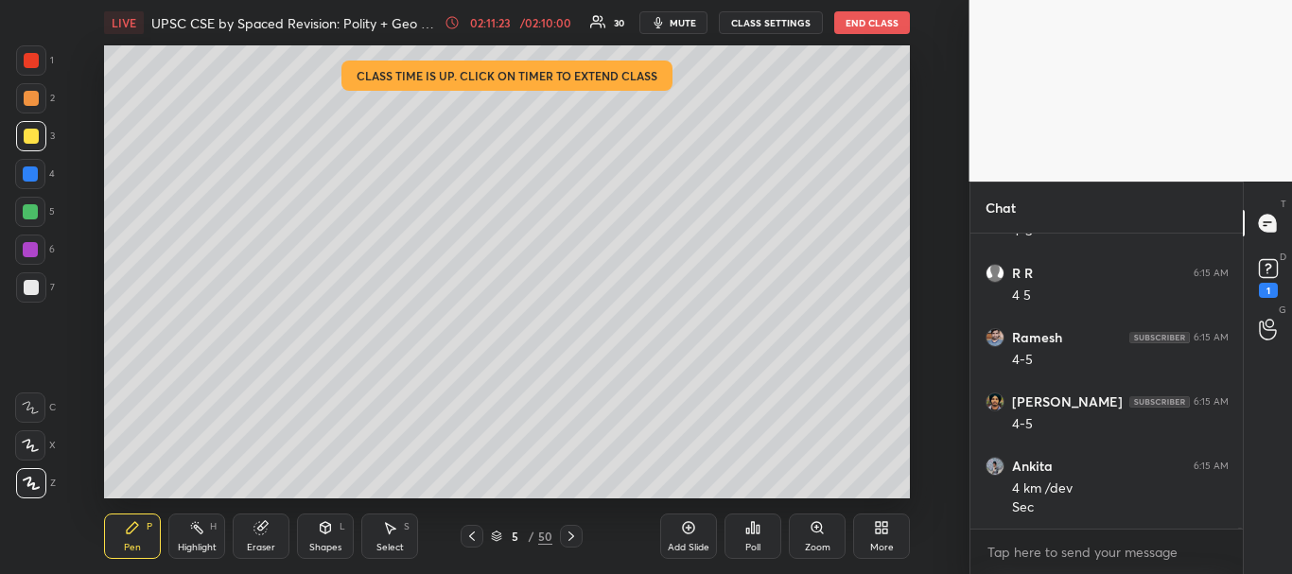
click at [20, 183] on div at bounding box center [30, 174] width 30 height 30
click at [27, 205] on div at bounding box center [30, 211] width 15 height 15
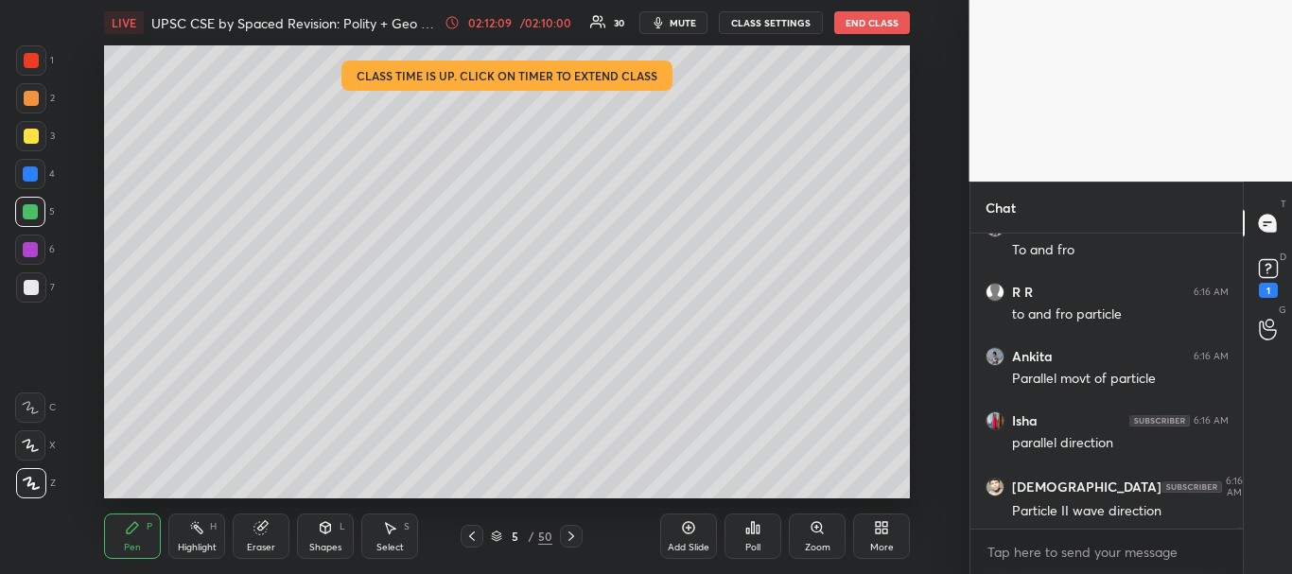
scroll to position [76777, 0]
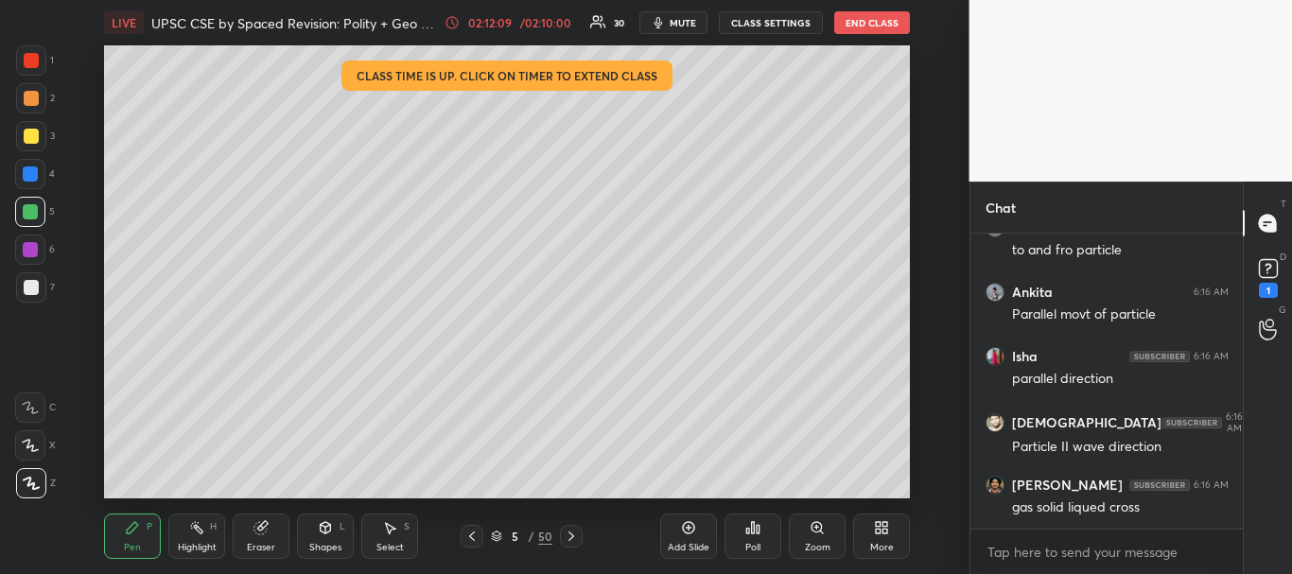
click at [672, 486] on div "LIVE UPSC CSE by Spaced Revision: Polity + Geo [Day 53] 02:12:09 / 02:10:00 30 …" at bounding box center [508, 287] width 894 height 574
click at [28, 245] on div at bounding box center [30, 249] width 15 height 15
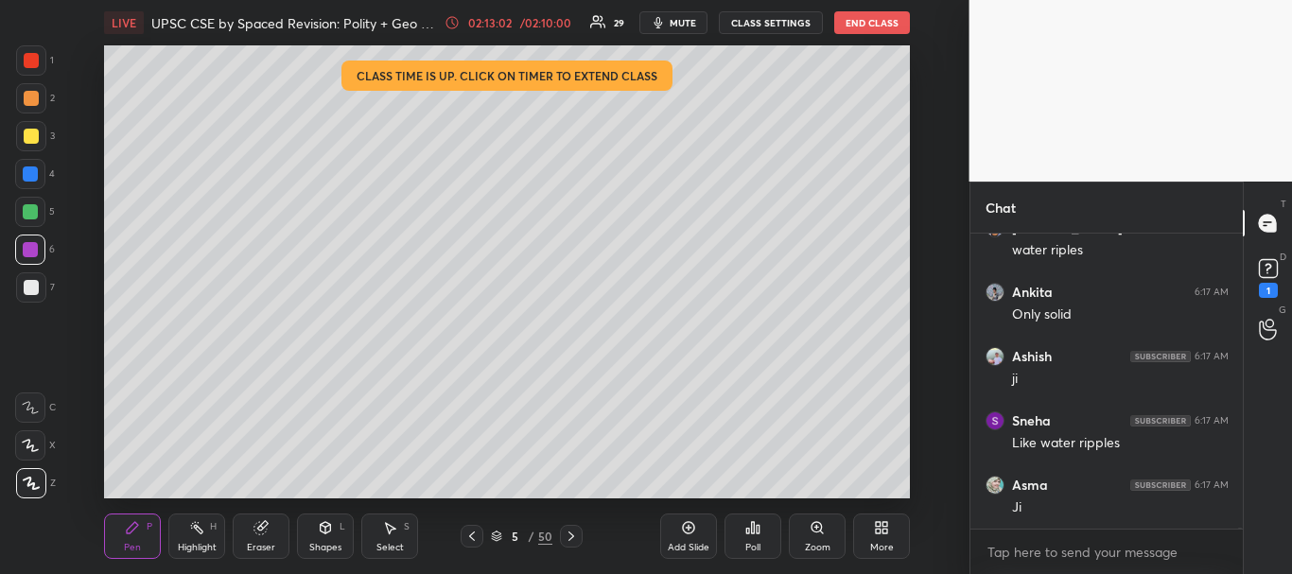
scroll to position [77651, 0]
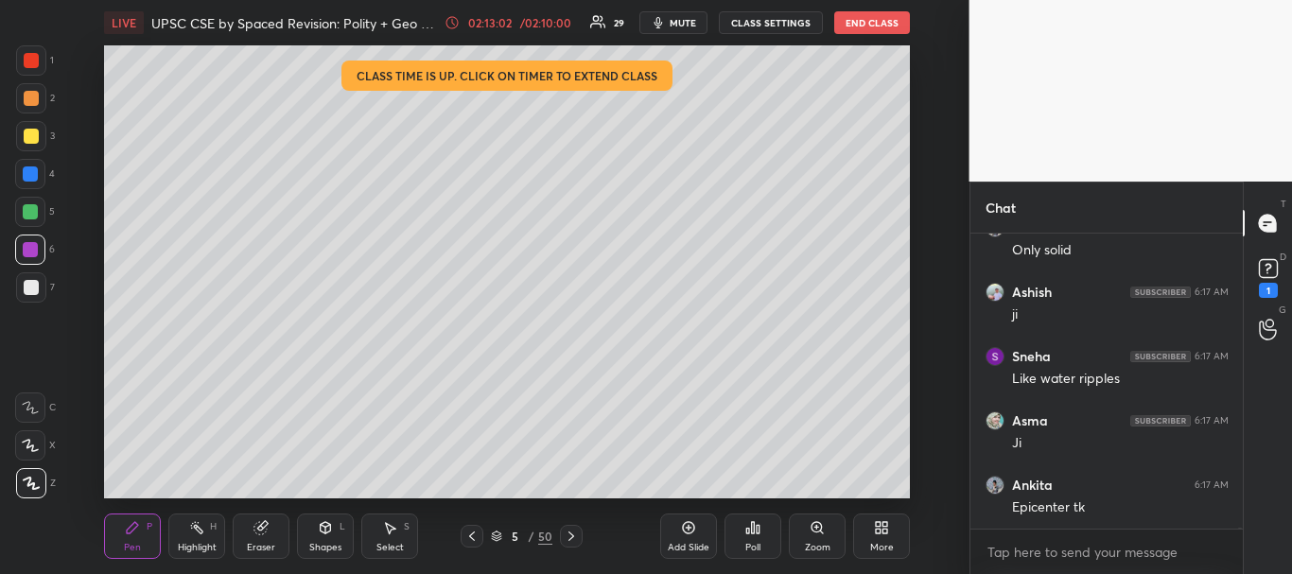
click at [31, 63] on div at bounding box center [31, 60] width 15 height 15
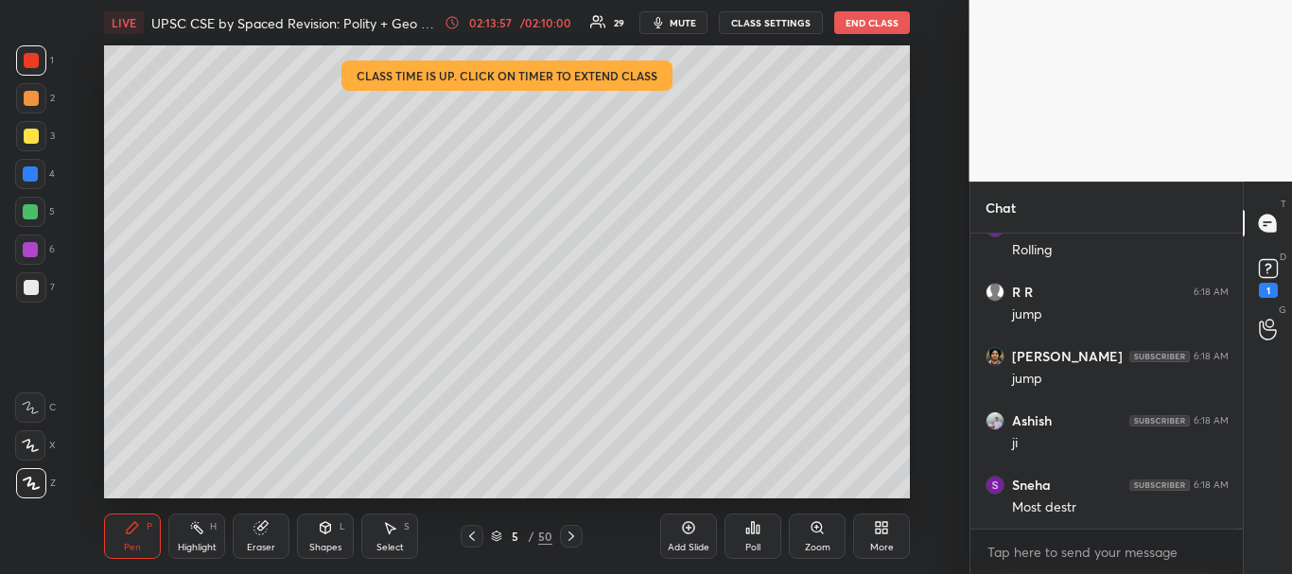
scroll to position [79517, 0]
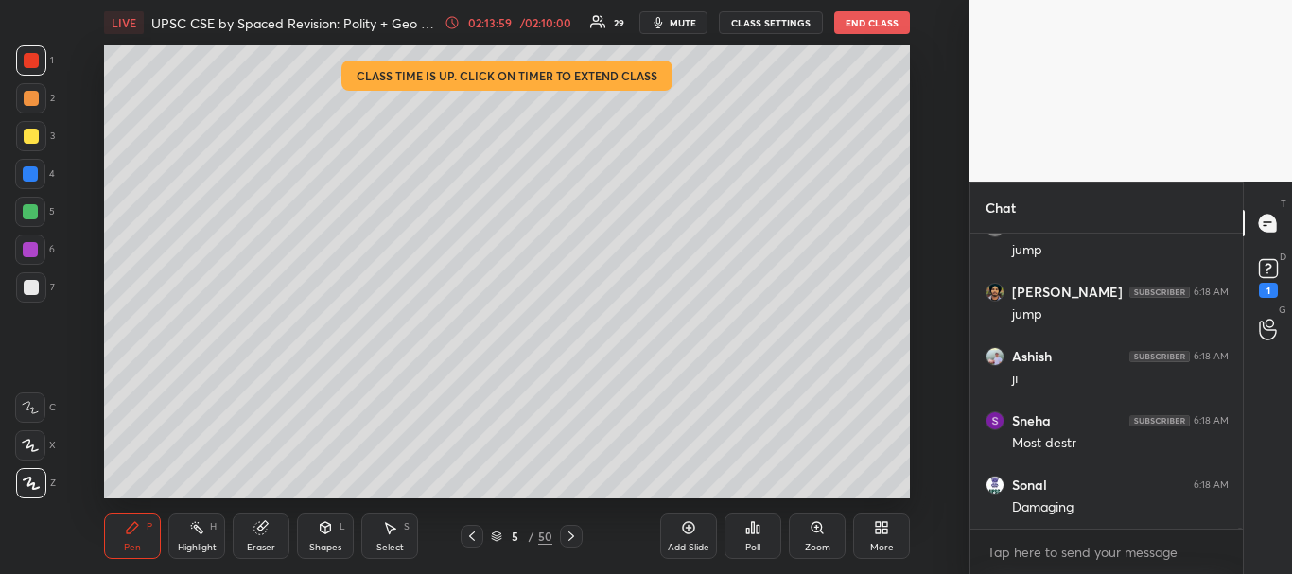
click at [684, 545] on div "Add Slide" at bounding box center [689, 547] width 42 height 9
click at [32, 285] on div at bounding box center [31, 287] width 15 height 15
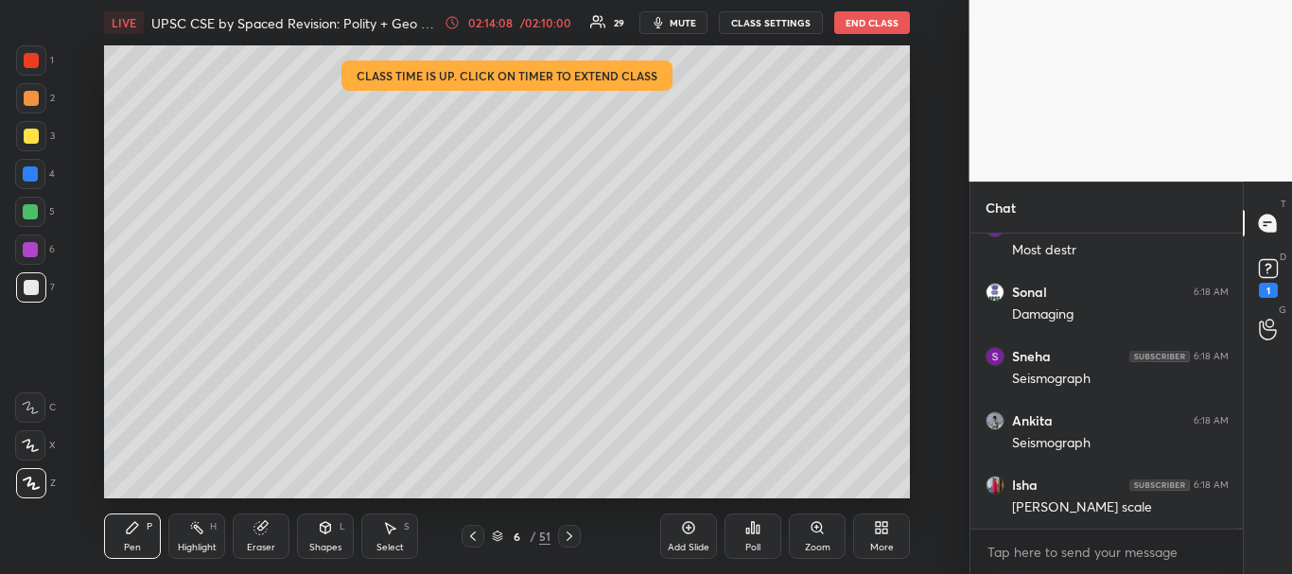
scroll to position [79774, 0]
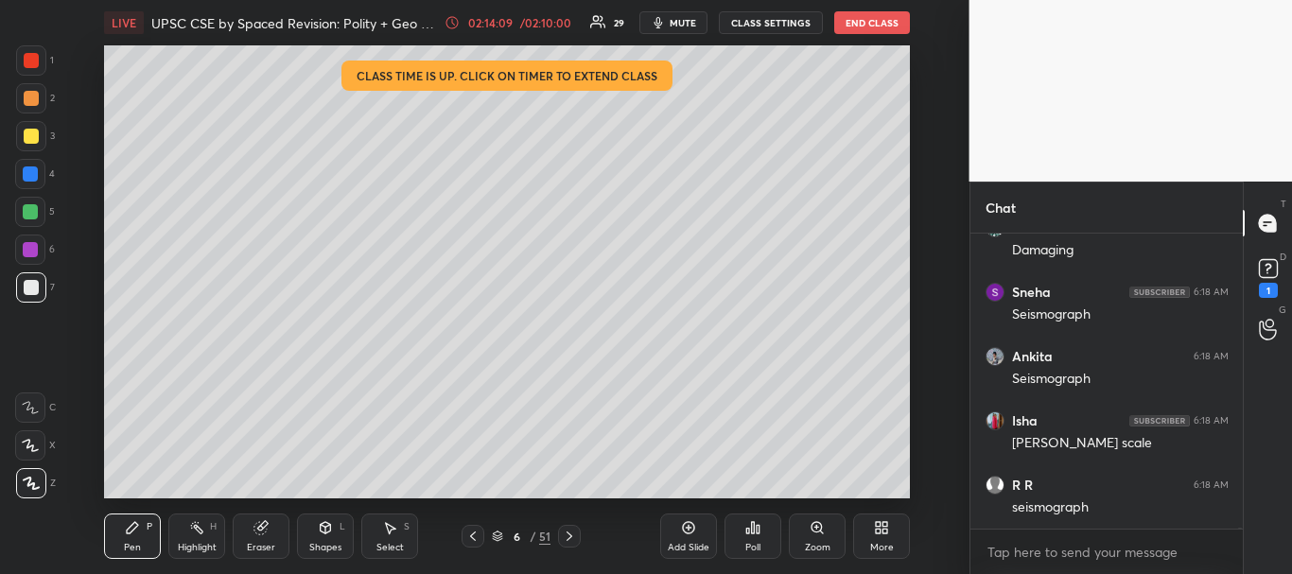
click at [26, 135] on div at bounding box center [31, 136] width 15 height 15
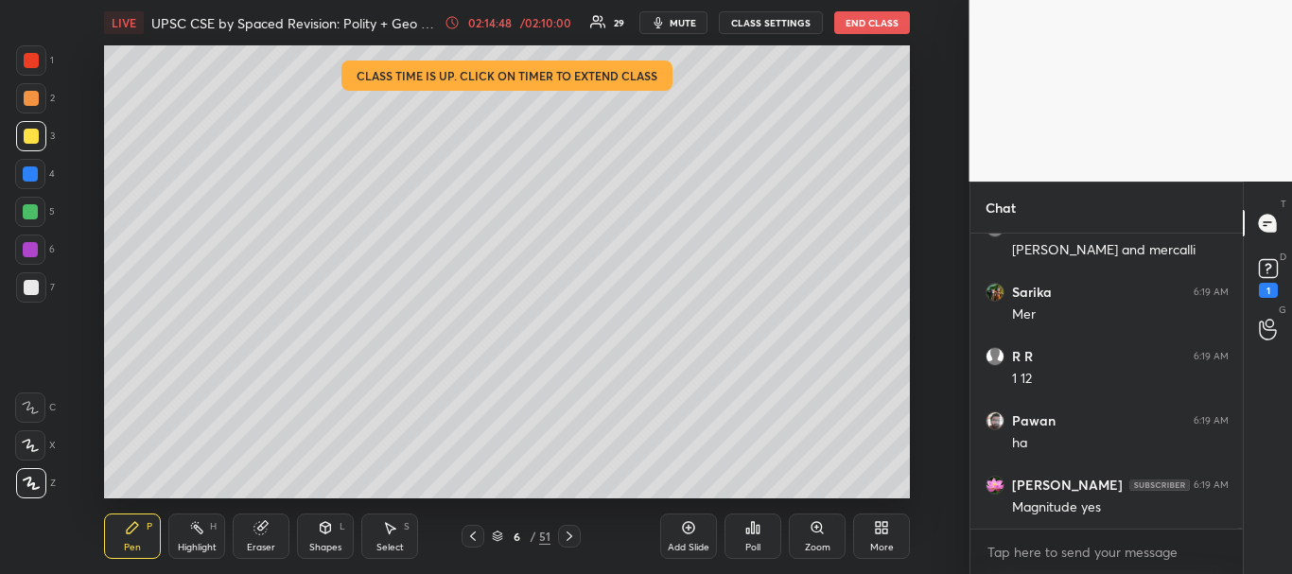
scroll to position [80709, 0]
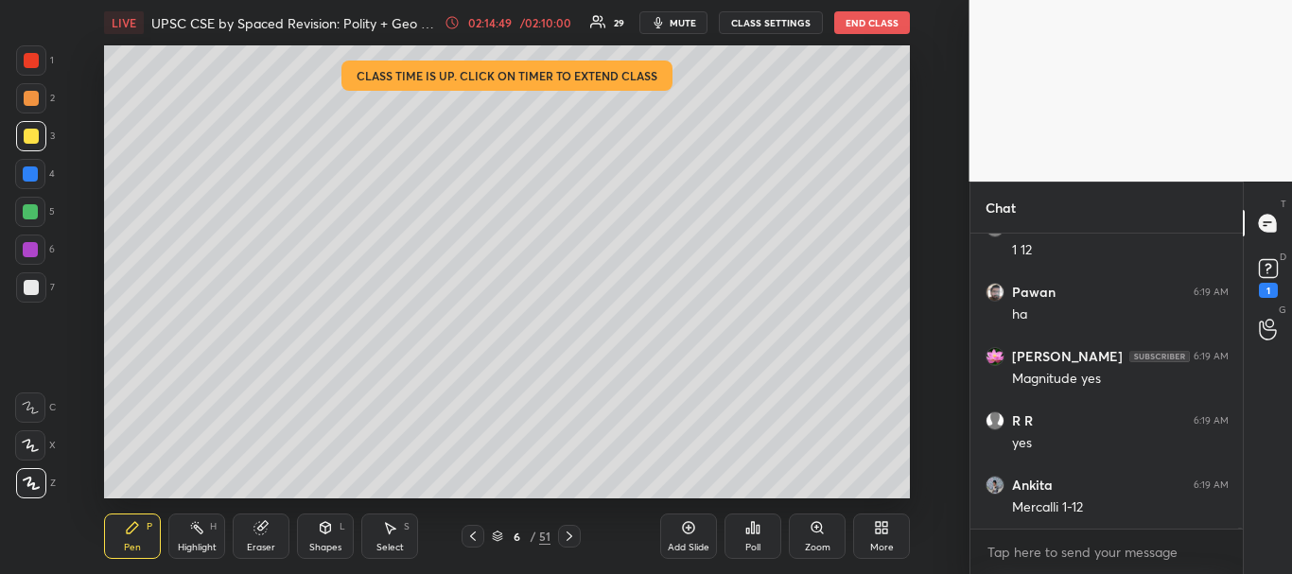
drag, startPoint x: 24, startPoint y: 173, endPoint x: 72, endPoint y: 179, distance: 48.6
click at [26, 173] on div at bounding box center [30, 173] width 15 height 15
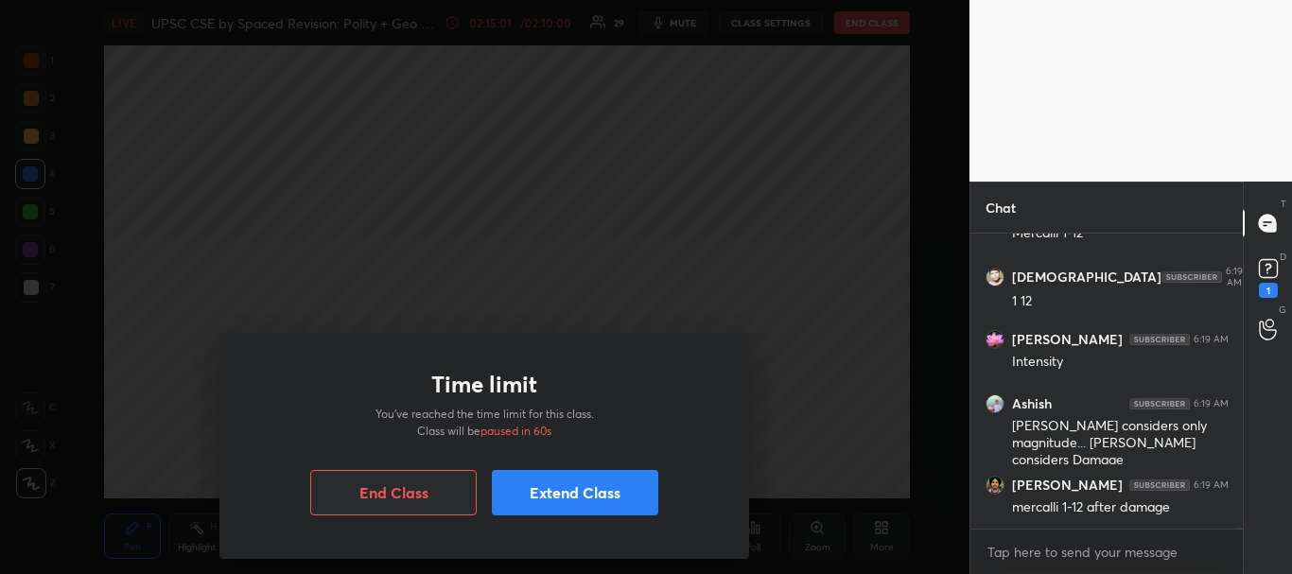
scroll to position [81047, 0]
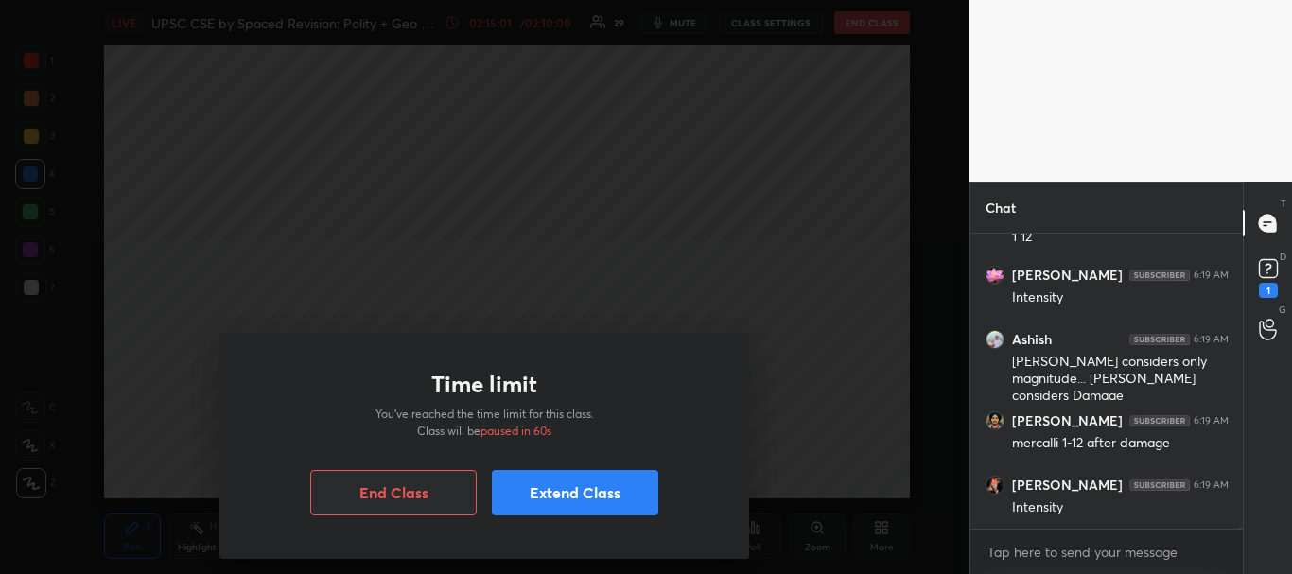
click at [588, 498] on button "Extend Class" at bounding box center [575, 492] width 166 height 45
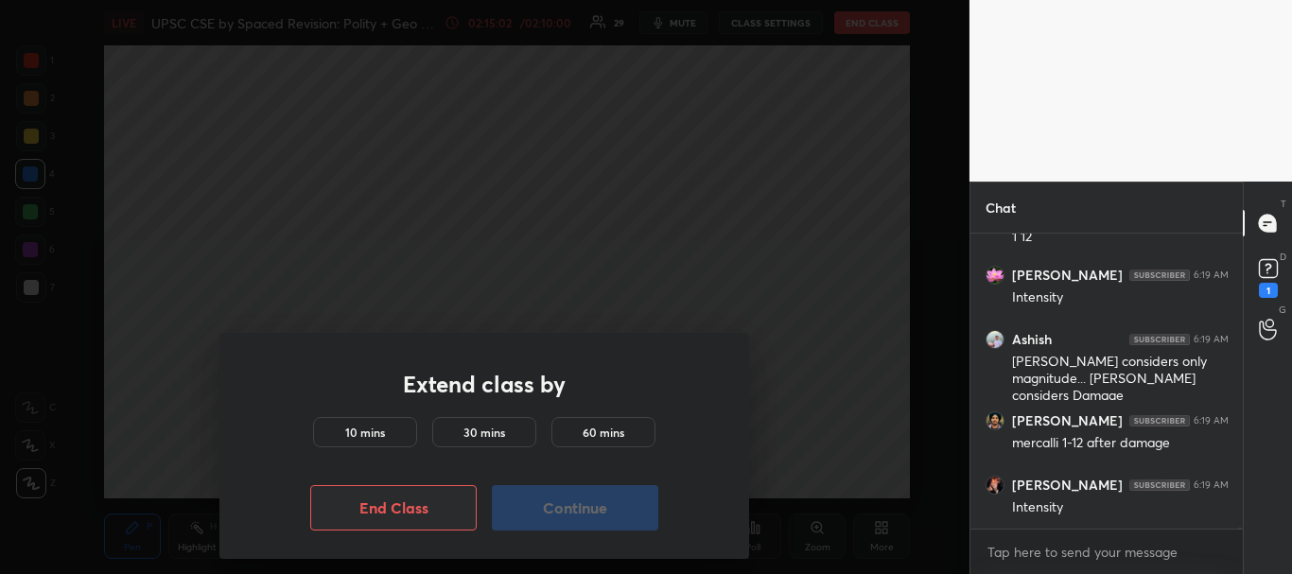
click at [378, 437] on h5 "10 mins" at bounding box center [365, 432] width 40 height 17
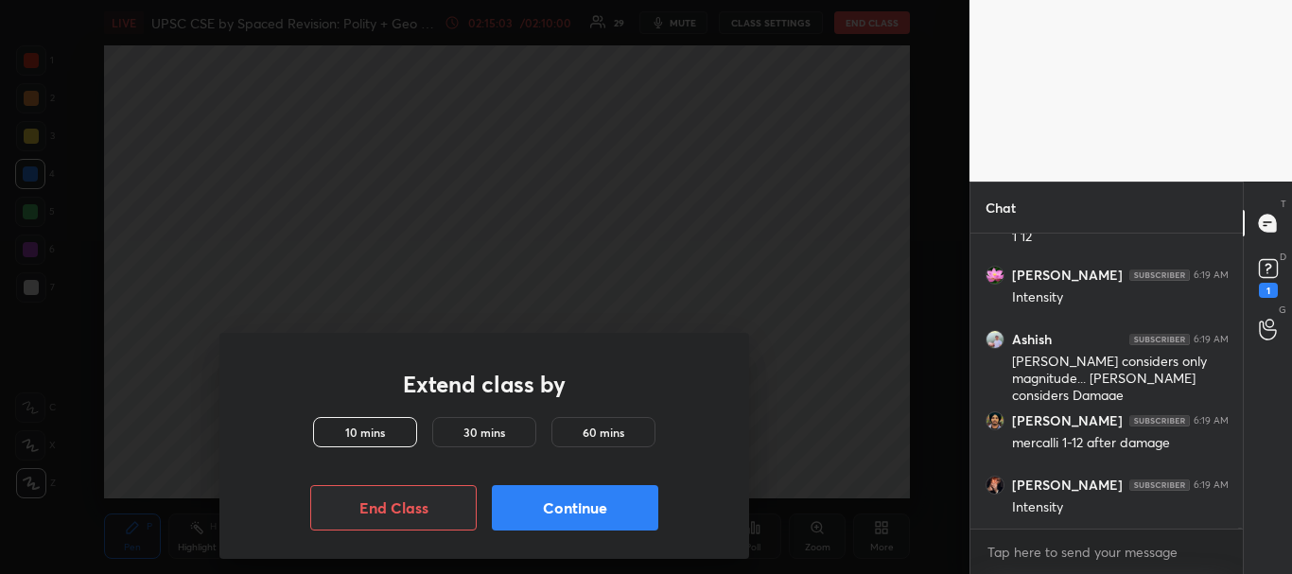
click at [576, 499] on button "Continue" at bounding box center [575, 507] width 166 height 45
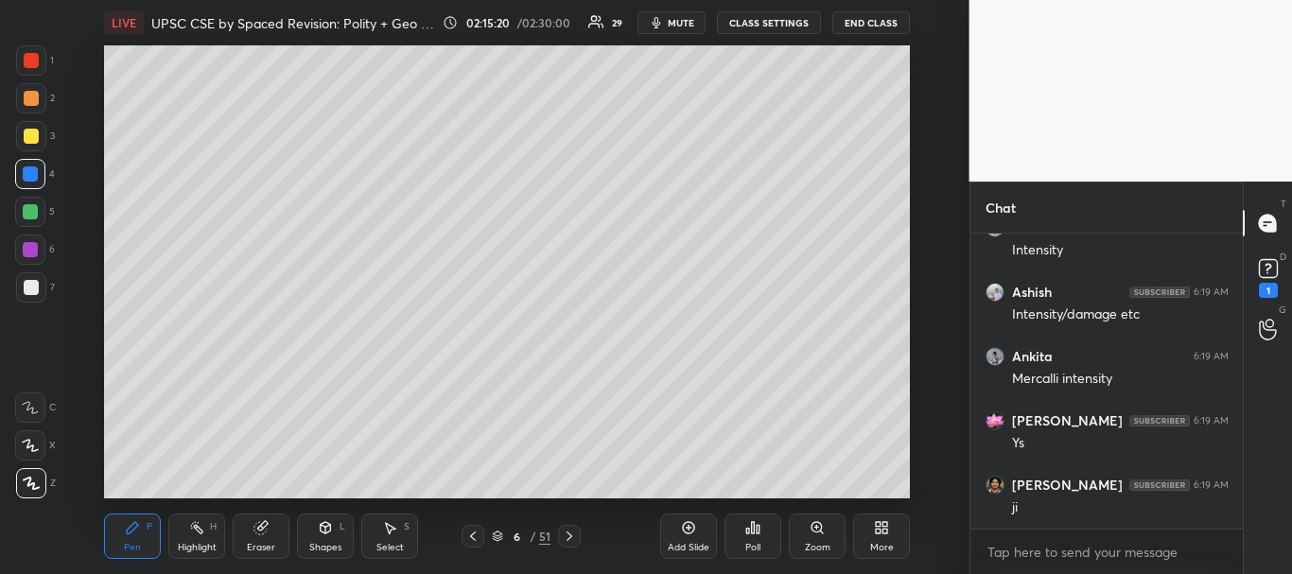
scroll to position [81643, 0]
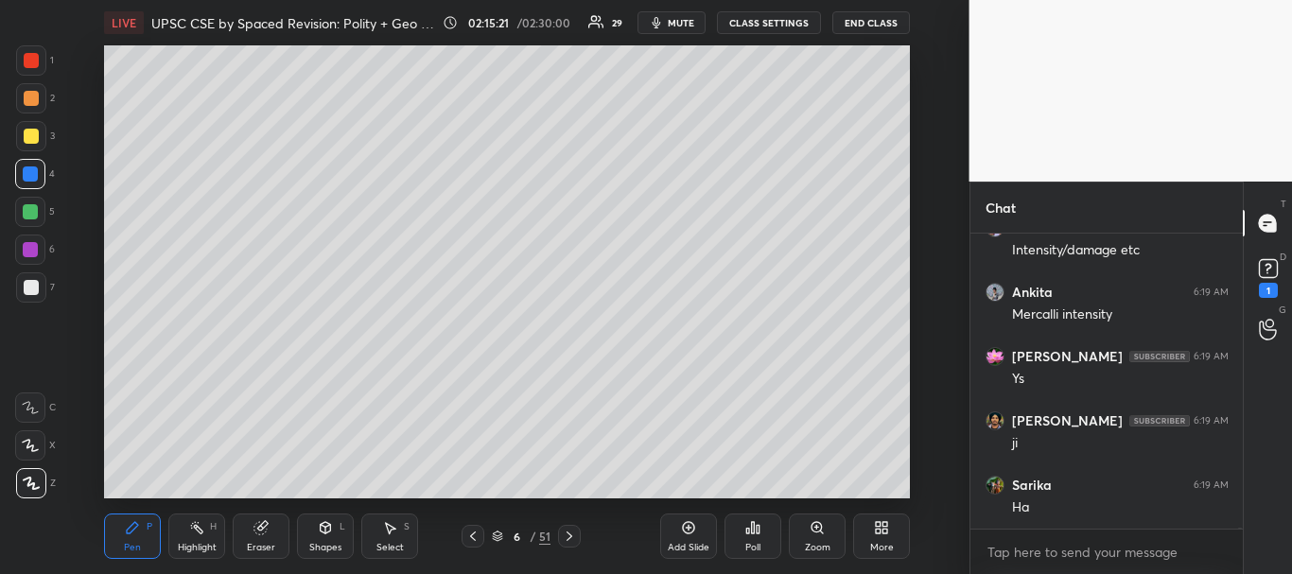
click at [94, 379] on div "Setting up your live class Poll for secs No correct answer Start poll" at bounding box center [508, 271] width 894 height 453
click at [474, 536] on icon at bounding box center [472, 536] width 15 height 15
click at [692, 533] on icon at bounding box center [688, 527] width 15 height 15
click at [33, 292] on div at bounding box center [31, 287] width 15 height 15
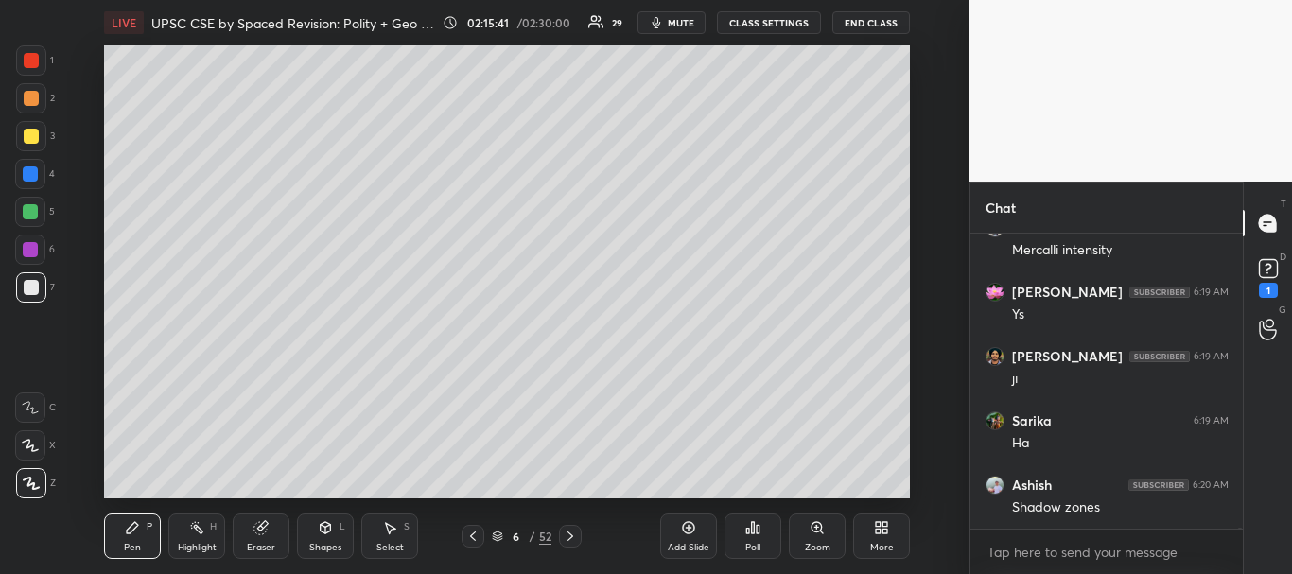
scroll to position [81772, 0]
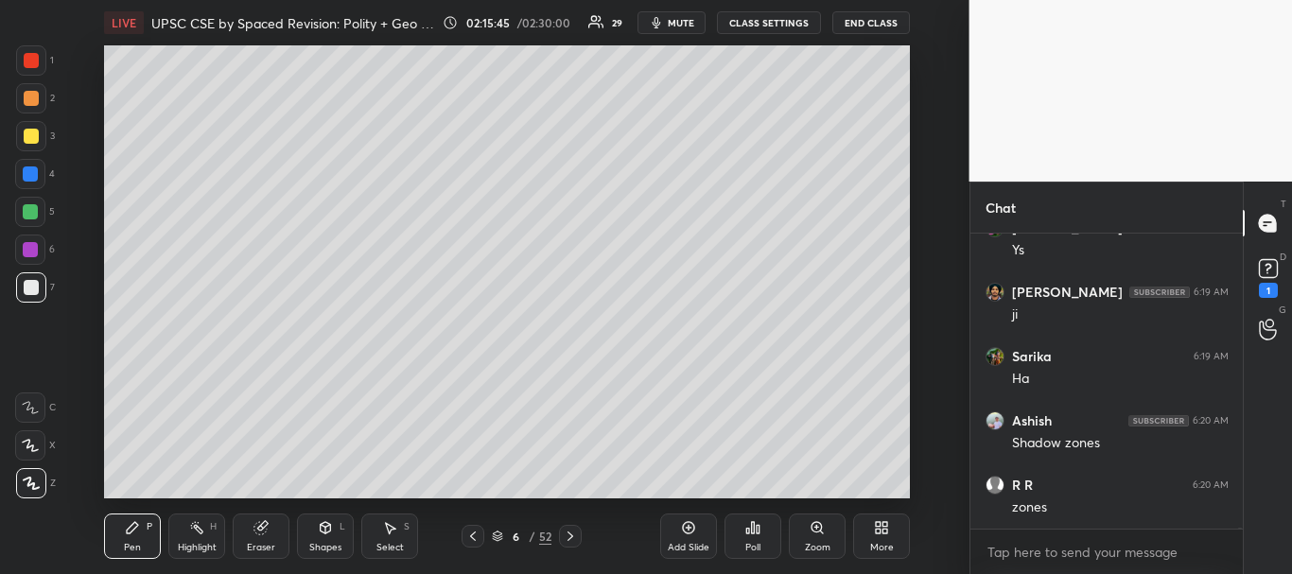
click at [24, 171] on div at bounding box center [30, 173] width 15 height 15
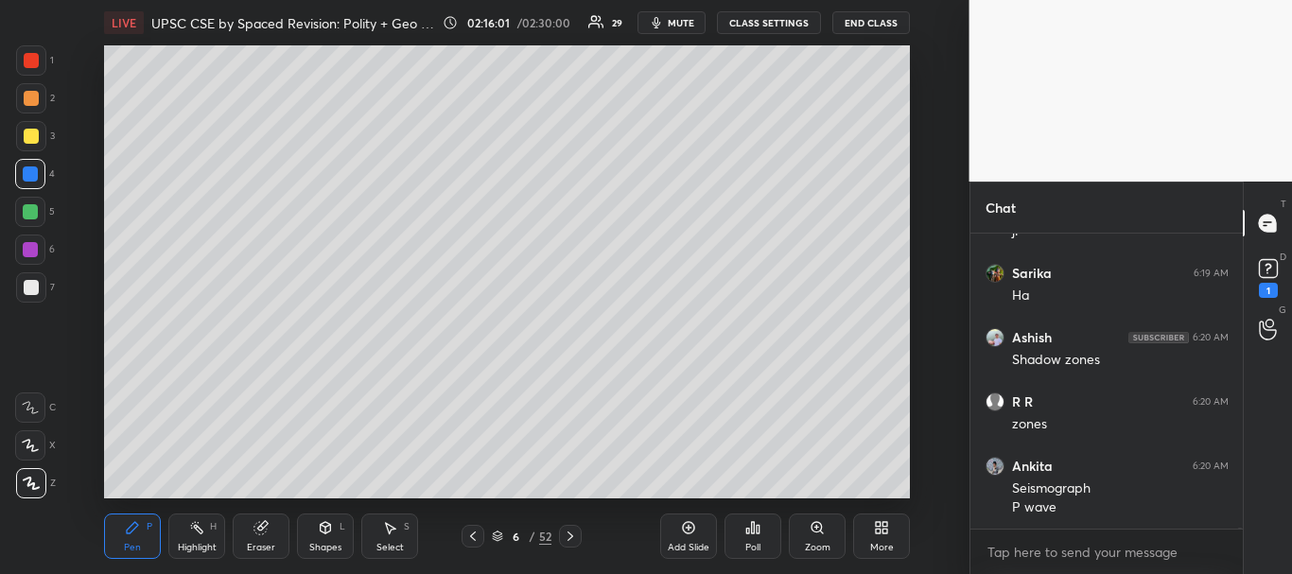
scroll to position [81920, 0]
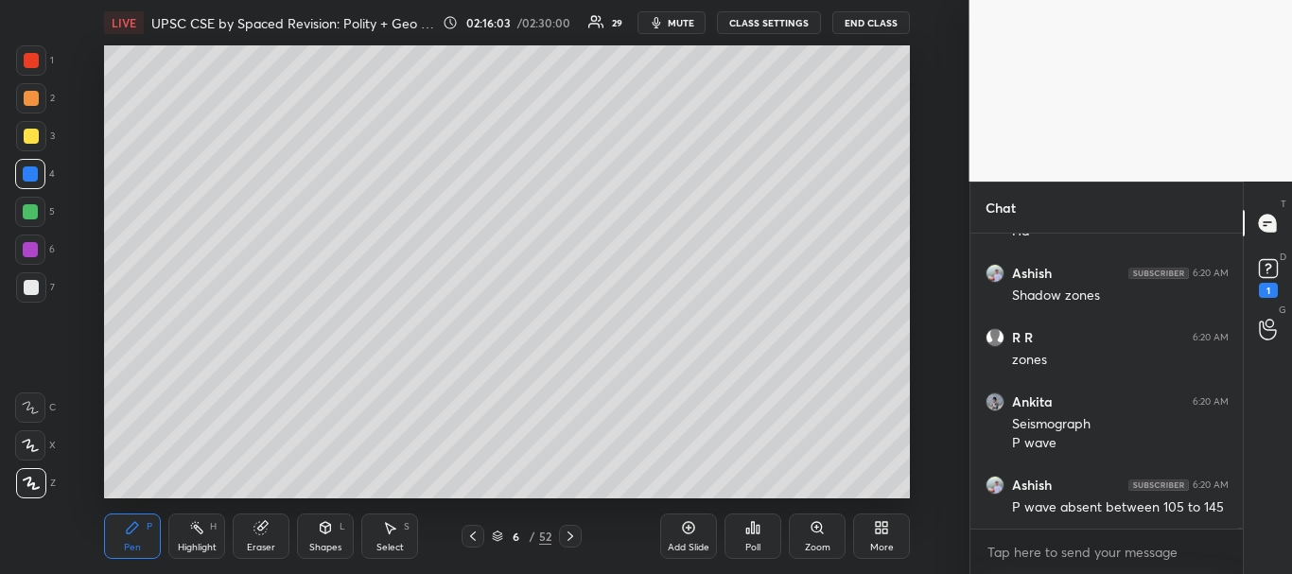
click at [22, 133] on div at bounding box center [31, 136] width 30 height 30
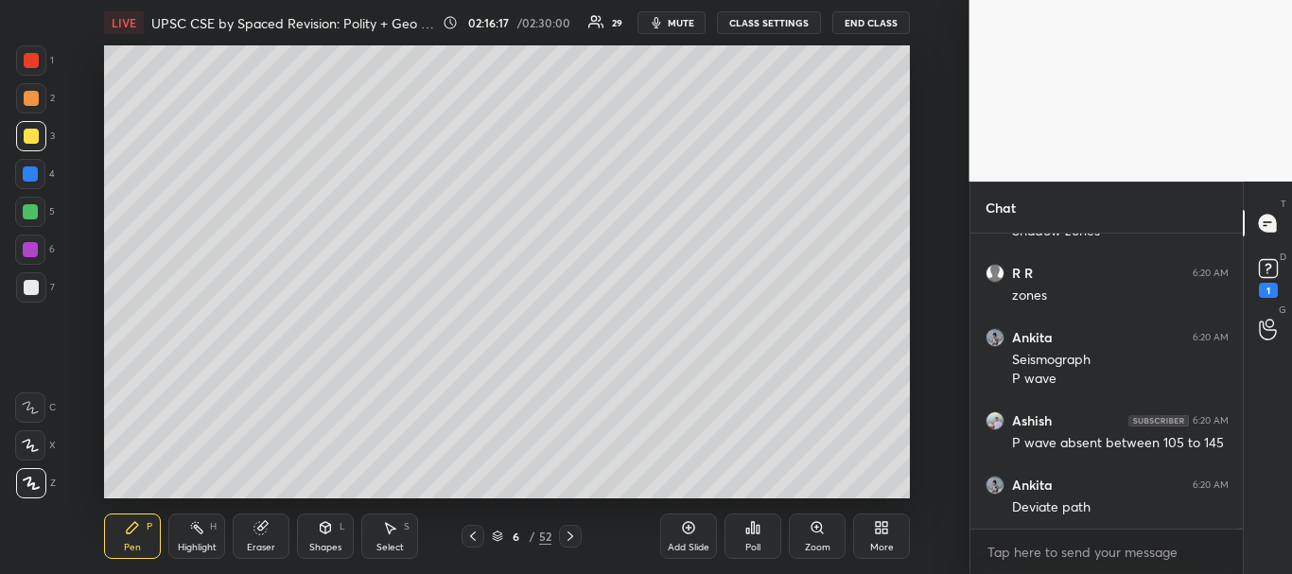
click at [36, 174] on div at bounding box center [30, 173] width 15 height 15
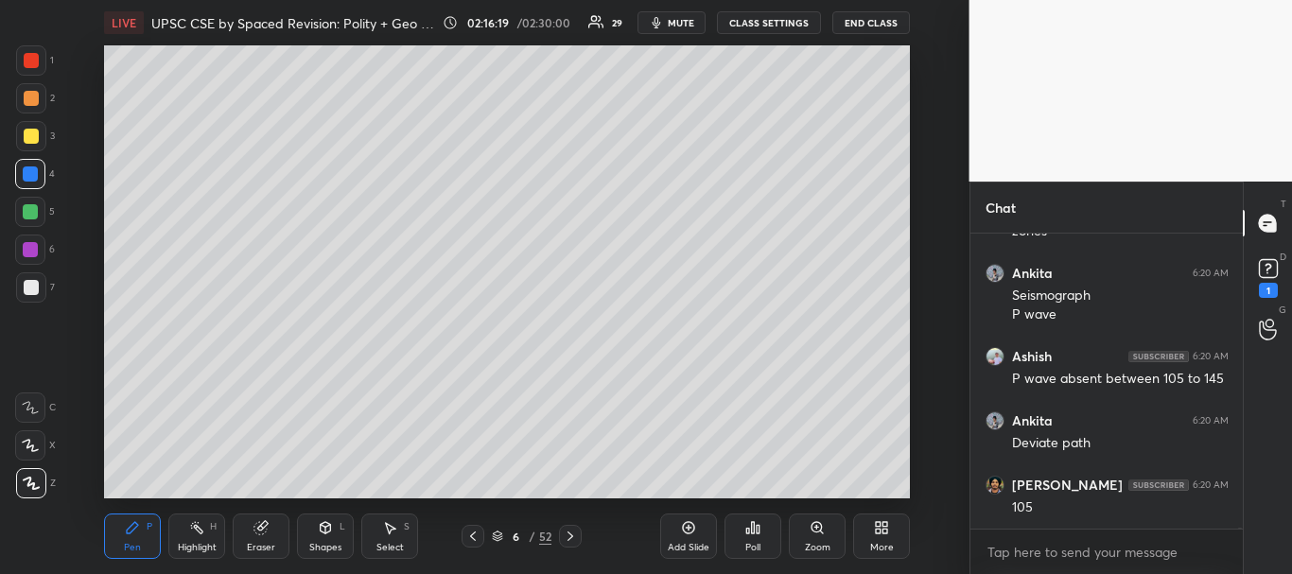
scroll to position [82113, 0]
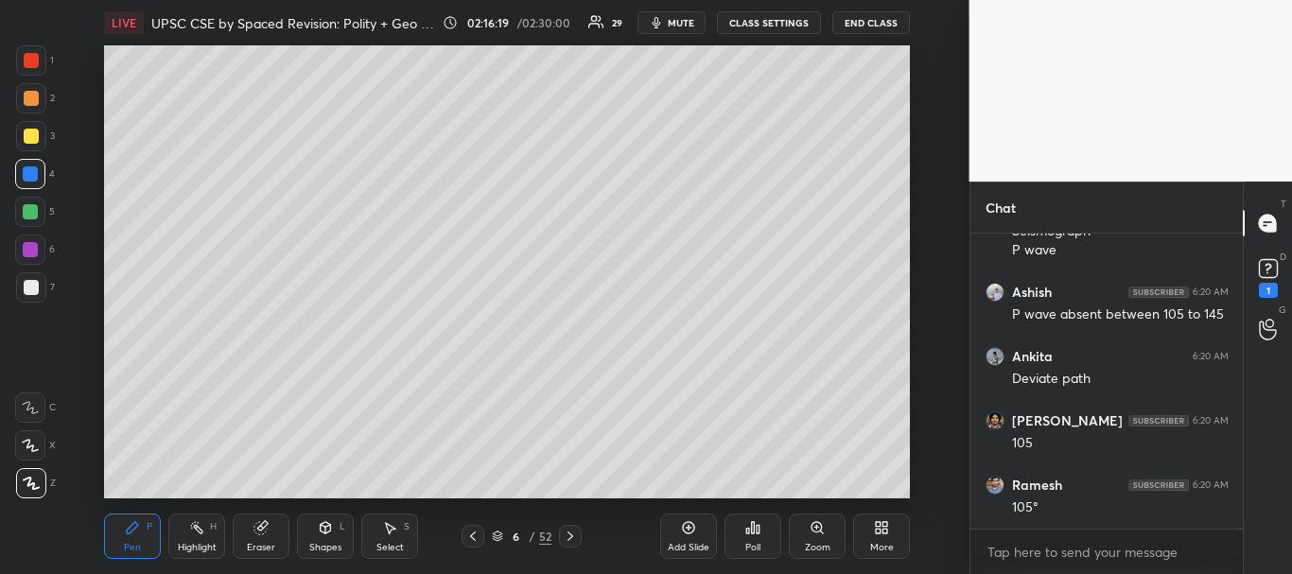
click at [23, 210] on div at bounding box center [30, 211] width 15 height 15
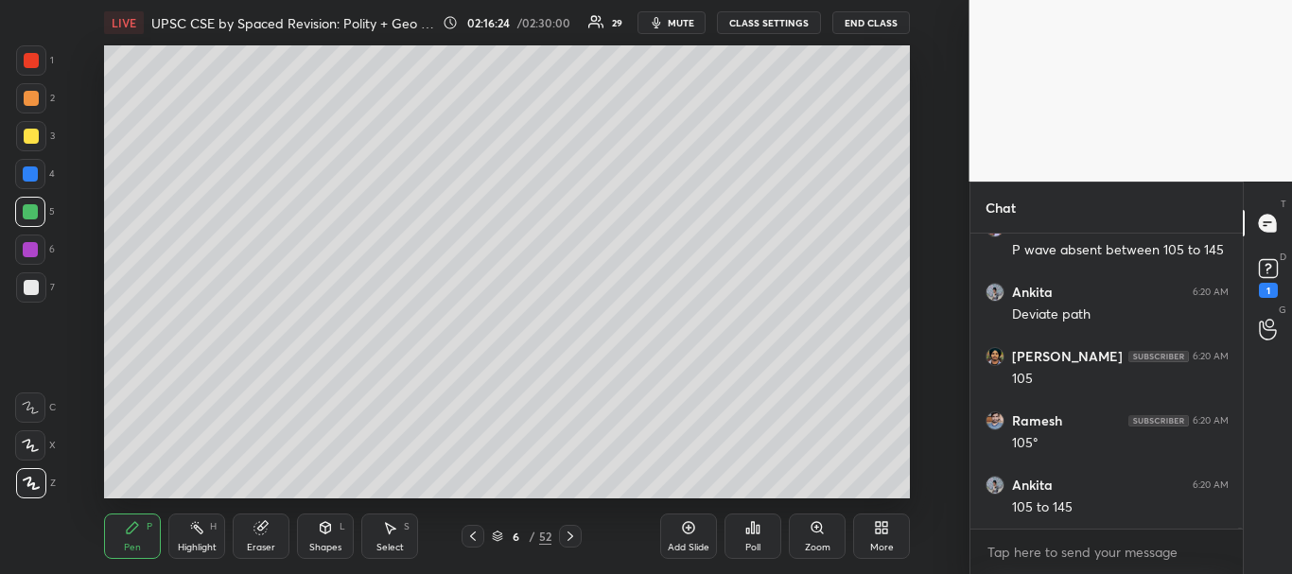
click at [33, 170] on div at bounding box center [30, 173] width 15 height 15
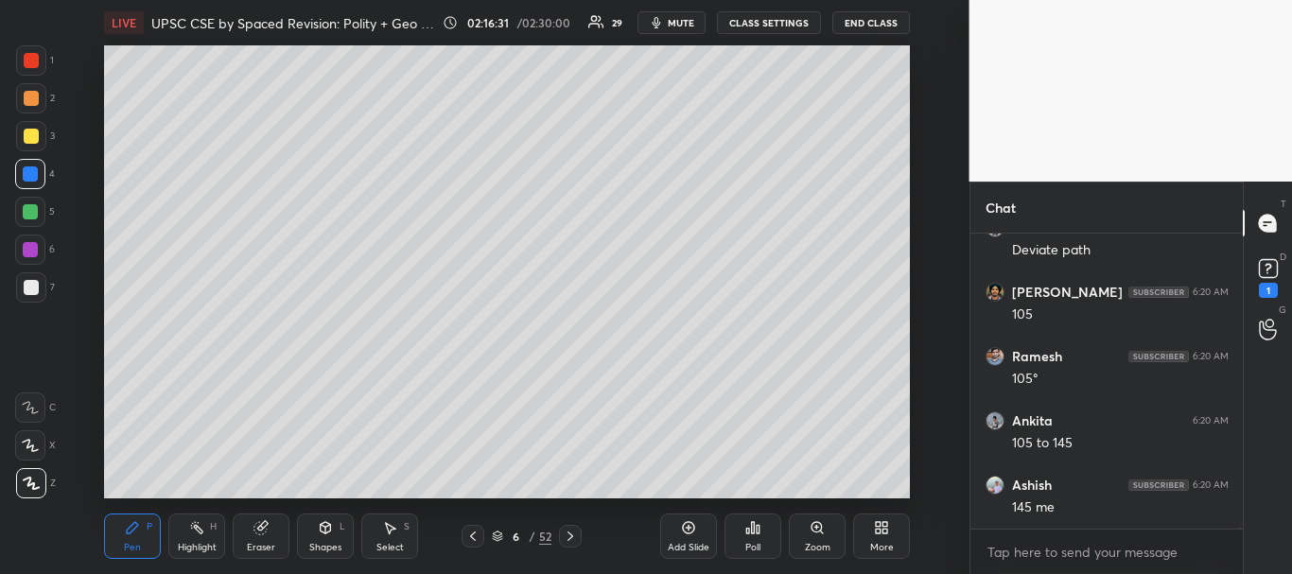
drag, startPoint x: 29, startPoint y: 207, endPoint x: 72, endPoint y: 213, distance: 42.9
click at [29, 211] on div at bounding box center [30, 211] width 15 height 15
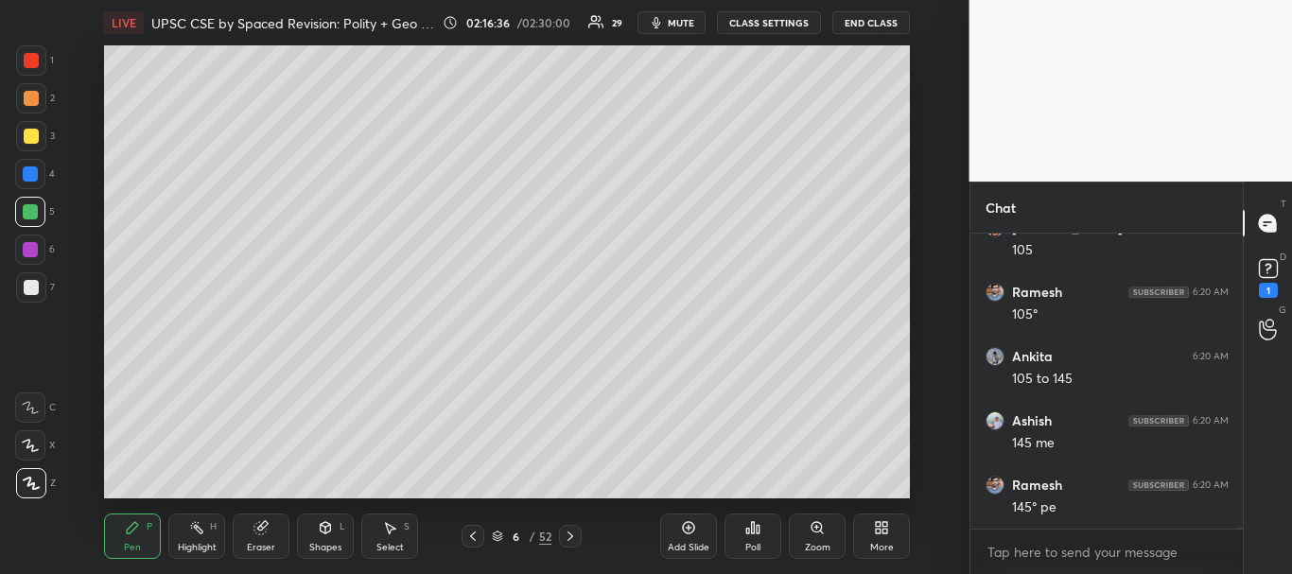
click at [33, 67] on div at bounding box center [31, 60] width 15 height 15
drag, startPoint x: 30, startPoint y: 254, endPoint x: 67, endPoint y: 254, distance: 36.9
click at [32, 254] on div at bounding box center [30, 249] width 15 height 15
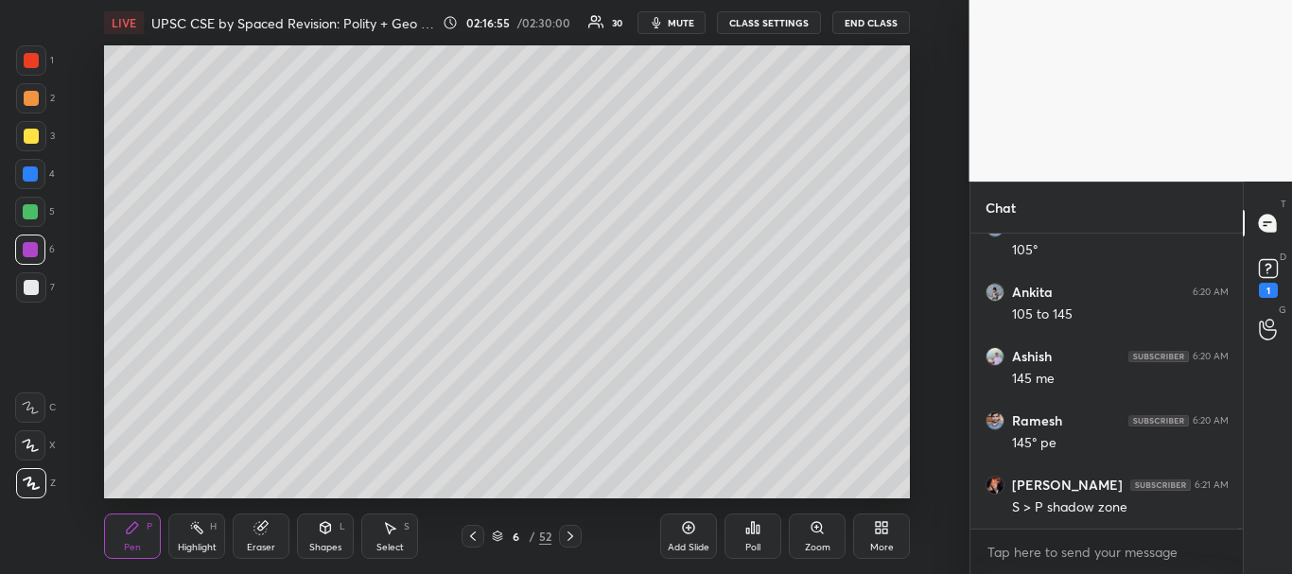
scroll to position [82499, 0]
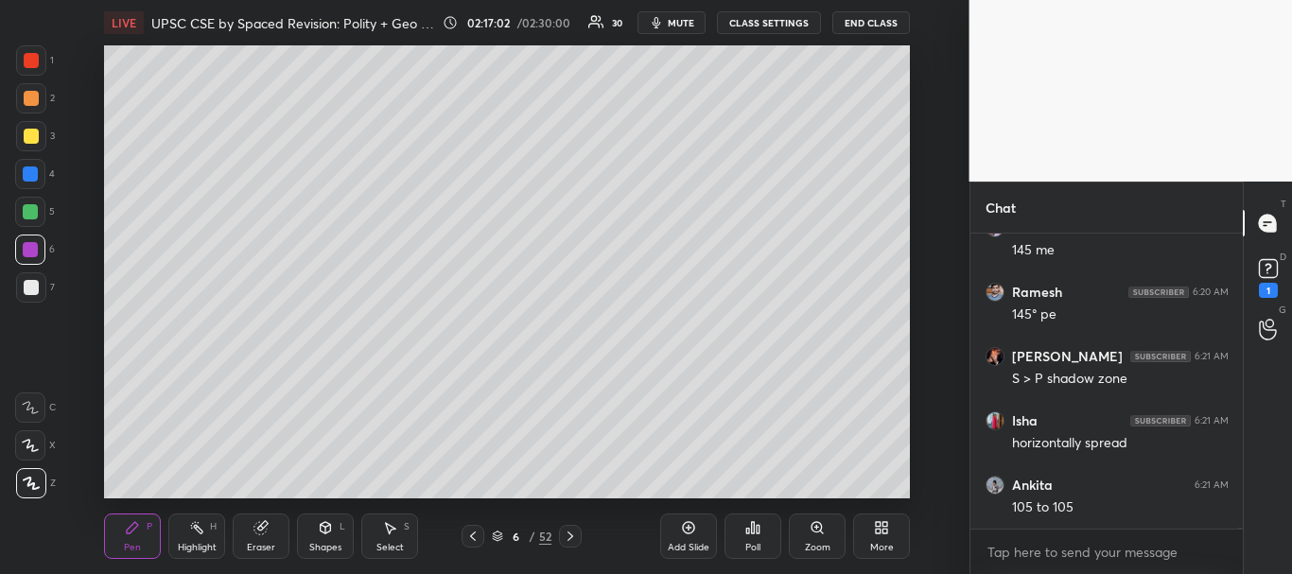
click at [30, 137] on div at bounding box center [31, 136] width 15 height 15
click at [31, 179] on div at bounding box center [30, 173] width 15 height 15
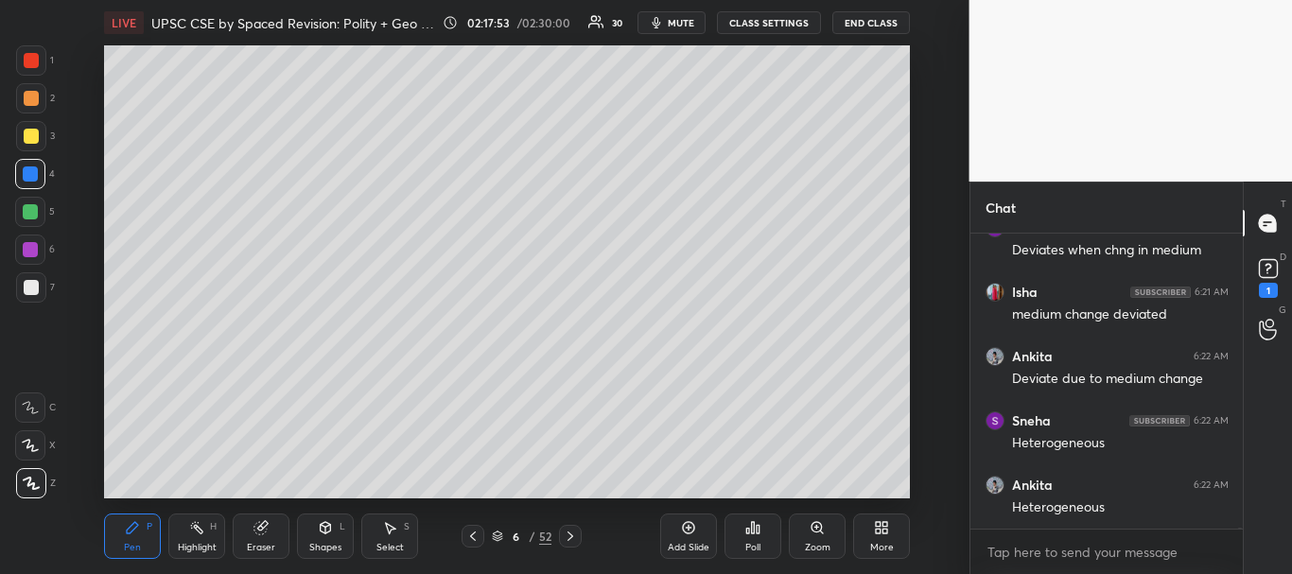
scroll to position [83271, 0]
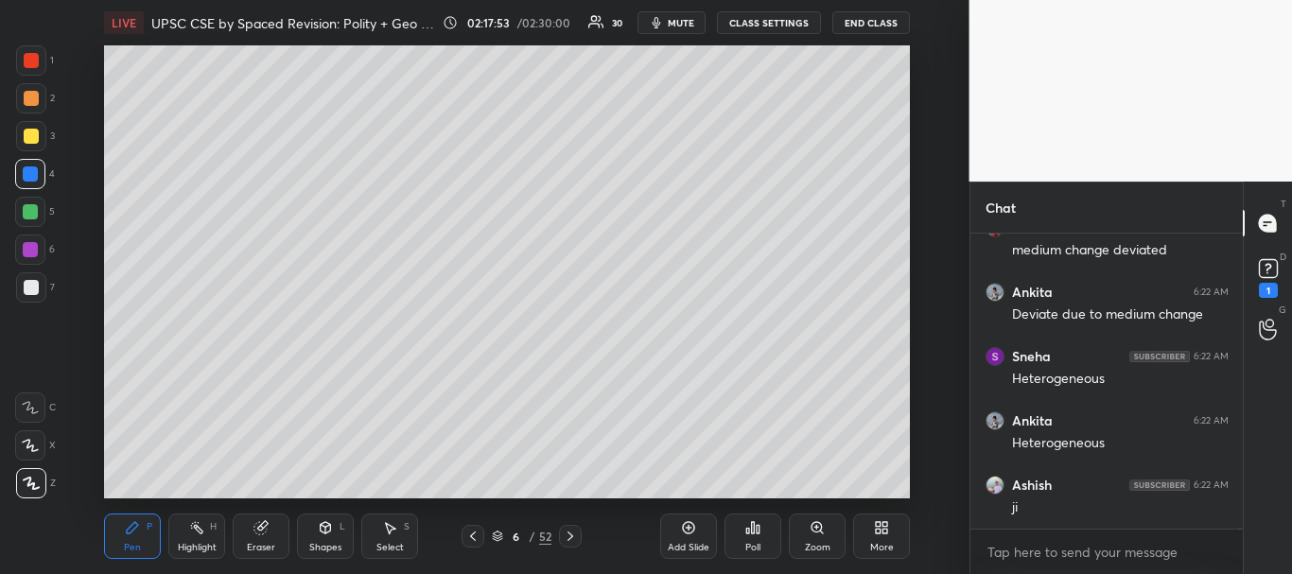
click at [26, 60] on div at bounding box center [31, 60] width 15 height 15
click at [22, 245] on div at bounding box center [30, 250] width 30 height 30
drag, startPoint x: 26, startPoint y: 141, endPoint x: 42, endPoint y: 142, distance: 16.1
click at [24, 142] on div at bounding box center [31, 136] width 15 height 15
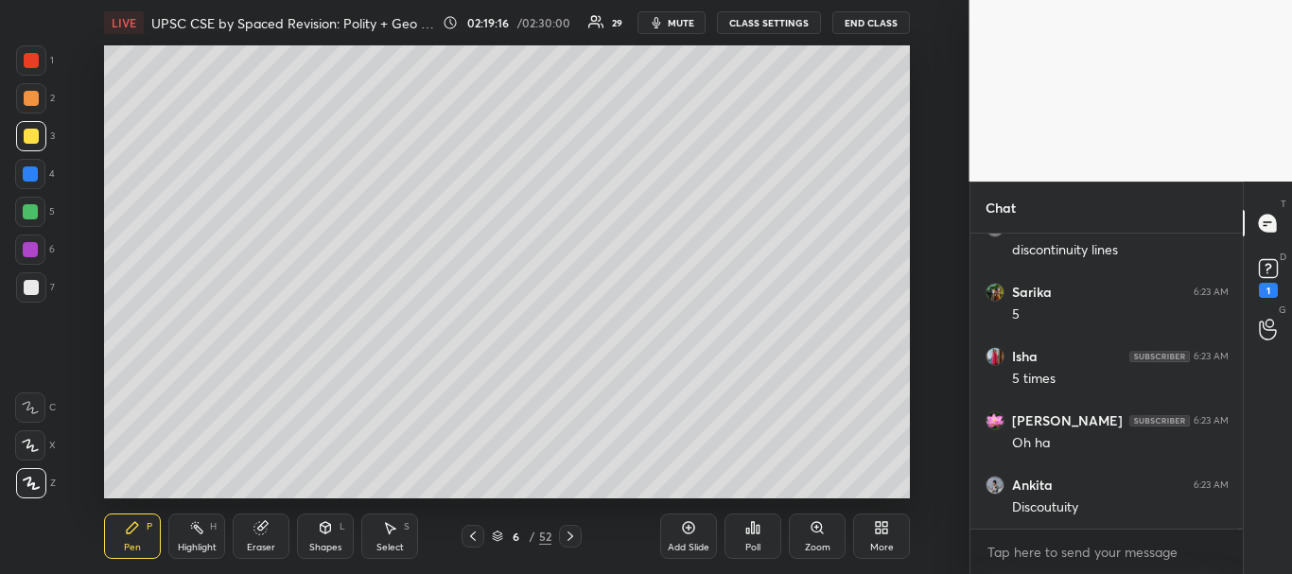
scroll to position [84786, 0]
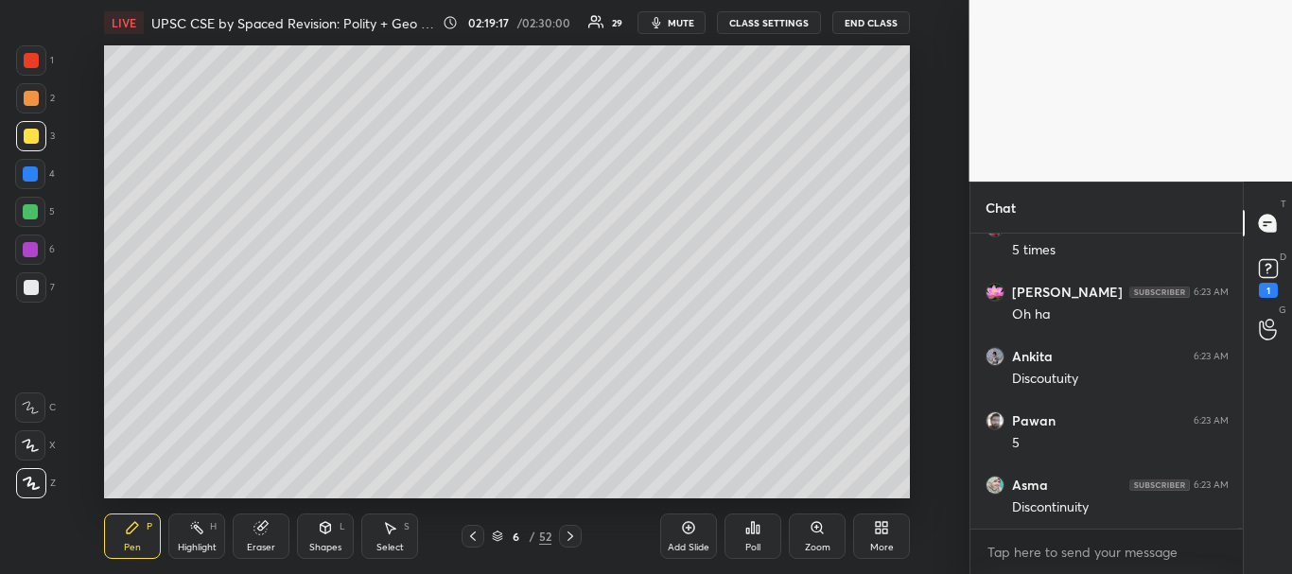
click at [693, 528] on icon at bounding box center [688, 527] width 15 height 15
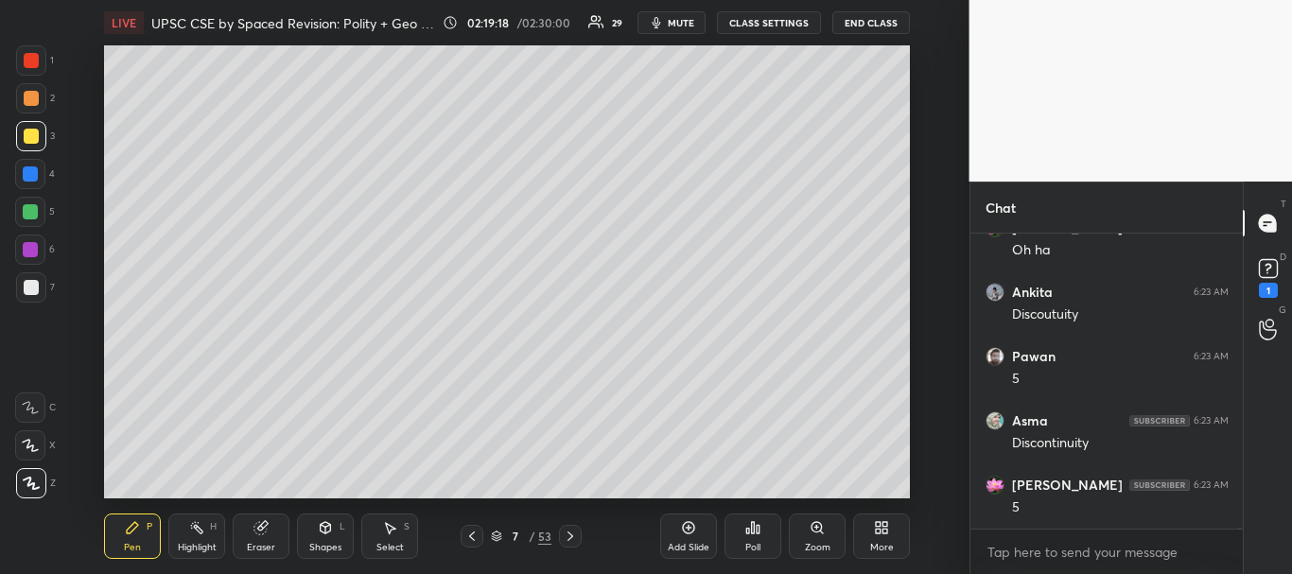
click at [29, 284] on div at bounding box center [31, 287] width 15 height 15
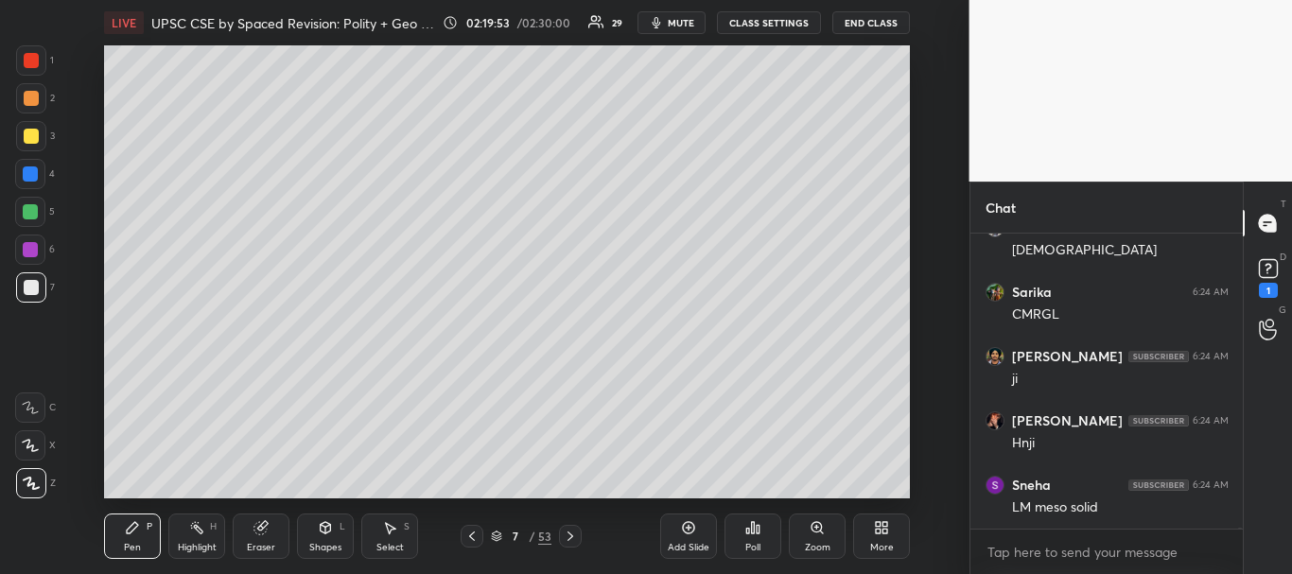
scroll to position [86025, 0]
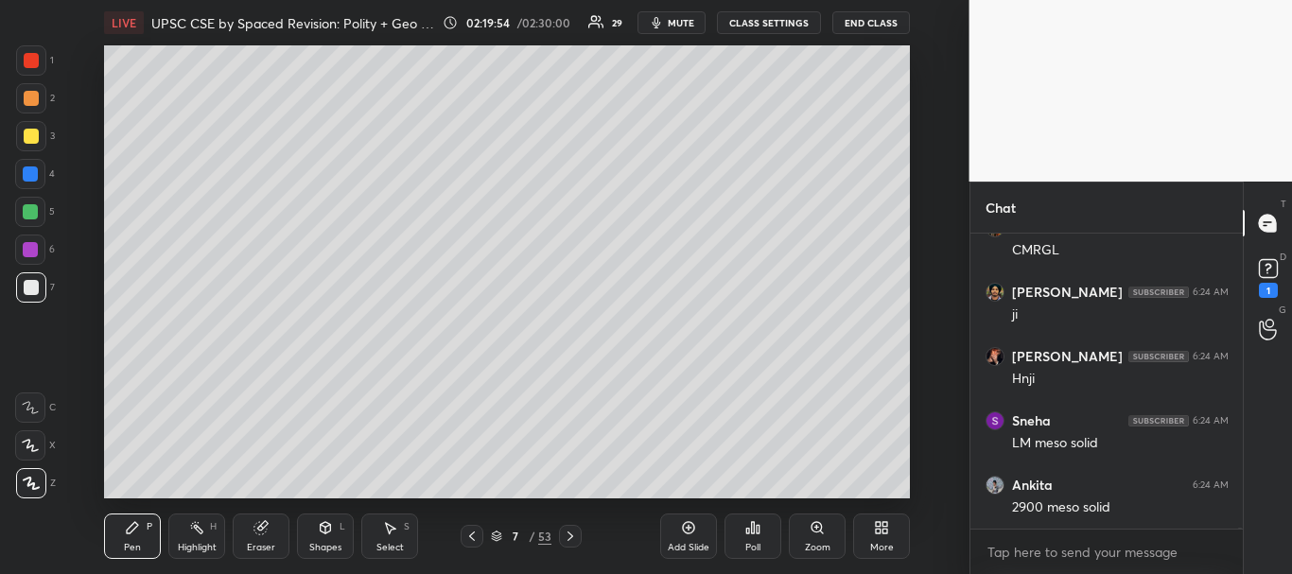
click at [29, 251] on div at bounding box center [30, 249] width 15 height 15
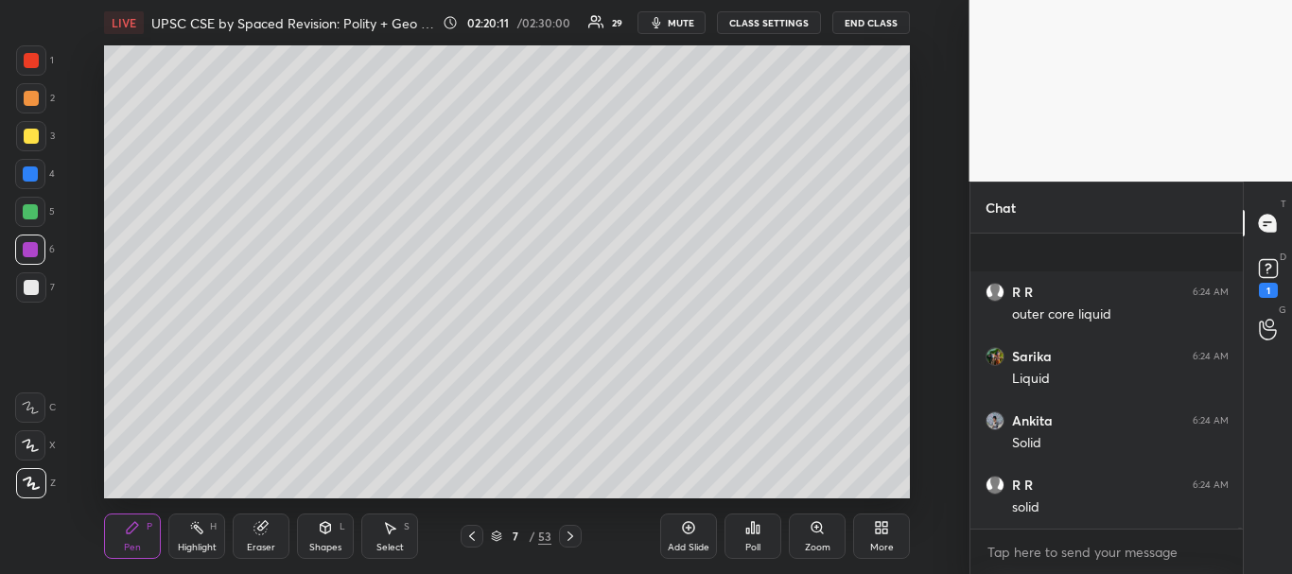
scroll to position [86672, 0]
drag, startPoint x: 26, startPoint y: 133, endPoint x: 81, endPoint y: 120, distance: 56.4
click at [26, 132] on div at bounding box center [31, 136] width 15 height 15
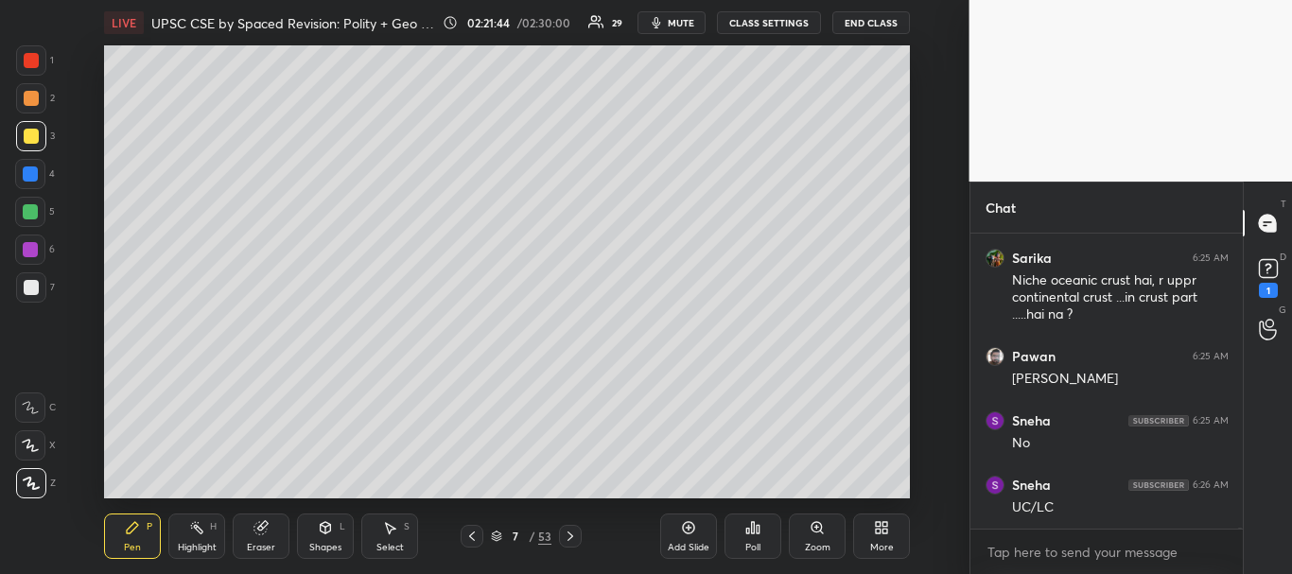
scroll to position [84262, 0]
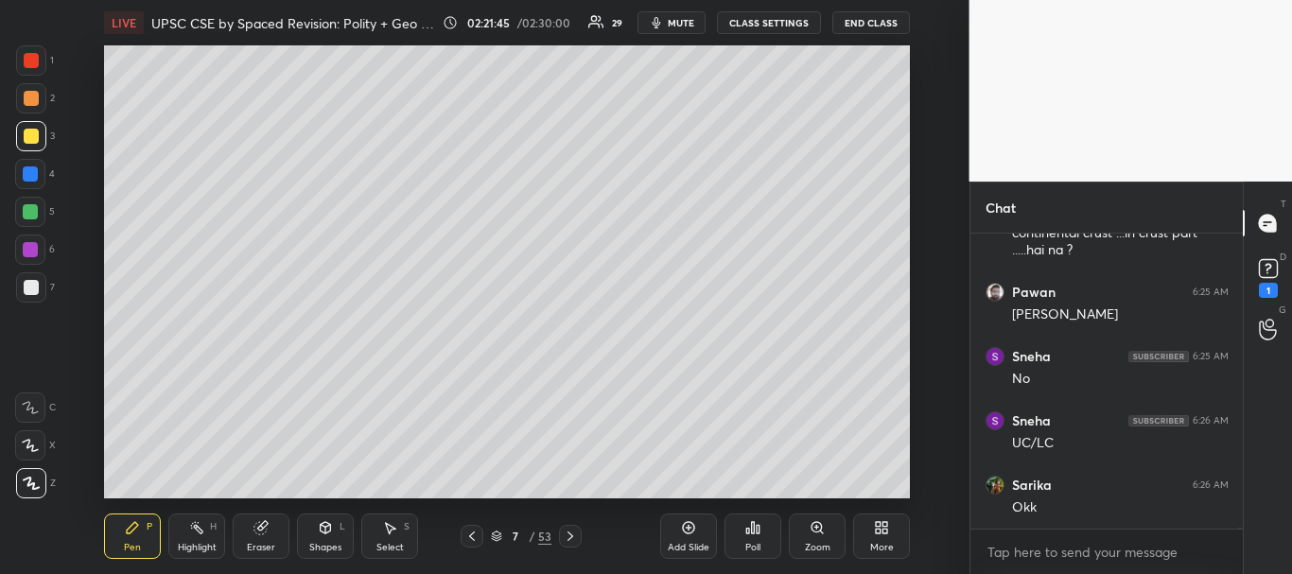
click at [683, 540] on div "Add Slide" at bounding box center [688, 536] width 57 height 45
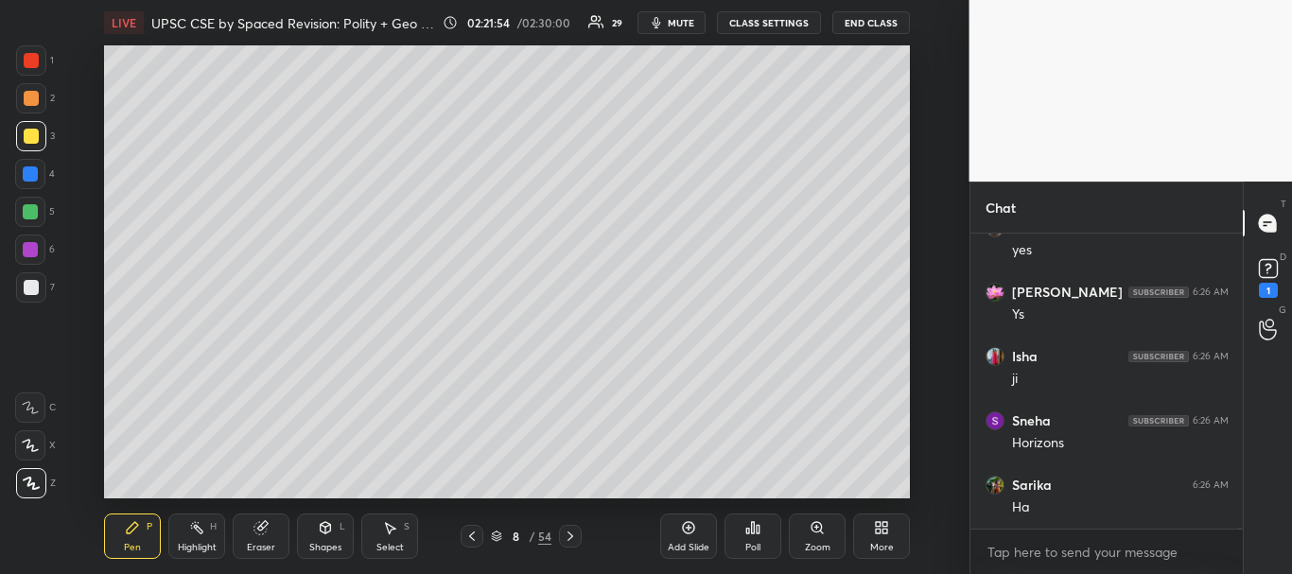
scroll to position [84648, 0]
click at [34, 54] on div at bounding box center [31, 60] width 15 height 15
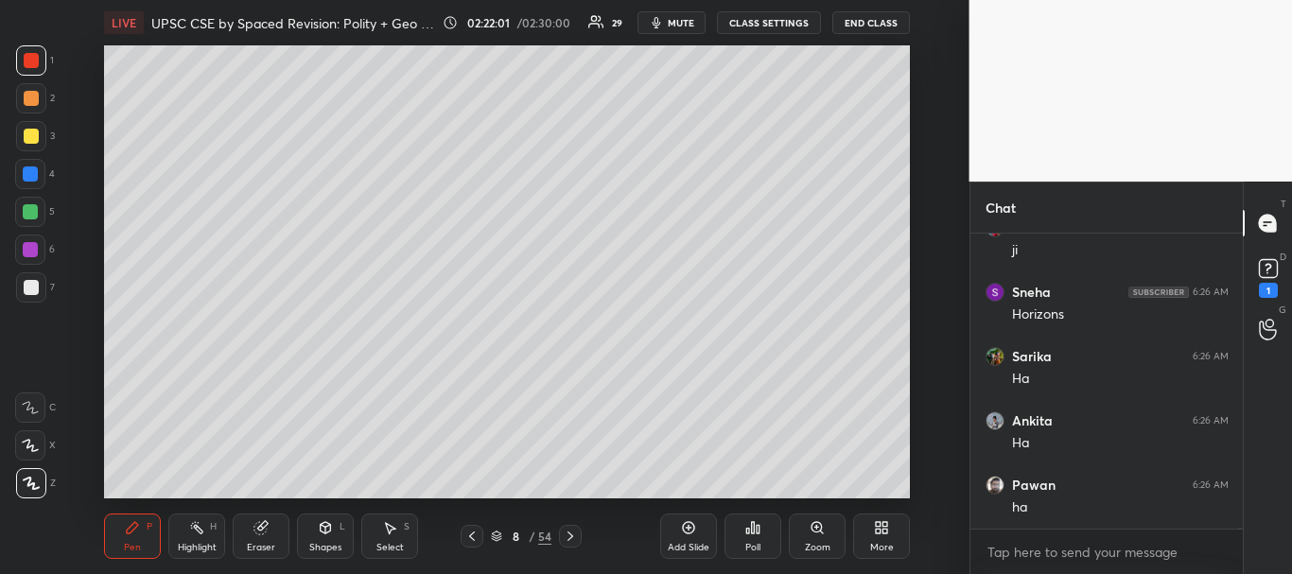
scroll to position [84777, 0]
click at [465, 534] on icon at bounding box center [471, 536] width 15 height 15
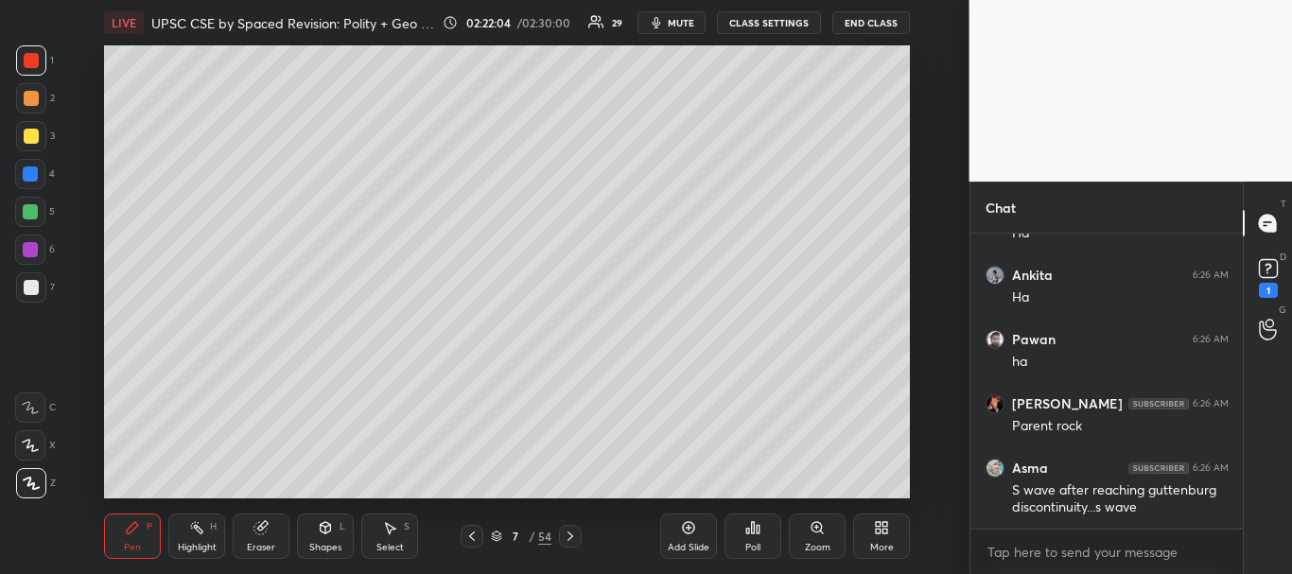
scroll to position [84922, 0]
click at [571, 535] on icon at bounding box center [571, 536] width 6 height 9
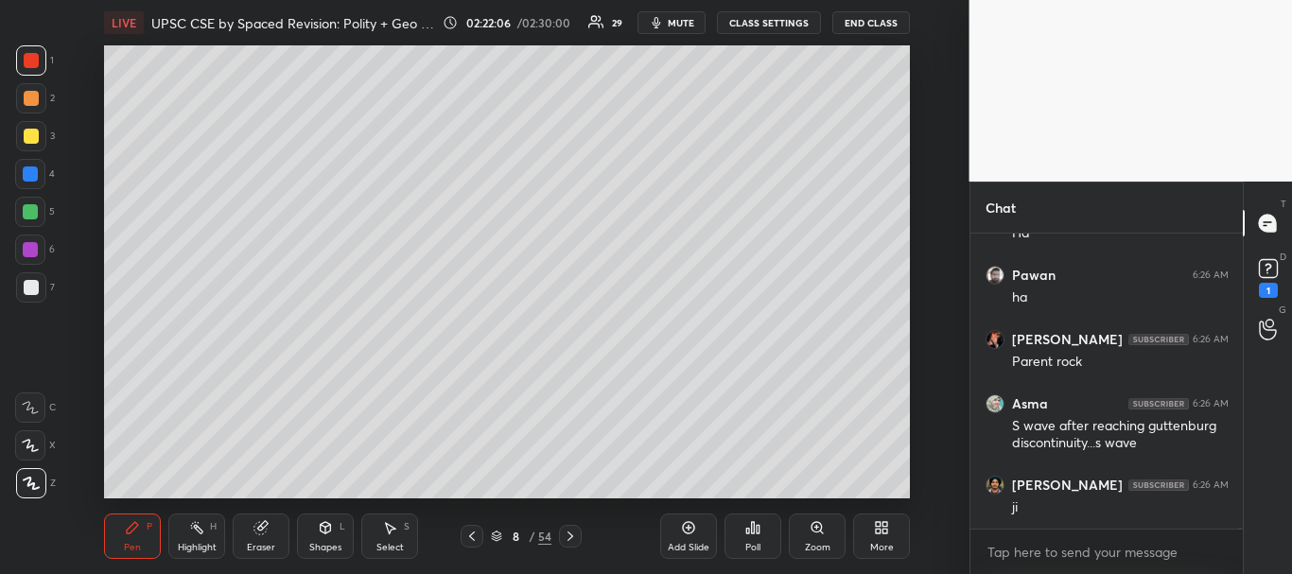
click at [480, 540] on div at bounding box center [472, 536] width 23 height 23
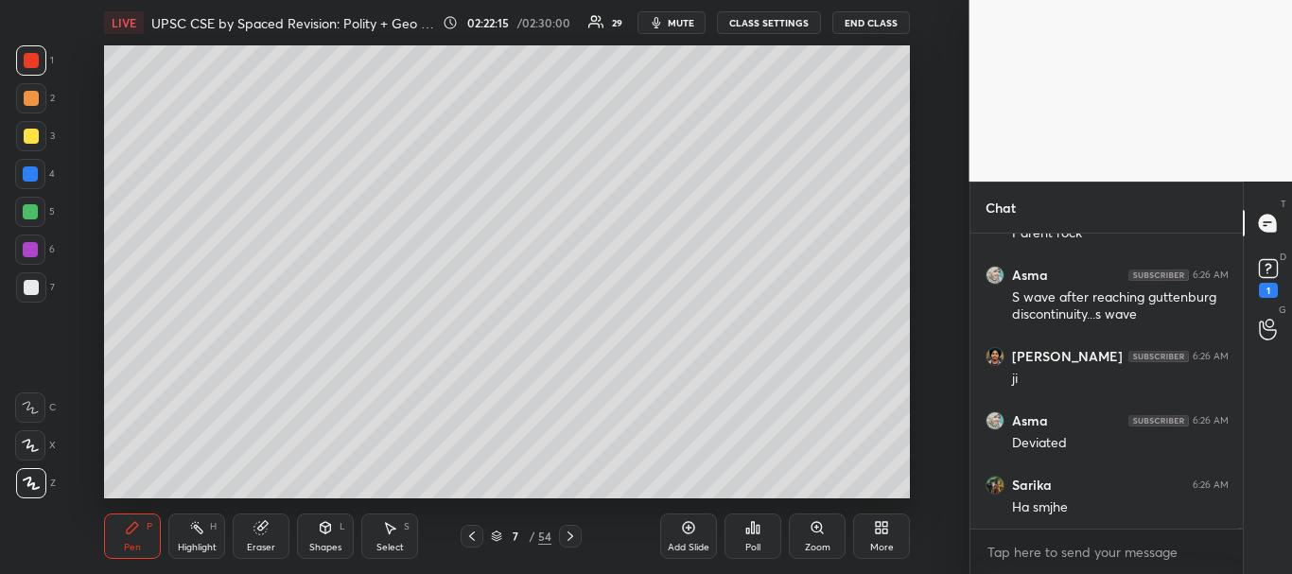
scroll to position [85115, 0]
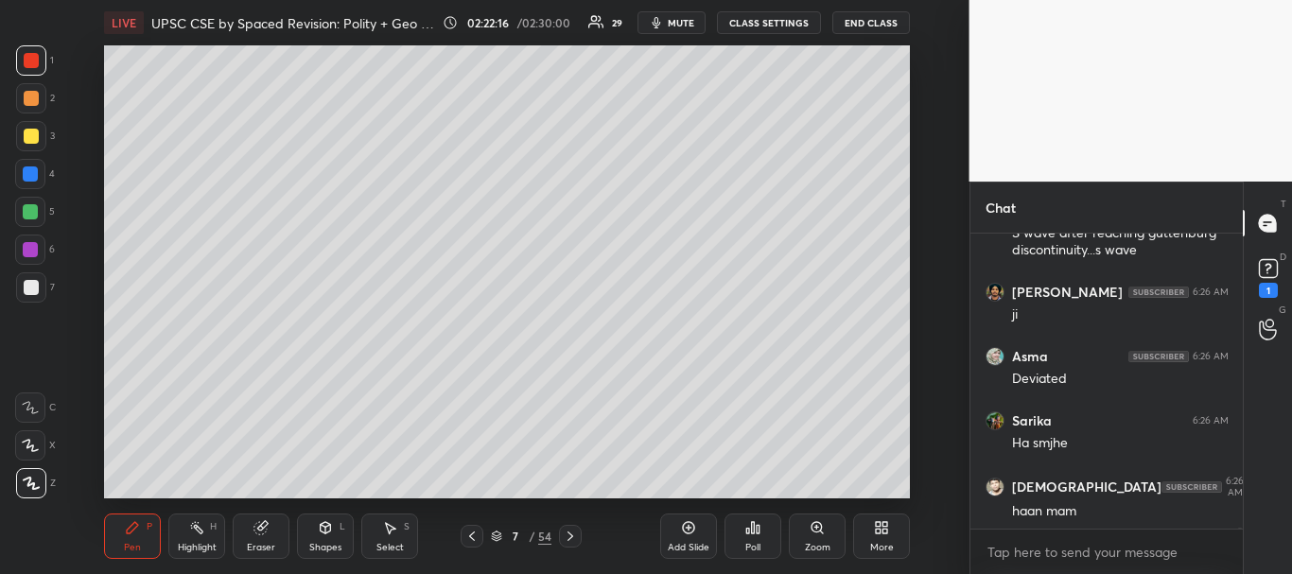
click at [30, 171] on div at bounding box center [30, 173] width 15 height 15
click at [475, 538] on icon at bounding box center [471, 536] width 15 height 15
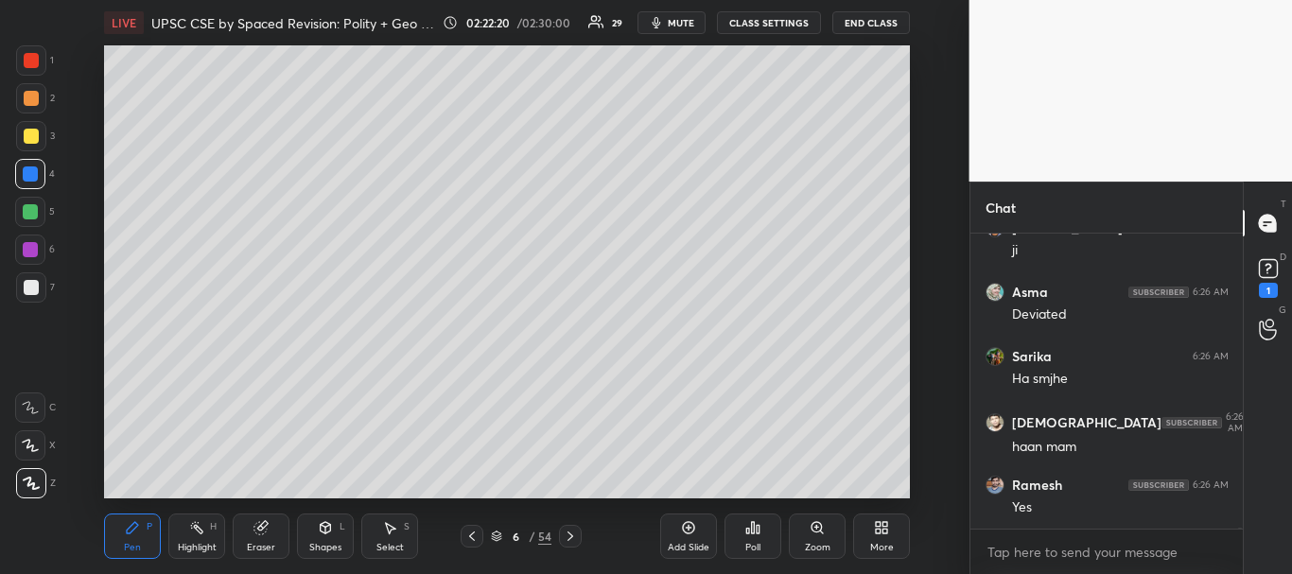
click at [687, 535] on div "Add Slide" at bounding box center [688, 536] width 57 height 45
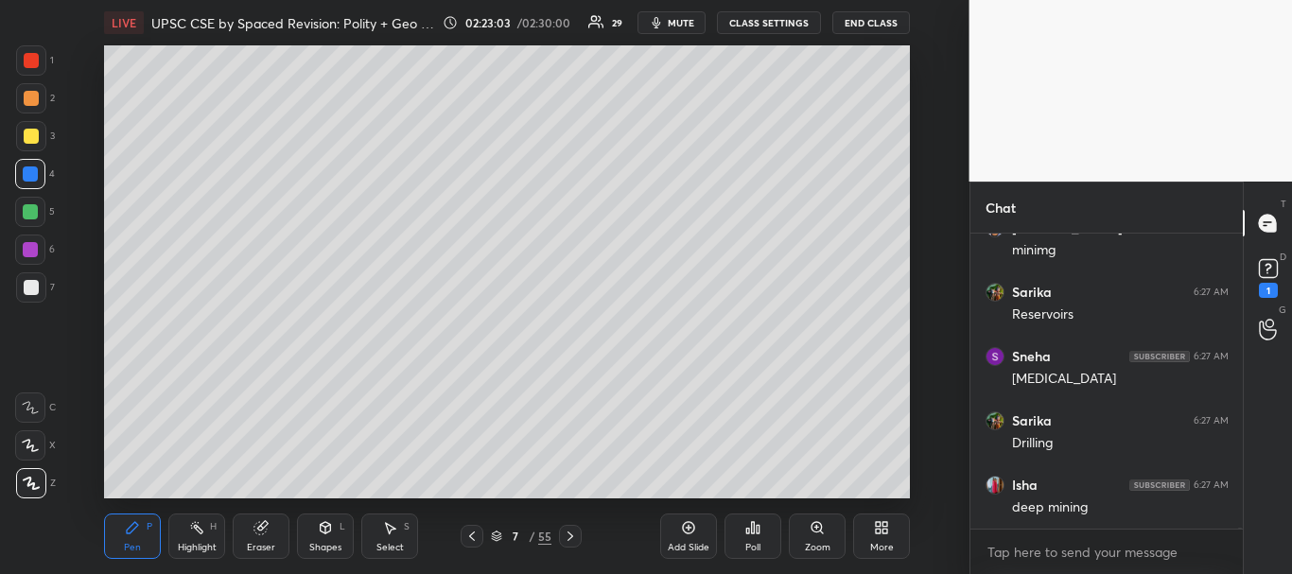
scroll to position [86650, 0]
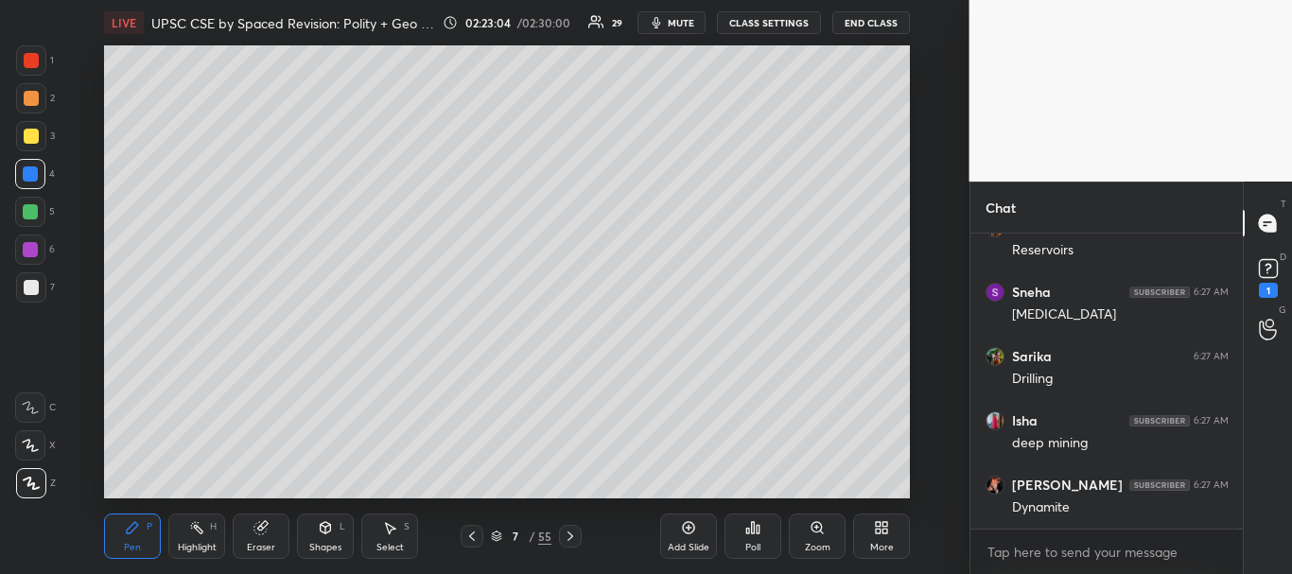
drag, startPoint x: 30, startPoint y: 140, endPoint x: 66, endPoint y: 148, distance: 36.7
click at [31, 138] on div at bounding box center [31, 136] width 15 height 15
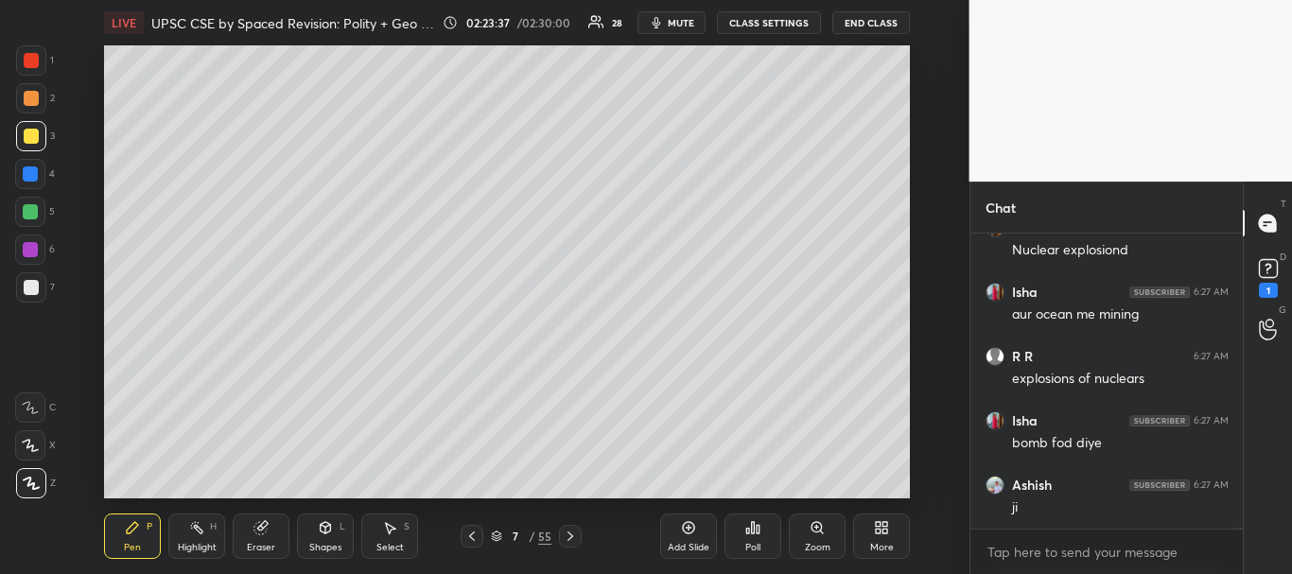
scroll to position [87164, 0]
click at [468, 532] on icon at bounding box center [471, 536] width 15 height 15
click at [473, 534] on icon at bounding box center [472, 536] width 6 height 9
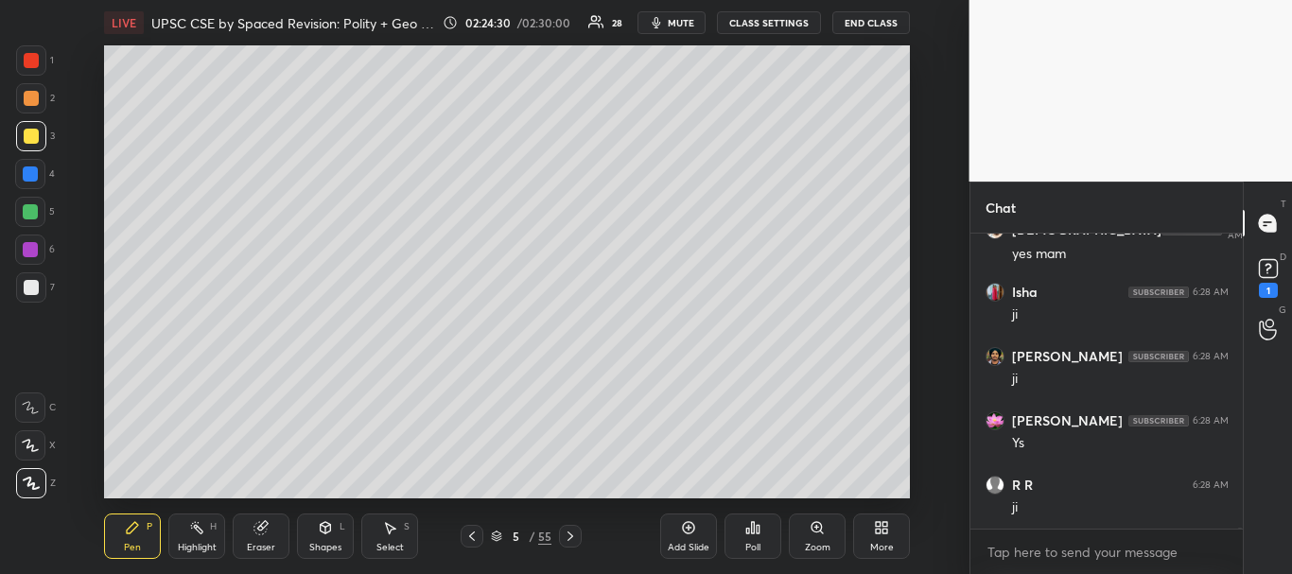
scroll to position [88037, 0]
click at [498, 533] on icon at bounding box center [496, 536] width 11 height 11
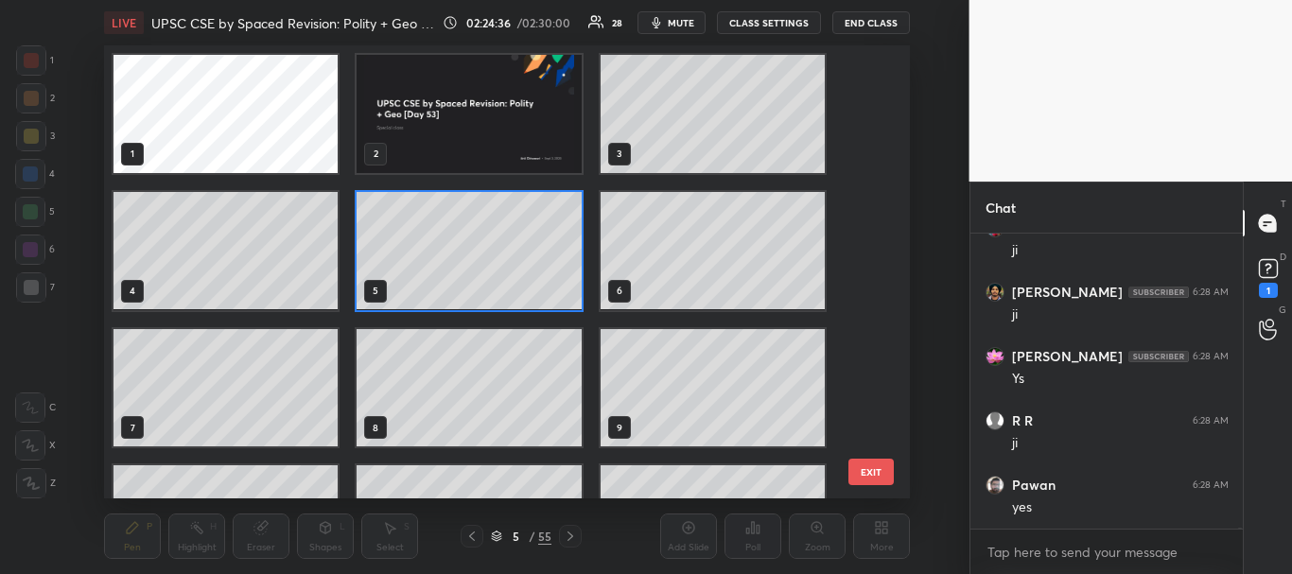
scroll to position [447, 796]
click at [549, 154] on img "grid" at bounding box center [470, 114] width 224 height 118
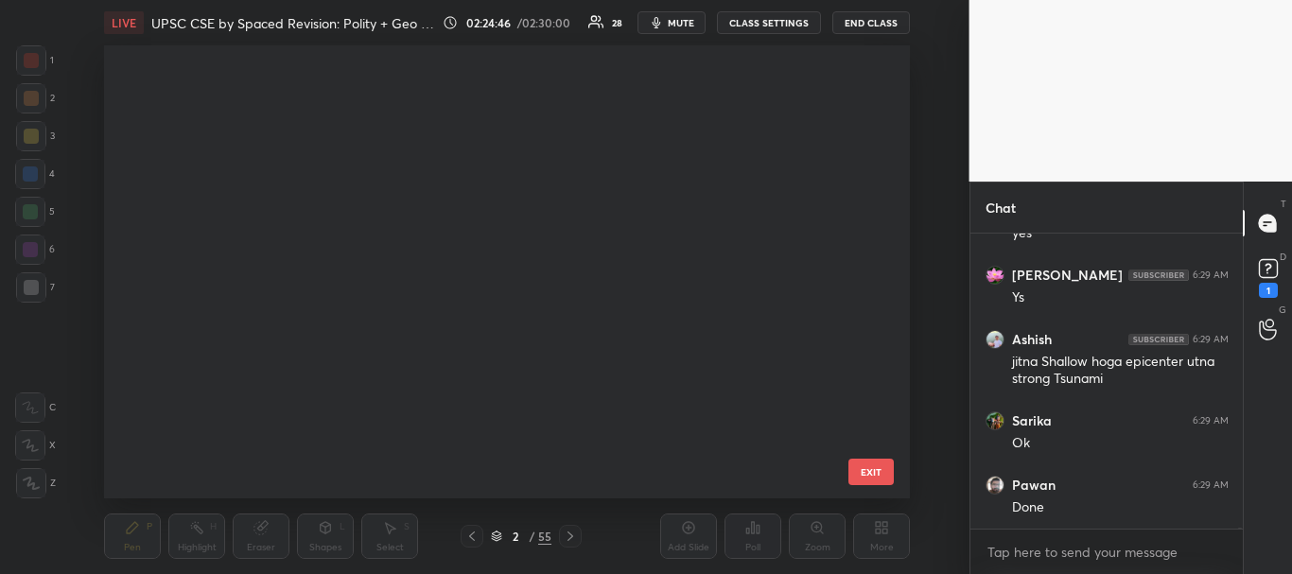
scroll to position [0, 0]
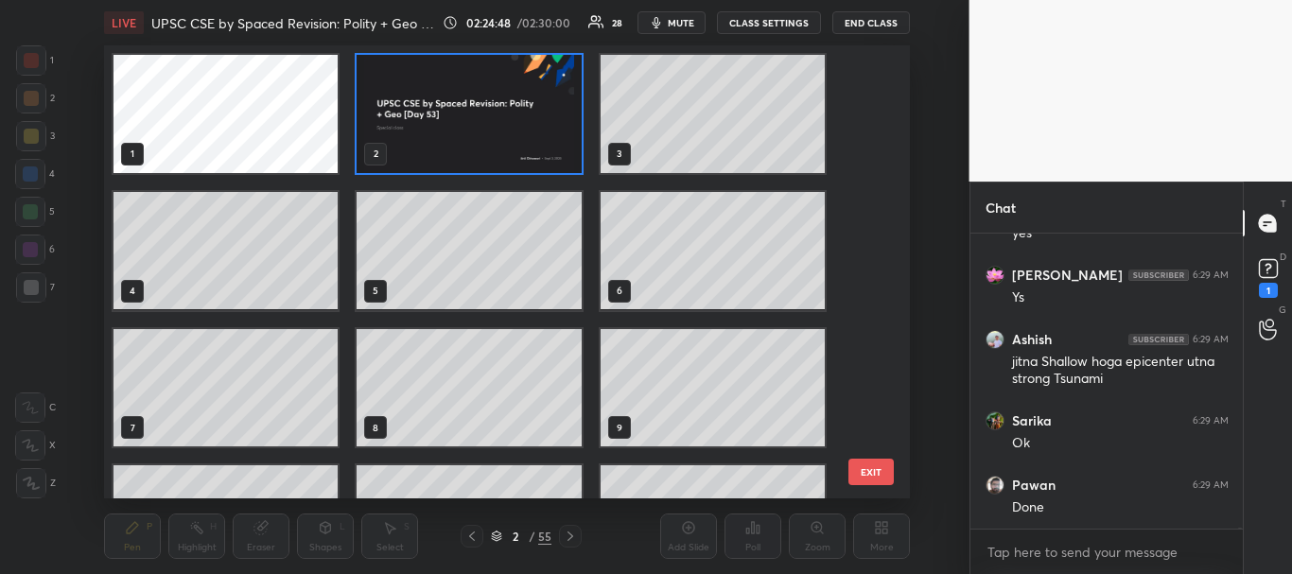
click at [506, 146] on img "grid" at bounding box center [470, 114] width 224 height 118
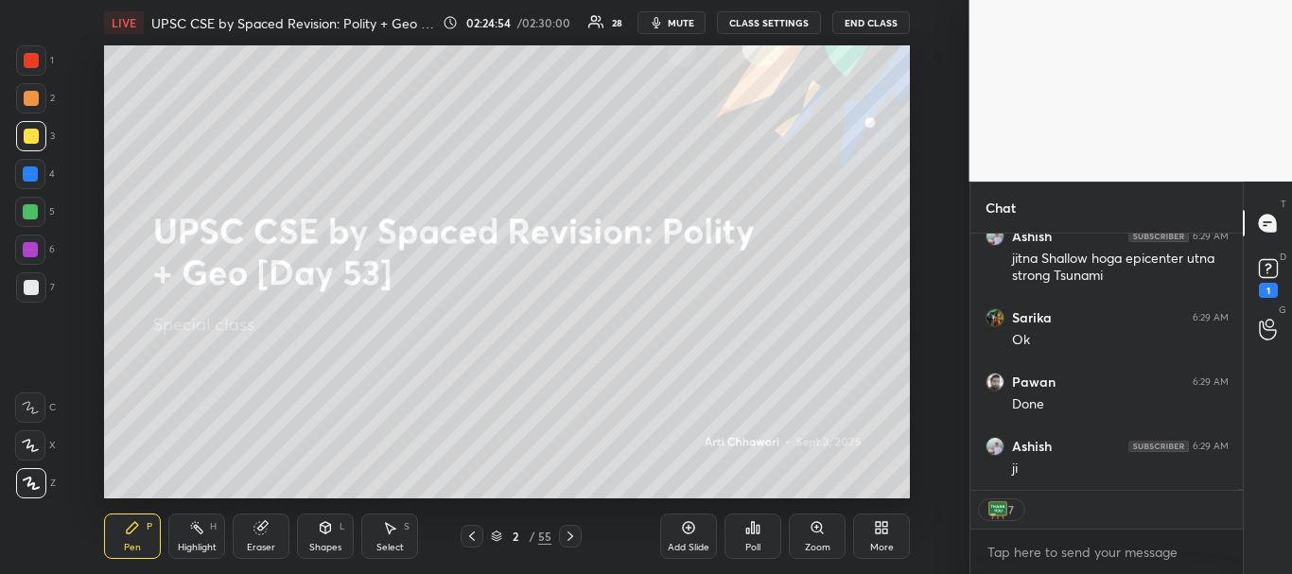
scroll to position [88478, 0]
click at [35, 63] on div at bounding box center [31, 60] width 15 height 15
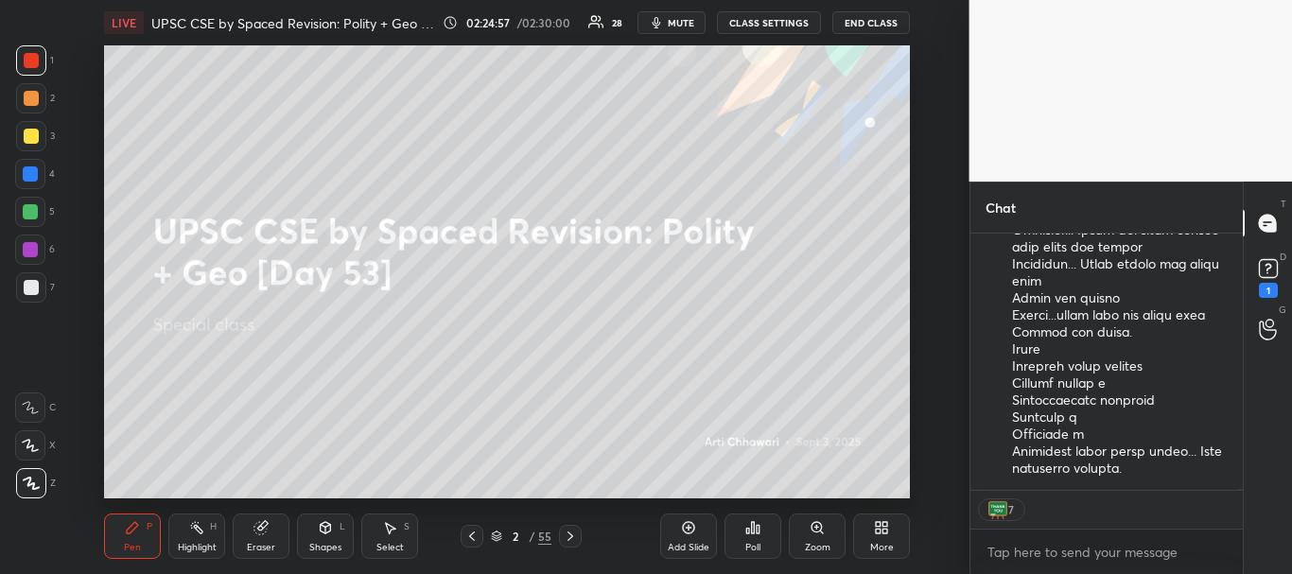
scroll to position [89911, 0]
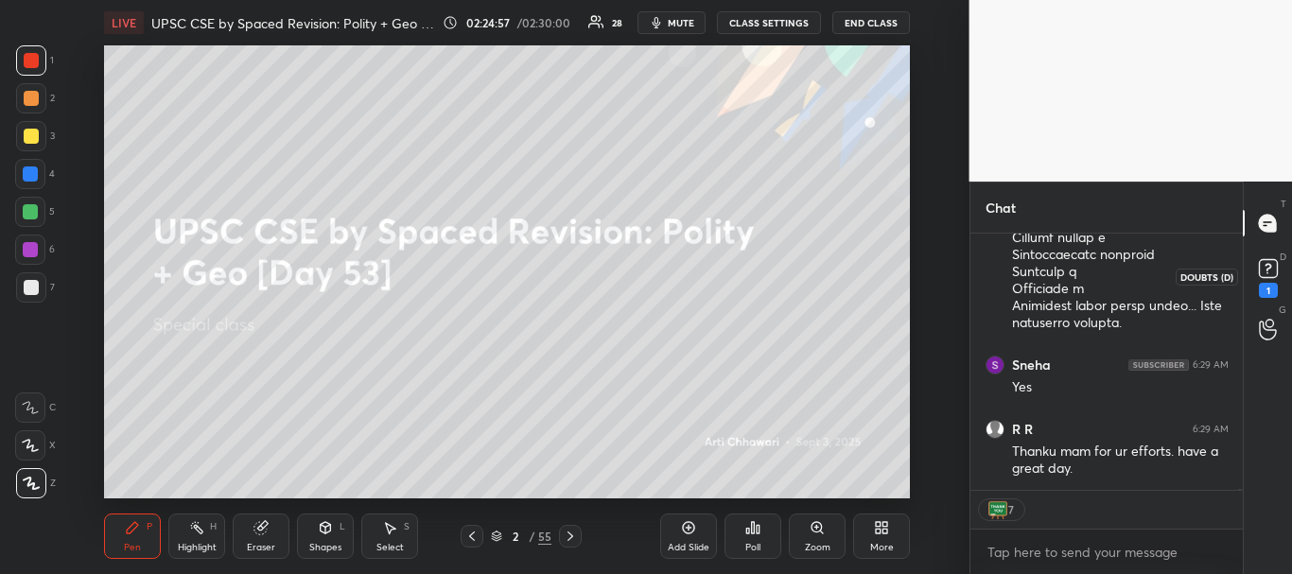
click at [1271, 271] on rect at bounding box center [1268, 269] width 18 height 18
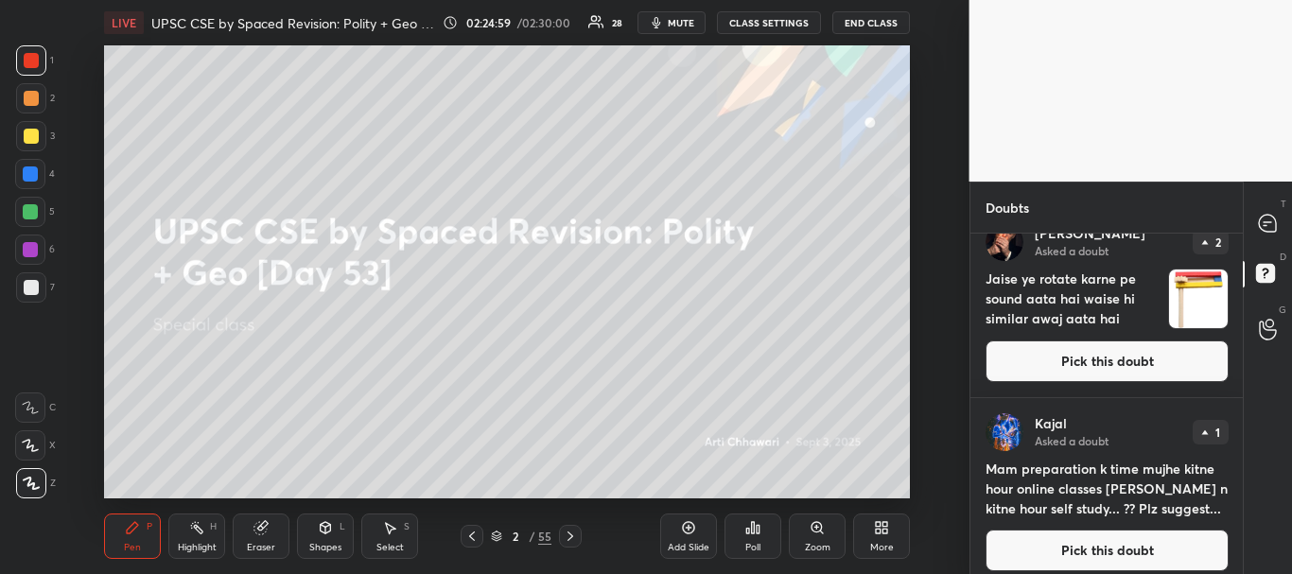
scroll to position [39, 0]
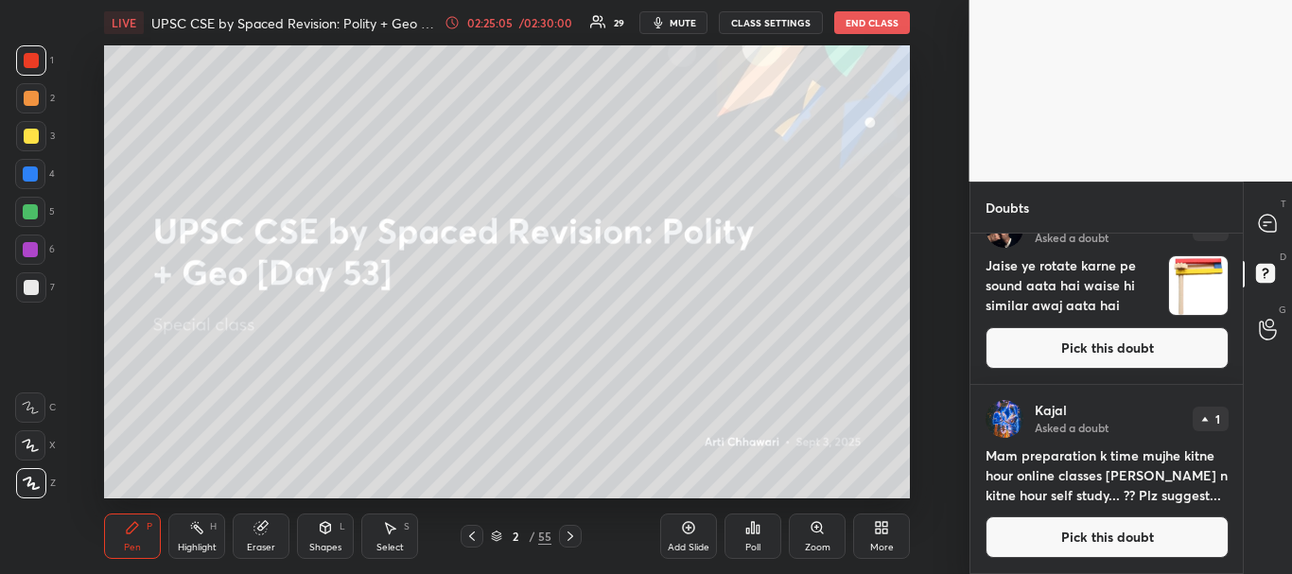
click at [1098, 537] on button "Pick this doubt" at bounding box center [1107, 538] width 243 height 42
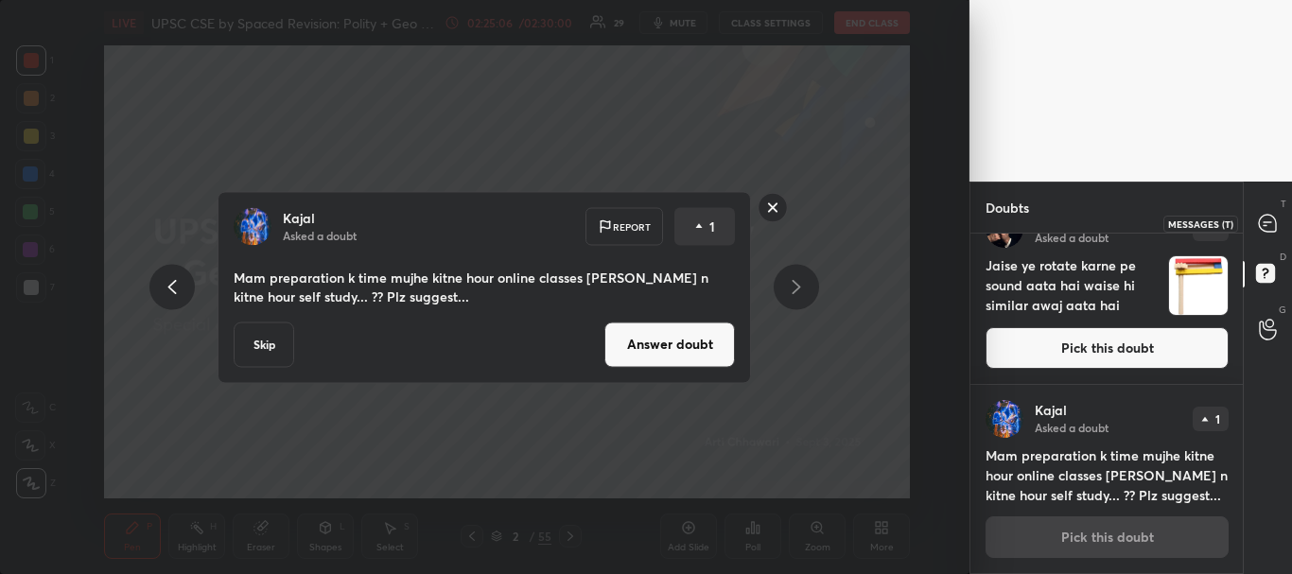
click at [1270, 222] on icon at bounding box center [1268, 222] width 8 height 0
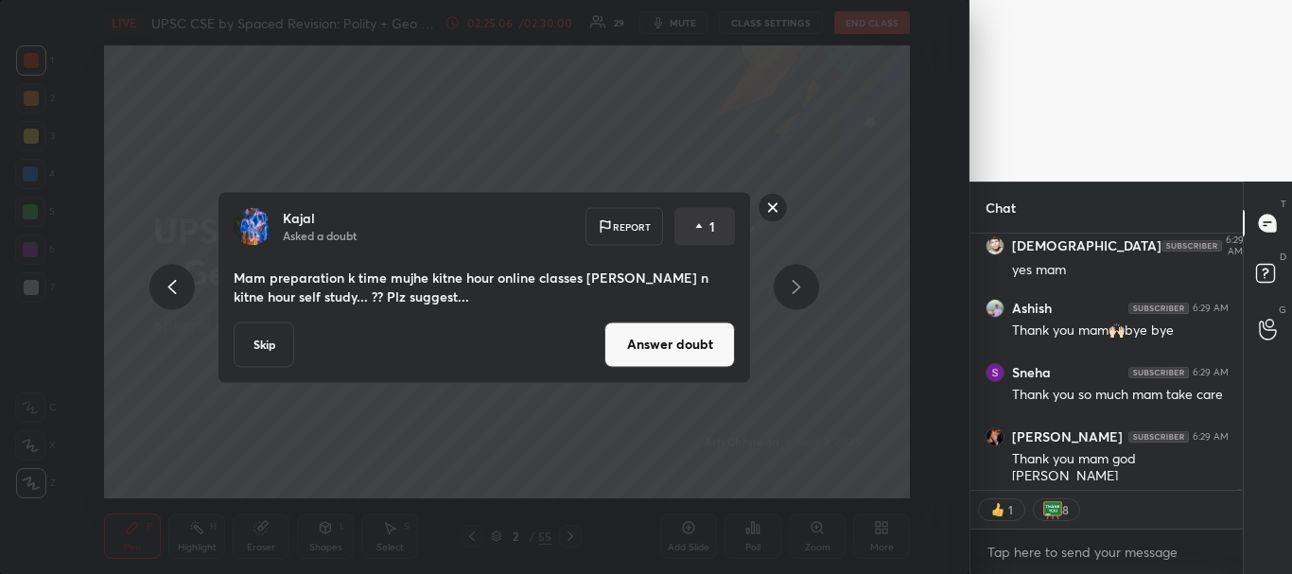
scroll to position [90751, 0]
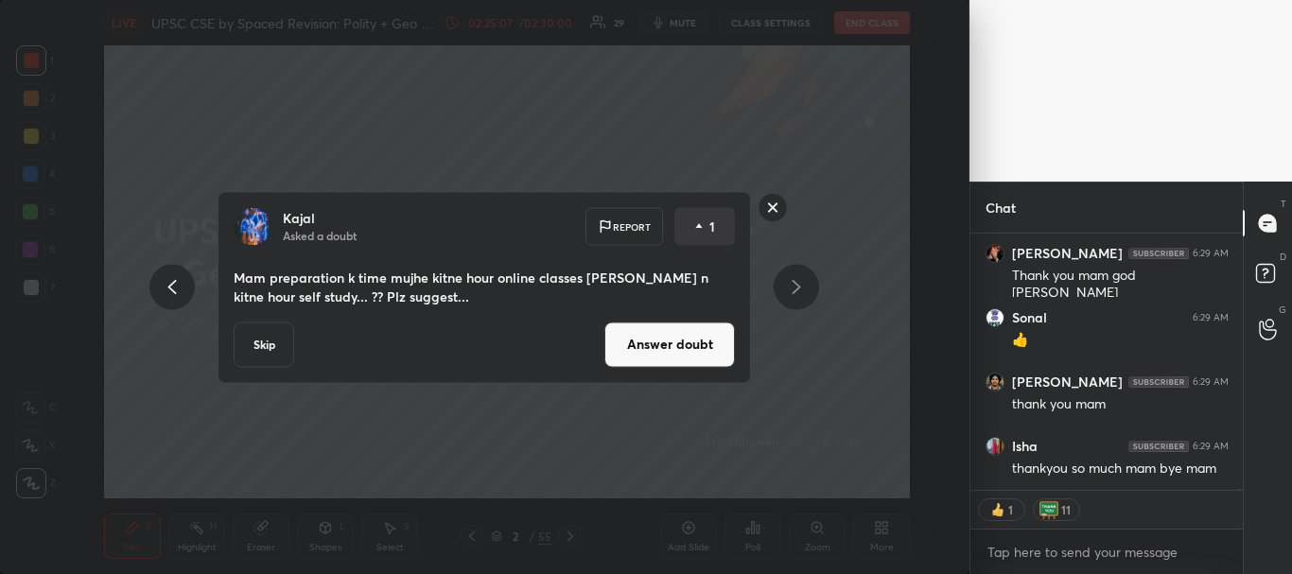
click at [670, 354] on button "Answer doubt" at bounding box center [670, 344] width 131 height 45
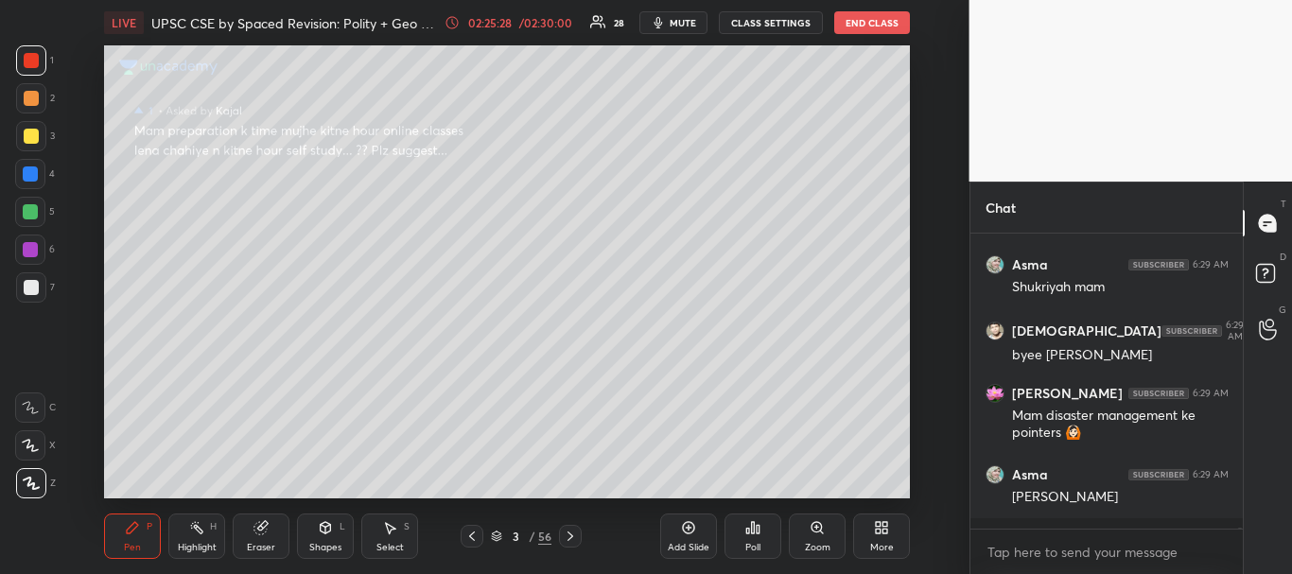
scroll to position [0, 0]
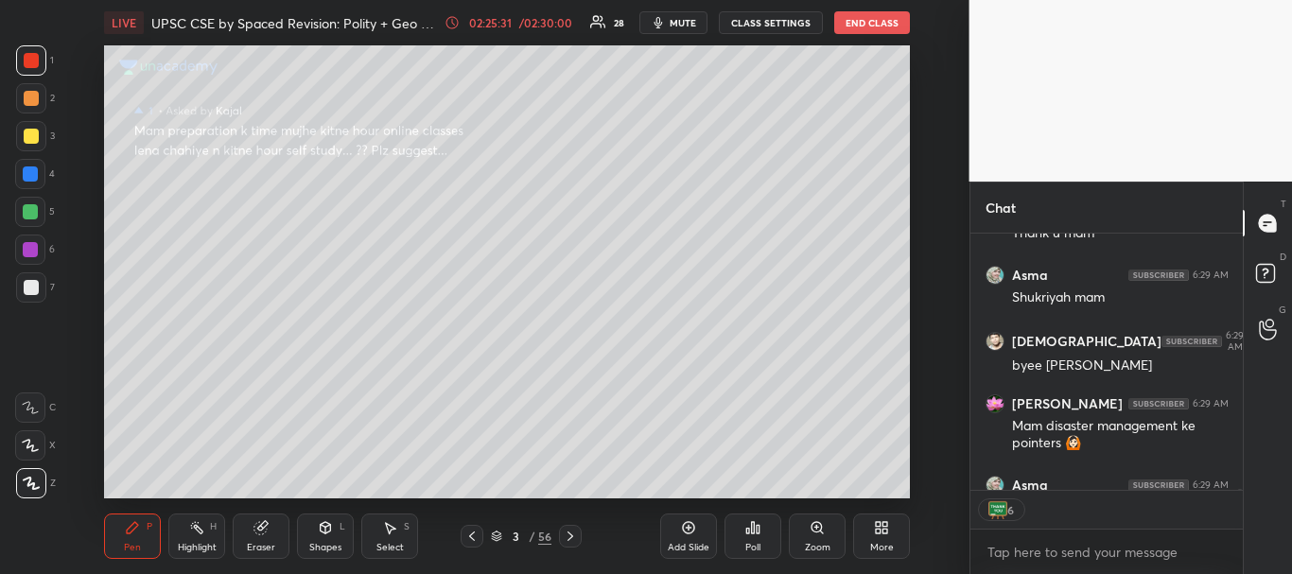
click at [1239, 487] on div at bounding box center [1237, 362] width 11 height 256
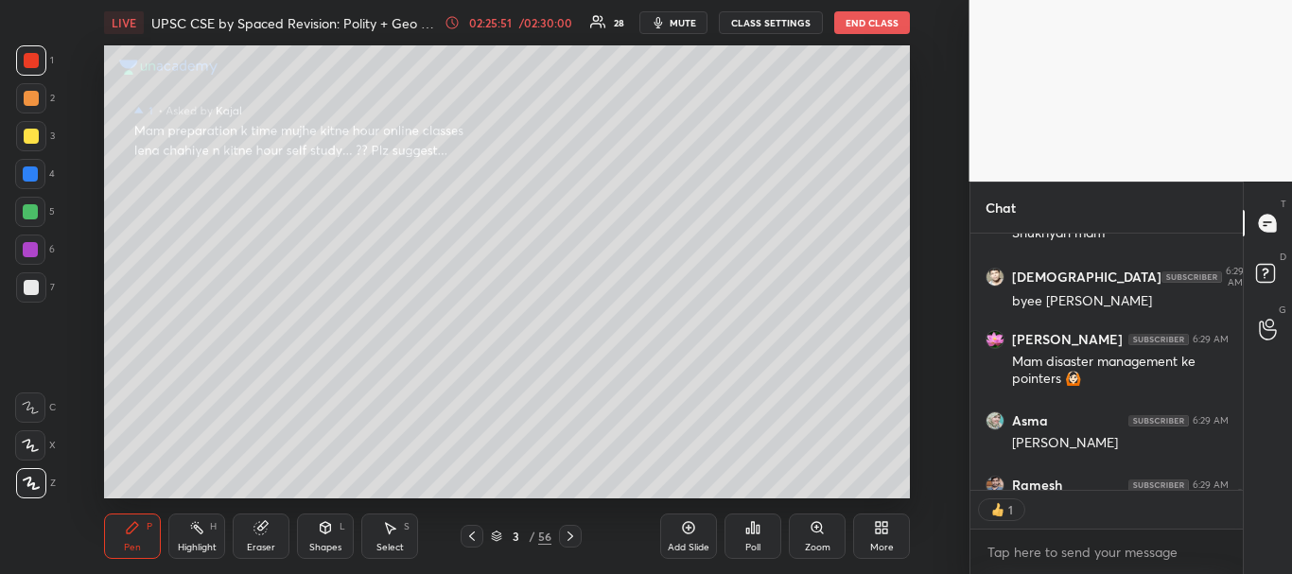
scroll to position [289, 267]
click at [473, 532] on icon at bounding box center [471, 536] width 15 height 15
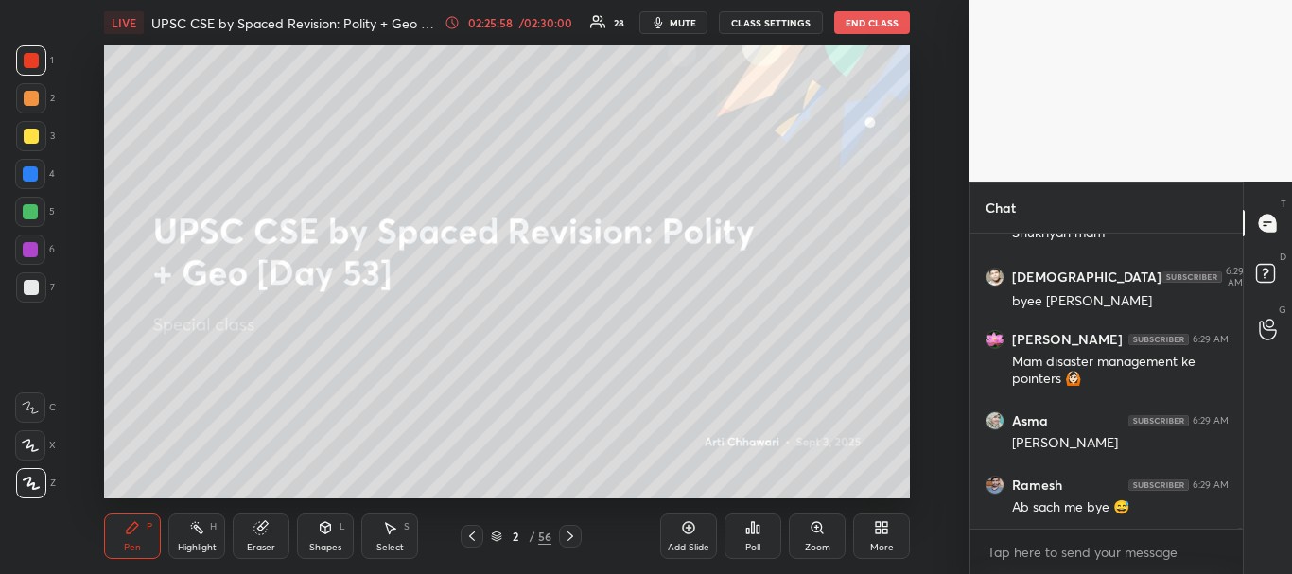
scroll to position [251, 267]
click at [1238, 489] on div at bounding box center [1237, 362] width 11 height 256
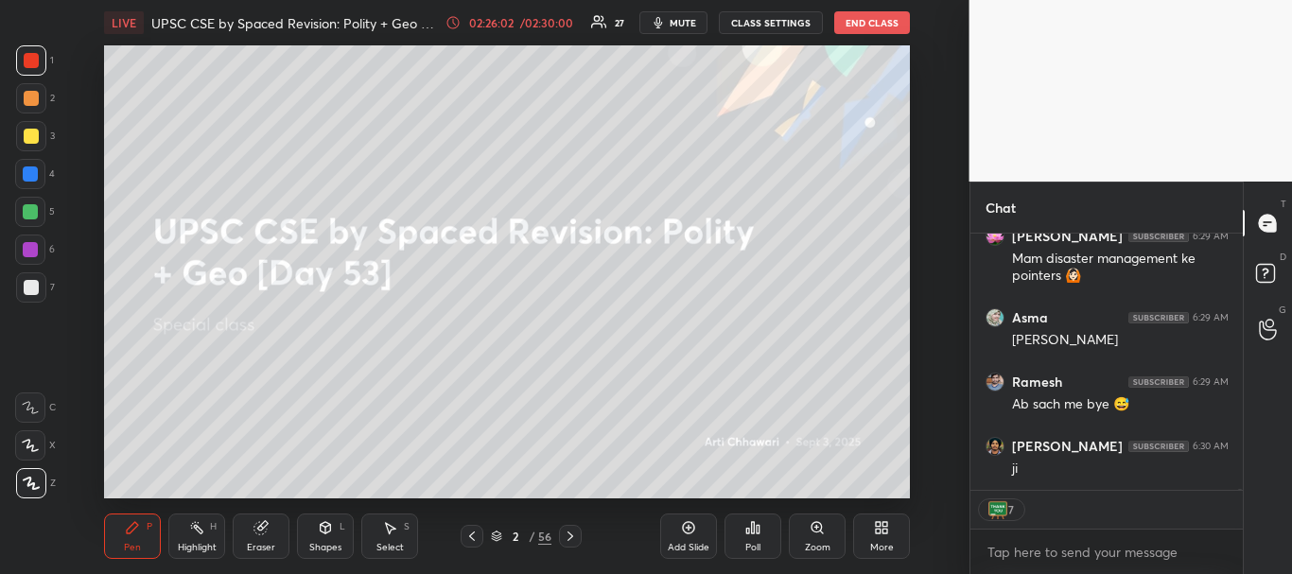
click at [1239, 496] on div "[PERSON_NAME] 6:29 AM byee asma [PERSON_NAME] 6:29 AM Mam disaster management k…" at bounding box center [1107, 404] width 273 height 341
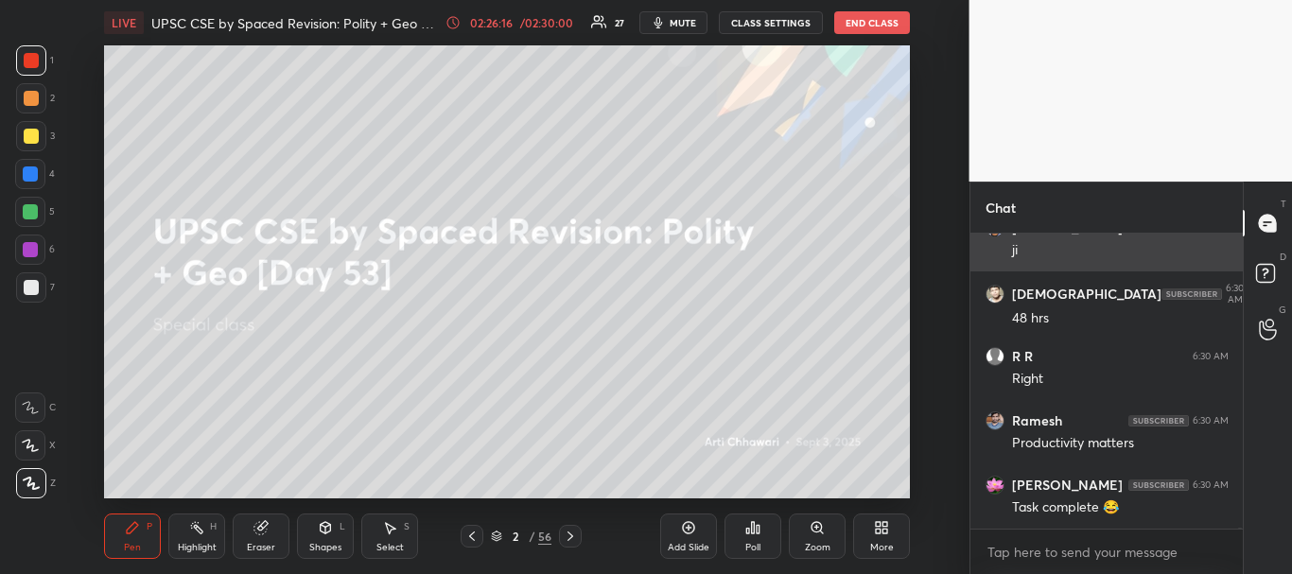
scroll to position [89503, 0]
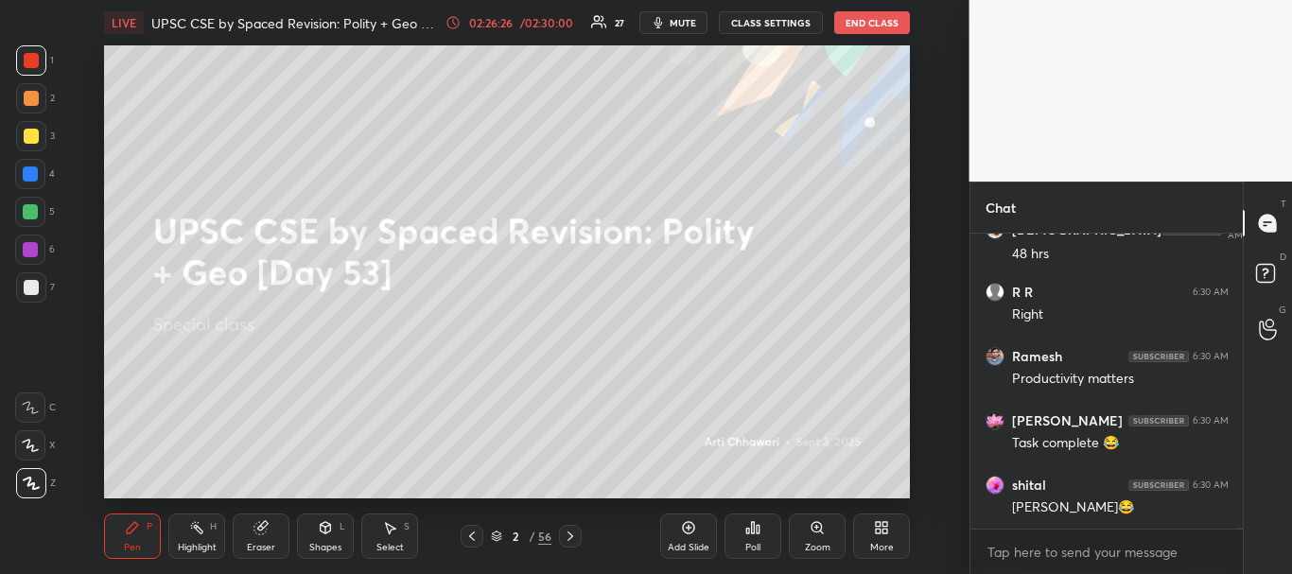
click at [667, 535] on div "Add Slide" at bounding box center [688, 536] width 57 height 45
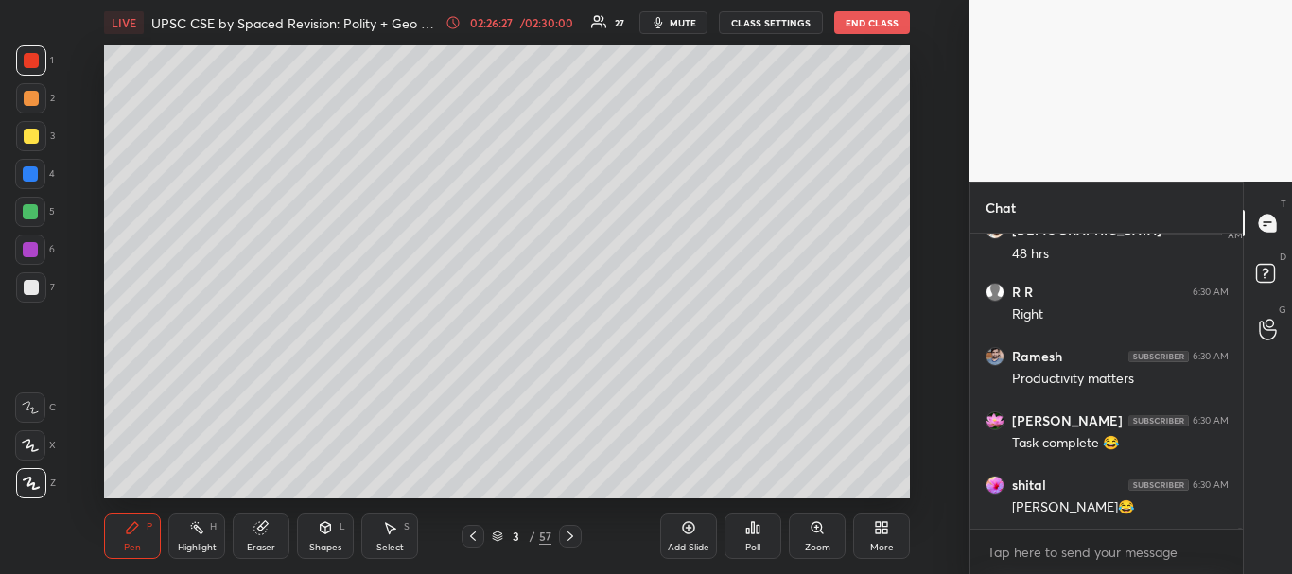
click at [32, 289] on div at bounding box center [31, 287] width 15 height 15
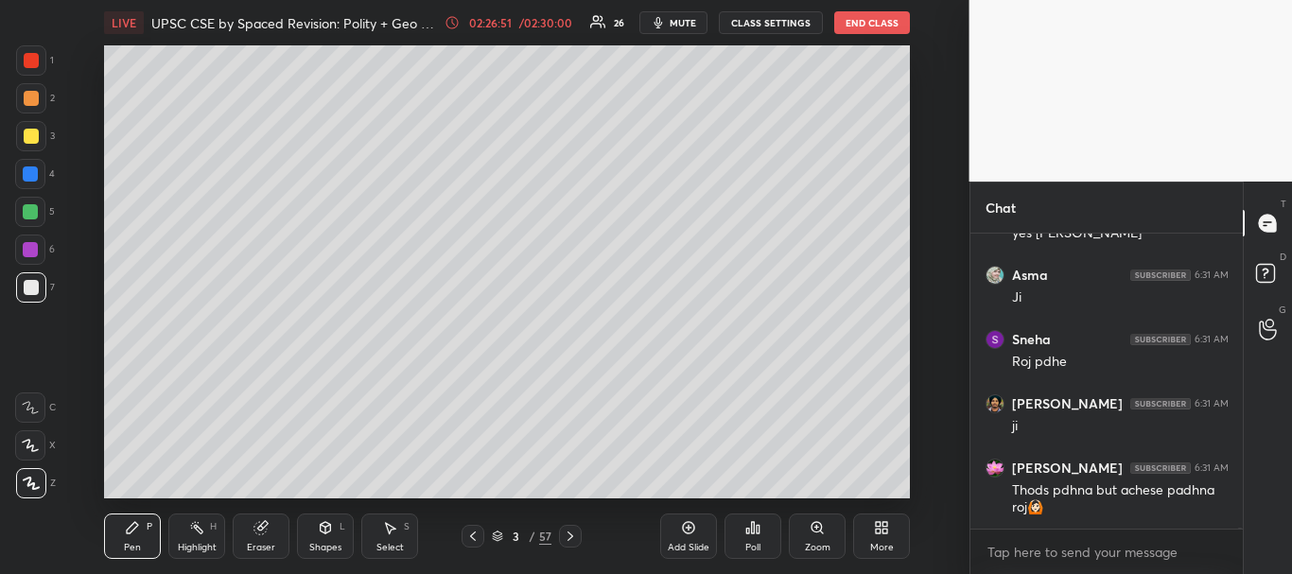
scroll to position [90035, 0]
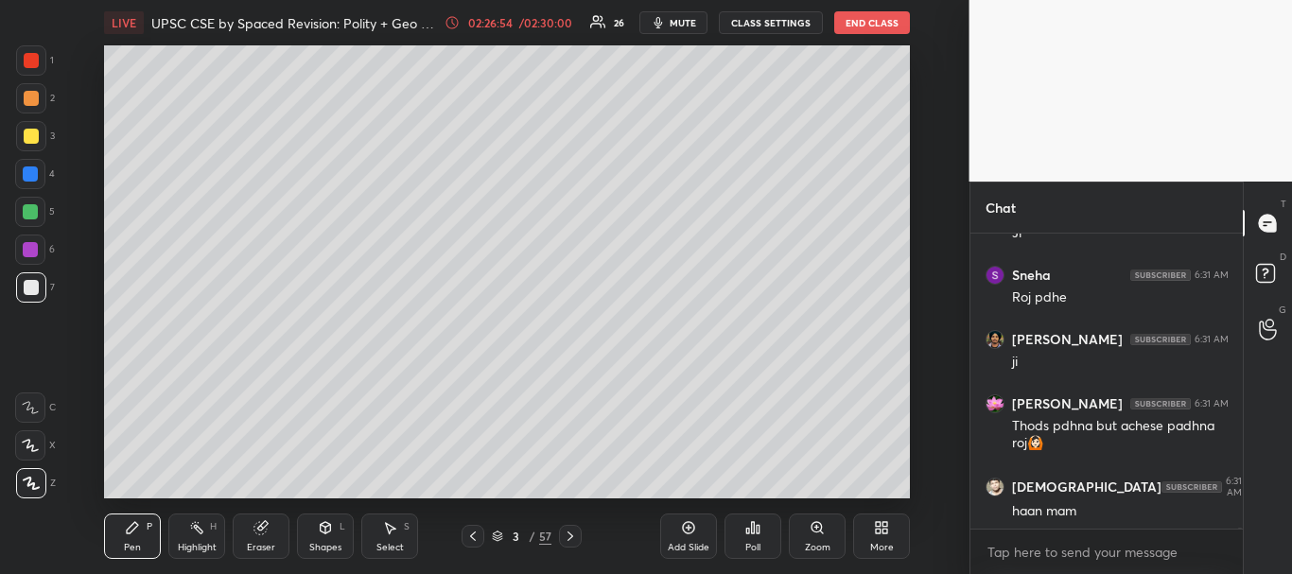
click at [29, 130] on div at bounding box center [31, 136] width 15 height 15
click at [873, 25] on button "End Class" at bounding box center [872, 22] width 76 height 23
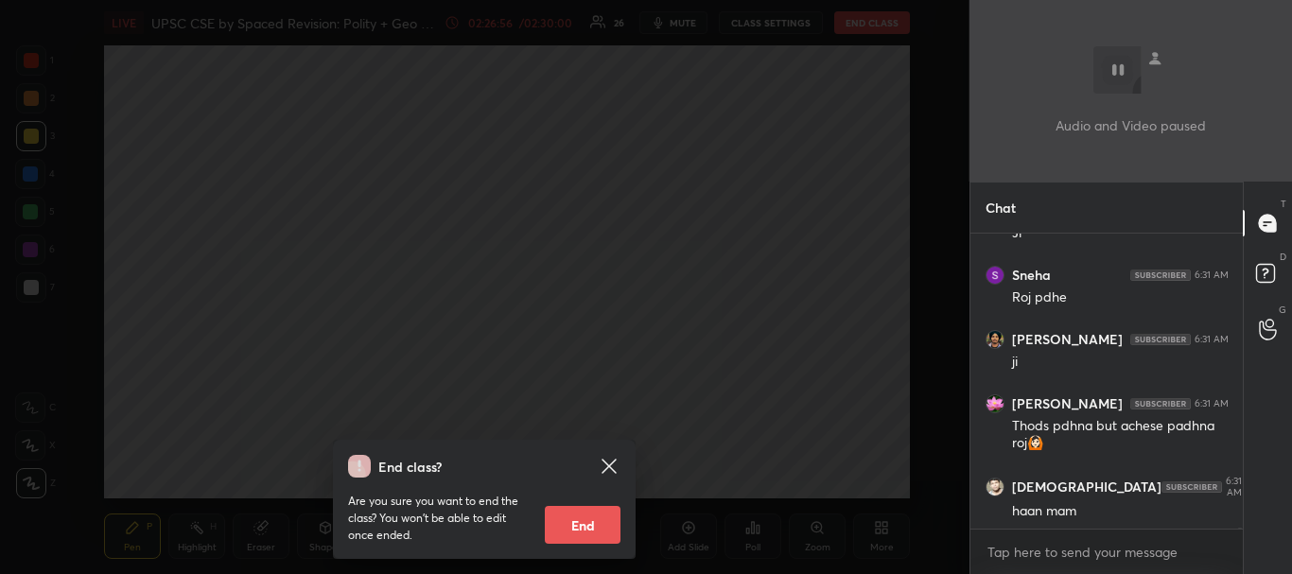
click at [579, 520] on button "End" at bounding box center [583, 525] width 76 height 38
type textarea "x"
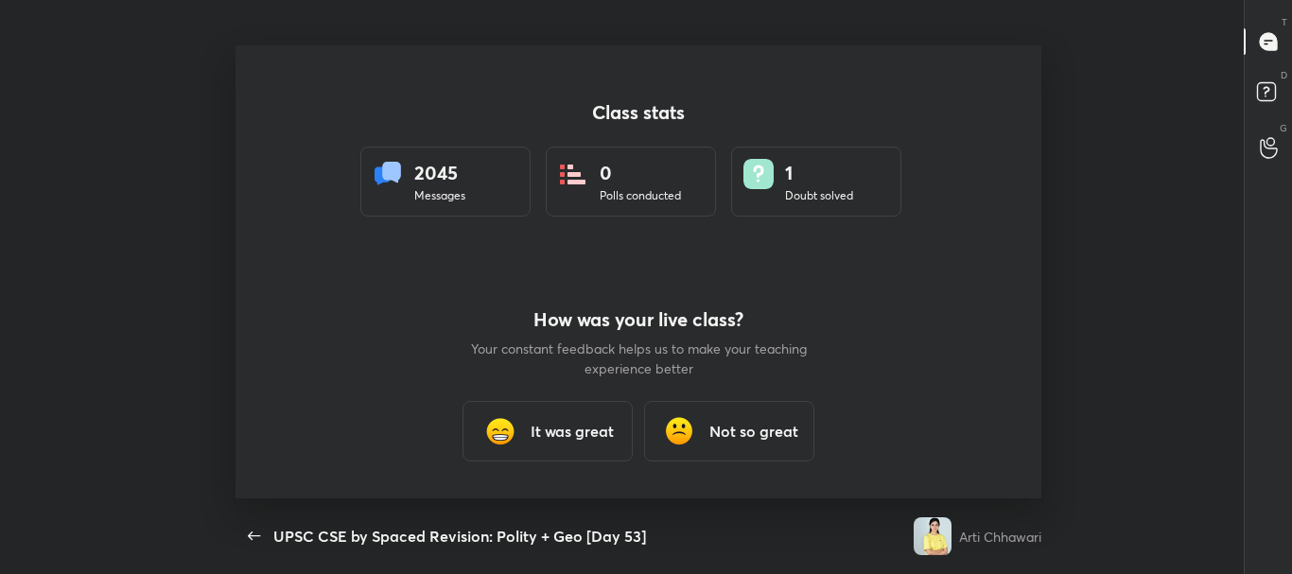
scroll to position [0, 0]
